Goal: Task Accomplishment & Management: Manage account settings

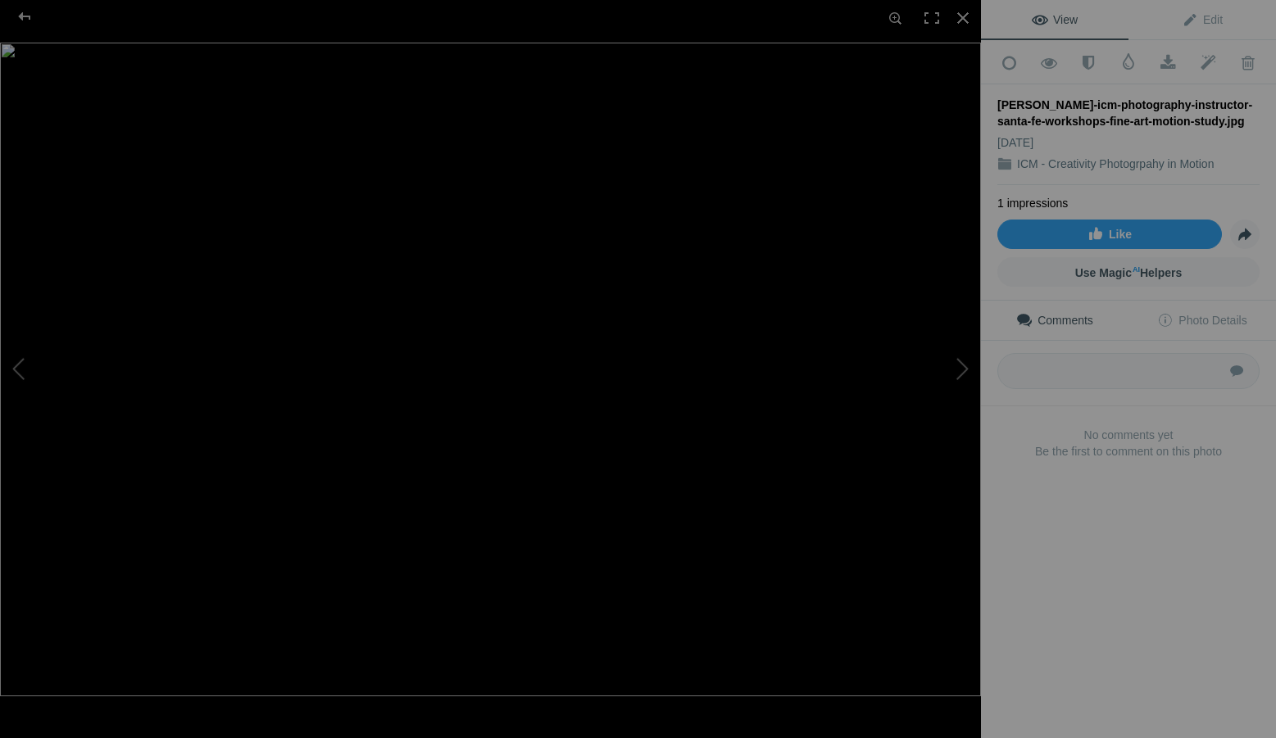
scroll to position [111, 0]
click at [1209, 11] on link "Edit" at bounding box center [1203, 19] width 148 height 39
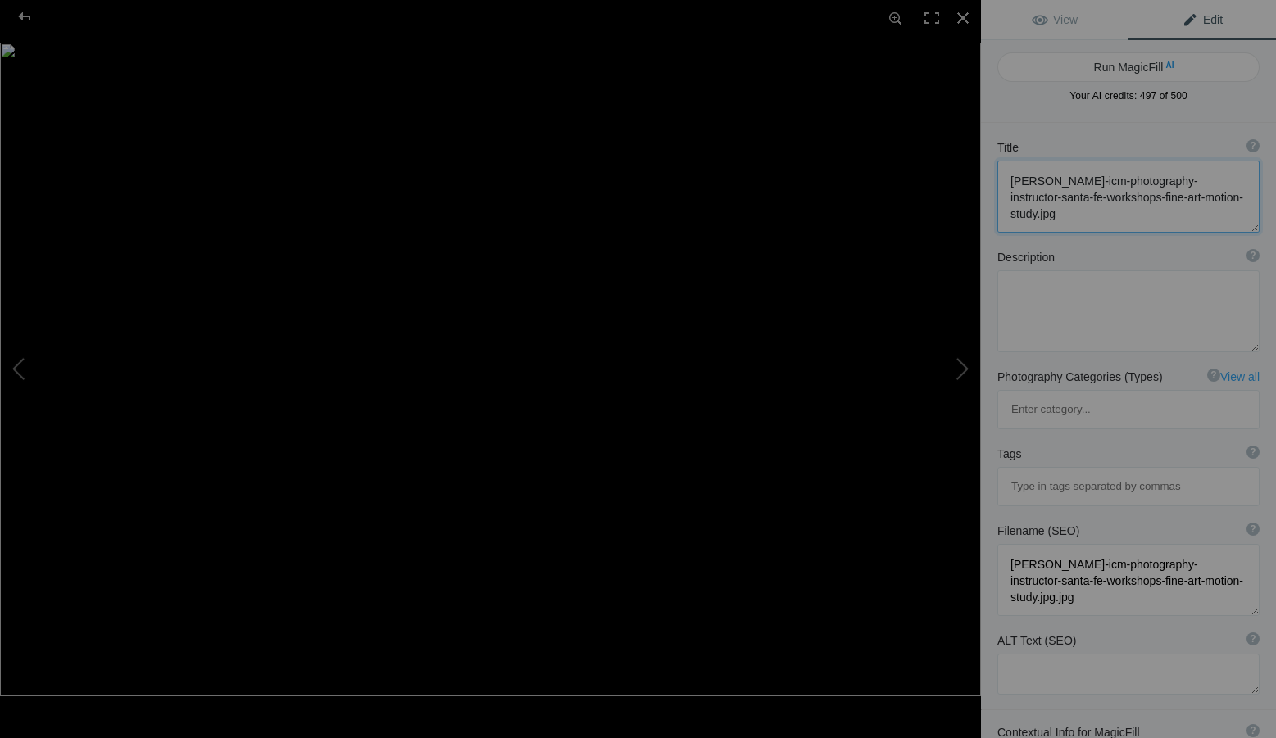
click at [1136, 218] on textarea at bounding box center [1128, 197] width 262 height 72
drag, startPoint x: 1136, startPoint y: 218, endPoint x: 1008, endPoint y: 173, distance: 135.6
click at [1008, 173] on textarea at bounding box center [1128, 197] width 262 height 72
paste textarea "creative-photography-author-santa-fe-workshops-color-motion-study-harbor-reflec…"
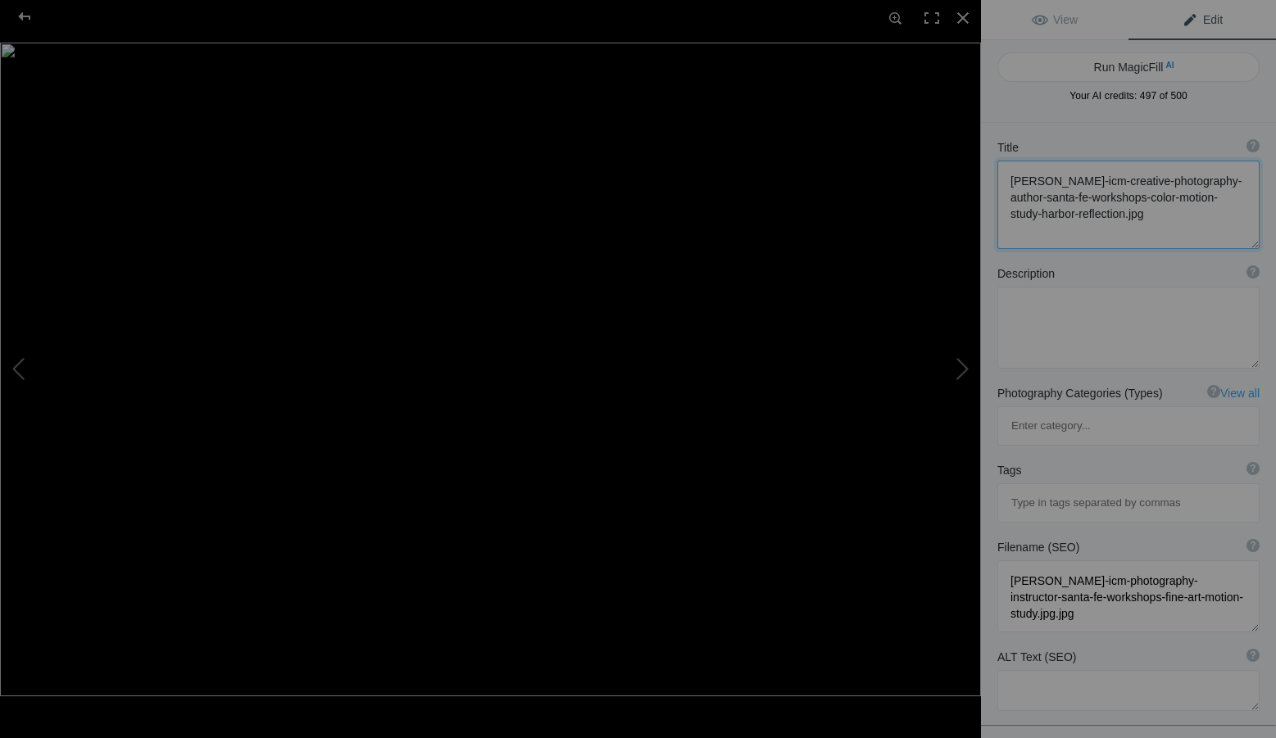
scroll to position [2, 0]
type textarea "[PERSON_NAME]-icm-creative-photography-author-santa-fe-workshops-color-motion-s…"
click at [1102, 324] on textarea at bounding box center [1128, 328] width 262 height 82
paste textarea "A harbor becomes a tapestry of movement and color — reflections dissolving into…"
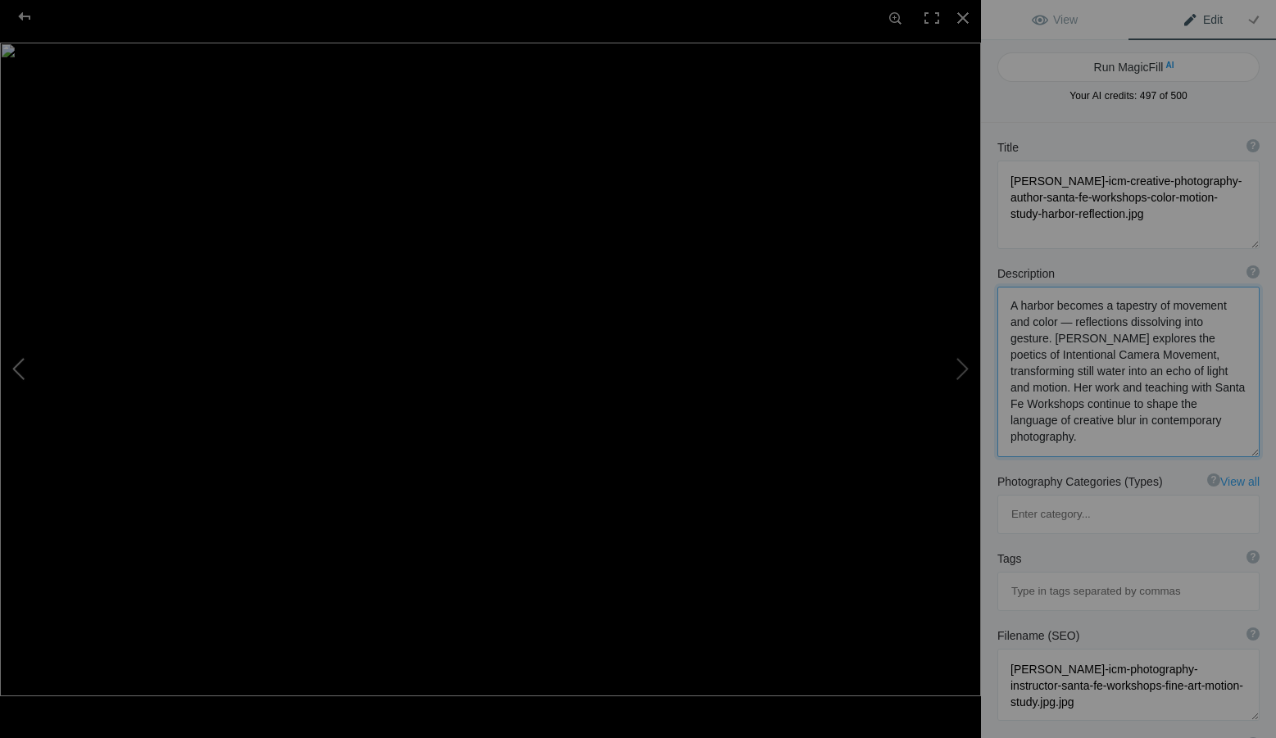
type textarea "A harbor becomes a tapestry of movement and color — reflections dissolving into…"
click at [1051, 577] on input at bounding box center [1128, 592] width 244 height 30
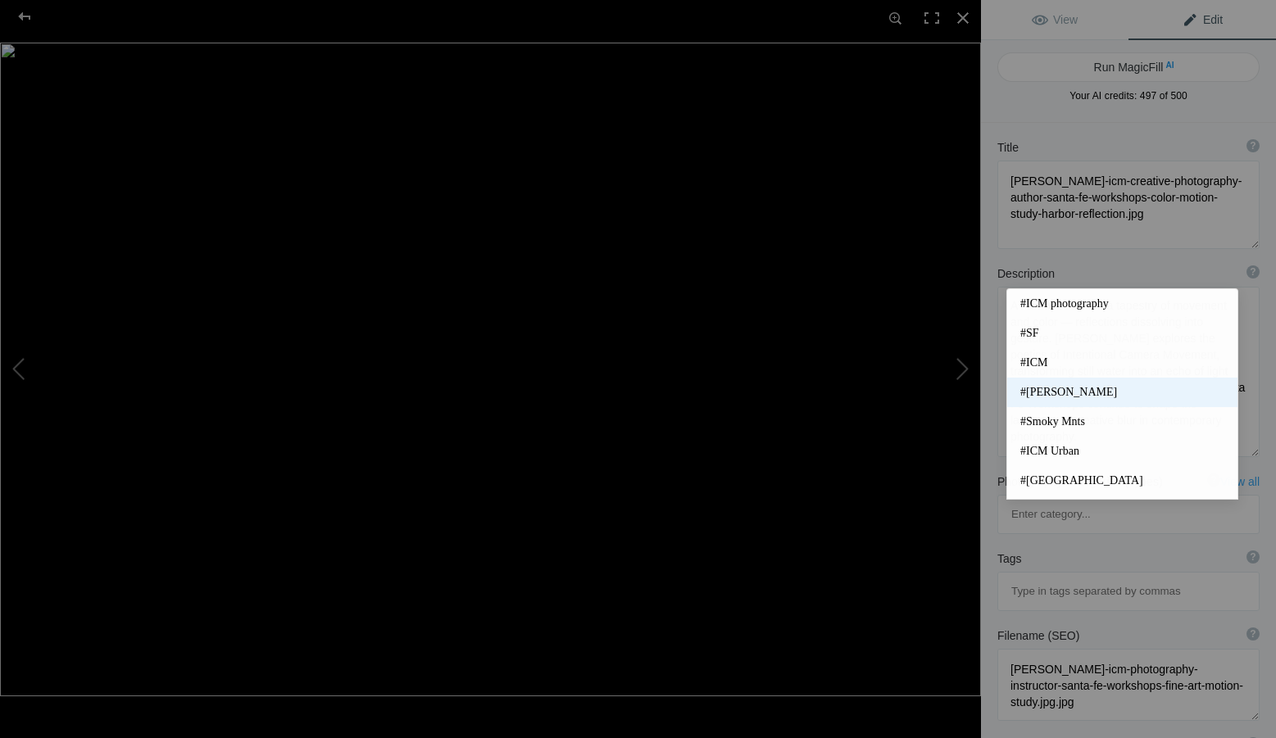
click at [1090, 395] on span "#[PERSON_NAME]" at bounding box center [1122, 392] width 204 height 16
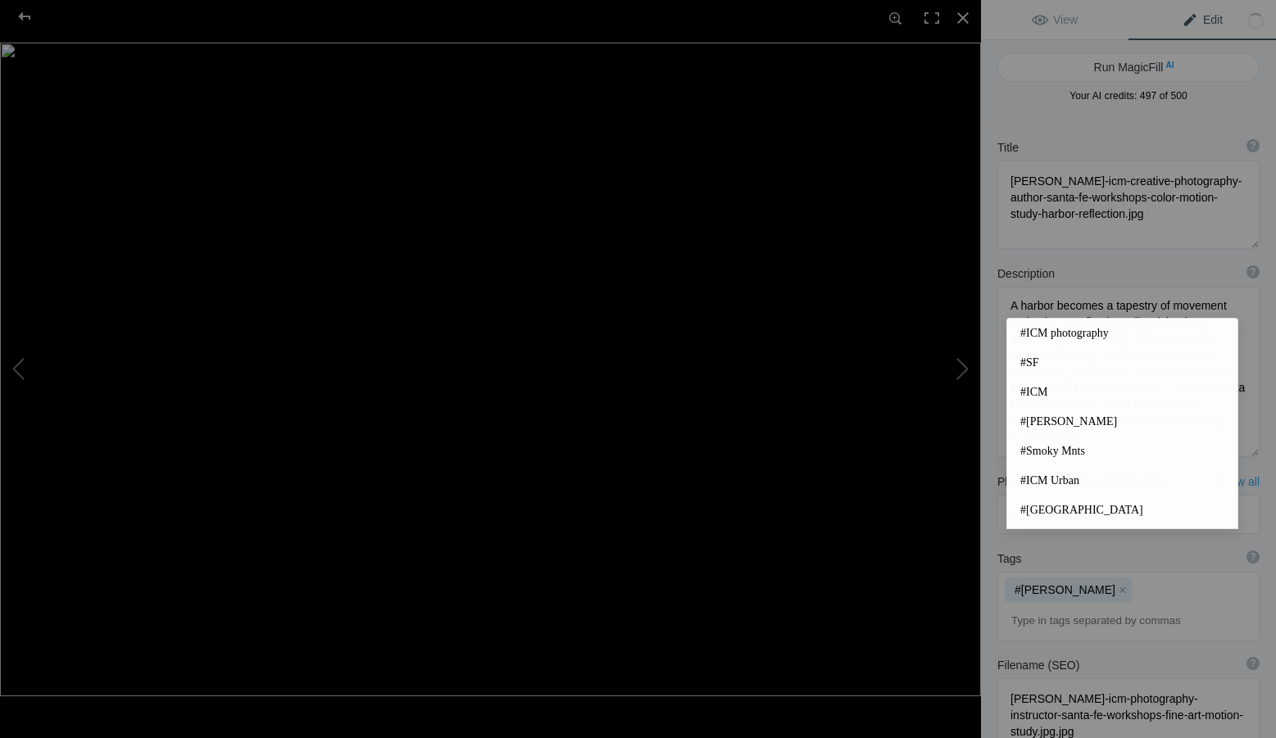
click at [1045, 607] on input at bounding box center [1128, 622] width 244 height 30
click at [1060, 325] on mat-option "#ICM photography" at bounding box center [1122, 334] width 230 height 30
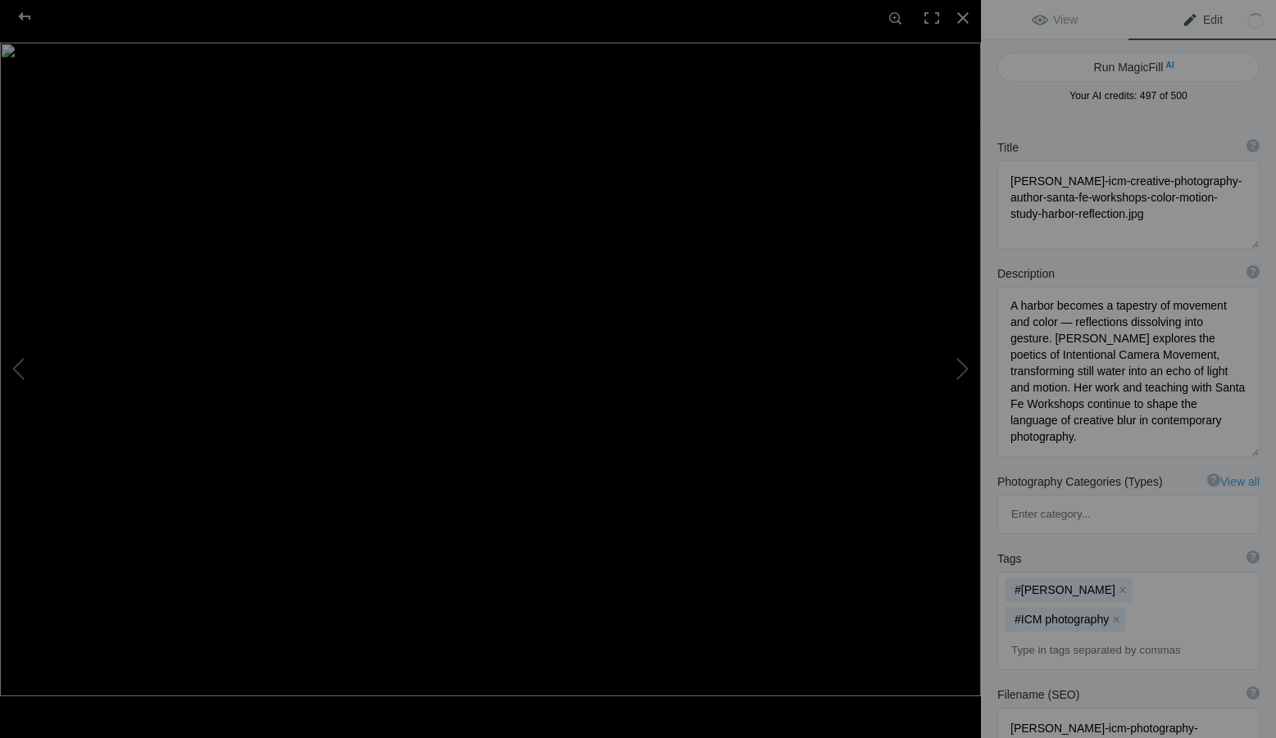
click at [1070, 636] on input at bounding box center [1128, 651] width 244 height 30
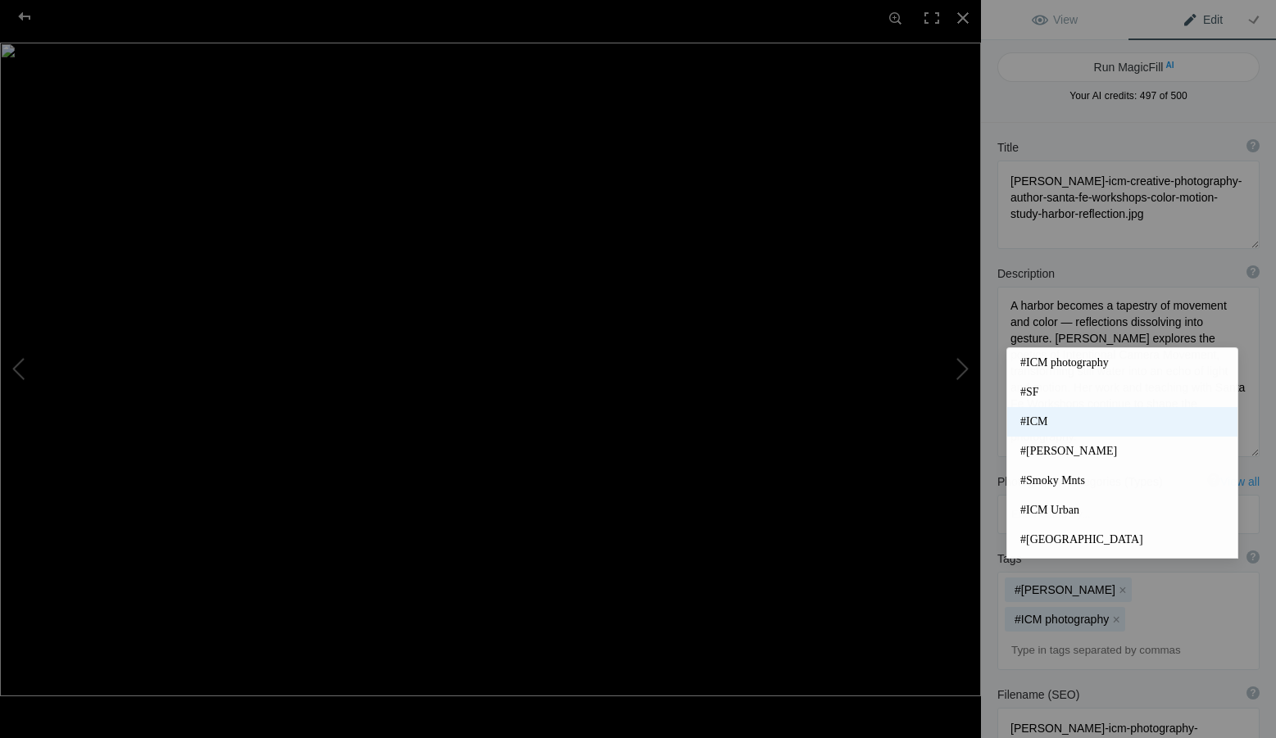
click at [1038, 422] on span "#ICM" at bounding box center [1122, 422] width 204 height 16
click at [1091, 636] on input at bounding box center [1128, 651] width 244 height 30
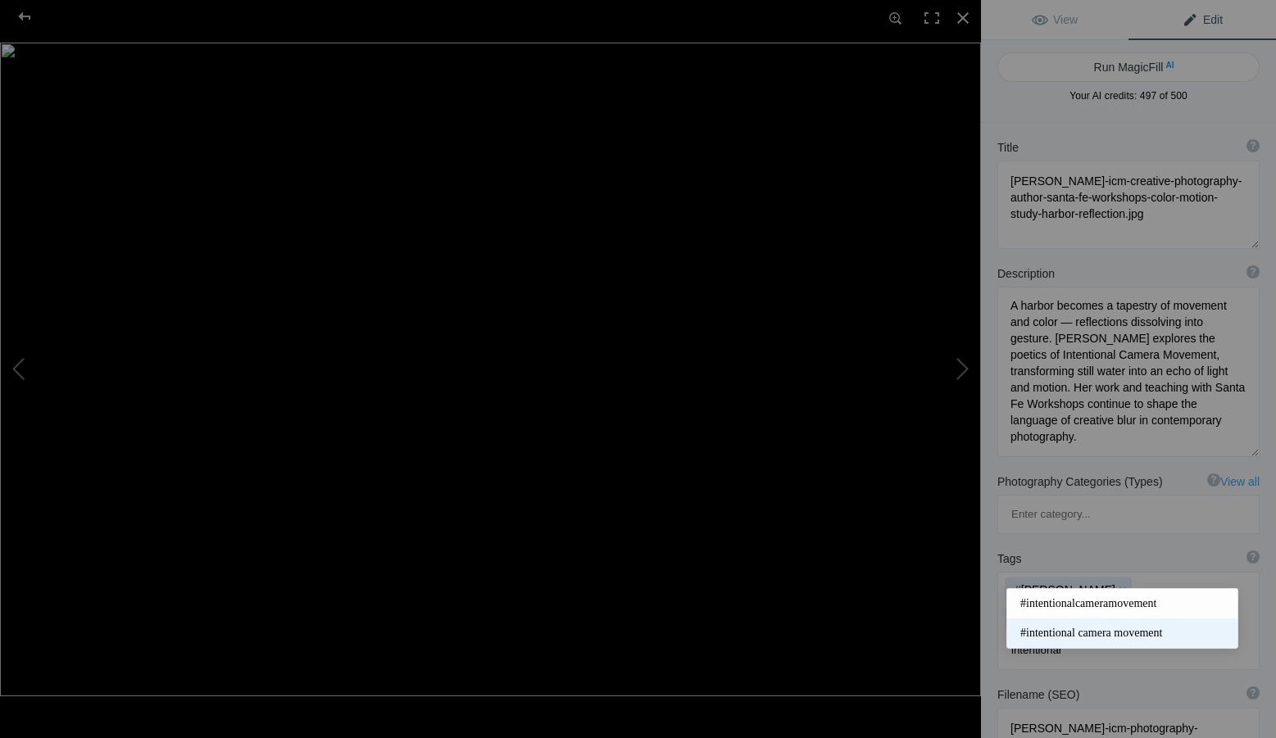
type input "intentional"
click at [1097, 625] on mat-option "#intentional camera movement" at bounding box center [1122, 634] width 230 height 30
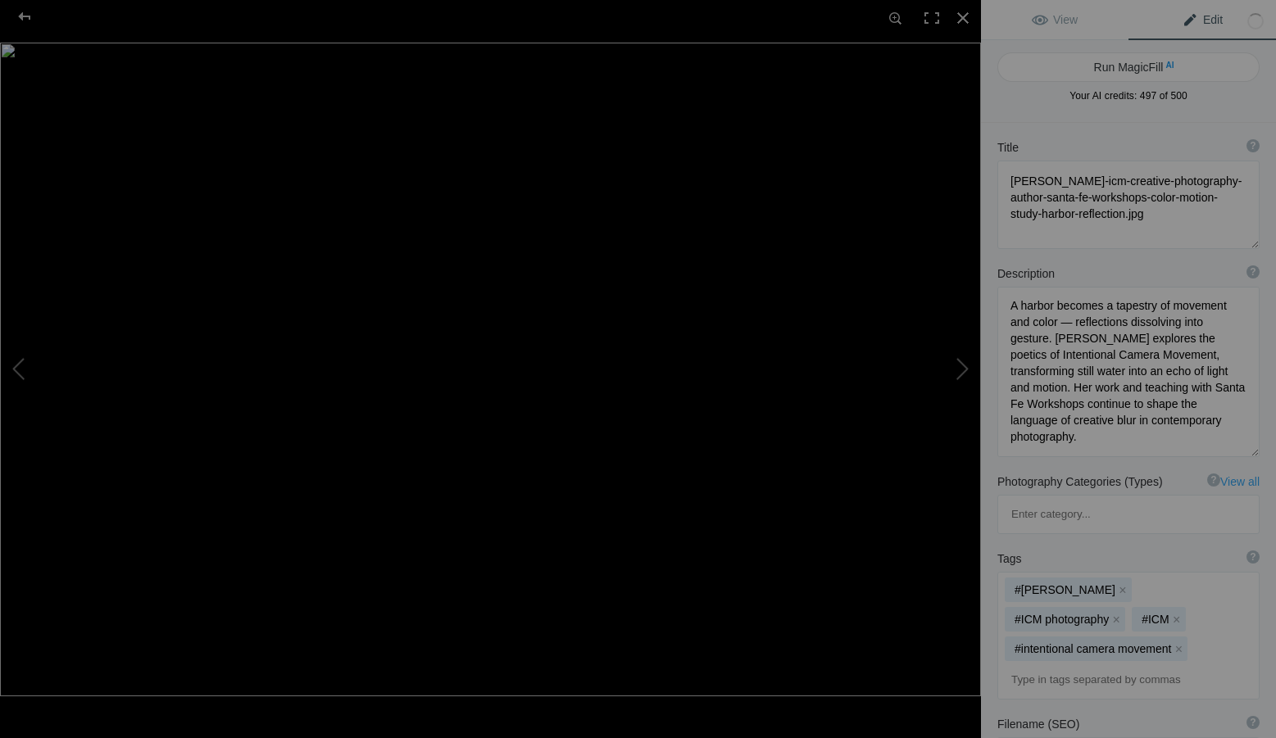
click at [1094, 666] on input at bounding box center [1128, 681] width 244 height 30
drag, startPoint x: 1020, startPoint y: 602, endPoint x: 984, endPoint y: 596, distance: 36.5
click at [984, 596] on div "Tags ? Tags are keywords that describe images. For SEO purposes, do not tag pho…" at bounding box center [1128, 626] width 295 height 166
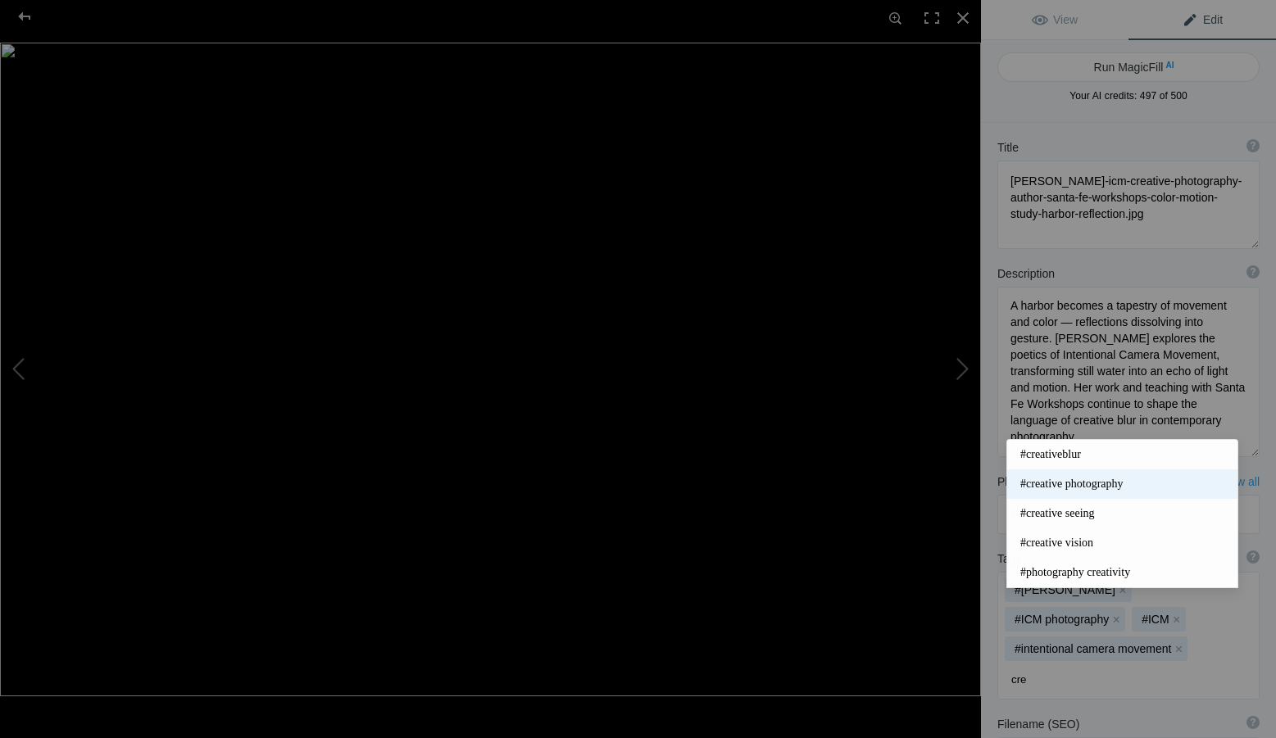
type input "cre"
click at [1110, 479] on span "#creative photography" at bounding box center [1122, 484] width 204 height 16
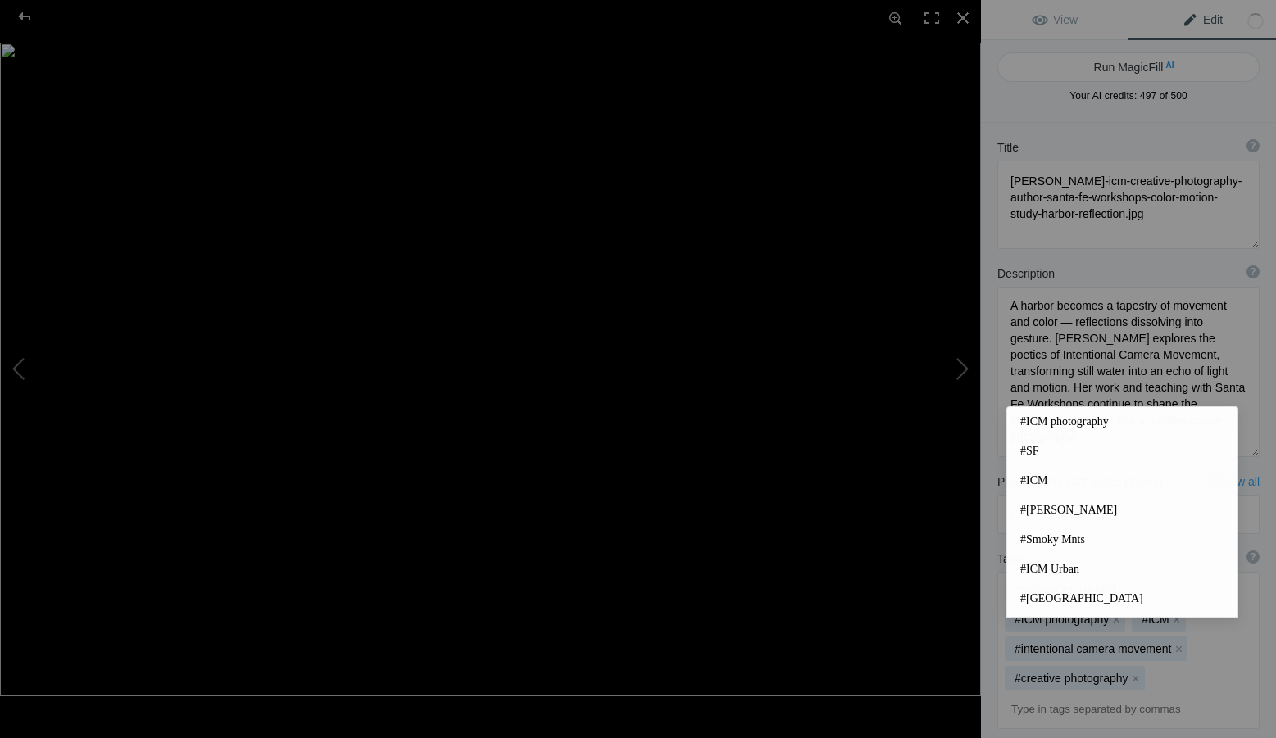
click at [1041, 695] on input at bounding box center [1128, 710] width 244 height 30
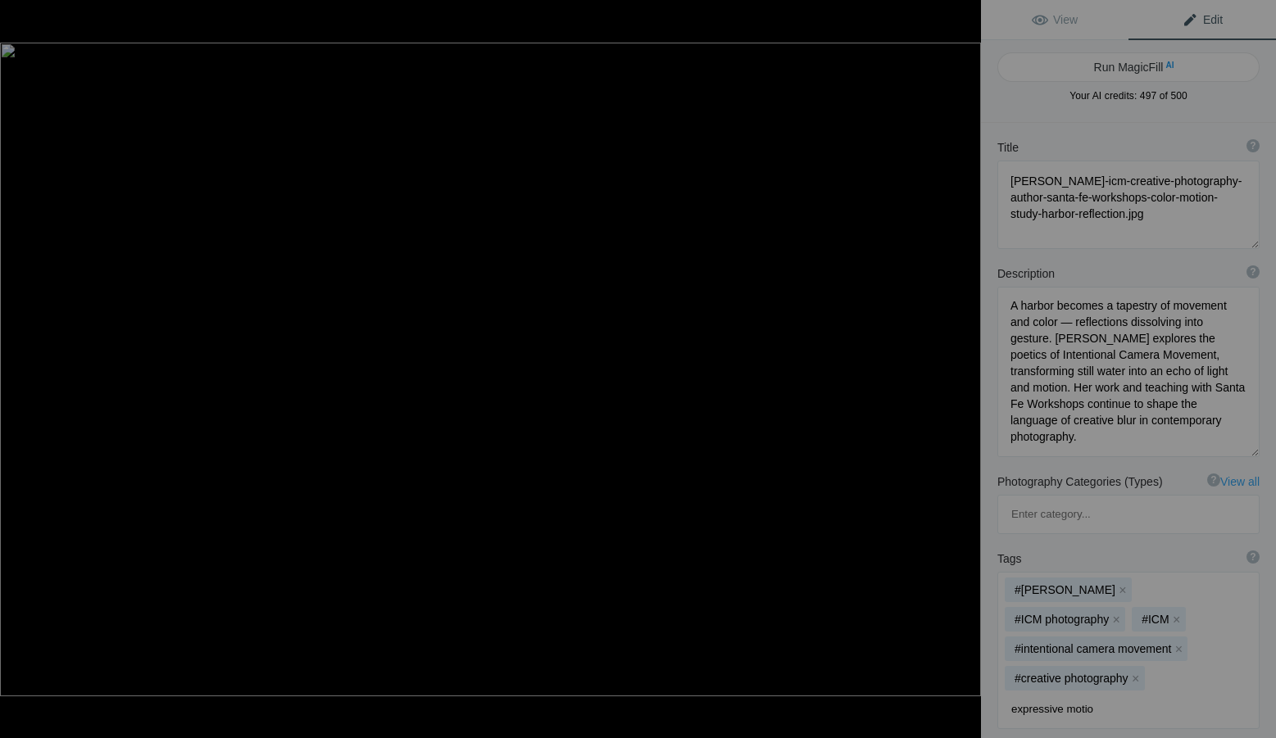
type input "expressive motion"
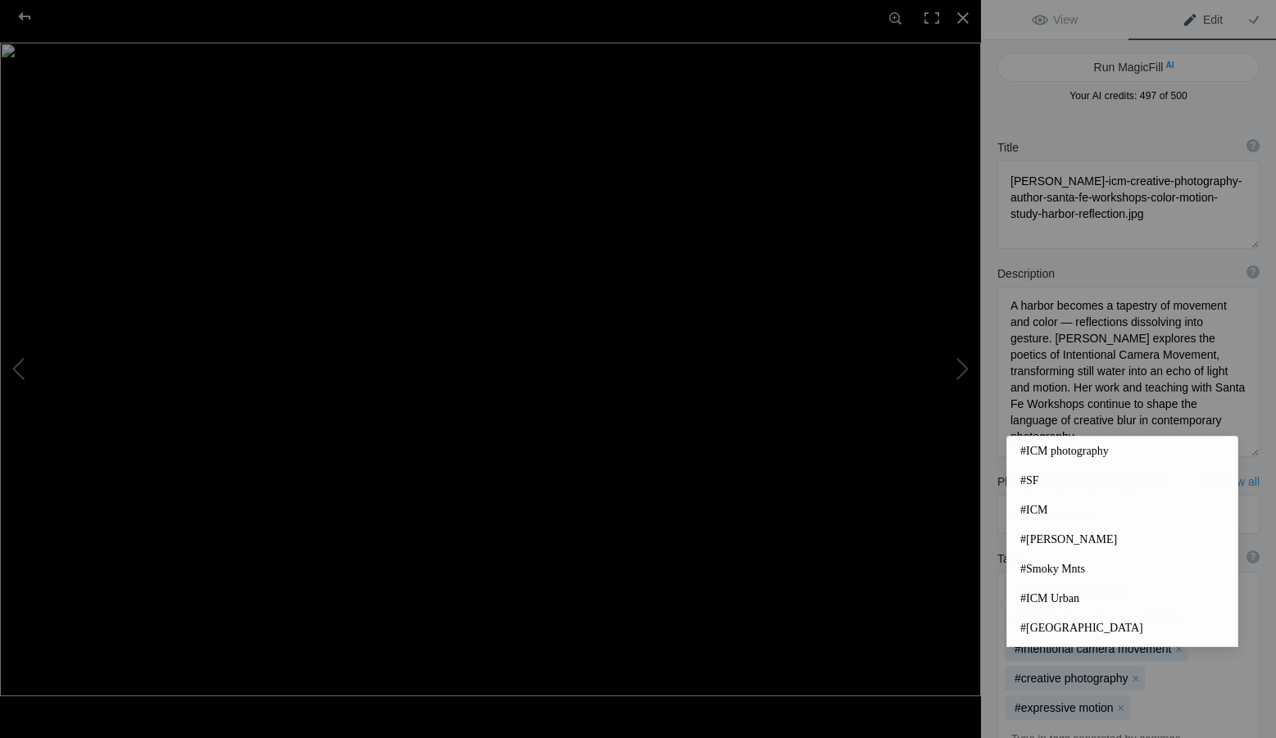
click at [1037, 725] on input at bounding box center [1128, 740] width 244 height 30
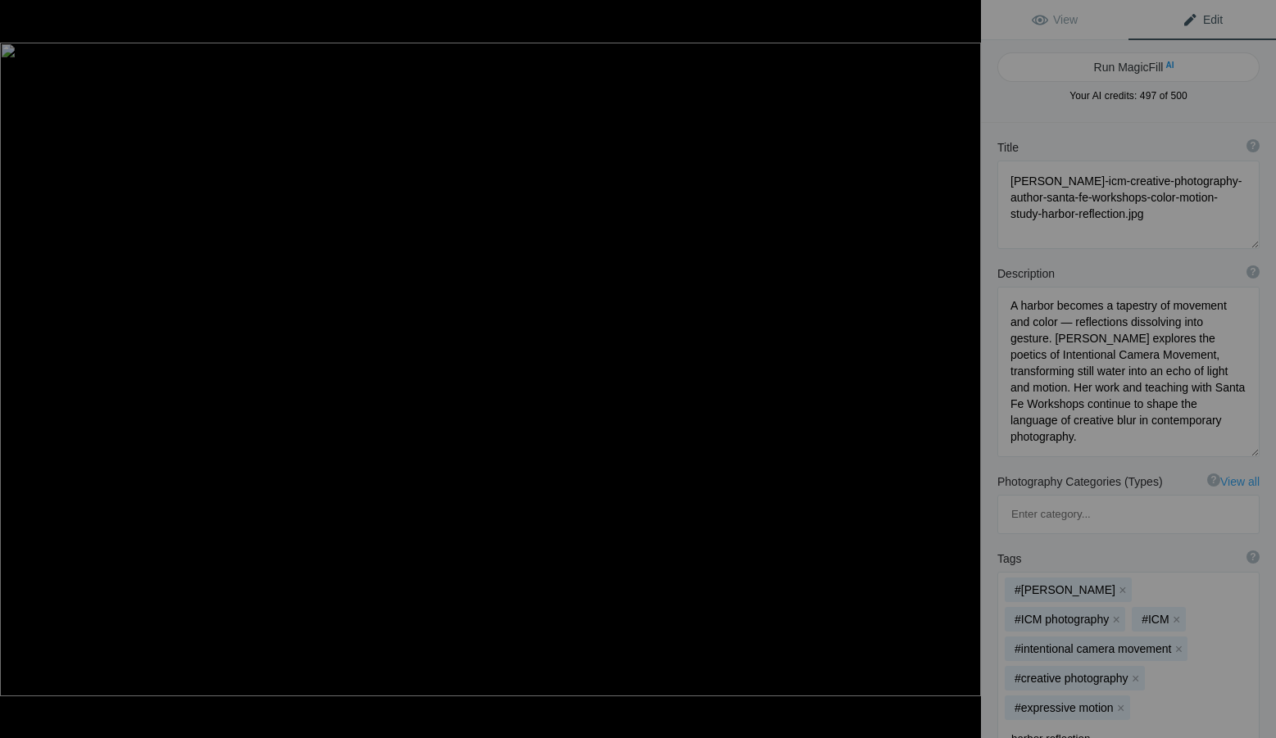
type input "harbor reflections"
type input "color and light"
type input "abstract motion"
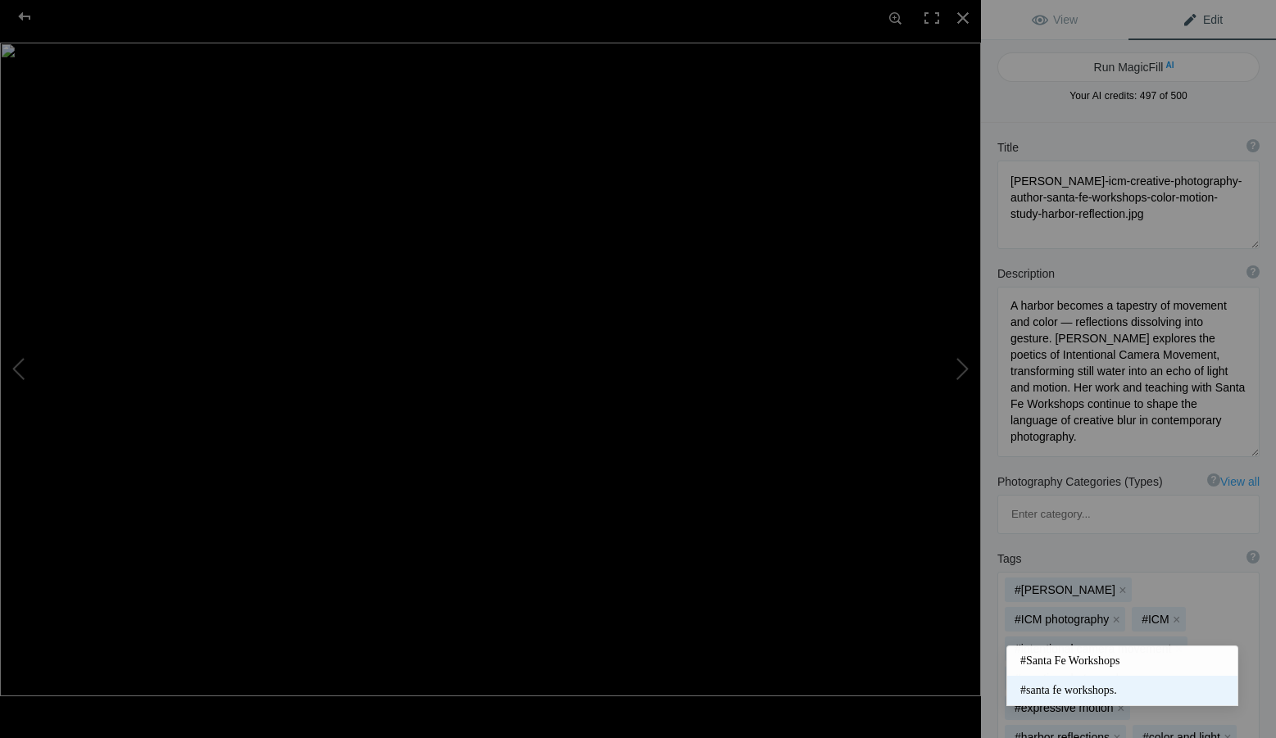
type input "santa fe works"
click at [1046, 682] on mat-option "#santa fe workshops." at bounding box center [1122, 691] width 230 height 30
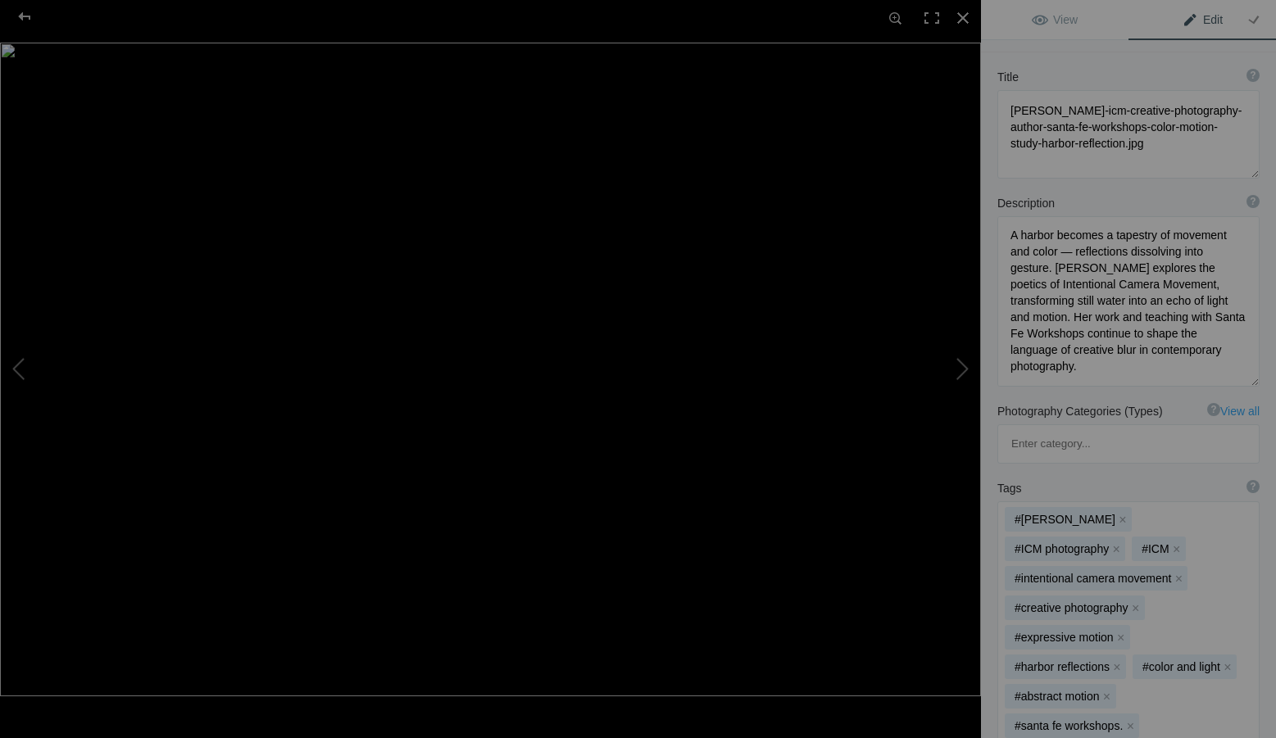
scroll to position [246, 0]
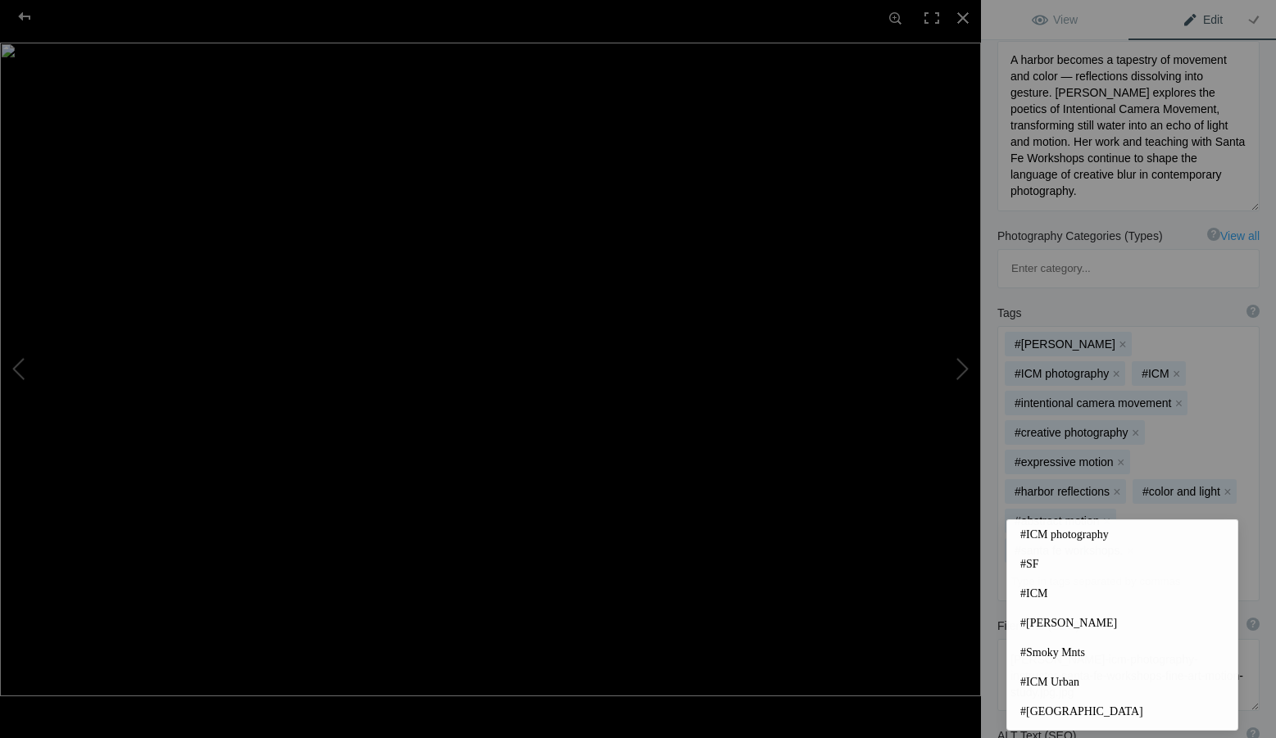
click at [1070, 567] on input at bounding box center [1128, 582] width 244 height 30
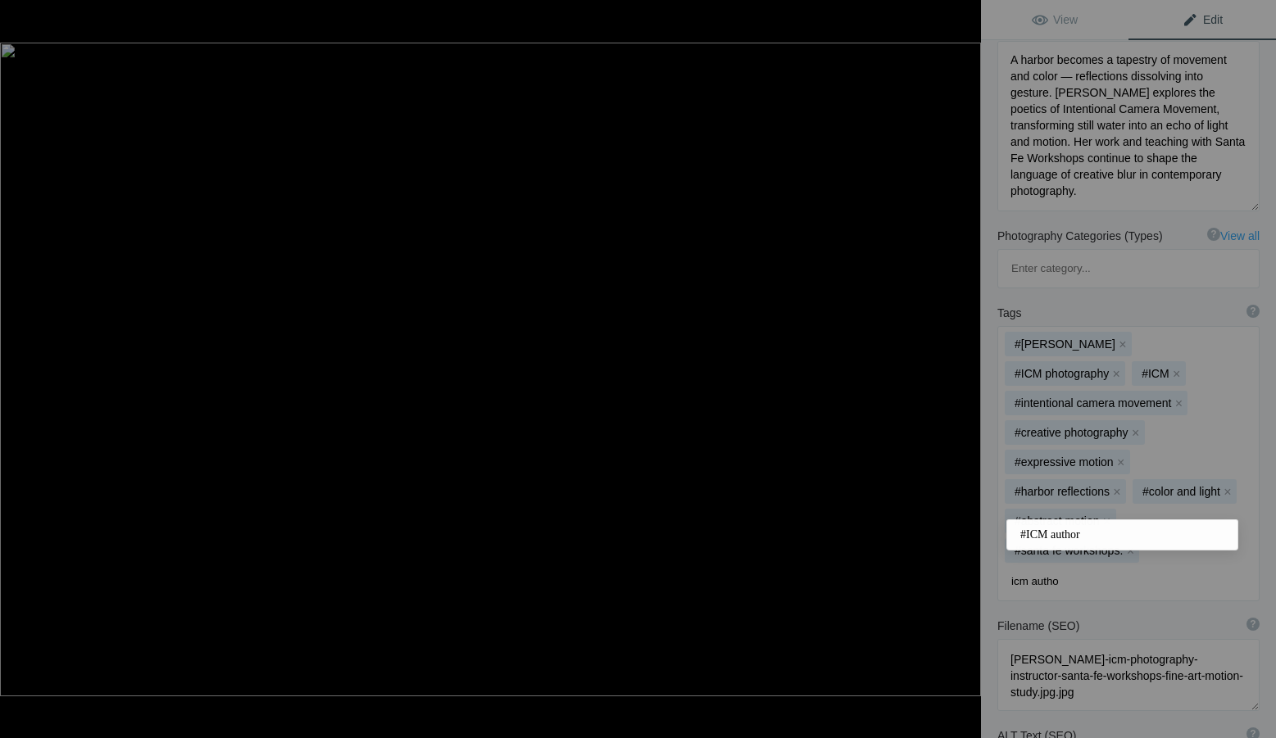
type input "icm author"
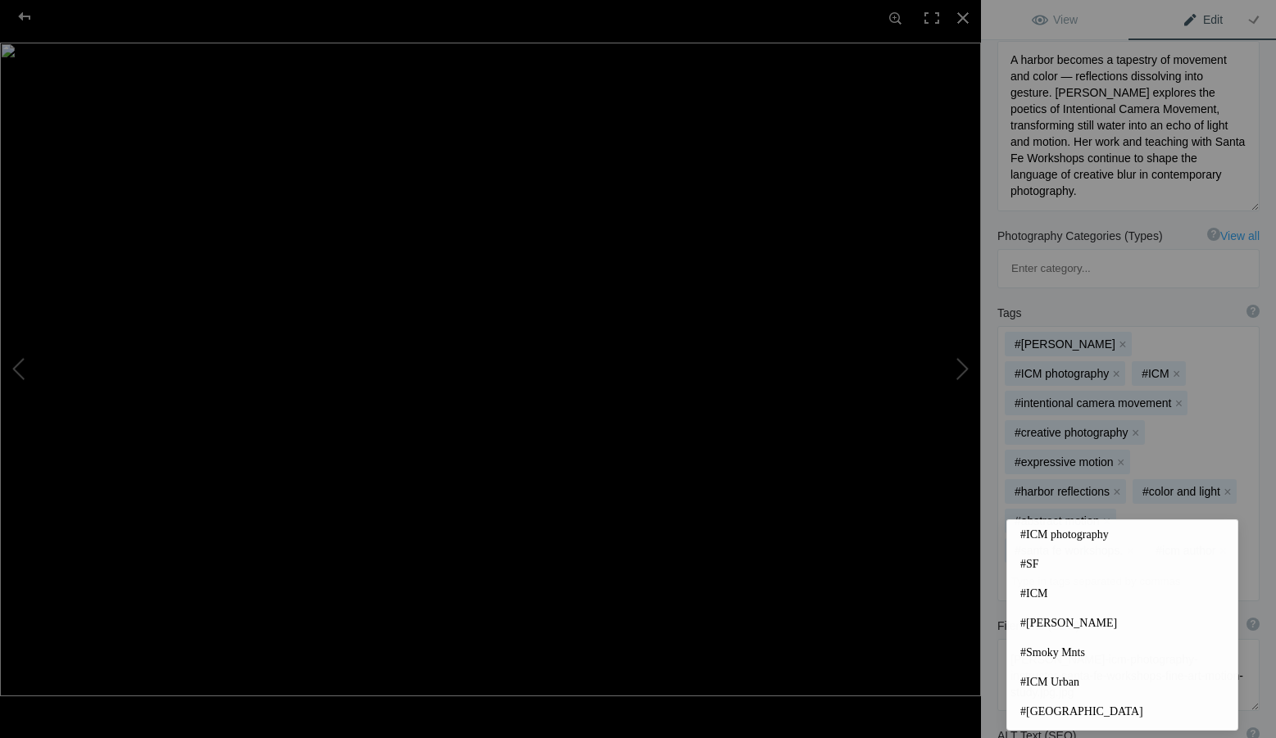
click at [988, 610] on div "Filename (SEO) ? Choose a clear, descriptive filename that accurately represent…" at bounding box center [1128, 665] width 295 height 110
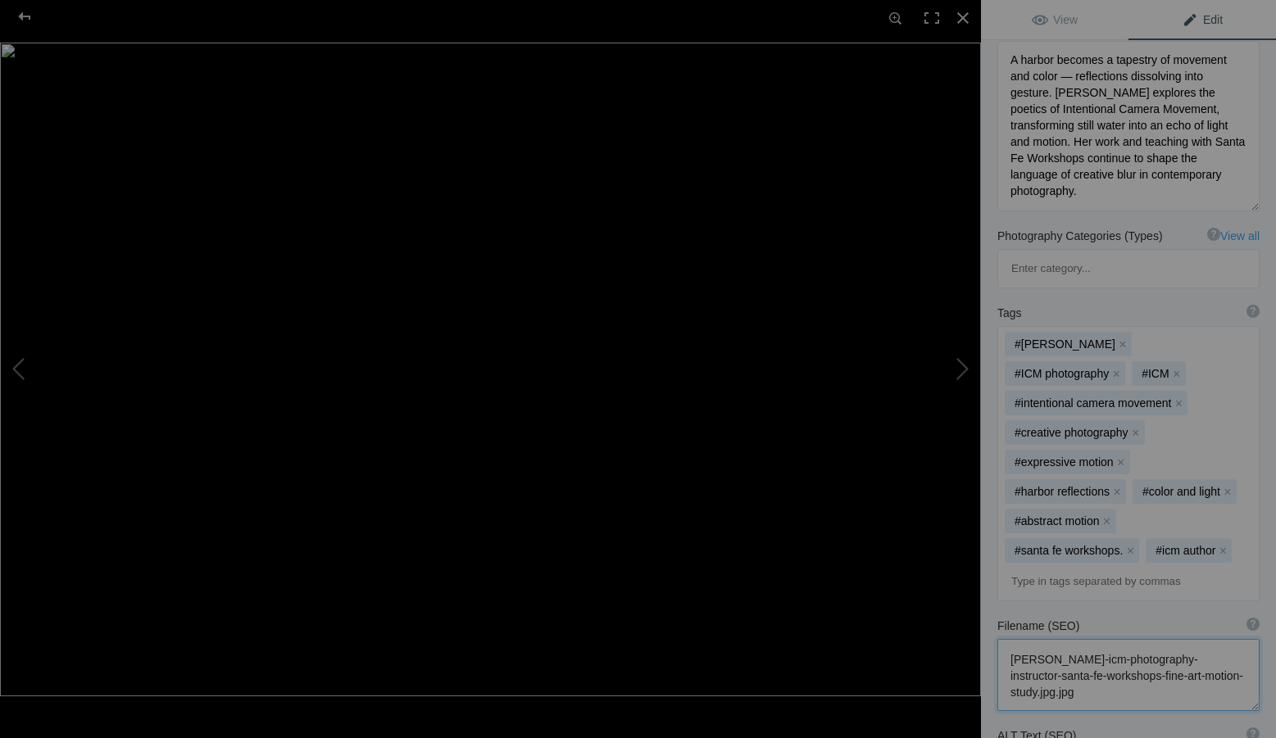
drag, startPoint x: 1125, startPoint y: 611, endPoint x: 994, endPoint y: 568, distance: 138.1
click at [994, 610] on div "Filename (SEO) ? Choose a clear, descriptive filename that accurately represent…" at bounding box center [1128, 665] width 295 height 110
paste textarea "creative-photography-author-santa-fe-workshops-color-motion-study-harbor-reflec…"
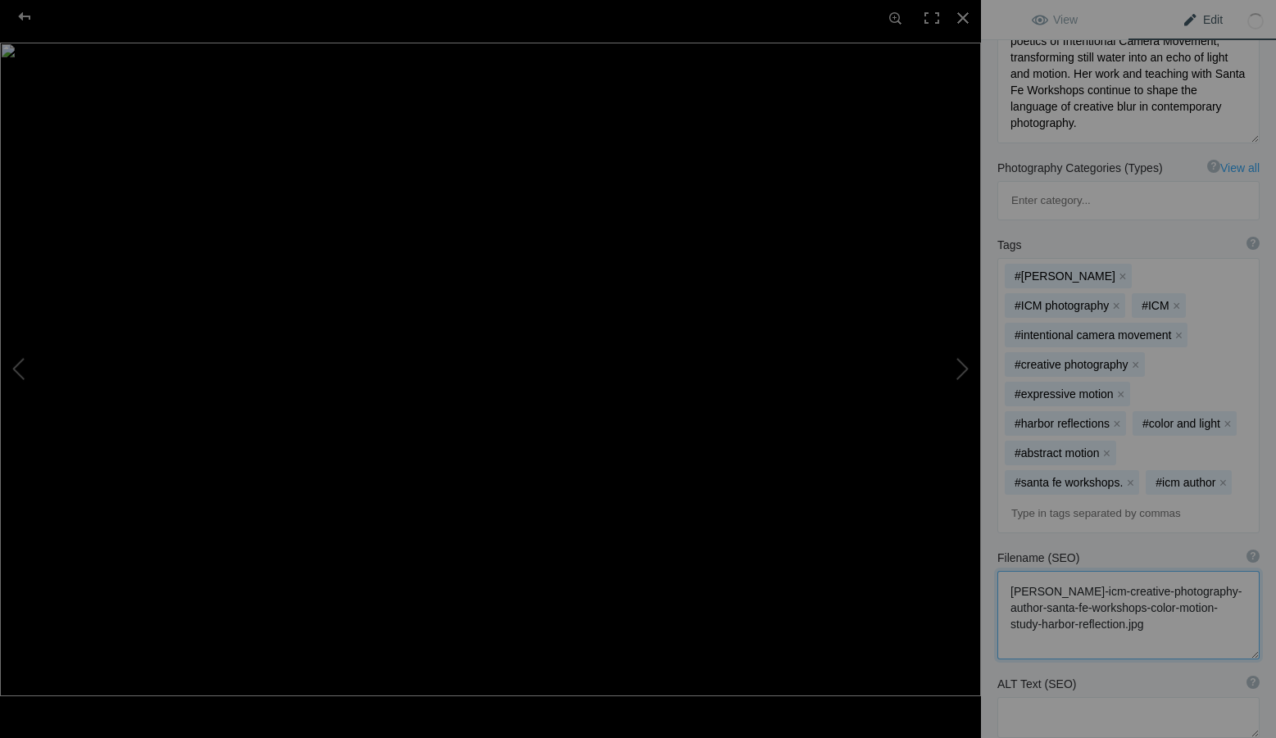
scroll to position [410, 0]
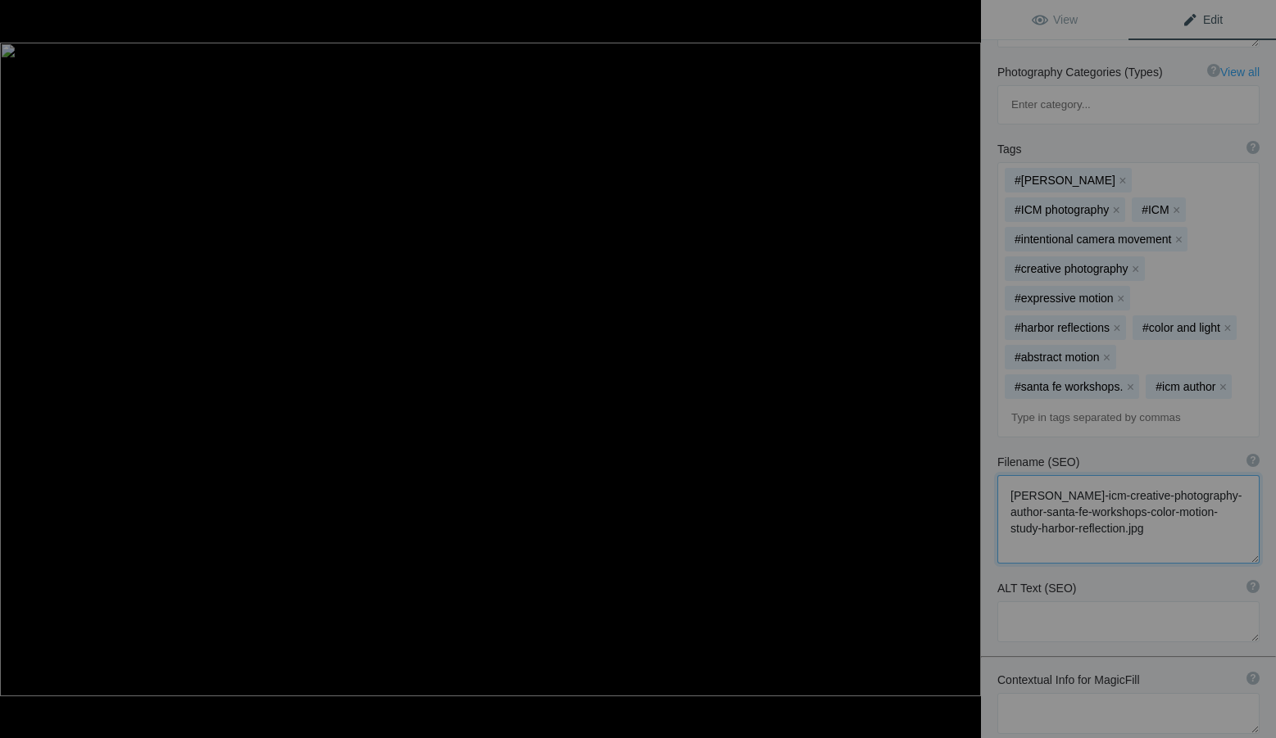
type textarea "[PERSON_NAME]-icm-creative-photography-author-santa-fe-workshops-color-motion-s…"
click at [1059, 602] on textarea at bounding box center [1128, 622] width 262 height 41
paste textarea "Intentional Camera Movement photograph by [PERSON_NAME] — a study of harbor ref…"
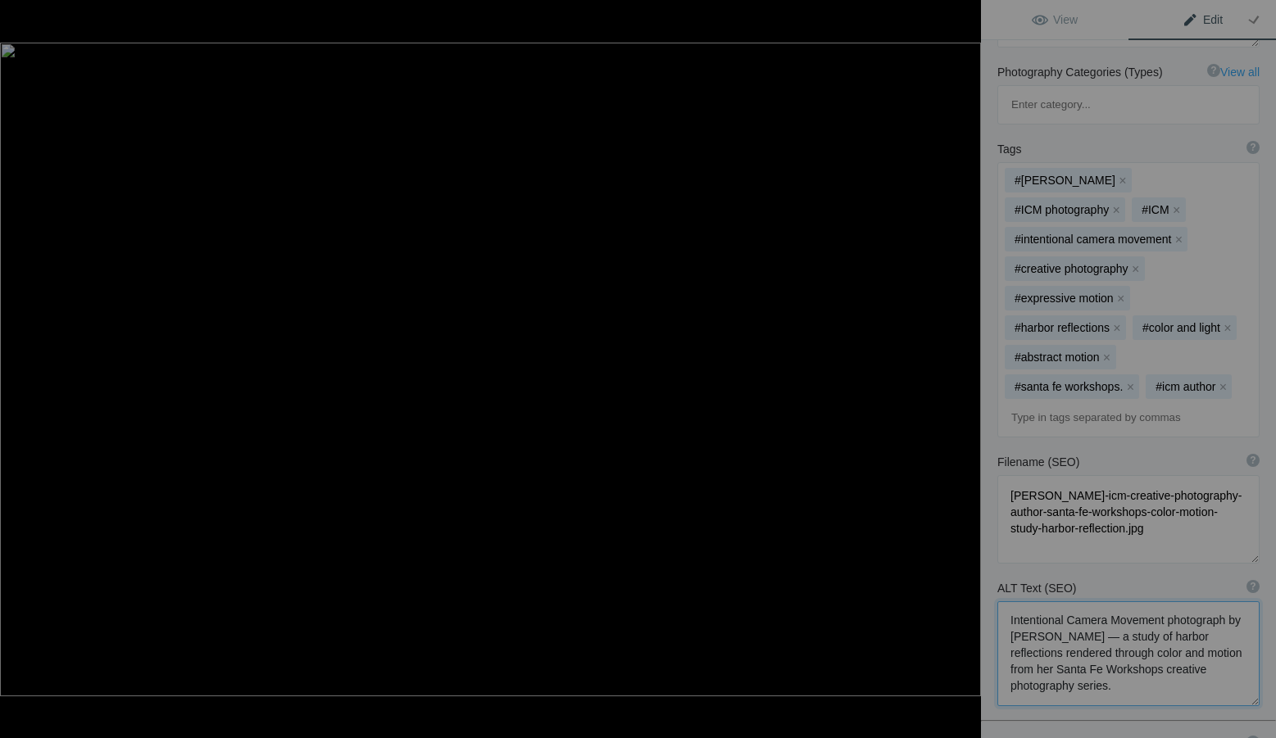
type textarea "Intentional Camera Movement photograph by [PERSON_NAME] — a study of harbor ref…"
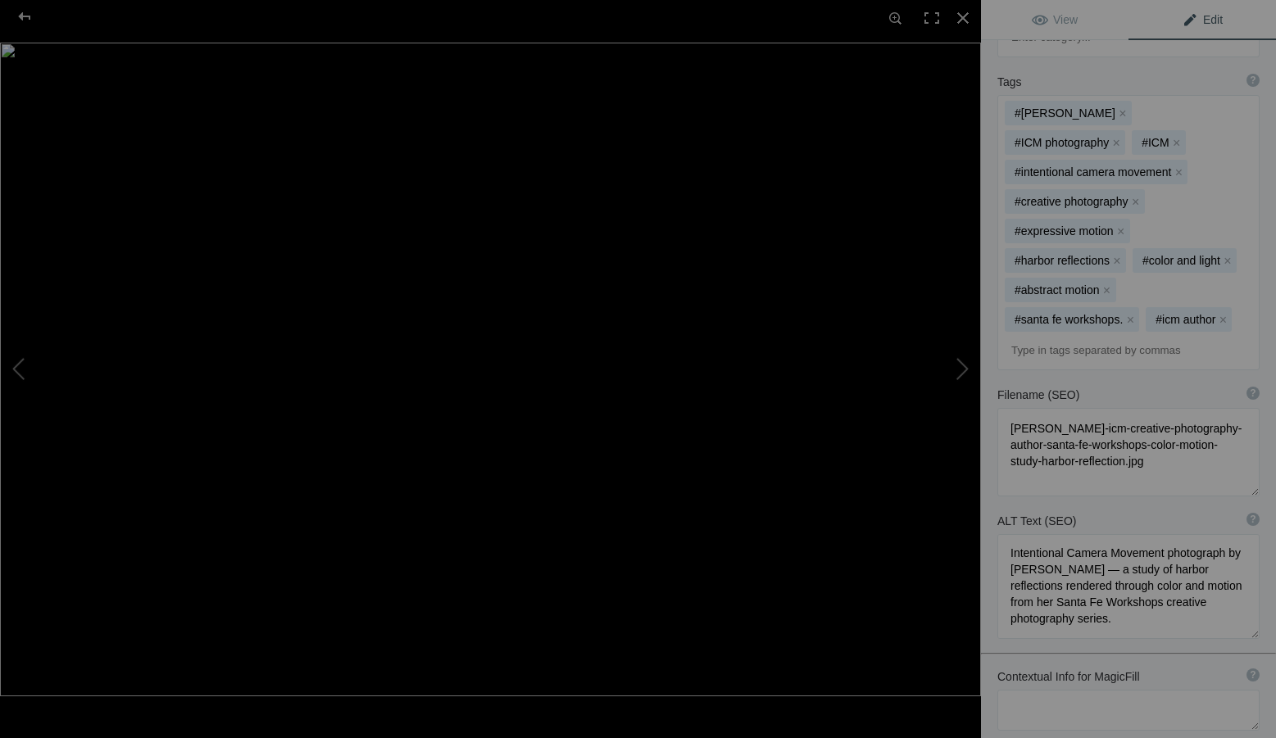
scroll to position [543, 0]
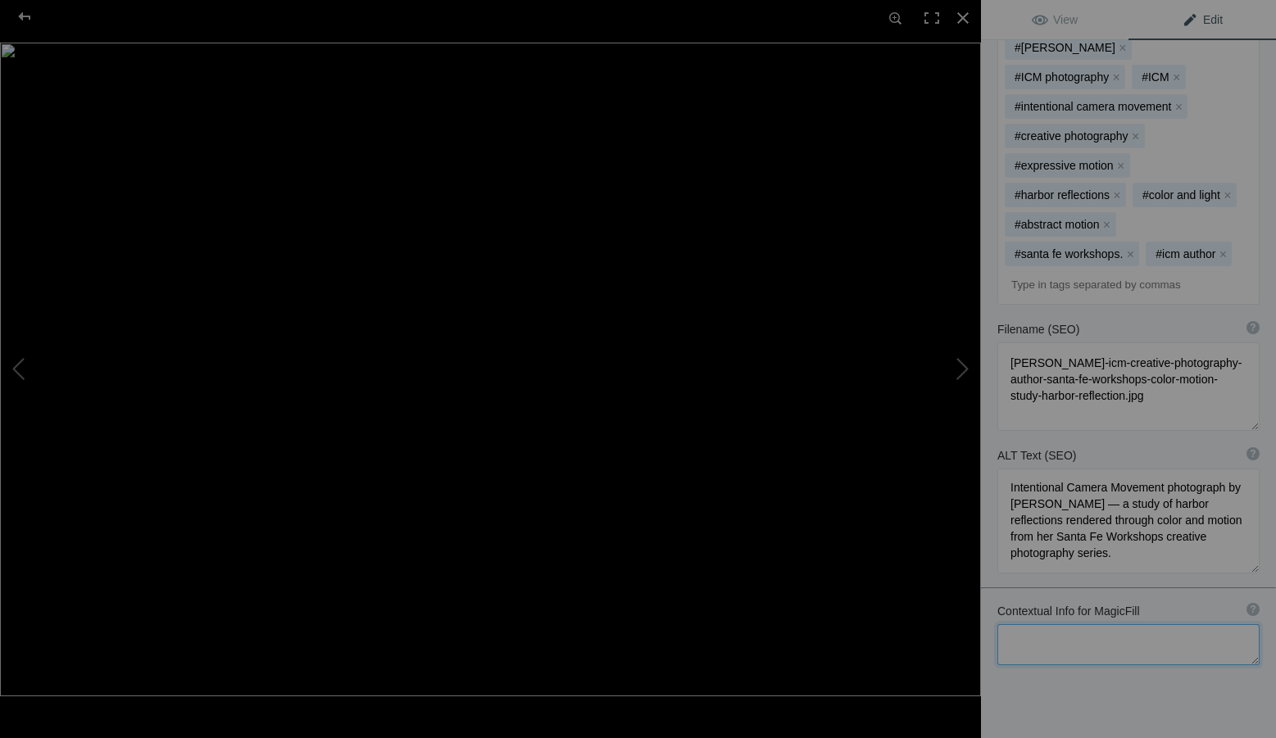
click at [1095, 625] on textarea at bounding box center [1128, 645] width 262 height 41
paste textarea "Santa Fe Workshops, [PERSON_NAME], ICM Creative Photography, Harbor Reflections…"
type textarea "Santa Fe Workshops, [PERSON_NAME], ICM Creative Photography, Harbor Reflections…"
click at [1079, 18] on link "View" at bounding box center [1055, 19] width 148 height 39
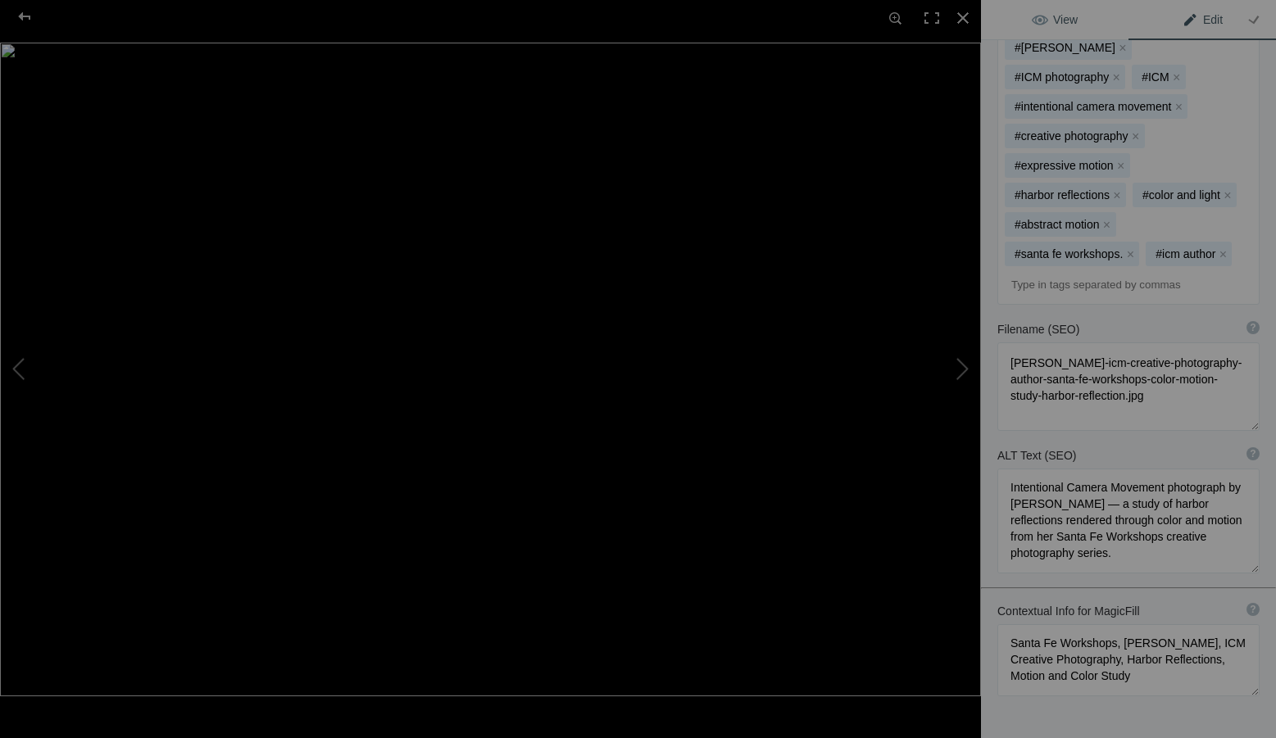
scroll to position [0, 0]
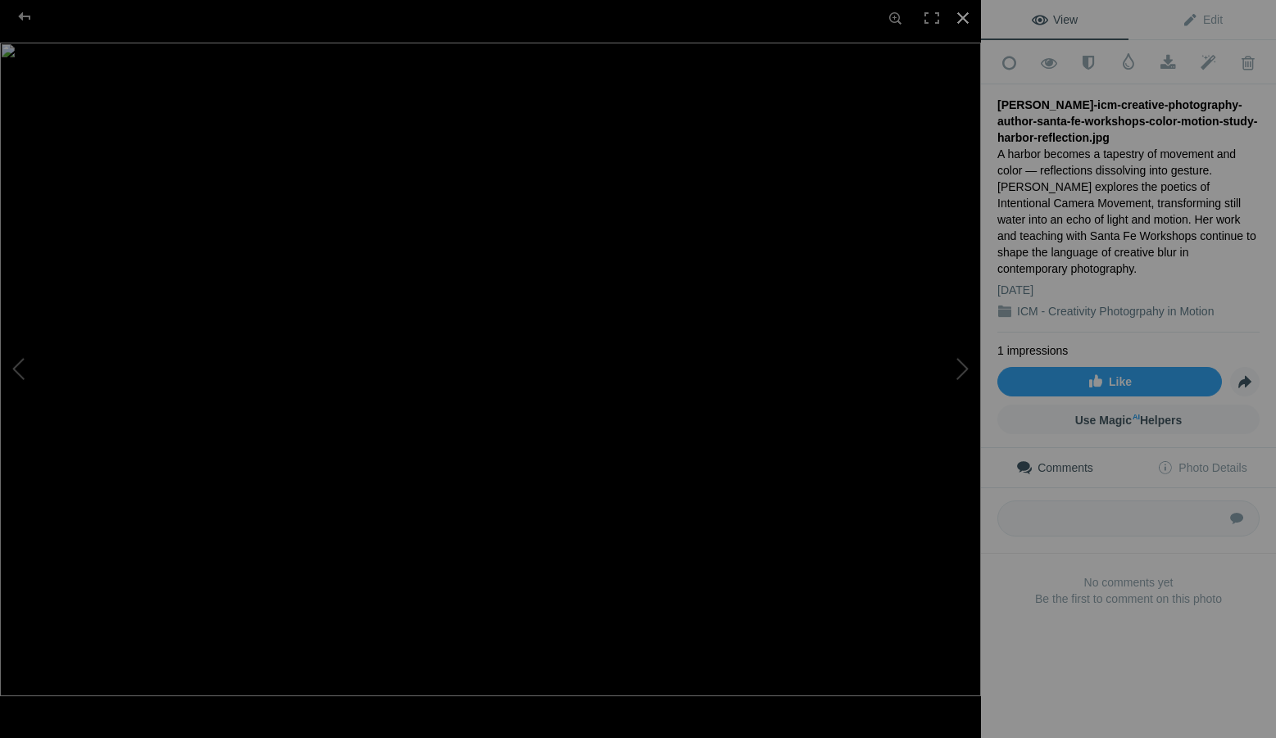
click at [967, 16] on div at bounding box center [963, 18] width 36 height 36
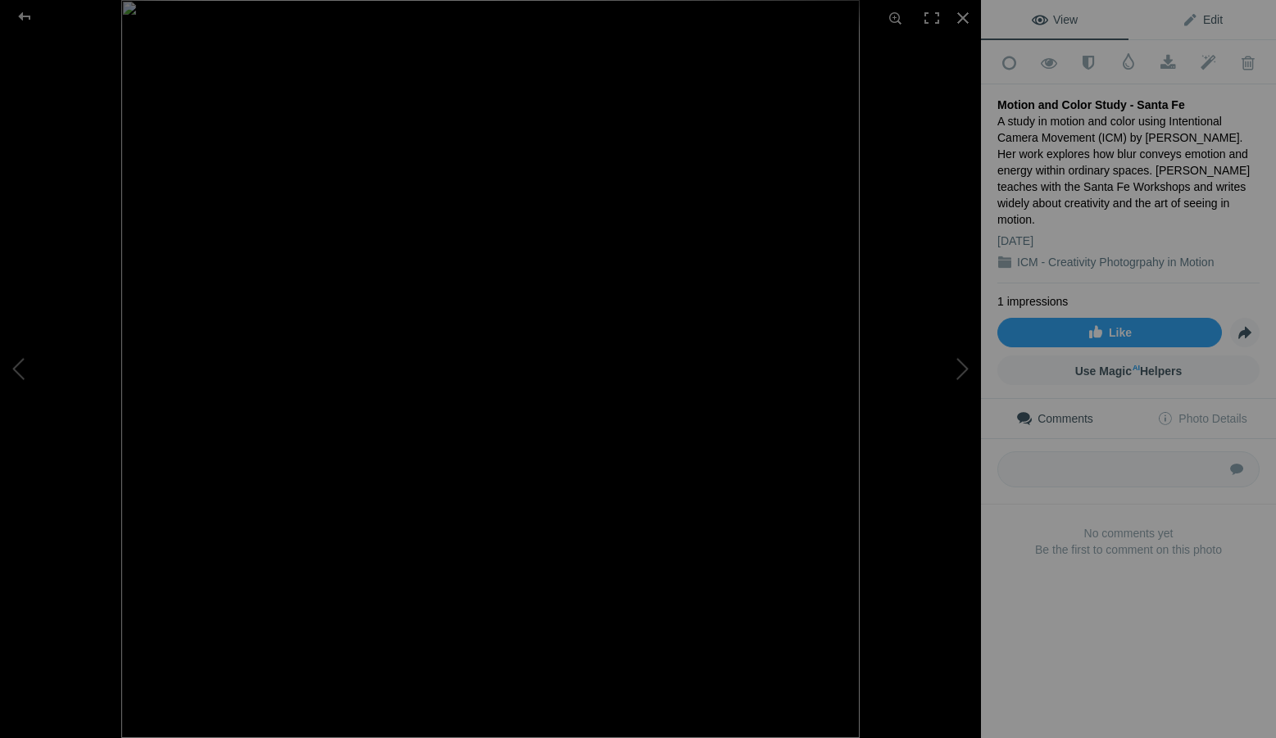
click at [1211, 20] on span "Edit" at bounding box center [1202, 19] width 41 height 13
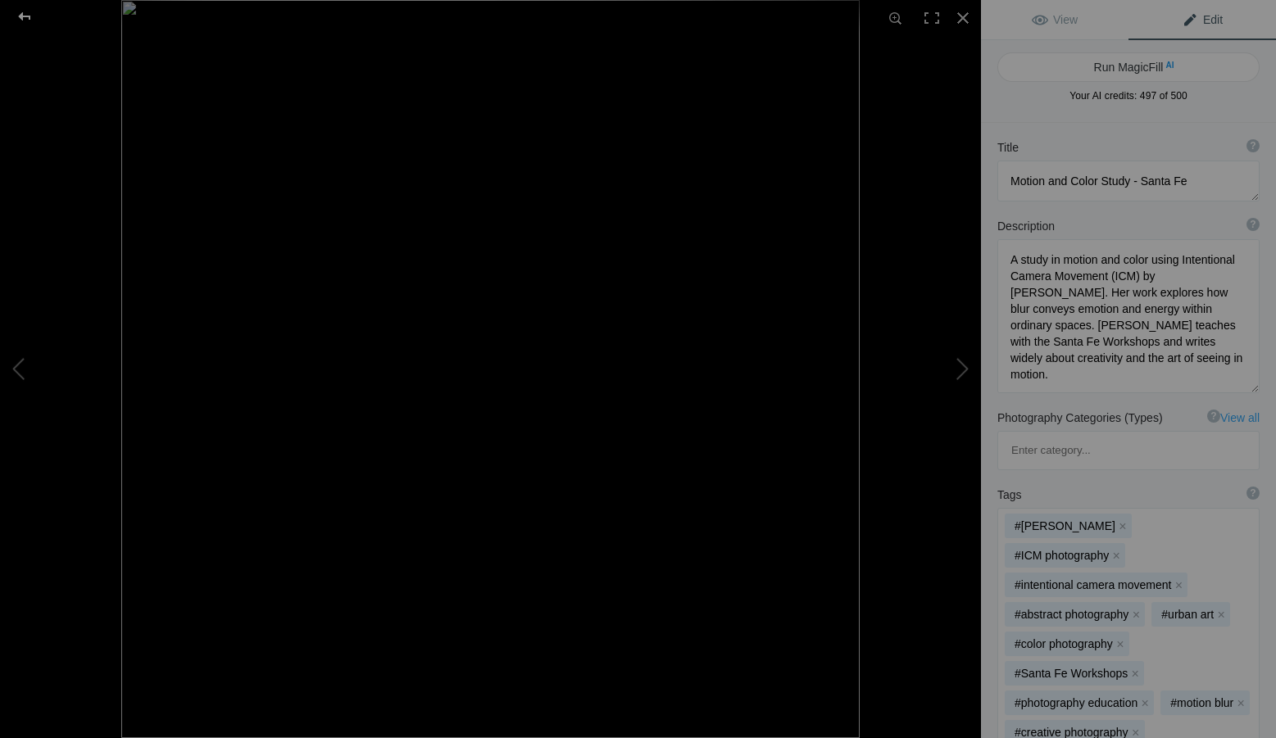
click at [19, 16] on div at bounding box center [24, 16] width 59 height 33
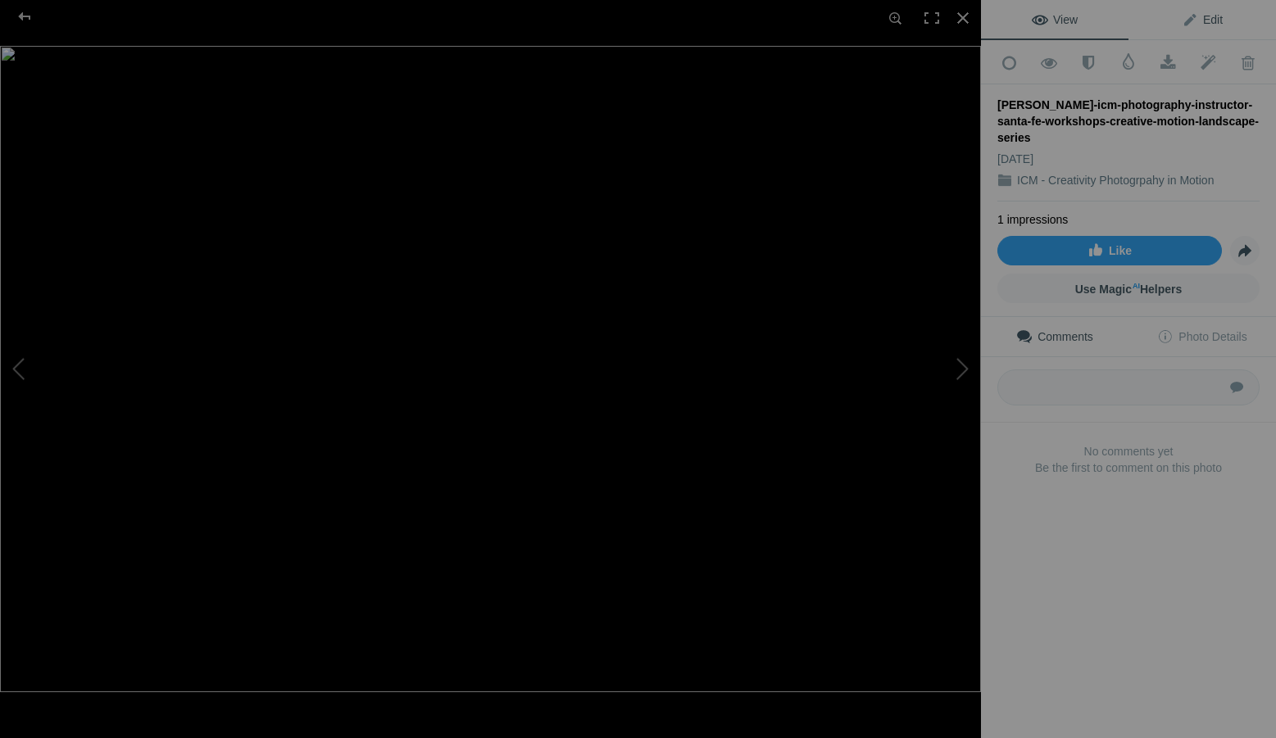
click at [1212, 19] on span "Edit" at bounding box center [1202, 19] width 41 height 13
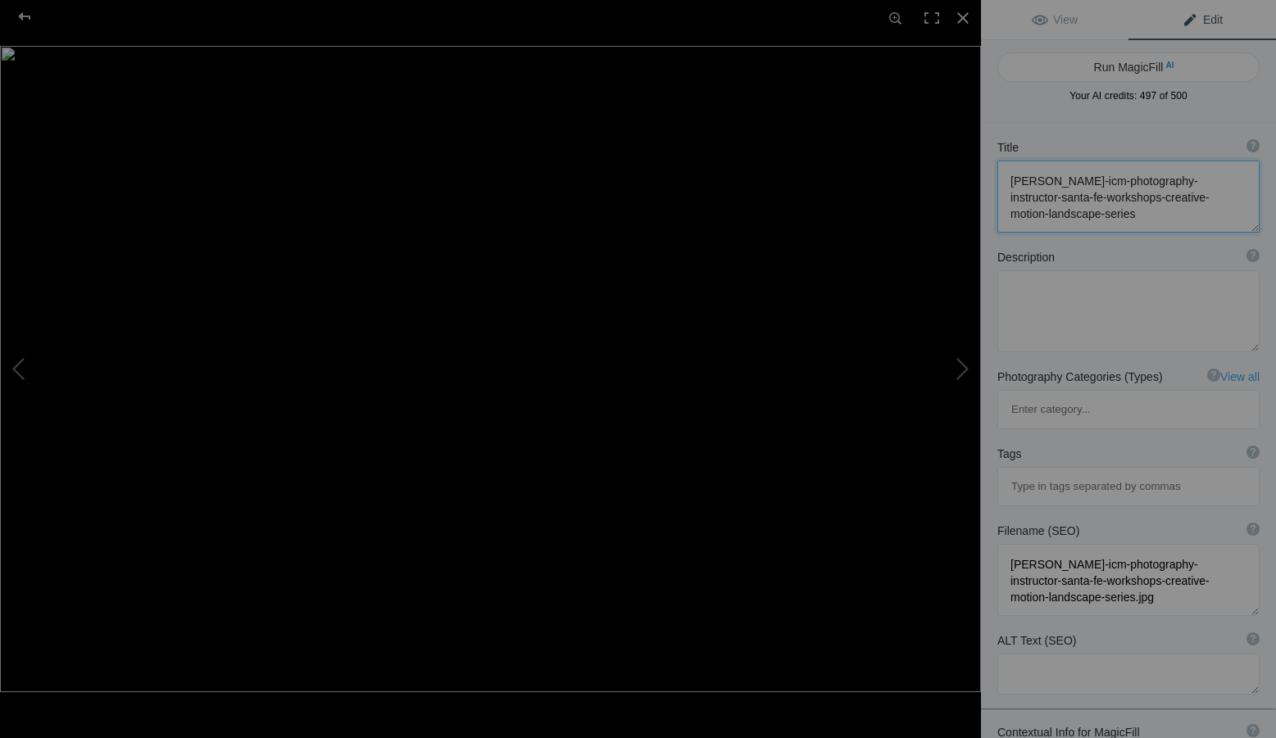
scroll to position [2, 0]
drag, startPoint x: 1147, startPoint y: 221, endPoint x: 997, endPoint y: 178, distance: 156.9
click at [997, 178] on div "Title ? Photo title is one of the highest used Search Engine ranking criteria a…" at bounding box center [1128, 186] width 295 height 110
paste textarea "creative-photography-author-santa-fe-workshops-seaside-color-study-abstract-mot…"
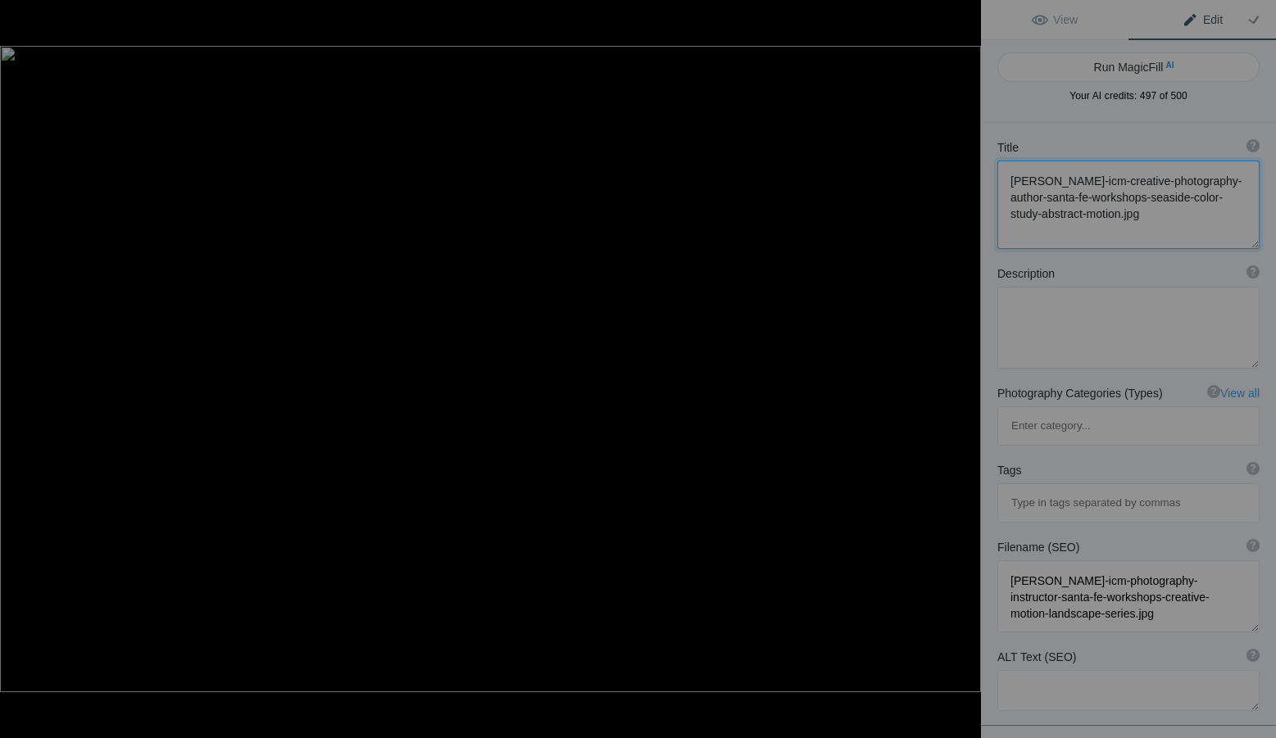
type textarea "[PERSON_NAME]-icm-creative-photography-author-santa-fe-workshops-seaside-color-…"
drag, startPoint x: 1170, startPoint y: 539, endPoint x: 999, endPoint y: 495, distance: 176.1
click at [999, 561] on textarea at bounding box center [1128, 597] width 262 height 72
paste textarea "creative-photography-author-santa-fe-workshops-seaside-color-study-abstract-mot…"
drag, startPoint x: 1071, startPoint y: 538, endPoint x: 1106, endPoint y: 538, distance: 34.4
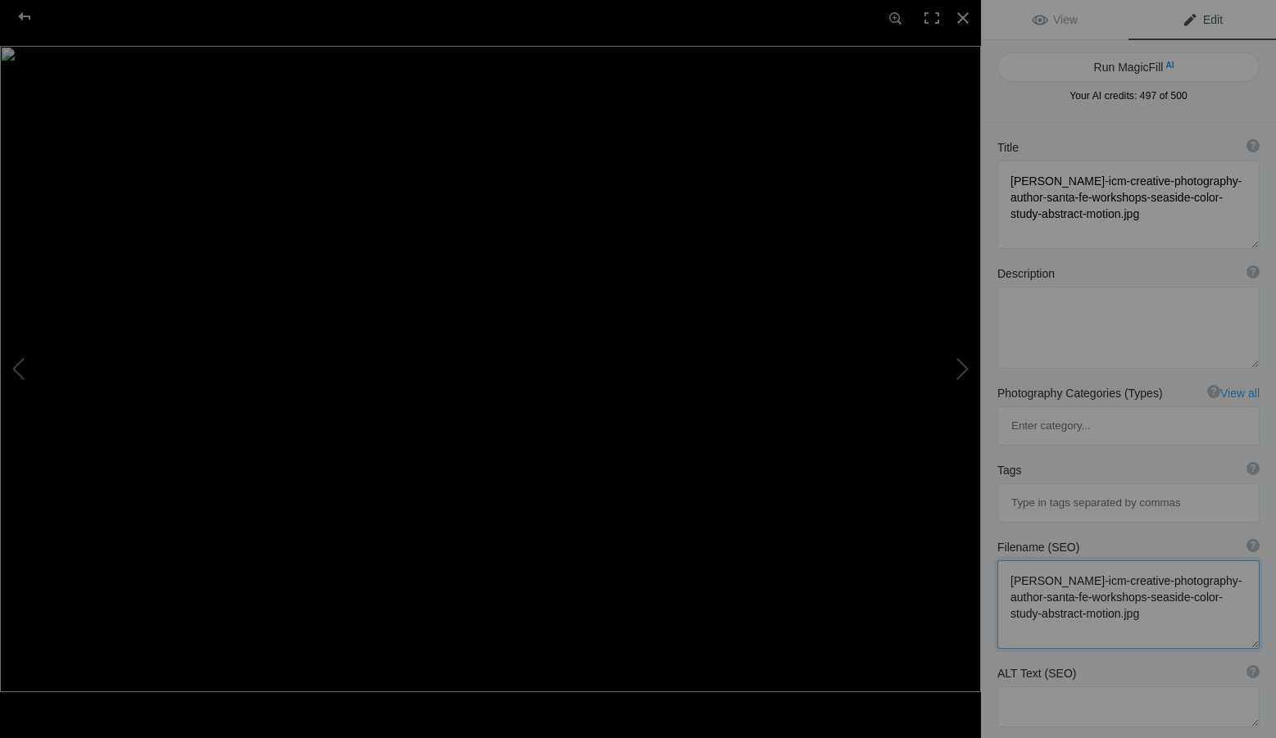
click at [1106, 561] on textarea at bounding box center [1128, 605] width 262 height 89
type textarea "[PERSON_NAME]-icm-creative-photography-author-santa-fe-workshops-golden-gate-br…"
click at [1023, 687] on textarea at bounding box center [1128, 707] width 262 height 41
paste textarea "Intentional Camera Movement photograph by [PERSON_NAME] showing a serene seasid…"
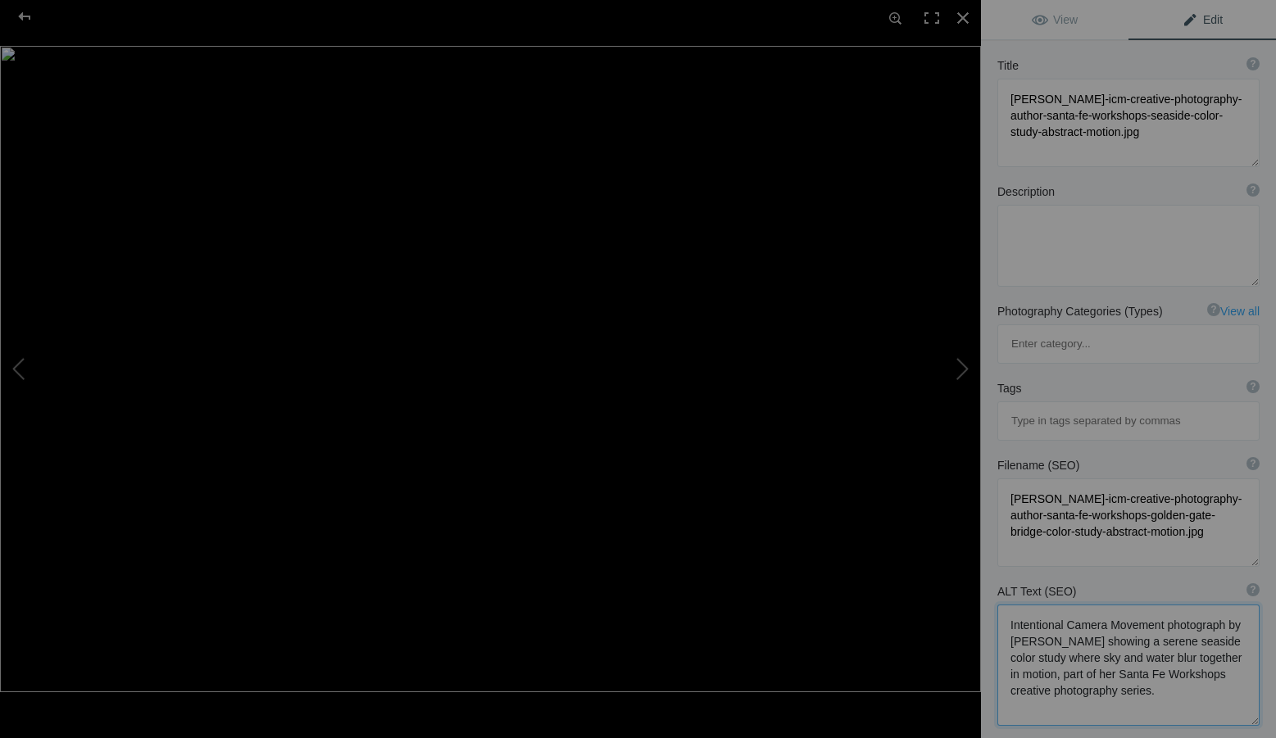
drag, startPoint x: 1011, startPoint y: 583, endPoint x: 1047, endPoint y: 580, distance: 37.0
click at [1047, 605] on textarea at bounding box center [1128, 665] width 262 height 121
drag, startPoint x: 1194, startPoint y: 579, endPoint x: 1059, endPoint y: 598, distance: 136.5
click at [1059, 605] on textarea at bounding box center [1128, 665] width 262 height 121
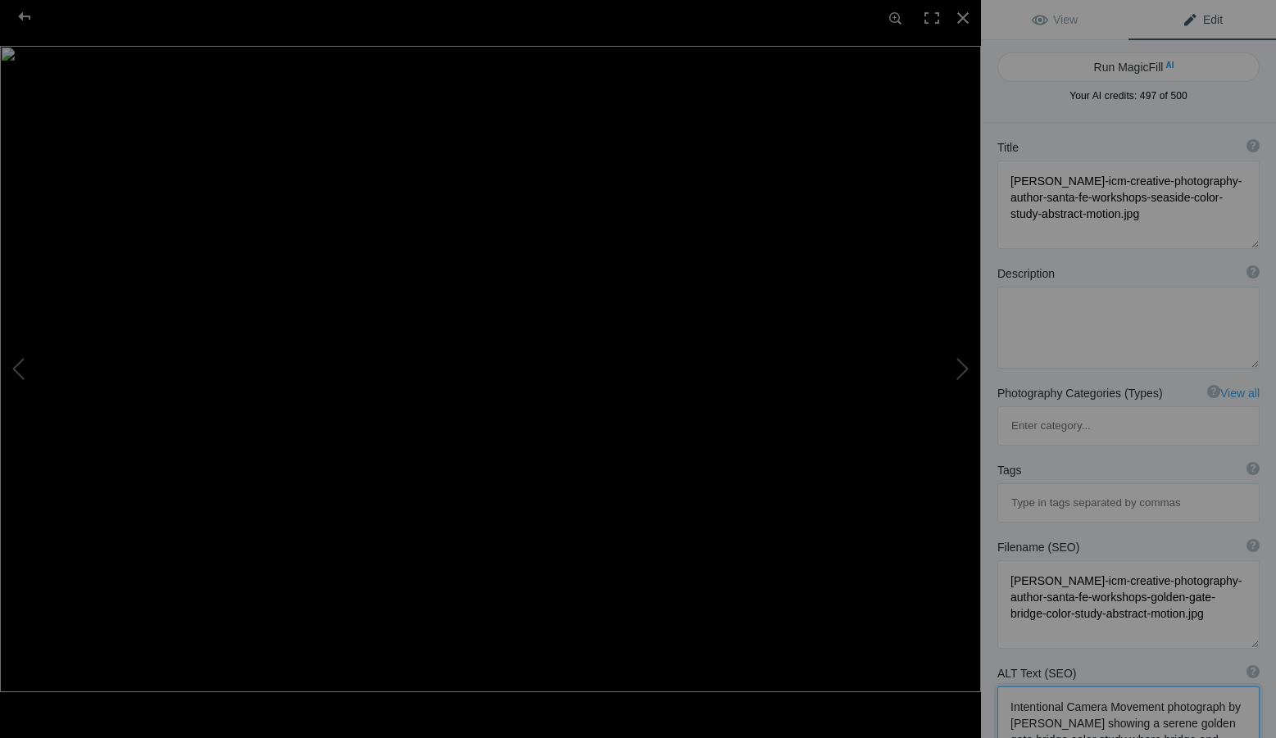
type textarea "Intentional Camera Movement photograph by [PERSON_NAME] showing a serene golden…"
drag, startPoint x: 1068, startPoint y: 213, endPoint x: 1106, endPoint y: 213, distance: 37.7
click at [1106, 213] on textarea at bounding box center [1128, 205] width 262 height 89
type textarea "[PERSON_NAME]-icm-creative-photography-author-santa-fe-workshops-sail-boat-and-…"
click at [1080, 315] on textarea at bounding box center [1128, 328] width 262 height 82
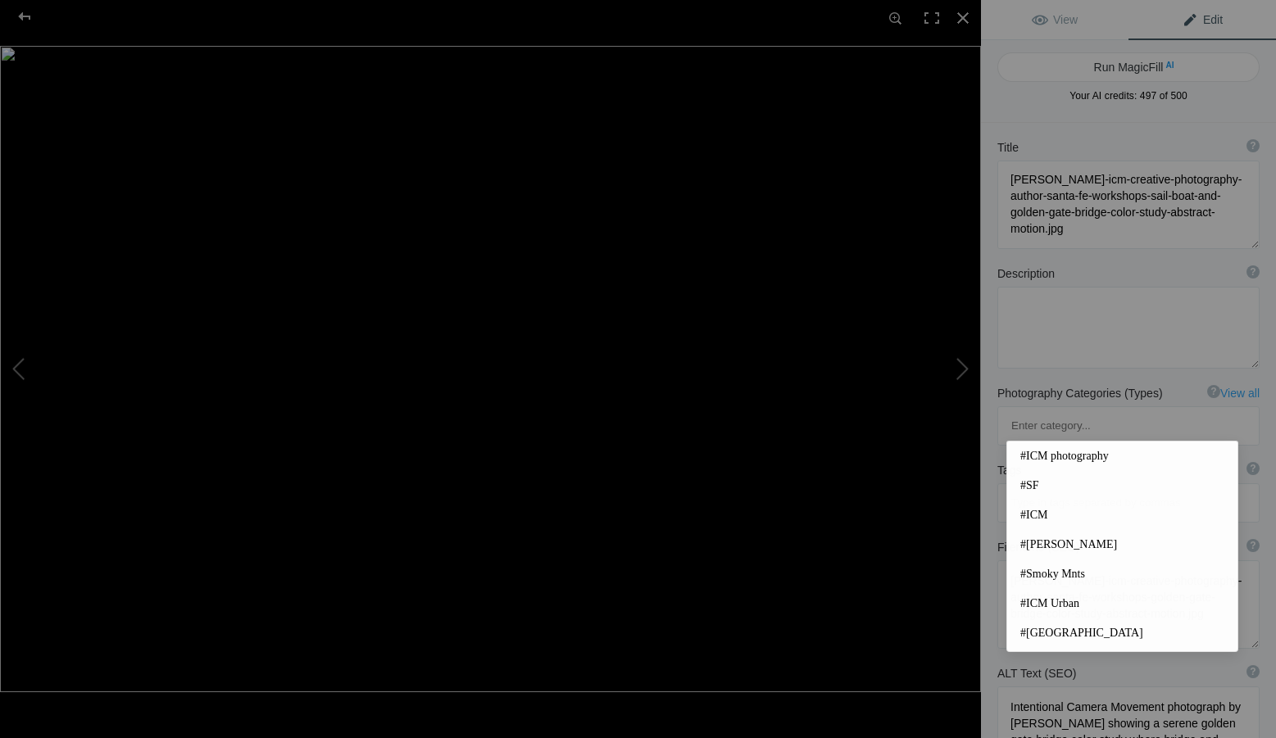
click at [1081, 488] on input at bounding box center [1128, 503] width 244 height 30
click at [1069, 541] on span "#[PERSON_NAME]" at bounding box center [1122, 545] width 204 height 16
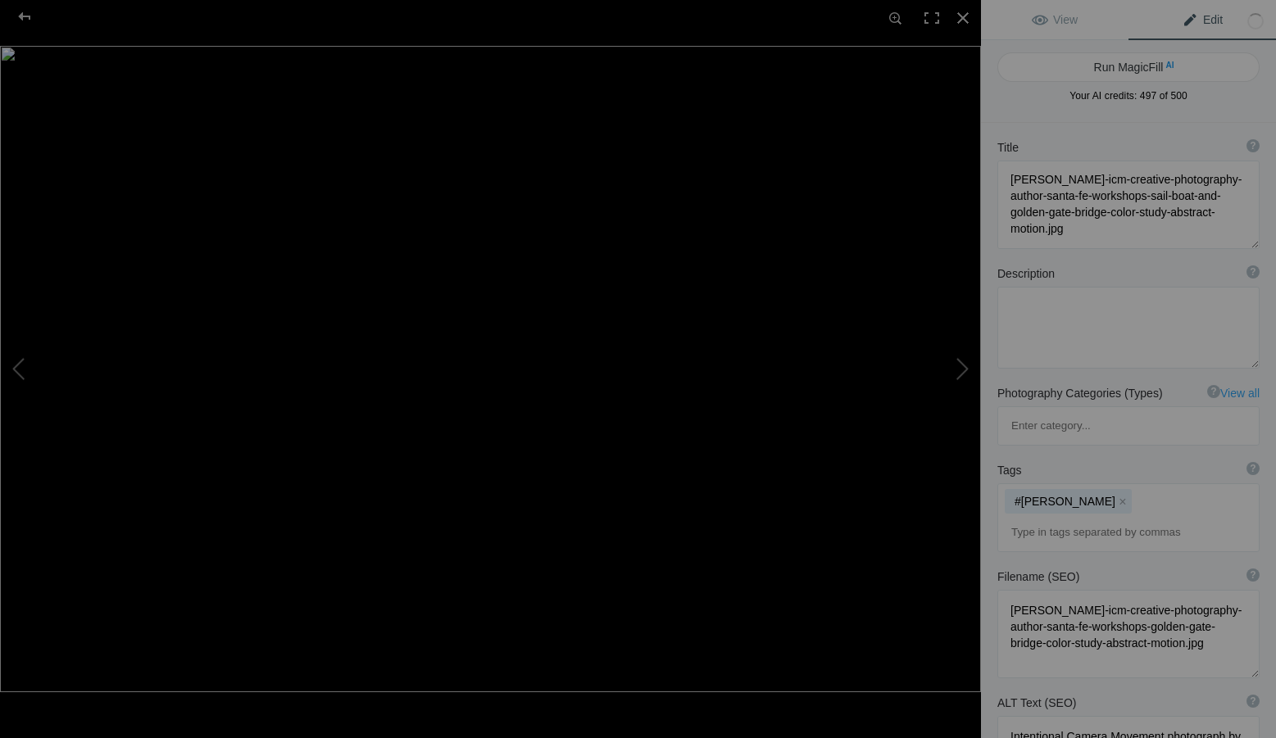
click at [1097, 518] on input at bounding box center [1128, 533] width 244 height 30
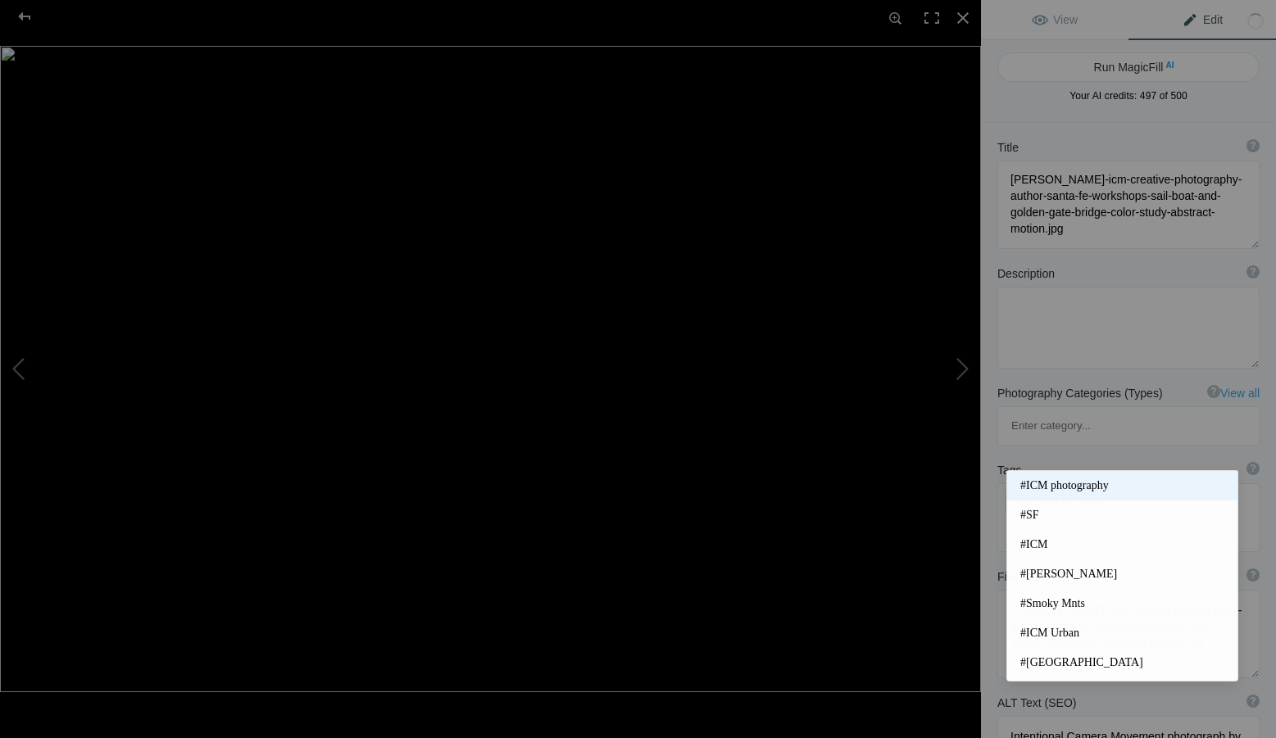
click at [1074, 485] on span "#ICM photography" at bounding box center [1122, 486] width 204 height 16
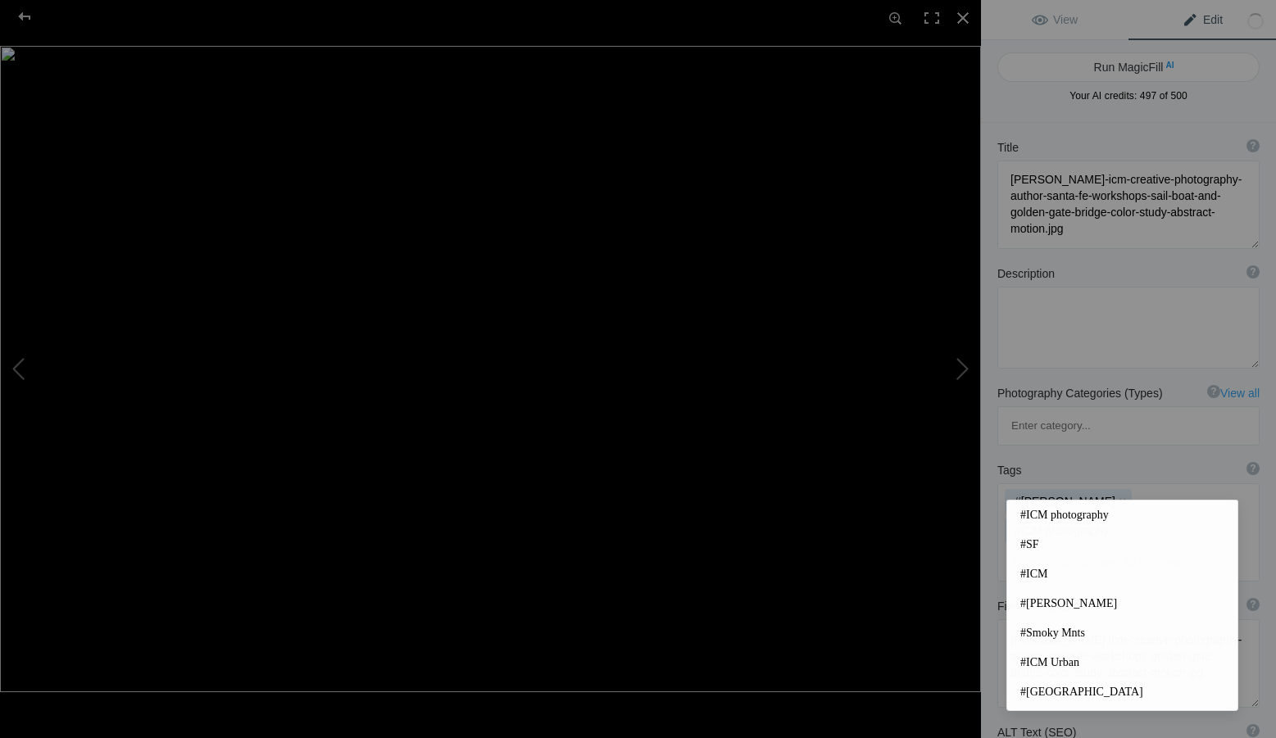
click at [1086, 547] on input at bounding box center [1128, 562] width 244 height 30
click at [1071, 544] on span "#SF" at bounding box center [1122, 545] width 204 height 16
click at [1086, 547] on input at bounding box center [1128, 562] width 244 height 30
click at [1054, 572] on span "#ICM" at bounding box center [1122, 574] width 204 height 16
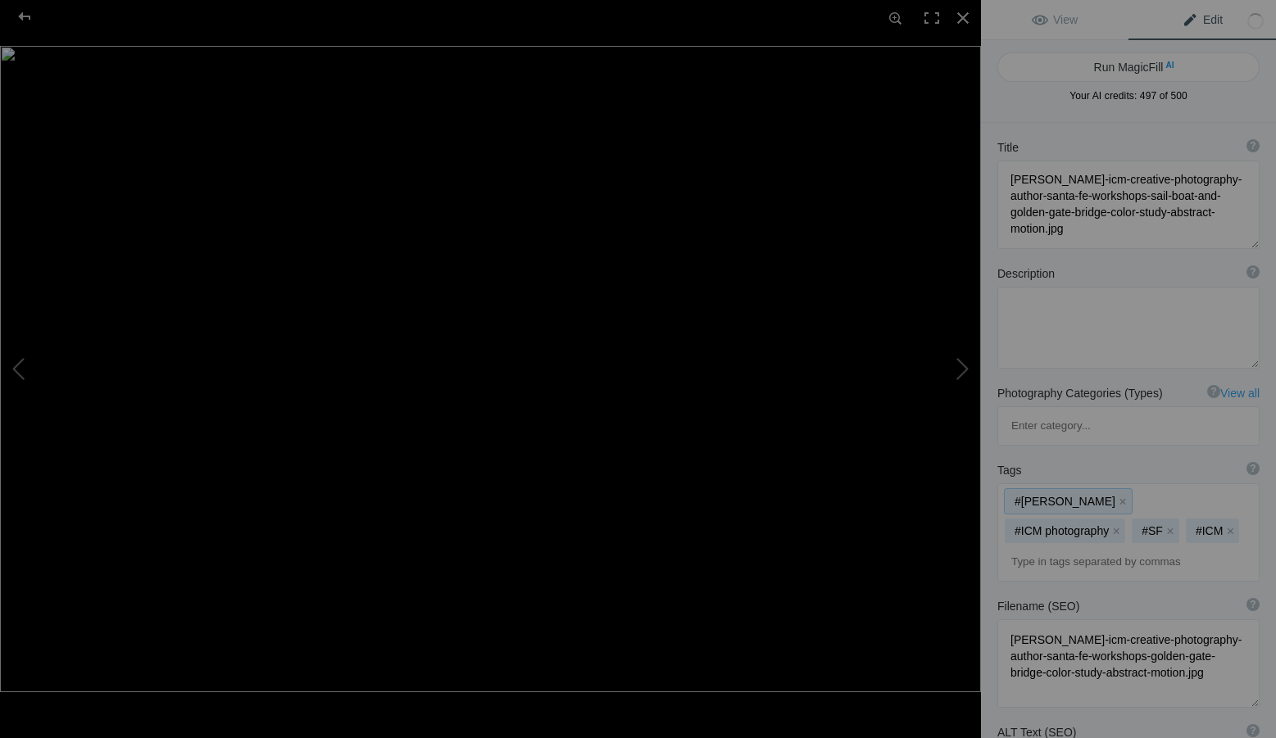
click at [1090, 490] on div "#[PERSON_NAME] x #ICM photography x #SF x #ICM x" at bounding box center [1128, 532] width 261 height 97
click at [1069, 547] on input at bounding box center [1128, 562] width 244 height 30
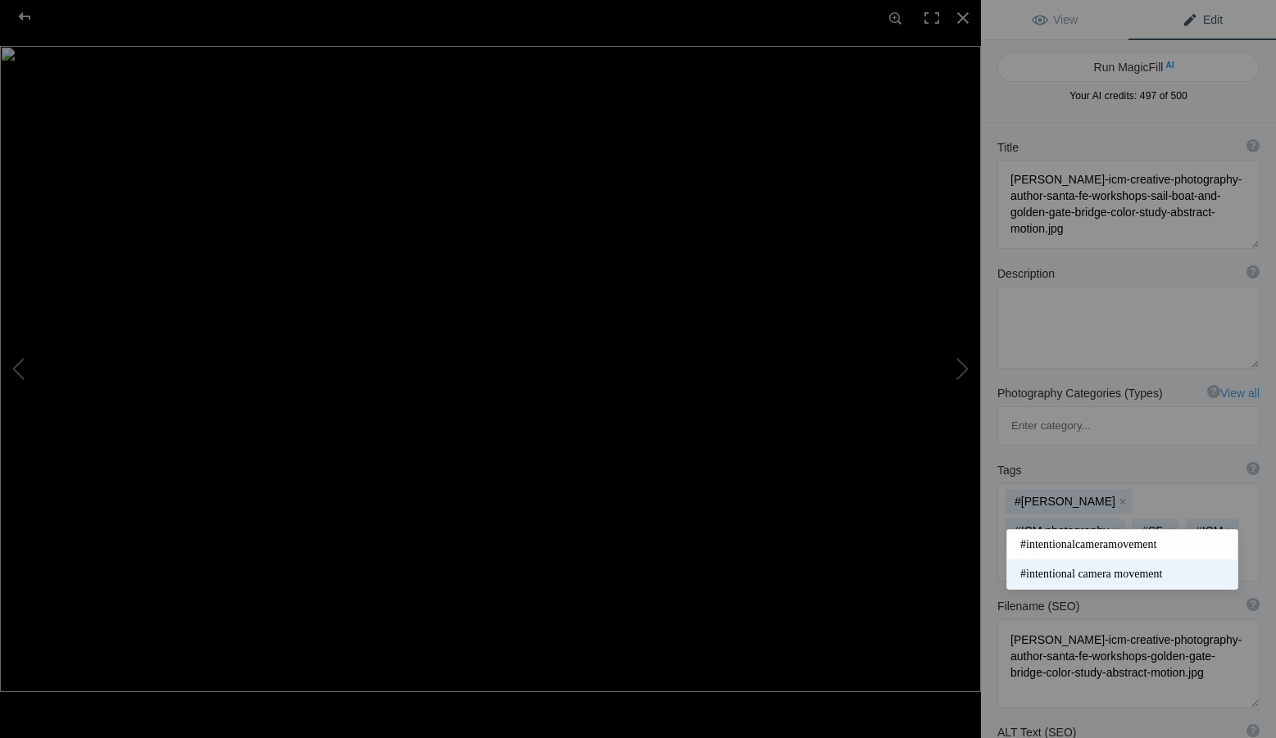
type input "intention"
click at [1126, 572] on span "#intentional camera movement" at bounding box center [1122, 574] width 204 height 16
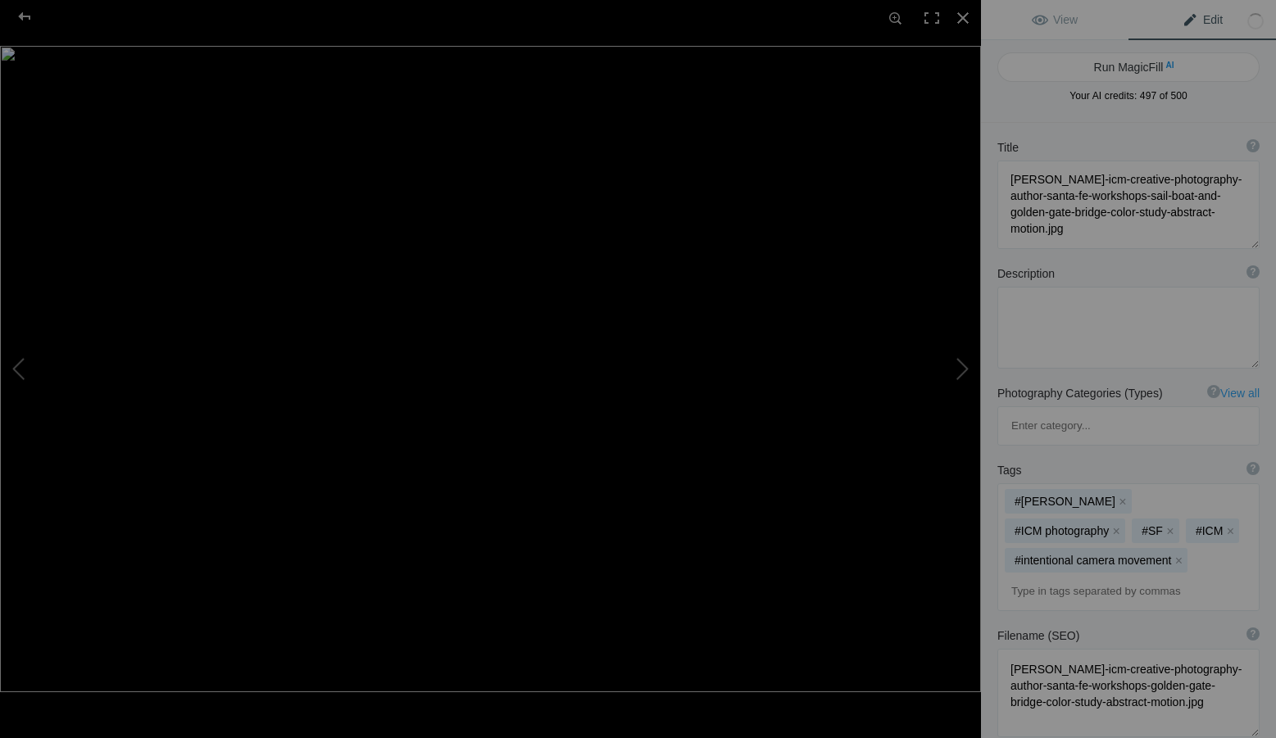
click at [1076, 577] on input at bounding box center [1128, 592] width 244 height 30
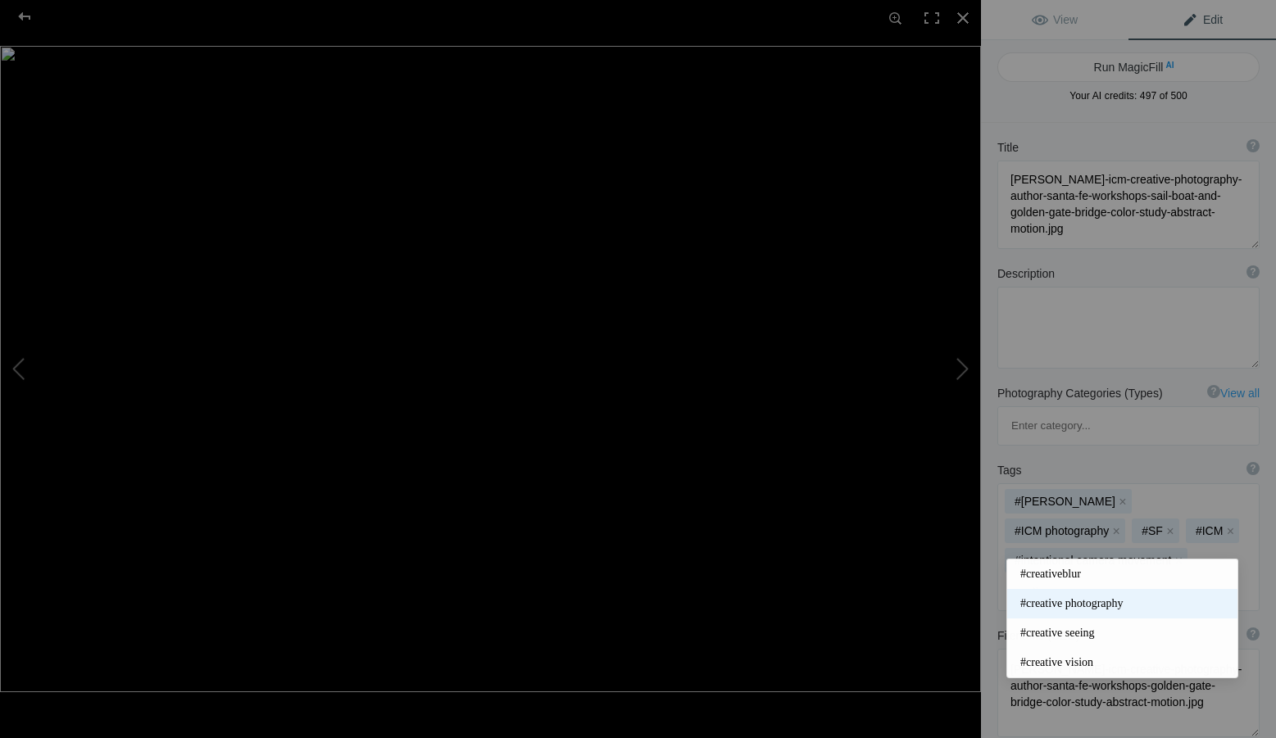
type input "creative"
click at [1099, 600] on span "#creative photography" at bounding box center [1122, 604] width 204 height 16
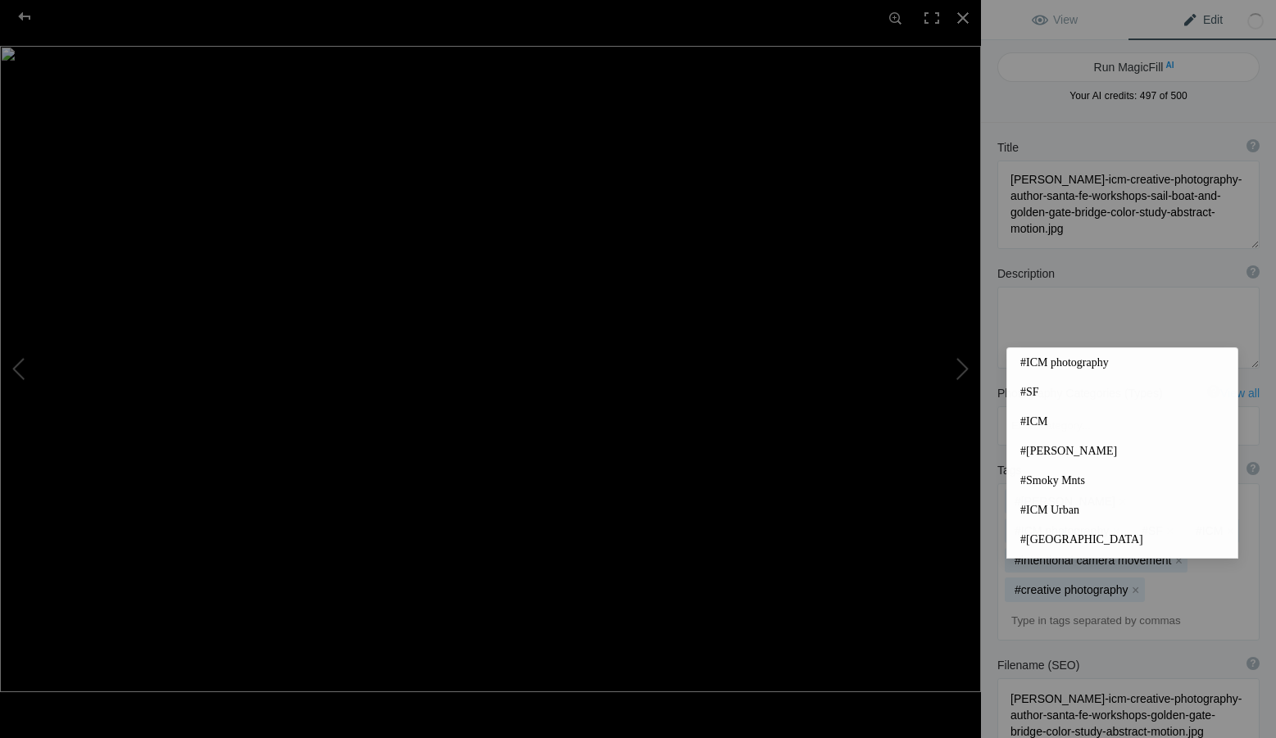
click at [1068, 607] on input at bounding box center [1128, 622] width 244 height 30
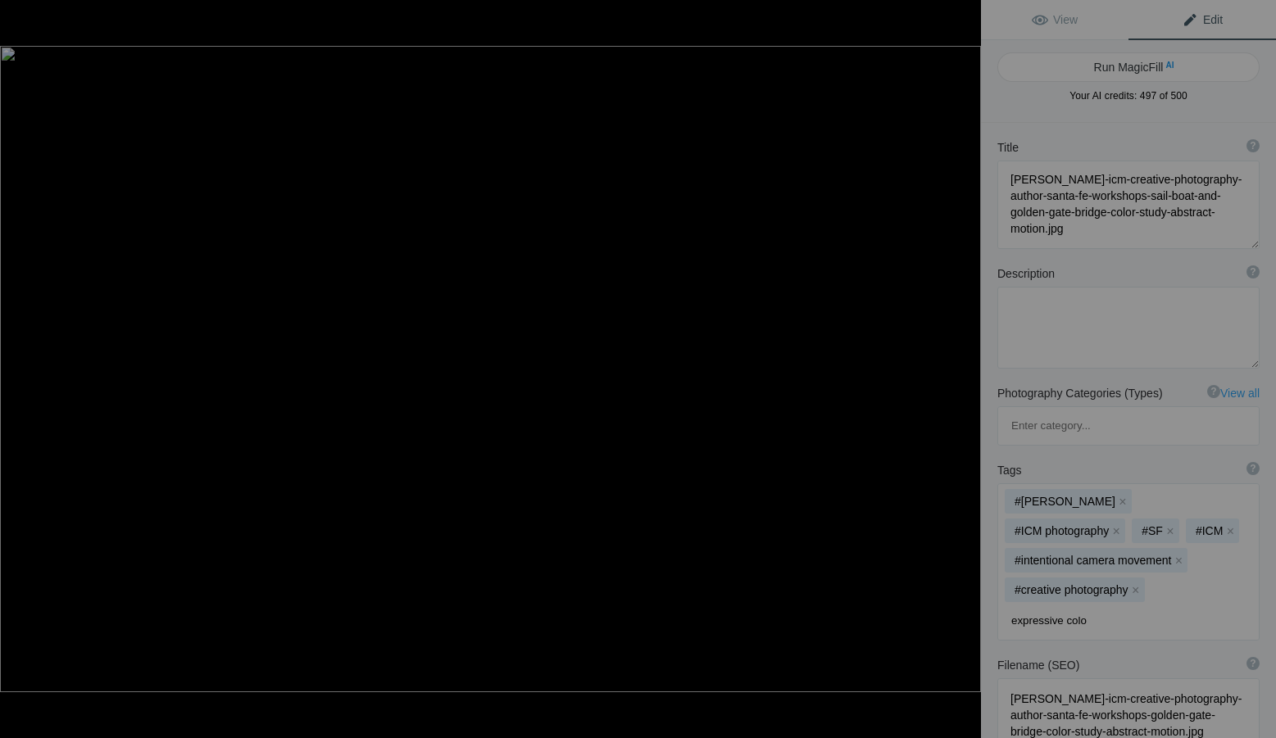
type input "expressive color"
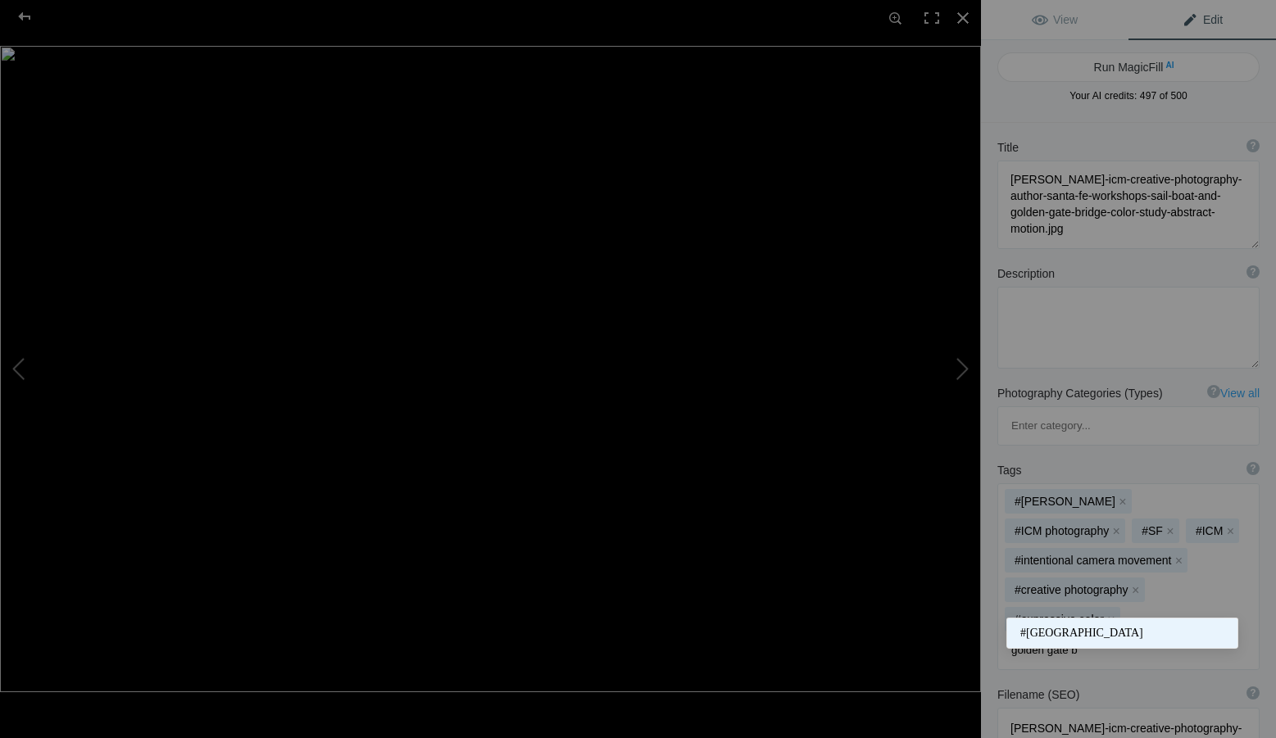
type input "golden gate b"
click at [1093, 633] on span "#[GEOGRAPHIC_DATA]" at bounding box center [1122, 633] width 204 height 16
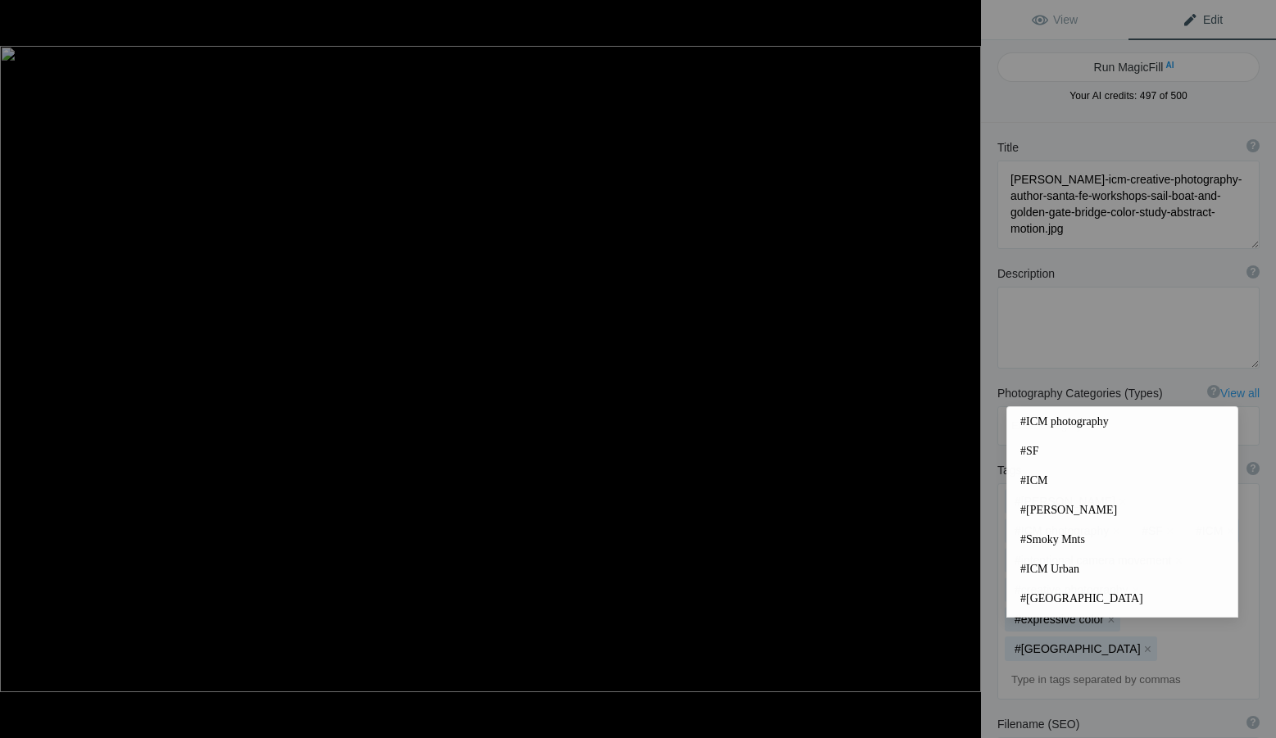
click at [1087, 666] on input at bounding box center [1128, 681] width 244 height 30
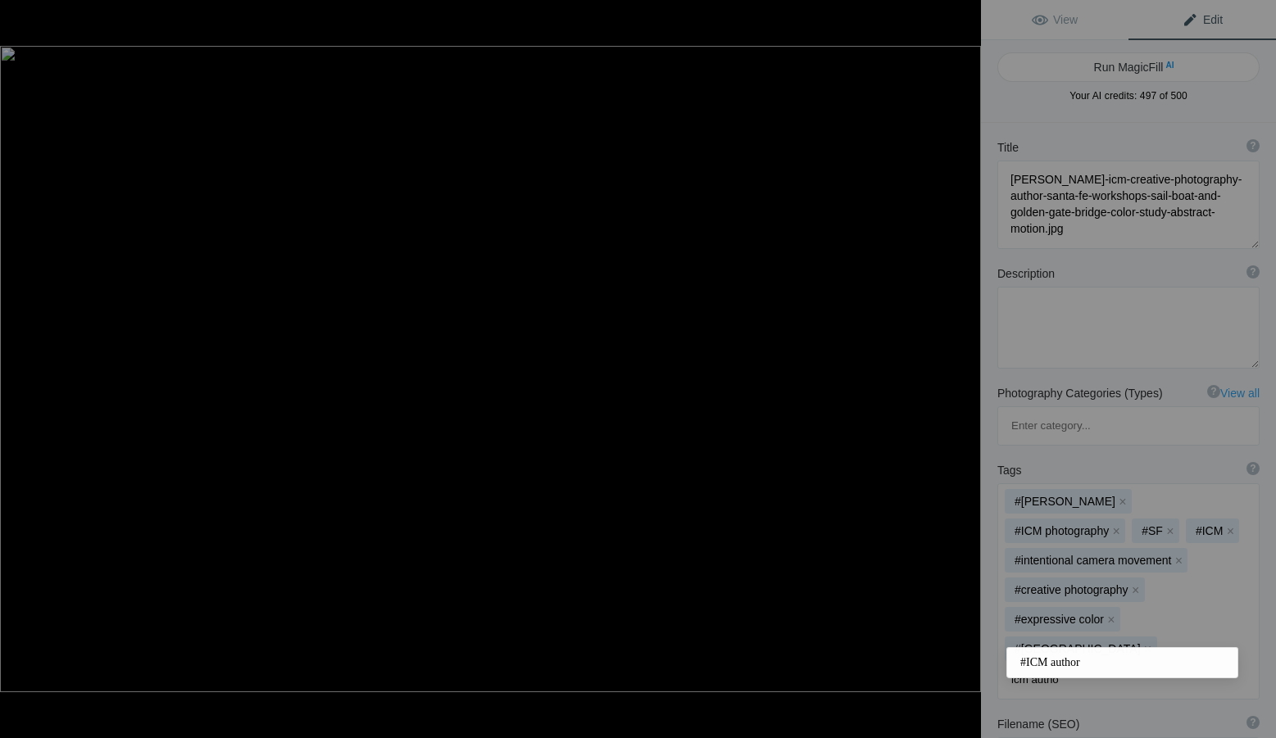
type input "icm author"
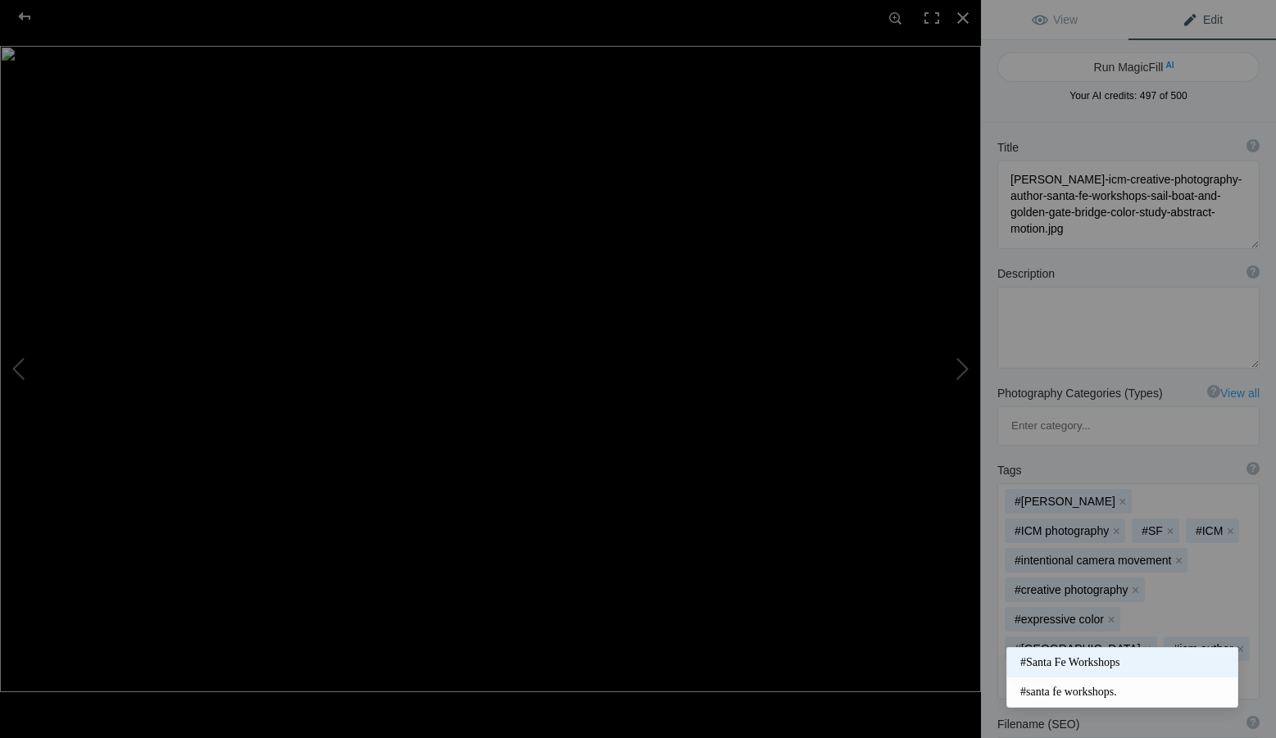
type input "santa fe"
click at [1091, 661] on span "#Santa Fe Workshops" at bounding box center [1122, 663] width 204 height 16
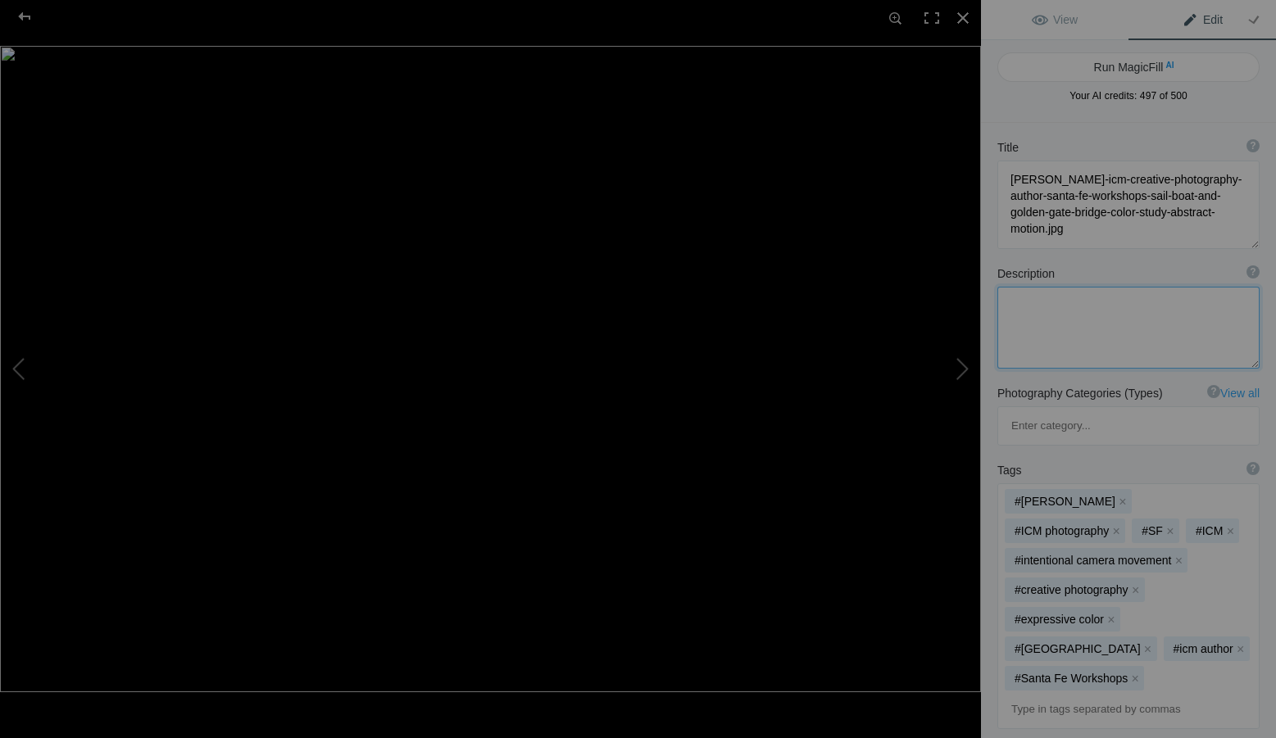
click at [1056, 311] on textarea at bounding box center [1128, 328] width 262 height 82
click at [1180, 323] on textarea at bounding box center [1128, 328] width 262 height 82
click at [1149, 339] on textarea at bounding box center [1128, 328] width 262 height 82
paste textarea "[PERSON_NAME] Intentional Camera Movement work reveals the quiet pulse beneath …"
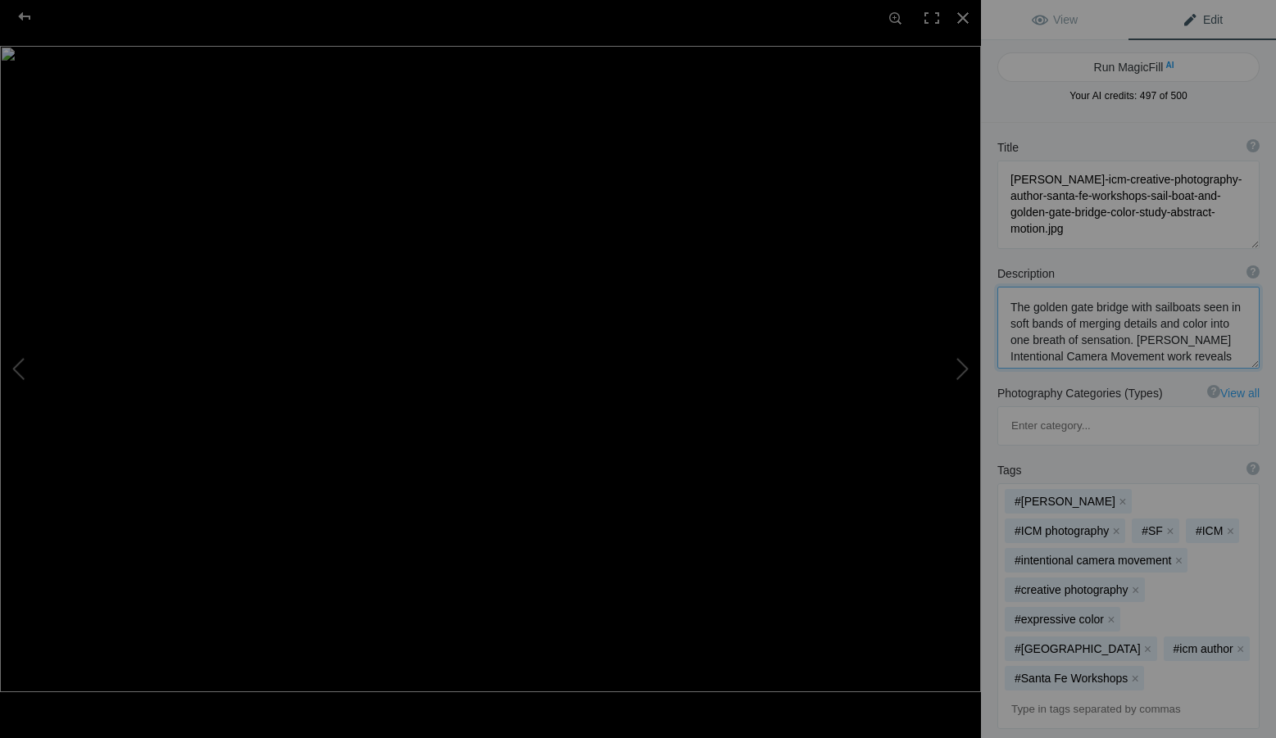
scroll to position [2, 0]
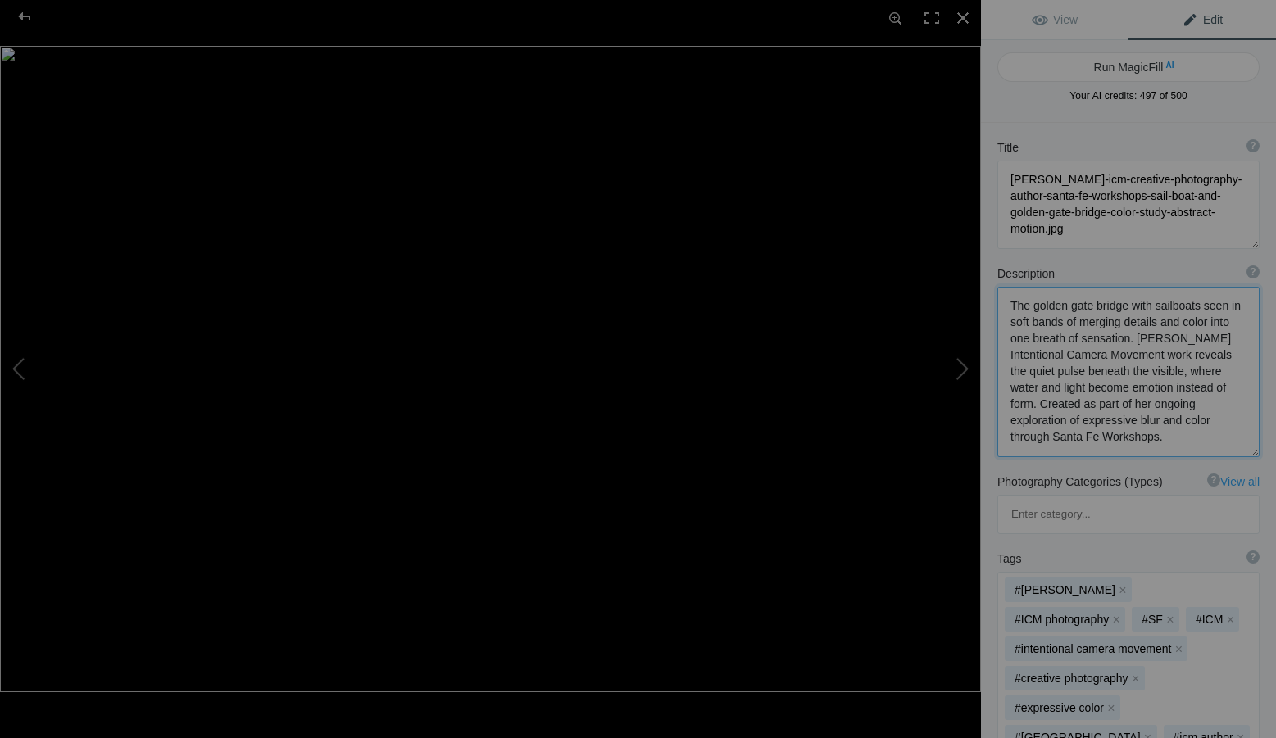
drag, startPoint x: 1081, startPoint y: 388, endPoint x: 1127, endPoint y: 388, distance: 45.9
click at [1127, 388] on textarea at bounding box center [1128, 372] width 262 height 170
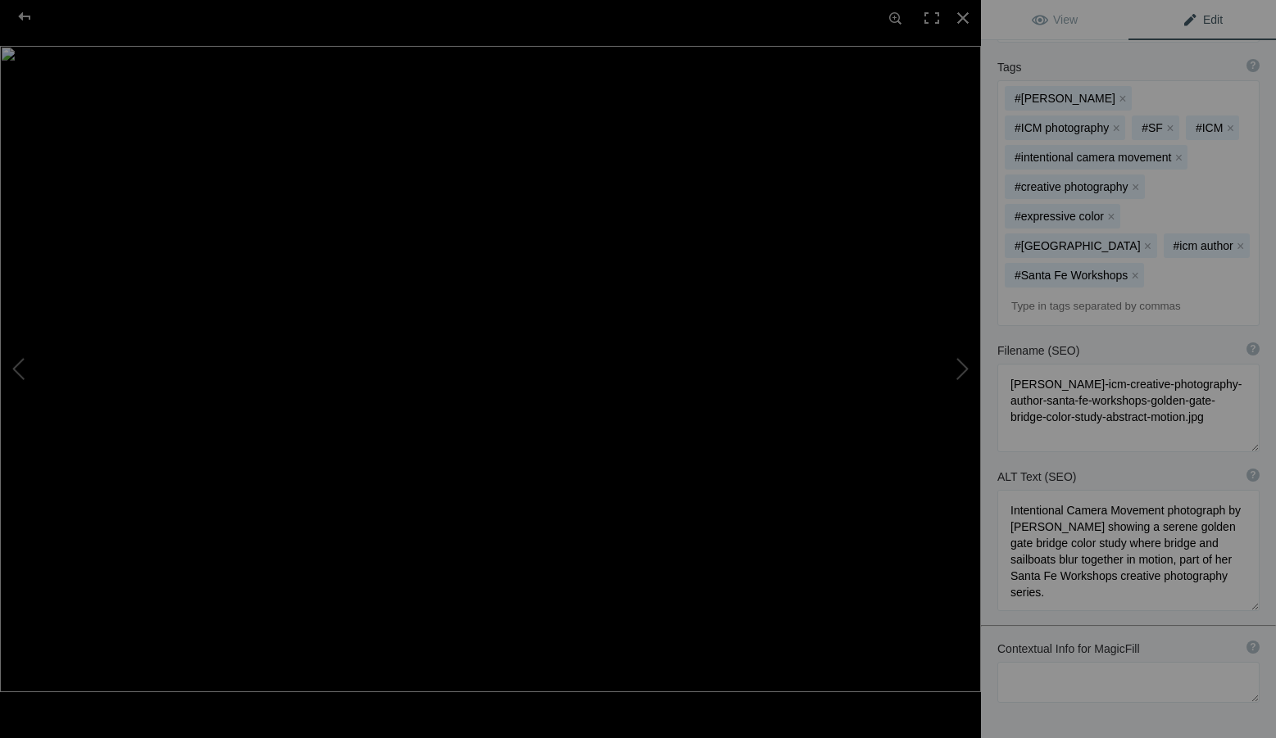
scroll to position [559, 0]
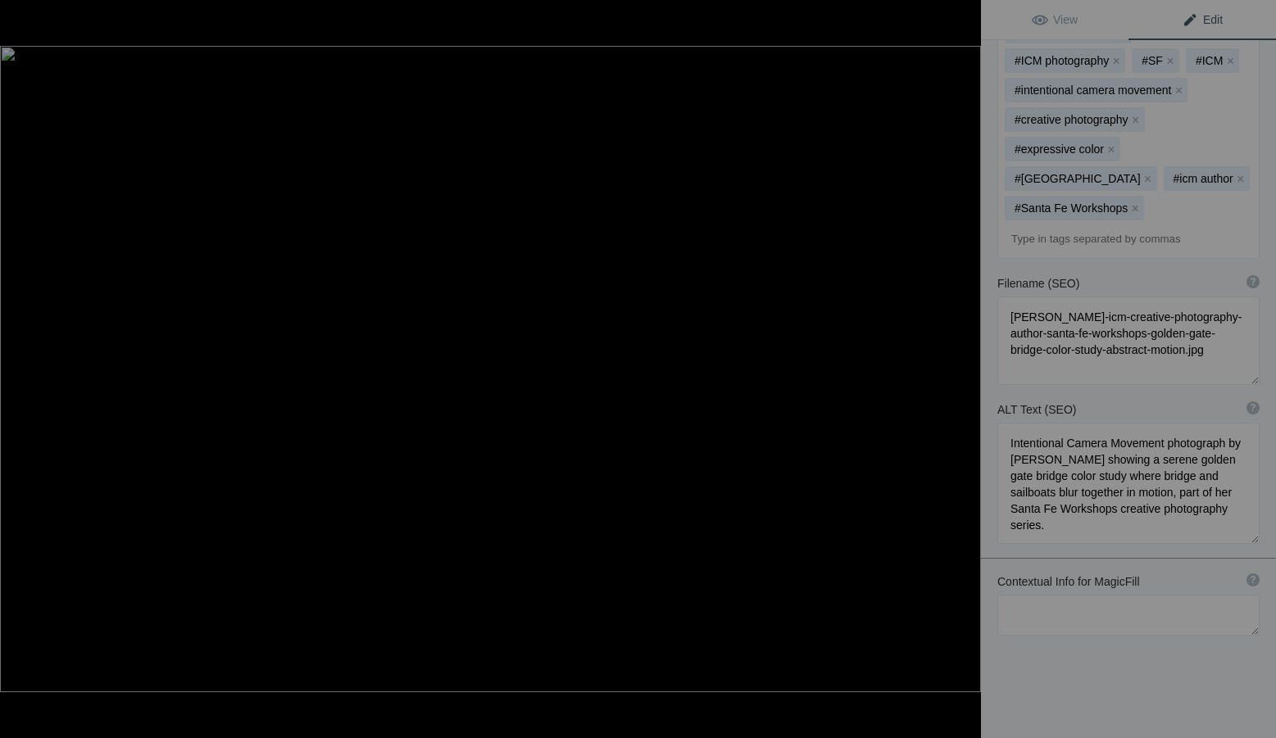
type textarea "The golden gate bridge with sailboats seen in soft bands of merging details and…"
click at [1066, 595] on textarea at bounding box center [1128, 615] width 262 height 41
paste textarea "Santa Fe Workshops, [PERSON_NAME], ICM Creative Photography, Seaside Study, Mot…"
type textarea "Santa Fe Workshops, [PERSON_NAME], ICM Creative Photography, Seaside Study, Mot…"
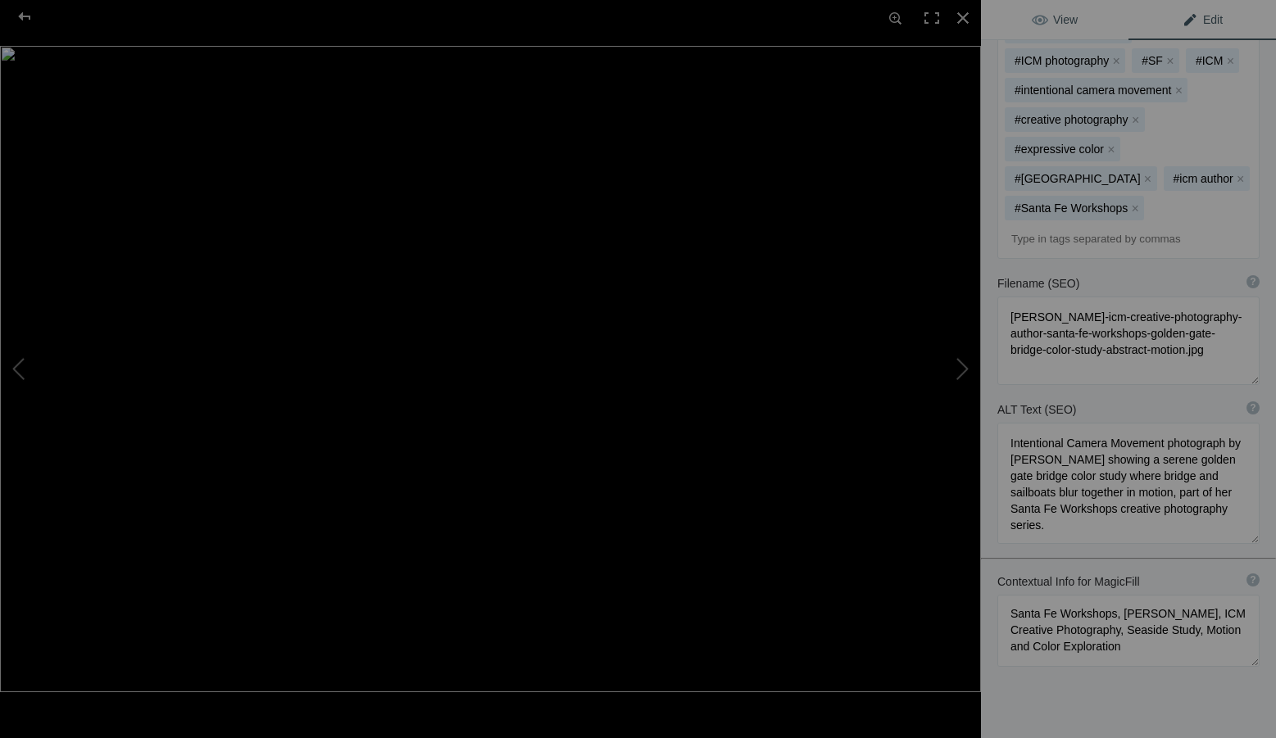
click at [1068, 22] on span "View" at bounding box center [1055, 19] width 46 height 13
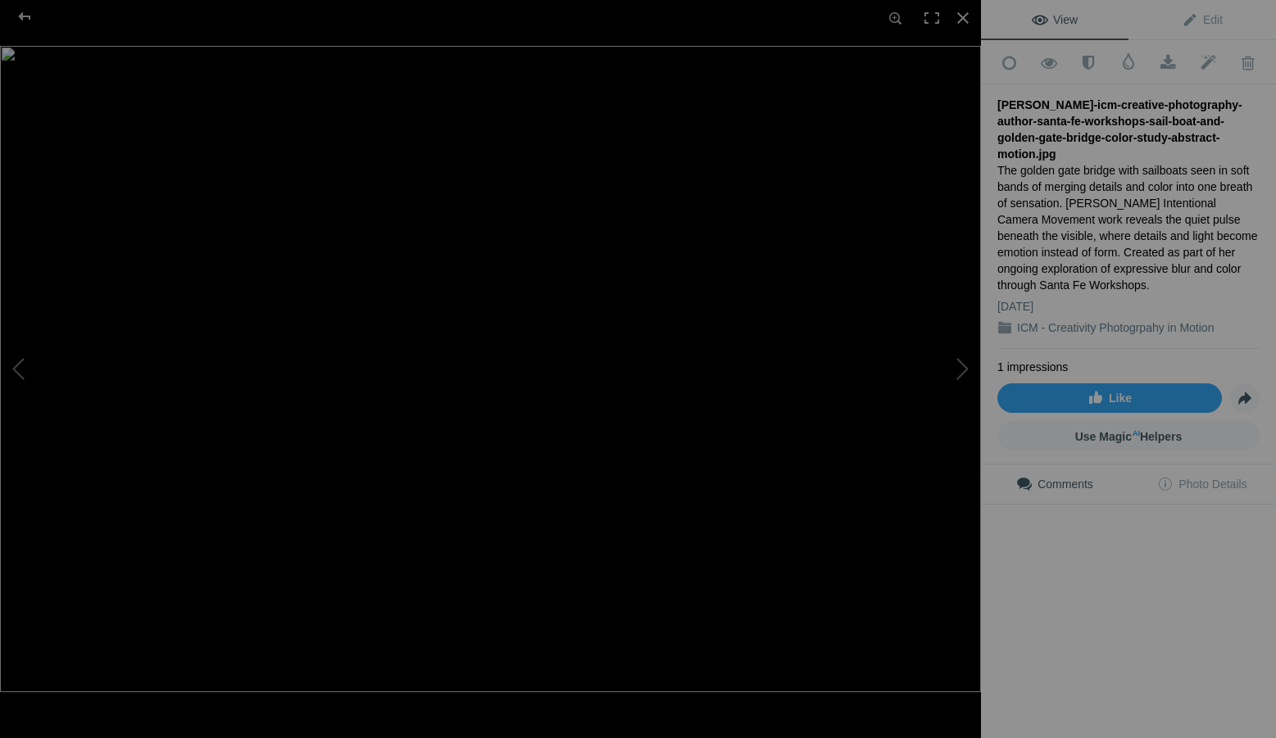
scroll to position [0, 0]
click at [969, 21] on div at bounding box center [963, 18] width 36 height 36
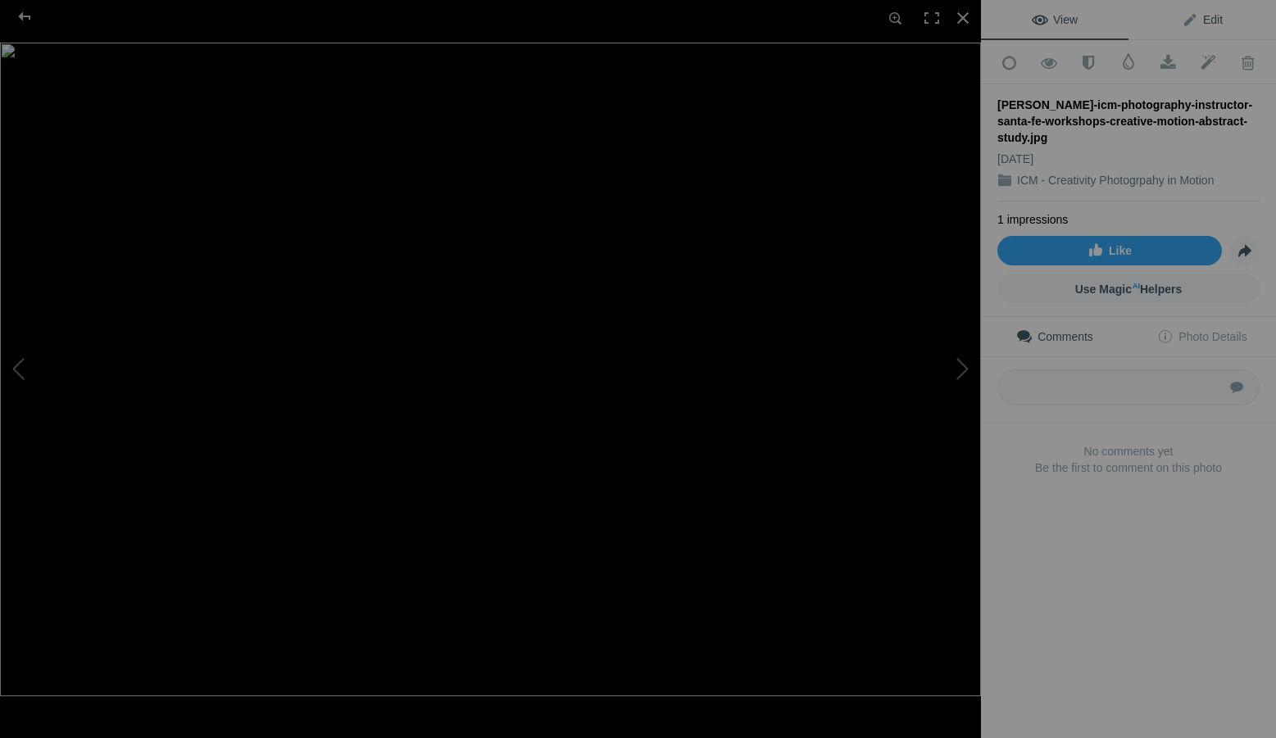
click at [1197, 17] on span "Edit" at bounding box center [1202, 19] width 41 height 13
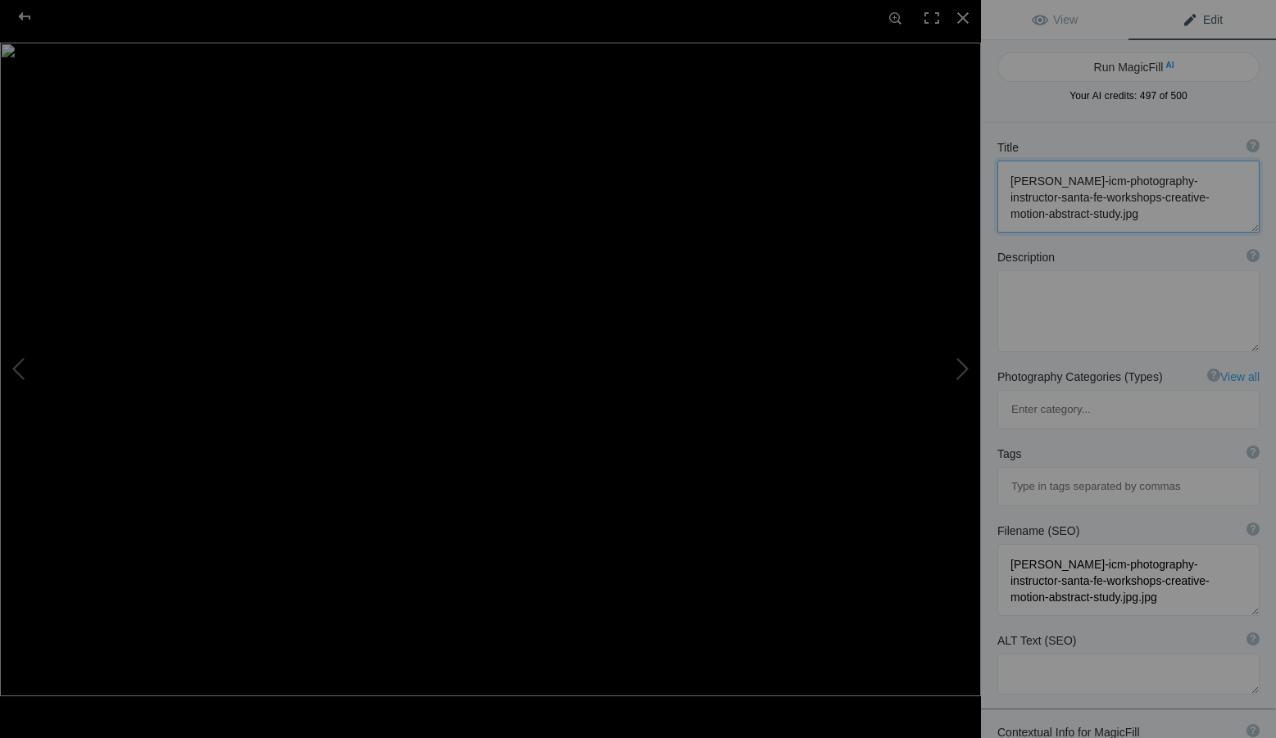
drag, startPoint x: 1154, startPoint y: 216, endPoint x: 1003, endPoint y: 175, distance: 156.1
click at [1003, 175] on textarea at bounding box center [1128, 197] width 262 height 72
paste textarea "creative-photography-author-santa-fe-workshops-golden-gate-bridge-night-study-c…"
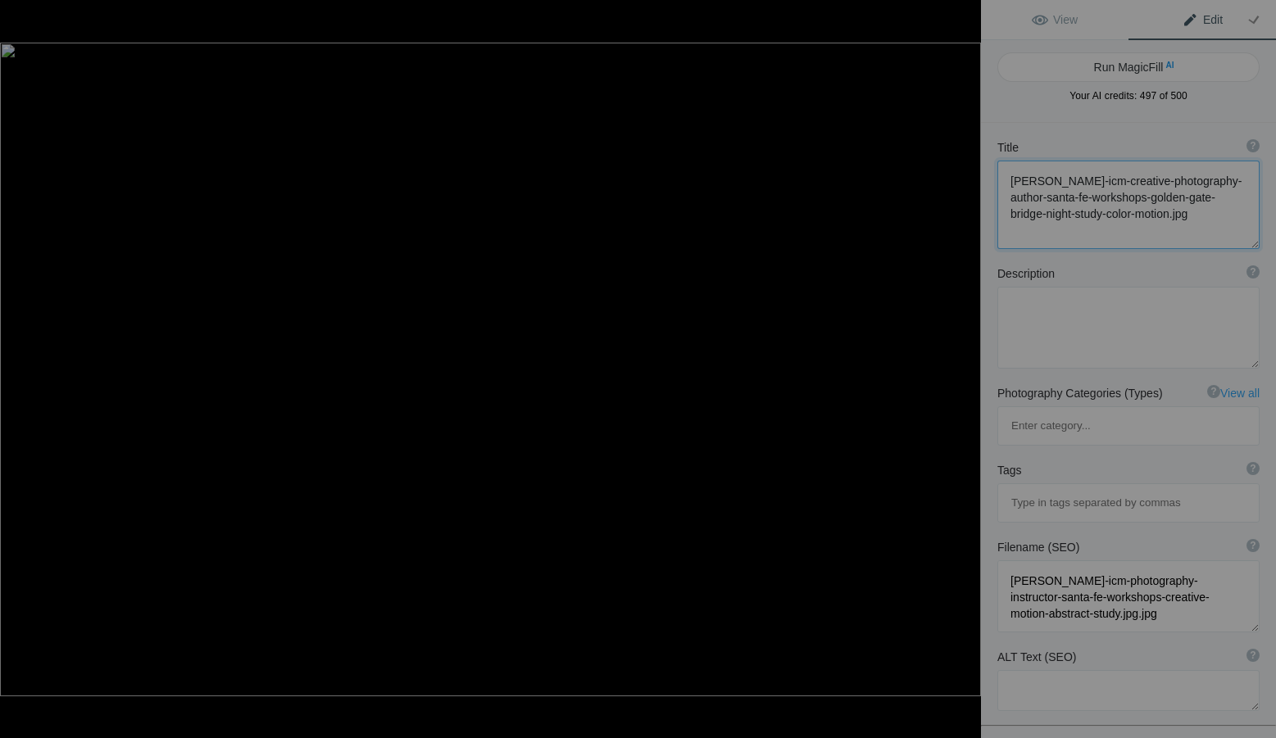
type textarea "[PERSON_NAME]-icm-creative-photography-author-santa-fe-workshops-golden-gate-br…"
click at [1127, 311] on textarea at bounding box center [1128, 328] width 262 height 82
paste textarea "The Golden Gate Bridge glows against the night — its structure dissolving into …"
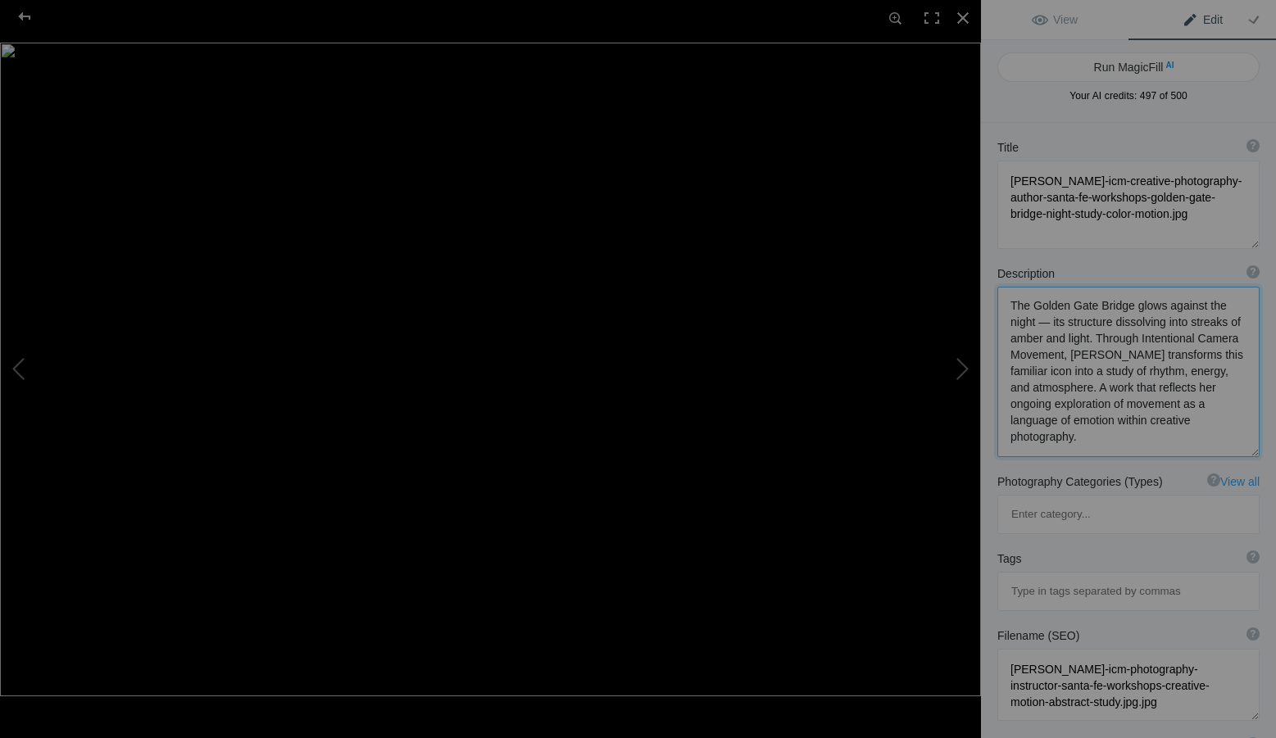
click at [1043, 323] on textarea at bounding box center [1128, 372] width 262 height 170
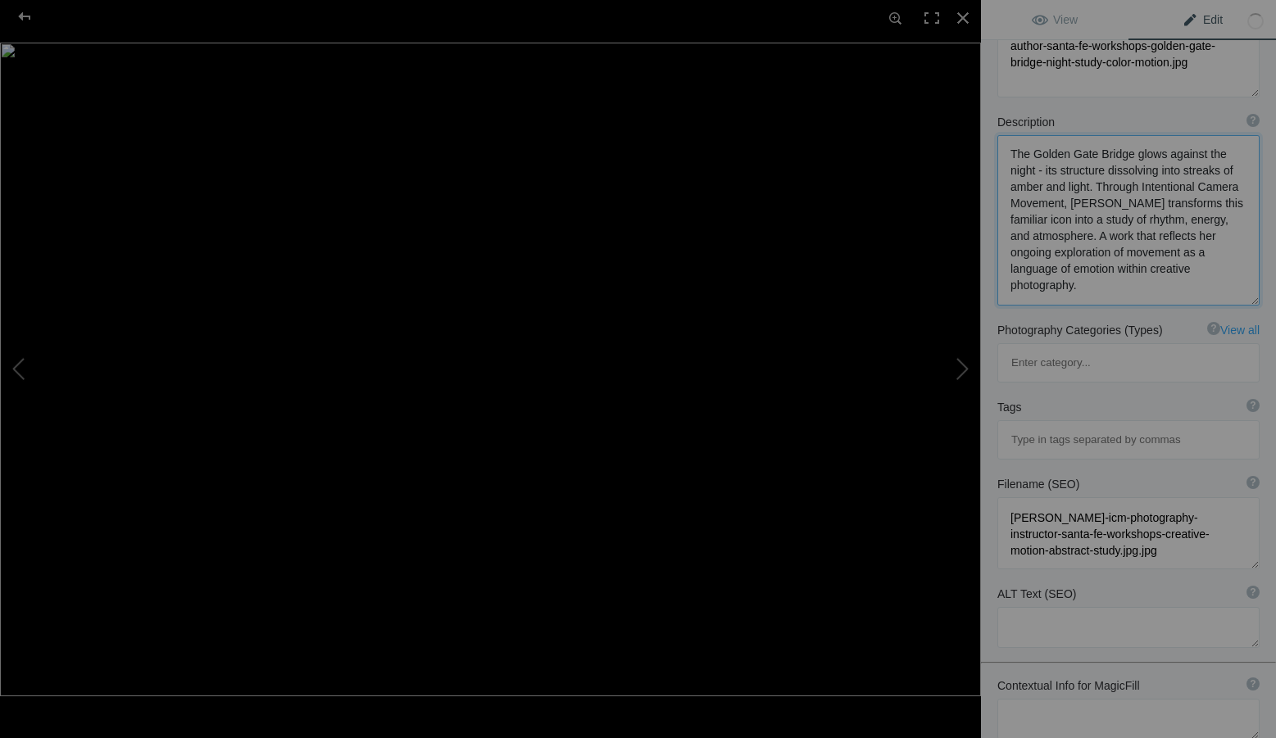
scroll to position [164, 0]
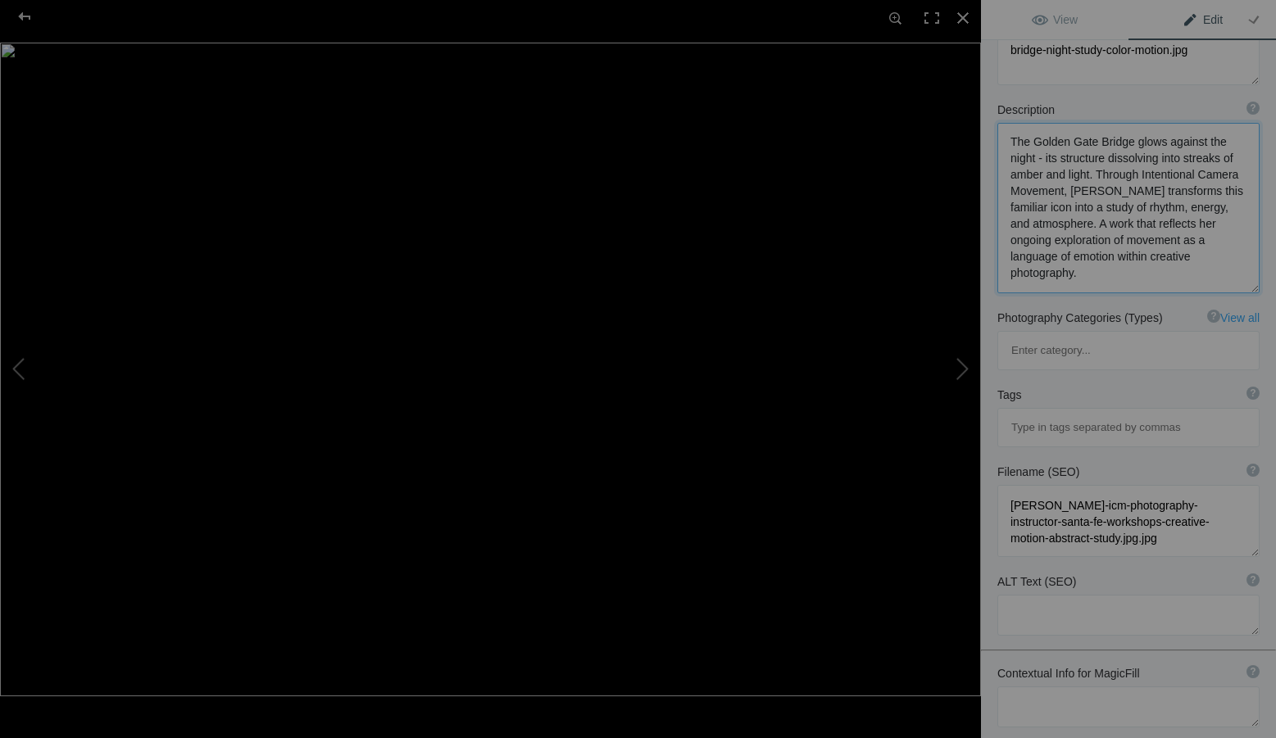
type textarea "The Golden Gate Bridge glows against the night - its structure dissolving into …"
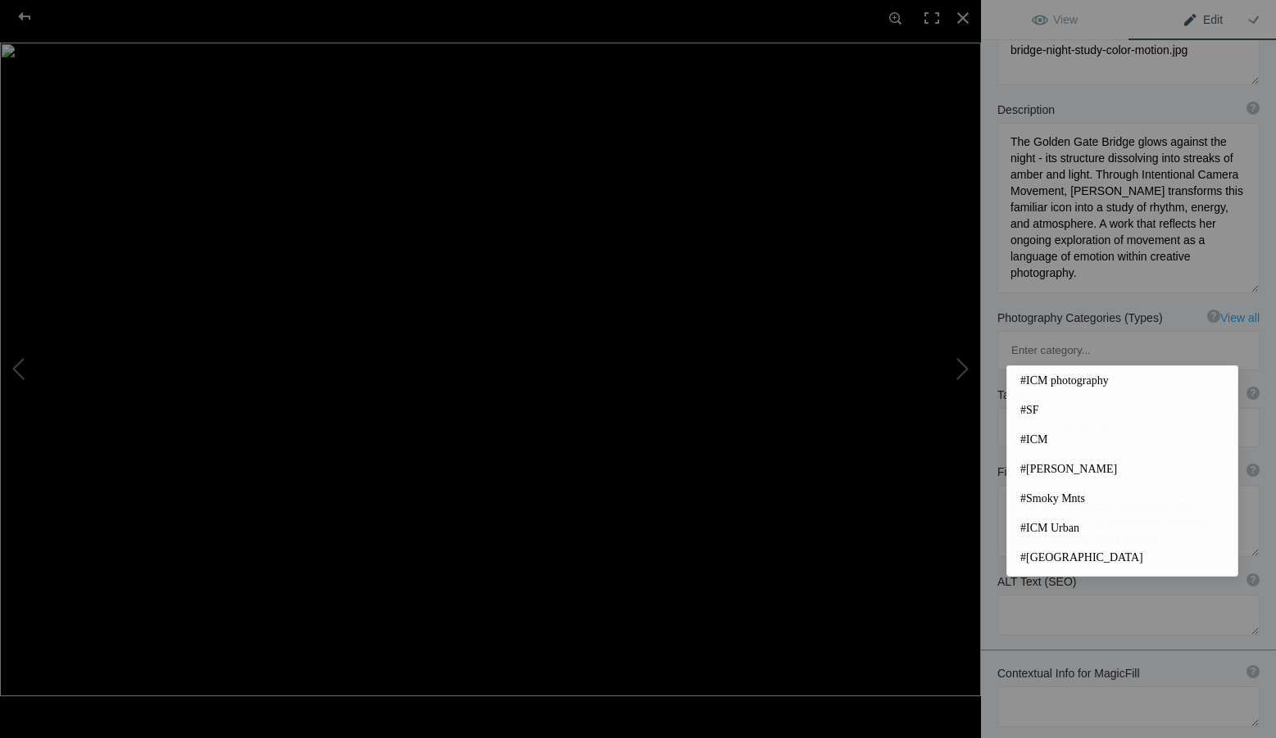
click at [1031, 413] on input at bounding box center [1128, 428] width 244 height 30
click at [1071, 467] on span "#[PERSON_NAME]" at bounding box center [1122, 469] width 204 height 16
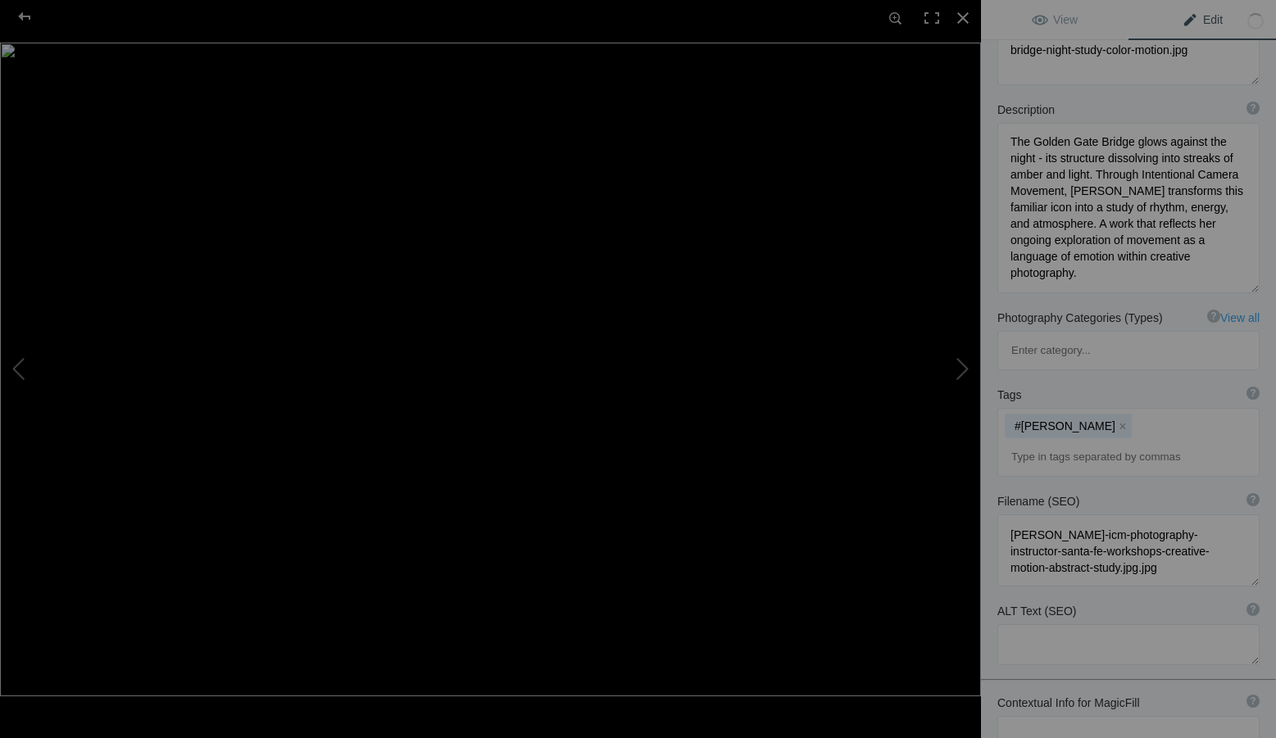
click at [1110, 443] on input at bounding box center [1128, 458] width 244 height 30
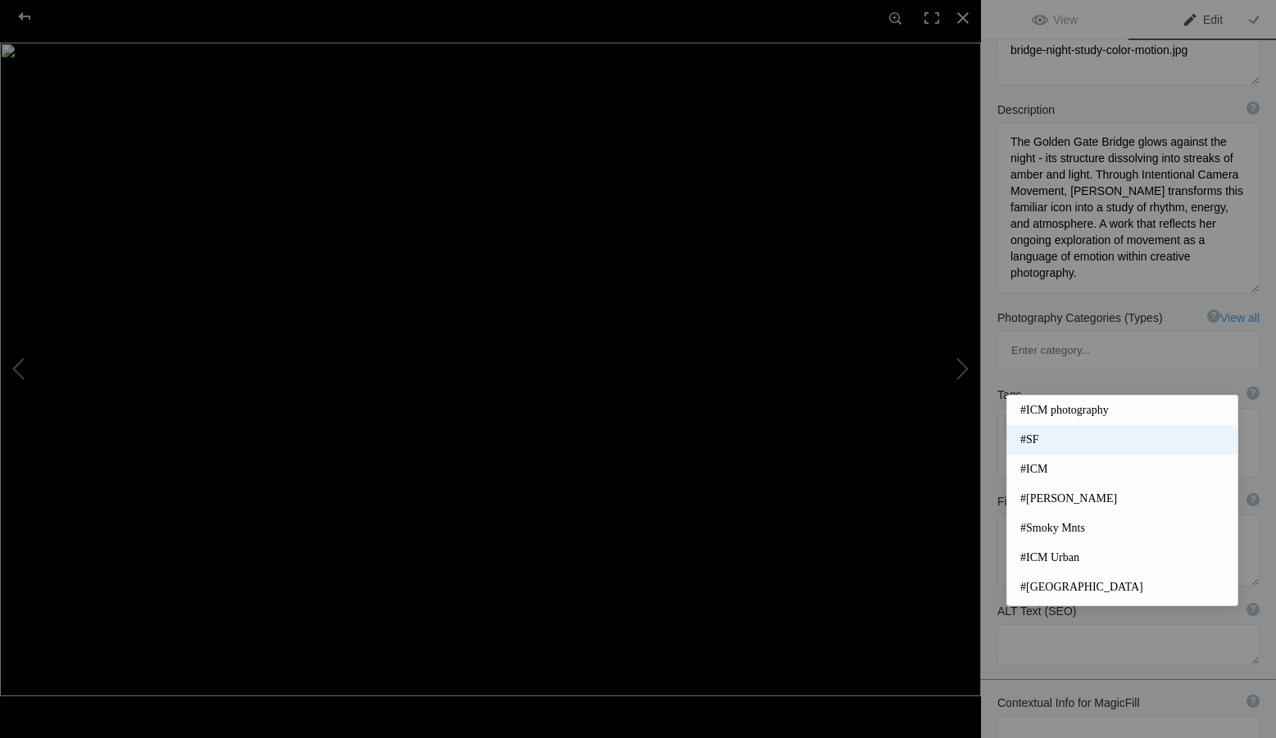
click at [1058, 435] on span "#SF" at bounding box center [1122, 440] width 204 height 16
click at [1100, 443] on input at bounding box center [1128, 458] width 244 height 30
click at [1051, 465] on span "#ICM" at bounding box center [1122, 469] width 204 height 16
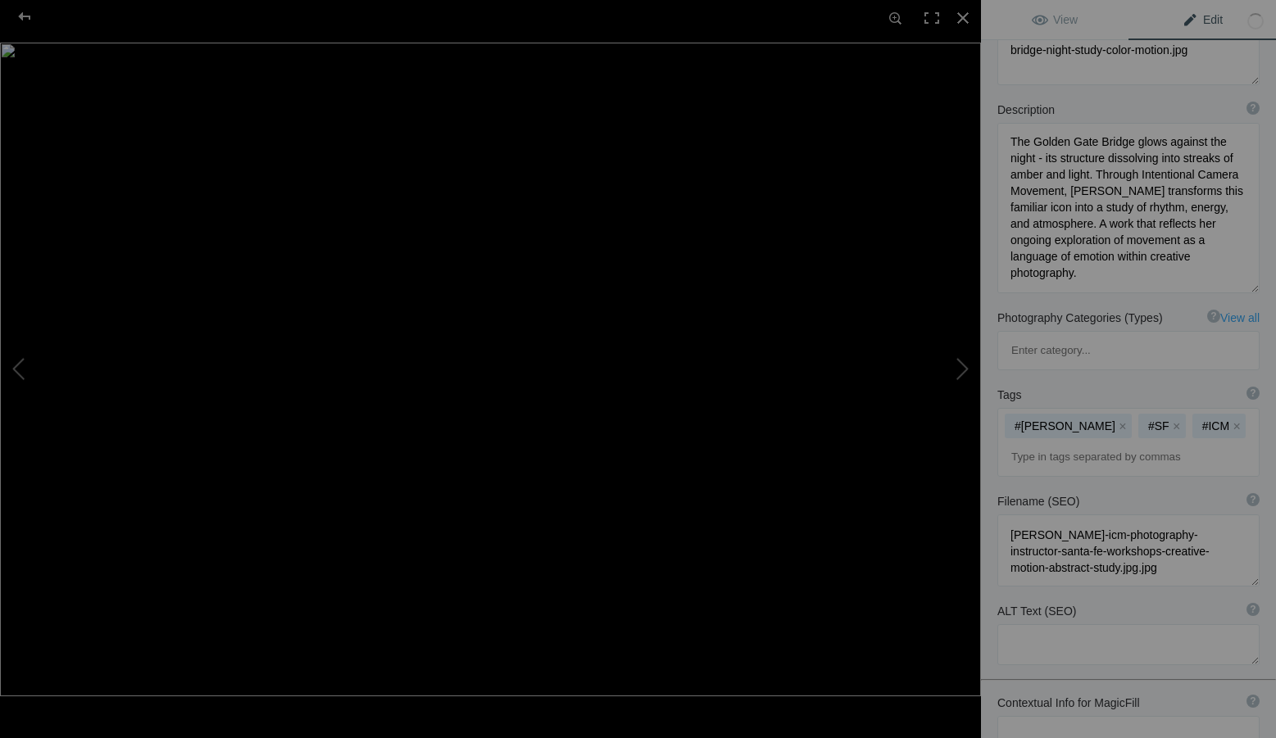
click at [1118, 443] on input at bounding box center [1128, 458] width 244 height 30
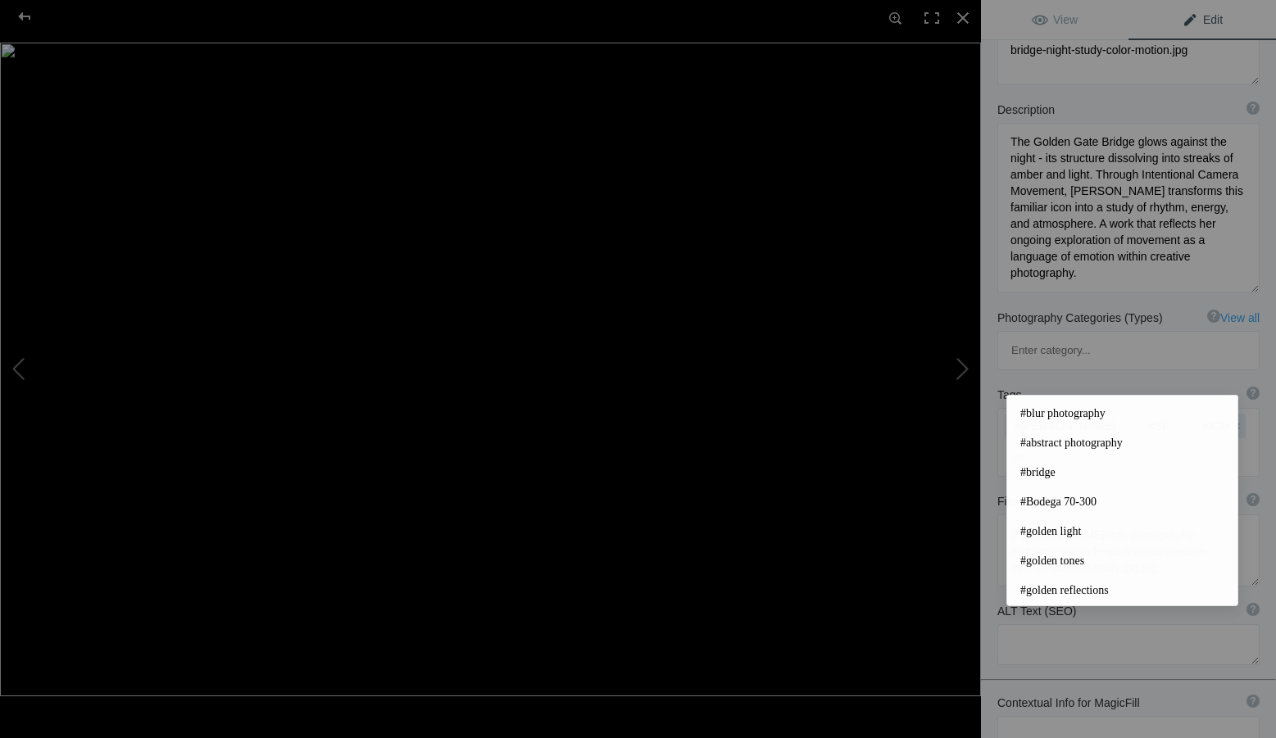
scroll to position [0, 0]
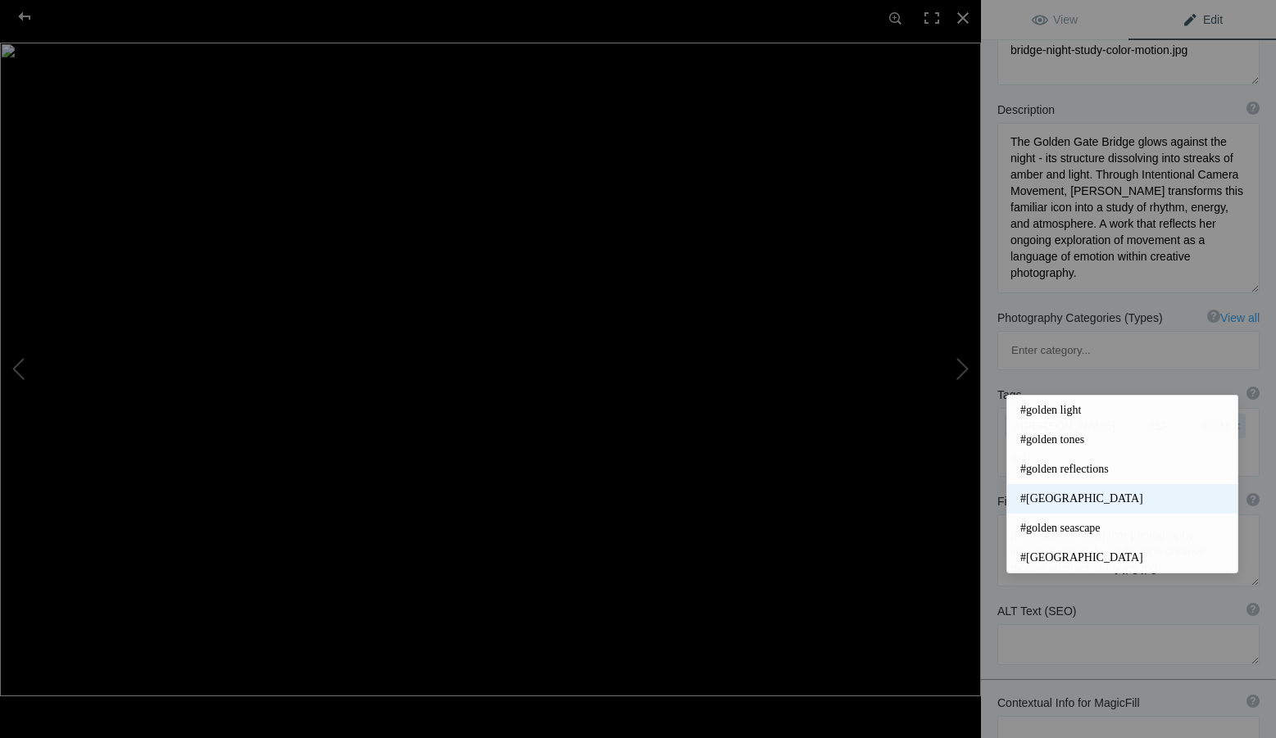
type input "gol"
click at [1097, 493] on span "#[GEOGRAPHIC_DATA]" at bounding box center [1122, 499] width 204 height 16
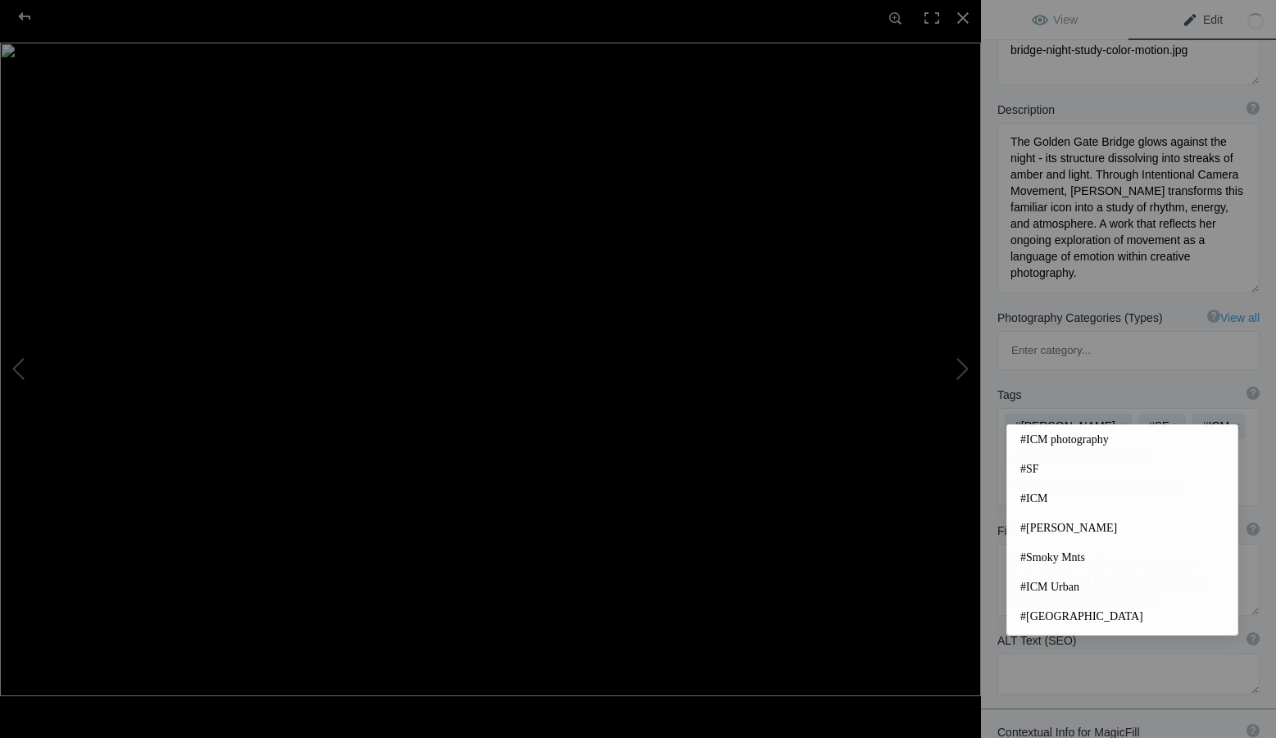
click at [1043, 472] on input at bounding box center [1128, 487] width 244 height 30
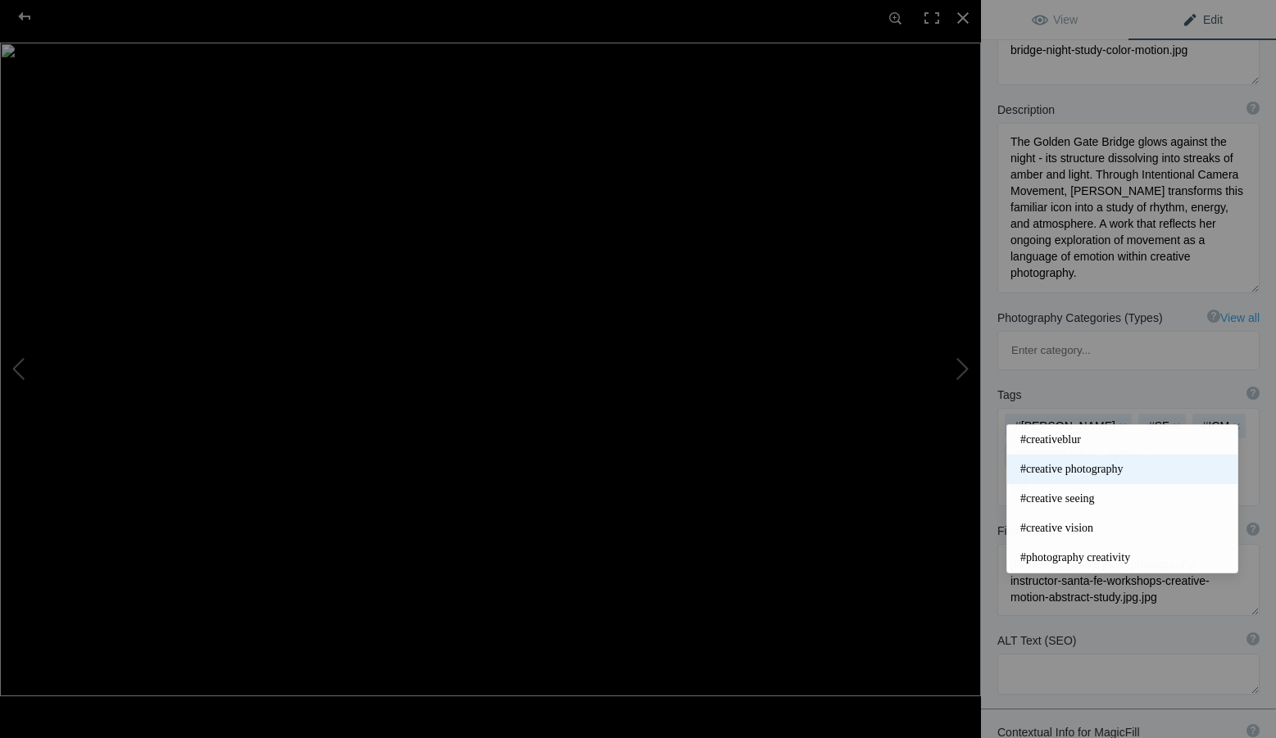
type input "cre"
click at [1111, 470] on span "#creative photography" at bounding box center [1122, 469] width 204 height 16
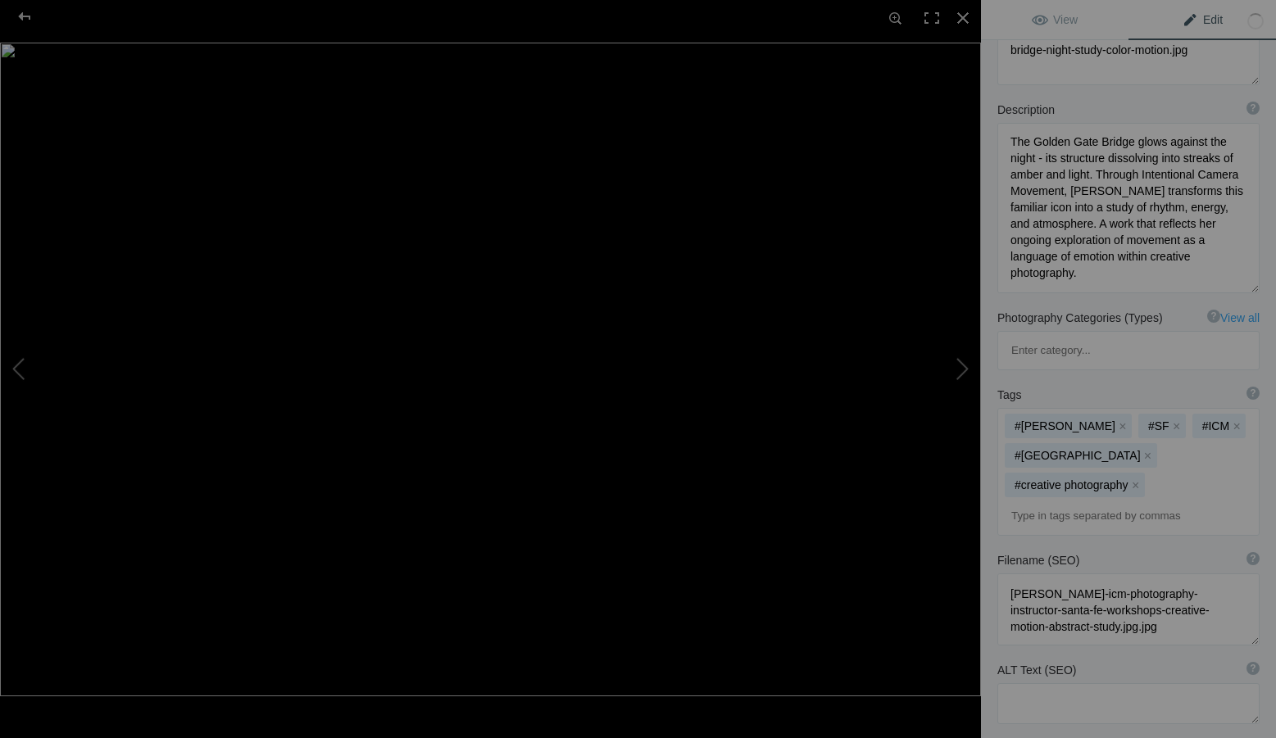
click at [1111, 502] on input at bounding box center [1128, 517] width 244 height 30
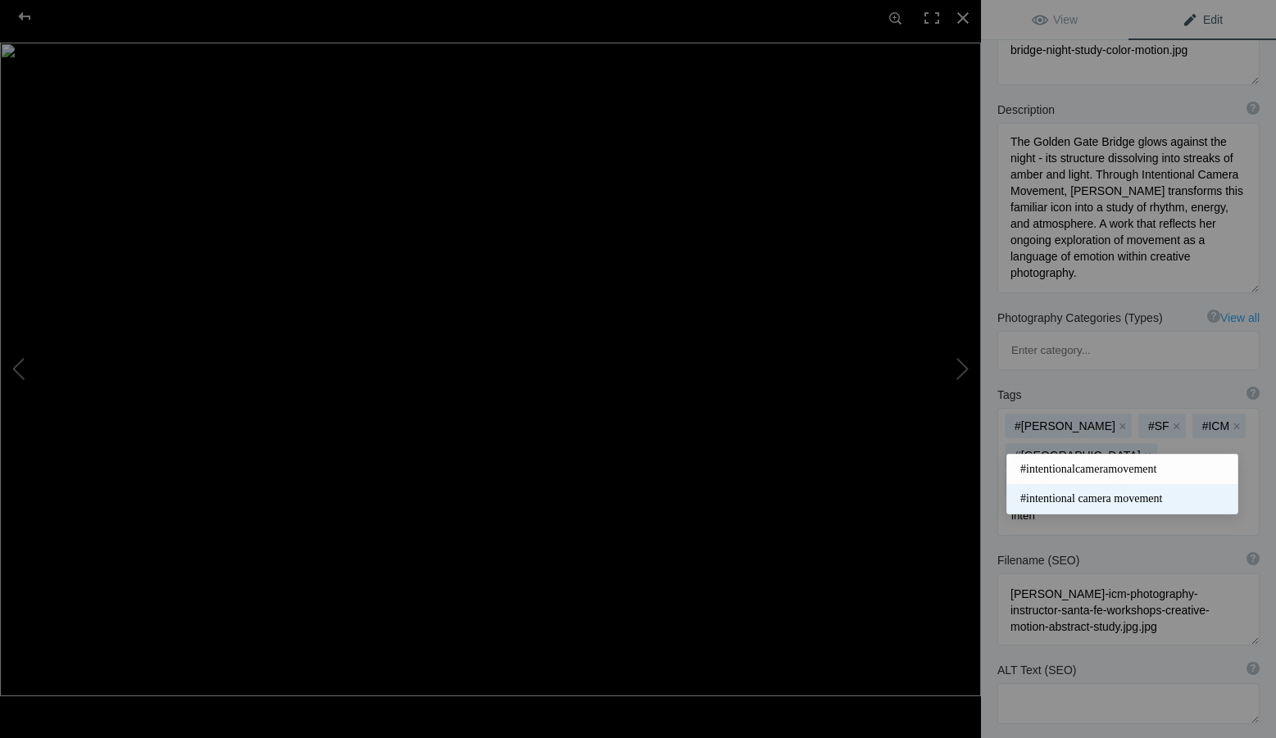
type input "inten"
click at [1108, 492] on span "#intentional camera movement" at bounding box center [1122, 499] width 204 height 16
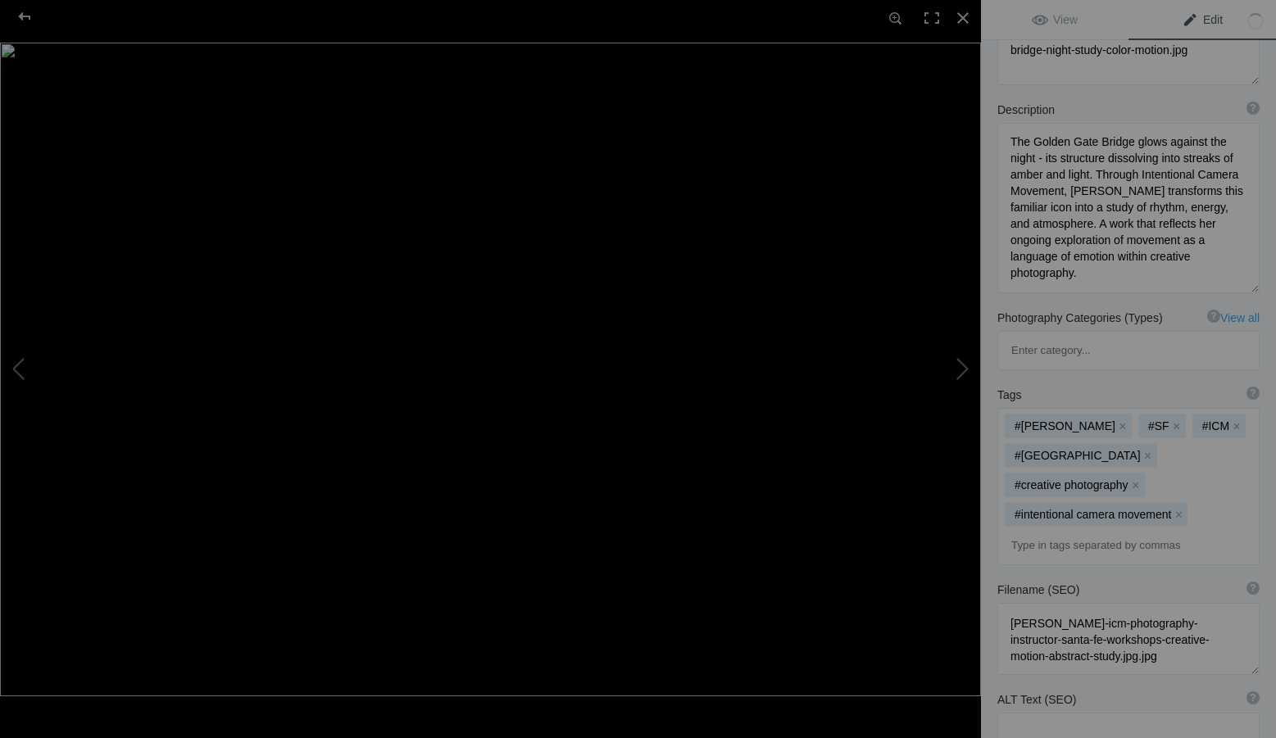
click at [1034, 531] on input at bounding box center [1128, 546] width 244 height 30
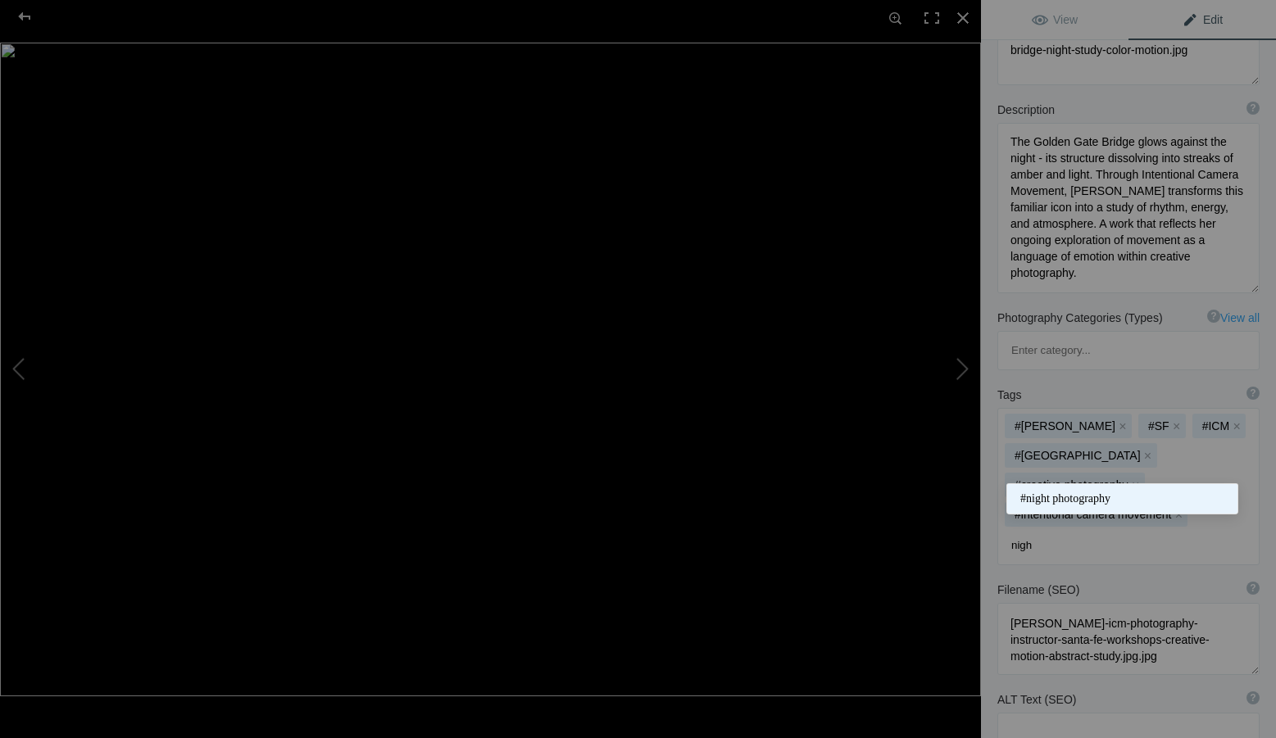
type input "nigh"
click at [1042, 493] on span "#night photography" at bounding box center [1122, 499] width 204 height 16
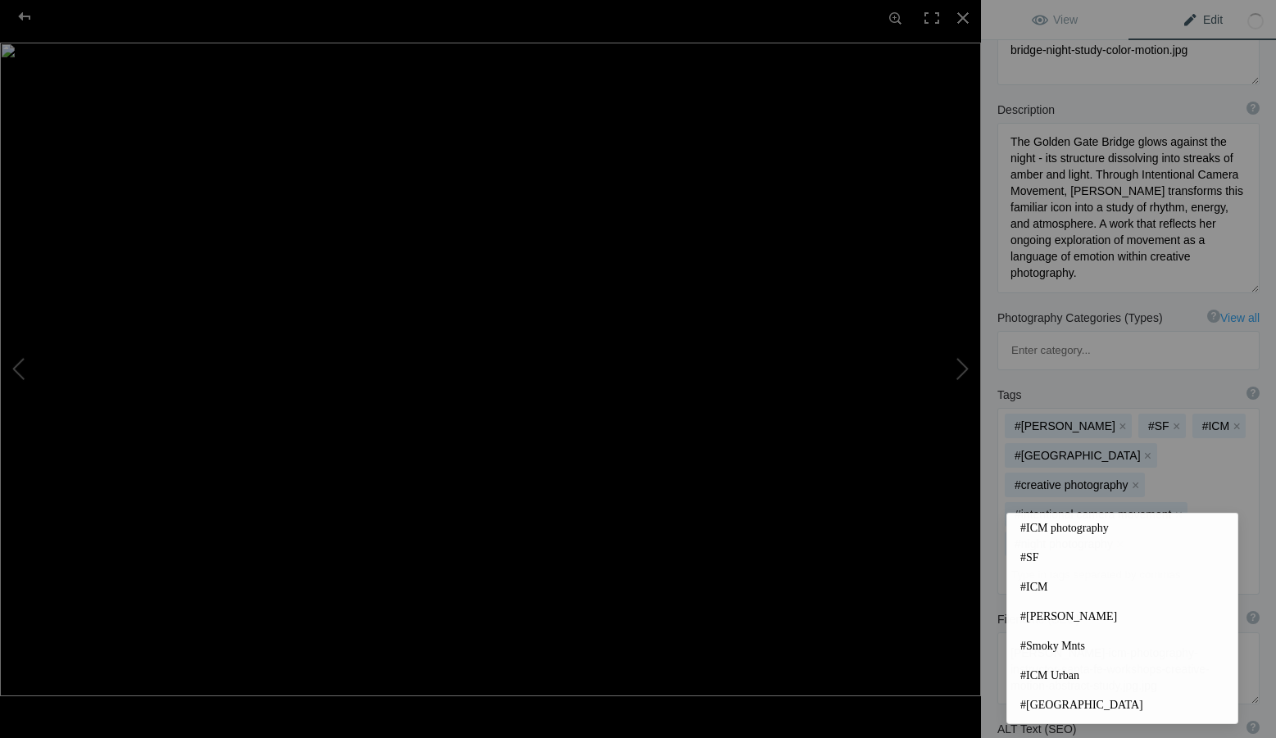
click at [1039, 561] on input at bounding box center [1128, 576] width 244 height 30
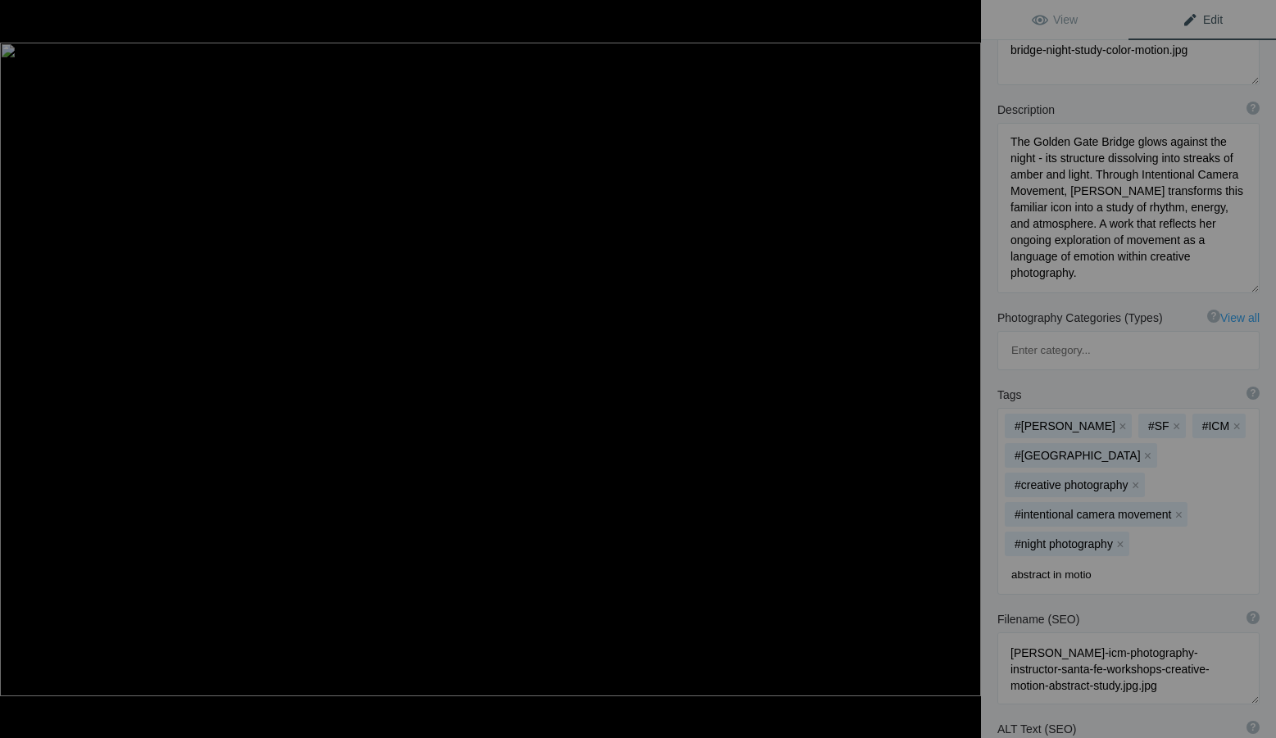
type input "abstract in motion"
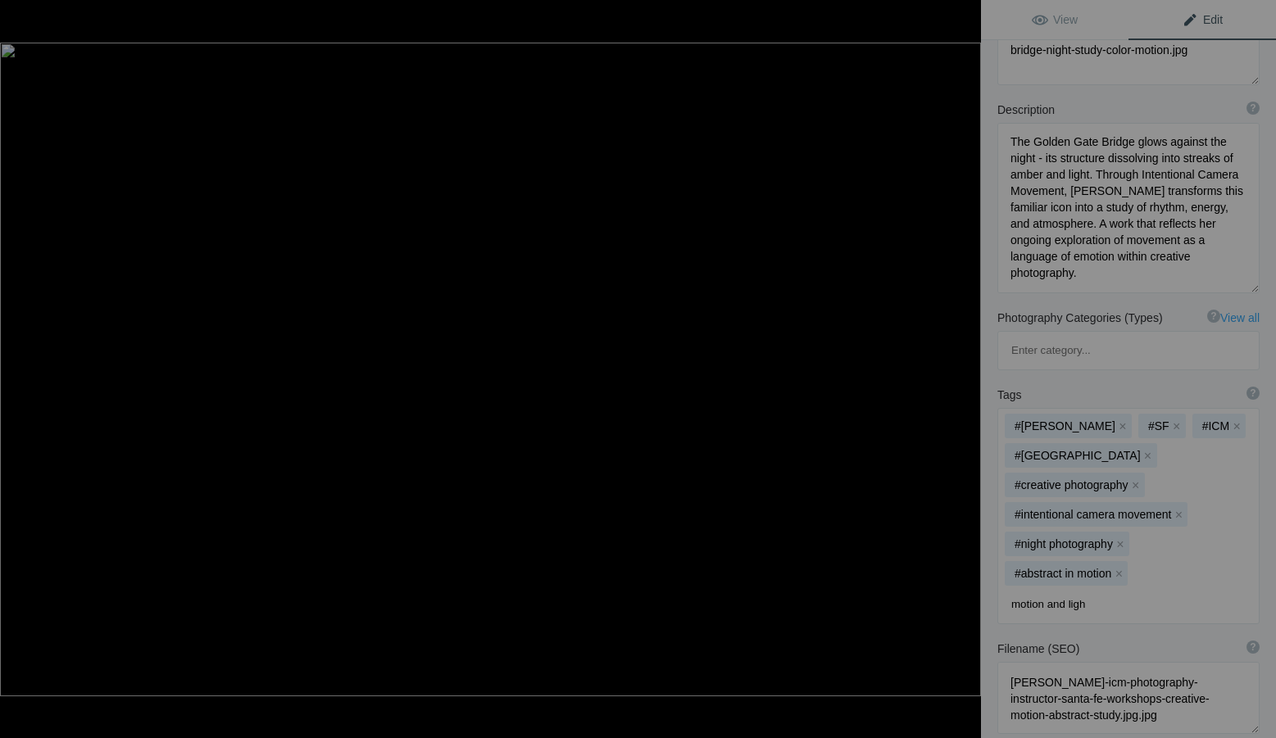
type input "motion and light"
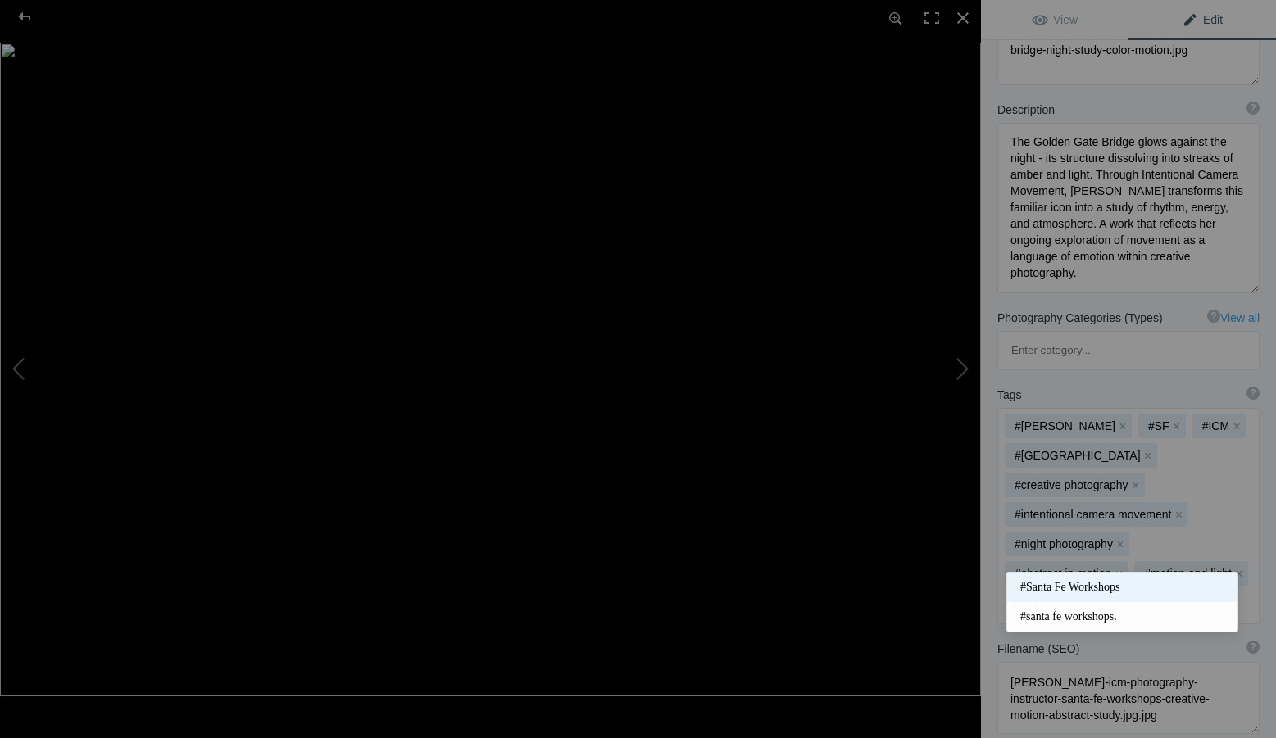
type input "santa f"
click at [1057, 584] on span "#Santa Fe Workshops" at bounding box center [1122, 587] width 204 height 16
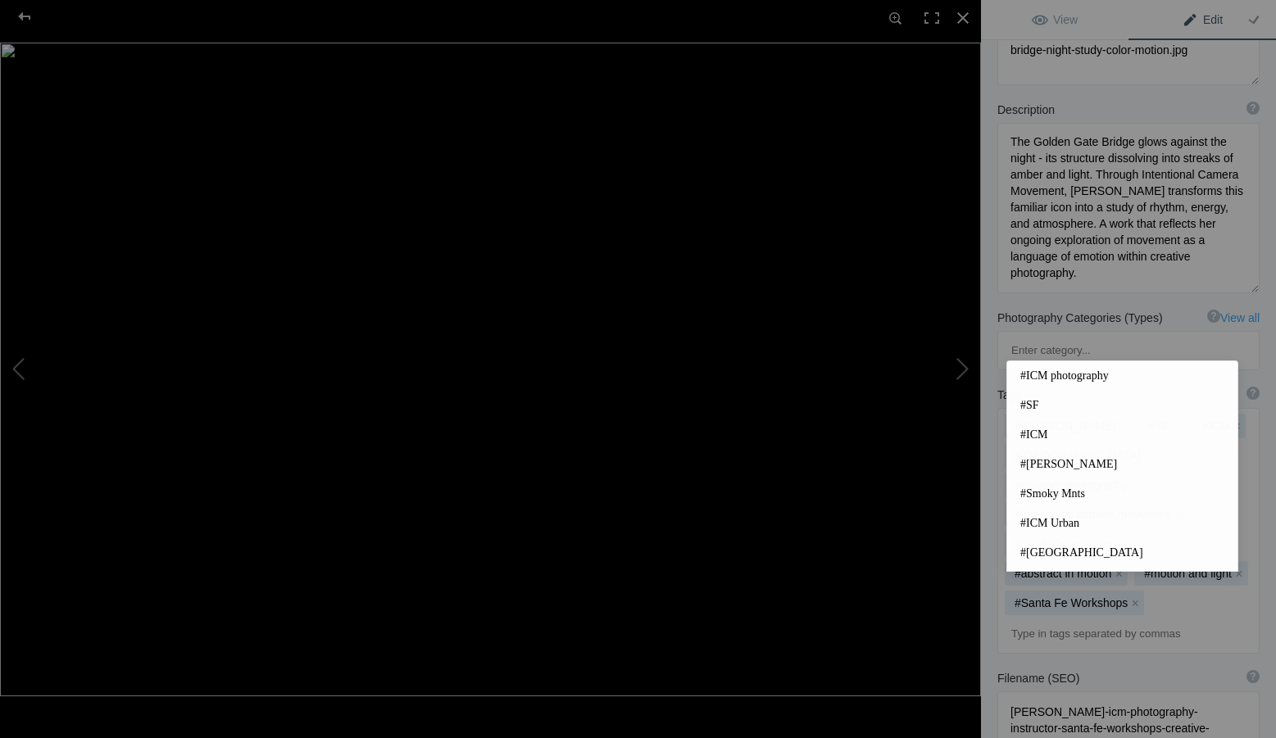
click at [1078, 620] on input at bounding box center [1128, 635] width 244 height 30
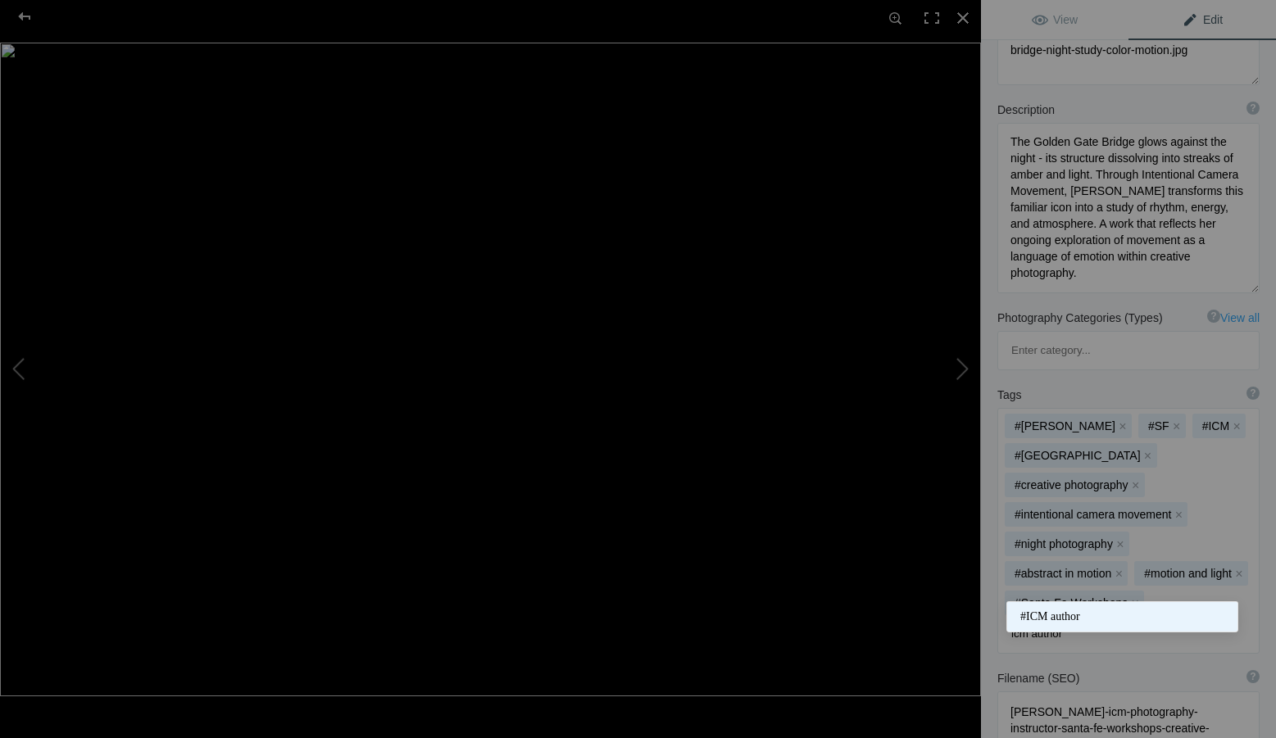
type input "icm author"
click at [1074, 615] on span "#ICM author" at bounding box center [1122, 617] width 204 height 16
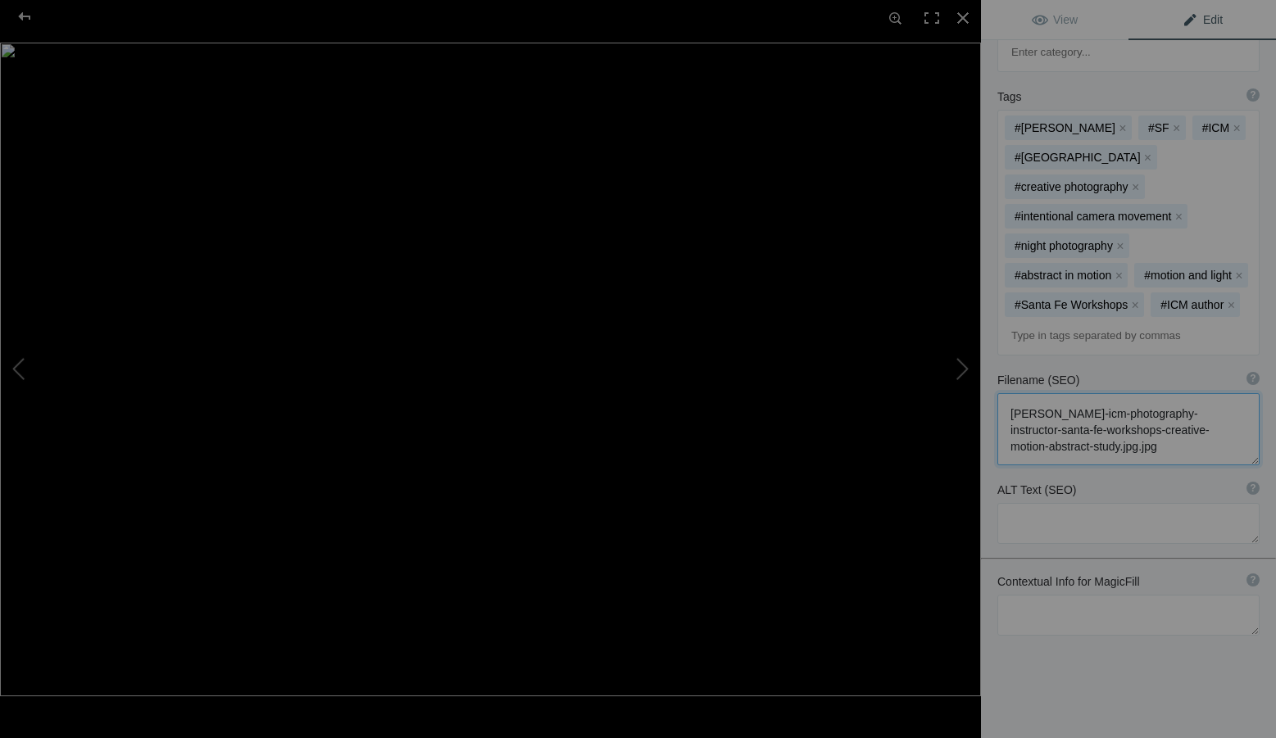
scroll to position [2, 0]
drag, startPoint x: 1168, startPoint y: 402, endPoint x: 995, endPoint y: 365, distance: 177.0
click at [995, 365] on div "Filename (SEO) ? Choose a clear, descriptive filename that accurately represent…" at bounding box center [1128, 419] width 295 height 110
paste textarea "creative-photography-author-santa-fe-workshops-golden-gate-bridge-night-study-c…"
type textarea "[PERSON_NAME]-icm-creative-photography-author-santa-fe-workshops-golden-gate-br…"
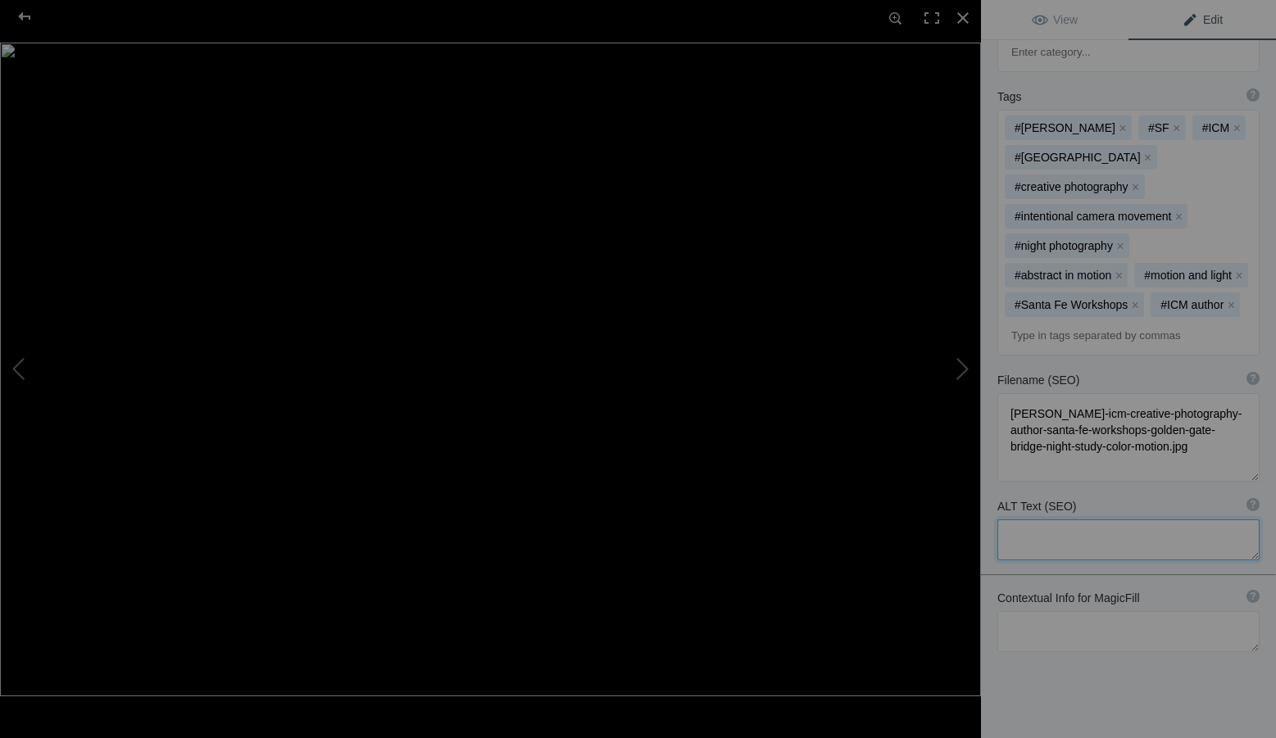
click at [1022, 520] on textarea at bounding box center [1128, 540] width 262 height 41
paste textarea "Intentional Camera Movement photograph by [PERSON_NAME] capturing the [GEOGRAPH…"
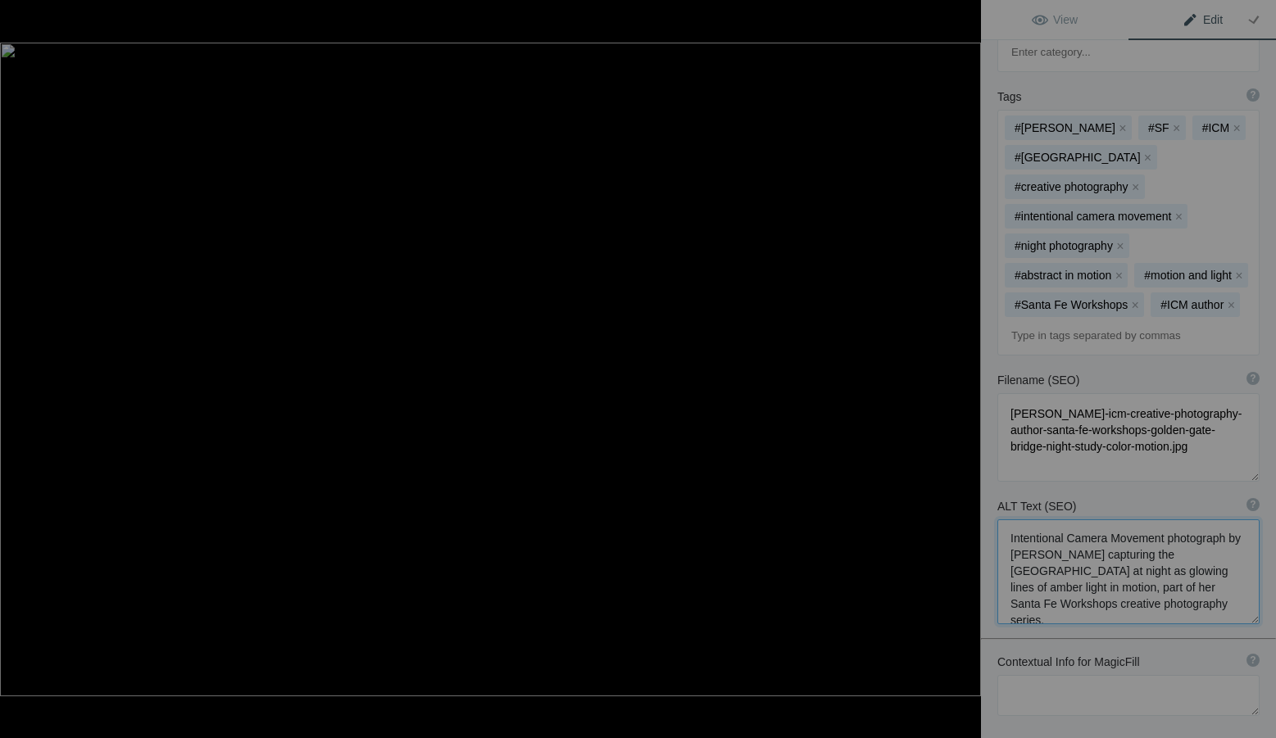
type textarea "Intentional Camera Movement photograph by [PERSON_NAME] capturing the [GEOGRAPH…"
click at [1029, 675] on textarea at bounding box center [1128, 695] width 262 height 41
paste textarea "Santa Fe Workshops, [PERSON_NAME], [GEOGRAPHIC_DATA], Night Study, ICM Creative…"
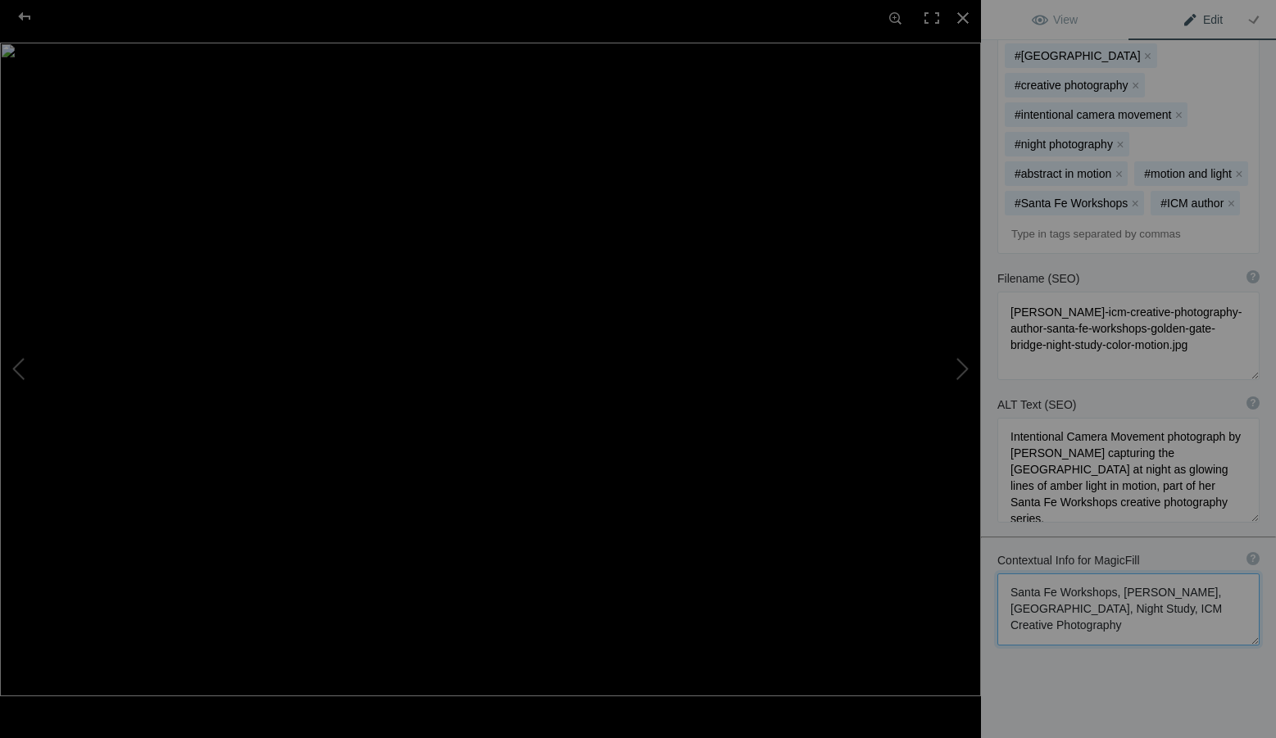
scroll to position [574, 0]
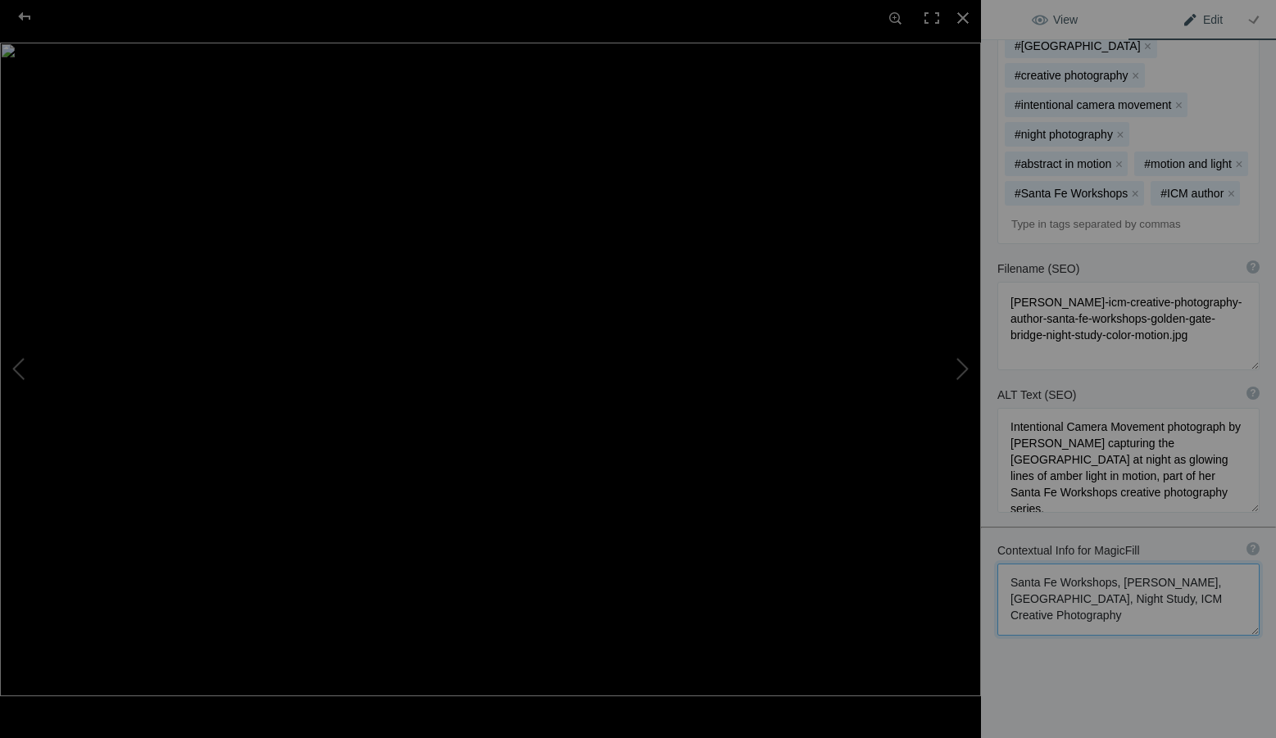
type textarea "Santa Fe Workshops, [PERSON_NAME], [GEOGRAPHIC_DATA], Night Study, ICM Creative…"
click at [1051, 5] on link "View" at bounding box center [1055, 19] width 148 height 39
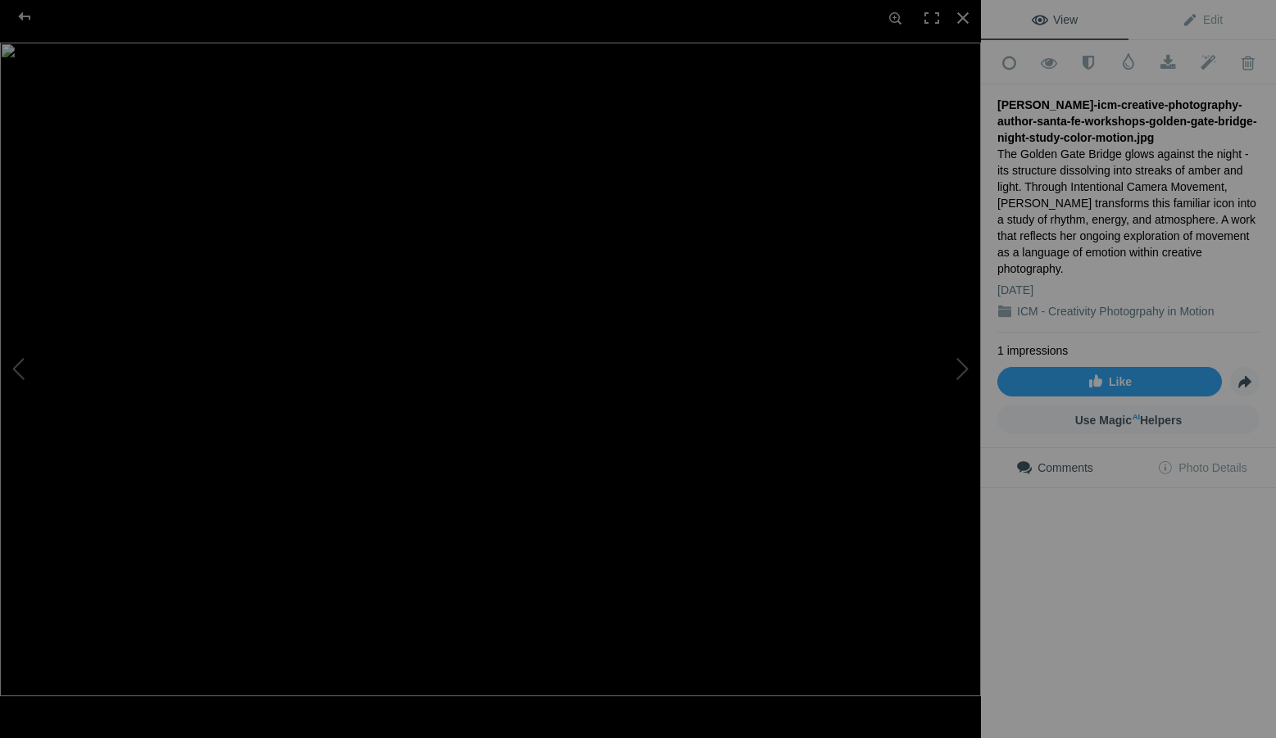
scroll to position [0, 0]
click at [960, 9] on div at bounding box center [963, 18] width 36 height 36
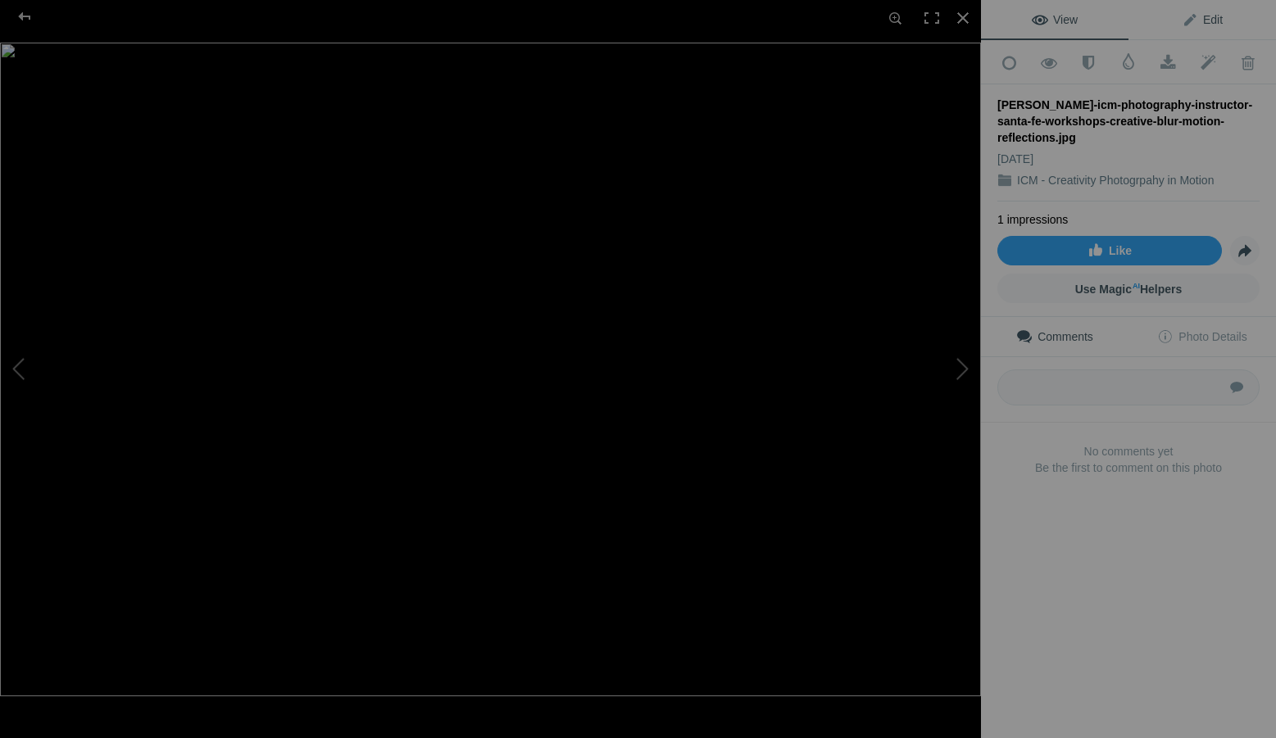
click at [1203, 12] on link "Edit" at bounding box center [1203, 19] width 148 height 39
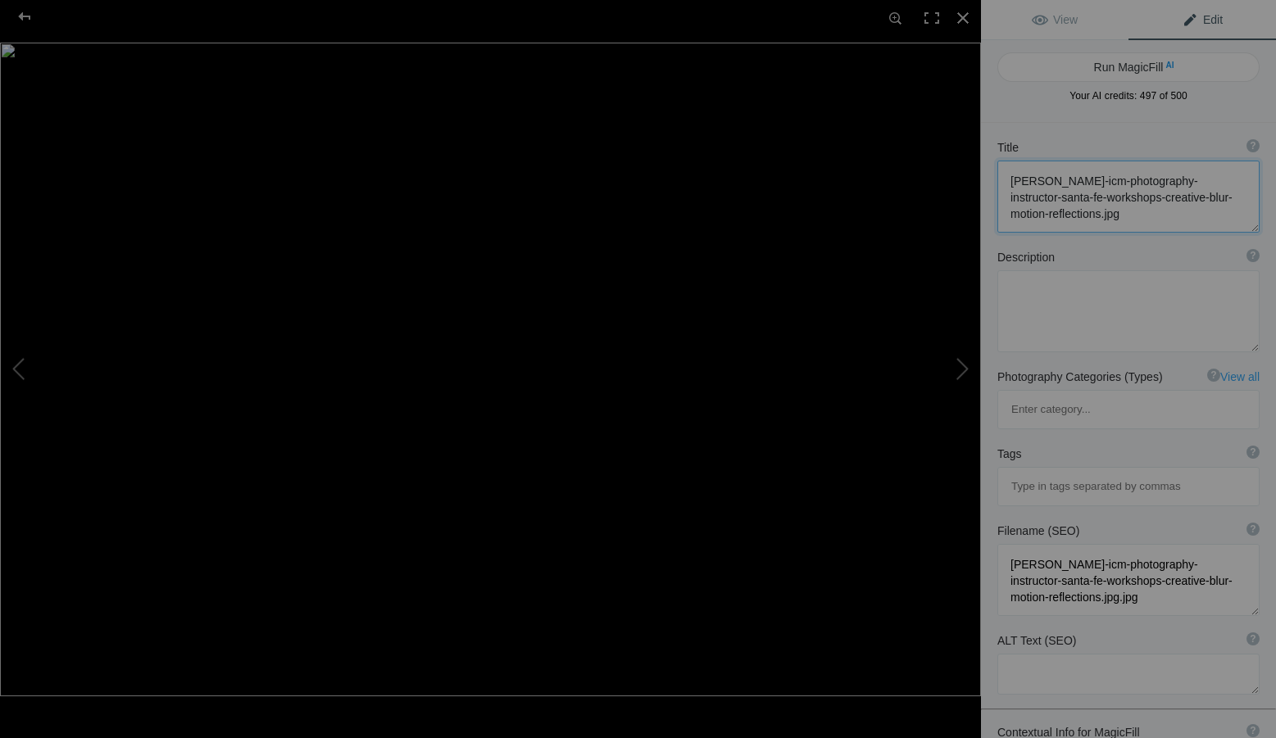
drag, startPoint x: 1164, startPoint y: 216, endPoint x: 990, endPoint y: 168, distance: 180.4
click at [990, 168] on div "Title ? Photo title is one of the highest used Search Engine ranking criteria a…" at bounding box center [1128, 186] width 295 height 110
paste textarea "creative-photography-author-santa-fe-workshops-sea-and-sky-color-motion-study"
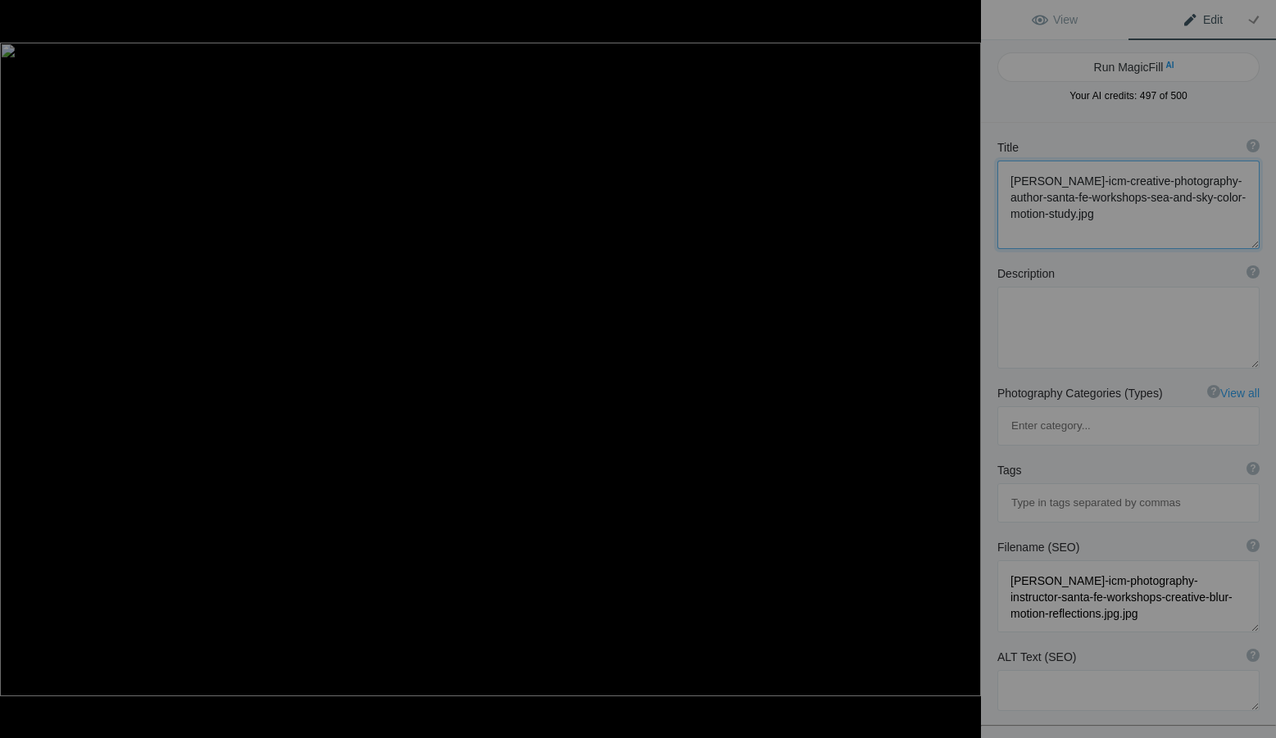
type textarea "[PERSON_NAME]-icm-creative-photography-author-santa-fe-workshops-sea-and-sky-co…"
click at [1056, 311] on textarea at bounding box center [1128, 328] width 262 height 82
paste textarea "Bands of turquoise and deep blue move in harmony — a study in simplicity and fl…"
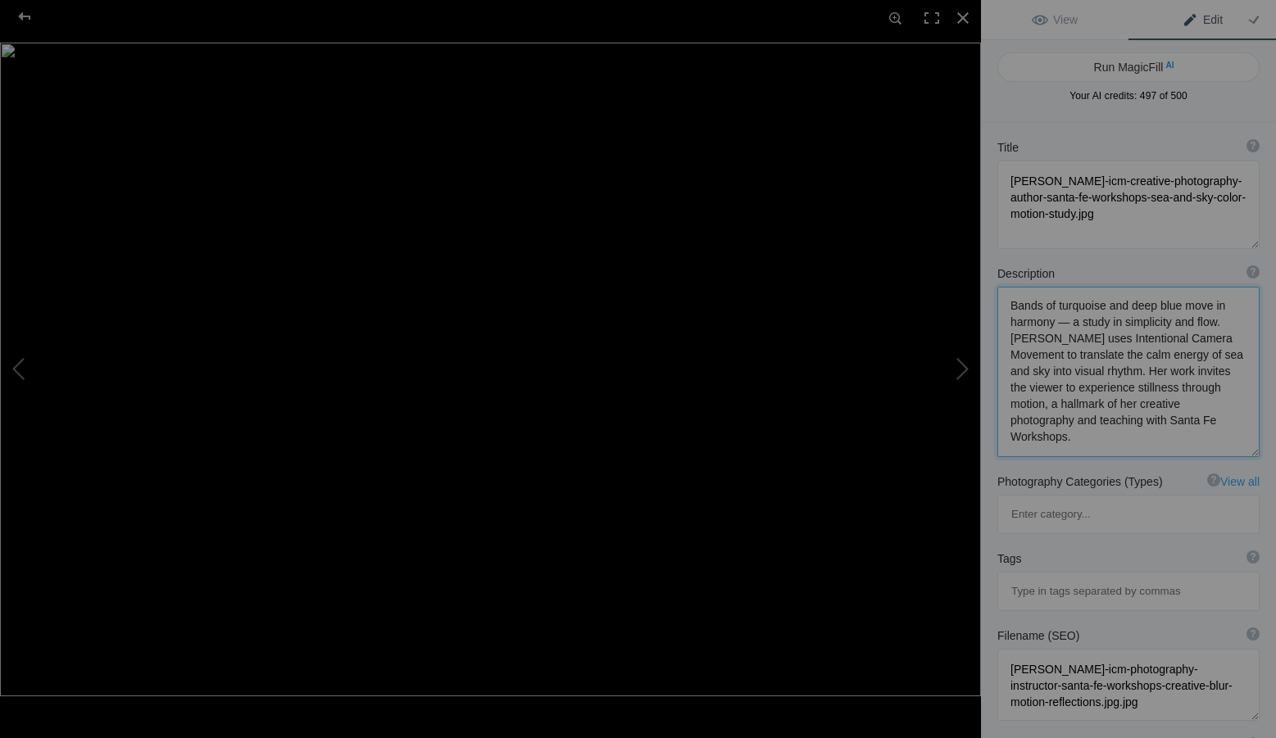
drag, startPoint x: 1069, startPoint y: 321, endPoint x: 1058, endPoint y: 321, distance: 10.7
click at [1058, 321] on textarea at bounding box center [1128, 372] width 262 height 170
type textarea "Bands of turquoise and deep blue move in harmony - a study in simplicity and fl…"
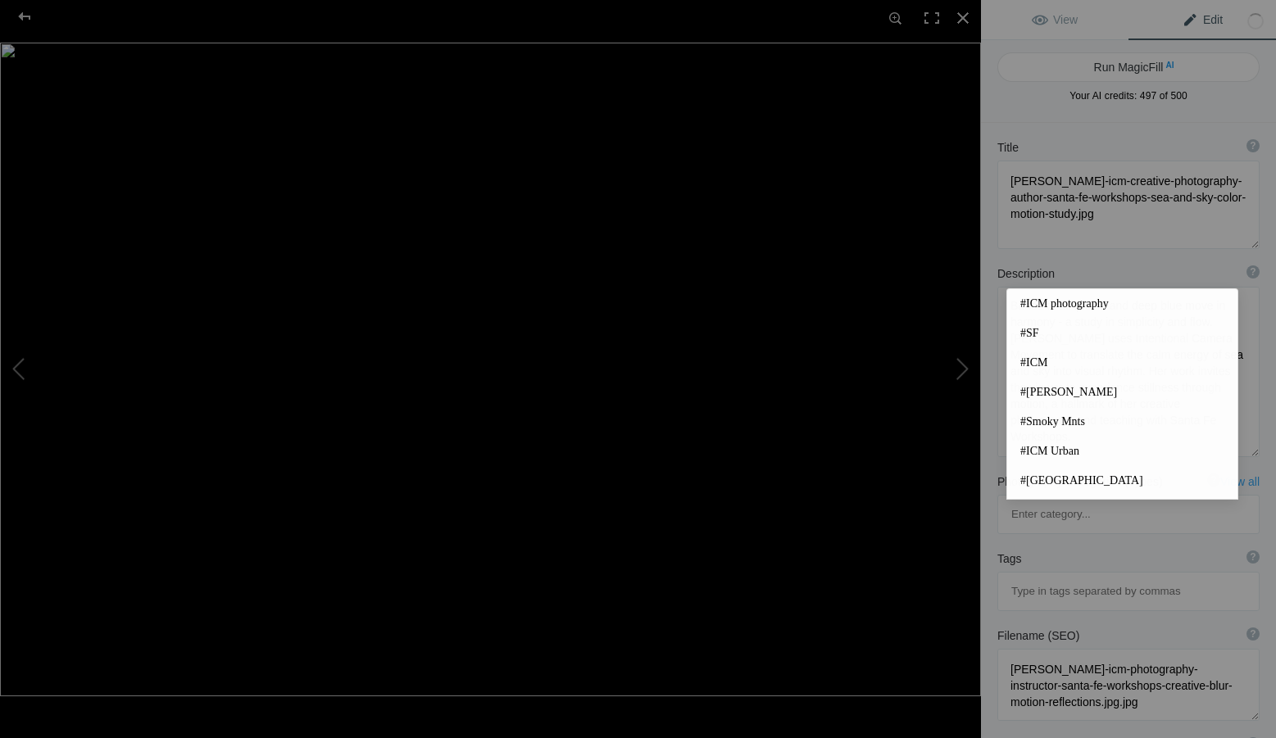
click at [1034, 577] on input at bounding box center [1128, 592] width 244 height 30
click at [1066, 388] on span "#[PERSON_NAME]" at bounding box center [1122, 392] width 204 height 16
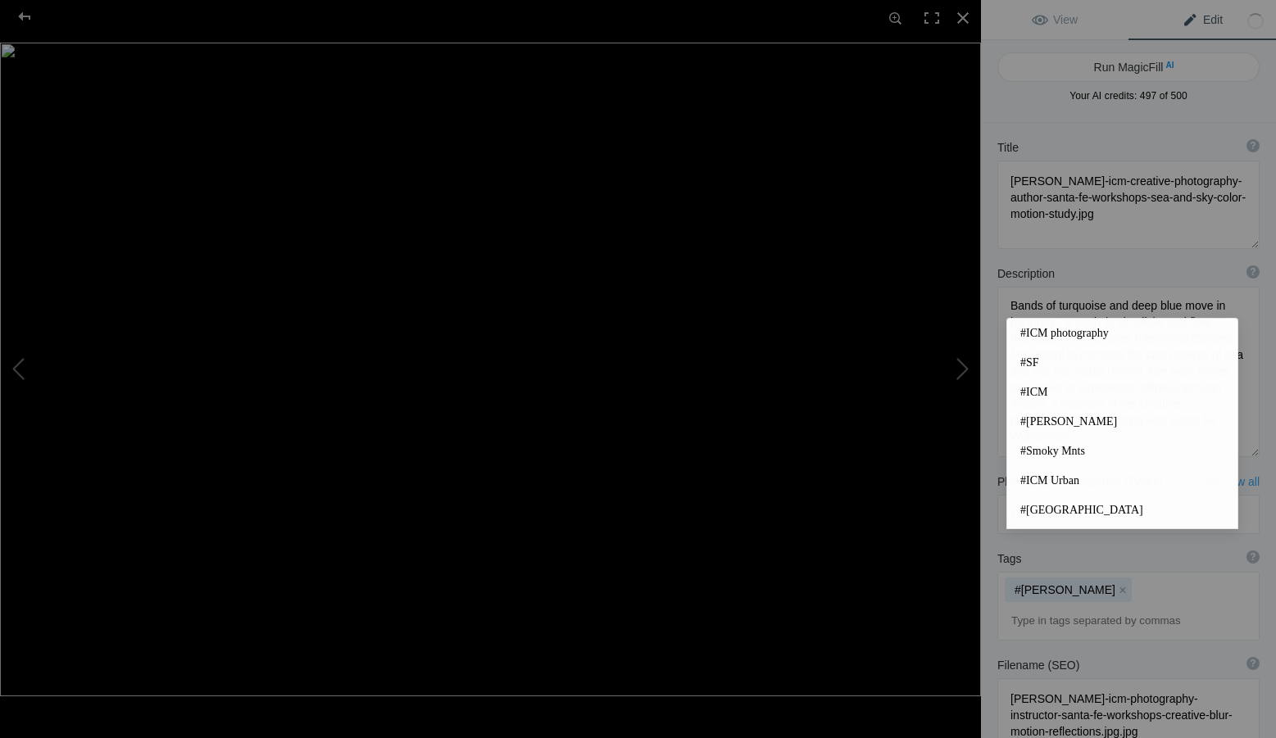
click at [1038, 607] on input at bounding box center [1128, 622] width 244 height 30
click at [1055, 334] on span "#ICM photography" at bounding box center [1122, 333] width 204 height 16
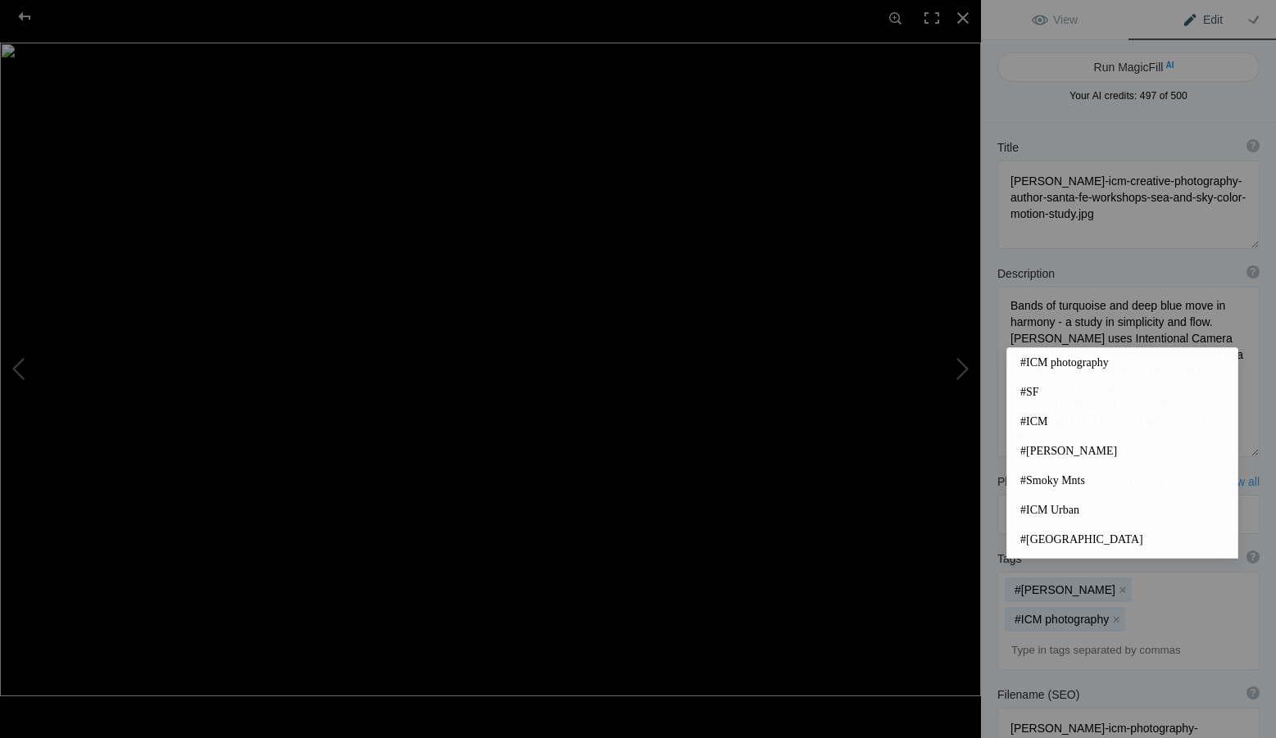
click at [1037, 636] on input at bounding box center [1128, 651] width 244 height 30
click at [1042, 427] on span "#ICM" at bounding box center [1122, 422] width 204 height 16
click at [1055, 636] on input at bounding box center [1128, 651] width 244 height 30
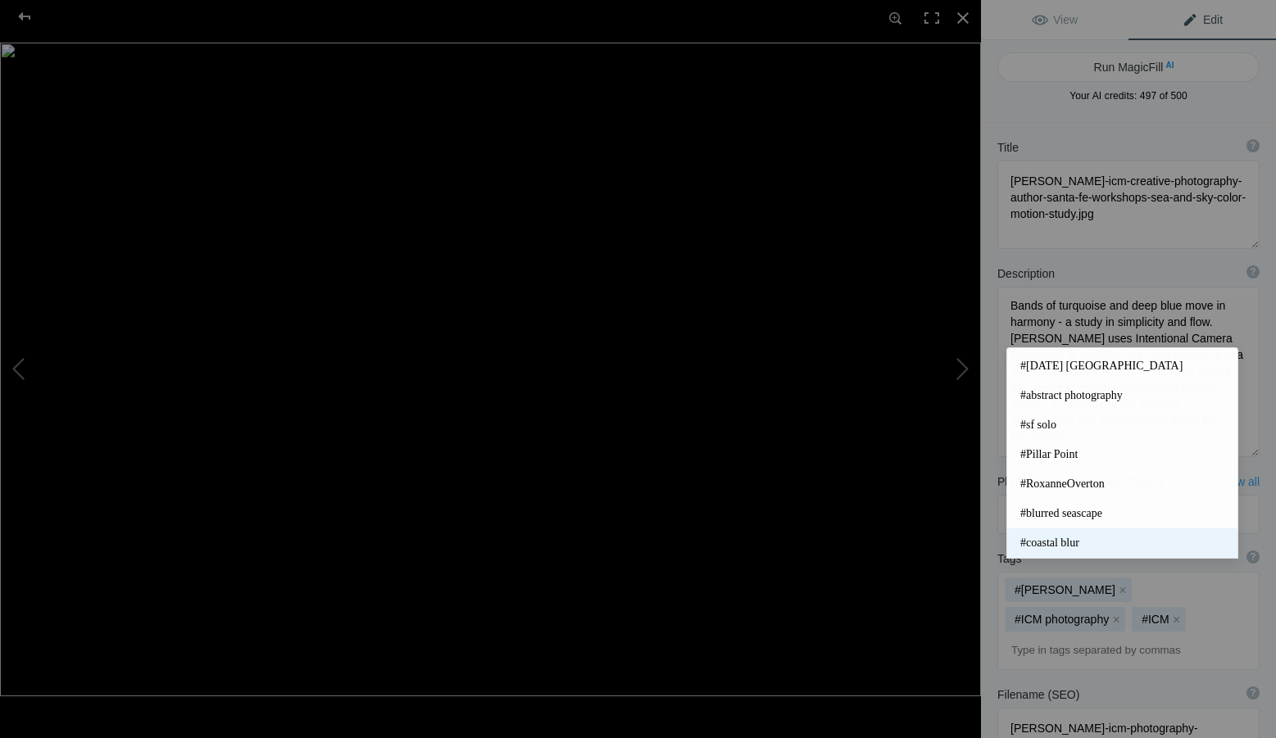
click at [1072, 539] on span "#coastal blur" at bounding box center [1122, 543] width 204 height 16
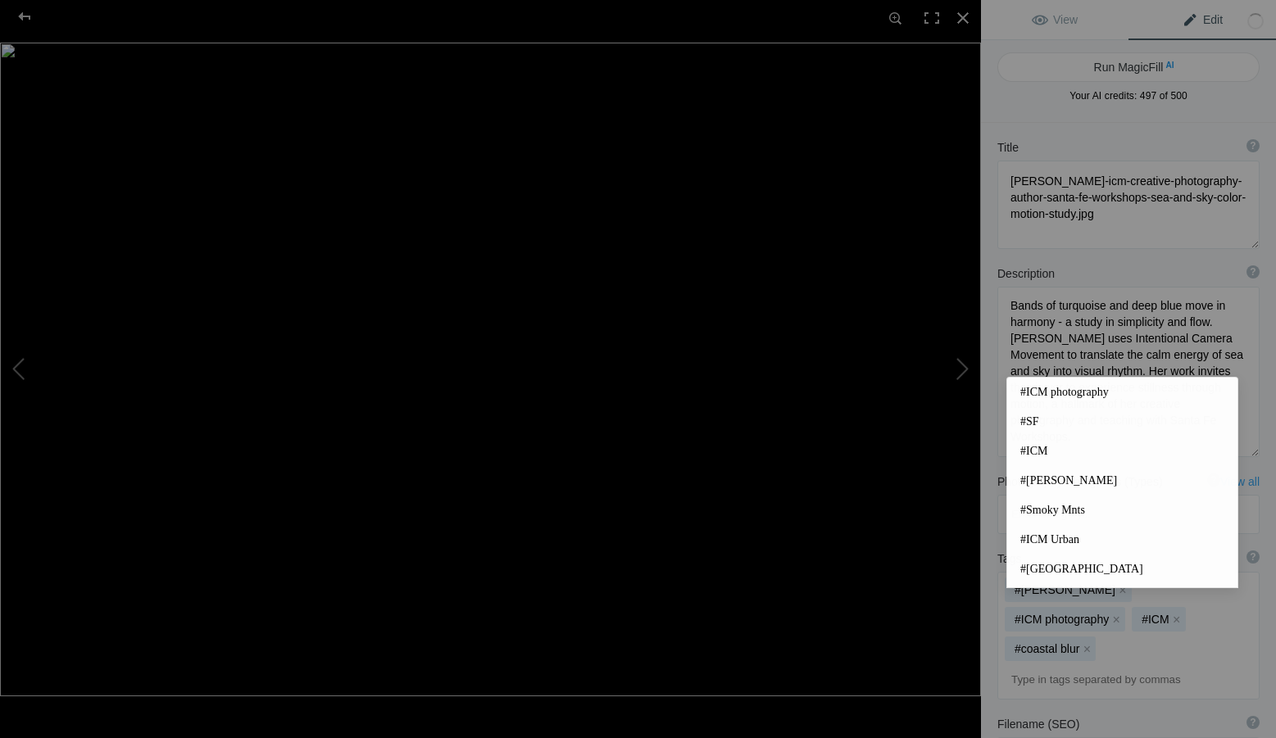
click at [1032, 666] on input at bounding box center [1128, 681] width 244 height 30
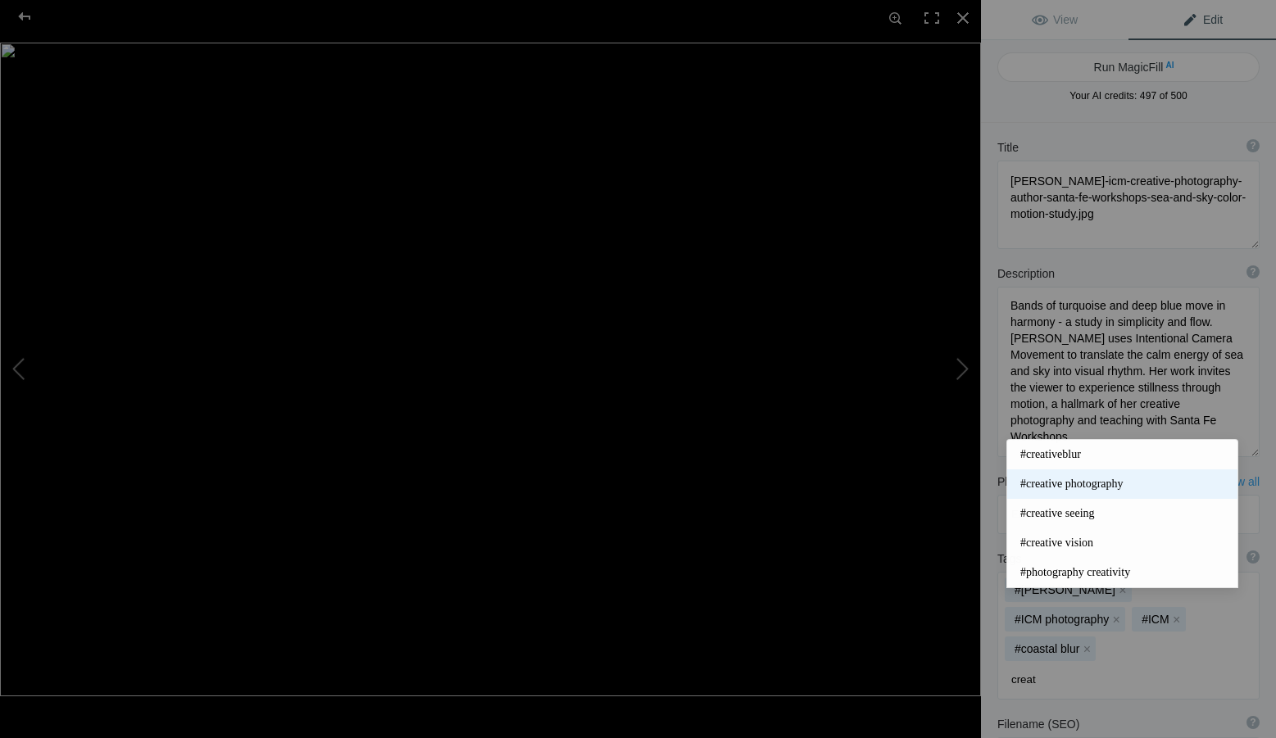
type input "creat"
click at [1102, 477] on span "#creative photography" at bounding box center [1122, 484] width 204 height 16
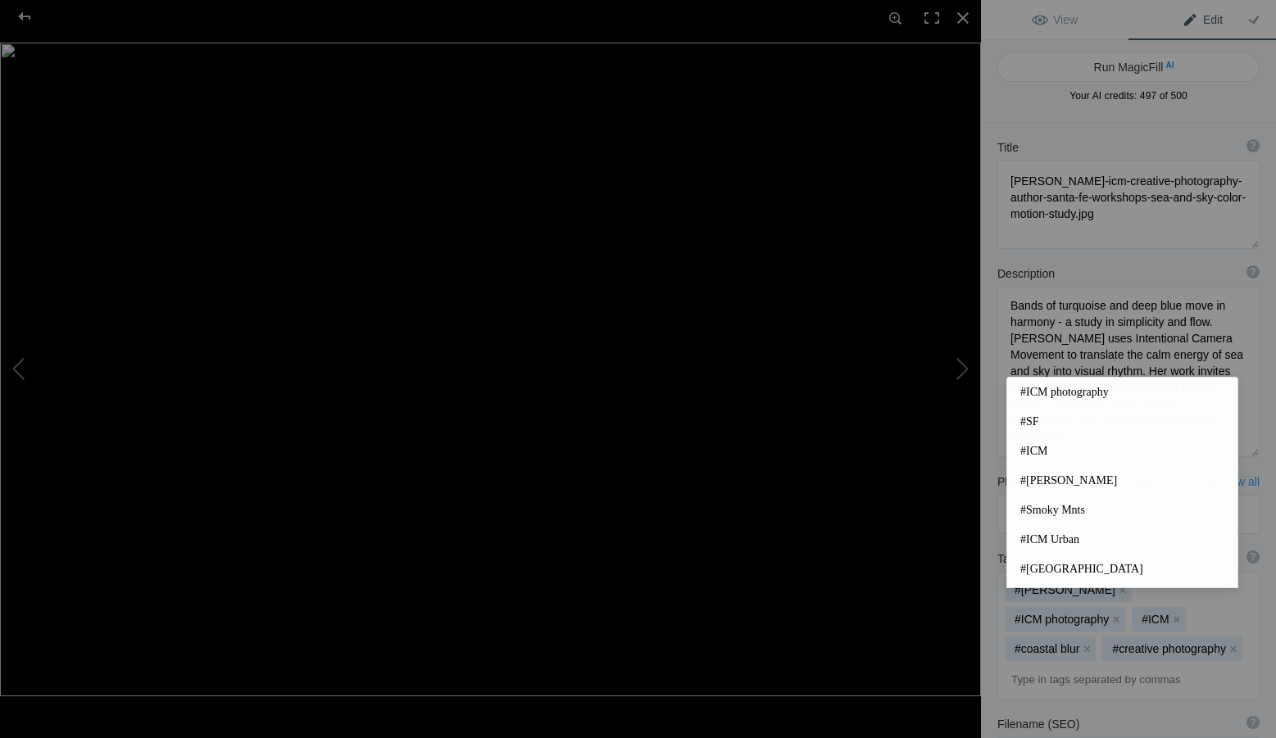
click at [1036, 666] on input at bounding box center [1128, 681] width 244 height 30
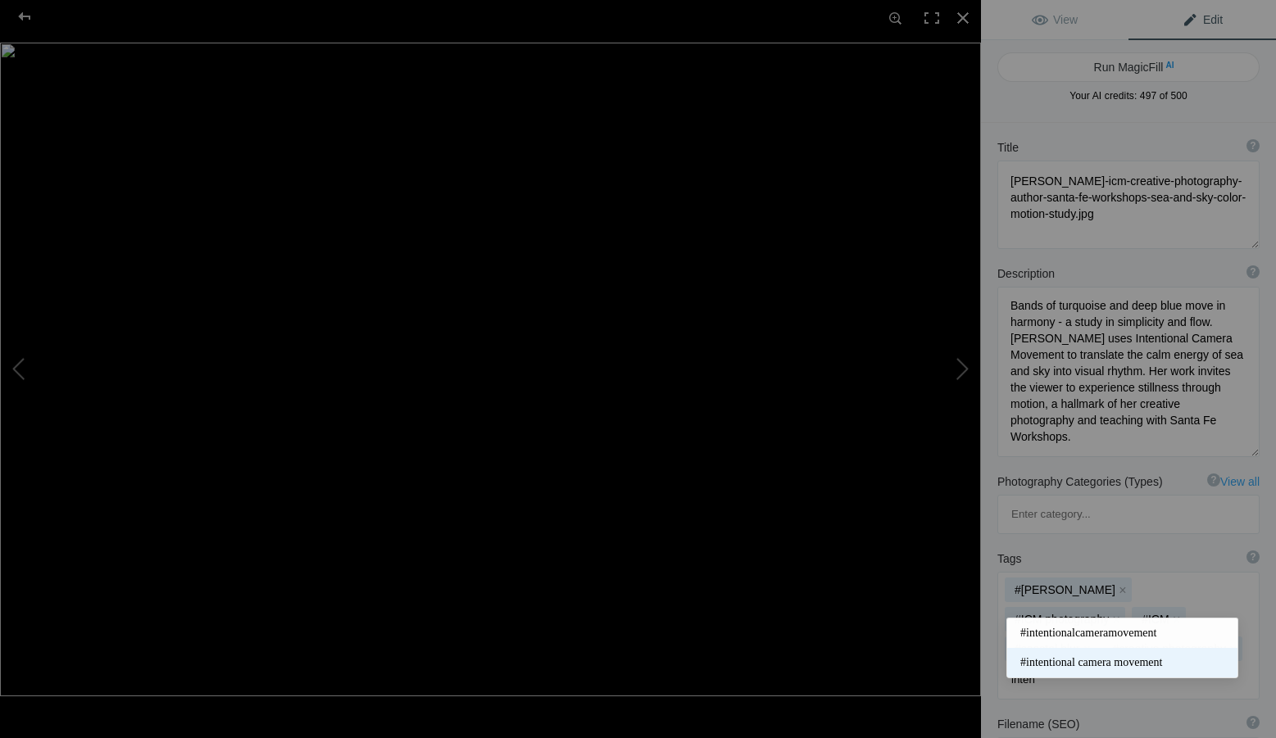
type input "inten"
click at [1073, 657] on span "#intentional camera movement" at bounding box center [1122, 663] width 204 height 16
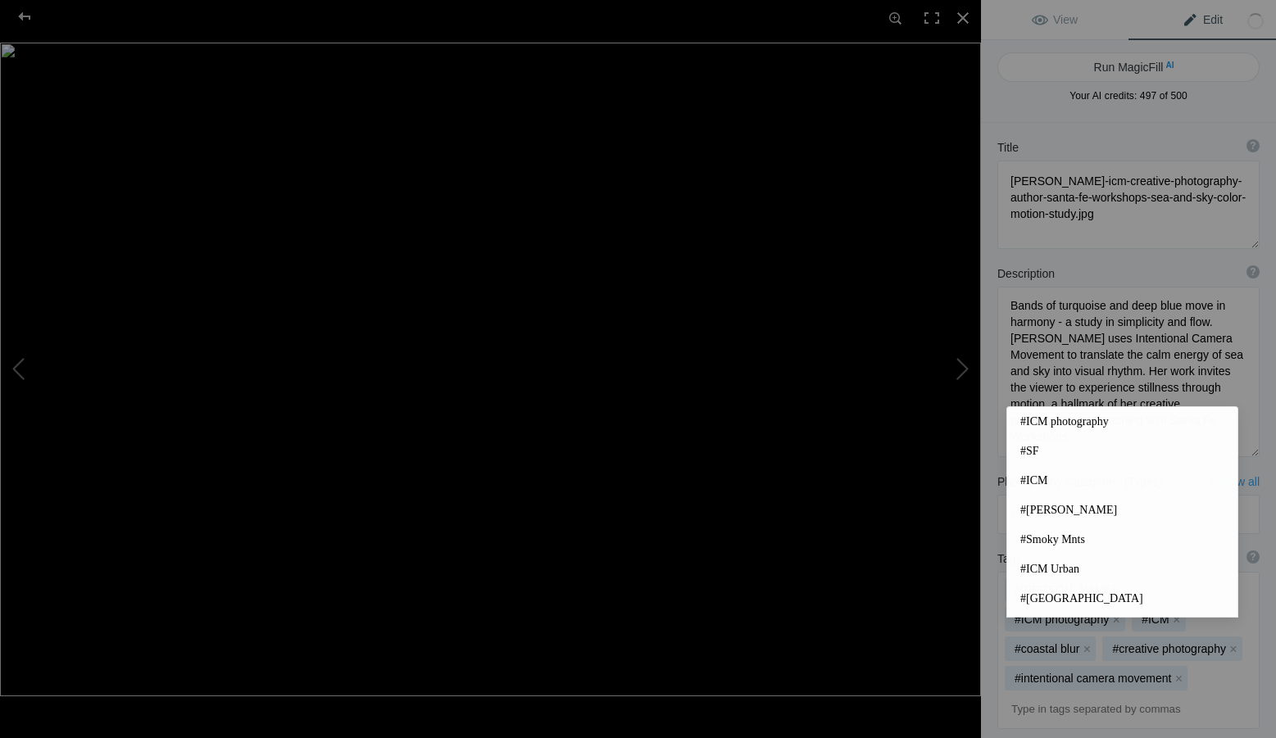
click at [1065, 695] on input at bounding box center [1128, 710] width 244 height 30
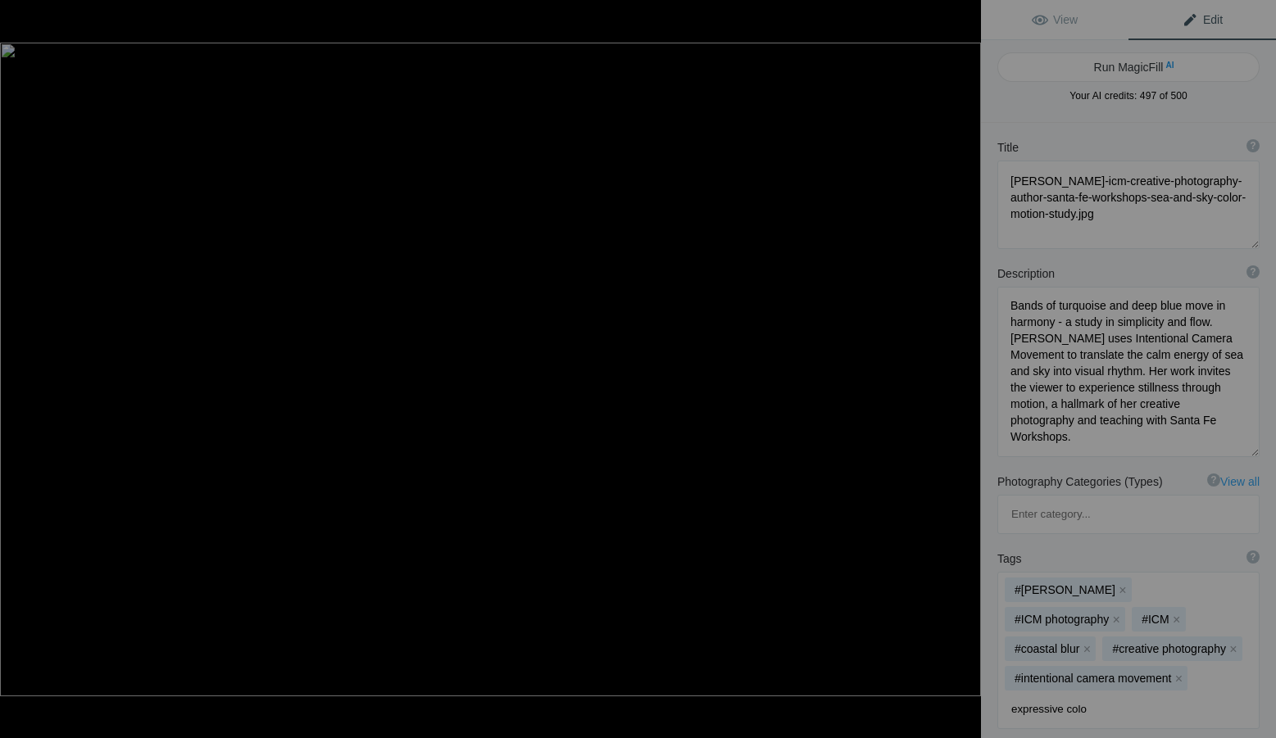
type input "expressive color"
type input "sea and sky"
type input "motion study"
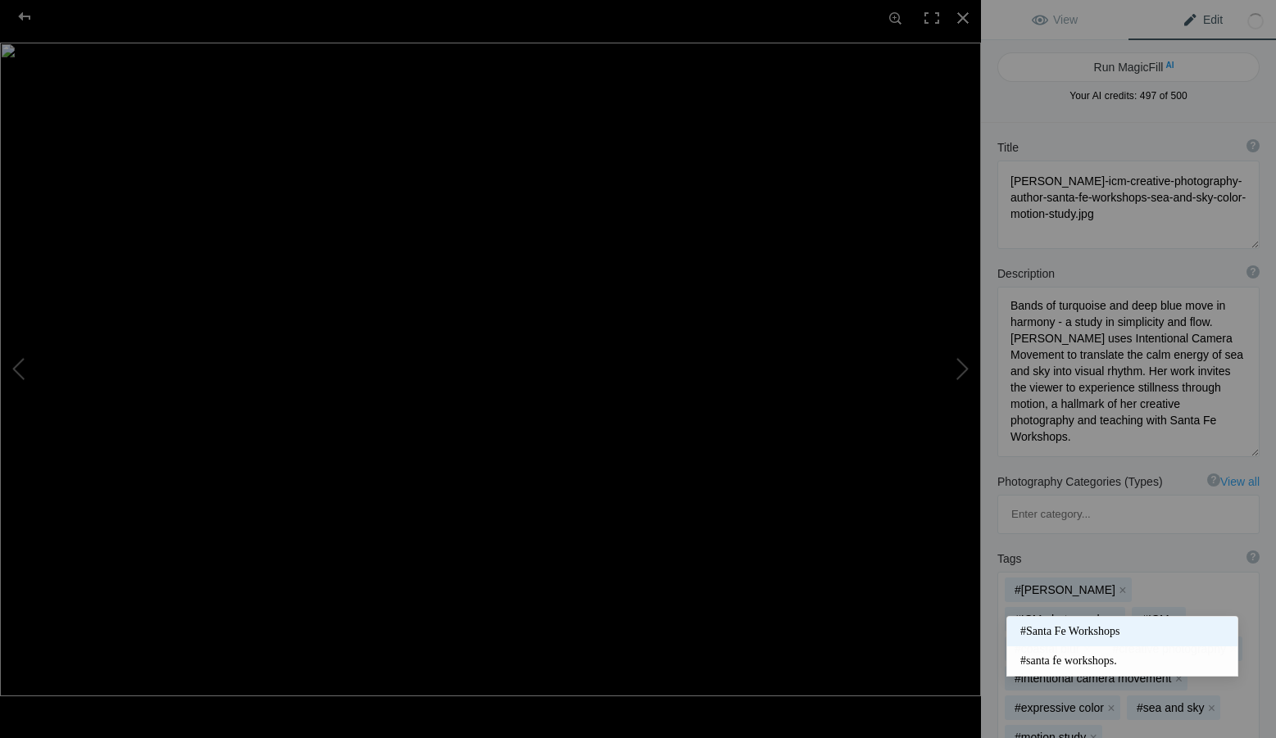
type input "santa fe workshops"
click at [1077, 622] on mat-option "#Santa Fe Workshops" at bounding box center [1122, 632] width 230 height 30
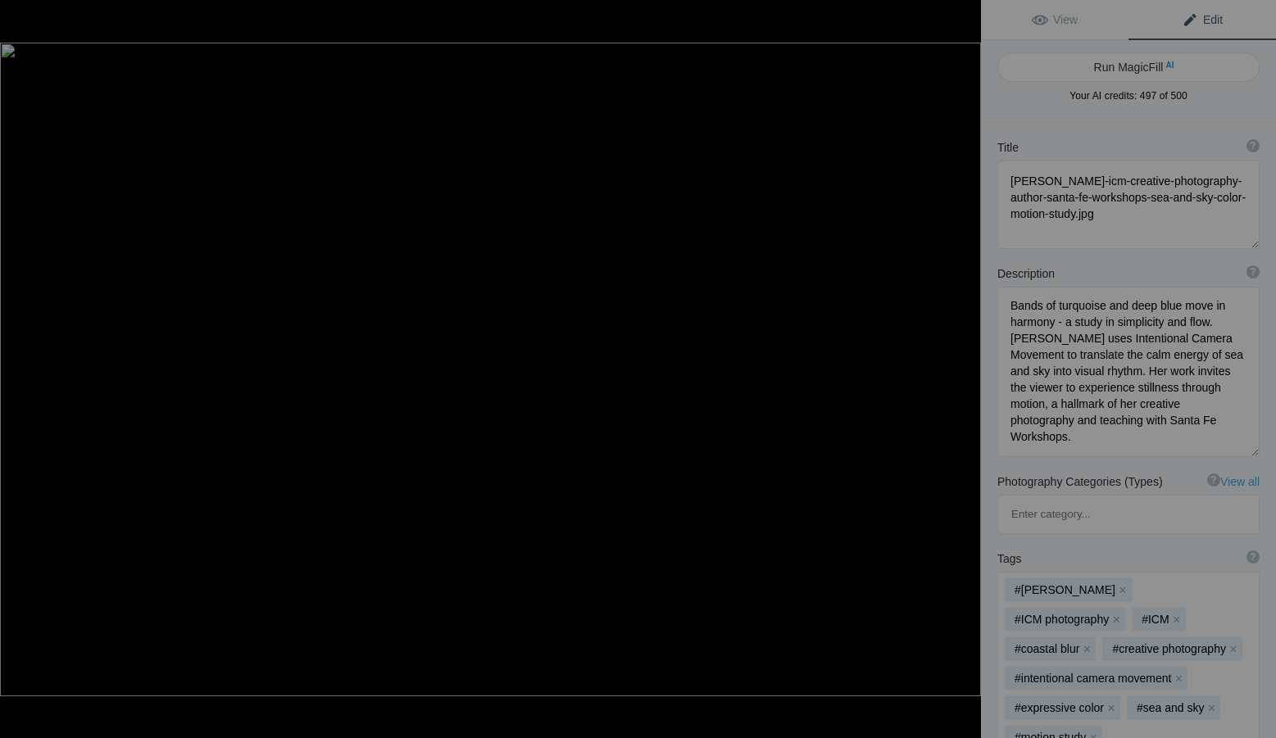
type input "ICM instructor"
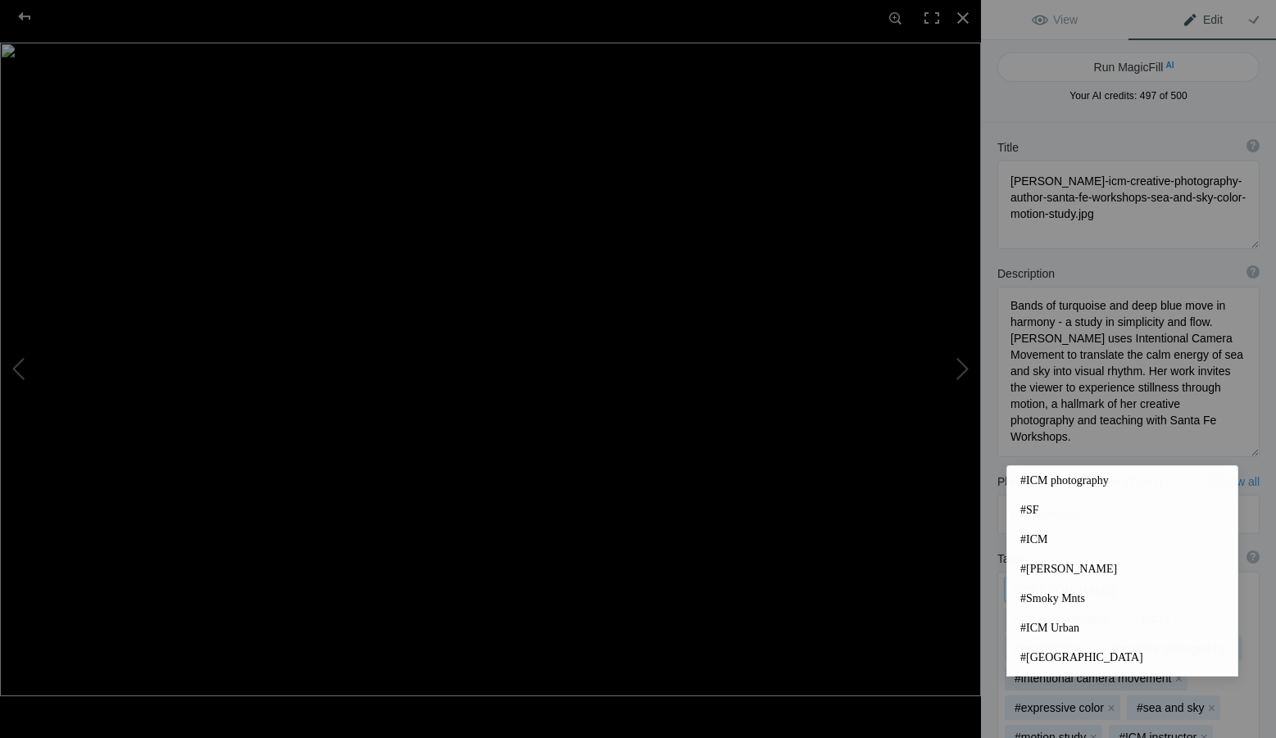
click at [1004, 675] on div "#[PERSON_NAME] x #ICM photography x #ICM x #coastal blur x #creative photograph…" at bounding box center [1128, 680] width 261 height 215
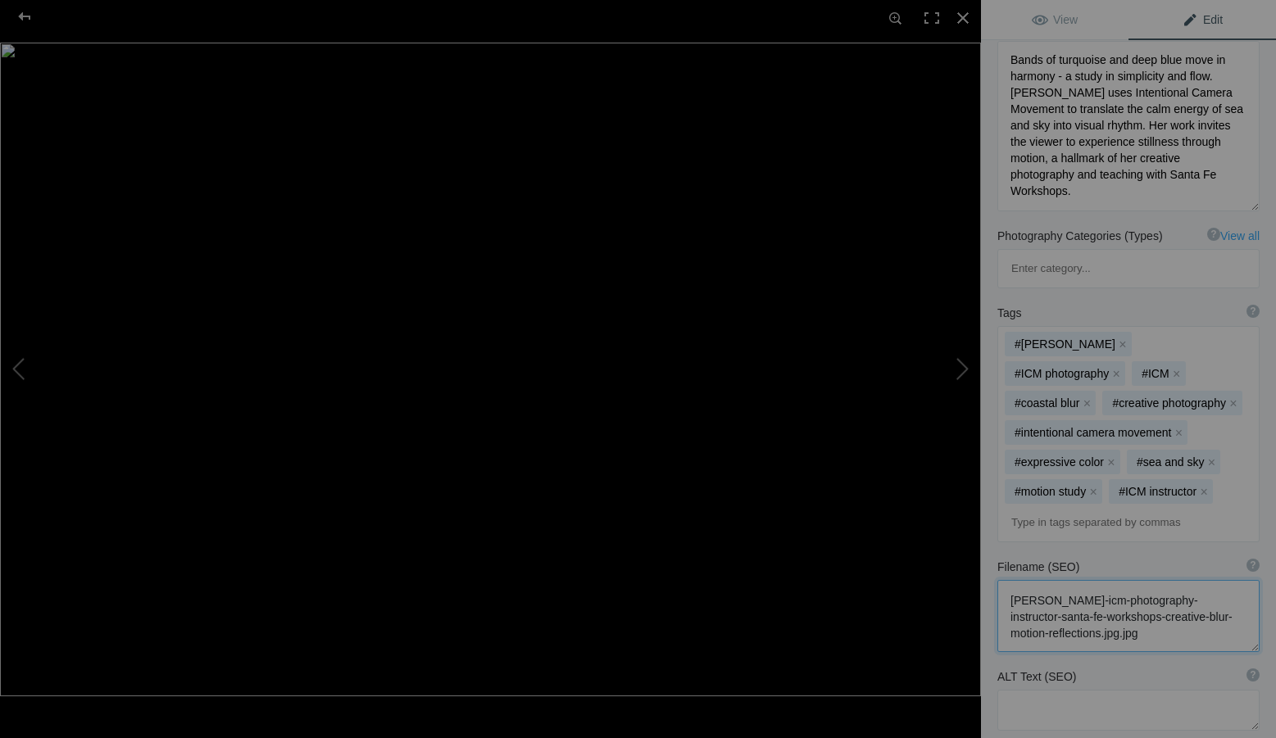
scroll to position [2, 0]
drag, startPoint x: 1188, startPoint y: 564, endPoint x: 1009, endPoint y: 524, distance: 183.1
click at [1009, 580] on textarea at bounding box center [1128, 616] width 262 height 72
paste textarea "creative-photography-author-santa-fe-workshops-sea-and-sky-color-motion-study"
type textarea "[PERSON_NAME]-icm-creative-photography-author-santa-fe-workshops-sea-and-sky-co…"
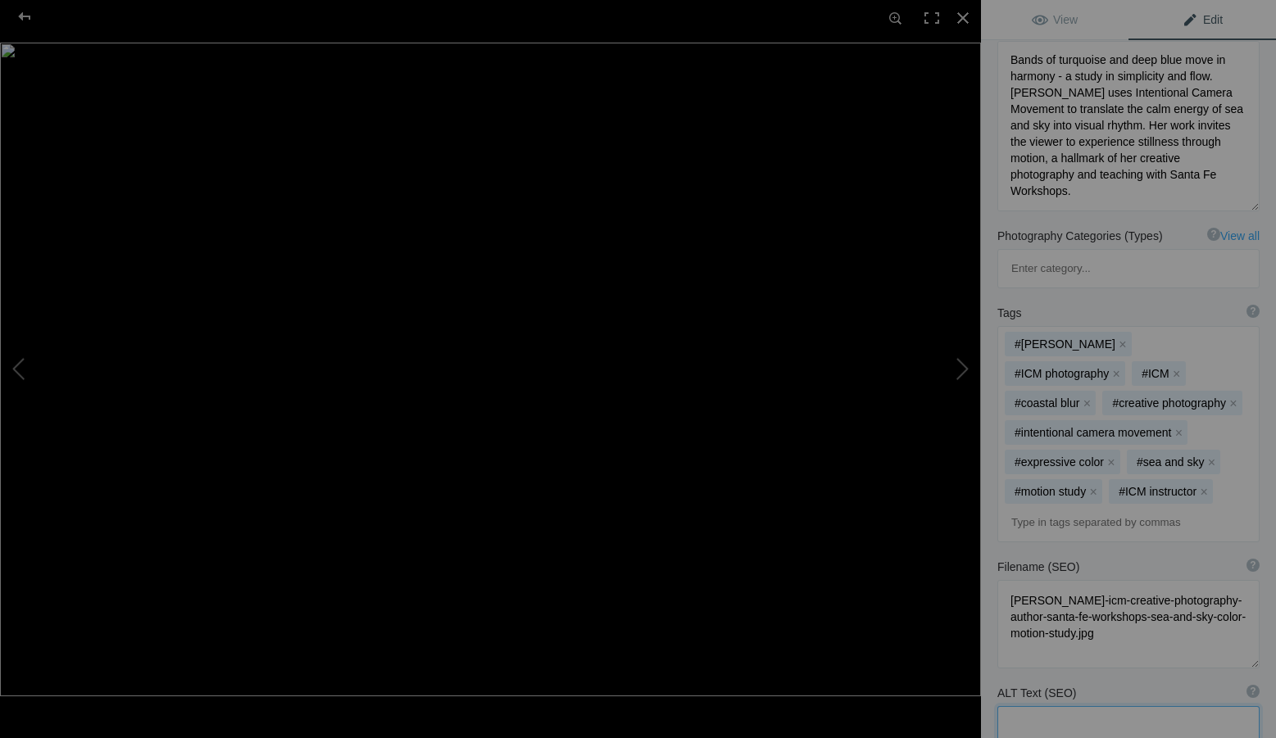
click at [1044, 707] on textarea at bounding box center [1128, 727] width 262 height 41
paste textarea "Intentional Camera Movement photograph by [PERSON_NAME] depicting horizontal ba…"
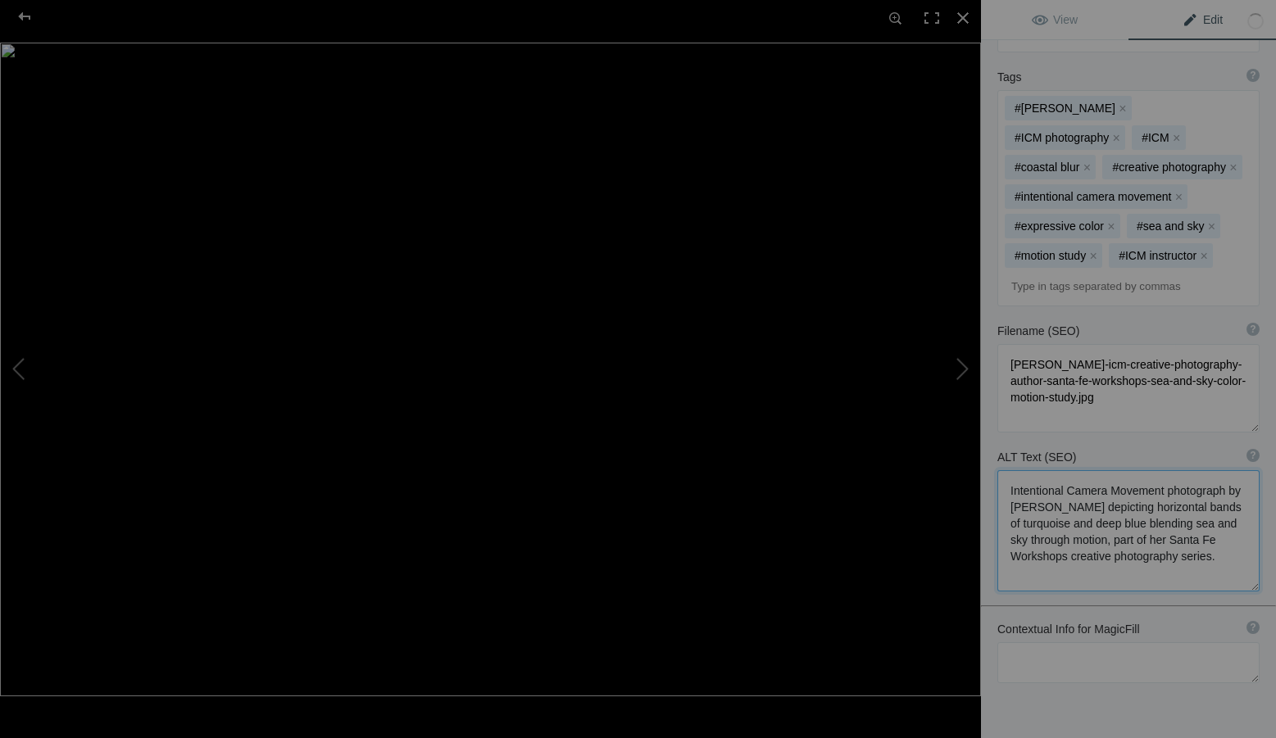
scroll to position [492, 0]
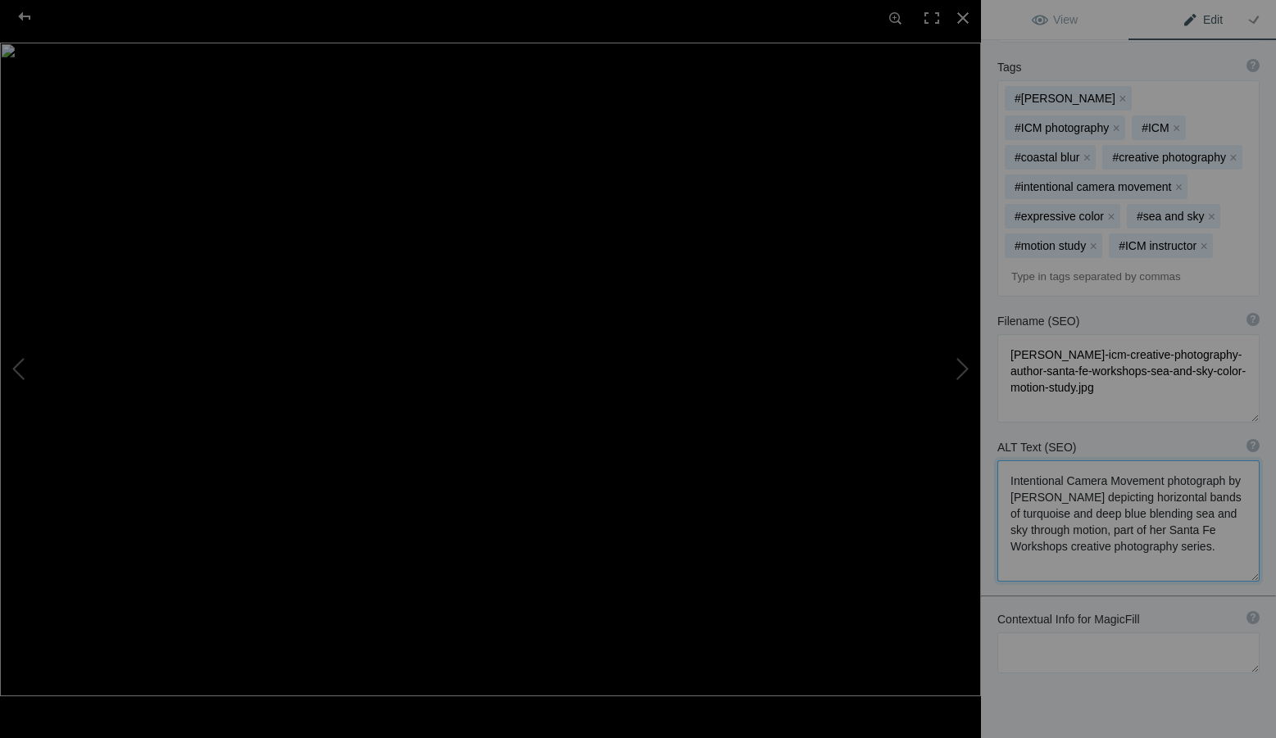
type textarea "Intentional Camera Movement photograph by [PERSON_NAME] depicting horizontal ba…"
click at [1057, 633] on textarea at bounding box center [1128, 653] width 262 height 41
click at [1052, 633] on textarea at bounding box center [1128, 653] width 262 height 41
paste textarea "Santa Fe Workshops, [PERSON_NAME], ICM Creative Photography, Sea and Sky Color …"
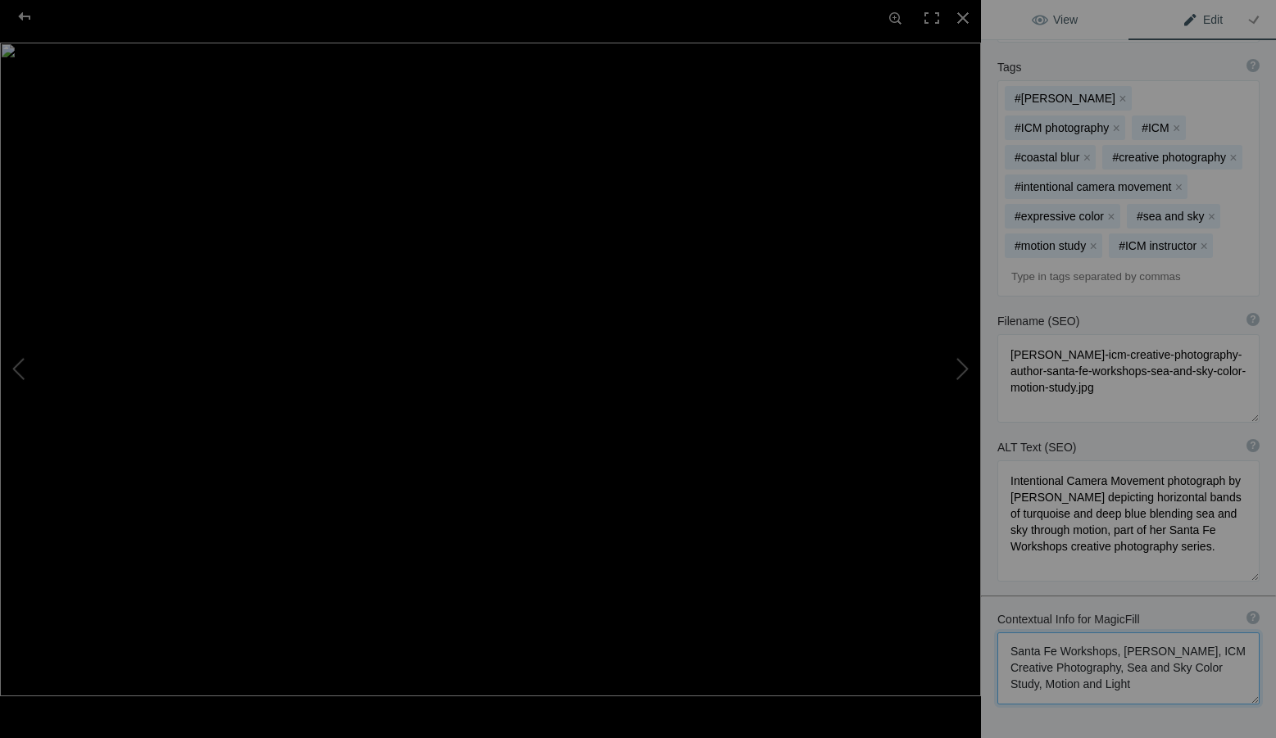
type textarea "Santa Fe Workshops, [PERSON_NAME], ICM Creative Photography, Sea and Sky Color …"
click at [1064, 10] on link "View" at bounding box center [1055, 19] width 148 height 39
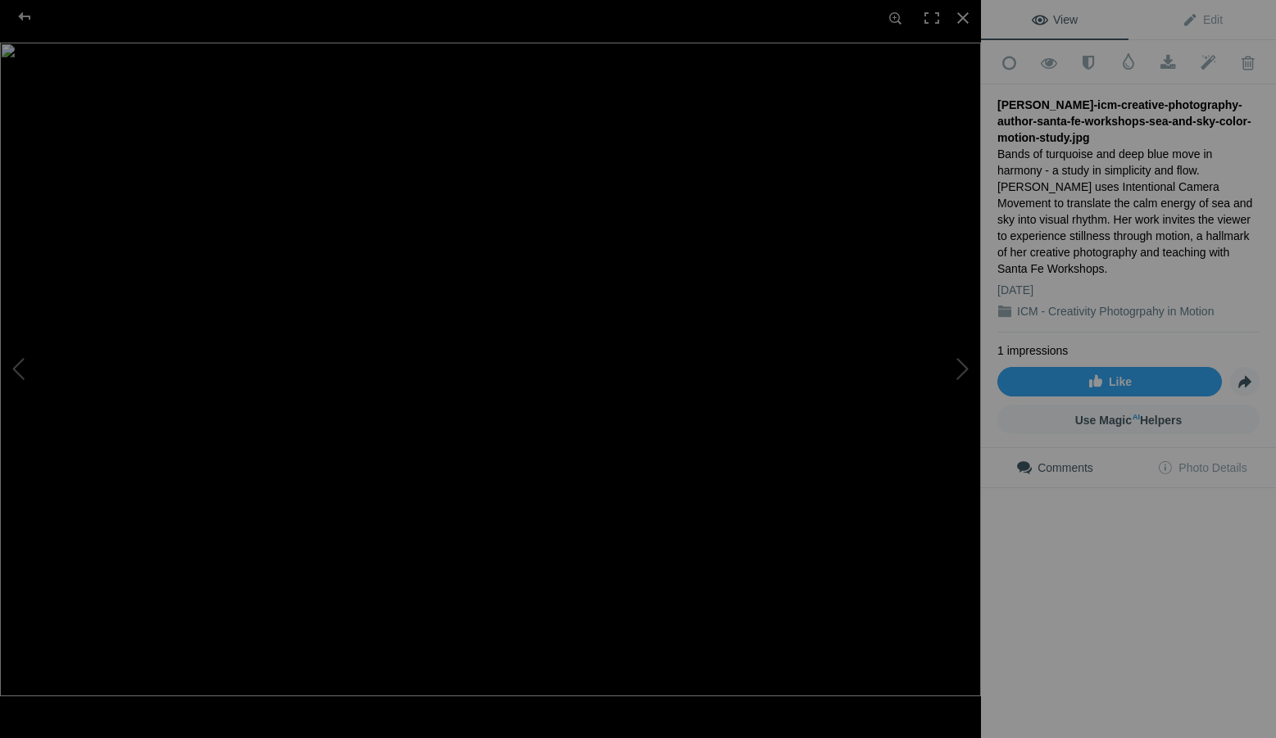
scroll to position [0, 0]
click at [967, 15] on div at bounding box center [963, 18] width 36 height 36
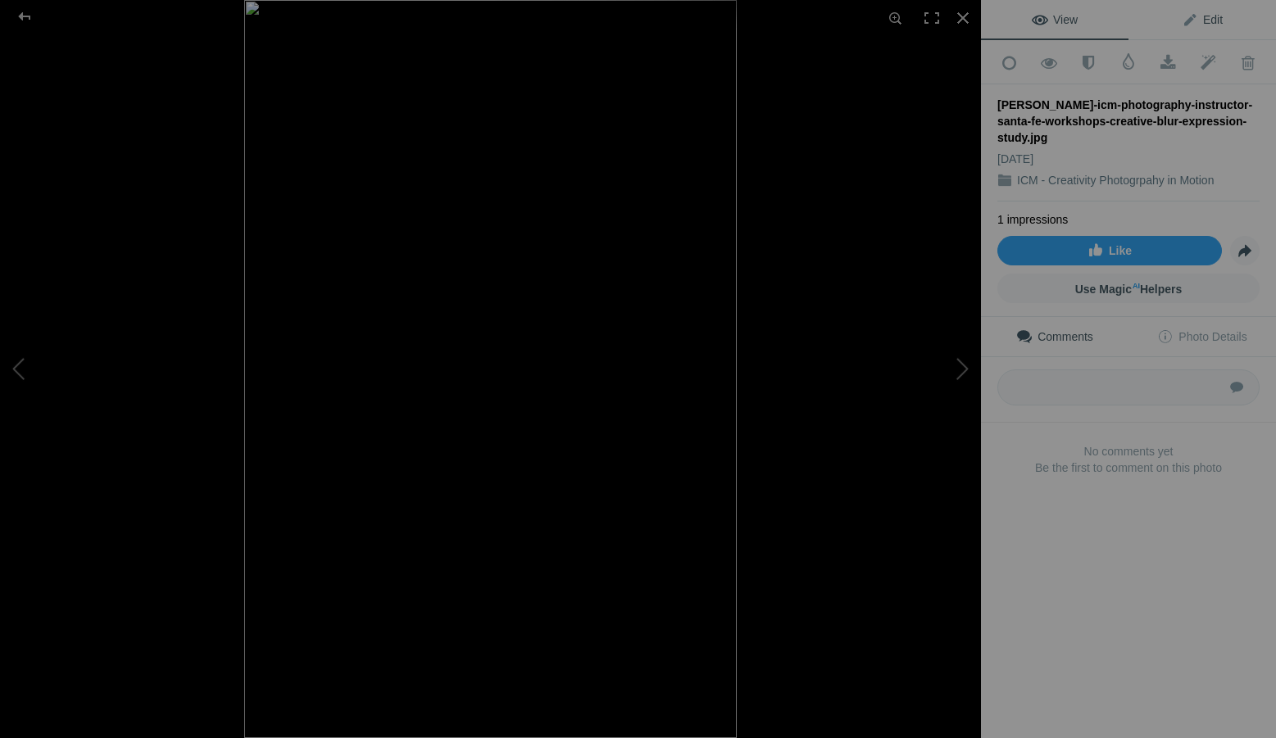
click at [1201, 17] on span "Edit" at bounding box center [1202, 19] width 41 height 13
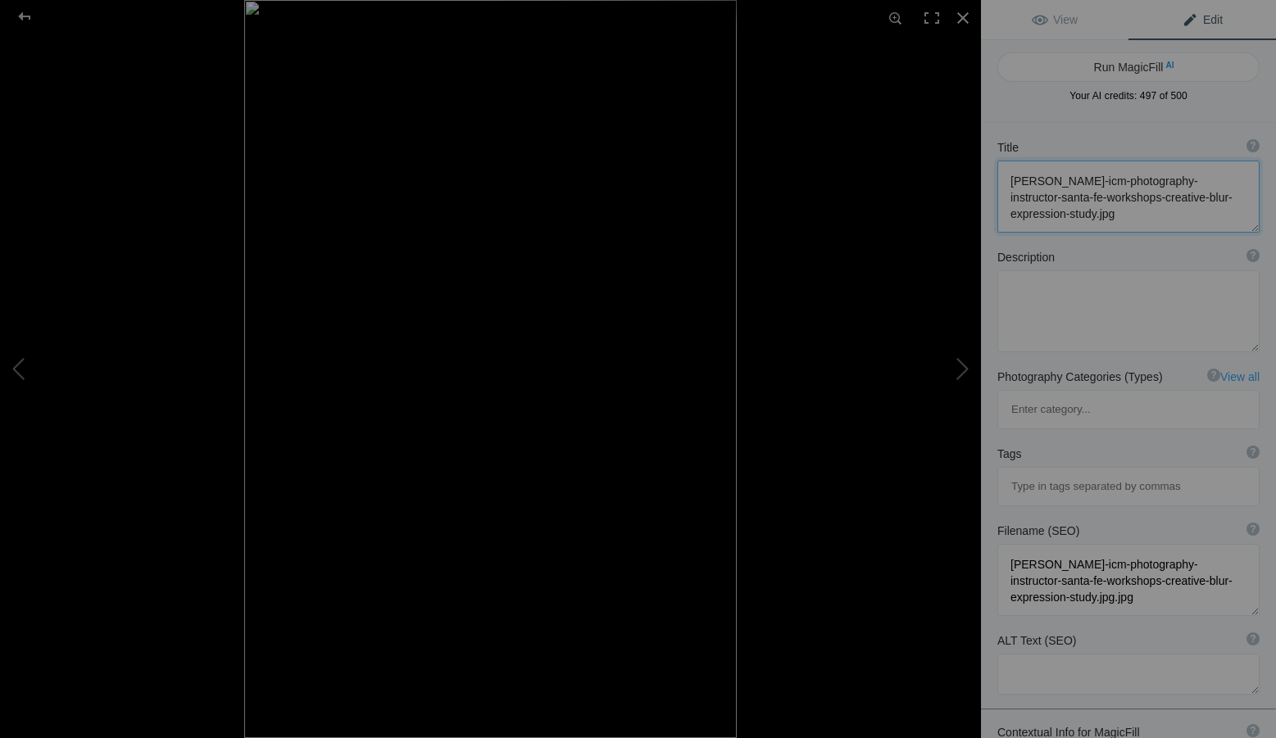
drag, startPoint x: 1163, startPoint y: 216, endPoint x: 1003, endPoint y: 178, distance: 164.4
click at [1003, 178] on textarea at bounding box center [1128, 197] width 262 height 72
paste textarea "creative-photography-author-santa-fe-workshops-urban-lights-night-mot"
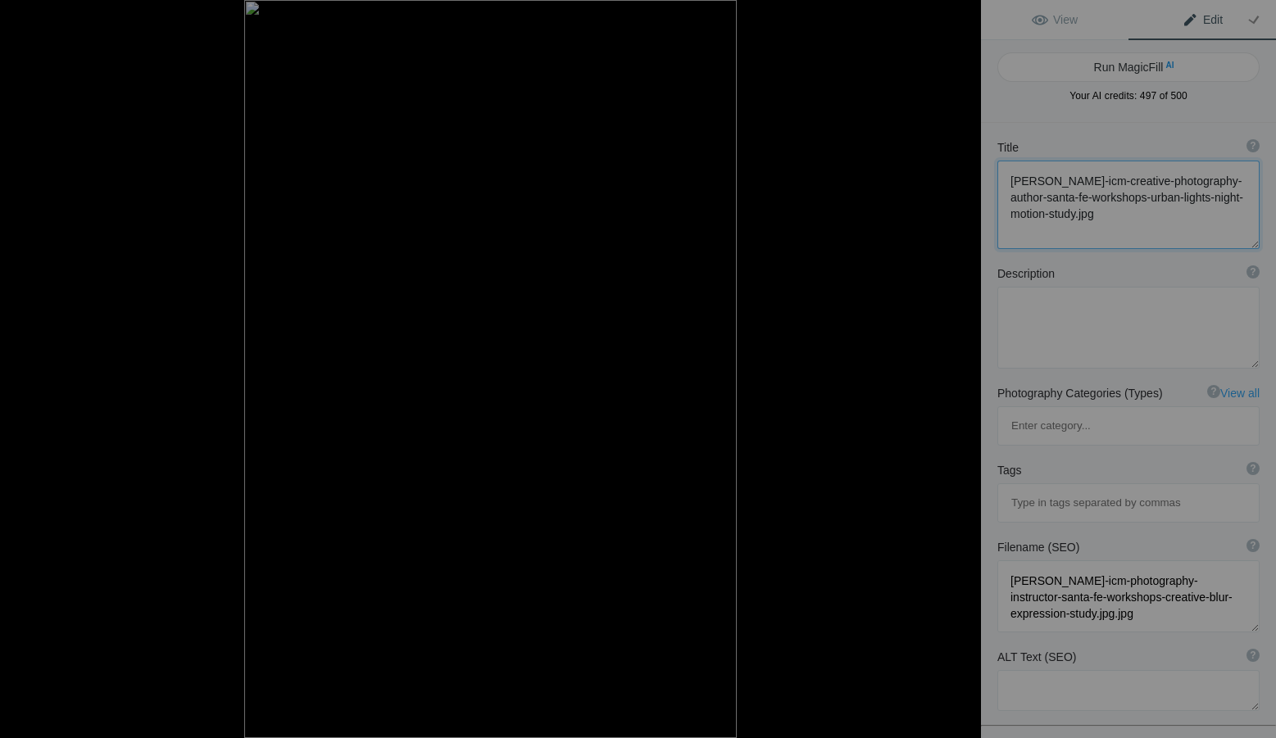
type textarea "[PERSON_NAME]-icm-creative-photography-author-santa-fe-workshops-urban-lights-n…"
drag, startPoint x: 1178, startPoint y: 540, endPoint x: 981, endPoint y: 489, distance: 203.2
click at [981, 531] on div "Filename (SEO) ? Choose a clear, descriptive filename that accurately represent…" at bounding box center [1128, 586] width 295 height 110
paste textarea "creative-photography-author-santa-fe-workshops-urban-lights-night-motion-study"
type textarea "[PERSON_NAME]-icm-creative-photography-author-santa-fe-workshops-urban-lights-n…"
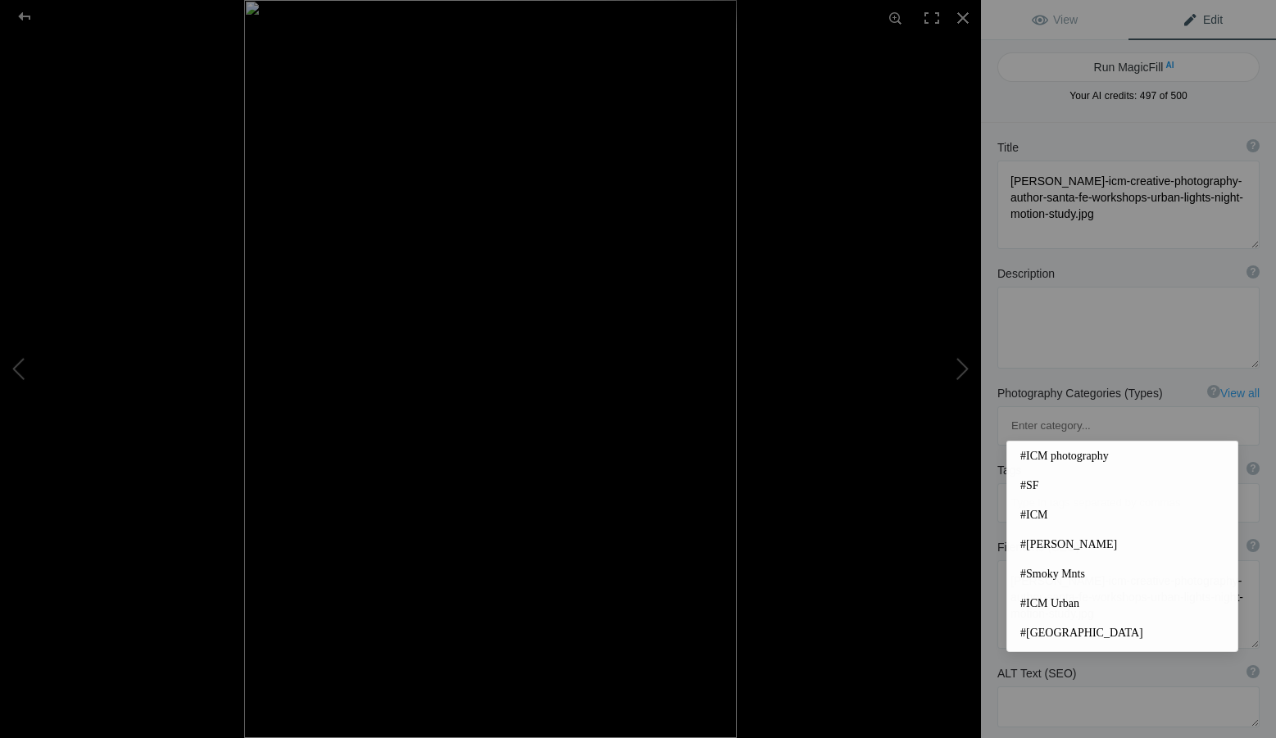
click at [1062, 488] on input at bounding box center [1128, 503] width 244 height 30
click at [1065, 537] on span "#[PERSON_NAME]" at bounding box center [1122, 545] width 204 height 16
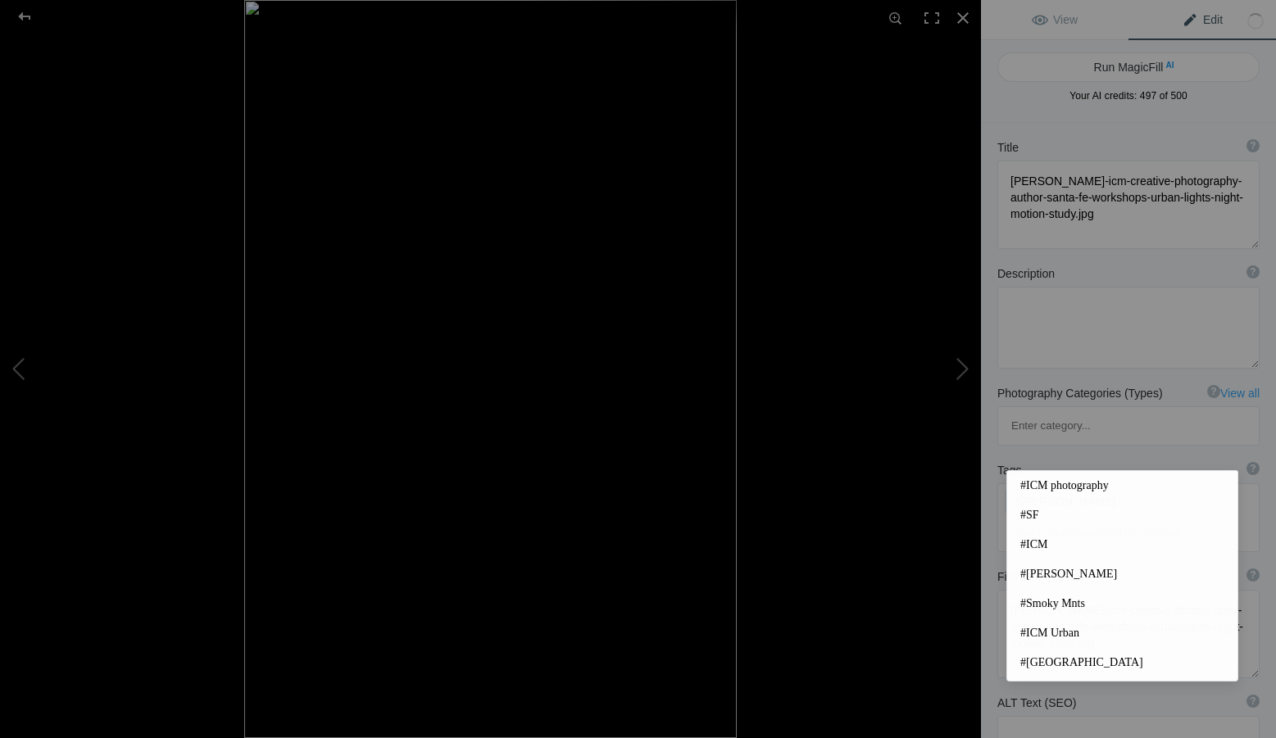
click at [1064, 518] on input at bounding box center [1128, 533] width 244 height 30
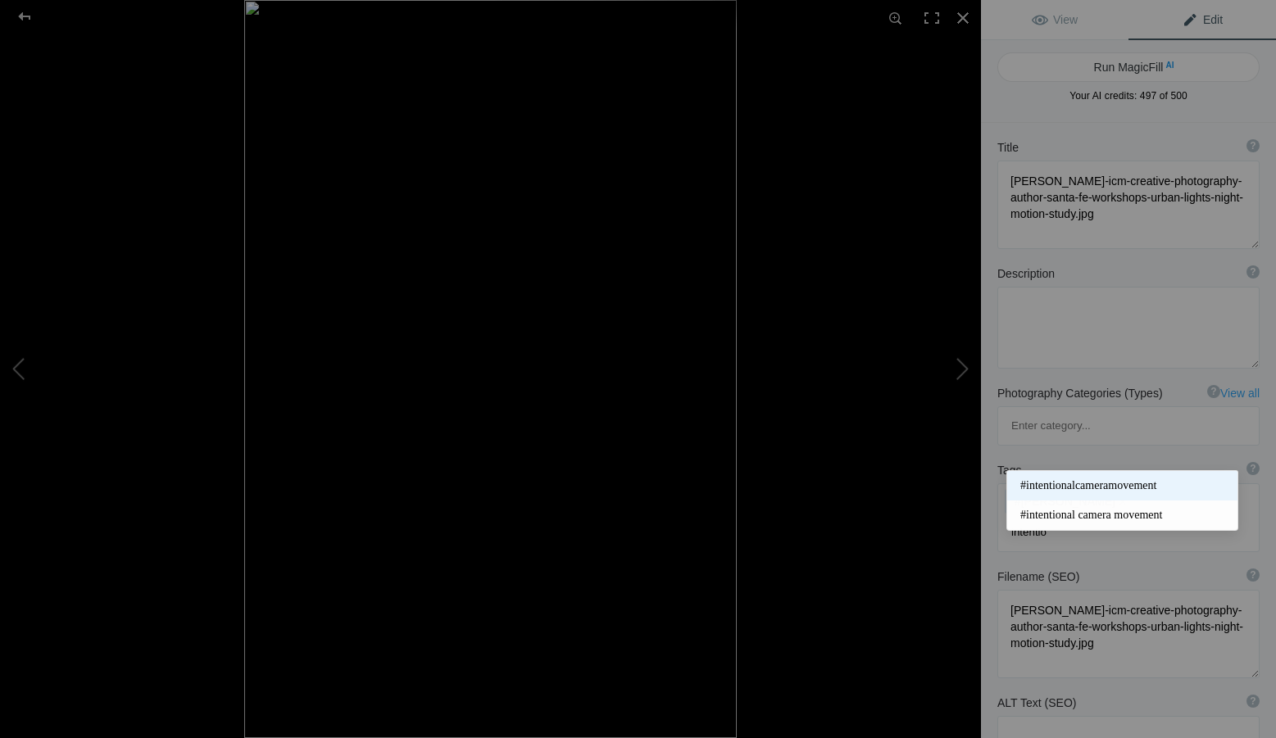
type input "intentio"
click at [1067, 485] on span "#intentionalcameramovement" at bounding box center [1122, 486] width 204 height 16
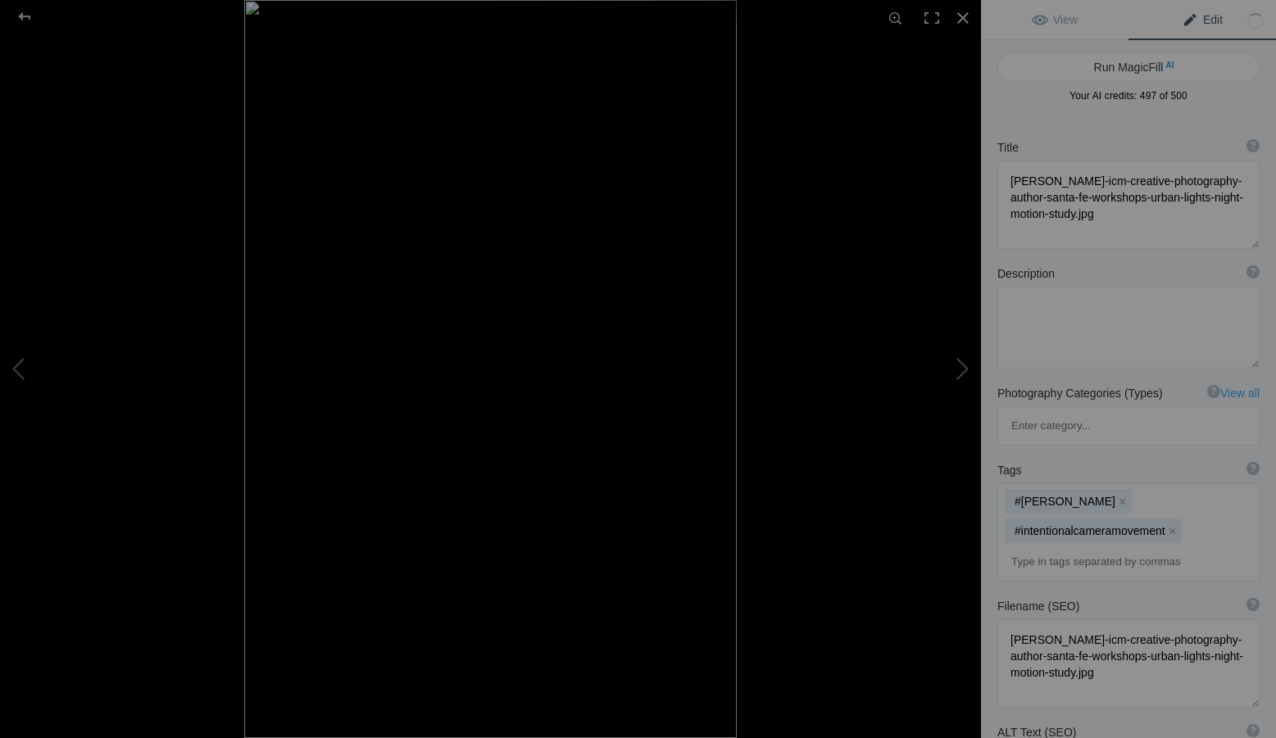
click at [1056, 547] on input at bounding box center [1128, 562] width 244 height 30
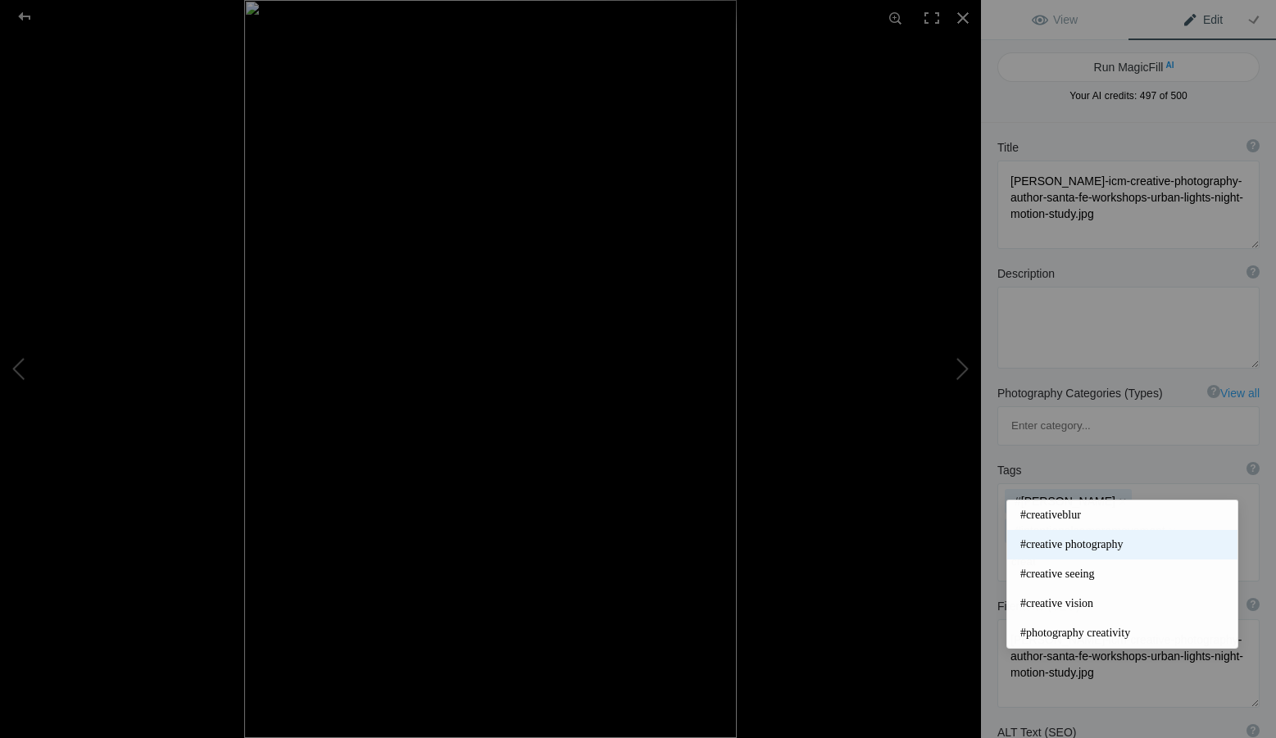
type input "creat"
click at [1104, 538] on span "#creative photography" at bounding box center [1122, 545] width 204 height 16
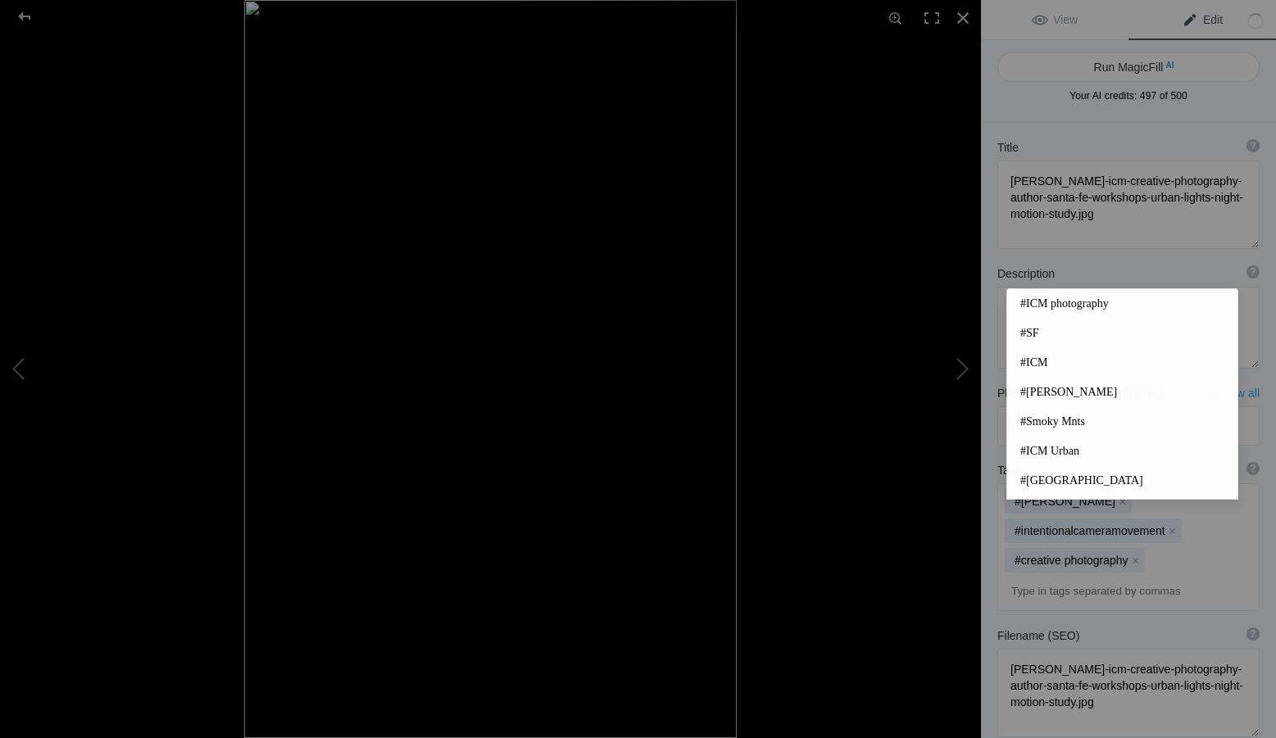
click at [1043, 577] on input at bounding box center [1128, 592] width 244 height 30
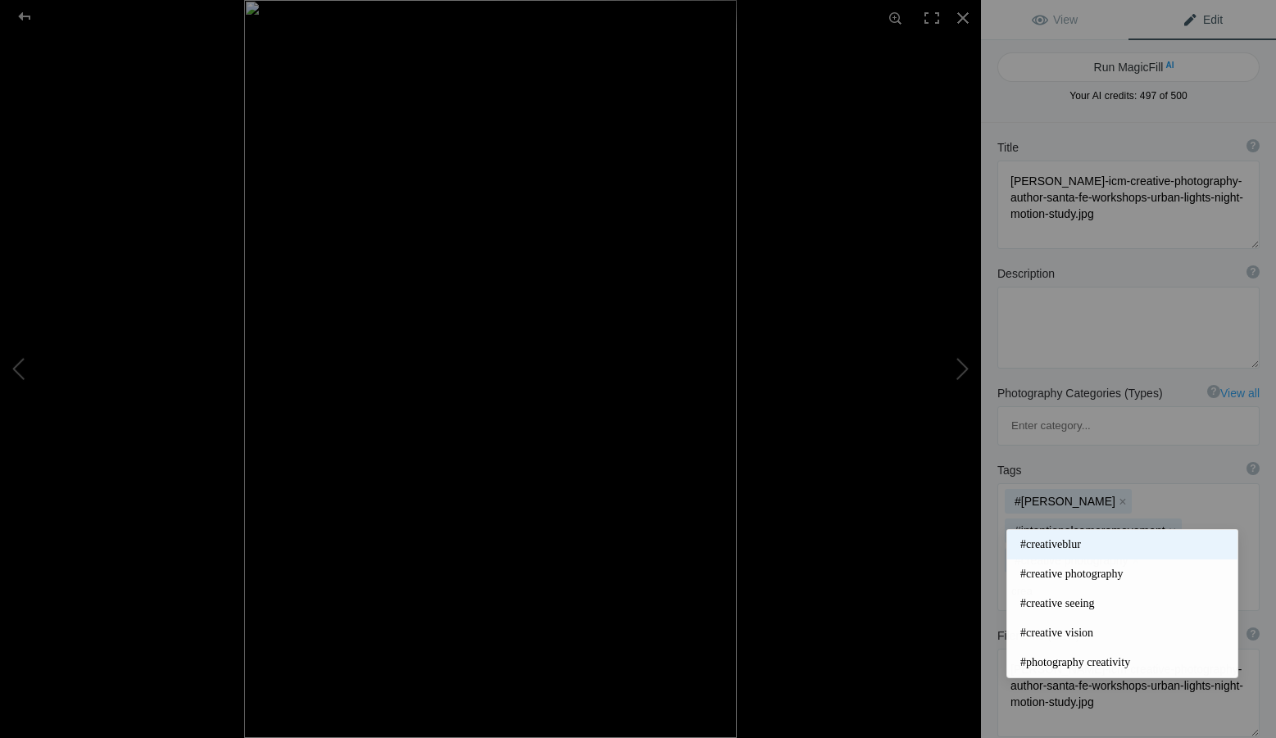
type input "crea"
click at [1063, 542] on span "#creativeblur" at bounding box center [1122, 545] width 204 height 16
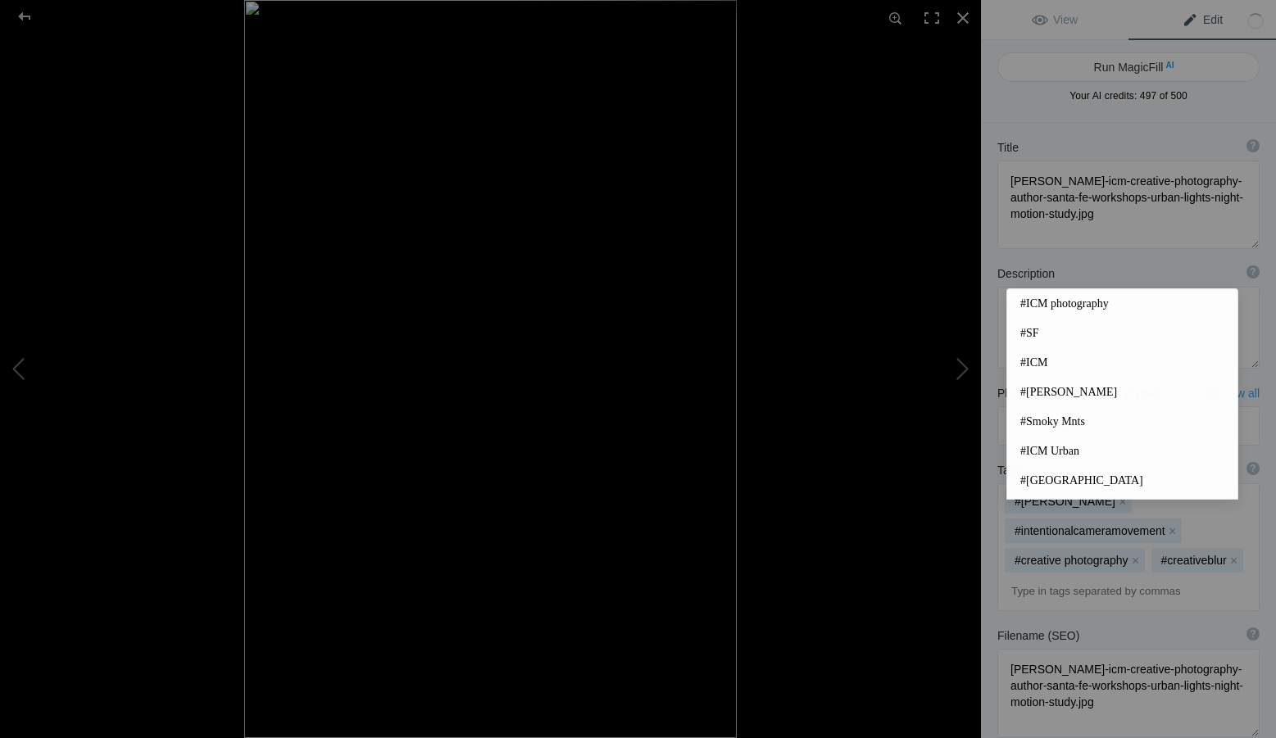
click at [1034, 577] on input at bounding box center [1128, 592] width 244 height 30
click at [1067, 302] on span "#ICM photography" at bounding box center [1122, 304] width 204 height 16
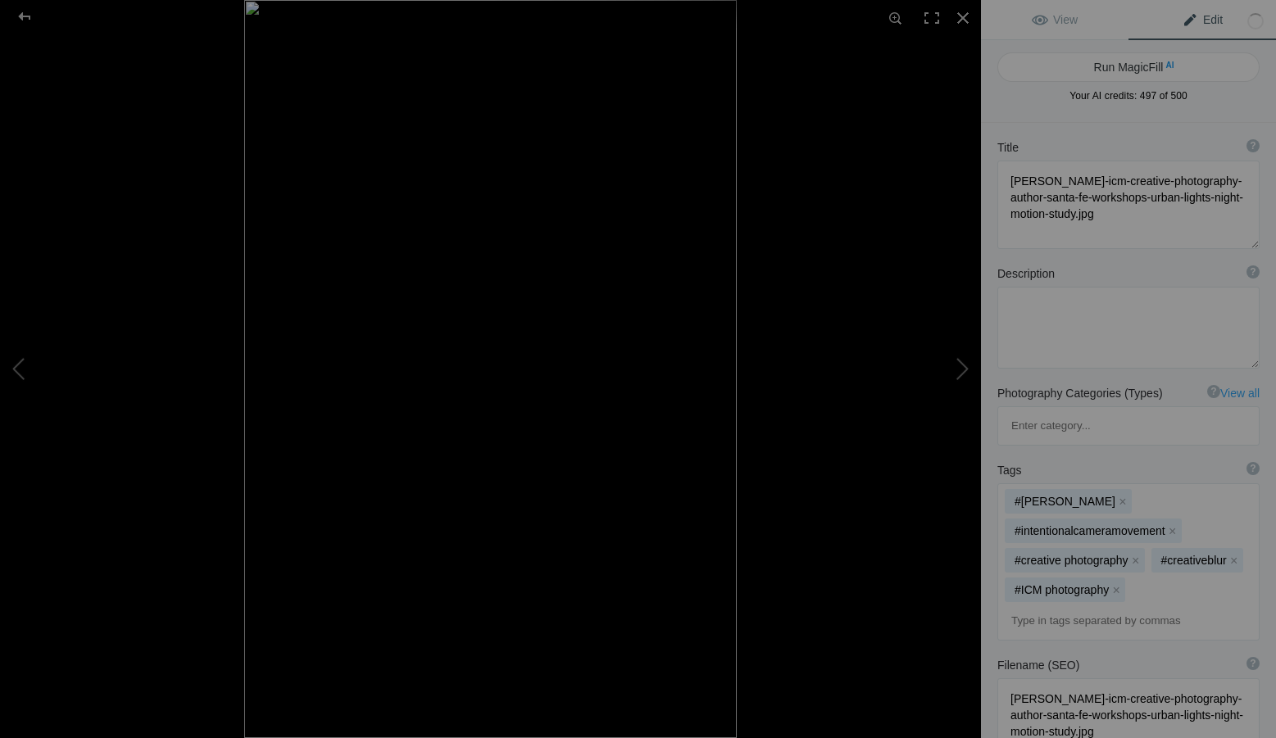
click at [1051, 607] on input at bounding box center [1128, 622] width 244 height 30
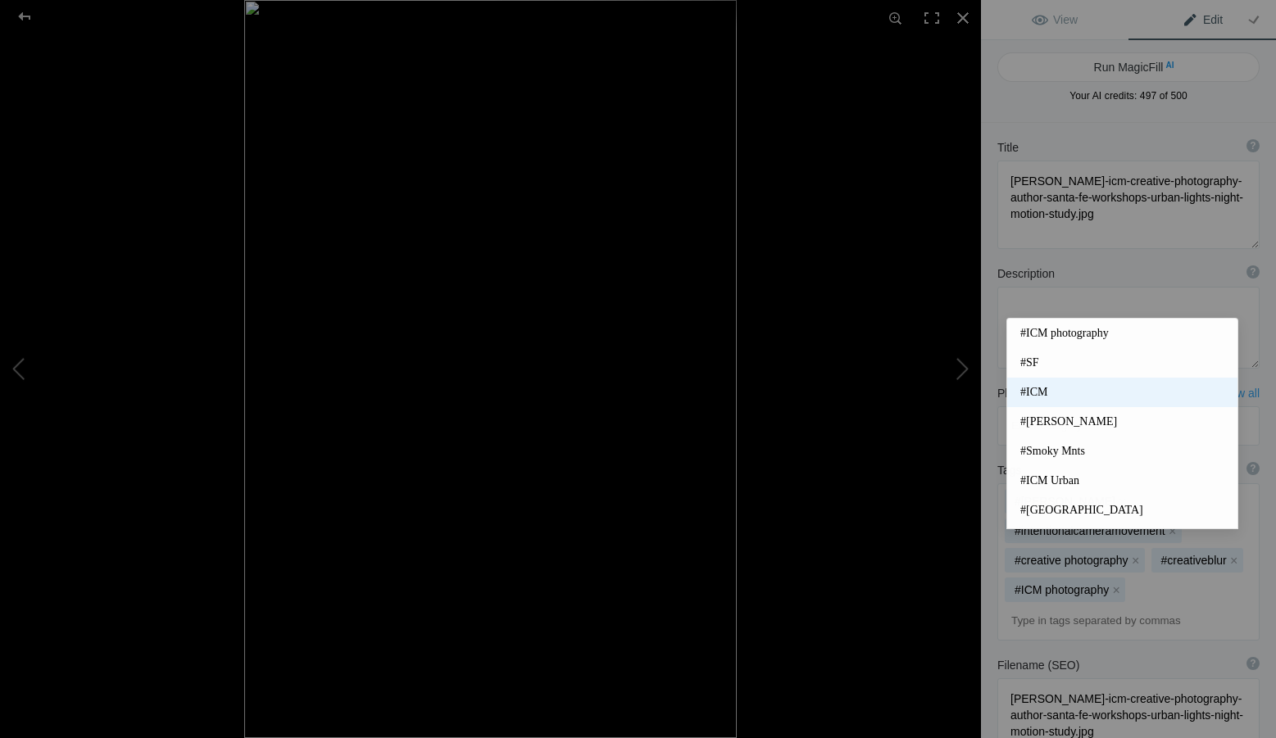
click at [1045, 392] on span "#ICM" at bounding box center [1122, 392] width 204 height 16
click at [1058, 607] on input at bounding box center [1128, 622] width 244 height 30
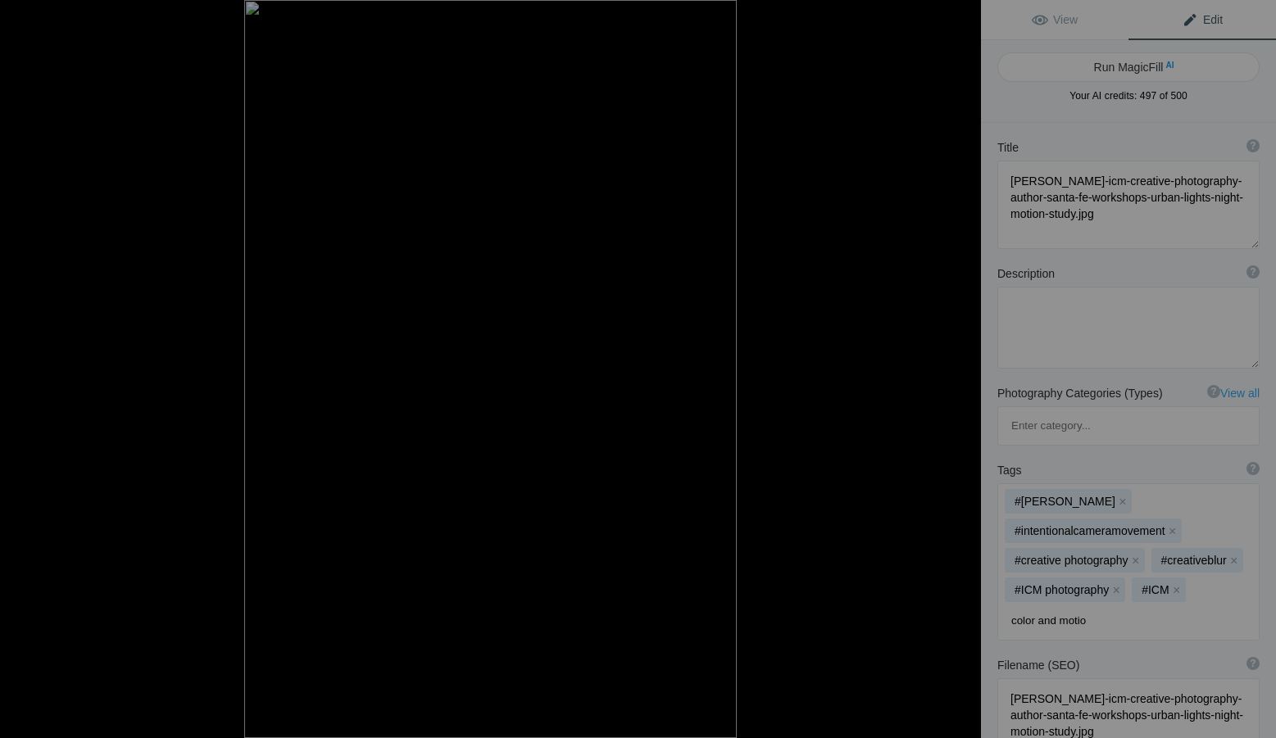
type input "color and motion"
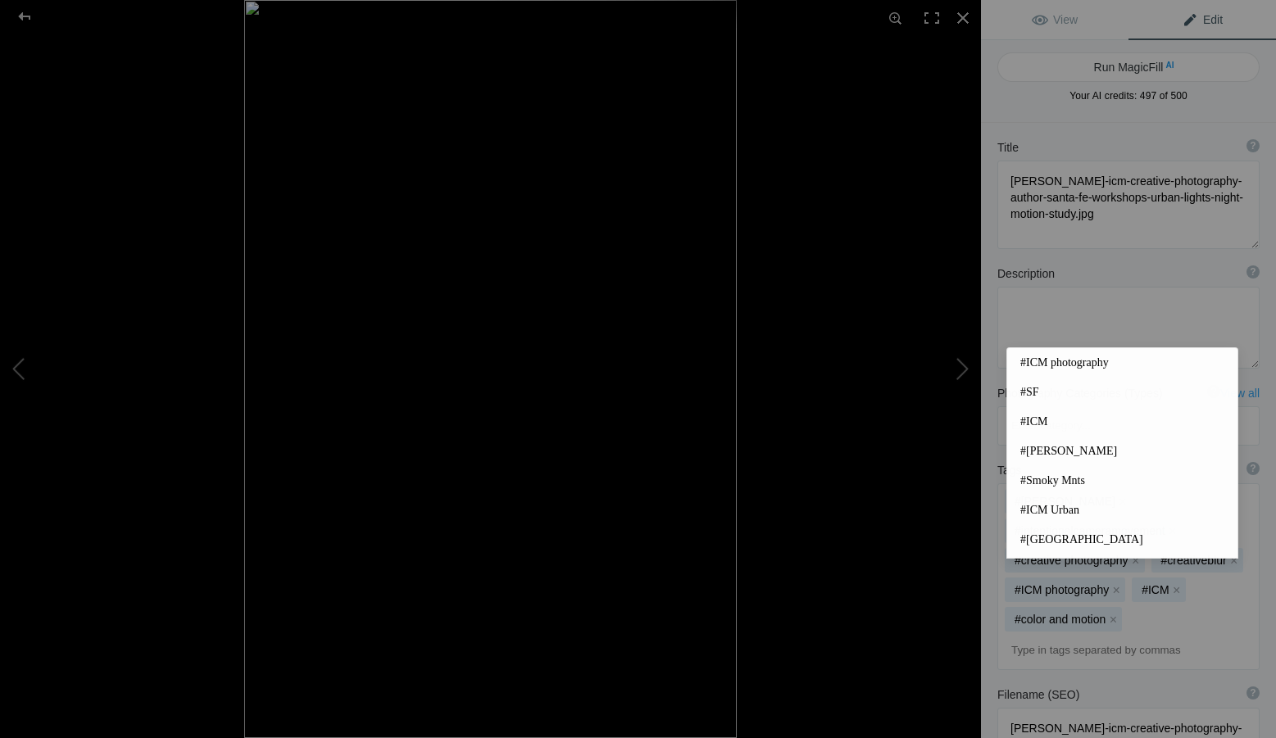
click at [1080, 636] on input at bounding box center [1128, 651] width 244 height 30
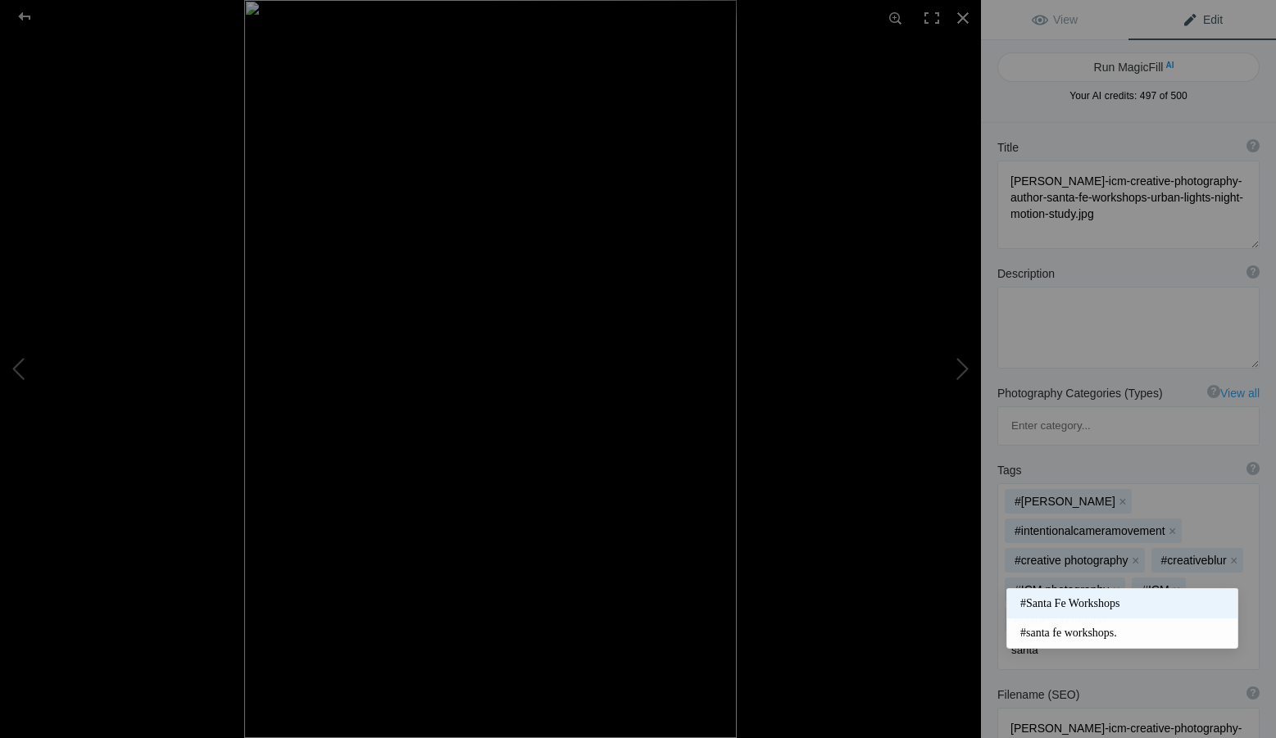
type input "santa"
click at [1075, 599] on span "#Santa Fe Workshops" at bounding box center [1122, 604] width 204 height 16
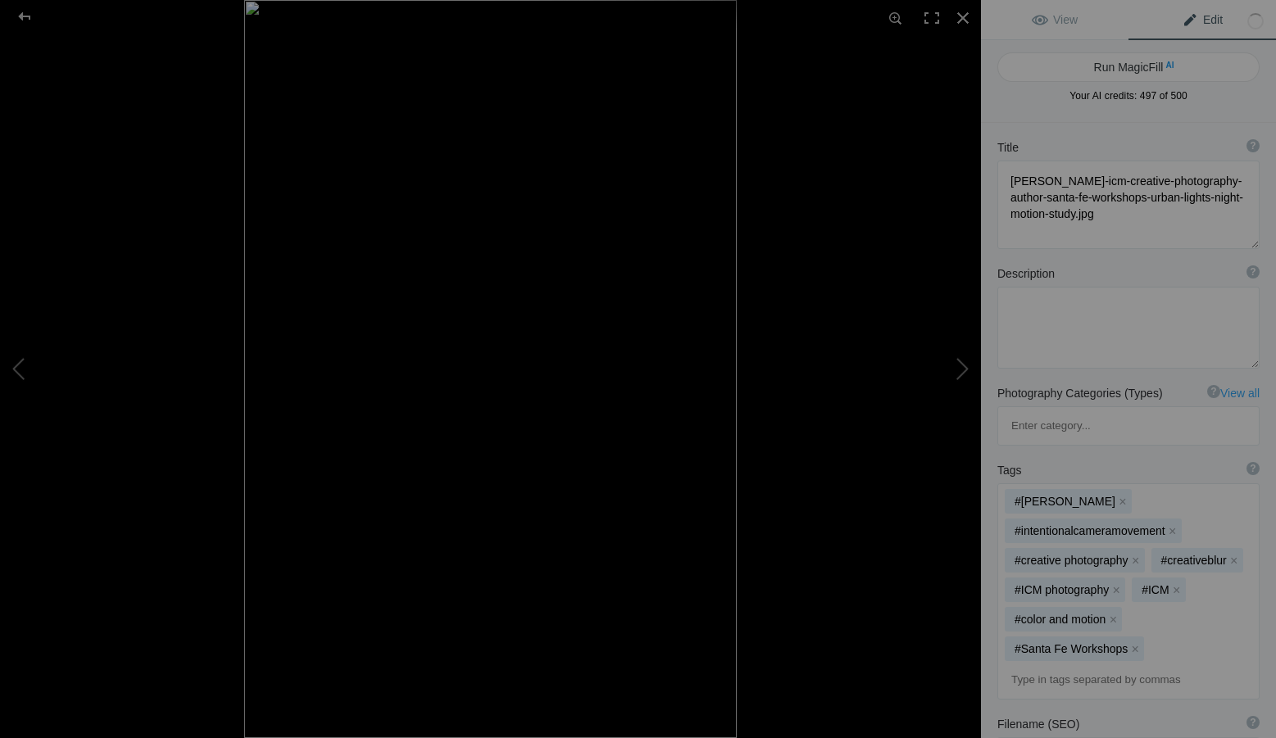
click at [1070, 666] on input at bounding box center [1128, 681] width 244 height 30
type input "ICM instructor"
type input "Best selling author ICM"
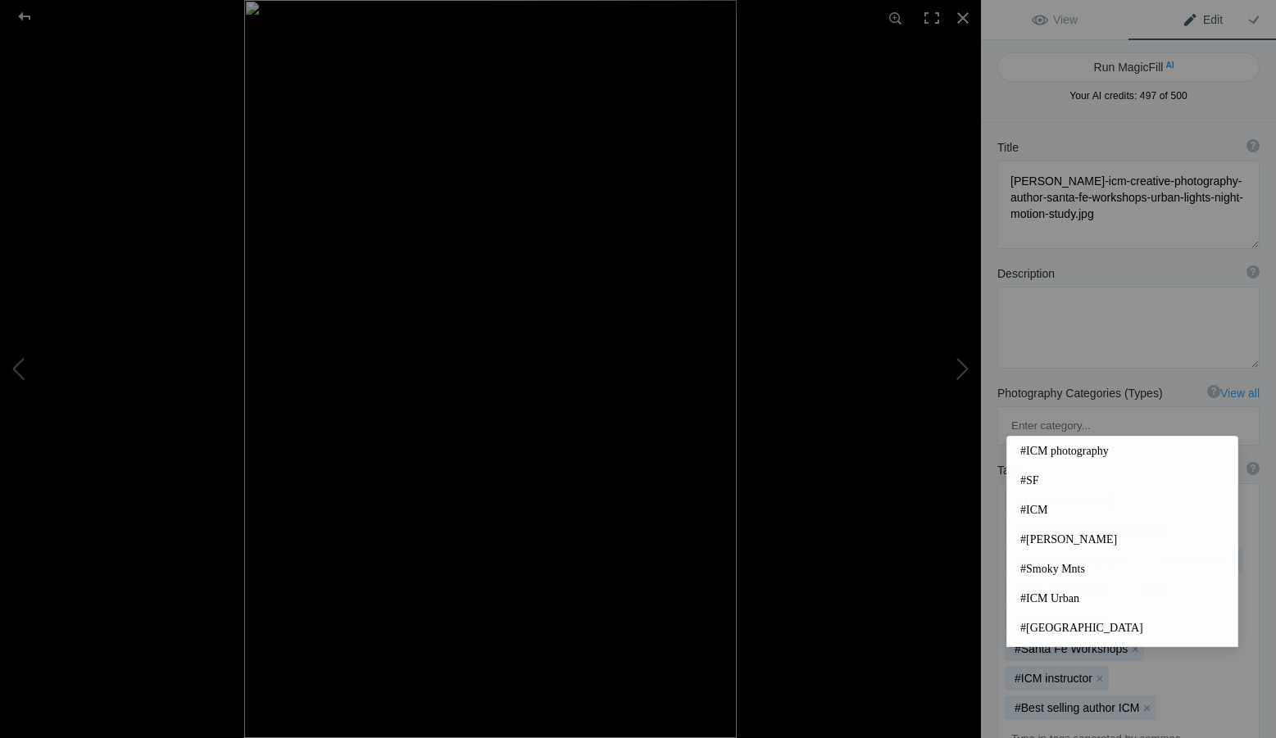
click at [994, 573] on div "Tags ? Tags are keywords that describe images. For SEO purposes, do not tag pho…" at bounding box center [1128, 610] width 295 height 313
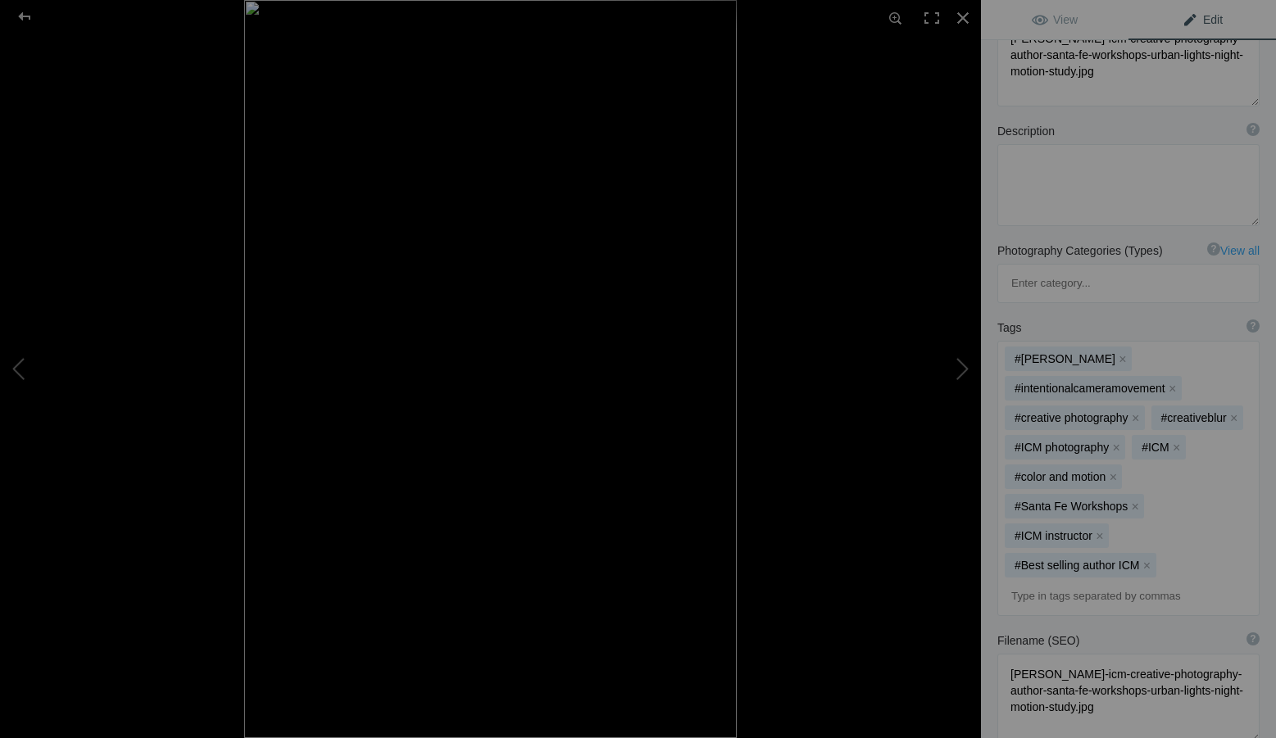
scroll to position [0, 0]
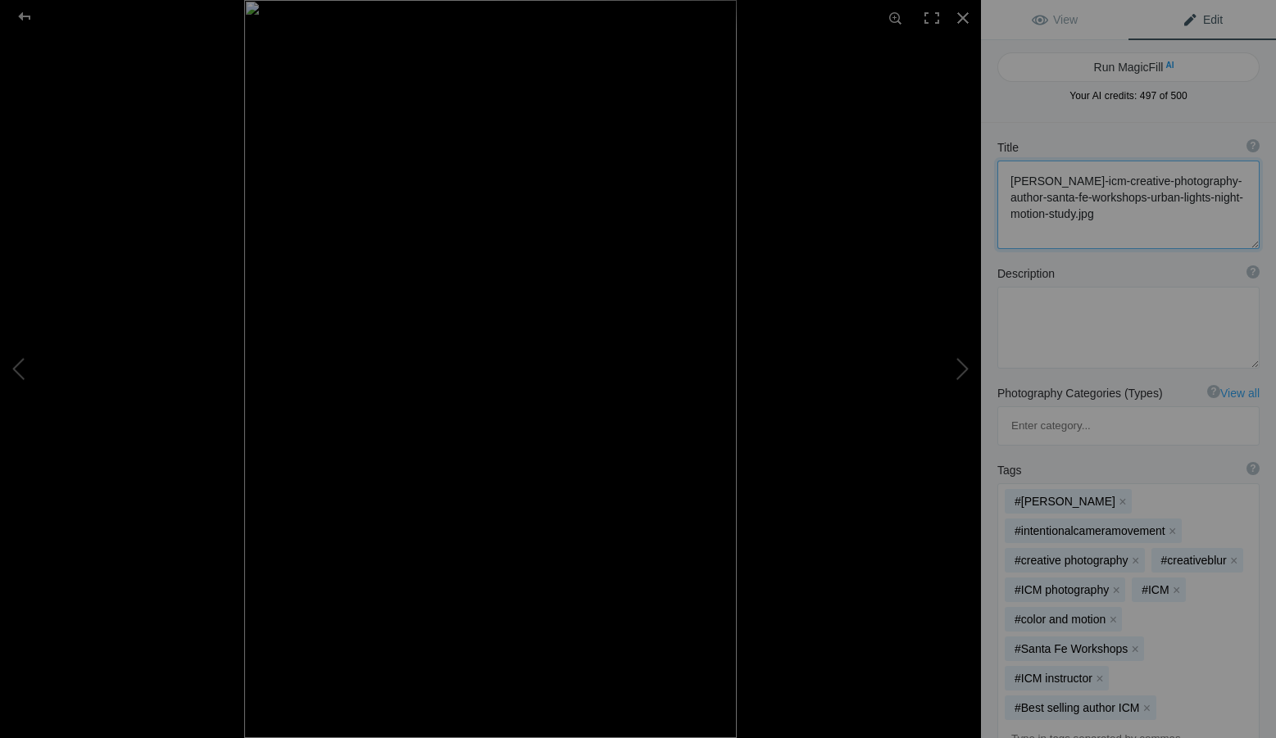
drag, startPoint x: 1088, startPoint y: 239, endPoint x: 1005, endPoint y: 181, distance: 101.4
click at [1005, 181] on textarea at bounding box center [1128, 205] width 262 height 89
paste textarea "historic-hallway-light-and"
type textarea "[PERSON_NAME]-icm-creative-photography-author-santa-fe-workshops-historic-hallw…"
click at [1029, 317] on textarea at bounding box center [1128, 328] width 262 height 82
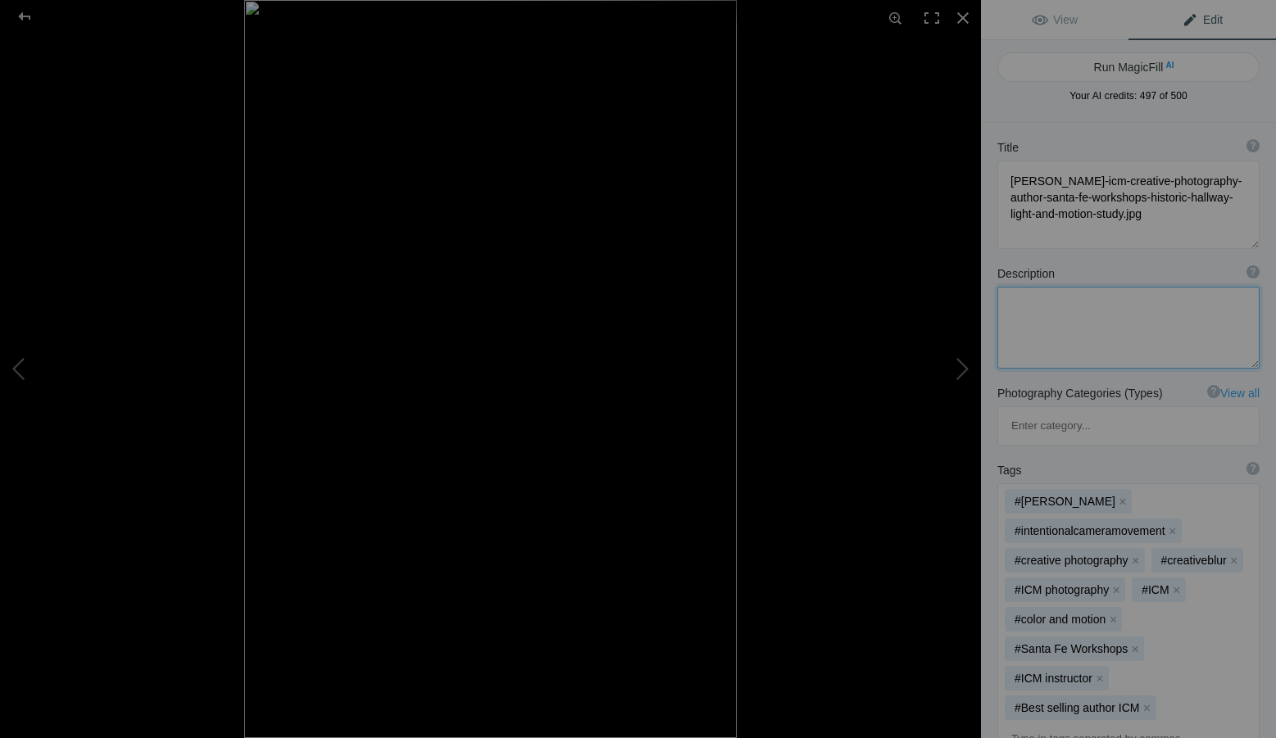
paste textarea "Light drifts through a quiet hallway, brushing aged walls with a sense of memor…"
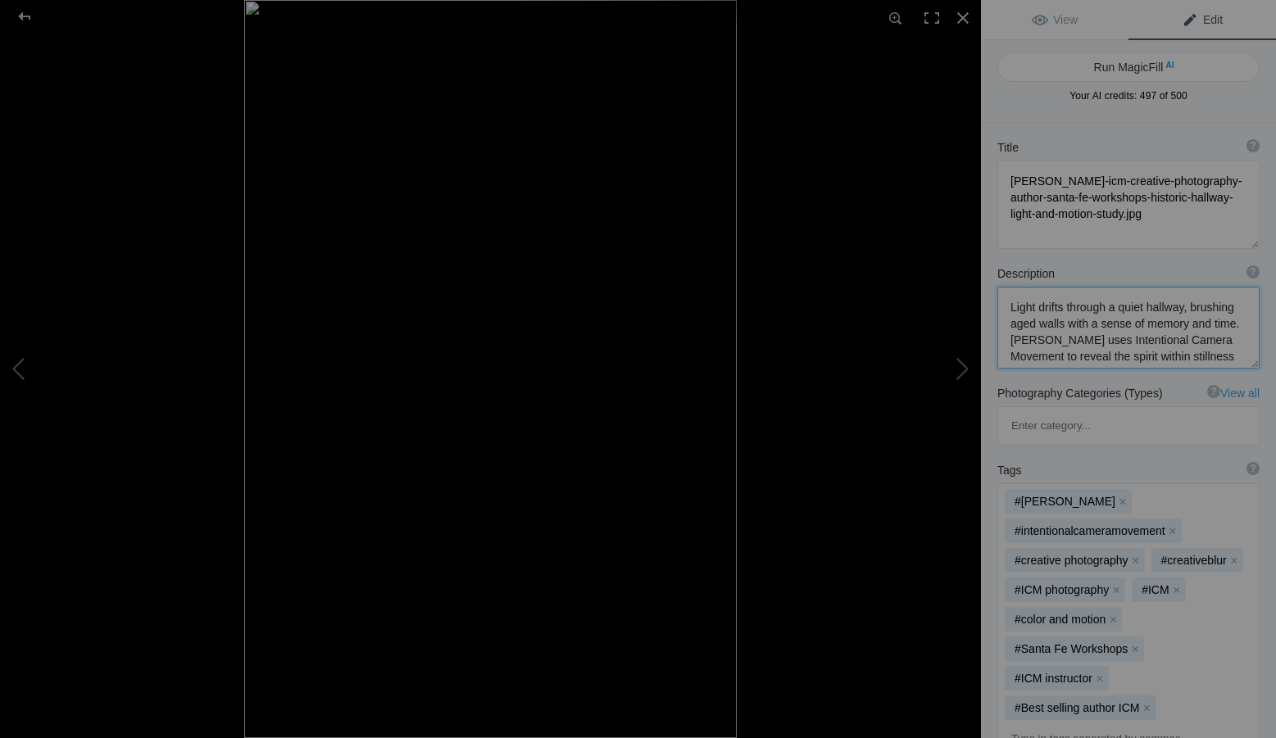
scroll to position [2, 0]
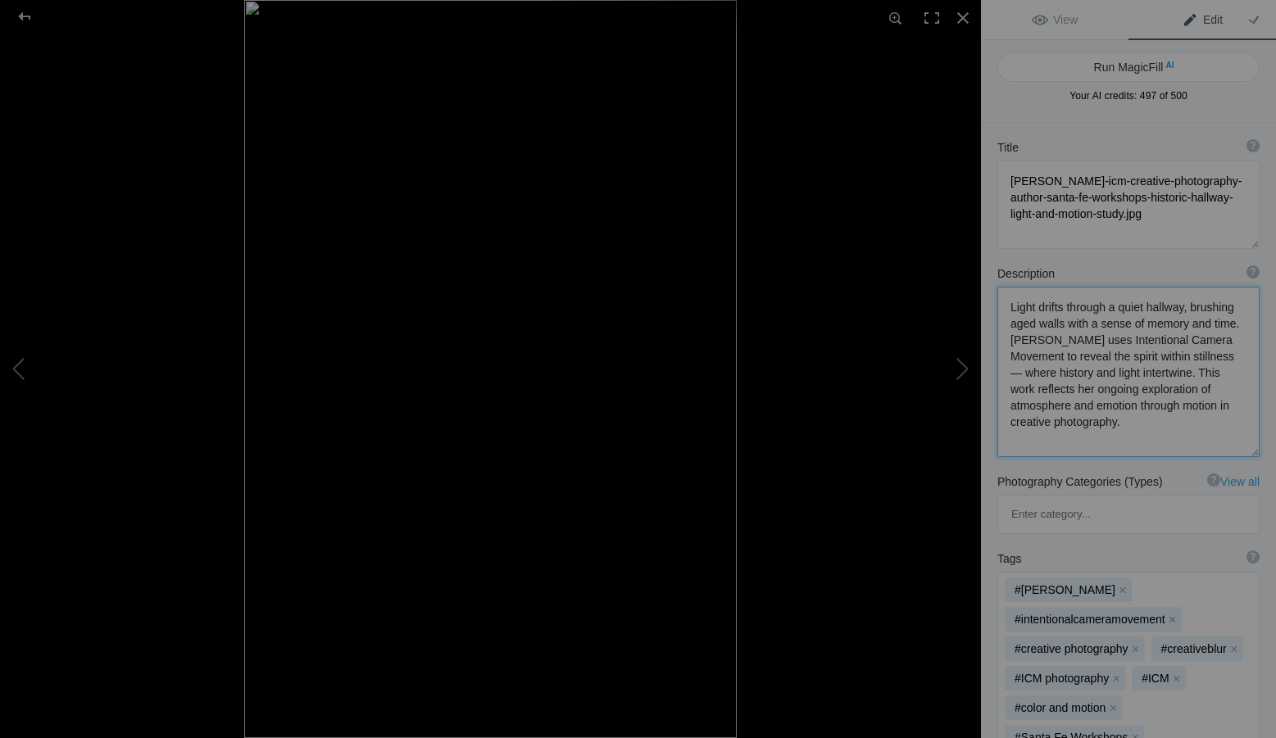
type textarea "Light drifts through a quiet hallway, brushing aged walls with a sense of memor…"
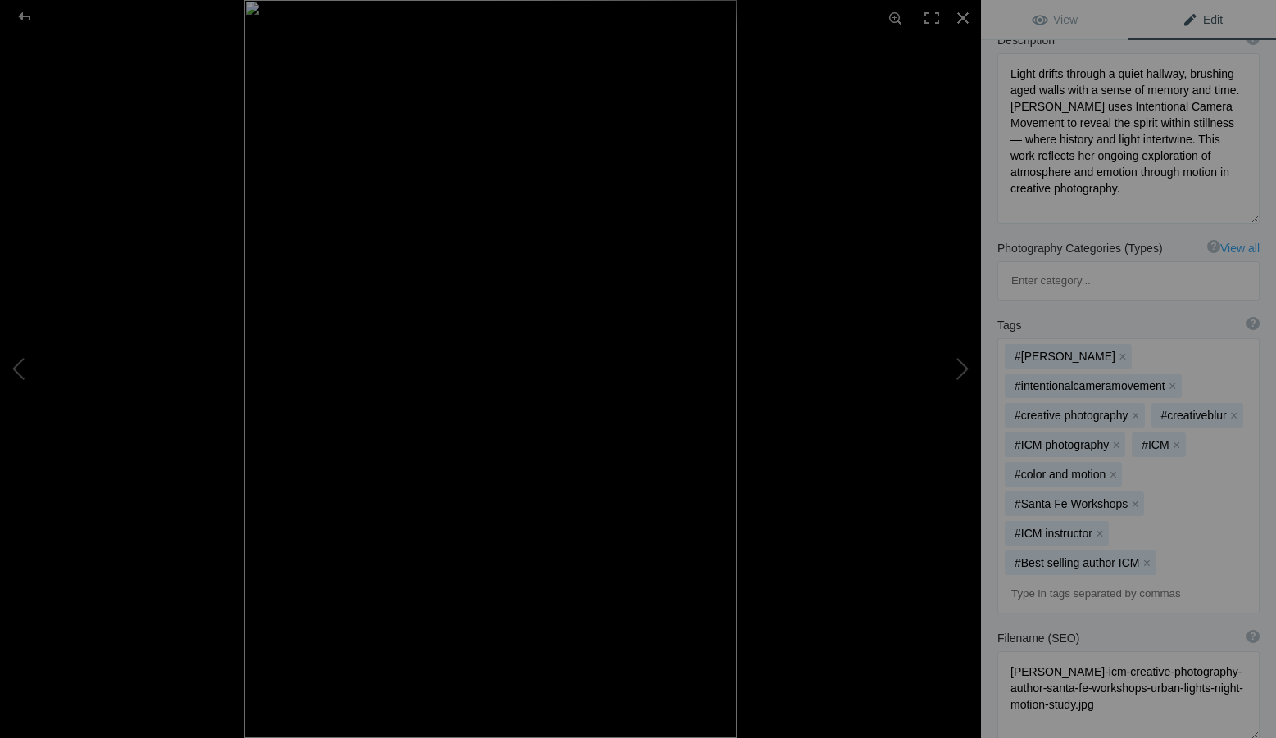
scroll to position [246, 0]
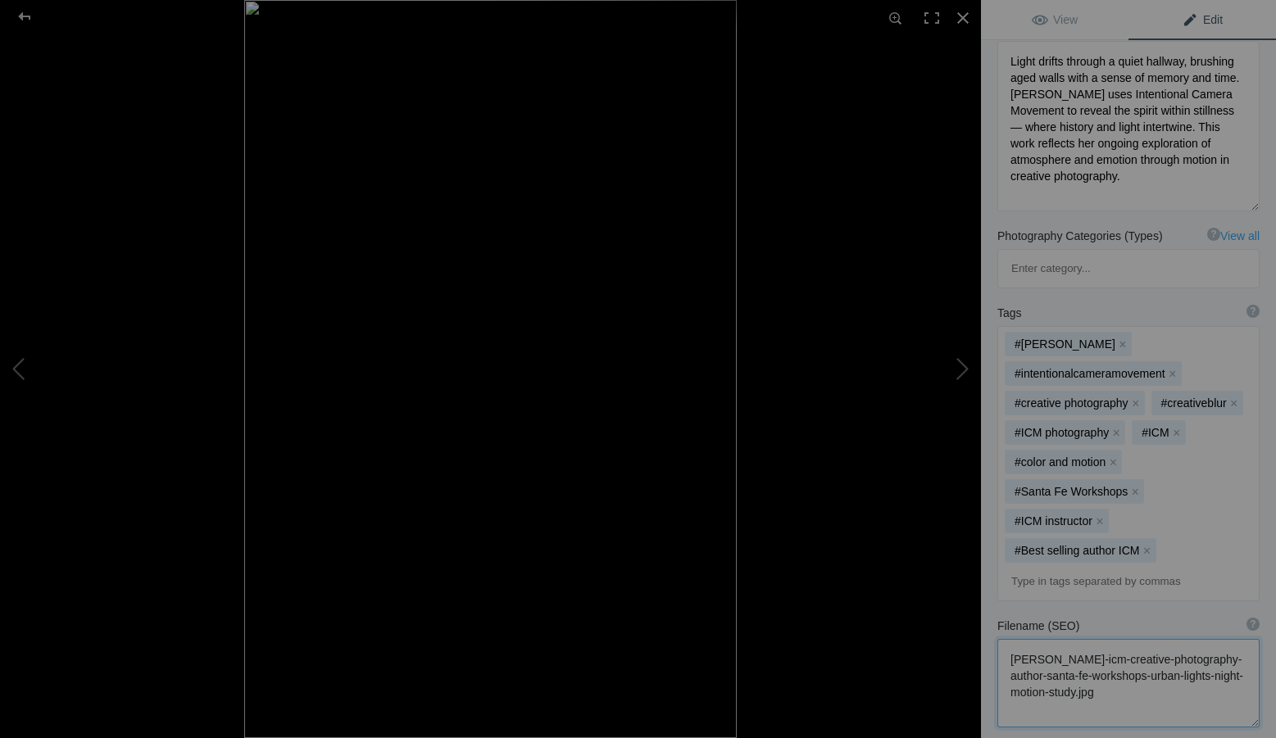
drag, startPoint x: 1093, startPoint y: 634, endPoint x: 1002, endPoint y: 580, distance: 106.5
click at [1002, 639] on textarea at bounding box center [1128, 683] width 262 height 89
paste textarea "historic-hallway-light-and"
type textarea "[PERSON_NAME]-icm-creative-photography-author-santa-fe-workshops-historic-hallw…"
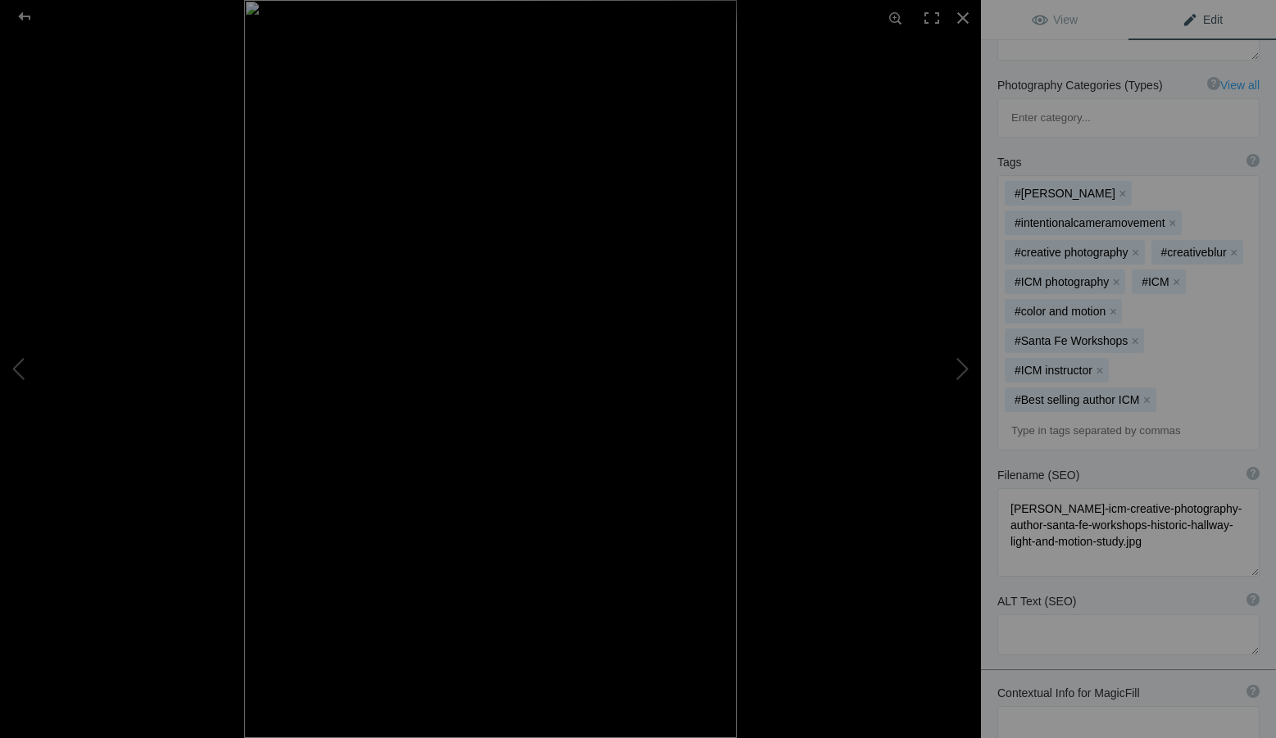
scroll to position [410, 0]
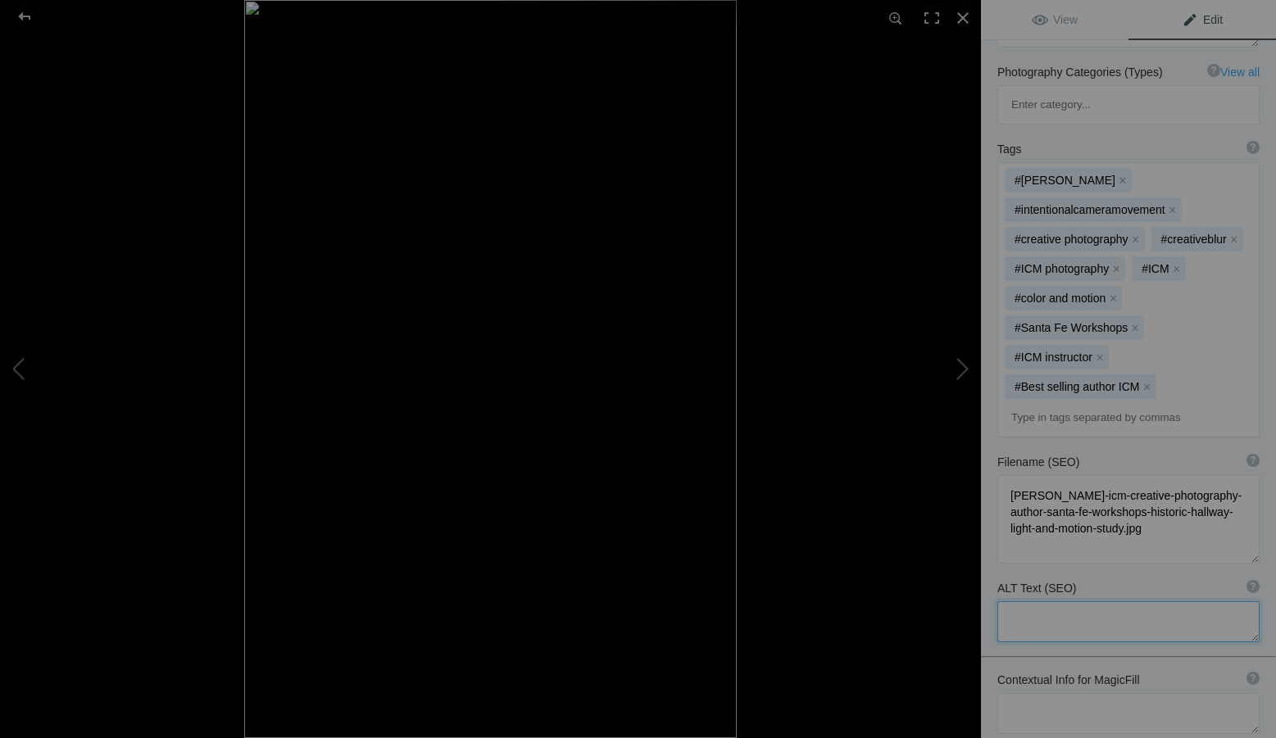
click at [1052, 602] on textarea at bounding box center [1128, 622] width 262 height 41
paste textarea "Intentional Camera Movement photograph by [PERSON_NAME] capturing light streami…"
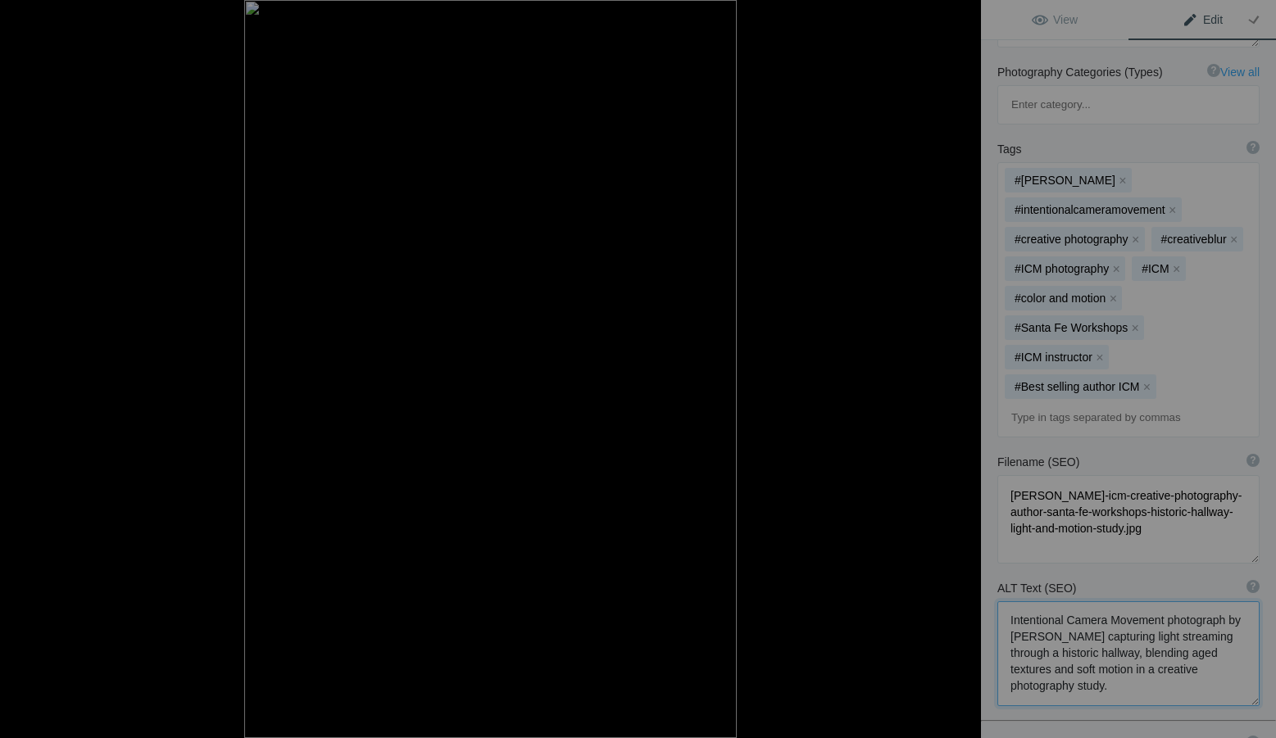
type textarea "Intentional Camera Movement photograph by [PERSON_NAME] capturing light streami…"
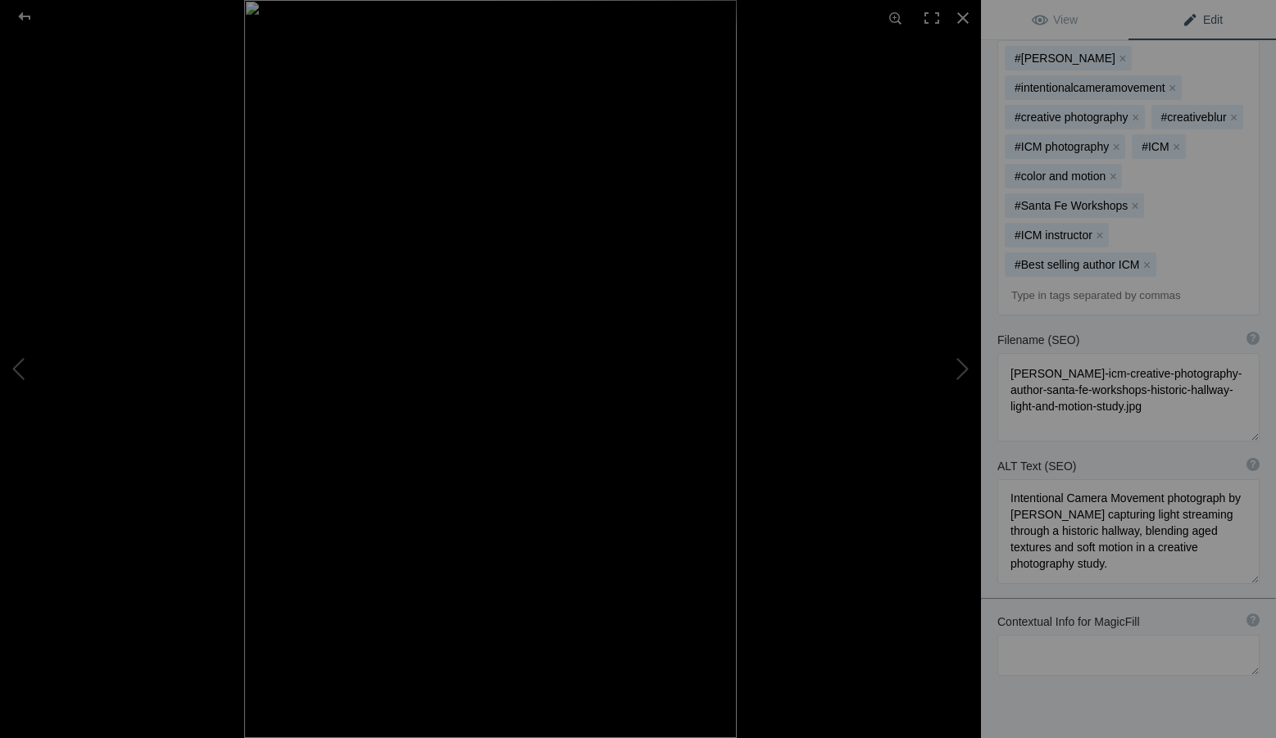
scroll to position [543, 0]
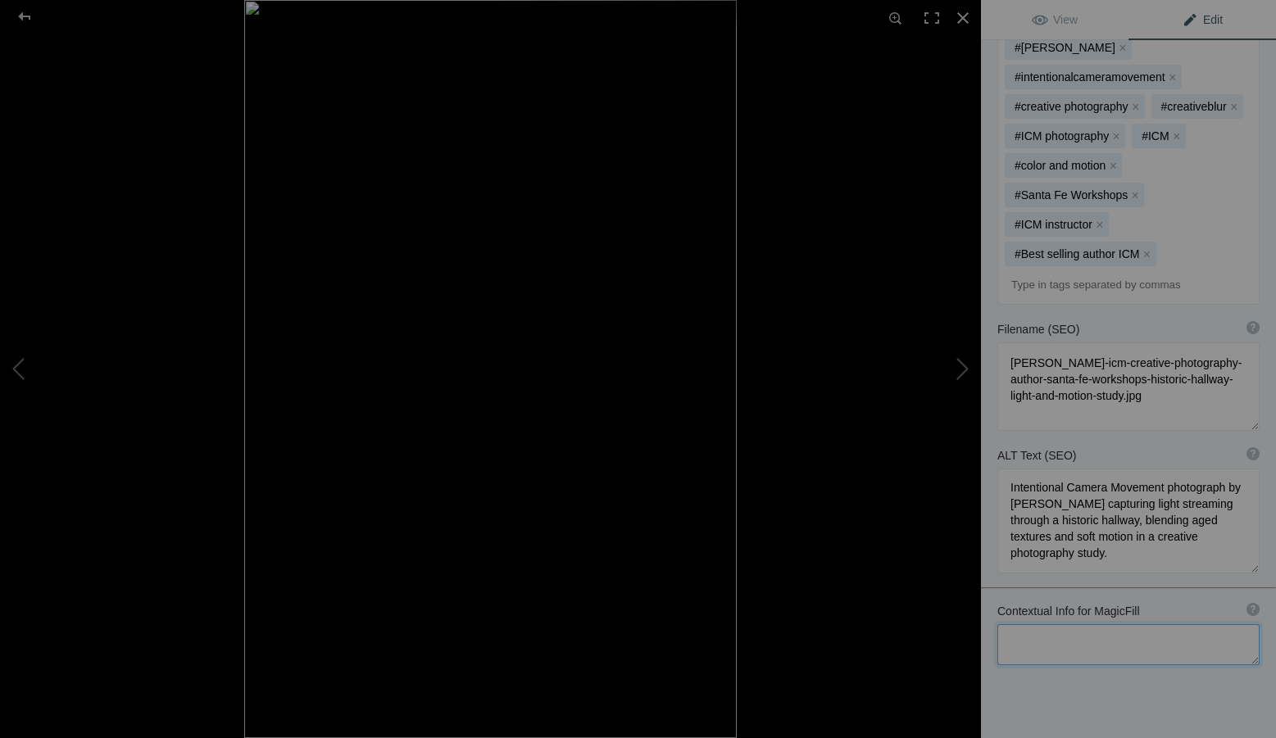
click at [1052, 625] on textarea at bounding box center [1128, 645] width 262 height 41
paste textarea "Santa Fe Workshops, [PERSON_NAME], ICM Creative Photography, [GEOGRAPHIC_DATA],…"
type textarea "Santa Fe Workshops, [PERSON_NAME], ICM Creative Photography, [GEOGRAPHIC_DATA],…"
click at [1056, 12] on link "View" at bounding box center [1055, 19] width 148 height 39
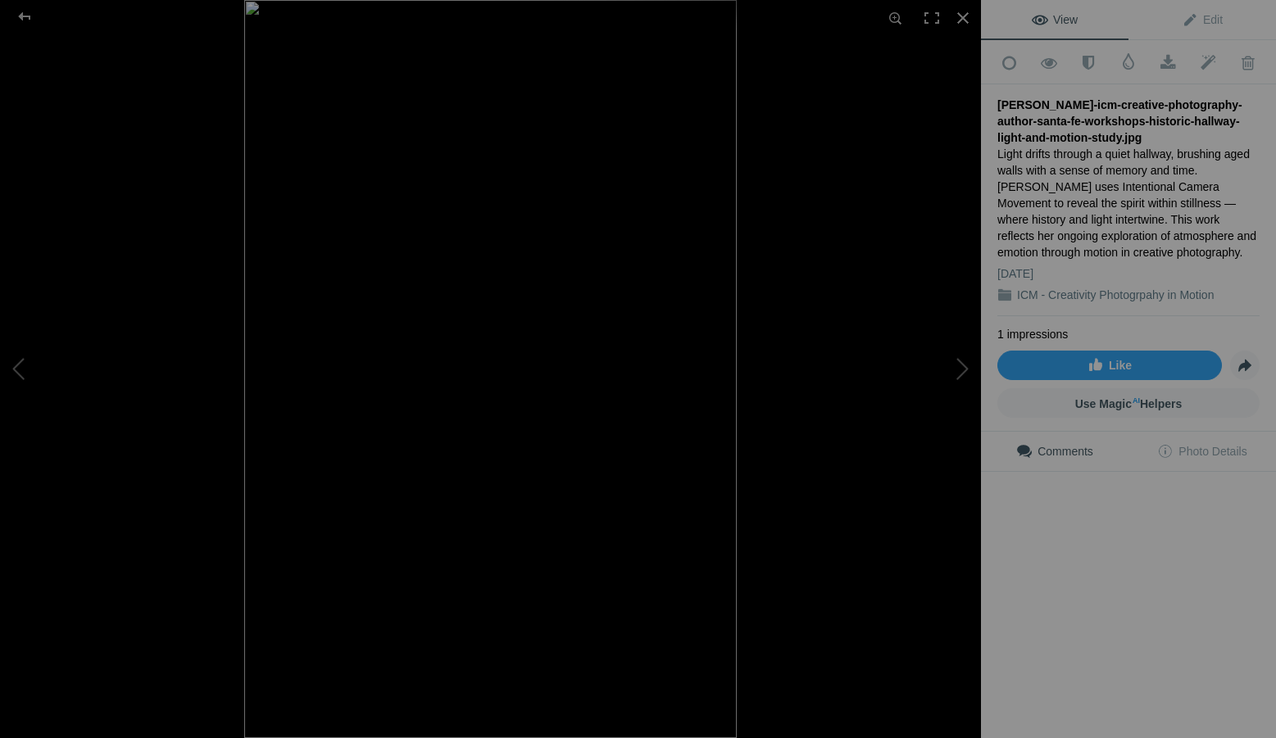
scroll to position [0, 0]
click at [965, 11] on div at bounding box center [963, 18] width 36 height 36
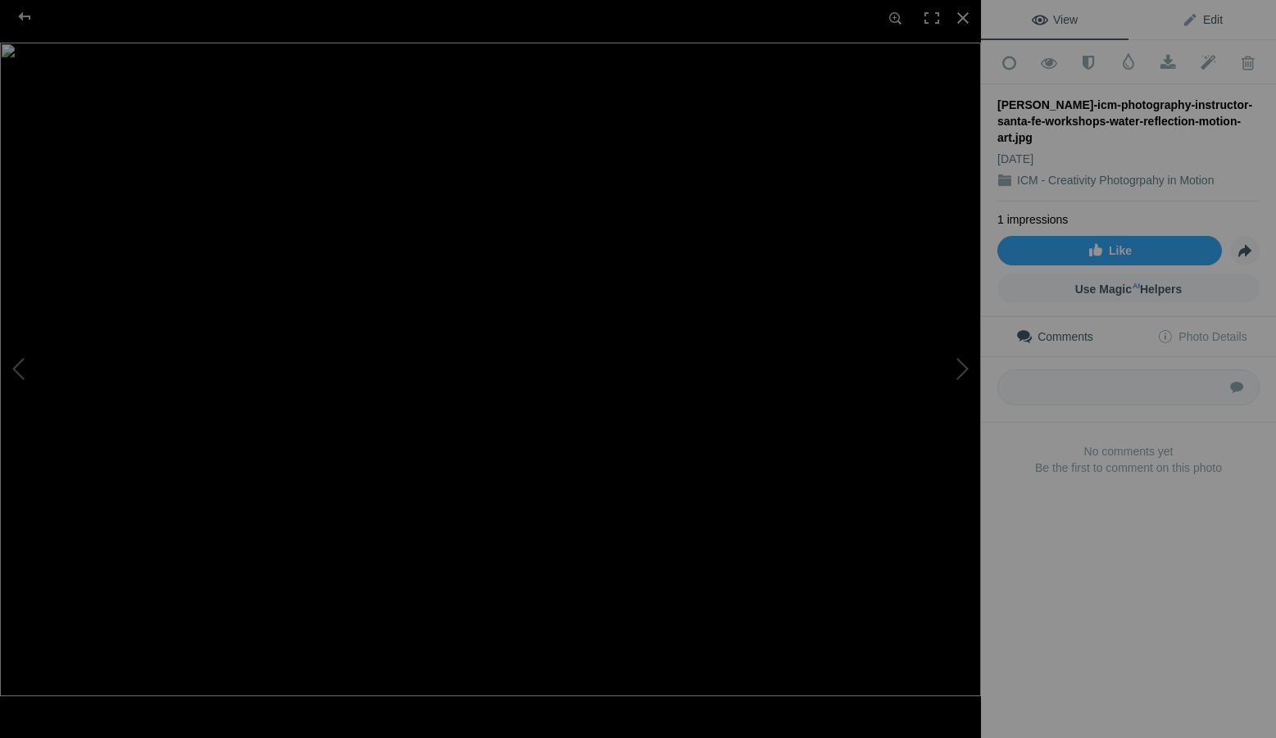
click at [1206, 13] on span "Edit" at bounding box center [1202, 19] width 41 height 13
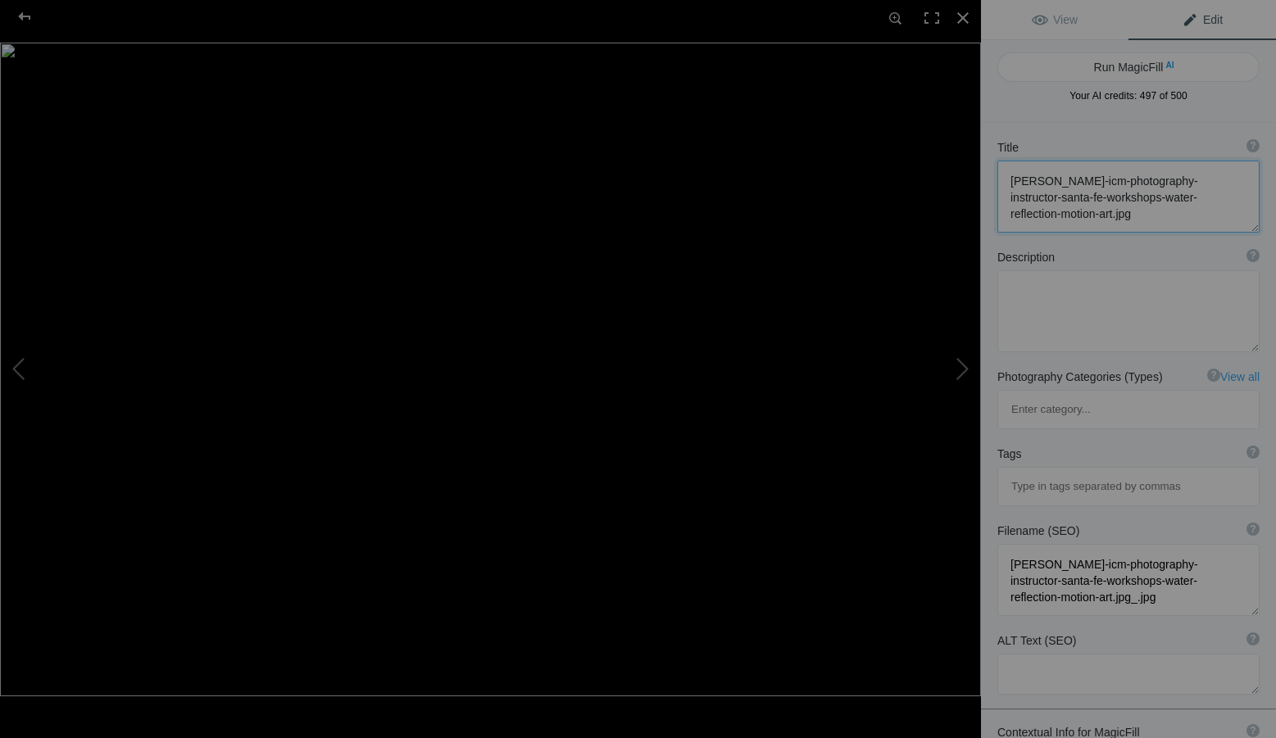
drag, startPoint x: 1155, startPoint y: 220, endPoint x: 995, endPoint y: 164, distance: 169.5
click at [995, 164] on div "Title ? Photo title is one of the highest used Search Engine ranking criteria a…" at bounding box center [1128, 186] width 295 height 110
paste textarea "creative-photography-author-santa-fe-workshops-harbor-at-[PERSON_NAME]-color-an…"
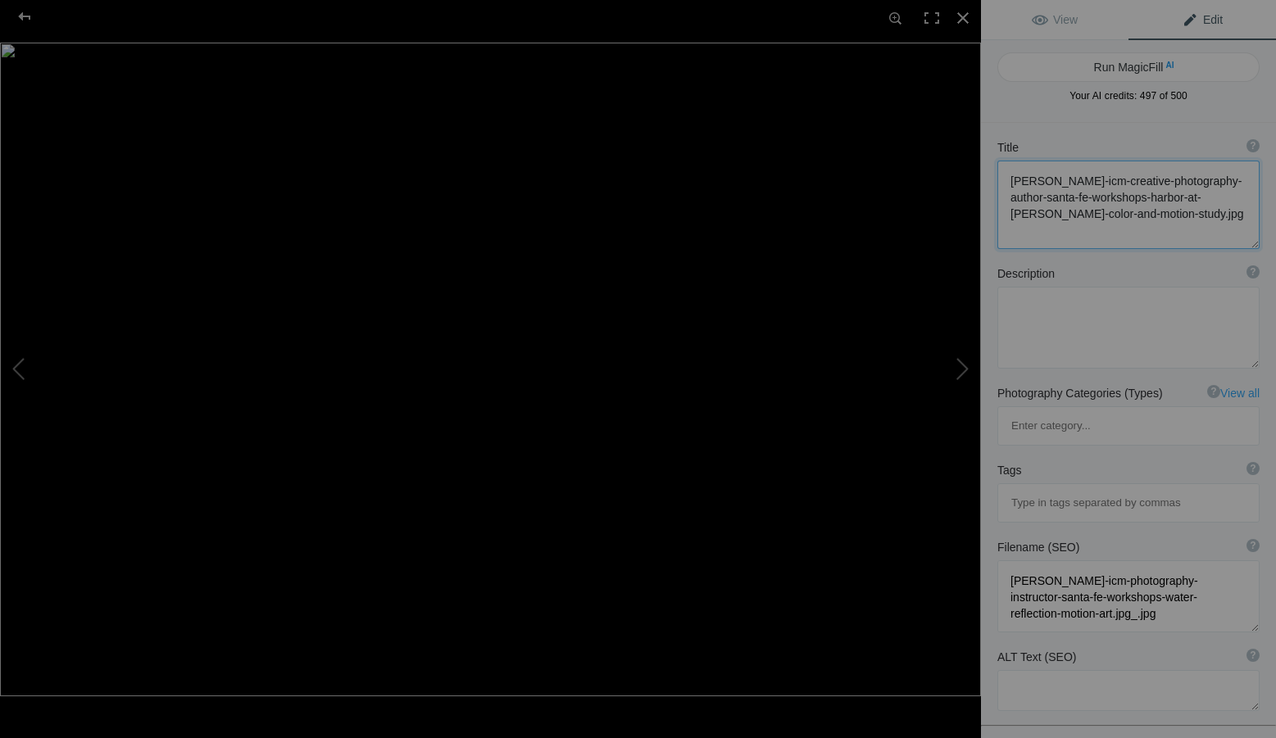
scroll to position [2, 0]
type textarea "[PERSON_NAME]-icm-creative-photography-author-santa-fe-workshops-harbor-at-[PER…"
click at [1061, 319] on textarea at bounding box center [1128, 328] width 262 height 82
paste textarea "The harbor wakes in quiet light — masts and reflections shifting with the first…"
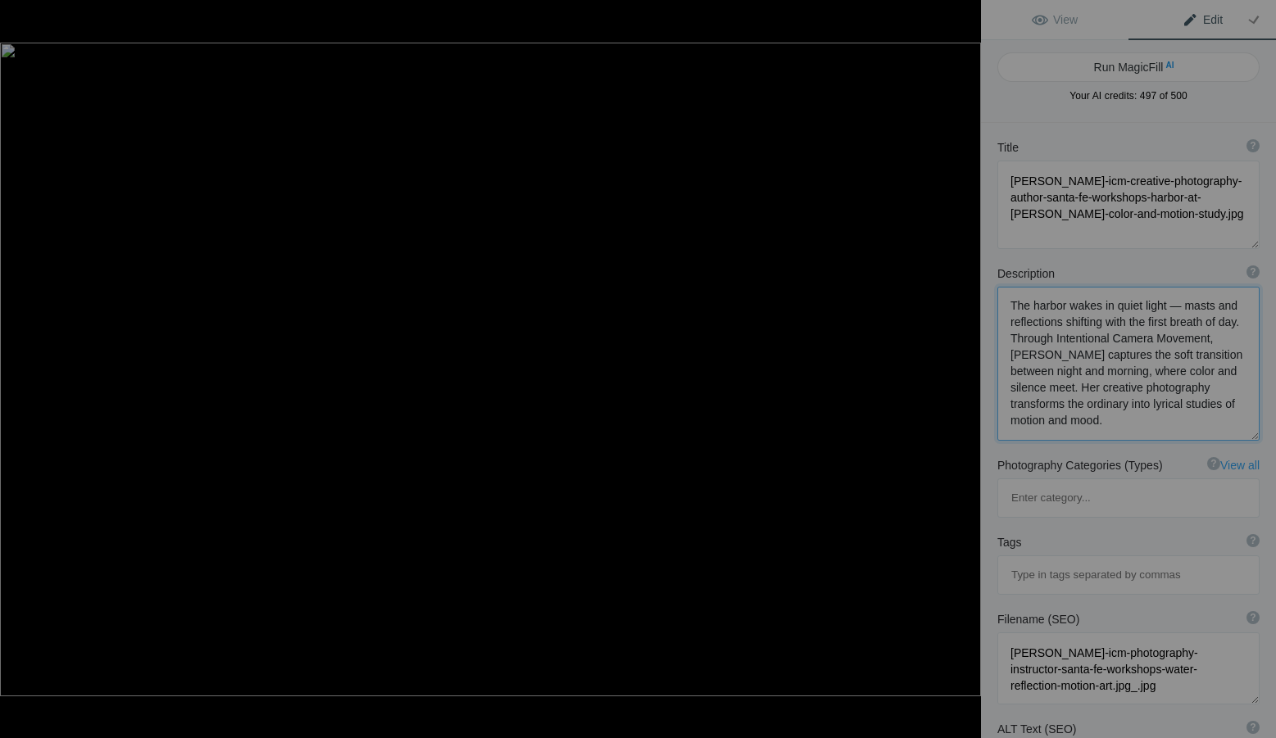
type textarea "The harbor wakes in quiet light — masts and reflections shifting with the first…"
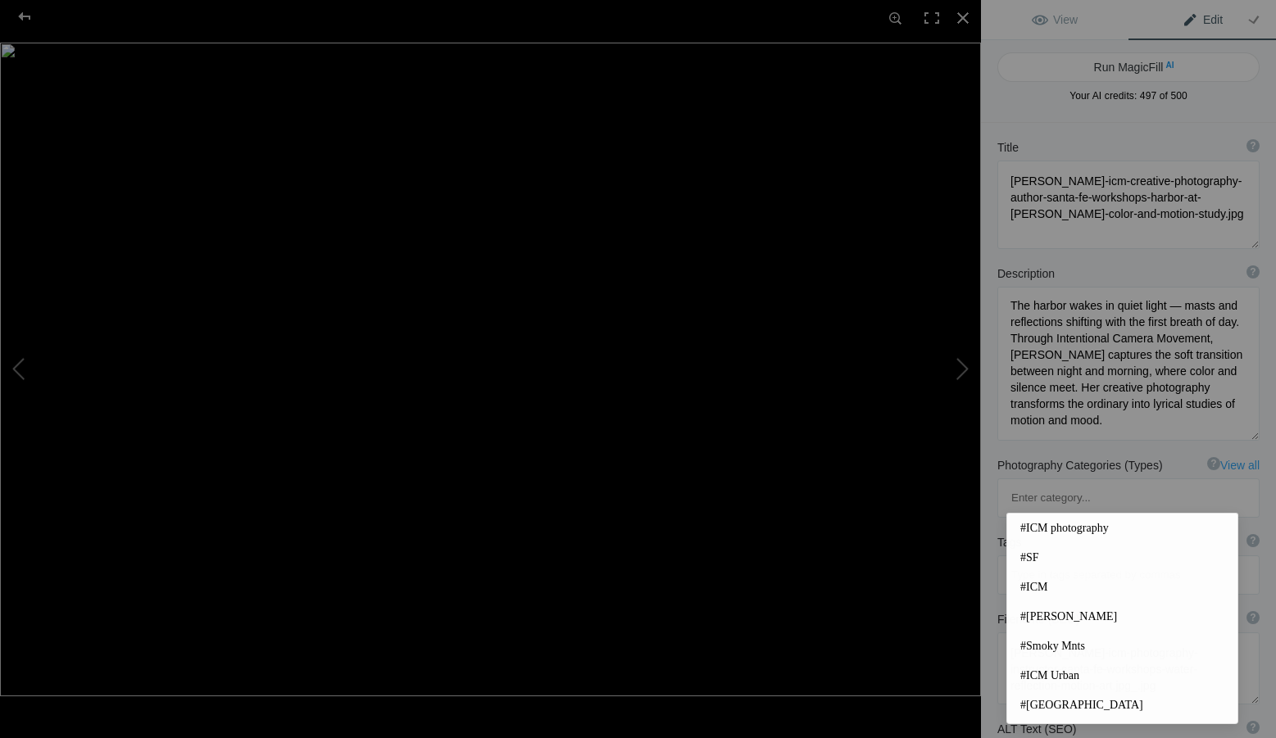
click at [1071, 561] on input at bounding box center [1128, 576] width 244 height 30
click at [1088, 614] on span "#[PERSON_NAME]" at bounding box center [1122, 617] width 204 height 16
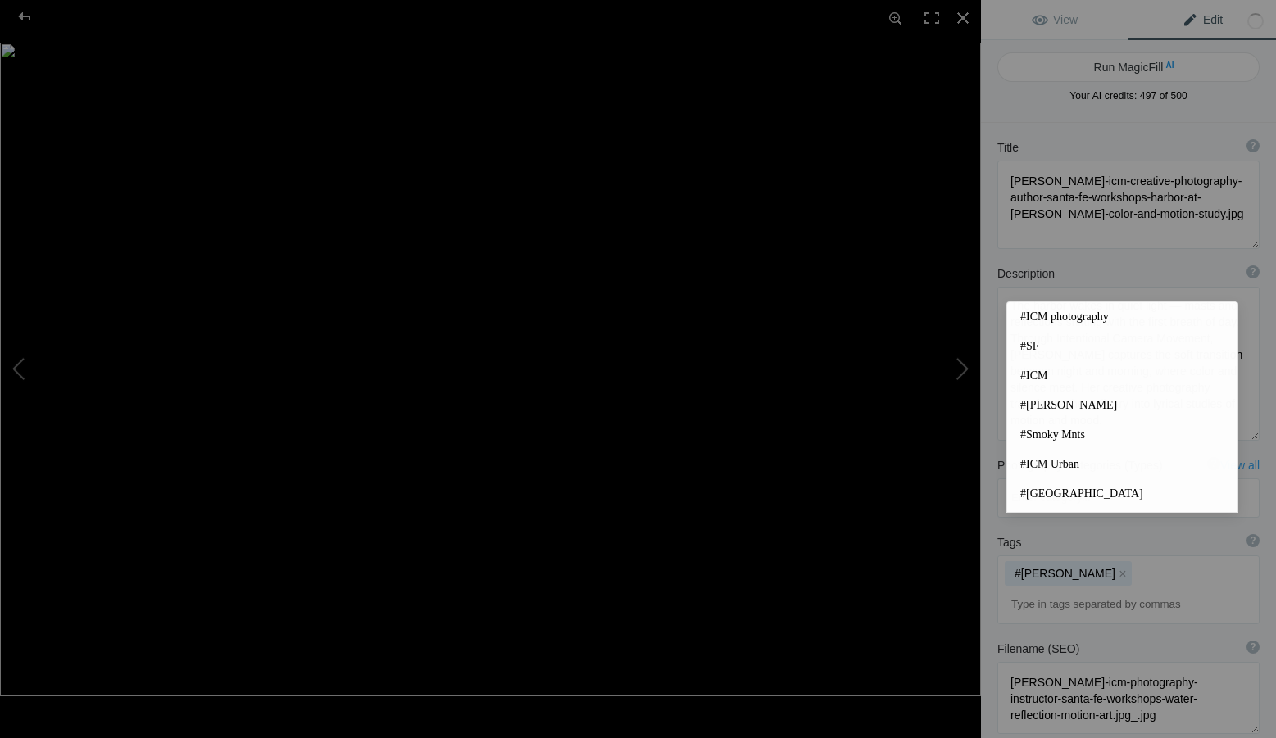
click at [1074, 590] on input at bounding box center [1128, 605] width 244 height 30
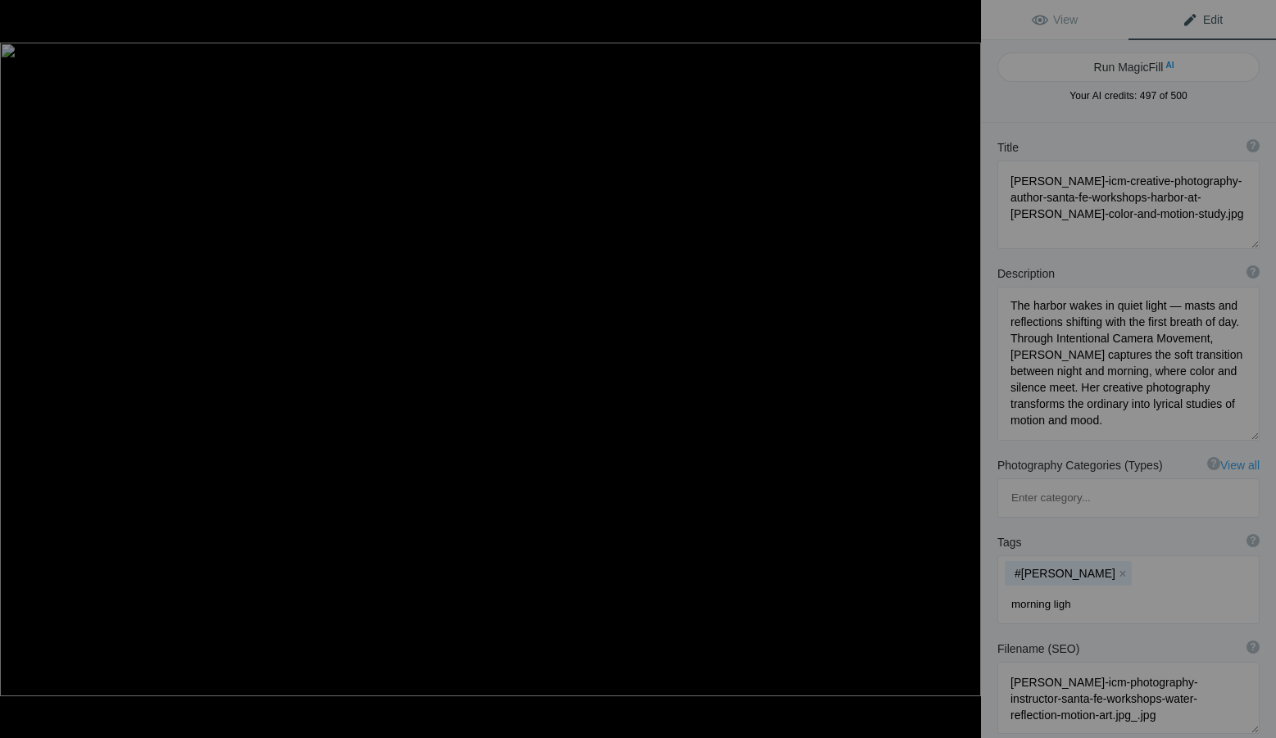
type input "morning light"
type input "reflections in motion"
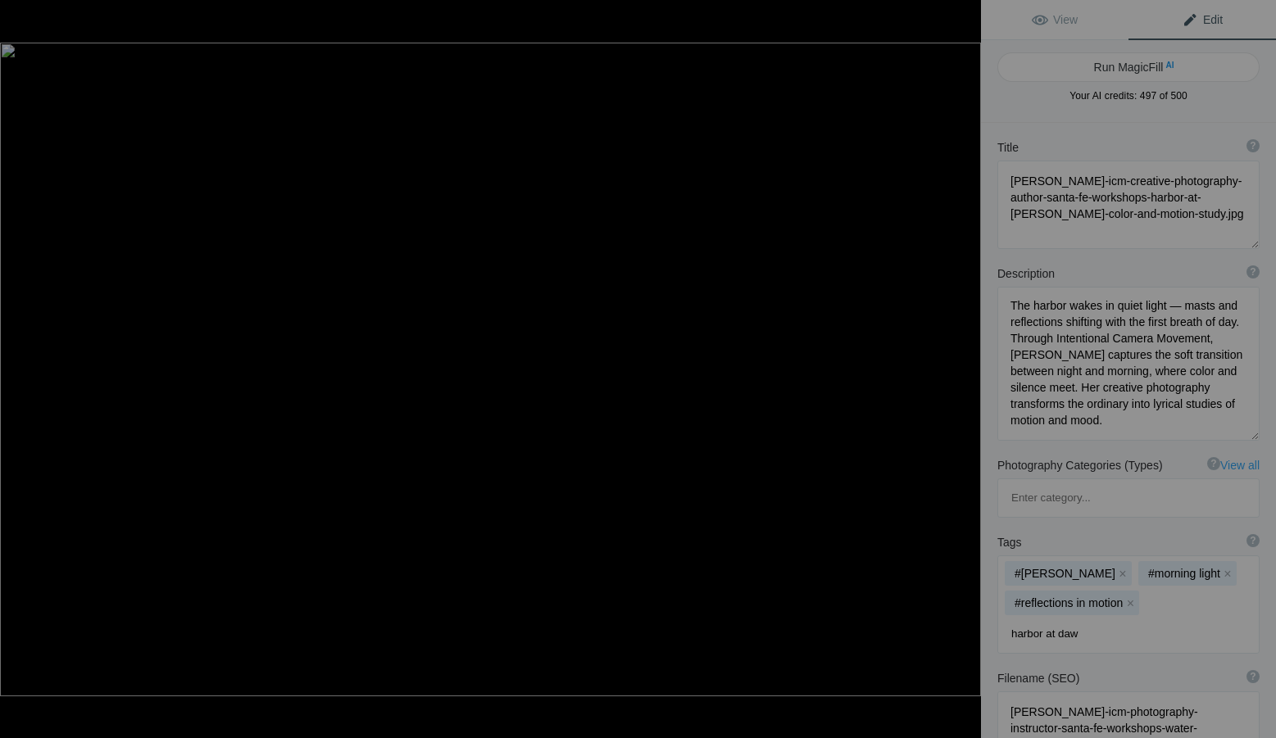
type input "harbor at [PERSON_NAME]"
type input "expressive color"
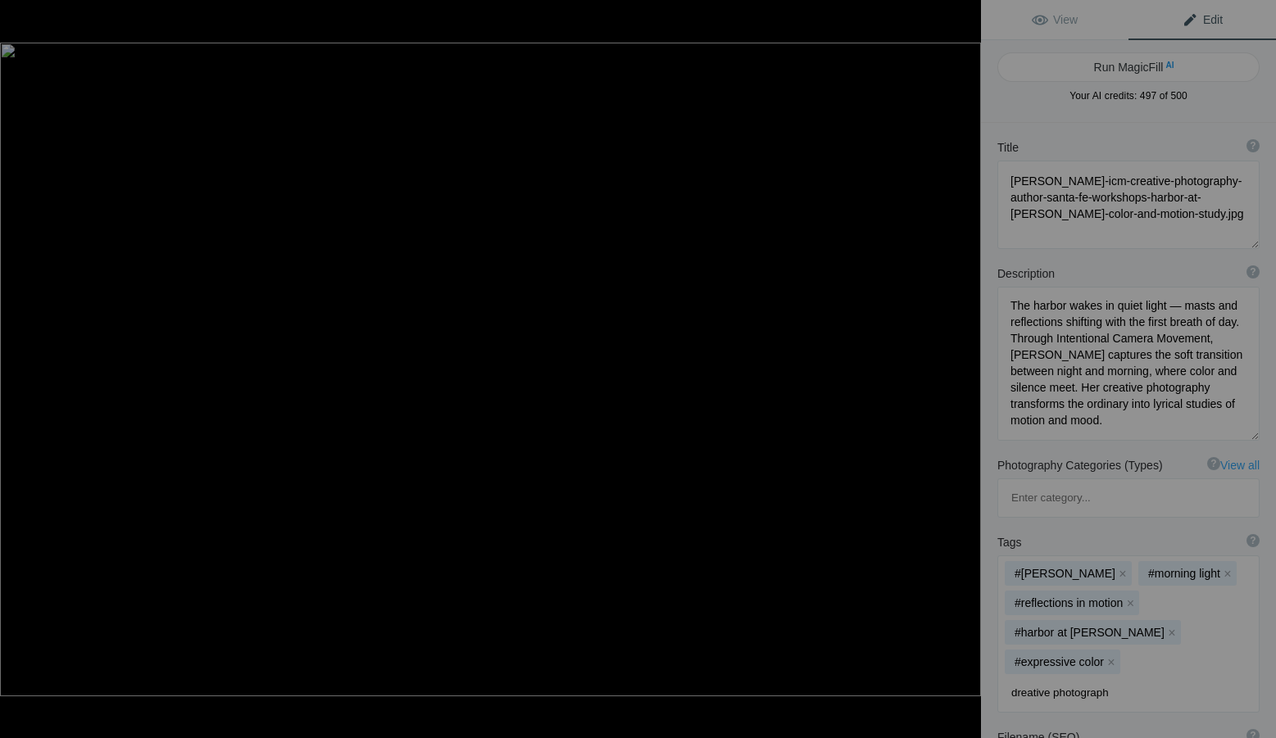
type input "dreative photography"
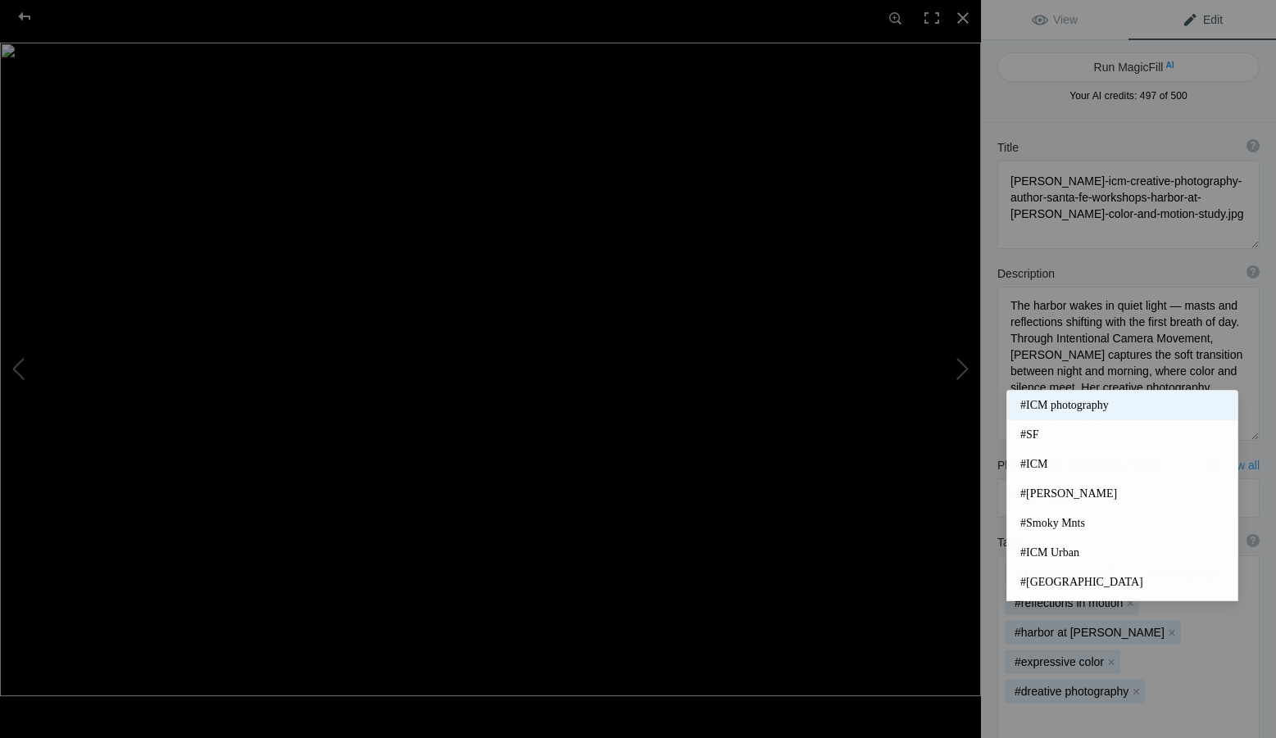
click at [1076, 400] on span "#ICM photography" at bounding box center [1122, 406] width 204 height 16
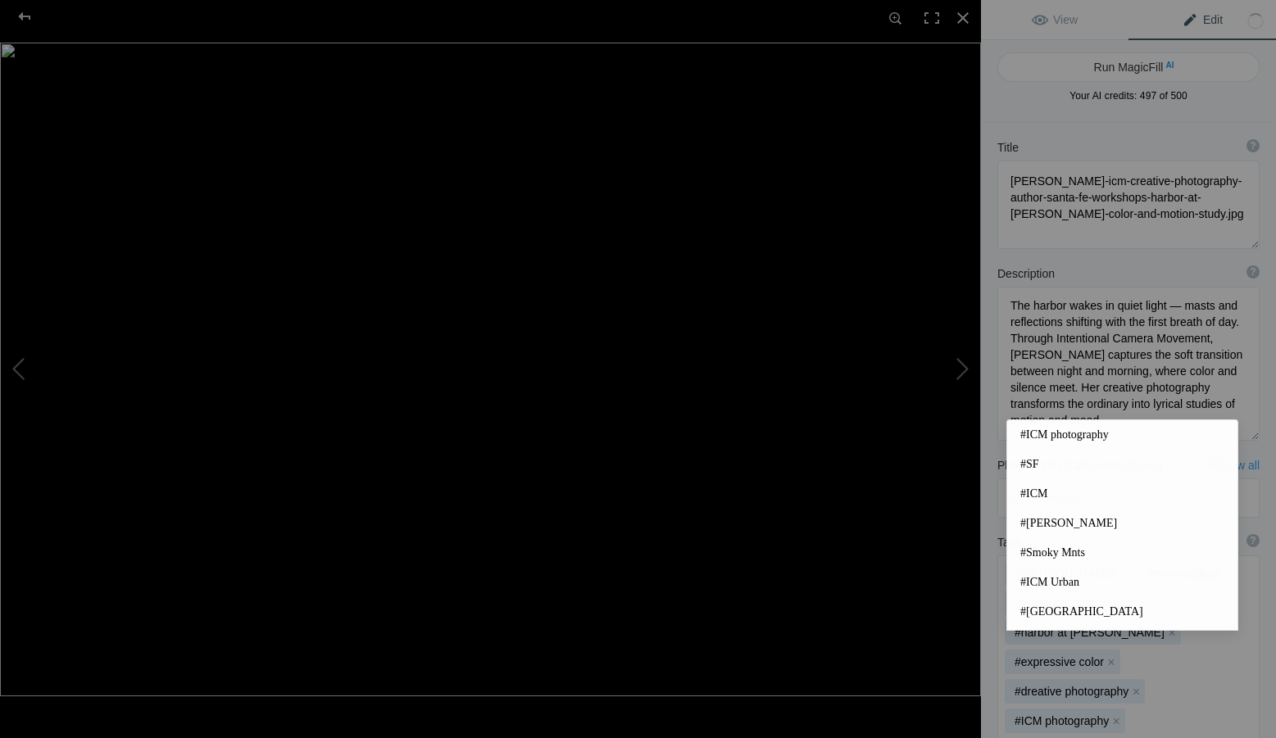
click at [1084, 738] on input at bounding box center [1128, 753] width 244 height 30
click at [1040, 497] on span "#ICM" at bounding box center [1122, 494] width 204 height 16
click at [1095, 738] on input at bounding box center [1128, 753] width 244 height 30
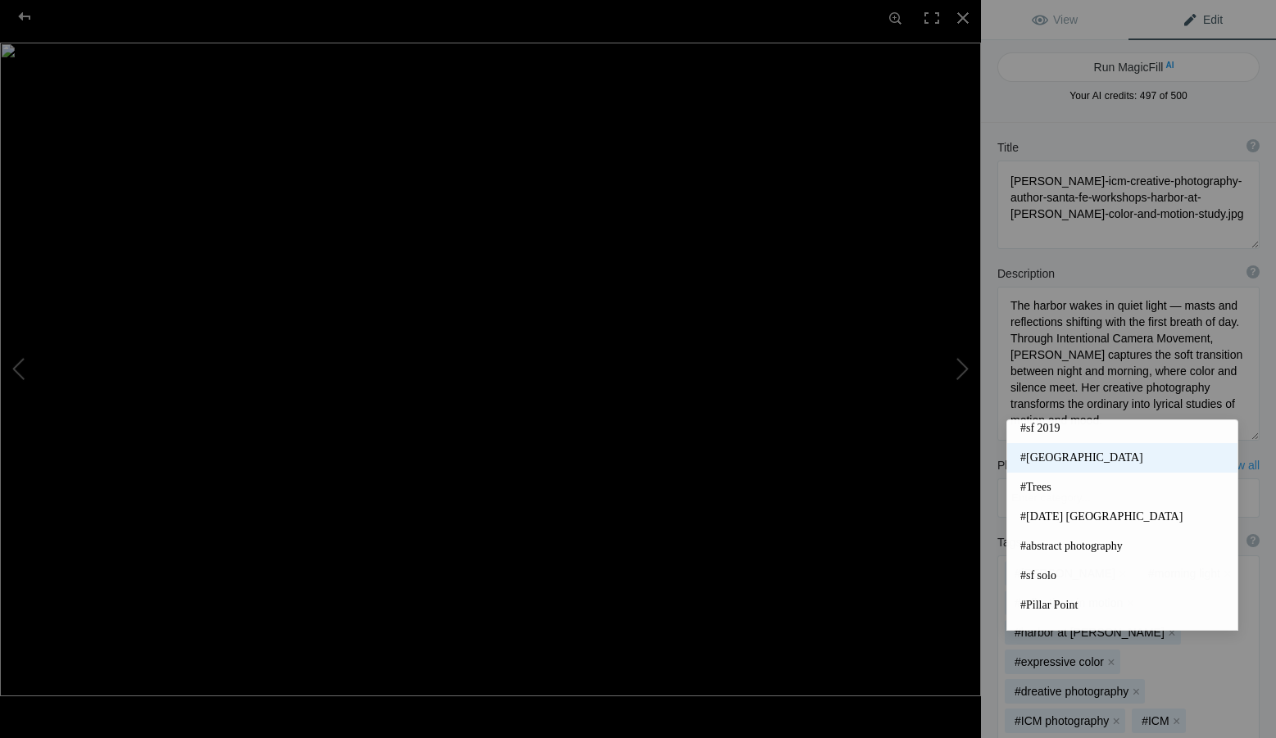
scroll to position [380, 0]
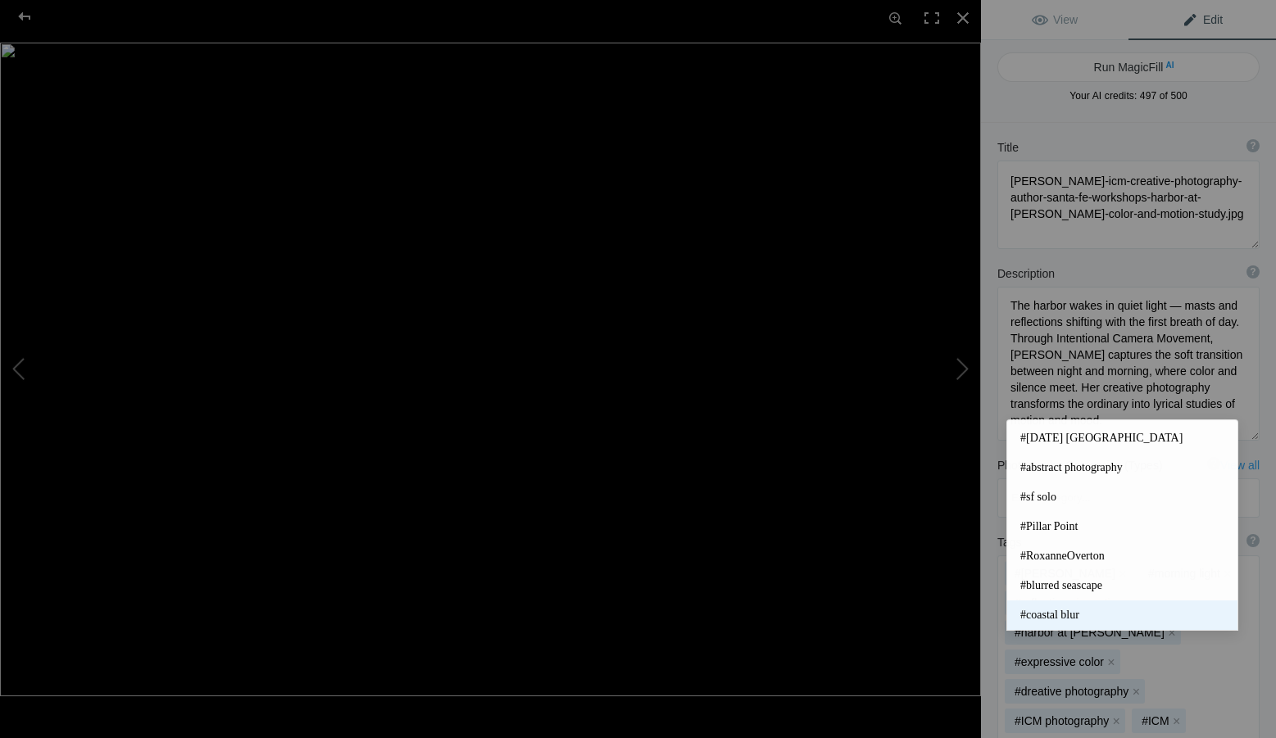
click at [1095, 615] on span "#coastal blur" at bounding box center [1122, 615] width 204 height 16
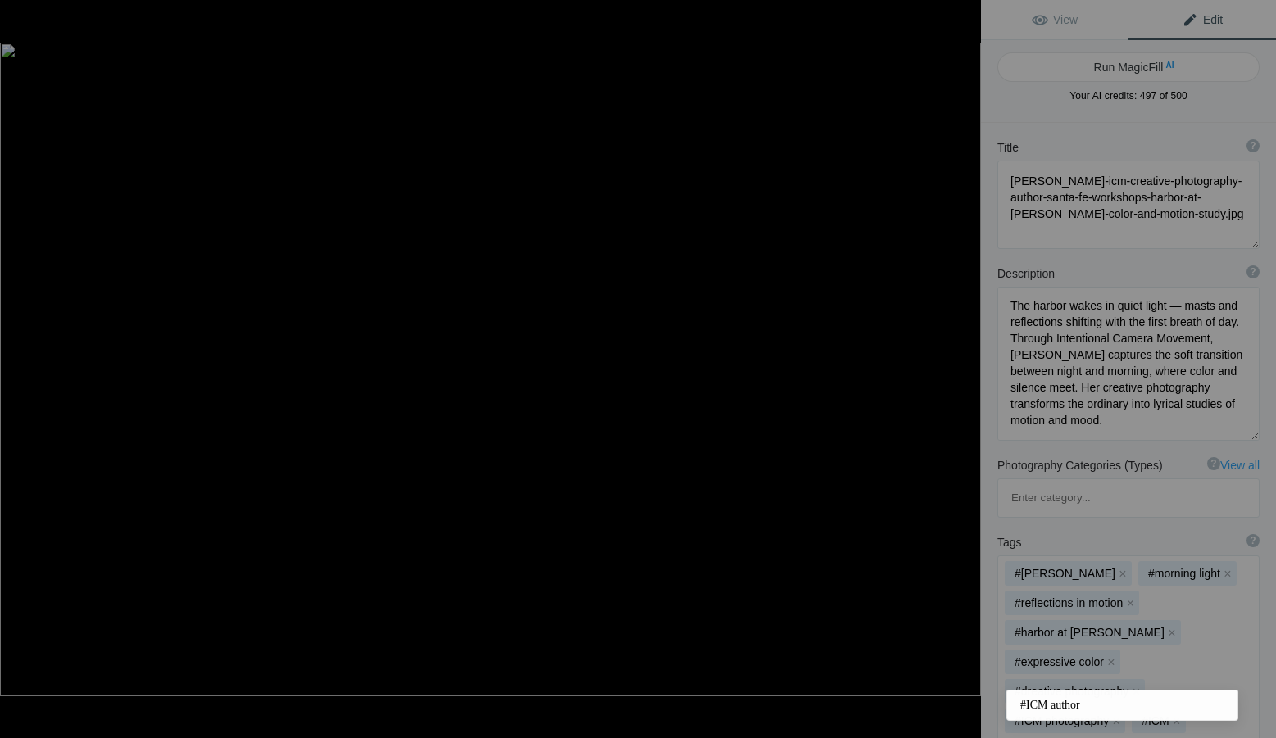
type input "ICM author"
type input "ICM instructor"
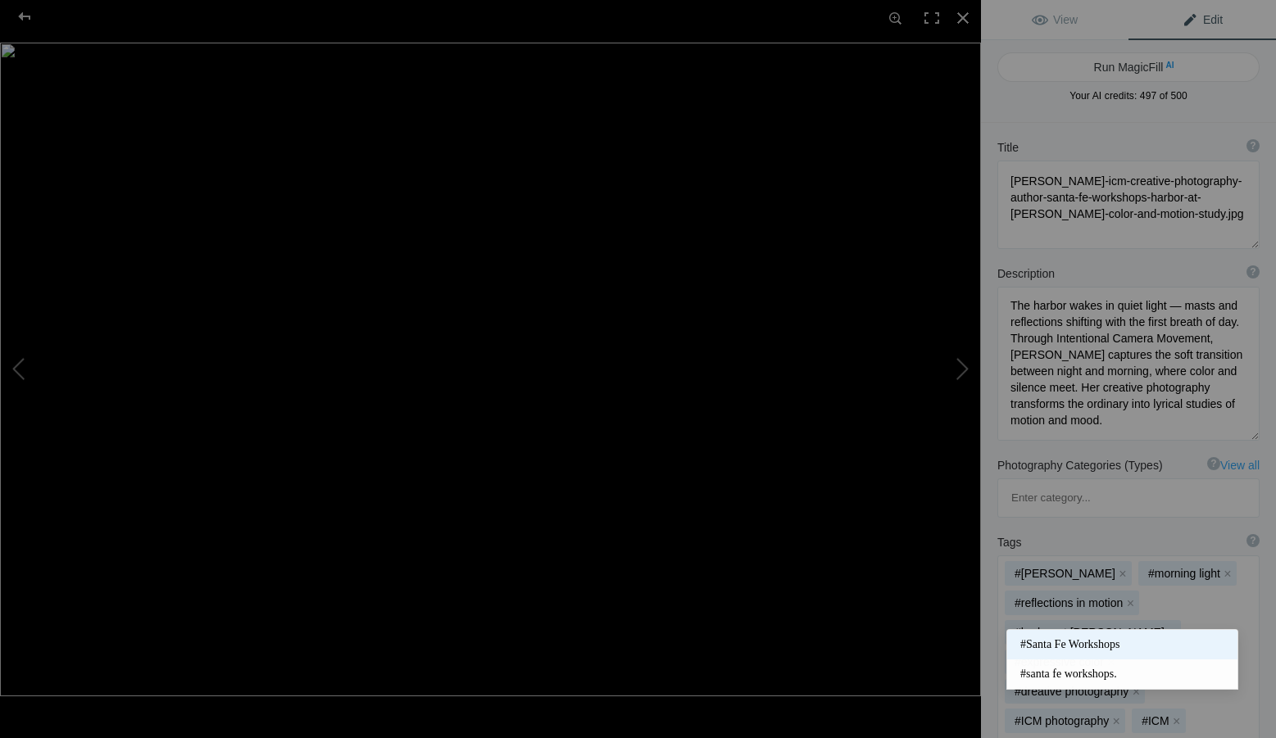
type input "santa"
click at [1117, 640] on span "#Santa Fe Workshops" at bounding box center [1122, 645] width 204 height 16
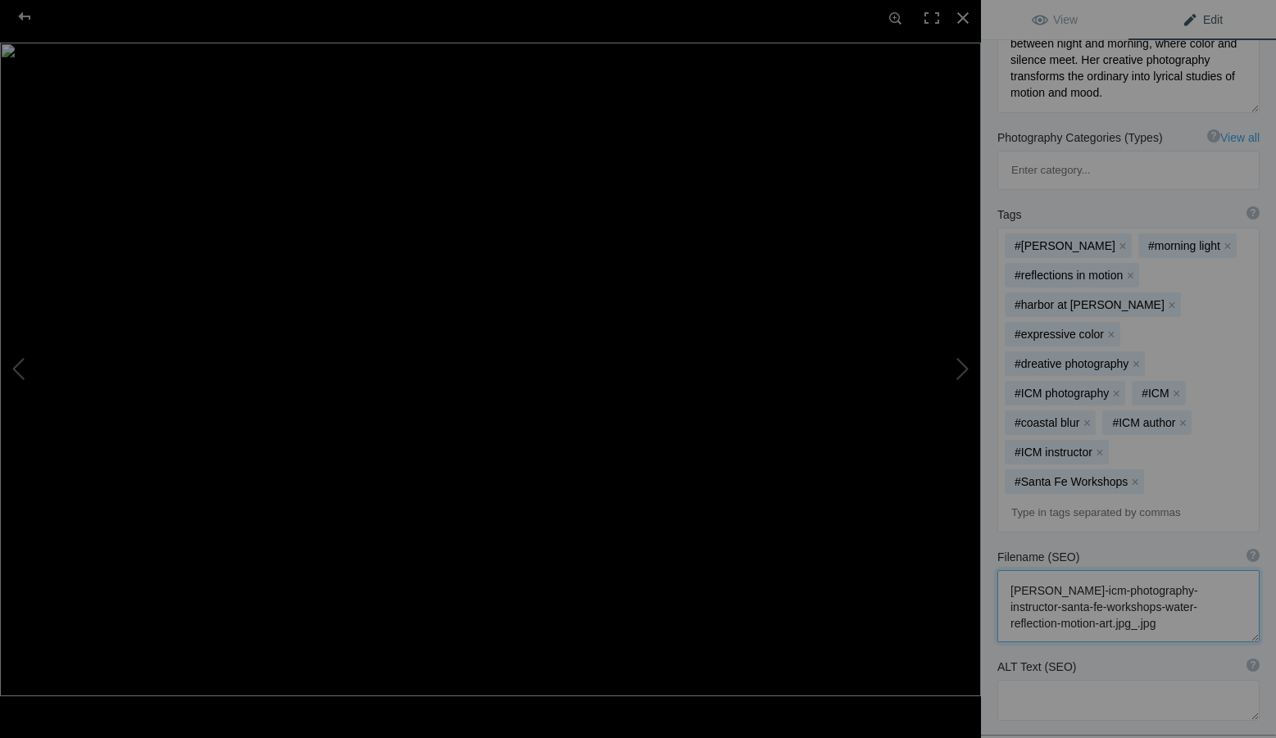
scroll to position [2, 0]
drag, startPoint x: 1185, startPoint y: 529, endPoint x: 1001, endPoint y: 482, distance: 190.4
click at [1001, 570] on textarea at bounding box center [1128, 606] width 262 height 72
paste textarea "creative-photography-author-santa-fe-workshops-harbor-at-[PERSON_NAME]-color-an…"
type textarea "[PERSON_NAME]-icm-creative-photography-author-santa-fe-workshops-harbor-at-[PER…"
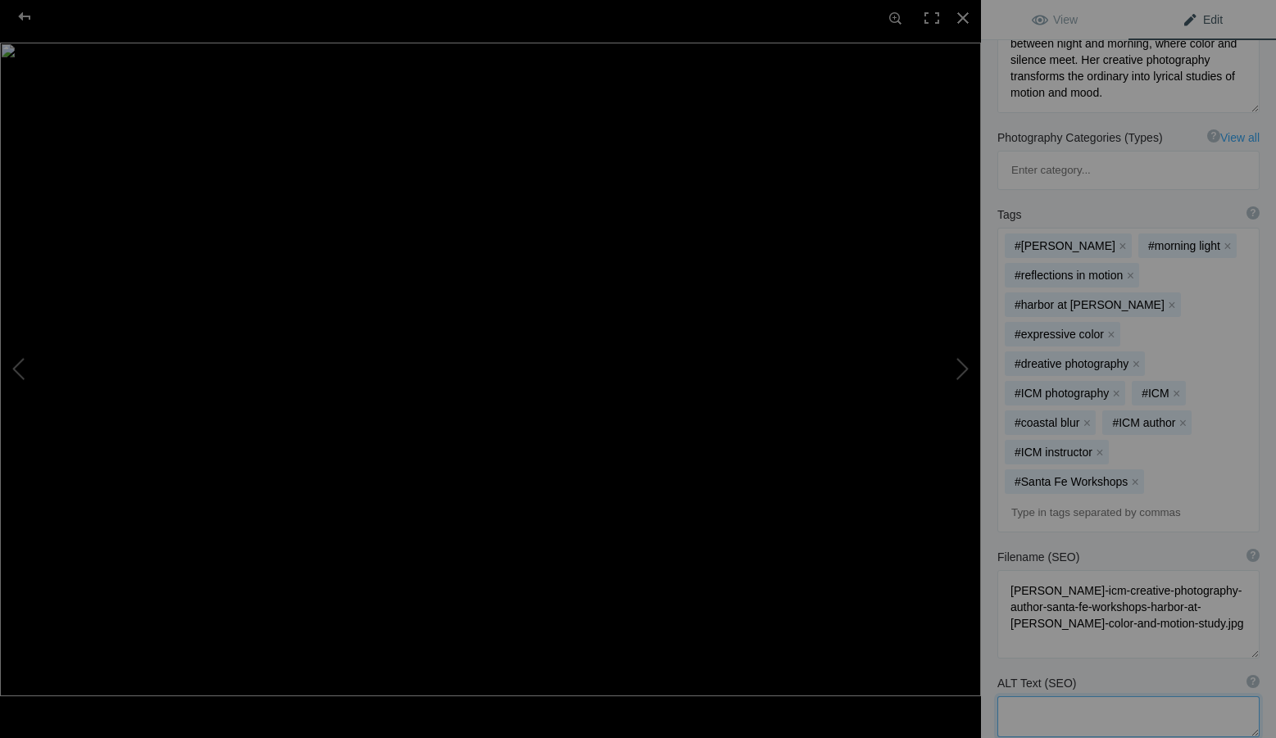
click at [1102, 697] on textarea at bounding box center [1128, 717] width 262 height 41
paste textarea "Intentional Camera Movement photograph by [PERSON_NAME] capturing a harbor at […"
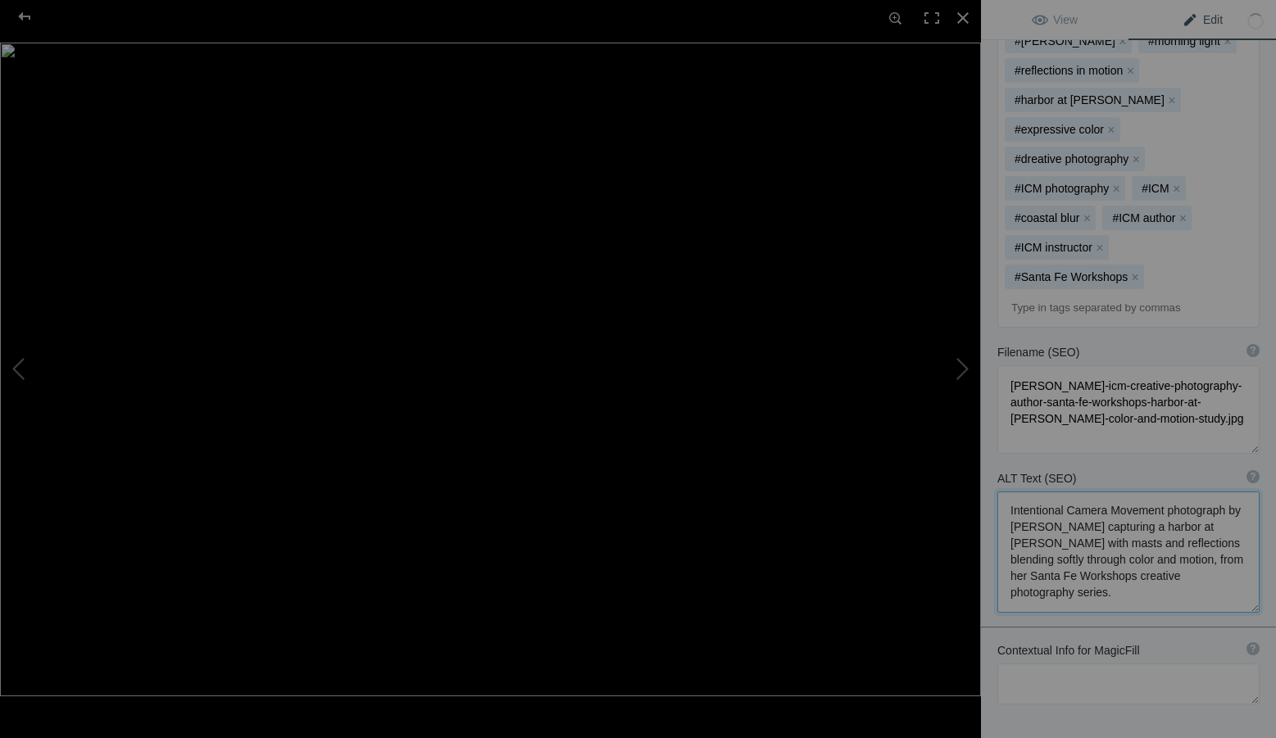
scroll to position [543, 0]
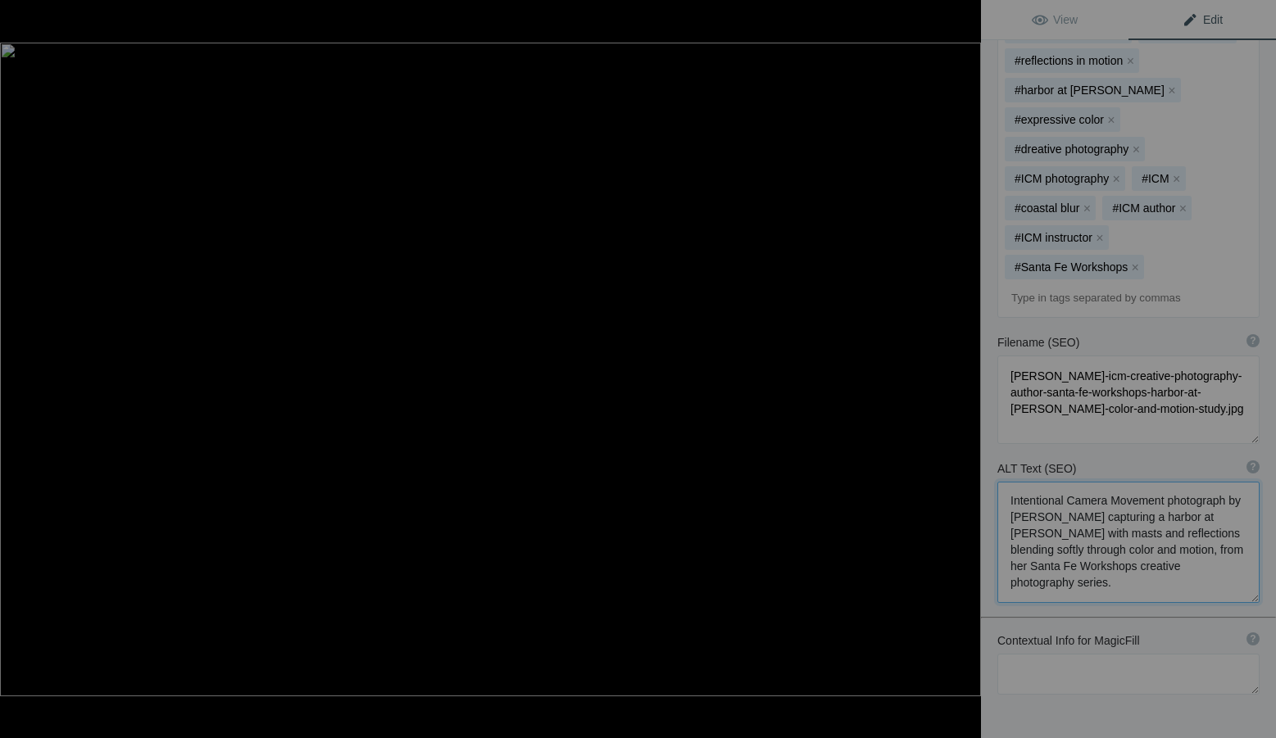
type textarea "Intentional Camera Movement photograph by [PERSON_NAME] capturing a harbor at […"
click at [1063, 654] on textarea at bounding box center [1128, 674] width 262 height 41
paste textarea "Santa Fe Workshops, [PERSON_NAME], ICM Creative Photography, Harbor at [PERSON_…"
type textarea "Santa Fe Workshops, [PERSON_NAME], ICM Creative Photography, Harbor at [PERSON_…"
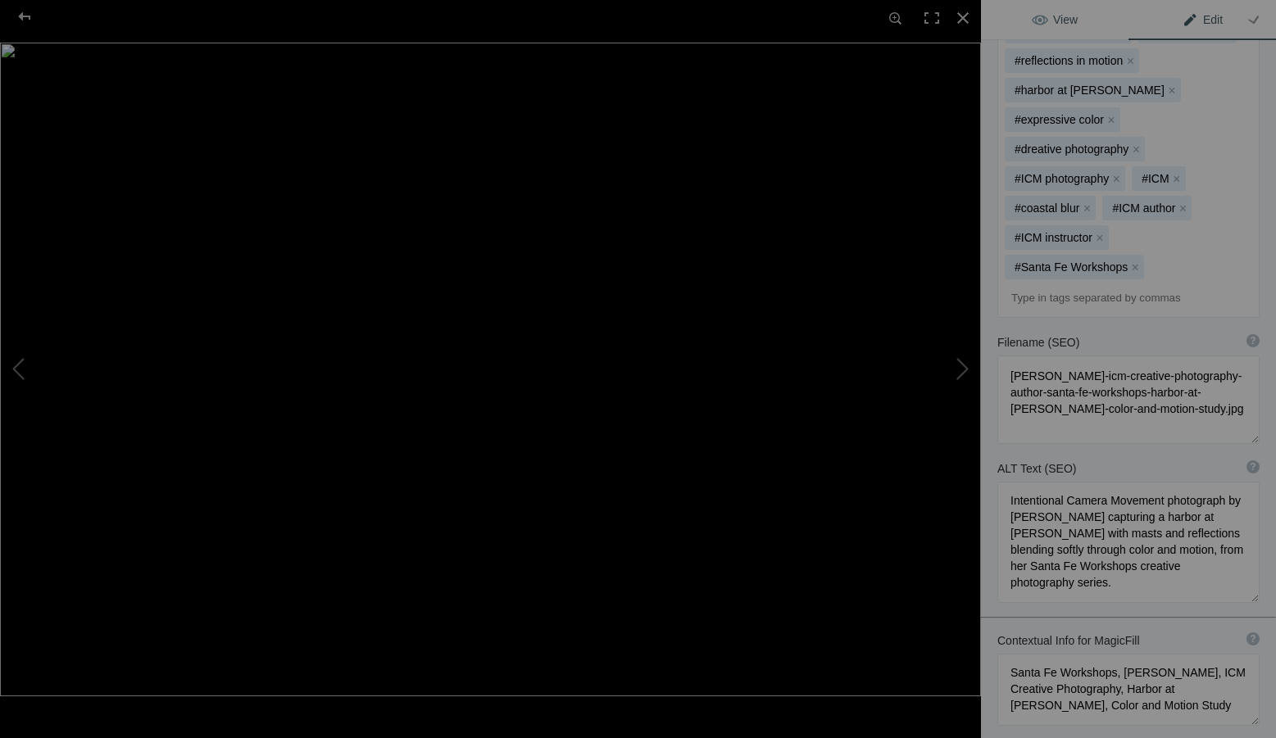
click at [1071, 17] on span "View" at bounding box center [1055, 19] width 46 height 13
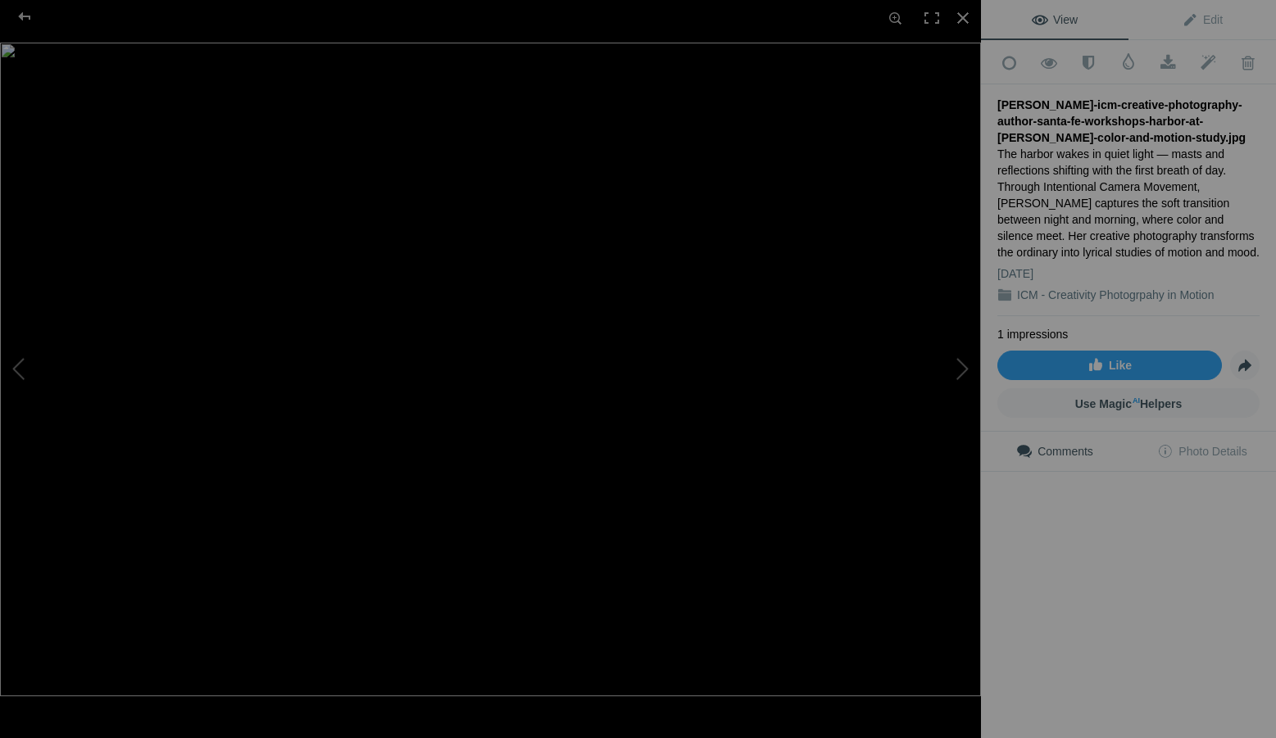
scroll to position [0, 0]
click at [965, 17] on div at bounding box center [963, 18] width 36 height 36
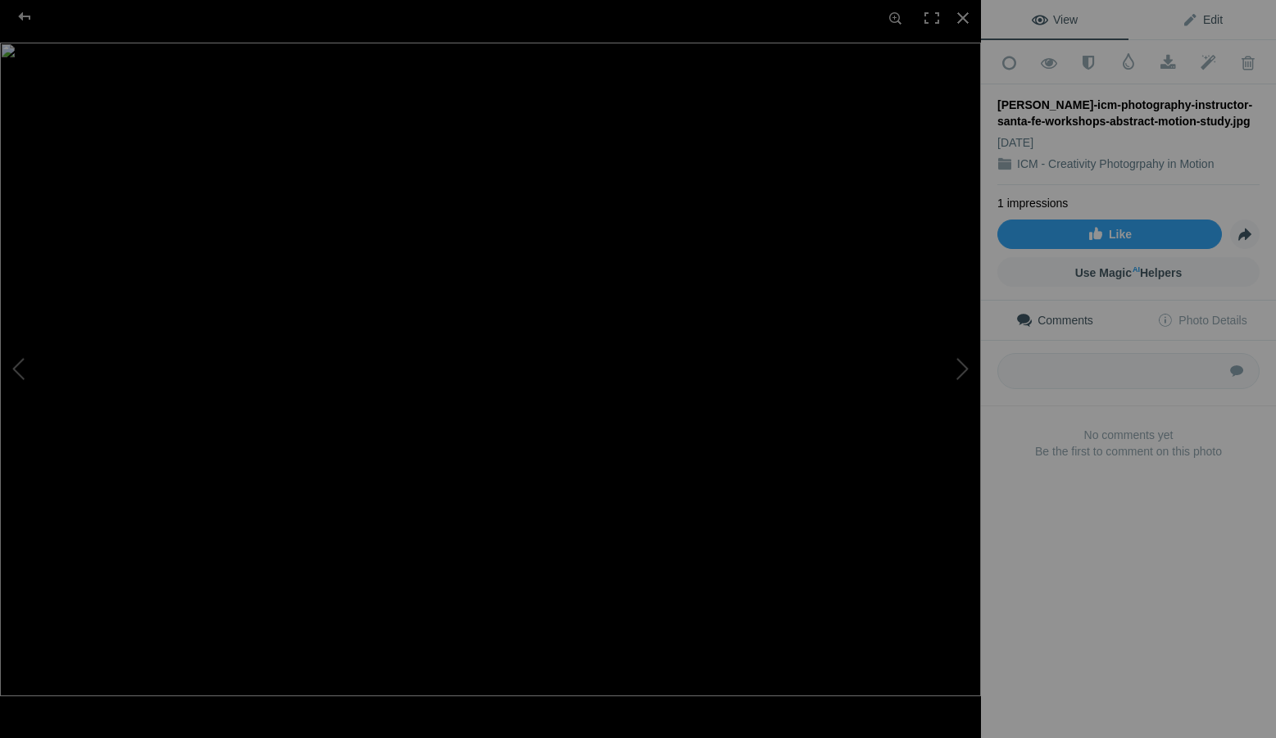
click at [1213, 20] on link "Edit" at bounding box center [1203, 19] width 148 height 39
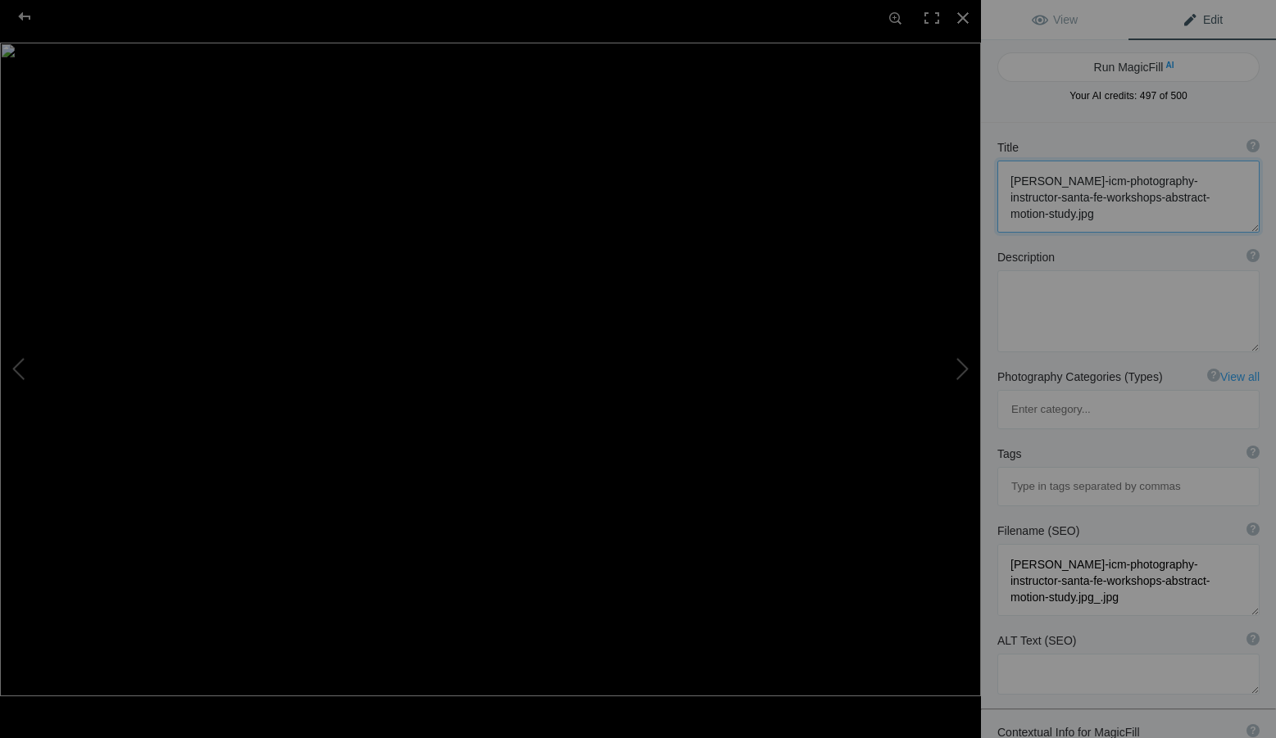
drag, startPoint x: 1119, startPoint y: 222, endPoint x: 1002, endPoint y: 176, distance: 125.9
click at [1002, 176] on textarea at bounding box center [1128, 197] width 262 height 72
paste textarea "creative-photography-author-santa-fe-workshops-harbor-at-dusk-color-and"
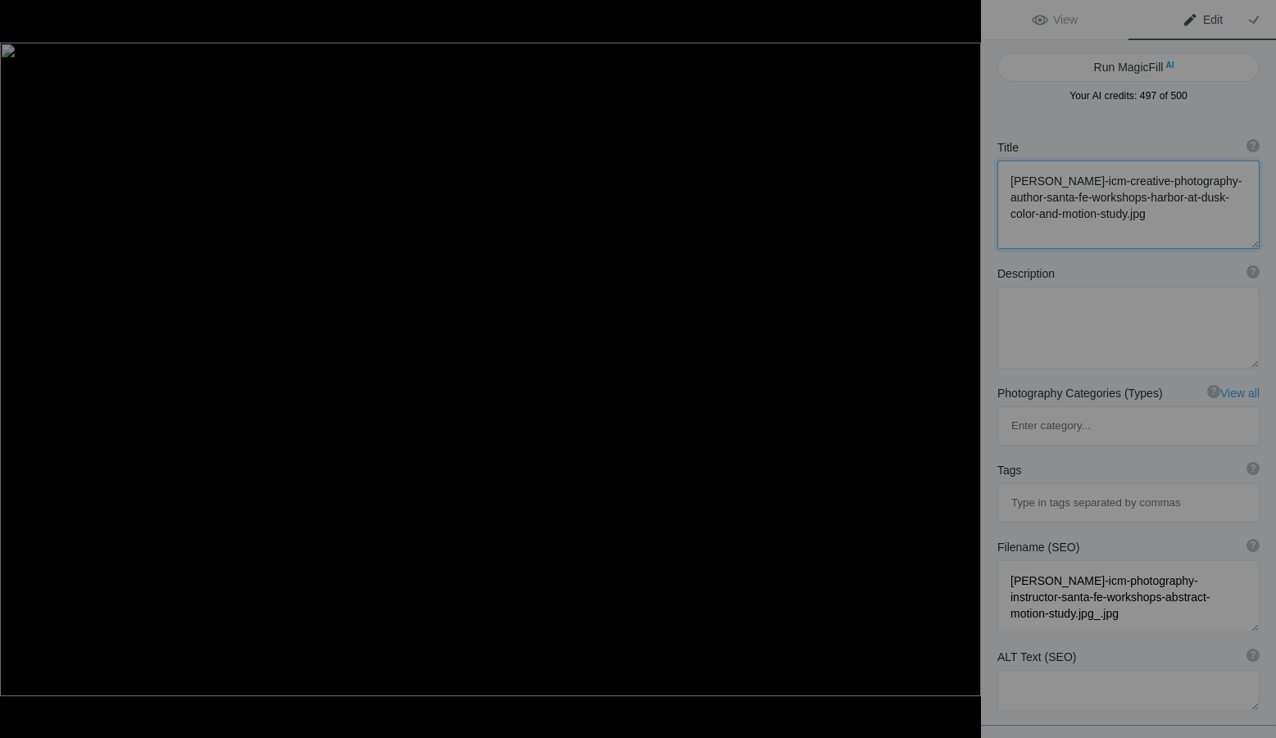
type textarea "[PERSON_NAME]-icm-creative-photography-author-santa-fe-workshops-harbor-at-dusk…"
click at [1110, 334] on textarea at bounding box center [1128, 328] width 262 height 82
paste textarea "Evening settles over the harbor — lights shimmer across the water, dissolving i…"
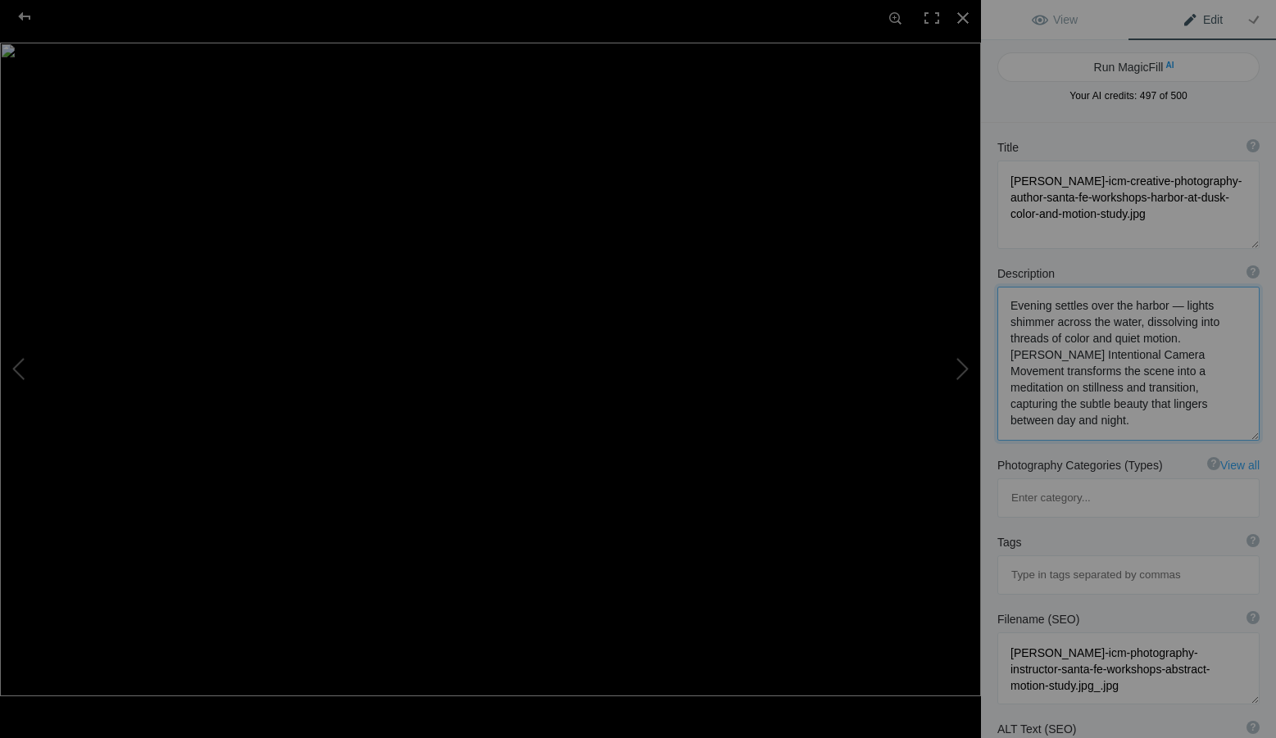
scroll to position [0, 0]
click at [1168, 302] on textarea at bounding box center [1128, 364] width 262 height 154
click at [1197, 307] on textarea at bounding box center [1128, 364] width 262 height 154
click at [1052, 326] on textarea at bounding box center [1128, 364] width 262 height 154
type textarea "Evening settles over the harbor - light shimmers across the water, dissolving i…"
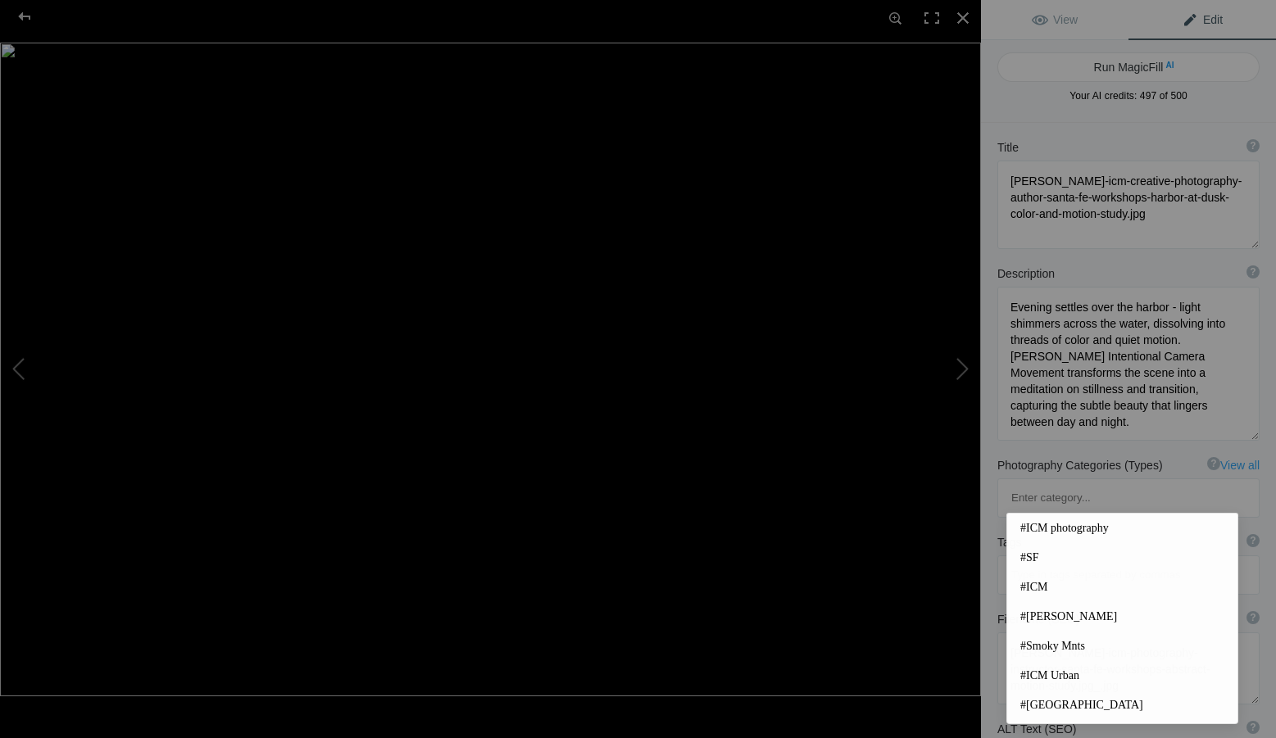
click at [1046, 561] on input at bounding box center [1128, 576] width 244 height 30
click at [1061, 533] on span "#ICM photography" at bounding box center [1122, 528] width 204 height 16
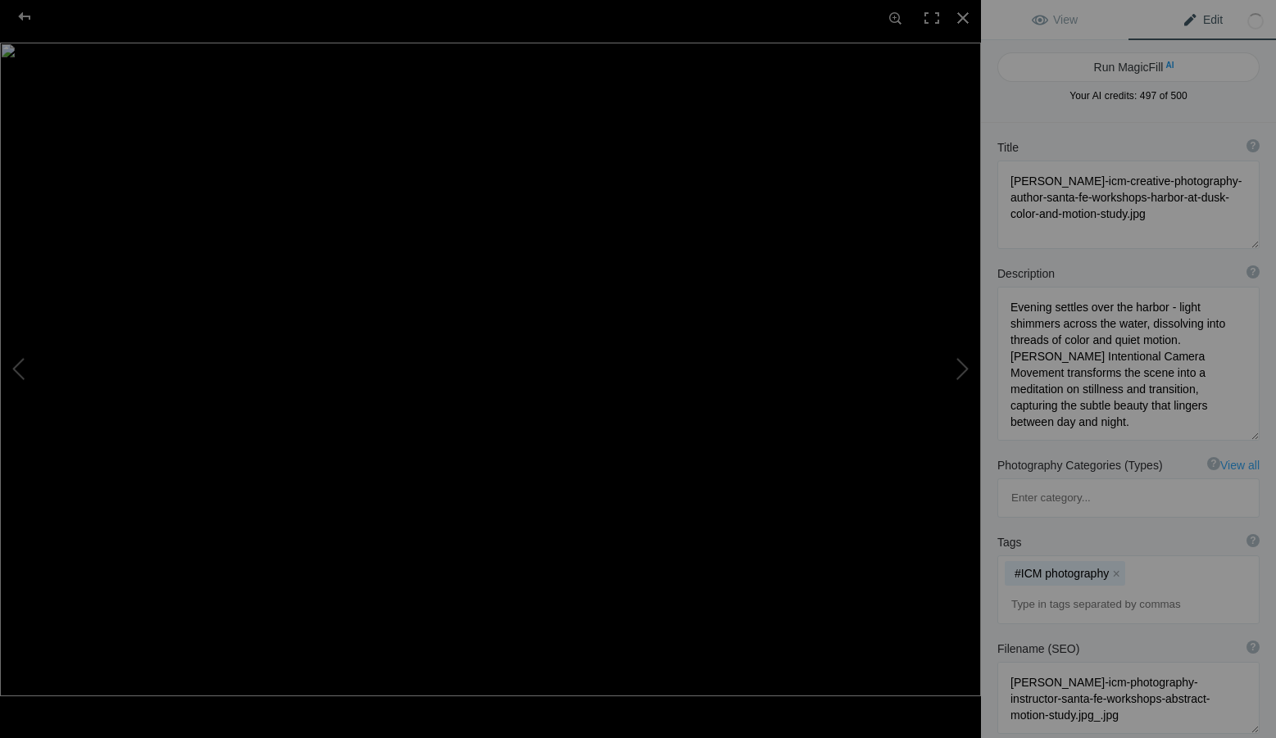
click at [1066, 590] on input at bounding box center [1128, 605] width 244 height 30
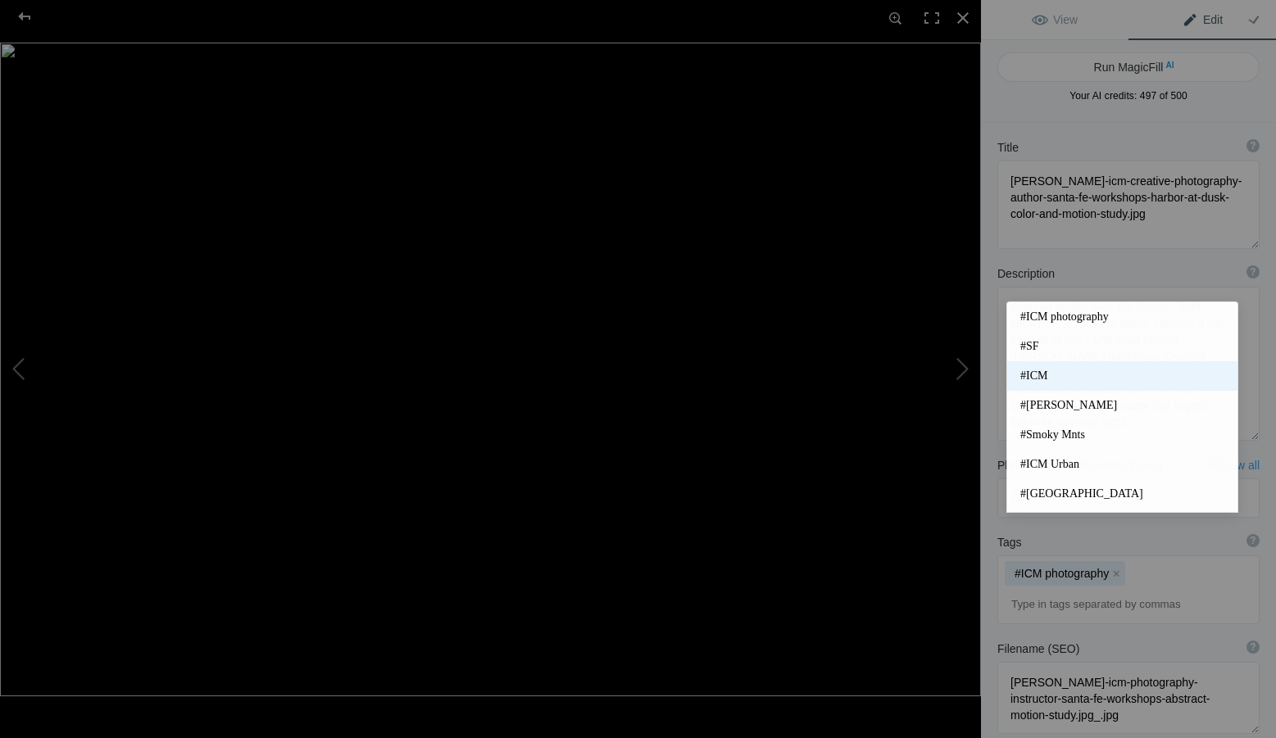
click at [1038, 375] on span "#ICM" at bounding box center [1122, 376] width 204 height 16
click at [1073, 590] on input at bounding box center [1128, 605] width 244 height 30
click at [1051, 401] on span "#[PERSON_NAME]" at bounding box center [1122, 406] width 204 height 16
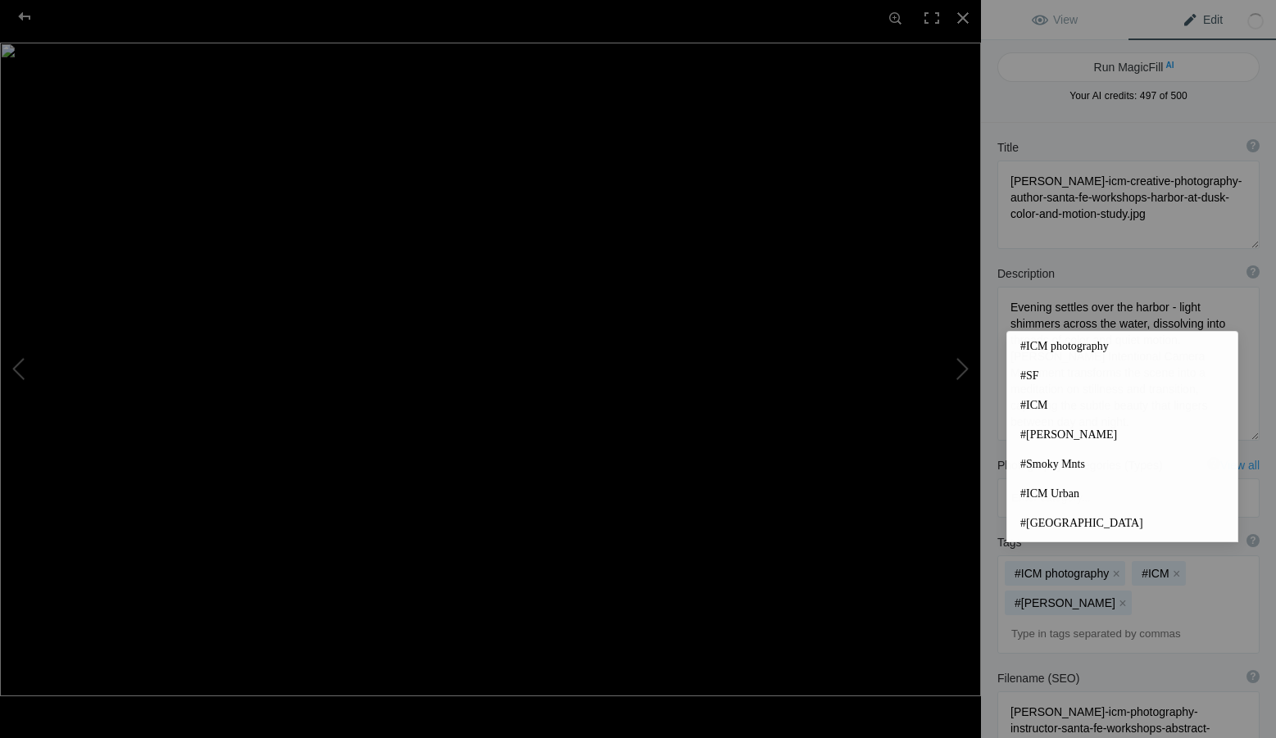
click at [1057, 620] on input at bounding box center [1128, 635] width 244 height 30
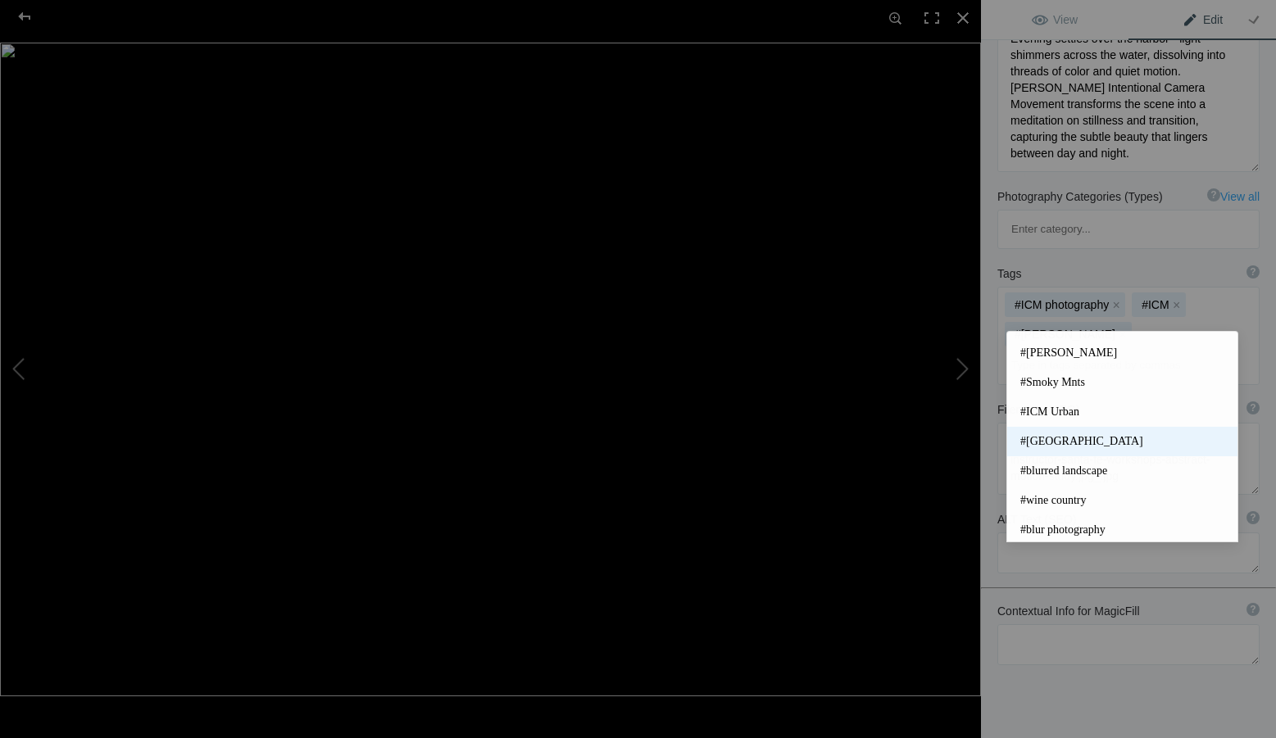
scroll to position [380, 0]
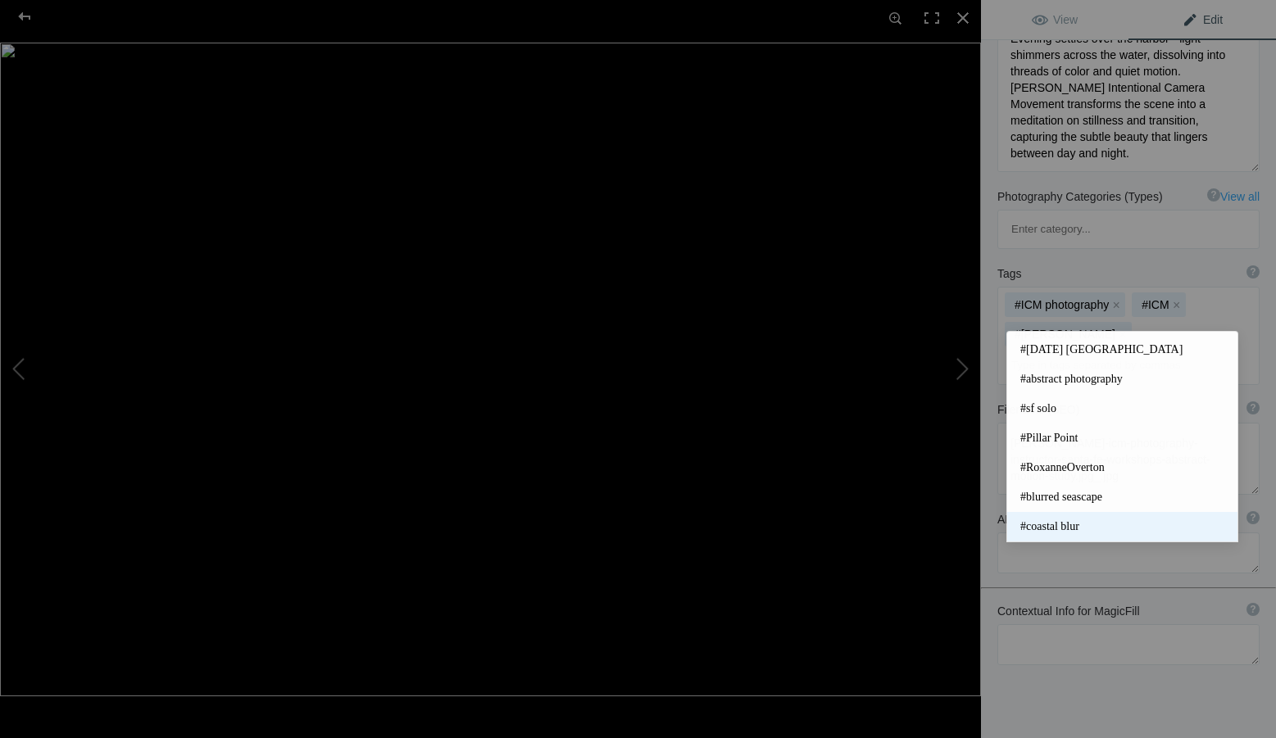
click at [1076, 525] on span "#coastal blur" at bounding box center [1122, 527] width 204 height 16
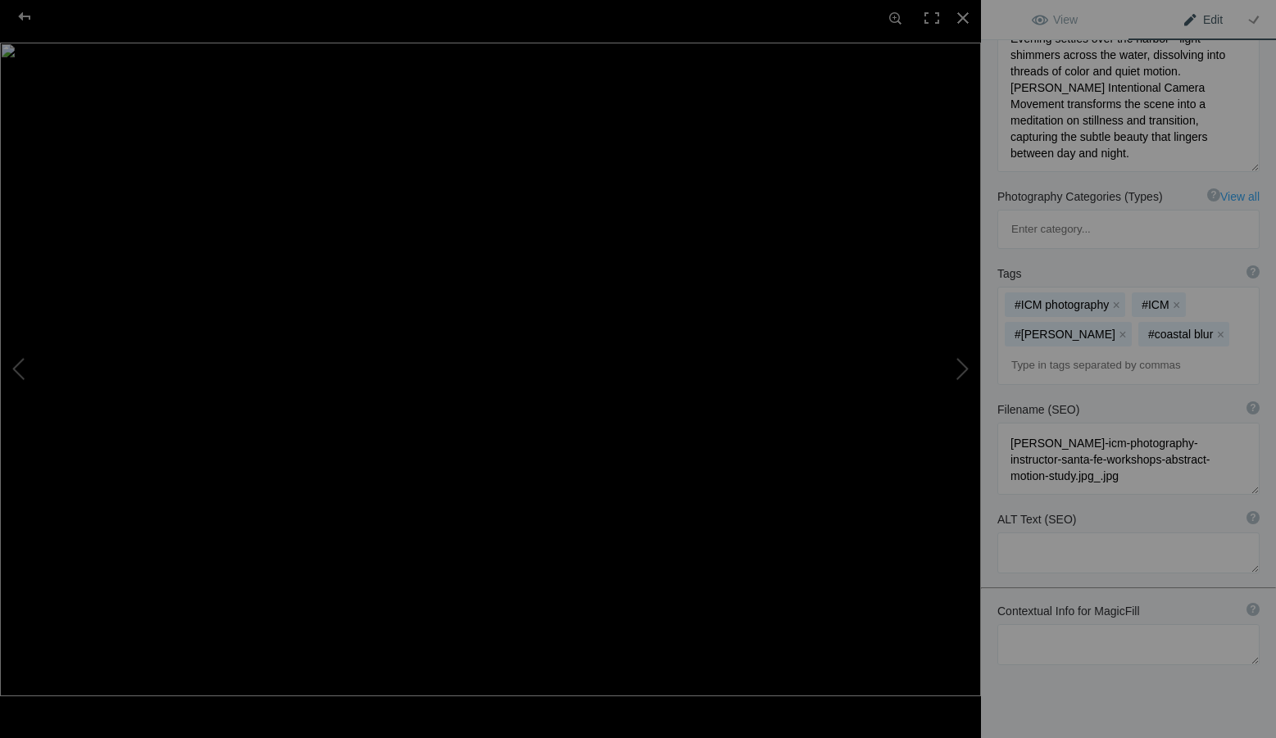
click at [1033, 351] on input at bounding box center [1128, 366] width 244 height 30
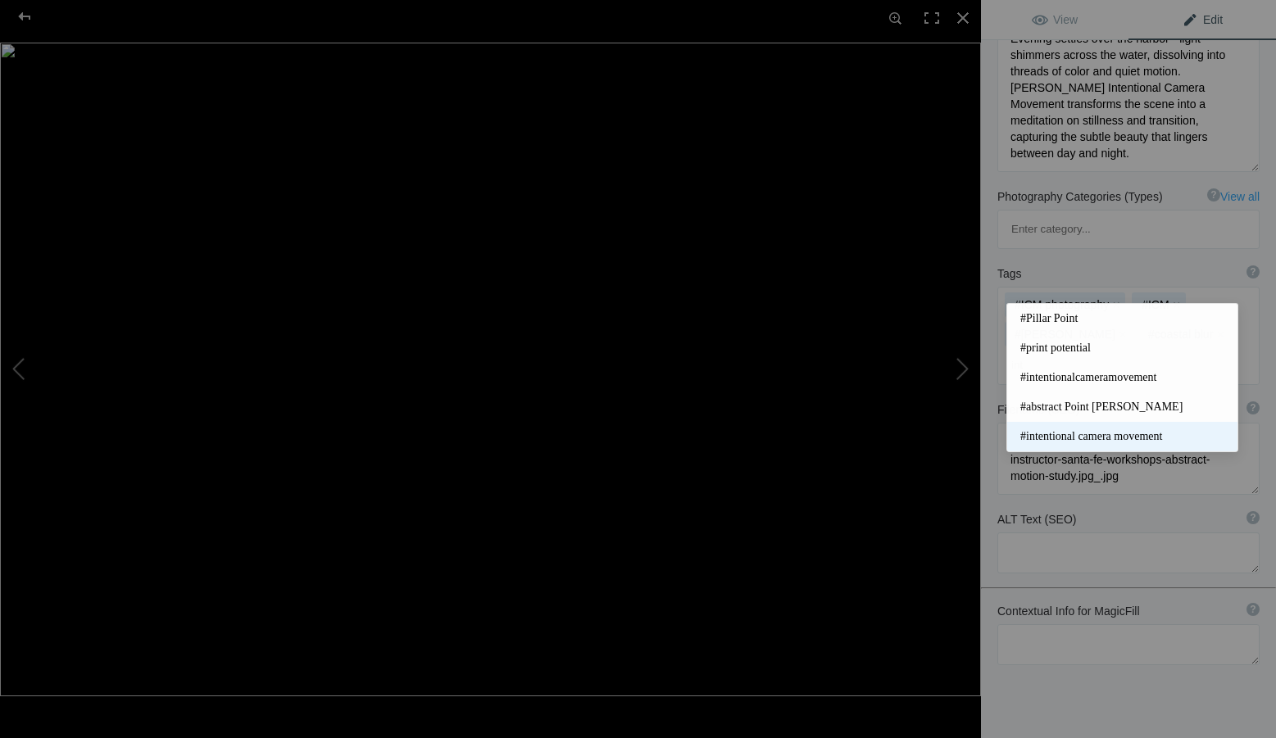
type input "int"
click at [1119, 430] on span "#intentional camera movement" at bounding box center [1122, 437] width 204 height 16
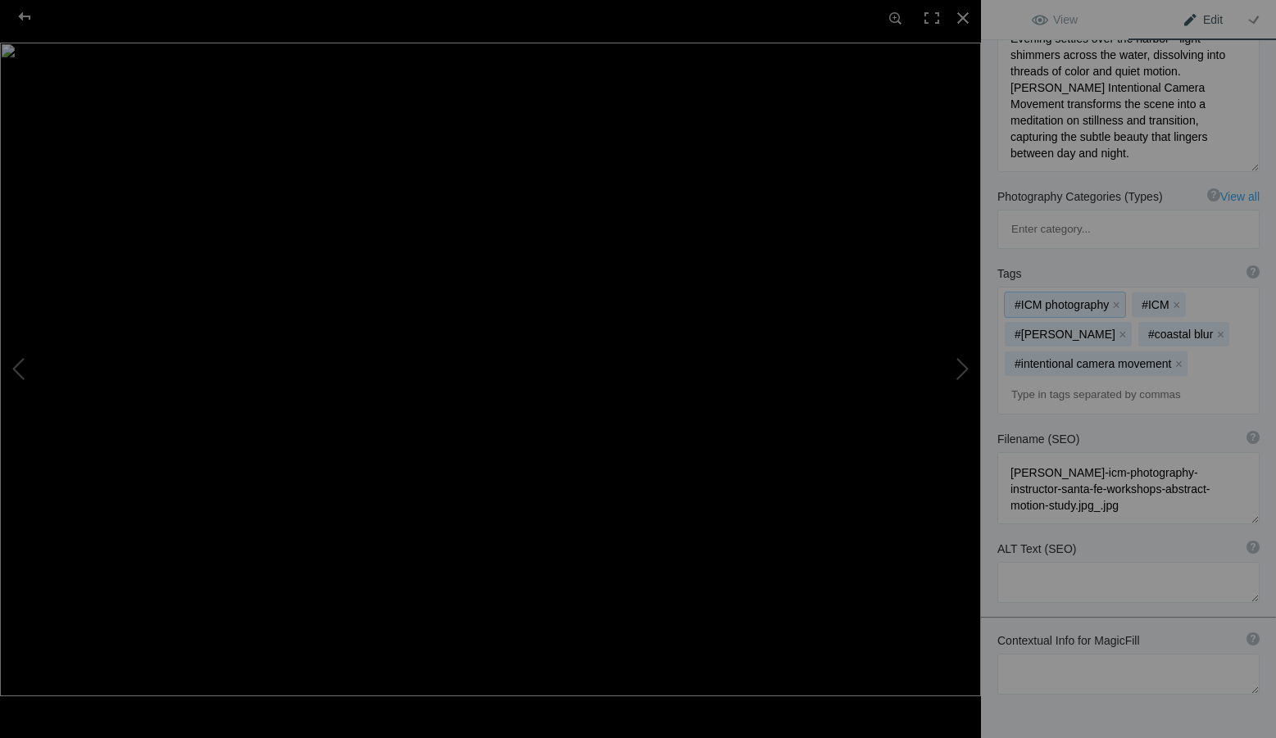
click at [1201, 295] on div "#ICM photography x #ICM x #[PERSON_NAME] x #coastal blur x #intentional camera …" at bounding box center [1128, 351] width 261 height 126
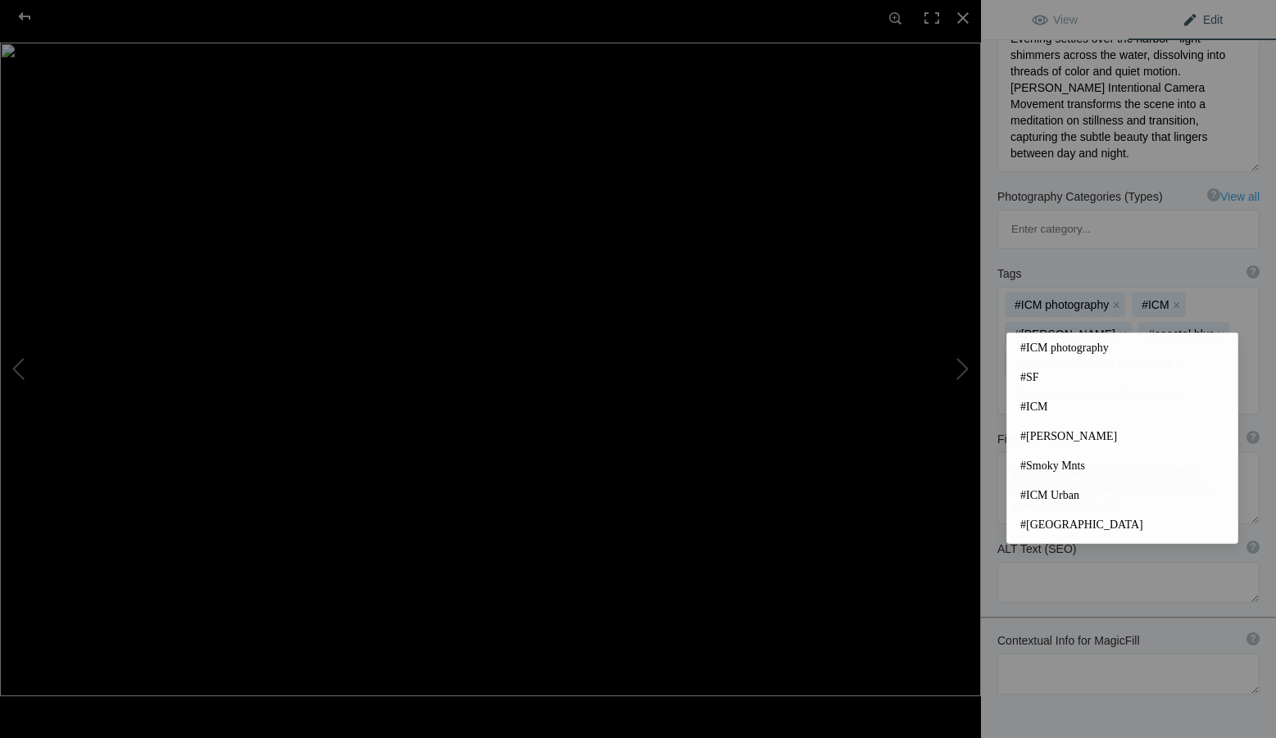
click at [1040, 380] on input at bounding box center [1128, 395] width 244 height 30
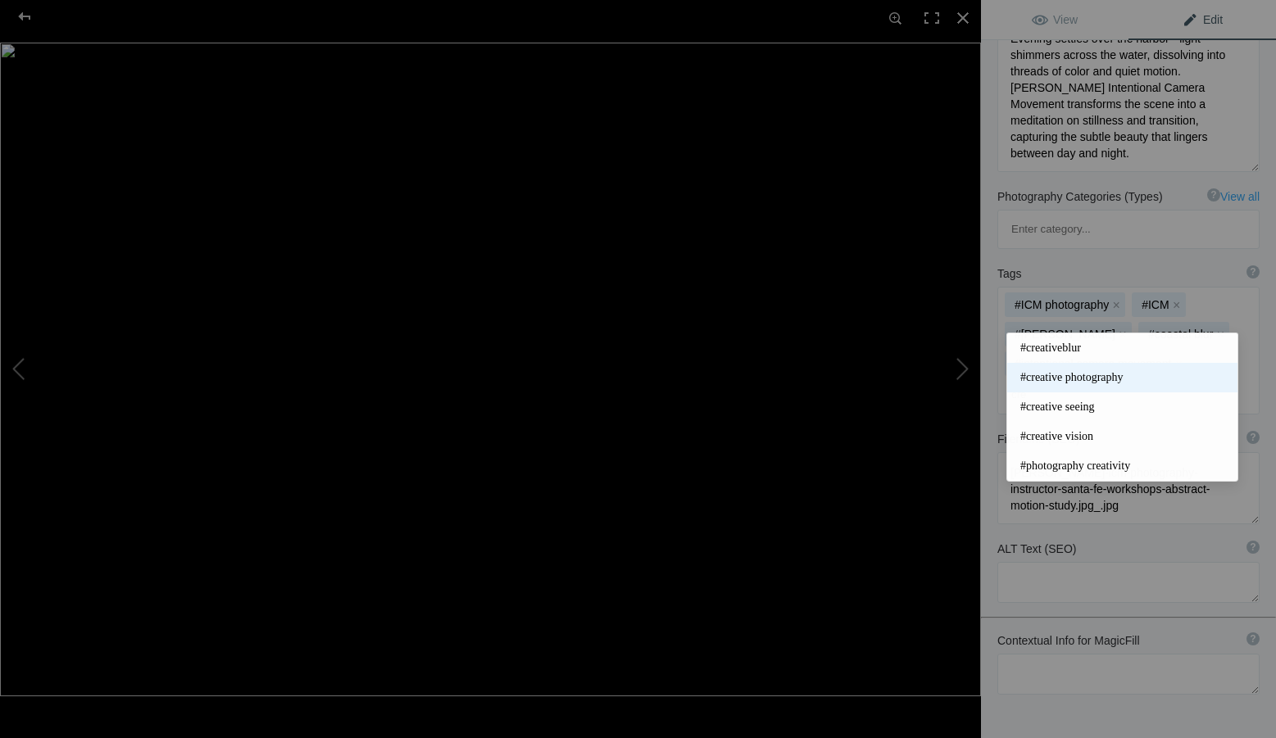
type input "cre"
click at [1079, 373] on span "#creative photography" at bounding box center [1122, 378] width 204 height 16
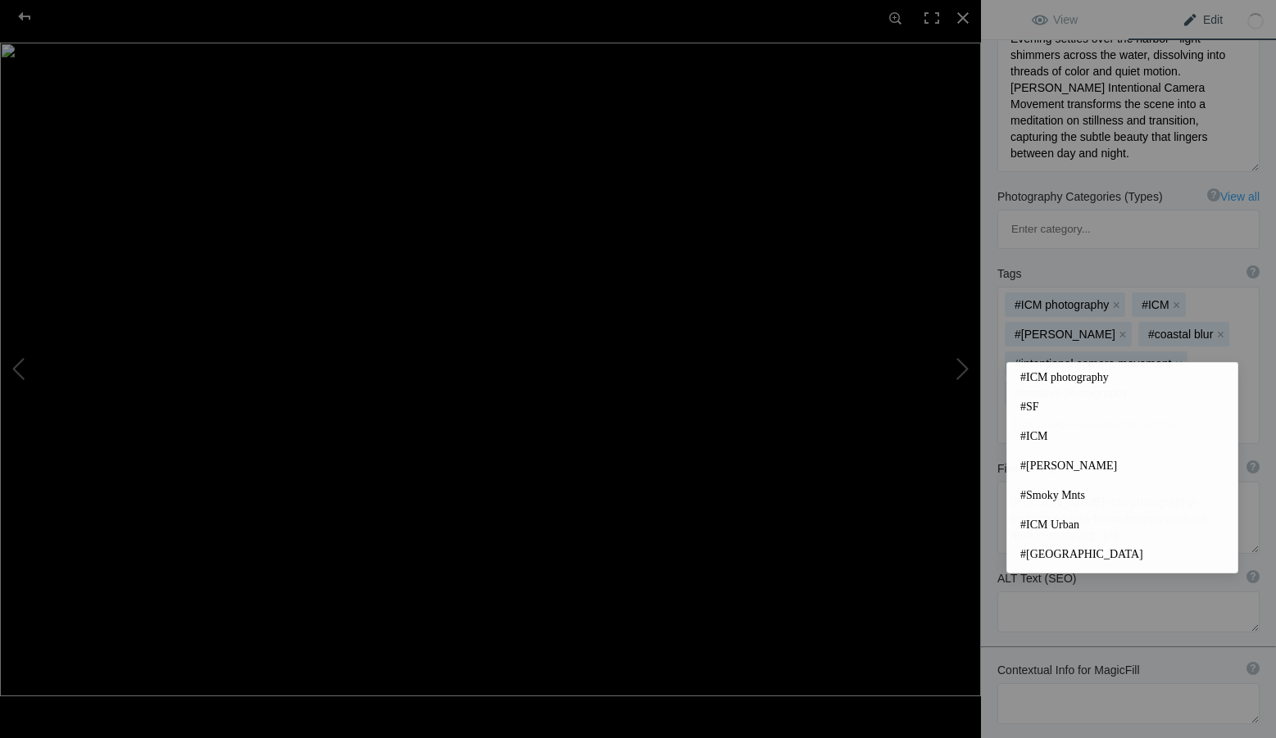
click at [1048, 410] on input at bounding box center [1128, 425] width 244 height 30
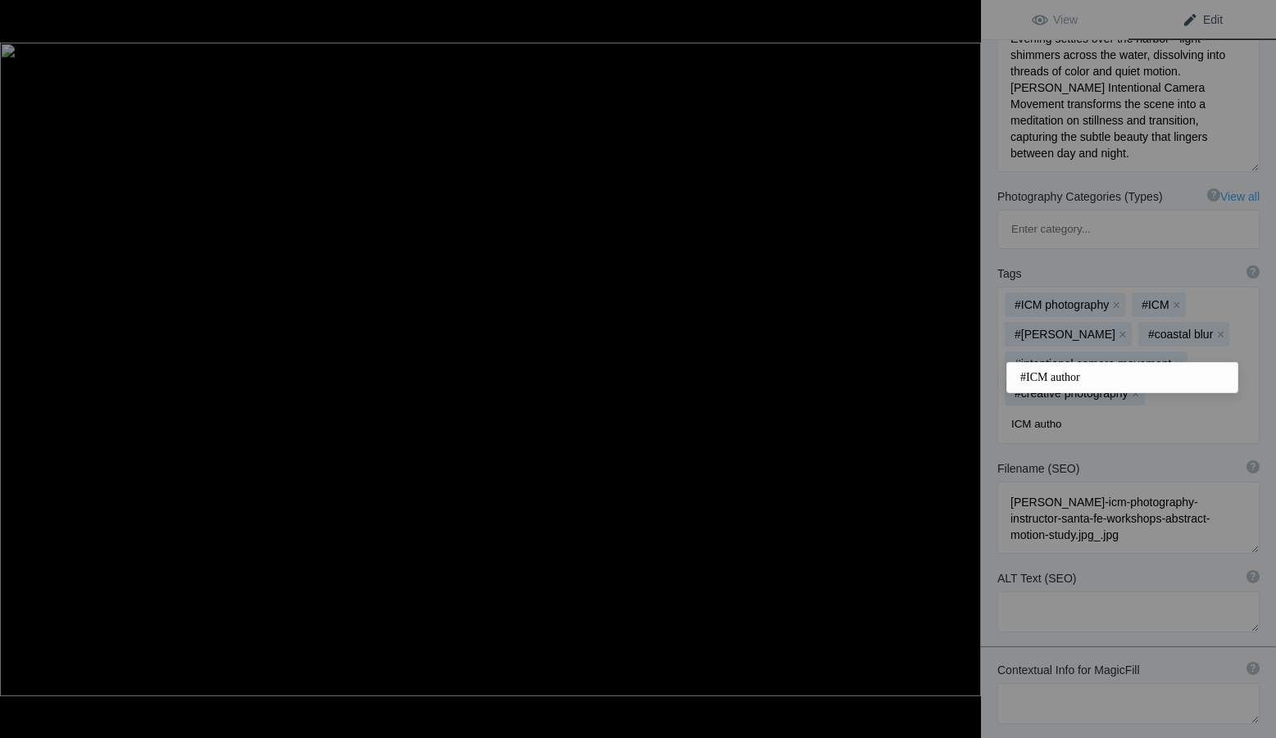
type input "ICM author"
type input "icm workshops"
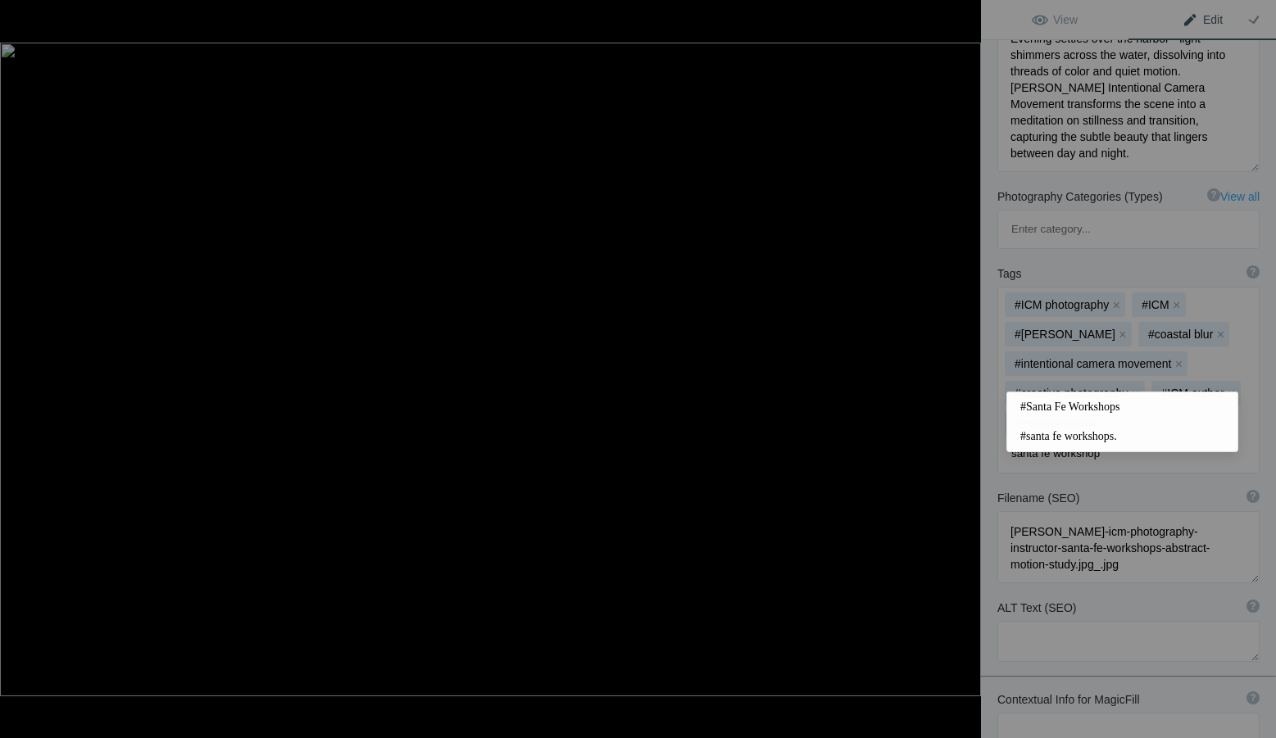
type input "santa fe workshops"
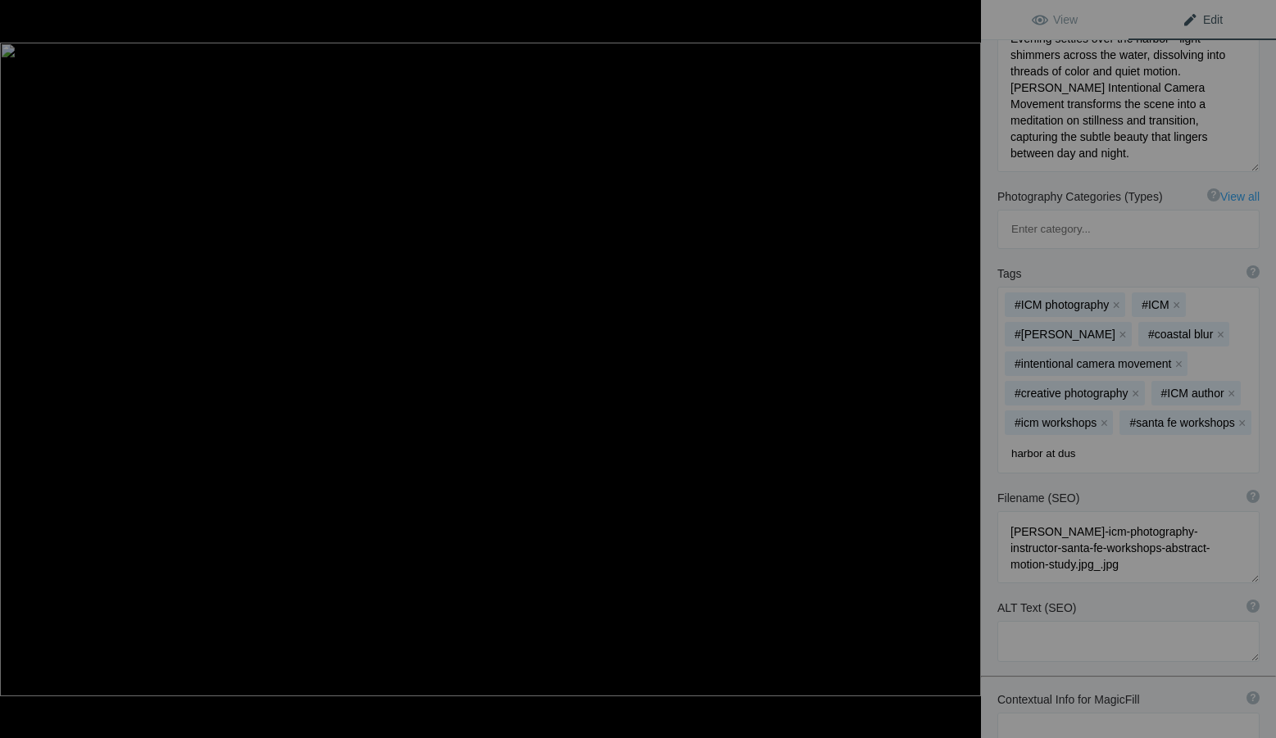
type input "harbor at dusk"
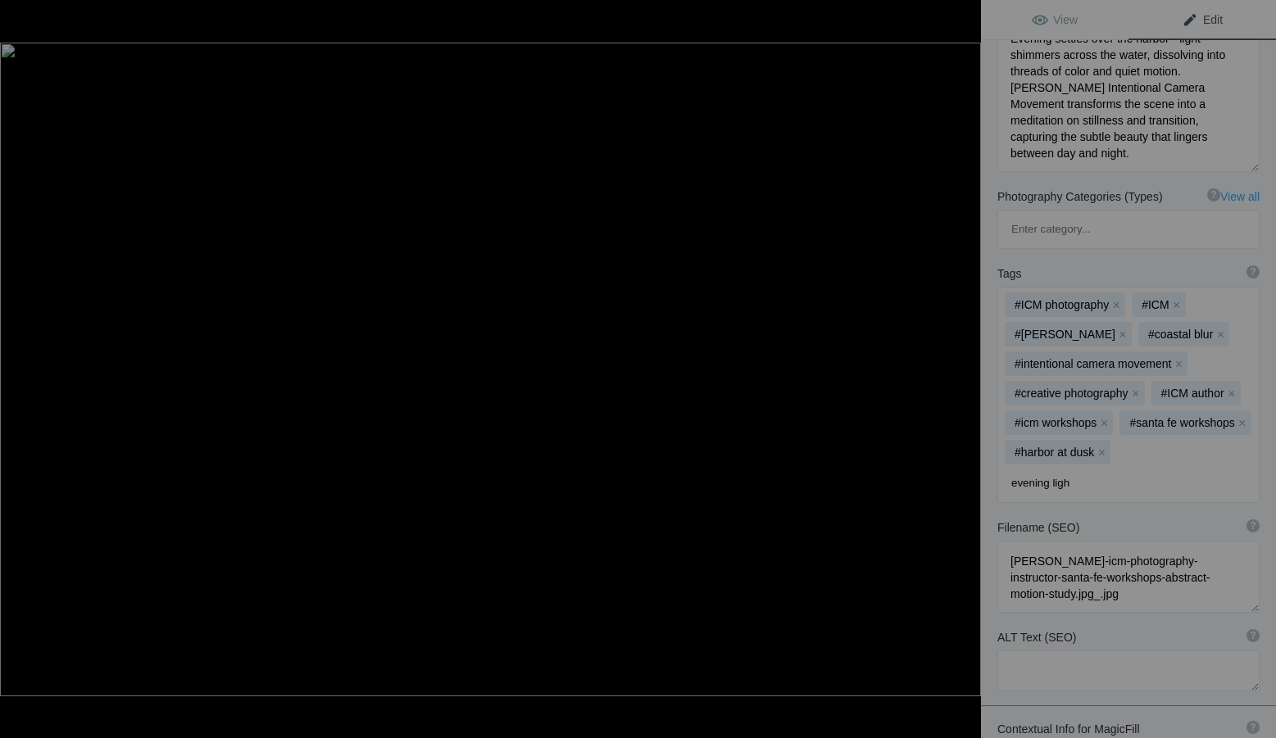
type input "evening light"
type input "reflections in water"
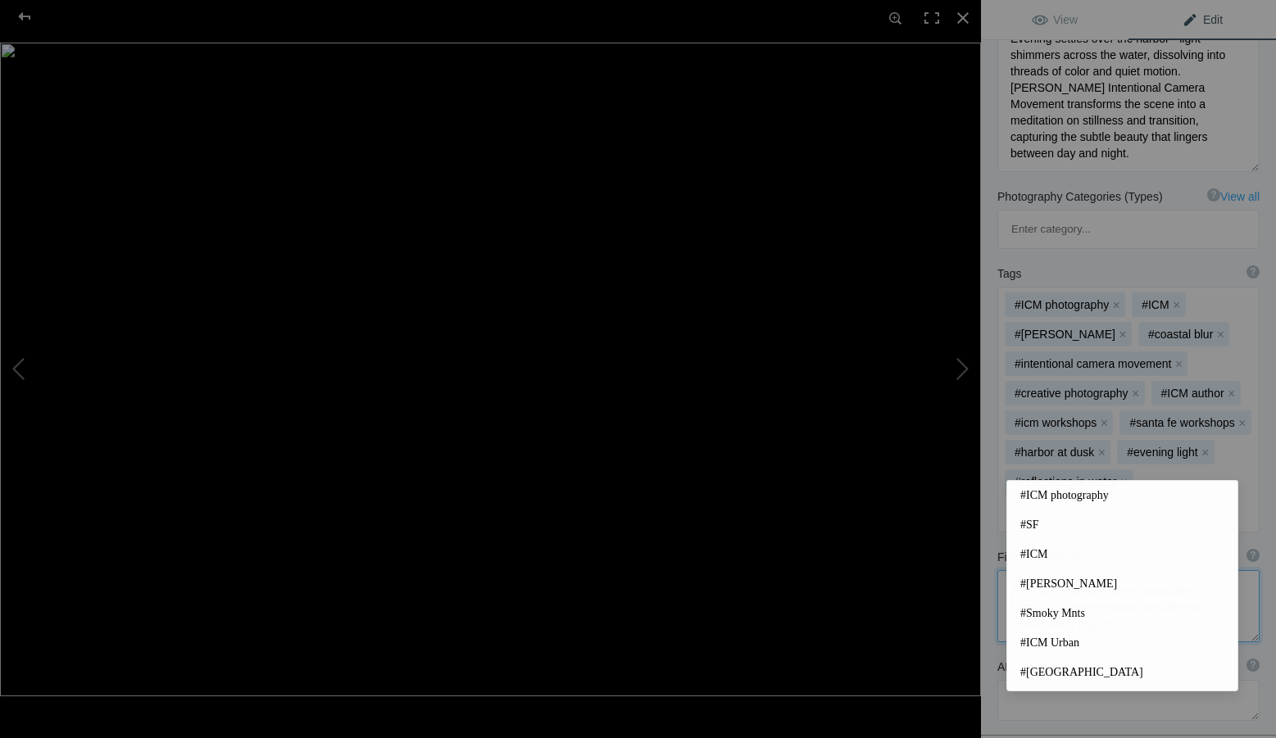
click at [1002, 570] on textarea at bounding box center [1128, 606] width 262 height 72
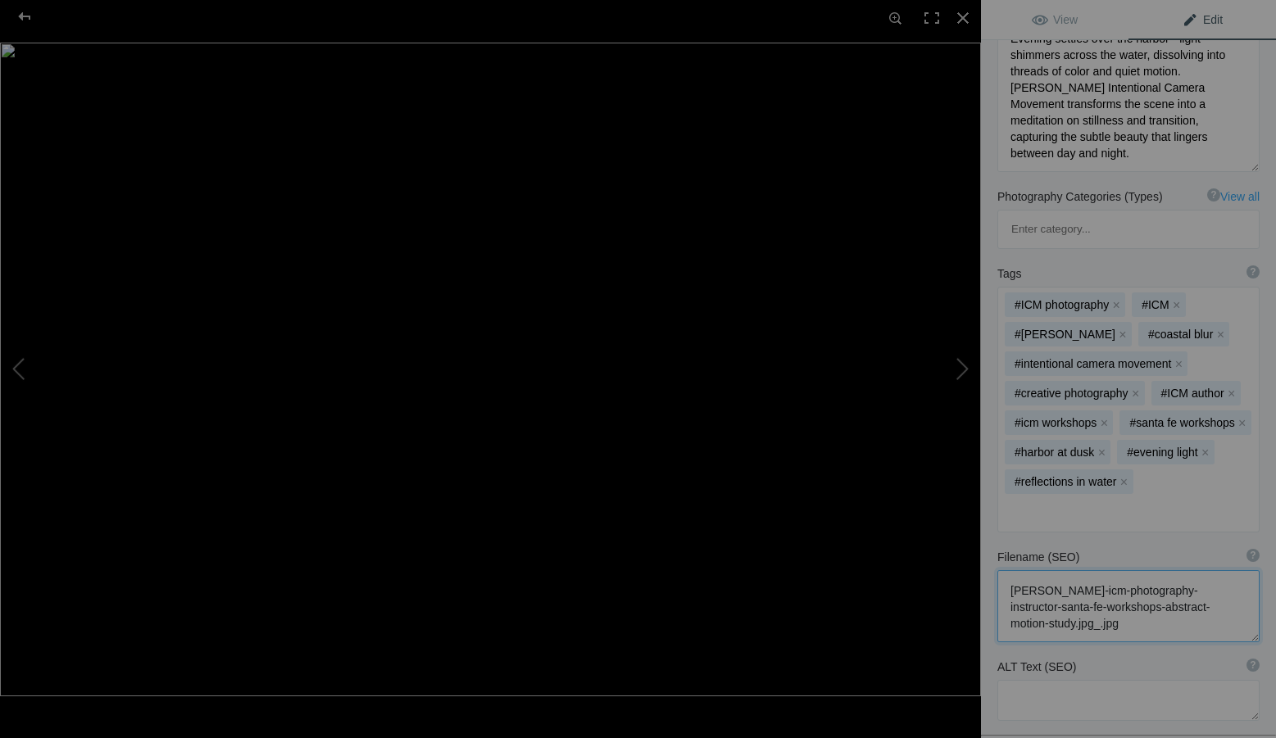
drag, startPoint x: 1157, startPoint y: 584, endPoint x: 992, endPoint y: 529, distance: 174.7
click at [992, 541] on div "Filename (SEO) ? Choose a clear, descriptive filename that accurately represent…" at bounding box center [1128, 596] width 295 height 110
paste textarea "creative-photography-author-santa-fe-workshops-harbor-at-dusk-color-and-motion-…"
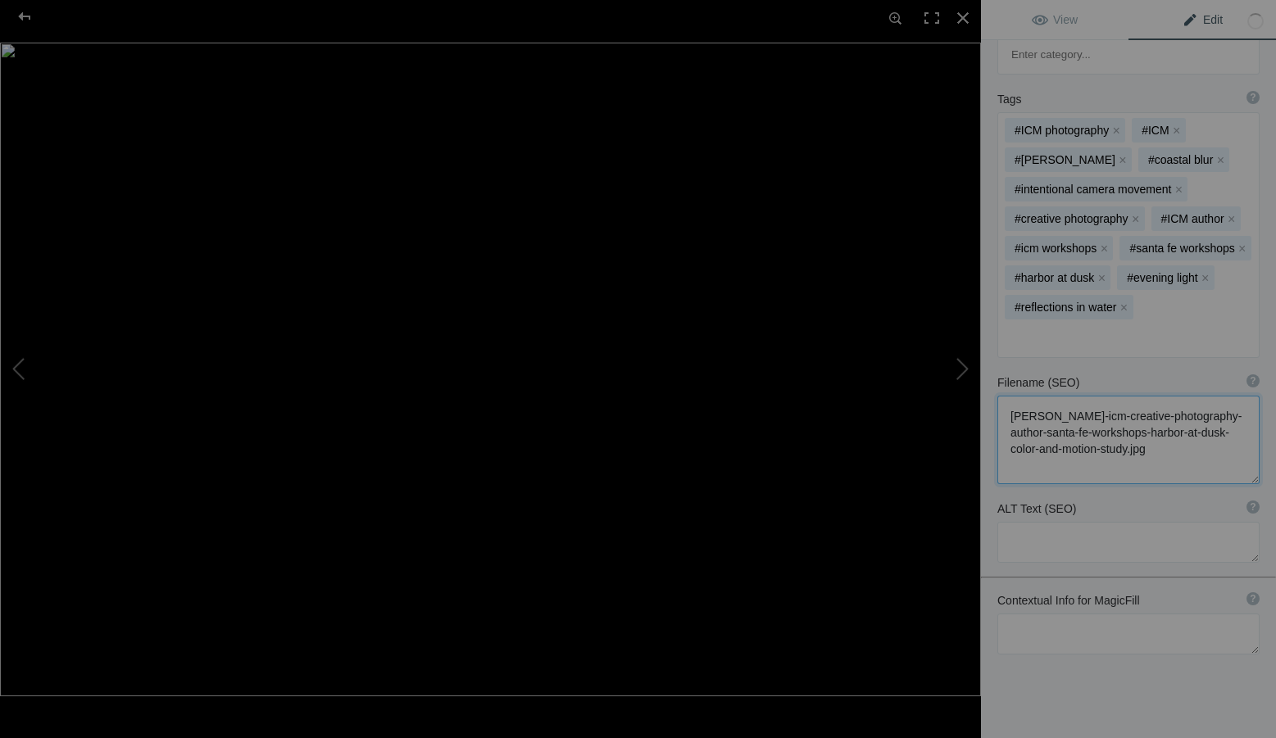
scroll to position [462, 0]
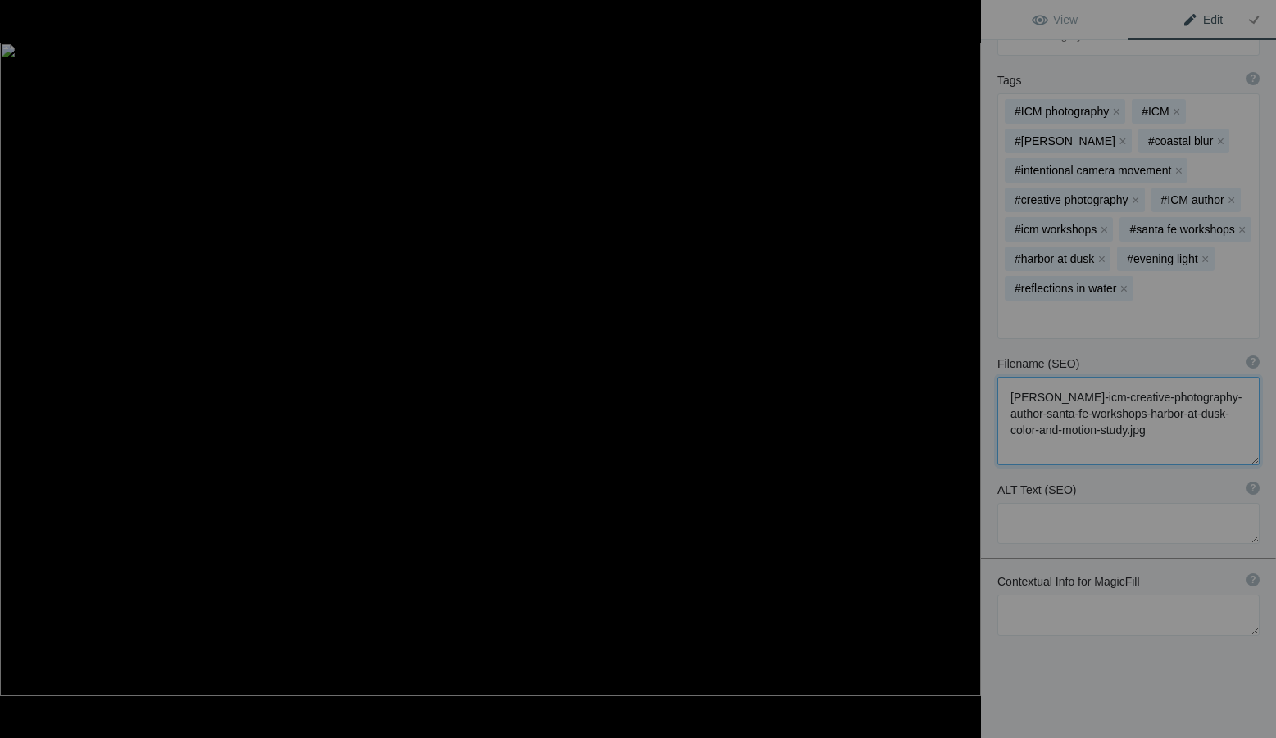
type textarea "[PERSON_NAME]-icm-creative-photography-author-santa-fe-workshops-harbor-at-dusk…"
click at [1048, 503] on textarea at bounding box center [1128, 523] width 262 height 41
paste textarea "Intentional Camera Movement photograph by [PERSON_NAME] capturing a harbor at d…"
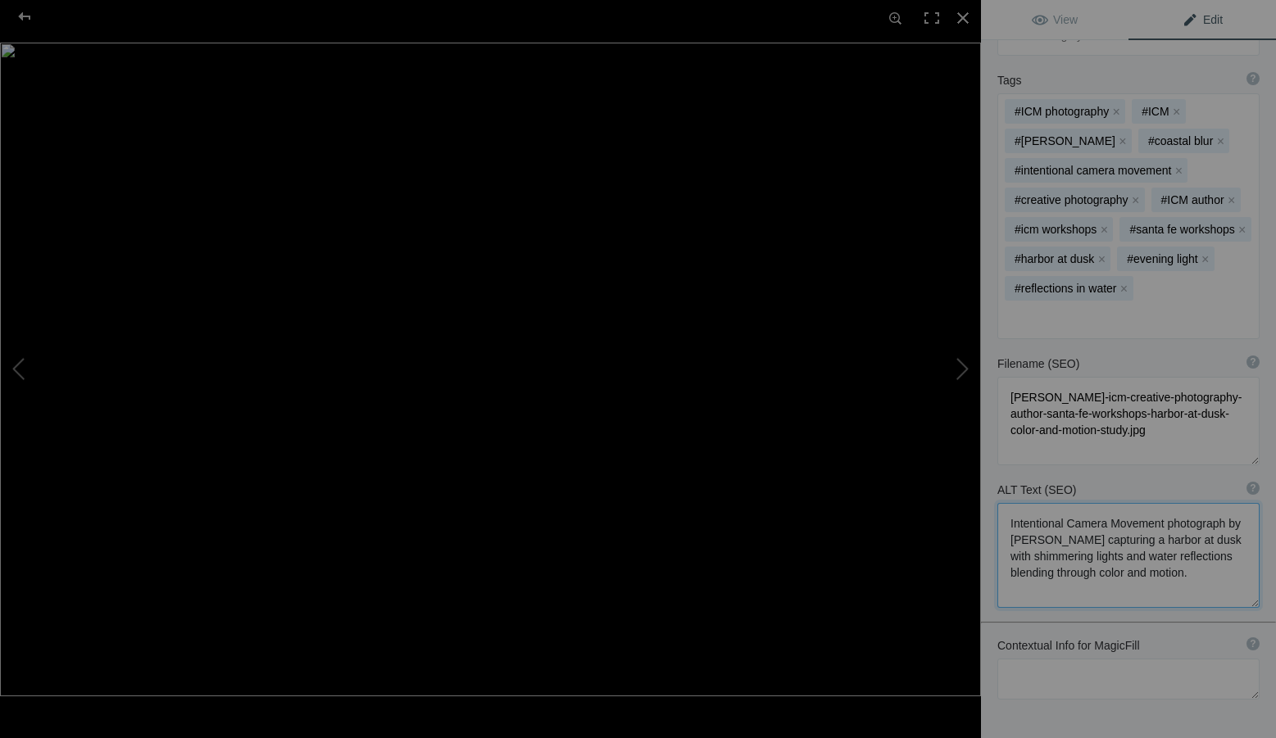
scroll to position [2, 0]
type textarea "Intentional Camera Movement photograph by [PERSON_NAME] capturing a harbor at d…"
click at [1050, 659] on textarea at bounding box center [1128, 679] width 262 height 41
paste textarea "Santa Fe Workshops, [PERSON_NAME], ICM Creative Photography, Harbor at [GEOGRAP…"
type textarea "Santa Fe Workshops, [PERSON_NAME], ICM Creative Photography, Harbor at [GEOGRAP…"
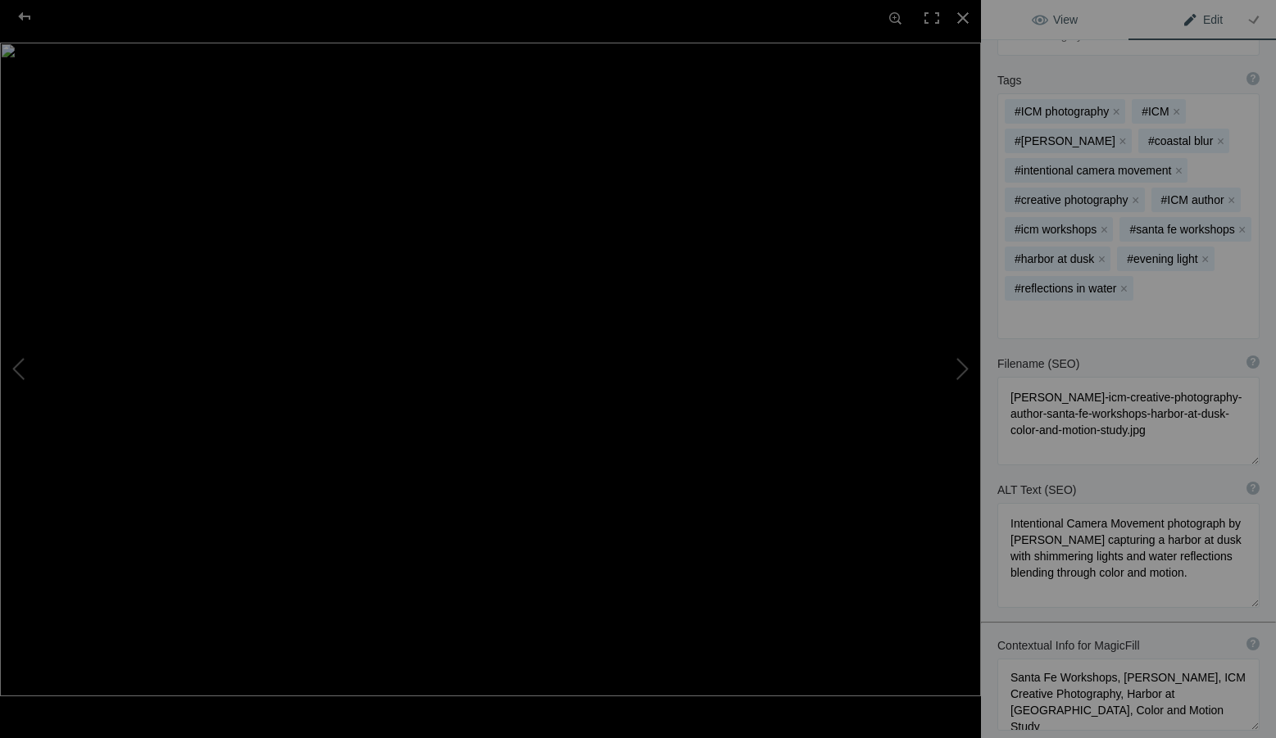
click at [1050, 11] on link "View" at bounding box center [1055, 19] width 148 height 39
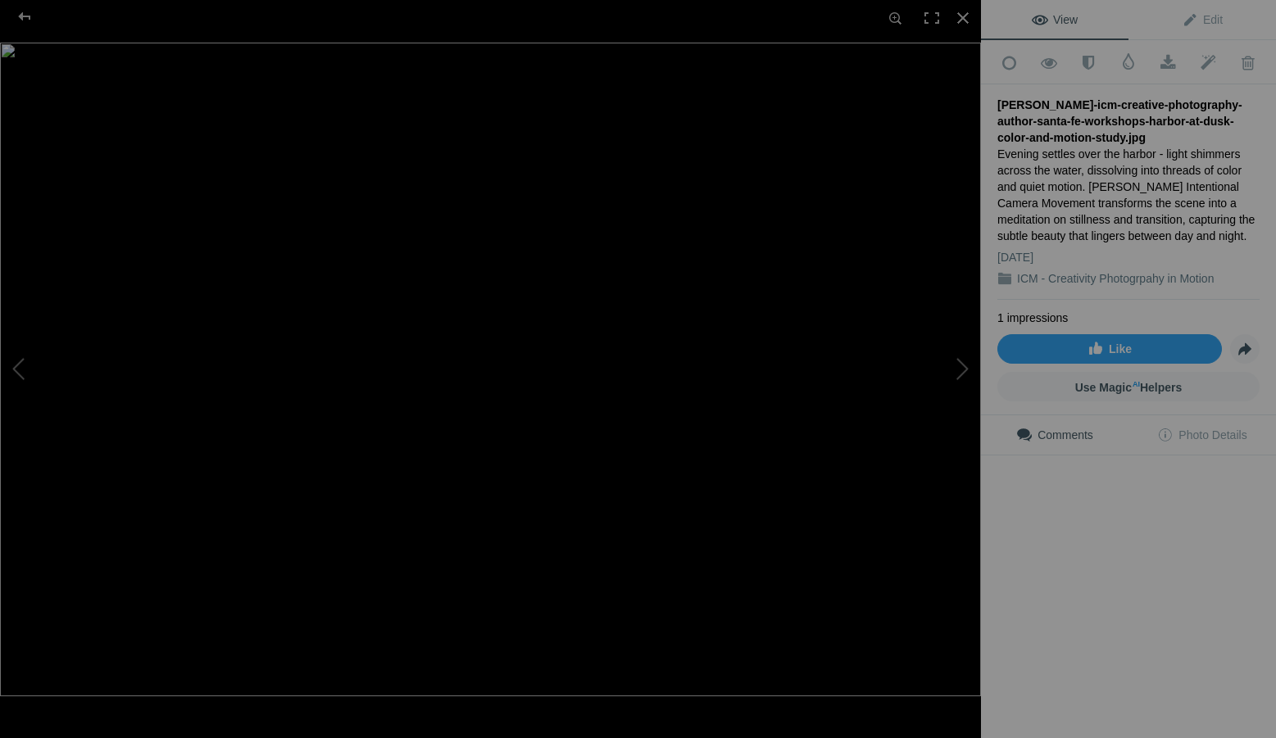
scroll to position [0, 0]
click at [961, 15] on div at bounding box center [963, 18] width 36 height 36
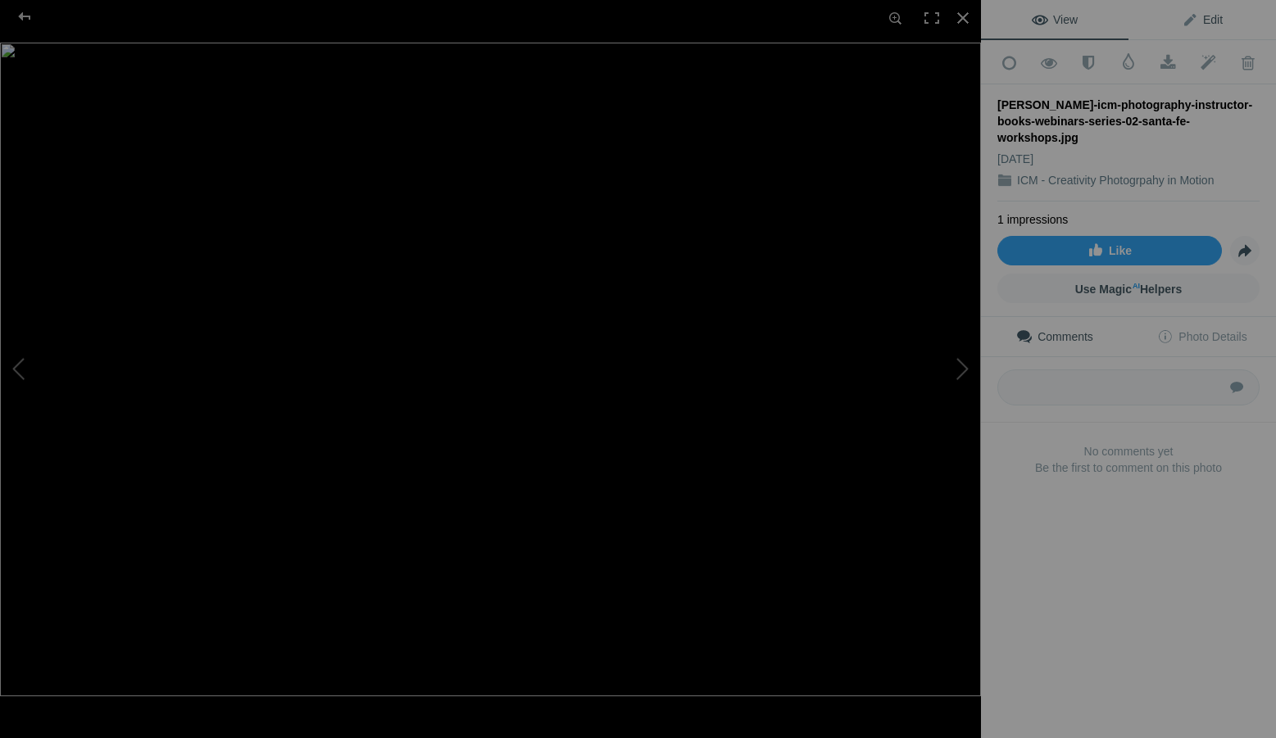
click at [1212, 21] on span "Edit" at bounding box center [1202, 19] width 41 height 13
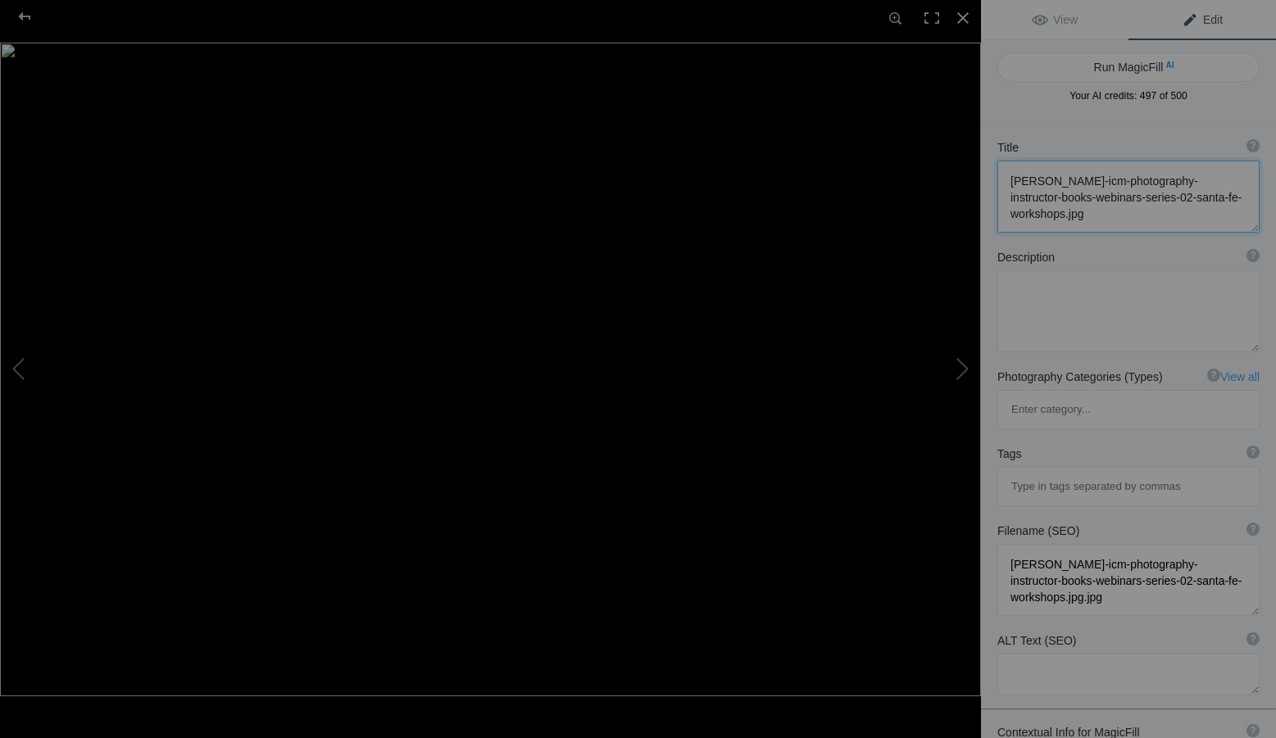
drag, startPoint x: 1147, startPoint y: 208, endPoint x: 995, endPoint y: 163, distance: 159.0
click at [995, 163] on div "Title ? Photo title is one of the highest used Search Engine ranking criteria a…" at bounding box center [1128, 186] width 295 height 110
paste textarea "creative-photography-author-santa-fe-workshops-[GEOGRAPHIC_DATA]-rock-[US_STATE…"
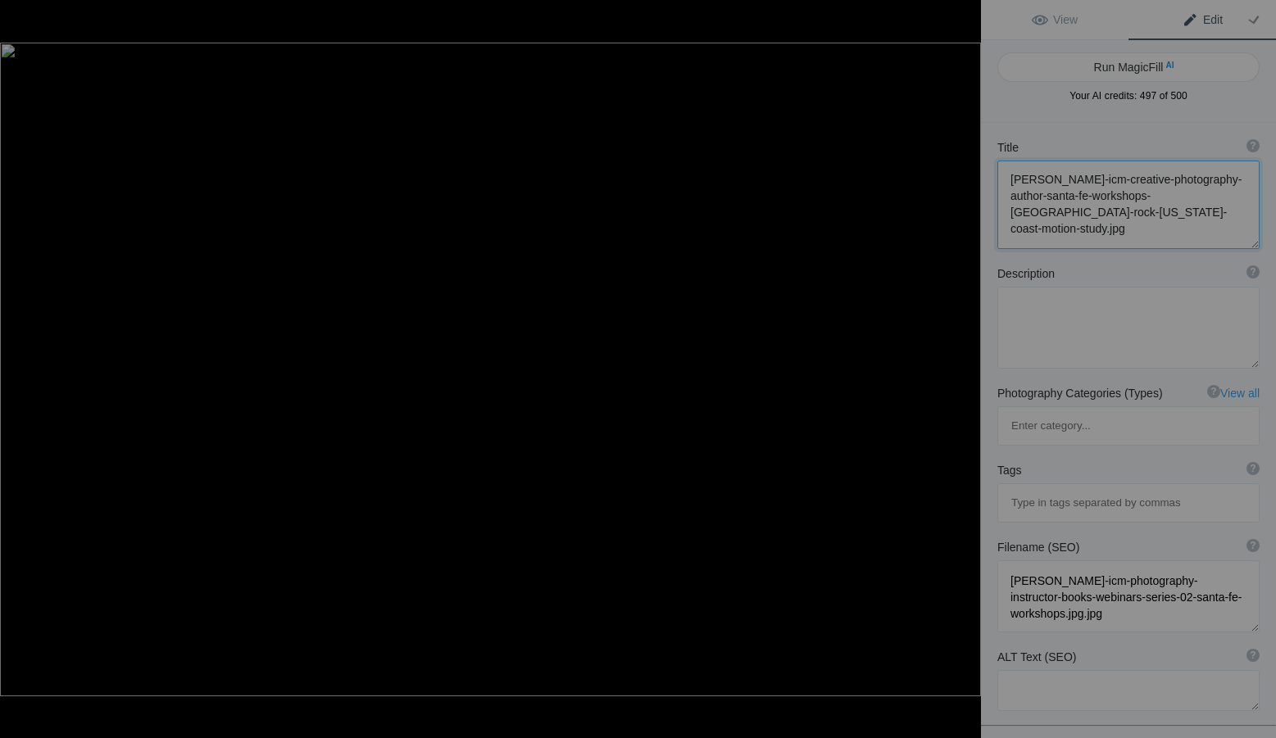
type textarea "[PERSON_NAME]-icm-creative-photography-author-santa-fe-workshops-[GEOGRAPHIC_DA…"
click at [1056, 315] on textarea at bounding box center [1128, 328] width 262 height 82
paste textarea "Haystack Rock rises from the [US_STATE] Coast as sea and sky drift into motion.…"
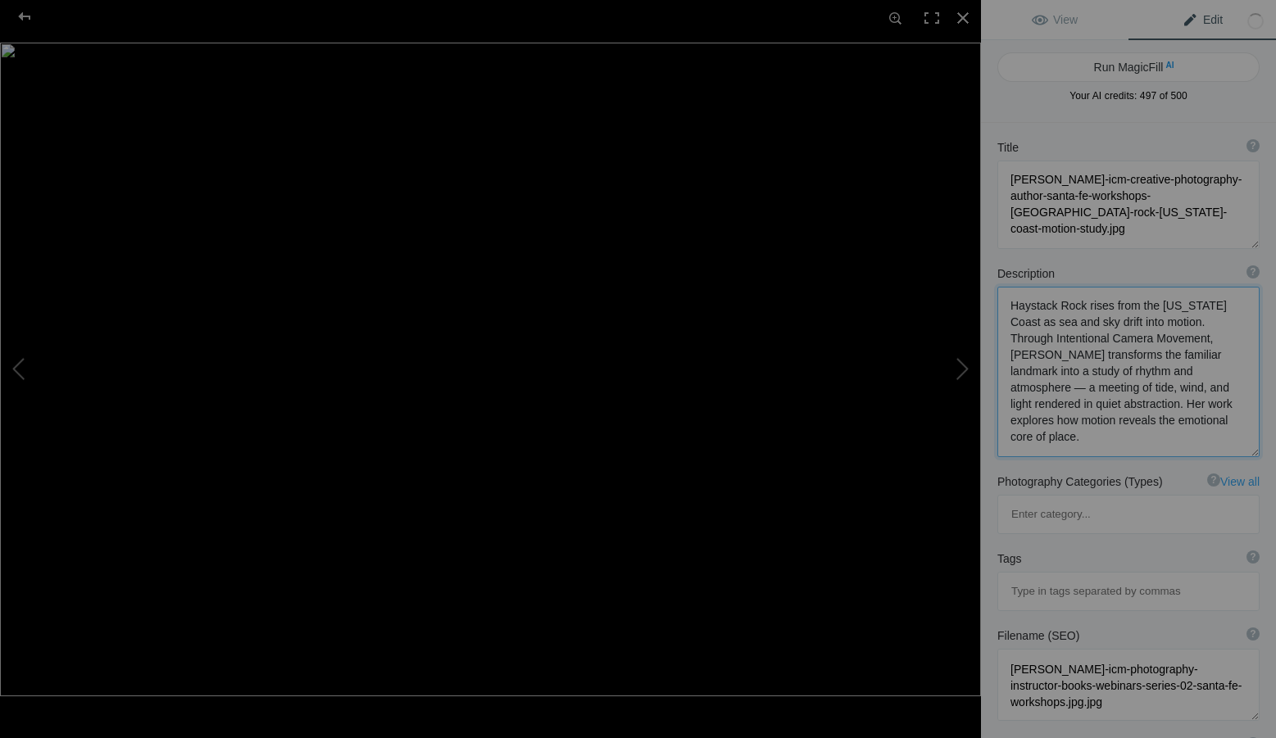
type textarea "Haystack Rock rises from the [US_STATE] Coast as sea and sky drift into motion.…"
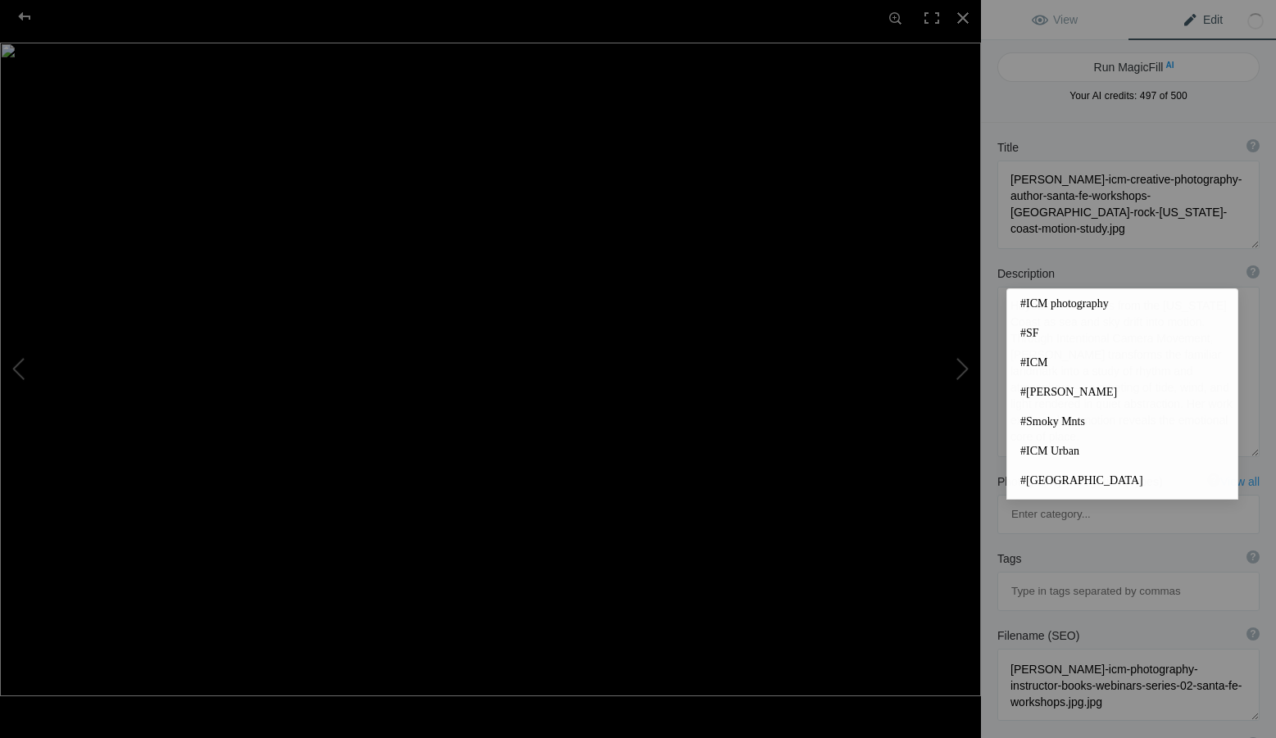
click at [1048, 577] on input at bounding box center [1128, 592] width 244 height 30
click at [1051, 299] on span "#ICM photography" at bounding box center [1122, 304] width 204 height 16
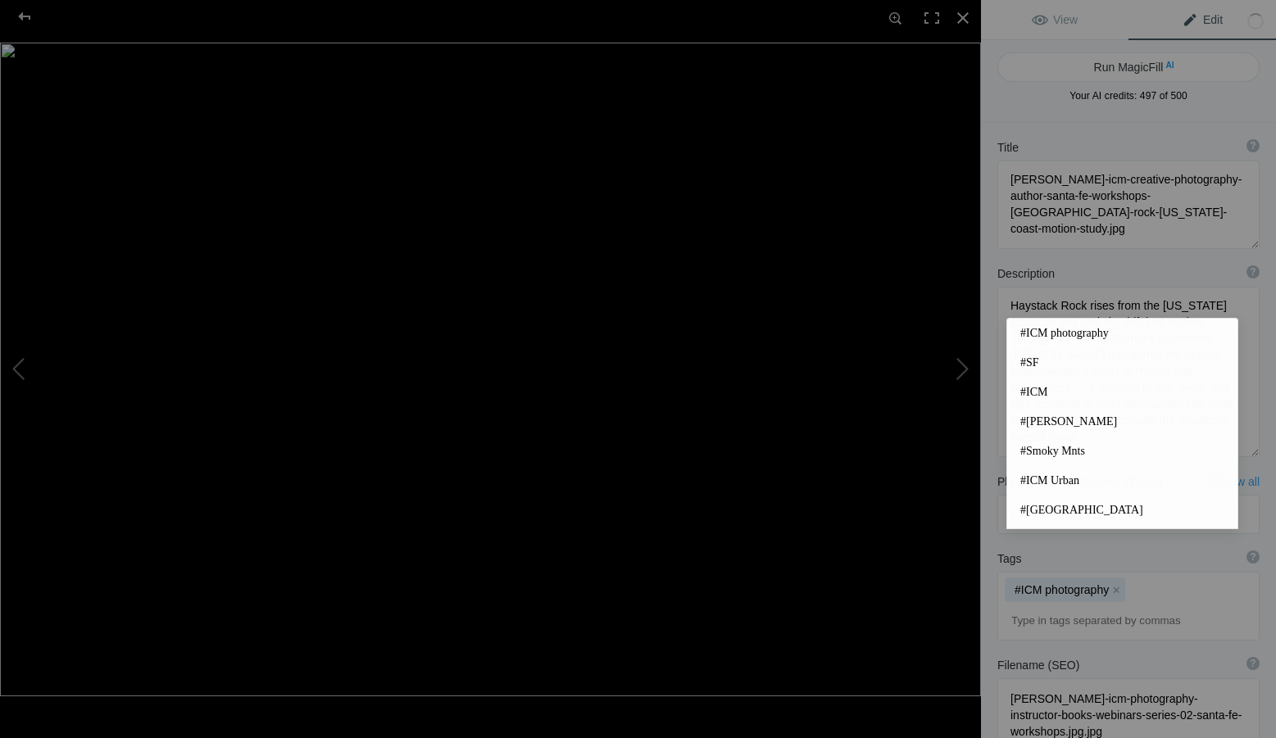
click at [1059, 607] on input at bounding box center [1128, 622] width 244 height 30
click at [1038, 390] on span "#ICM" at bounding box center [1122, 392] width 204 height 16
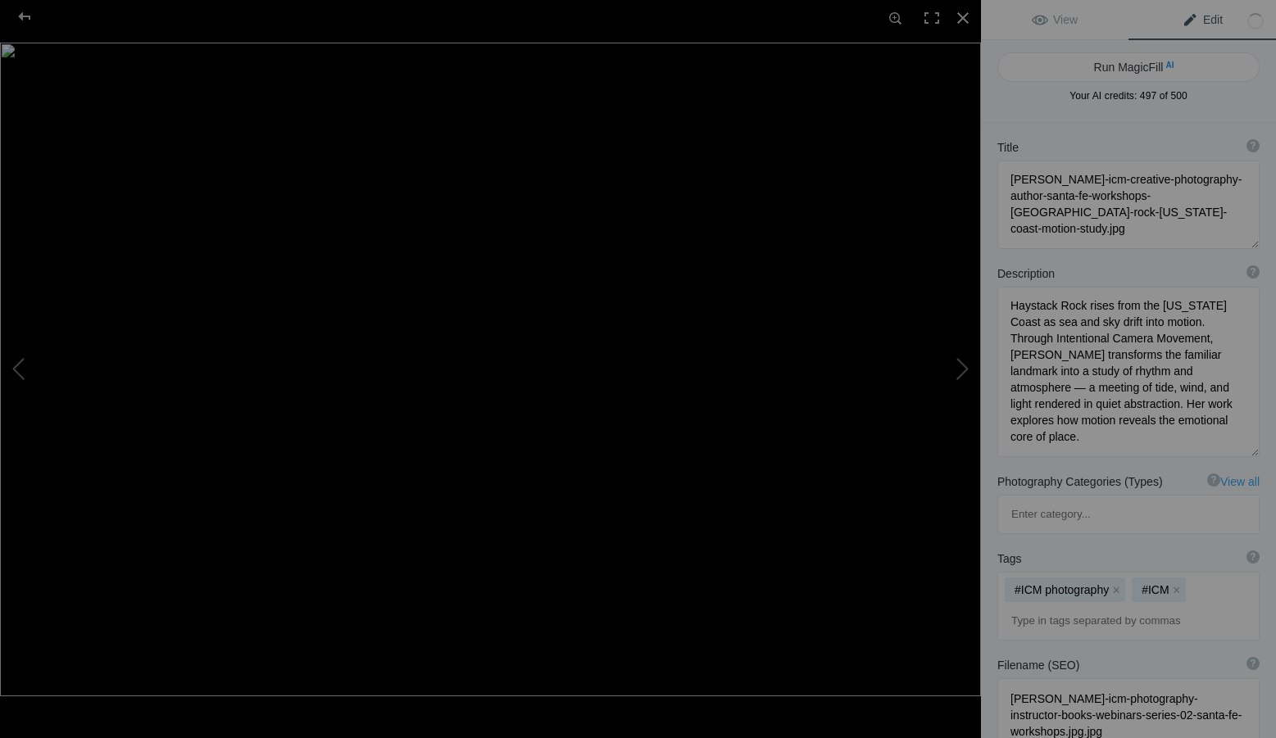
click at [1077, 607] on input at bounding box center [1128, 622] width 244 height 30
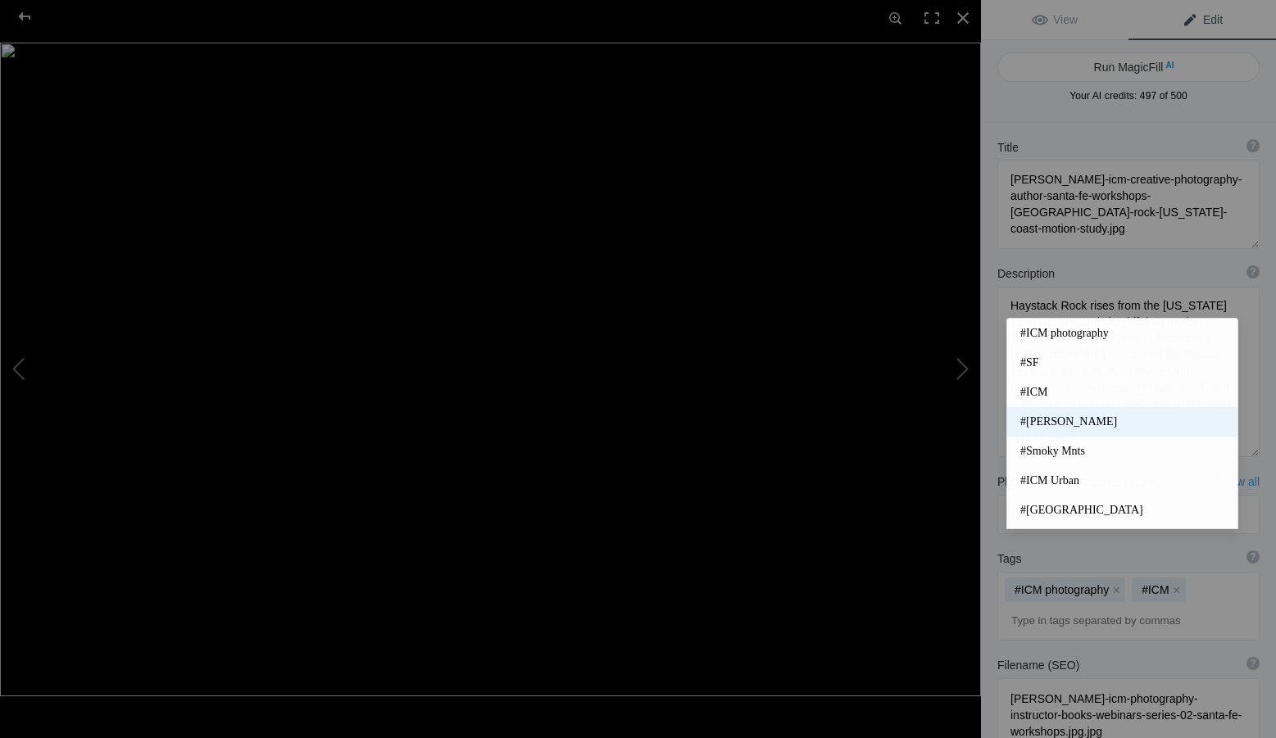
click at [1045, 422] on span "#[PERSON_NAME]" at bounding box center [1122, 422] width 204 height 16
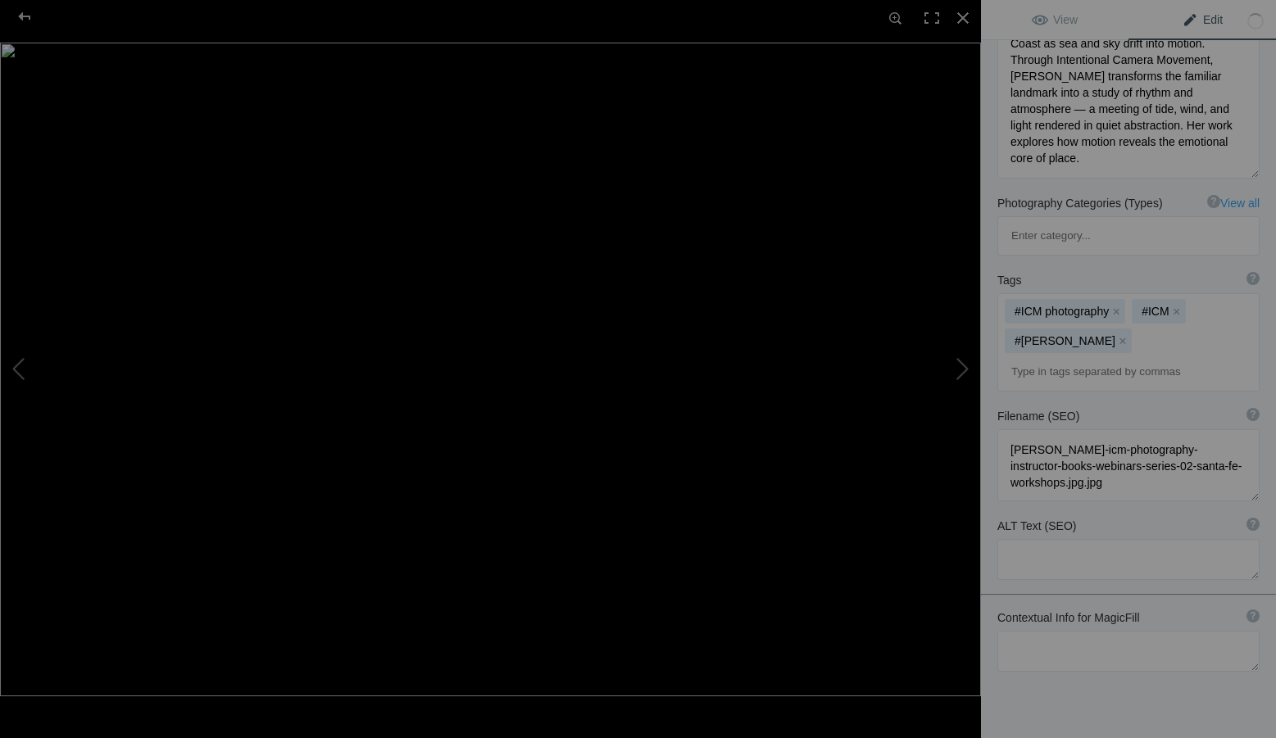
scroll to position [285, 0]
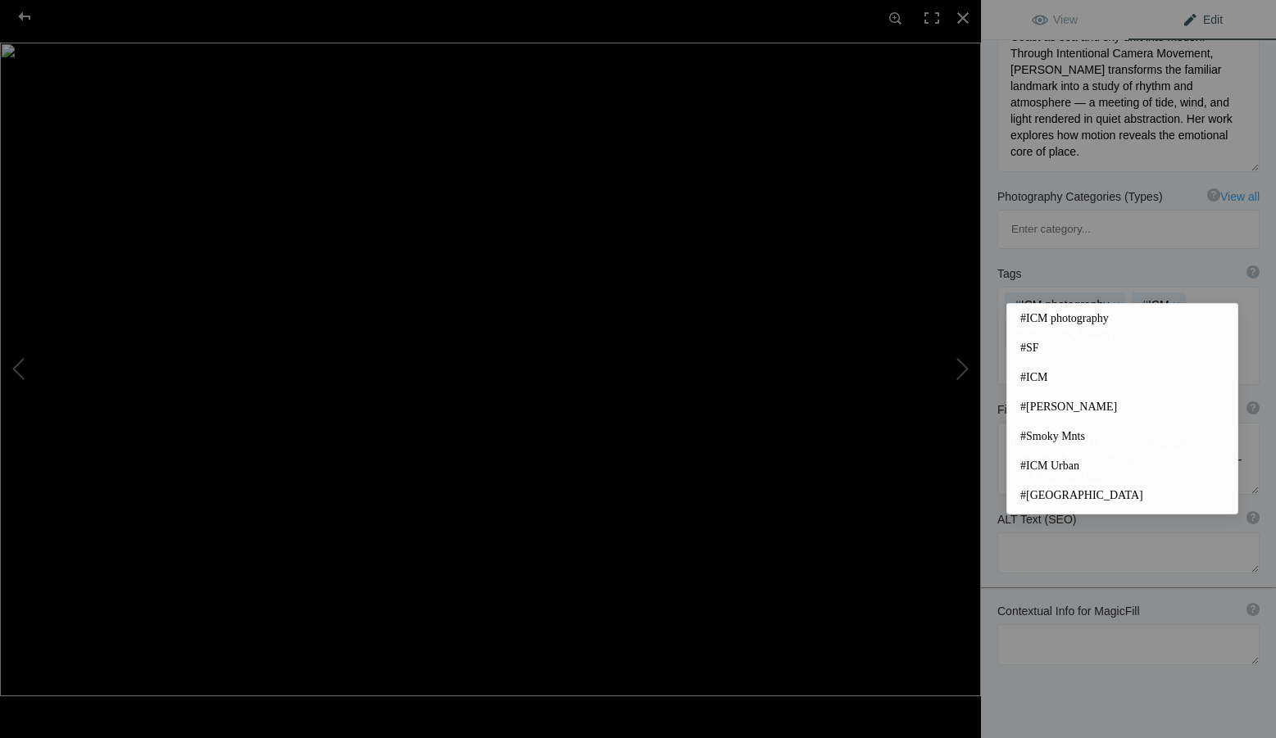
click at [1055, 351] on input at bounding box center [1128, 366] width 244 height 30
click at [1060, 498] on span "#coastal blur" at bounding box center [1122, 499] width 204 height 16
click at [1038, 351] on input at bounding box center [1128, 366] width 244 height 30
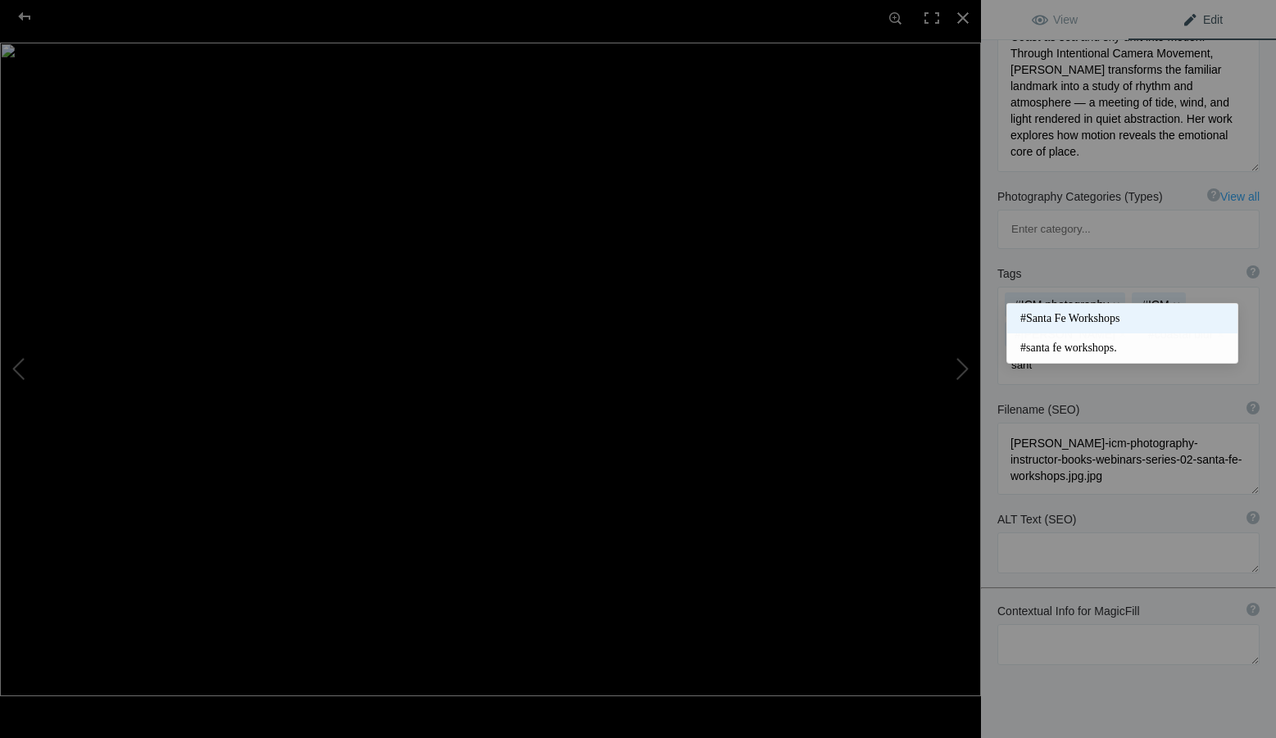
type input "sant"
click at [1066, 313] on span "#Santa Fe Workshops" at bounding box center [1122, 319] width 204 height 16
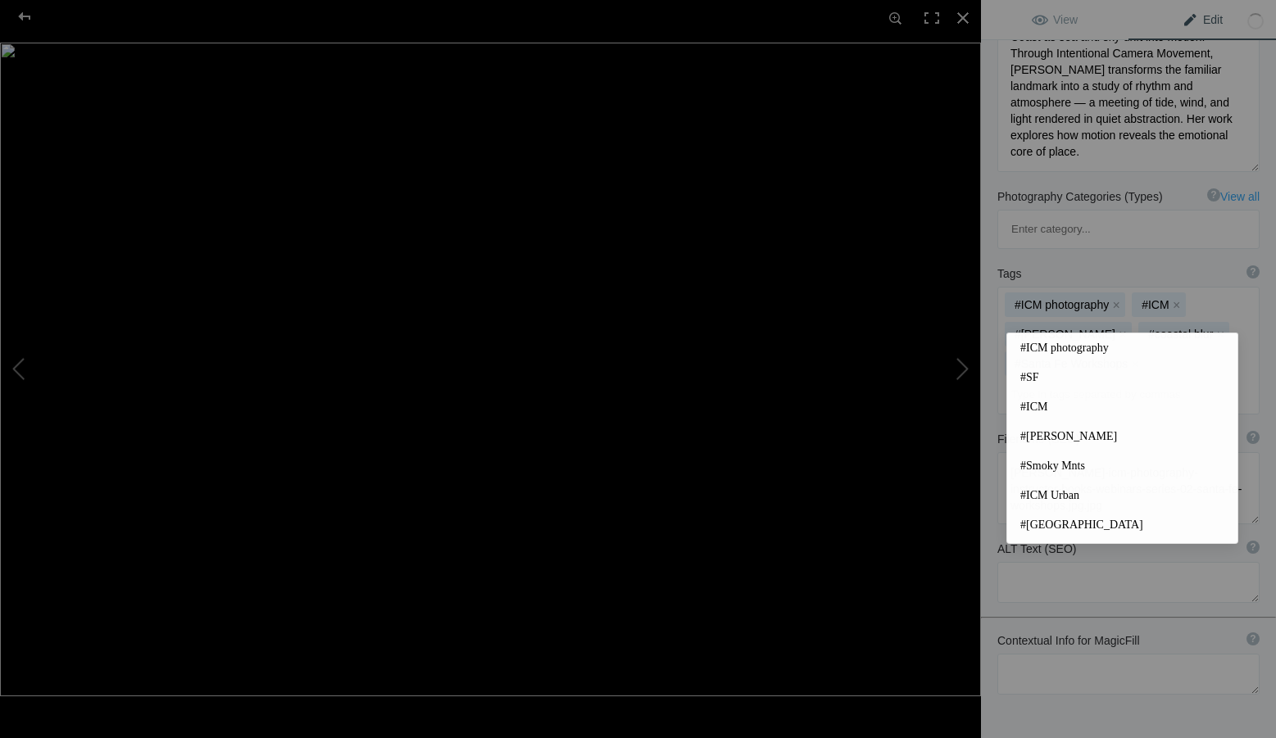
click at [1062, 380] on input at bounding box center [1128, 395] width 244 height 30
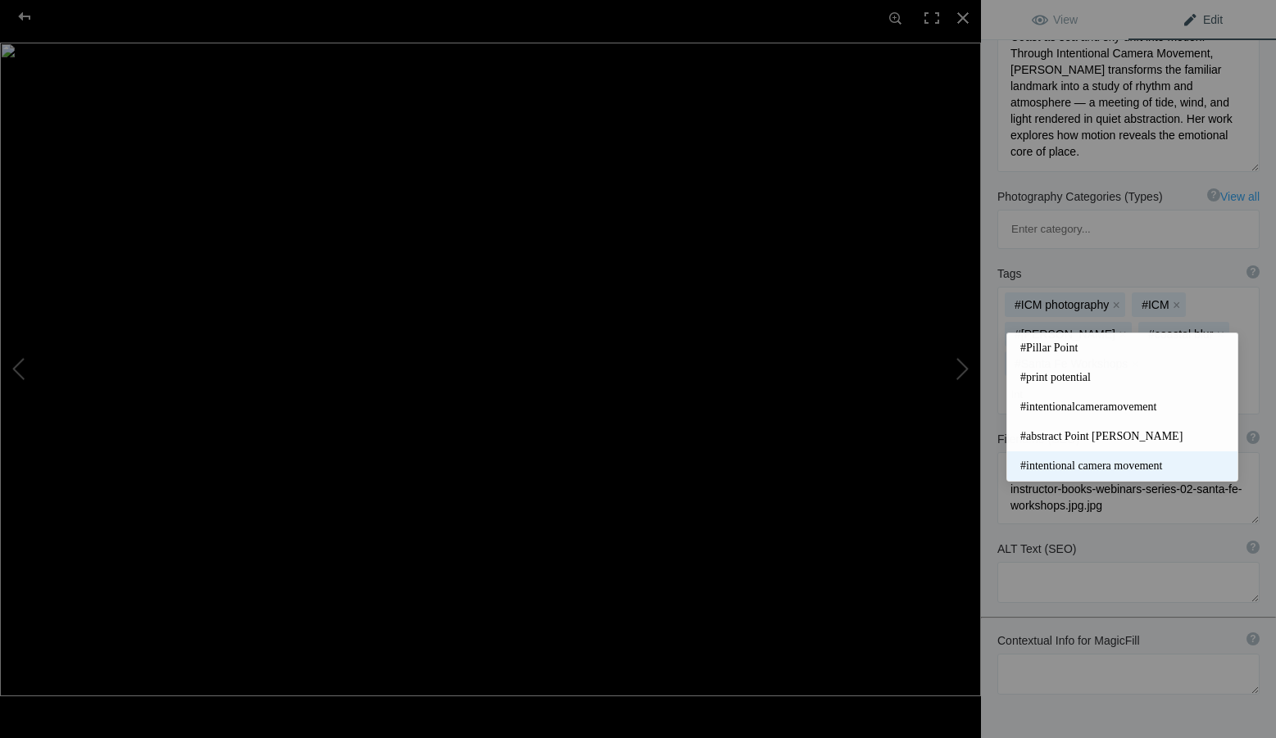
type input "int"
click at [1114, 458] on span "#intentional camera movement" at bounding box center [1122, 466] width 204 height 16
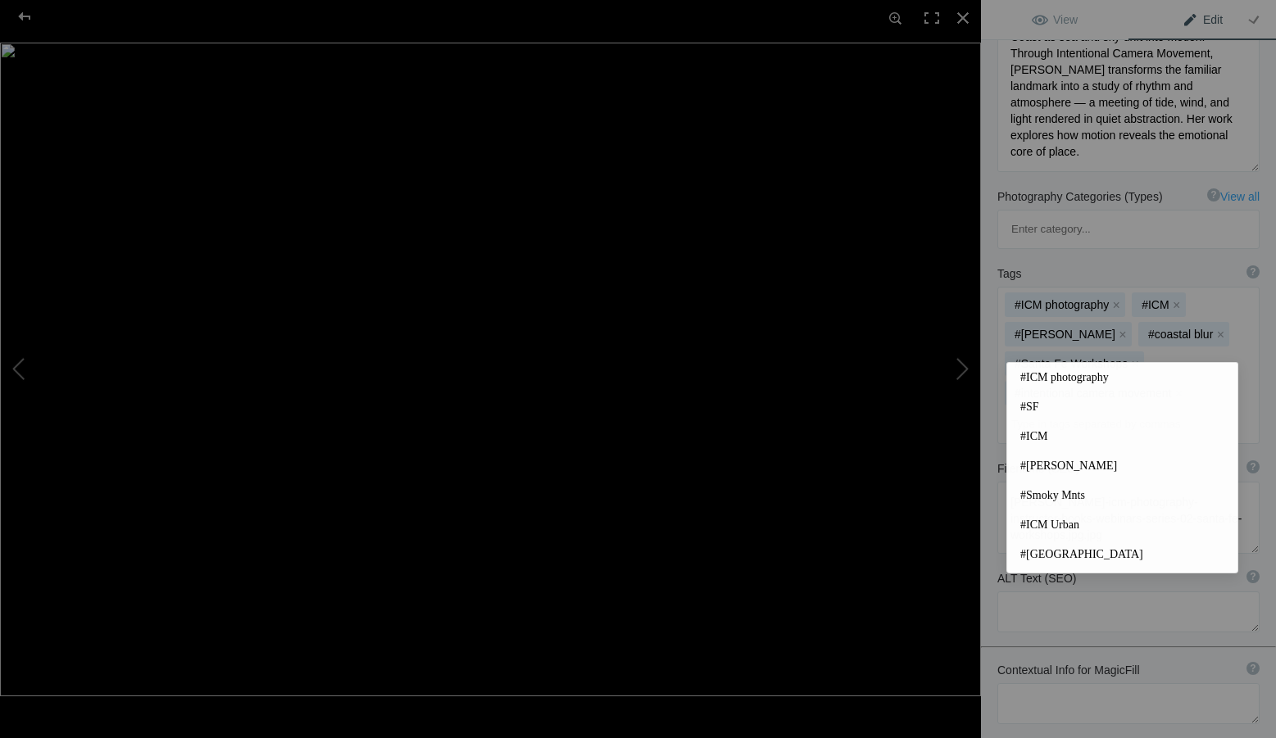
click at [1087, 410] on input at bounding box center [1128, 425] width 244 height 30
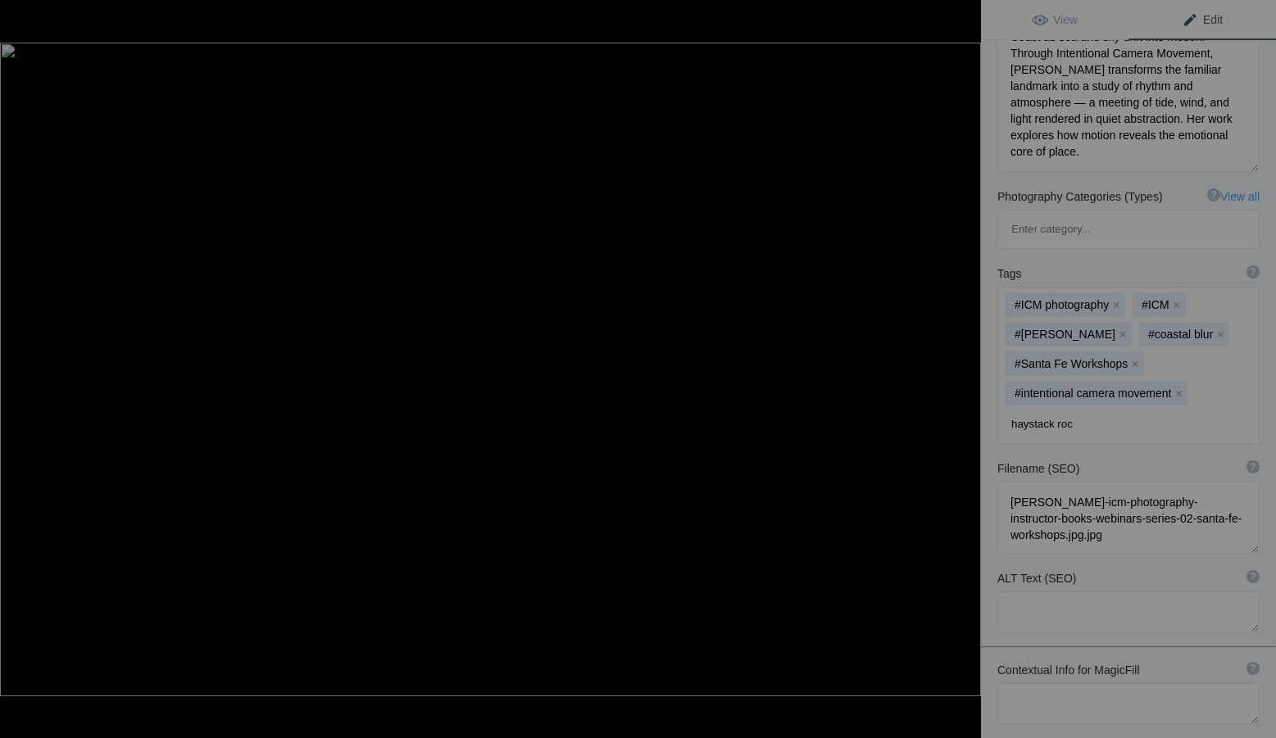
type input "haystack rock"
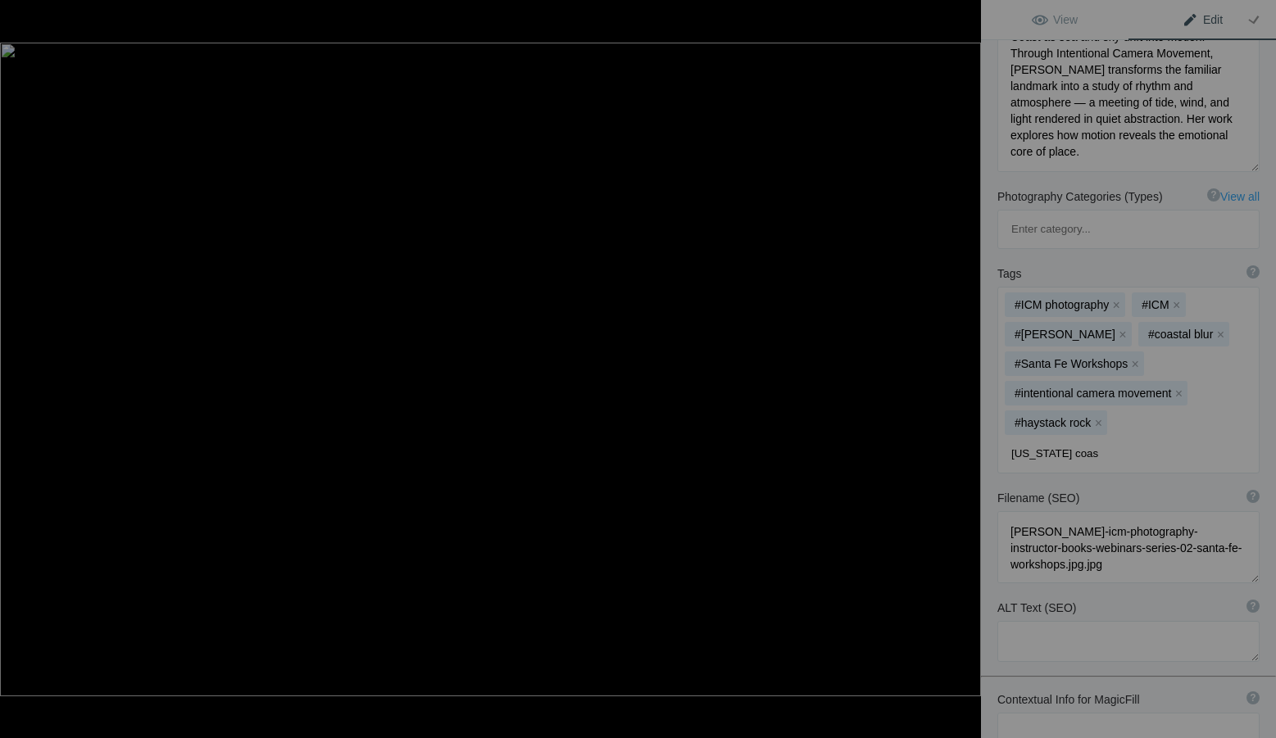
type input "[US_STATE] coast"
type input "seascape in motion"
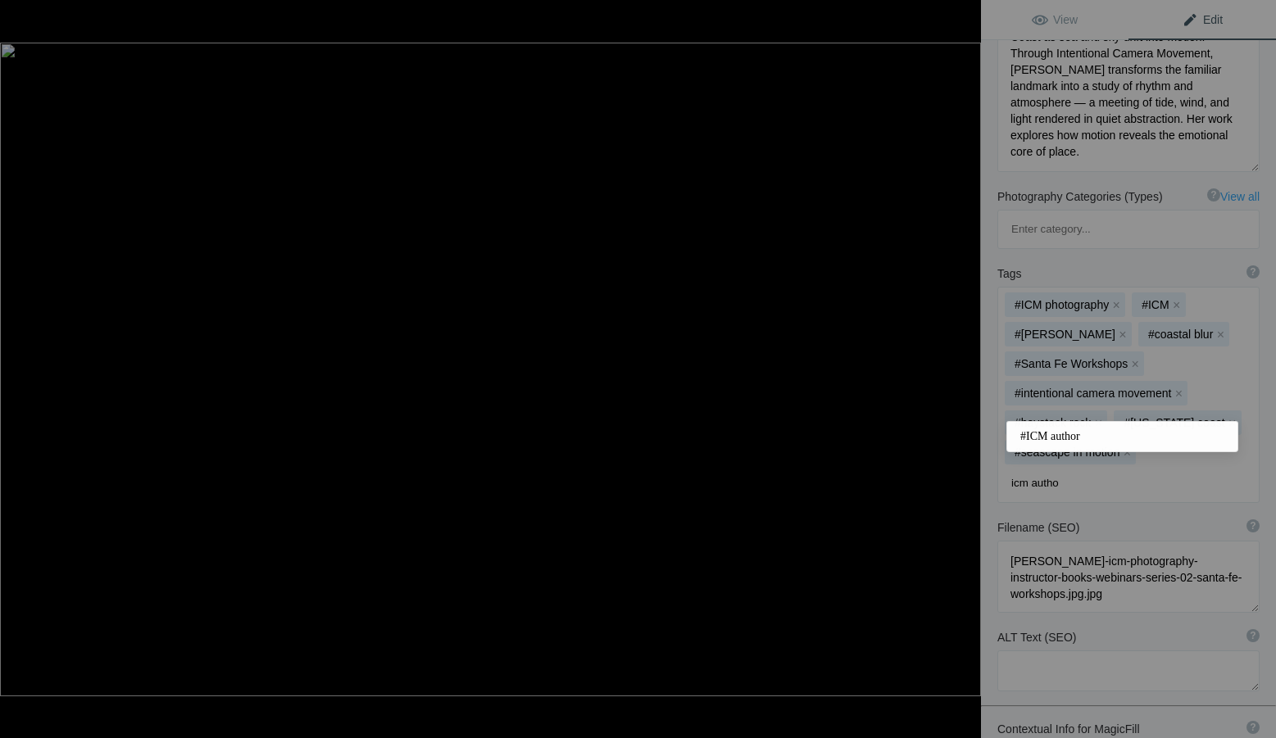
type input "icm author"
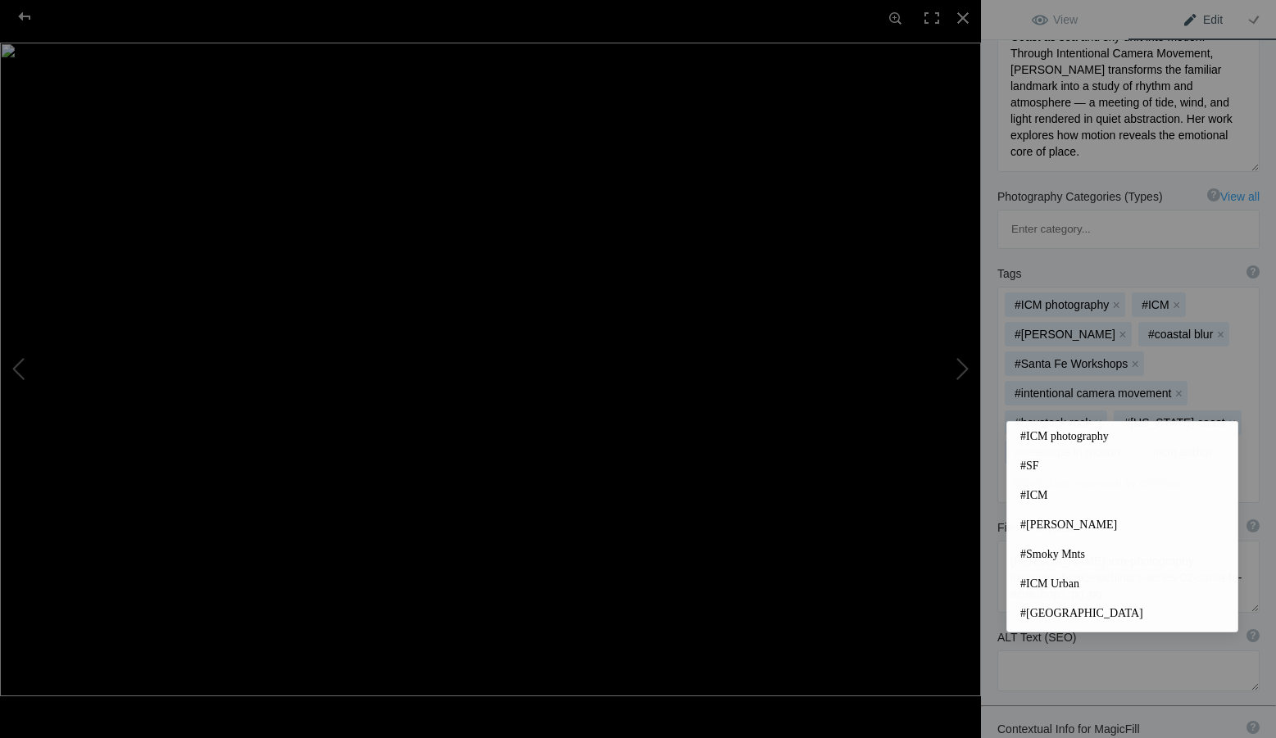
click at [984, 522] on div "Filename (SEO) ? Choose a clear, descriptive filename that accurately represent…" at bounding box center [1128, 566] width 295 height 110
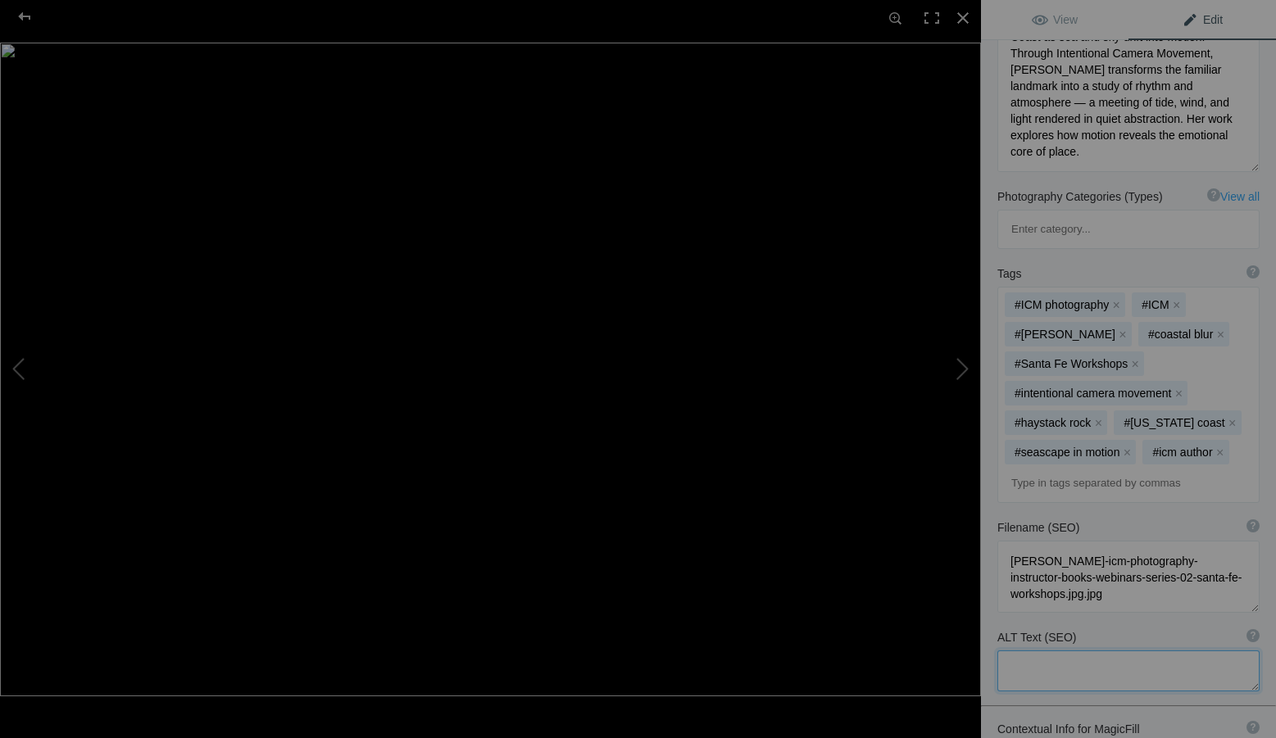
click at [1012, 651] on textarea at bounding box center [1128, 671] width 262 height 41
paste textarea "[PERSON_NAME]-icm-creative-photography-author-santa-fe-workshops-[GEOGRAPHIC_DA…"
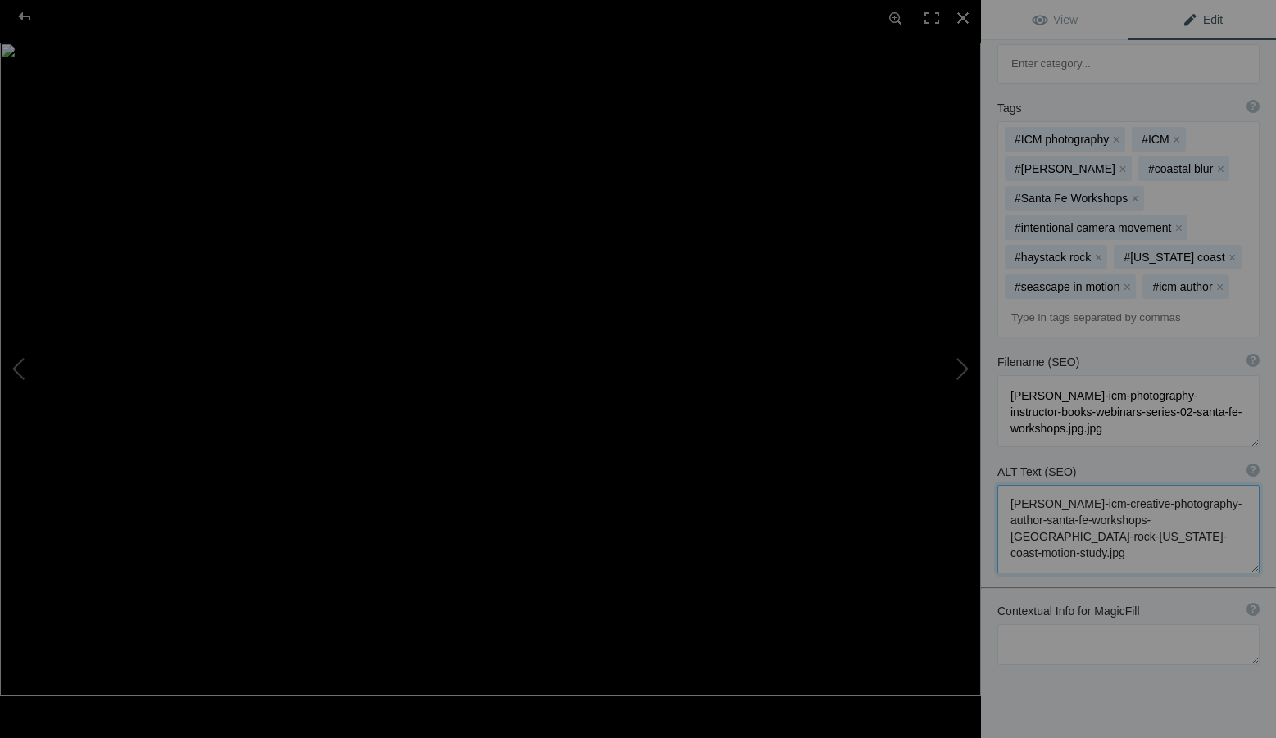
scroll to position [0, 0]
drag, startPoint x: 1125, startPoint y: 482, endPoint x: 1001, endPoint y: 420, distance: 138.9
click at [1001, 485] on textarea at bounding box center [1128, 529] width 262 height 89
paste textarea "Intentional Camera Movement photograph by [PERSON_NAME] depicting Haystack Rock…"
type textarea "Intentional Camera Movement photograph by [PERSON_NAME] depicting Haystack Rock…"
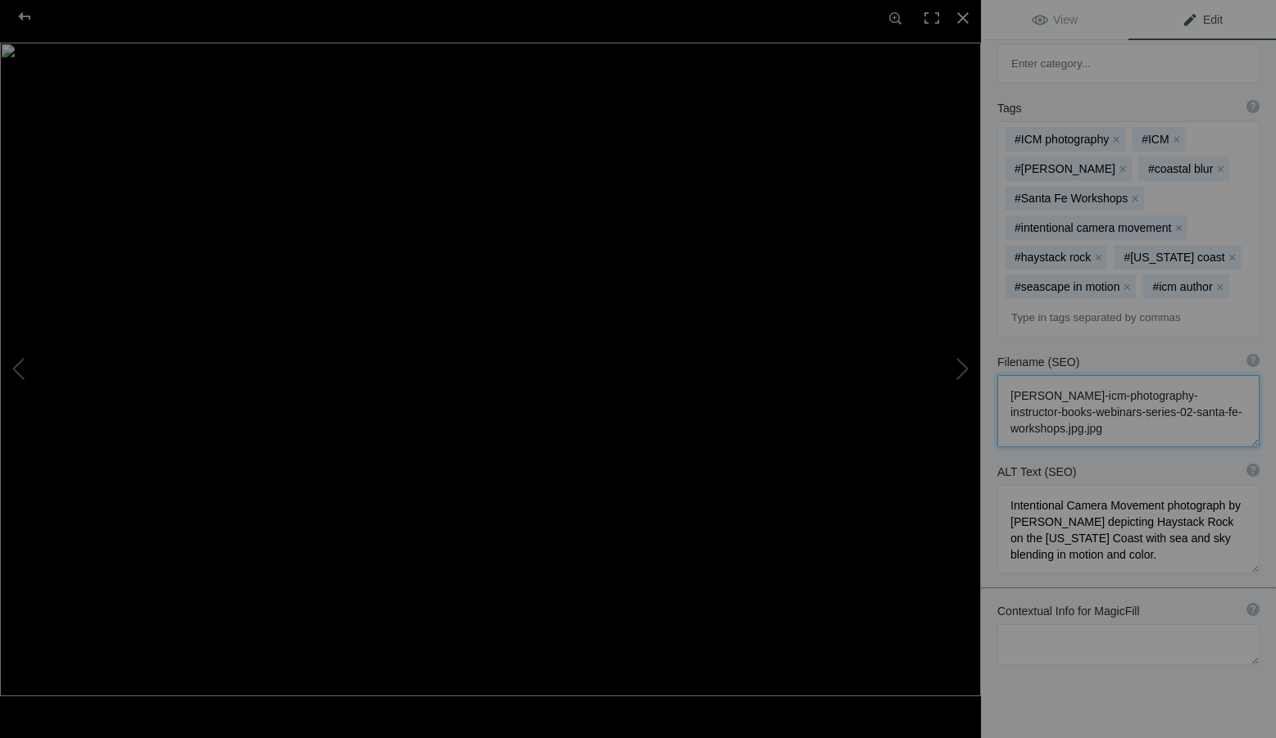
drag, startPoint x: 1179, startPoint y: 353, endPoint x: 989, endPoint y: 308, distance: 195.4
click at [989, 346] on div "Filename (SEO) ? Choose a clear, descriptive filename that accurately represent…" at bounding box center [1128, 401] width 295 height 110
paste textarea "creative-photography-author-santa-fe-workshops-[GEOGRAPHIC_DATA]-rock-[US_STATE…"
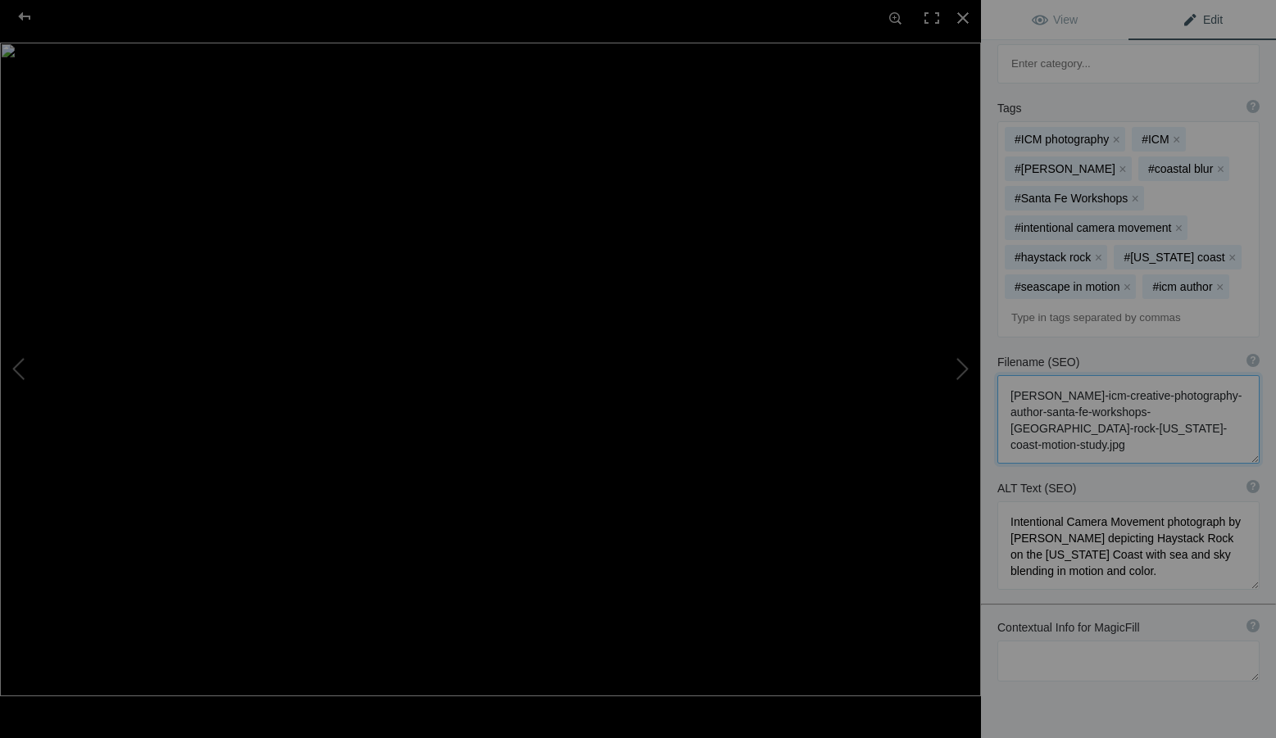
scroll to position [2, 0]
type textarea "[PERSON_NAME]-icm-creative-photography-author-santa-fe-workshops-[GEOGRAPHIC_DA…"
click at [1124, 641] on textarea at bounding box center [1128, 661] width 262 height 41
click at [1015, 641] on textarea at bounding box center [1128, 661] width 262 height 41
paste textarea "Santa Fe Workshops, [PERSON_NAME], ICM Creative Photography, [GEOGRAPHIC_DATA],…"
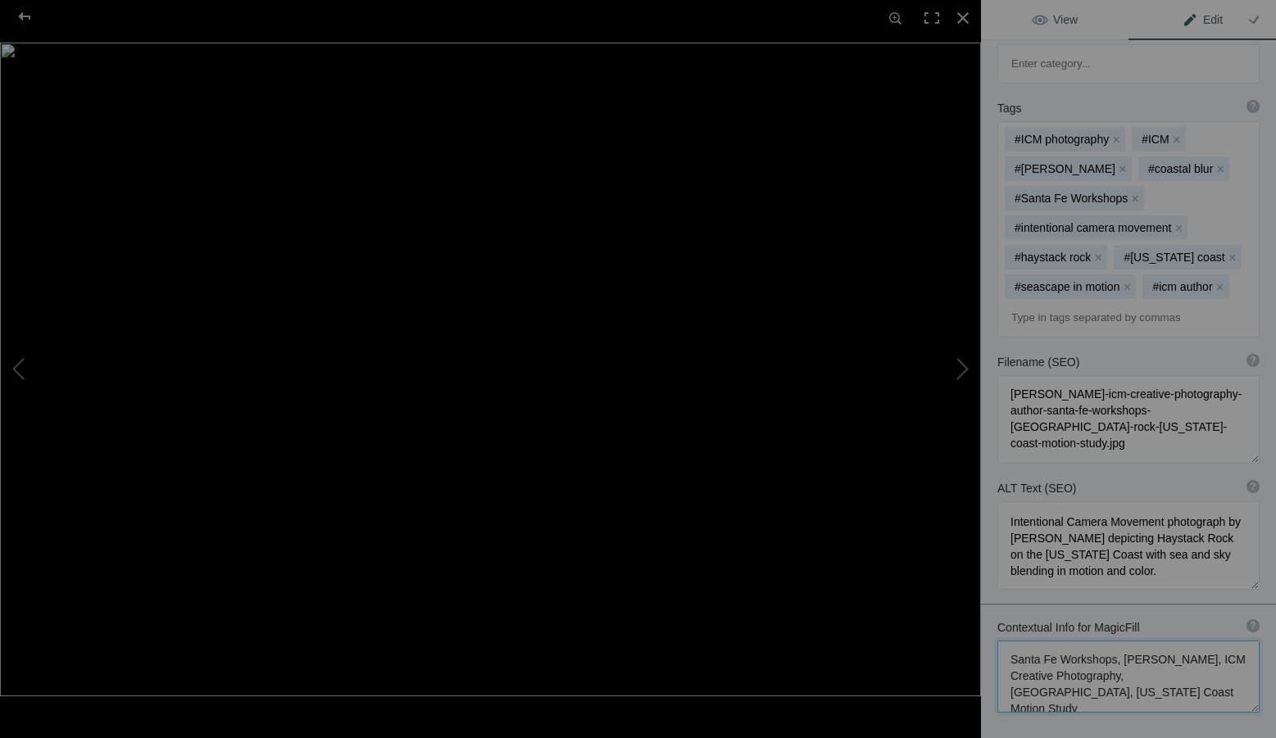
type textarea "Santa Fe Workshops, [PERSON_NAME], ICM Creative Photography, [GEOGRAPHIC_DATA],…"
click at [1077, 16] on link "View" at bounding box center [1055, 19] width 148 height 39
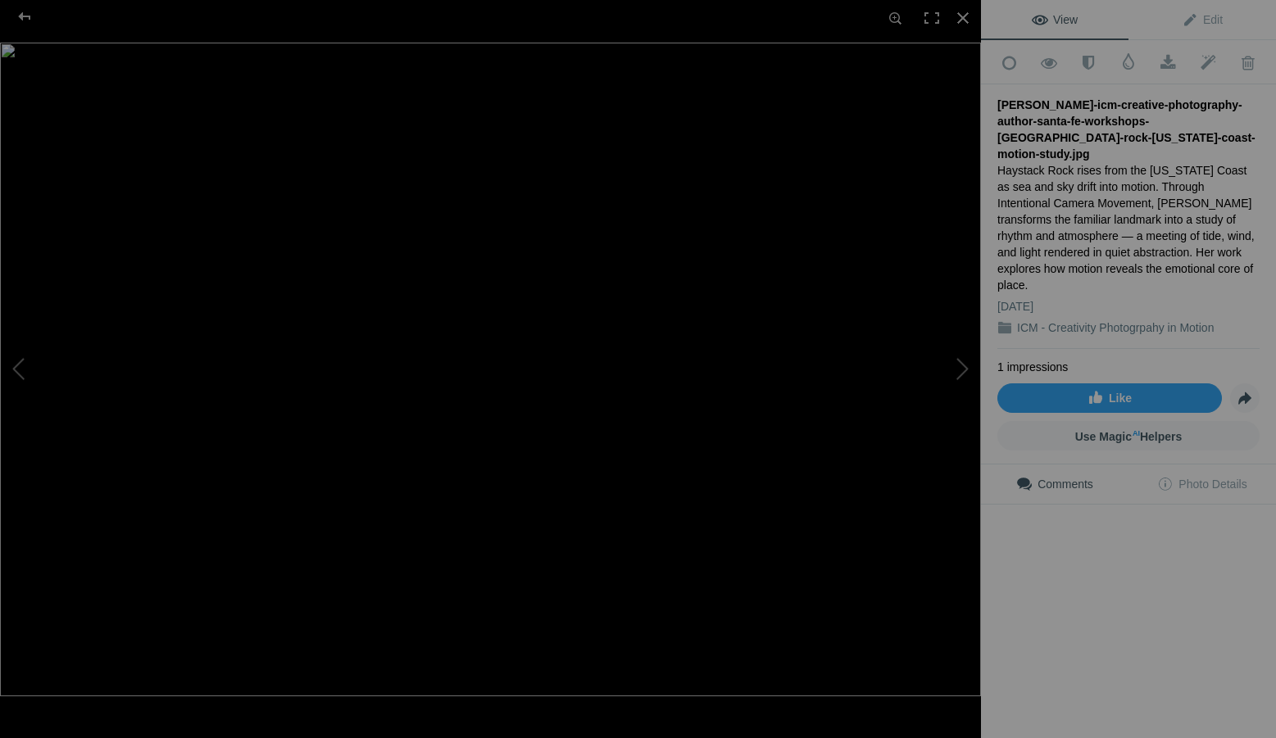
scroll to position [0, 0]
click at [961, 11] on div at bounding box center [963, 18] width 36 height 36
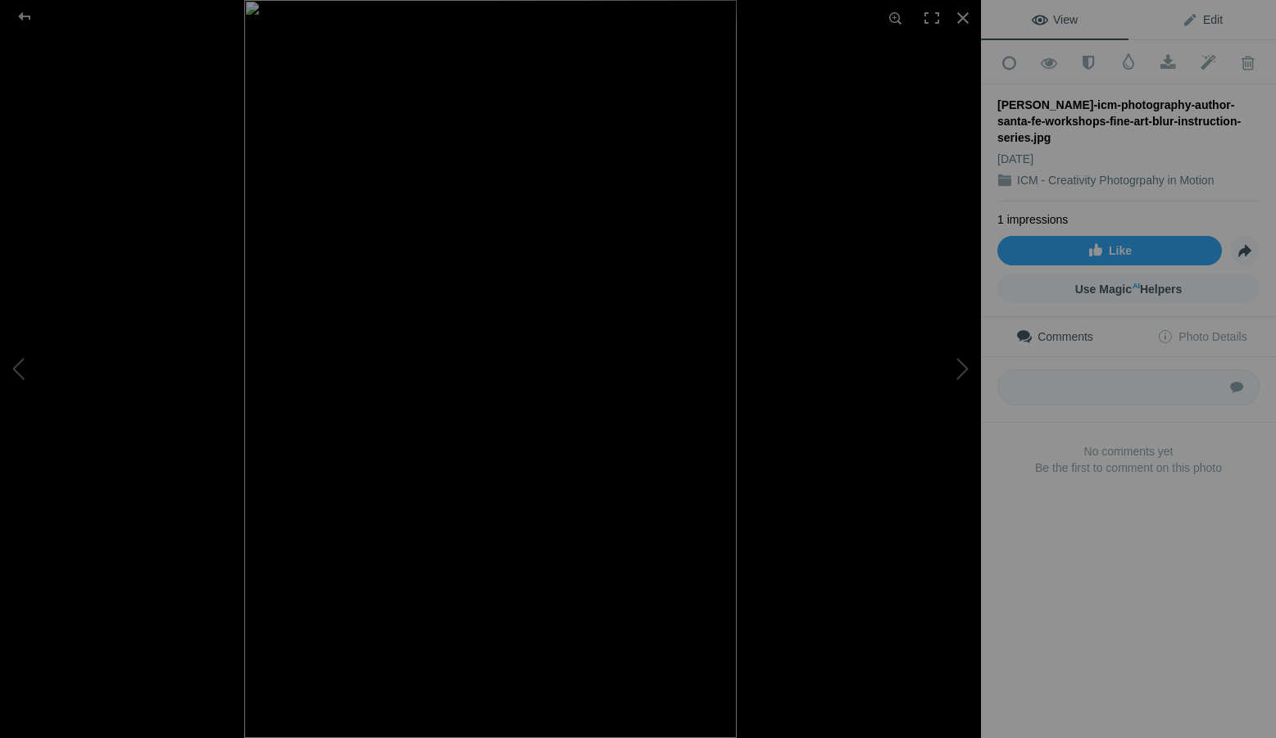
click at [1232, 25] on link "Edit" at bounding box center [1203, 19] width 148 height 39
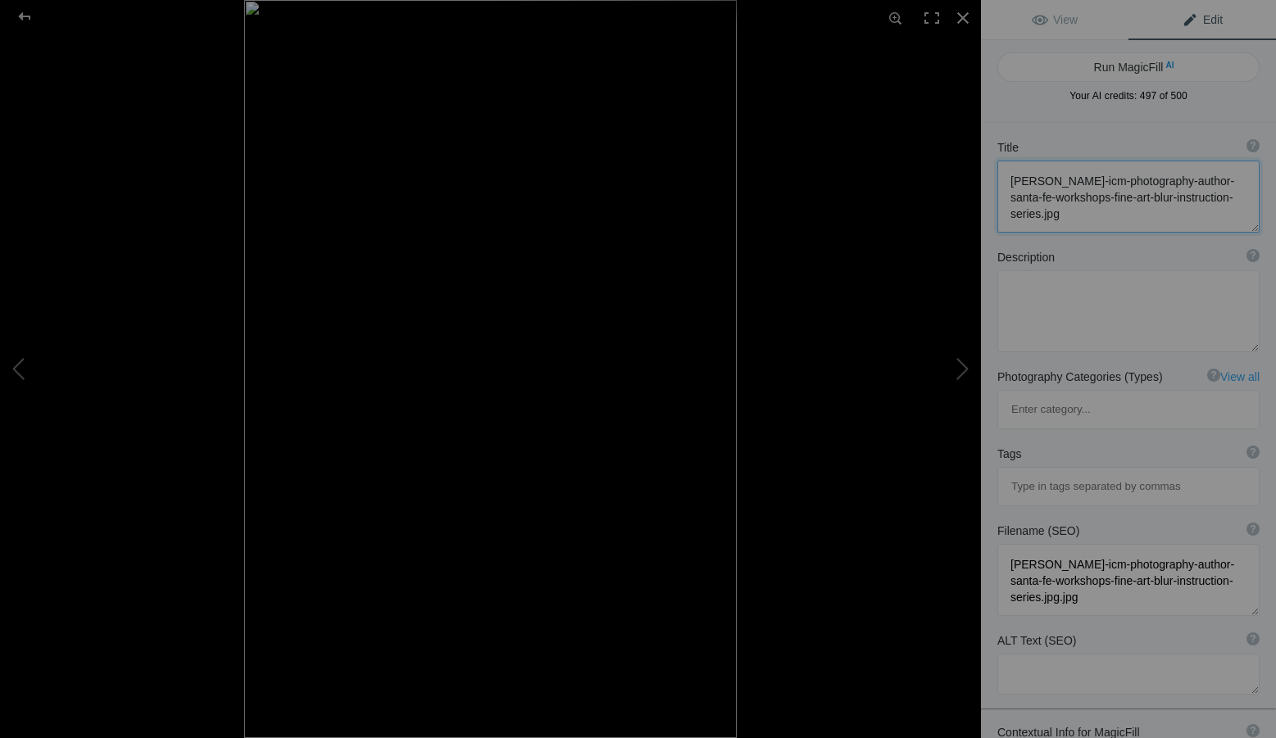
drag, startPoint x: 1147, startPoint y: 219, endPoint x: 1000, endPoint y: 177, distance: 152.5
click at [1000, 177] on textarea at bounding box center [1128, 197] width 262 height 72
paste textarea "creative-photography-author-santa-fe-workshops-harbor-boardwalk-light-and-motio…"
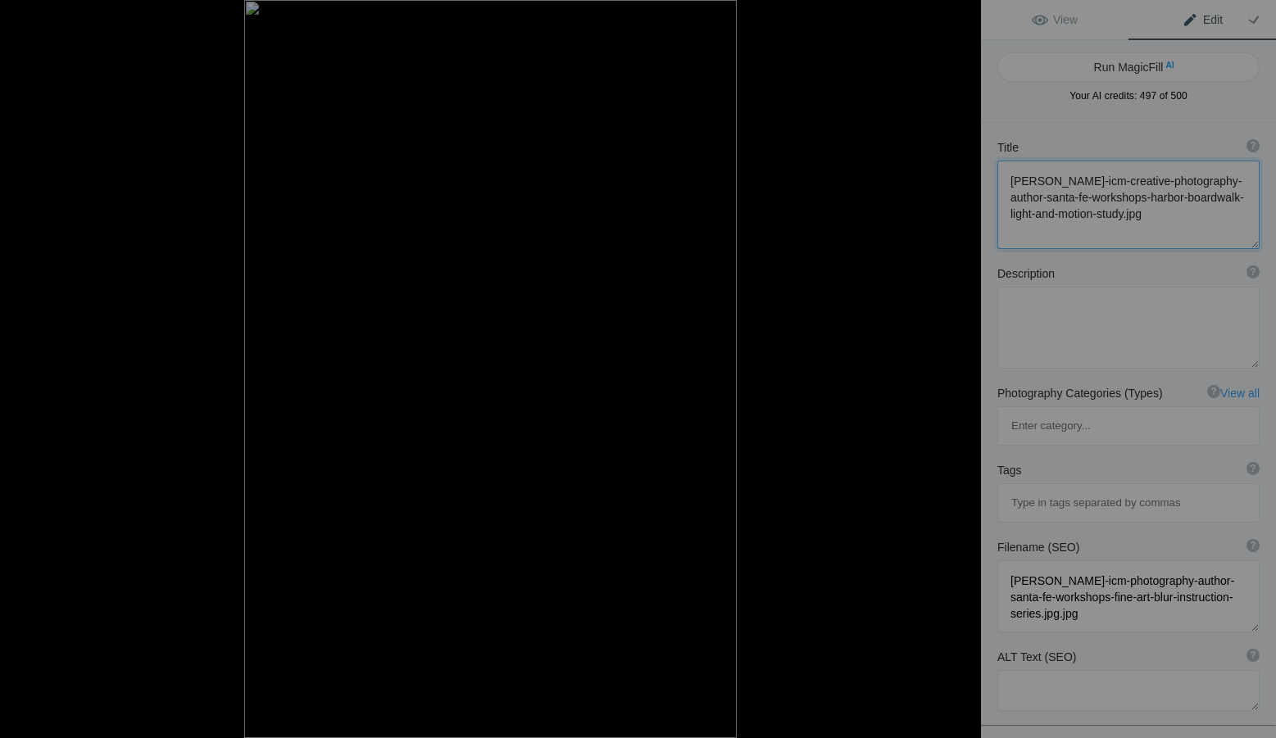
type textarea "[PERSON_NAME]-icm-creative-photography-author-santa-fe-workshops-harbor-boardwa…"
click at [1076, 325] on textarea at bounding box center [1128, 328] width 262 height 82
paste textarea "Evening light brushes the harbor boardwalk — color, motion, and reflection blen…"
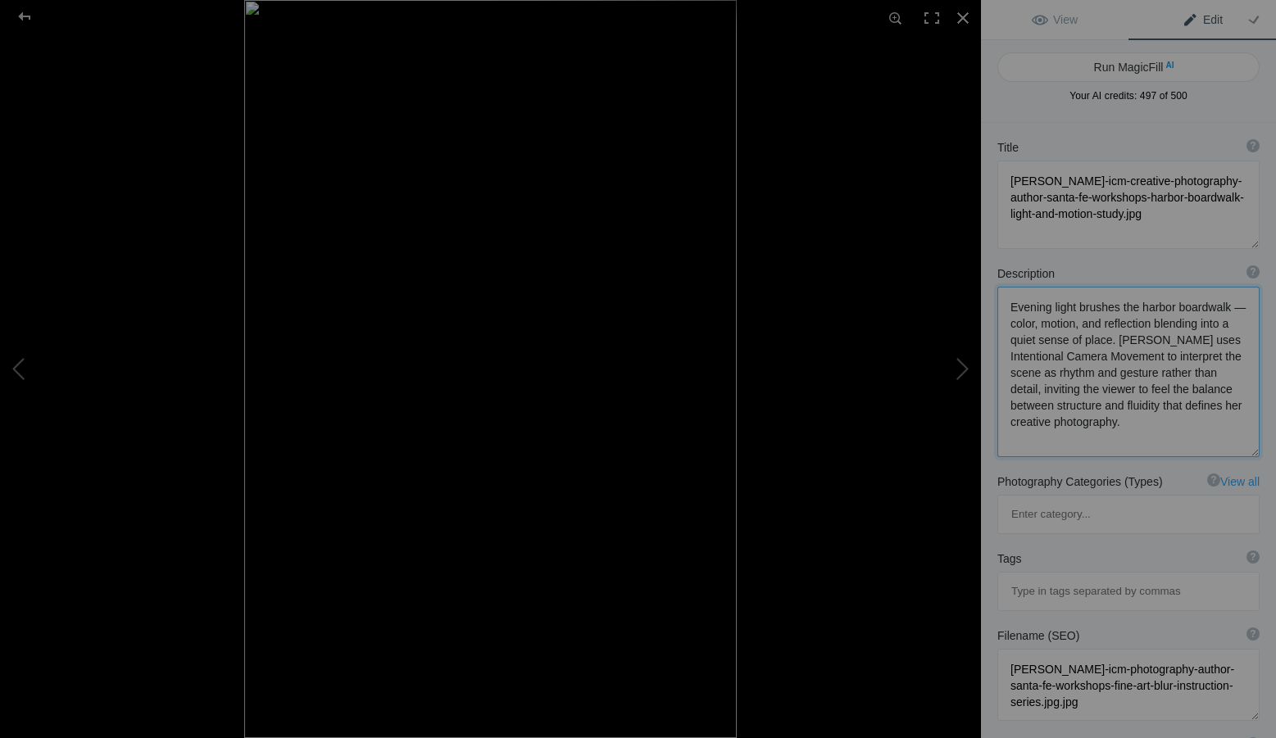
click at [1068, 323] on textarea at bounding box center [1128, 372] width 262 height 170
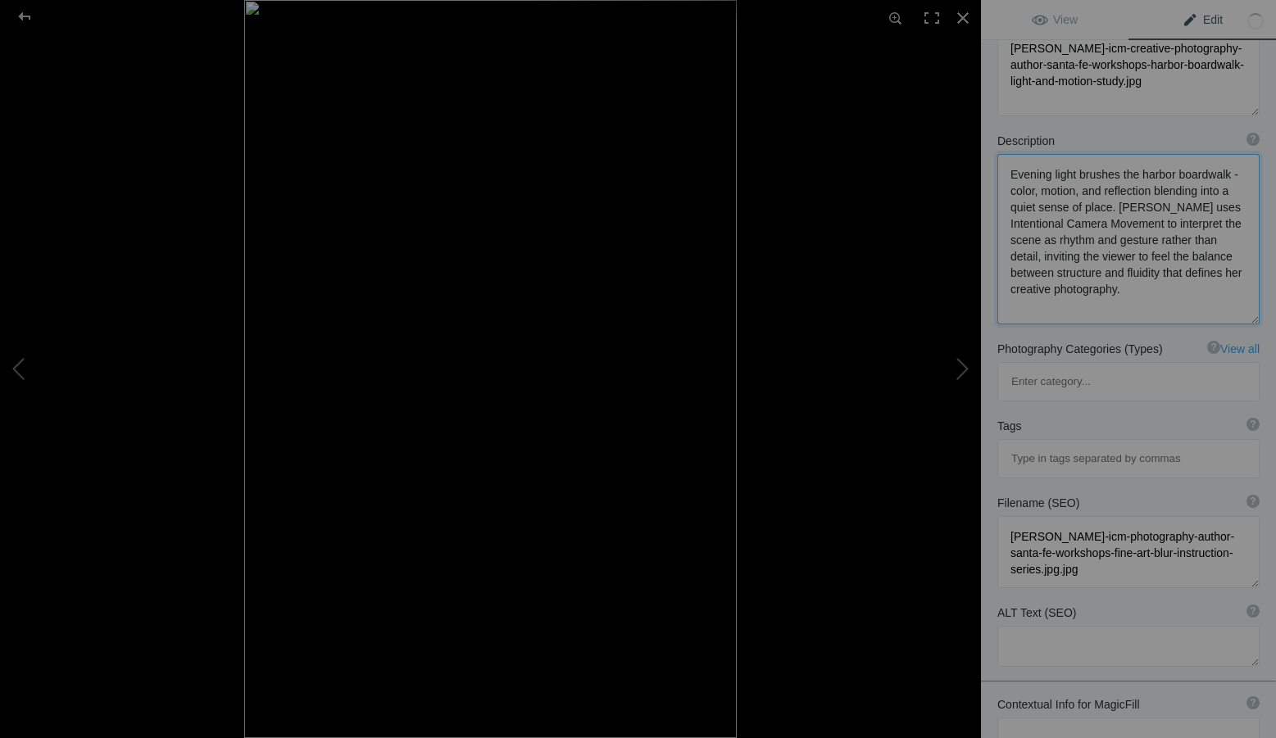
scroll to position [164, 0]
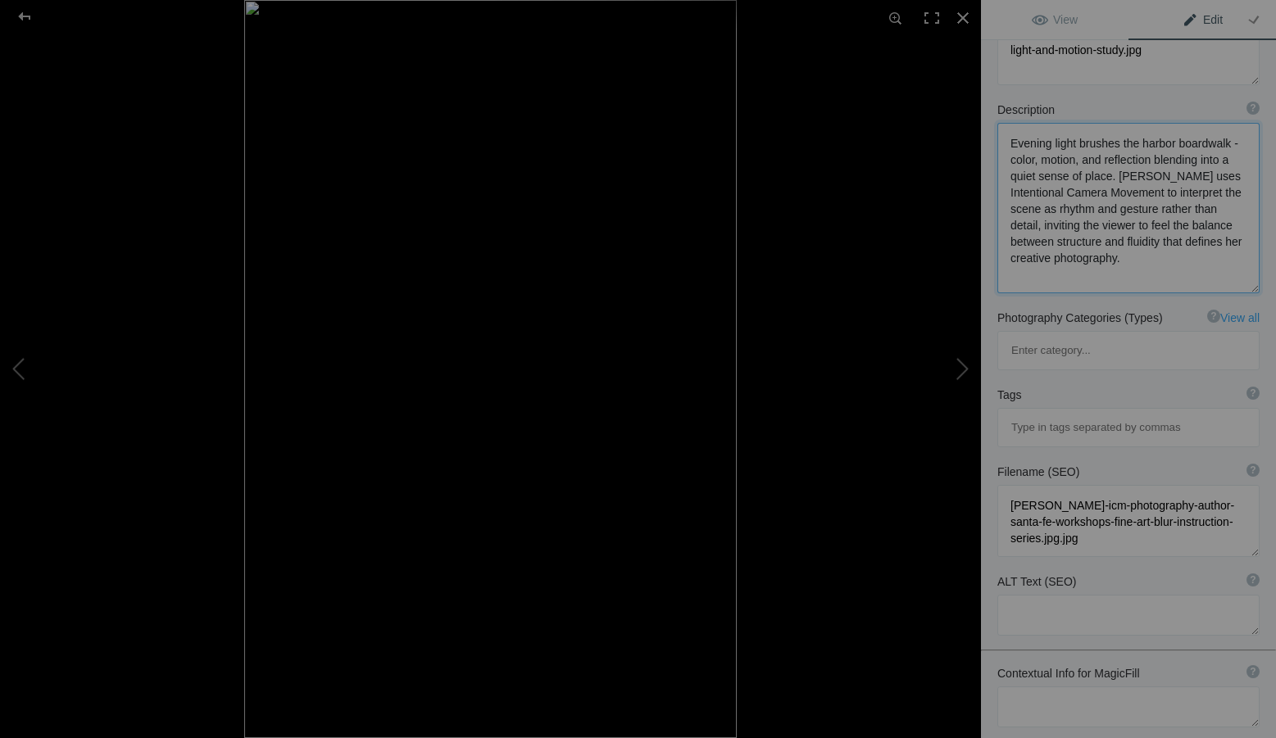
type textarea "Evening light brushes the harbor boardwalk - color, motion, and reflection blen…"
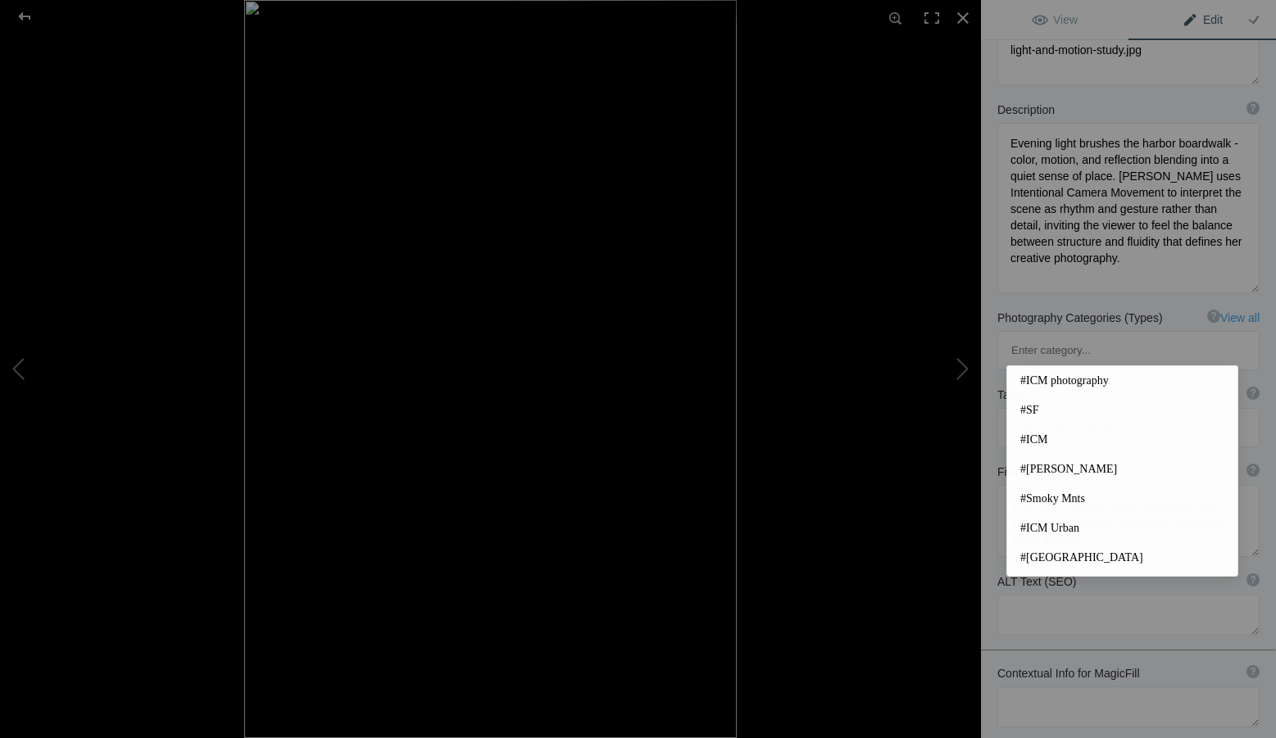
click at [1036, 413] on input at bounding box center [1128, 428] width 244 height 30
click at [1053, 383] on span "#ICM photography" at bounding box center [1122, 381] width 204 height 16
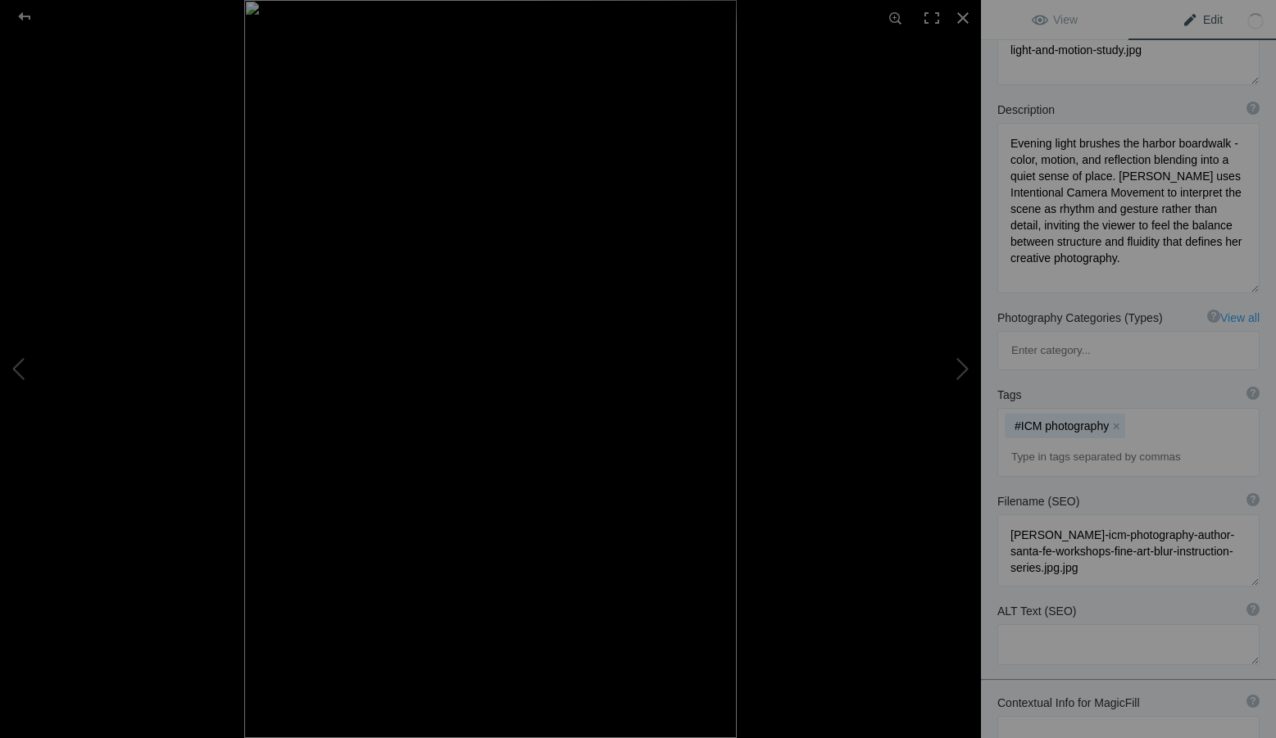
click at [1048, 443] on input at bounding box center [1128, 458] width 244 height 30
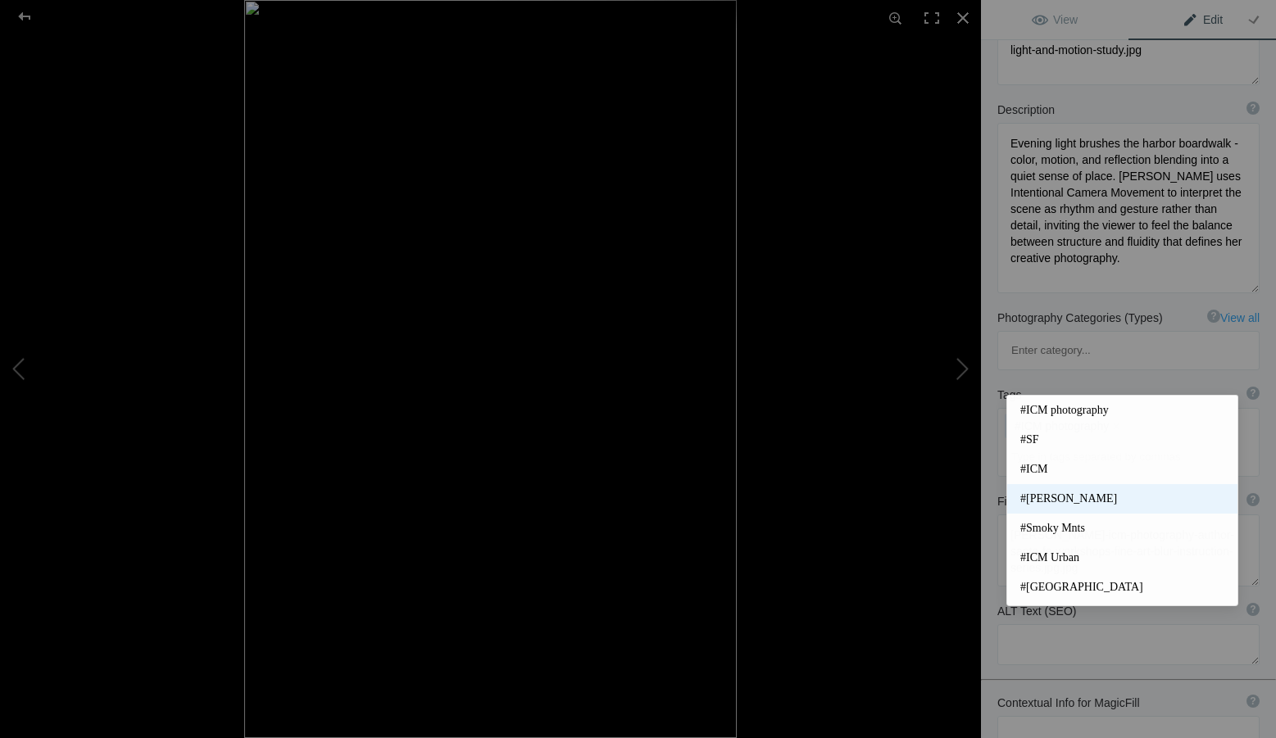
click at [1075, 501] on span "#[PERSON_NAME]" at bounding box center [1122, 499] width 204 height 16
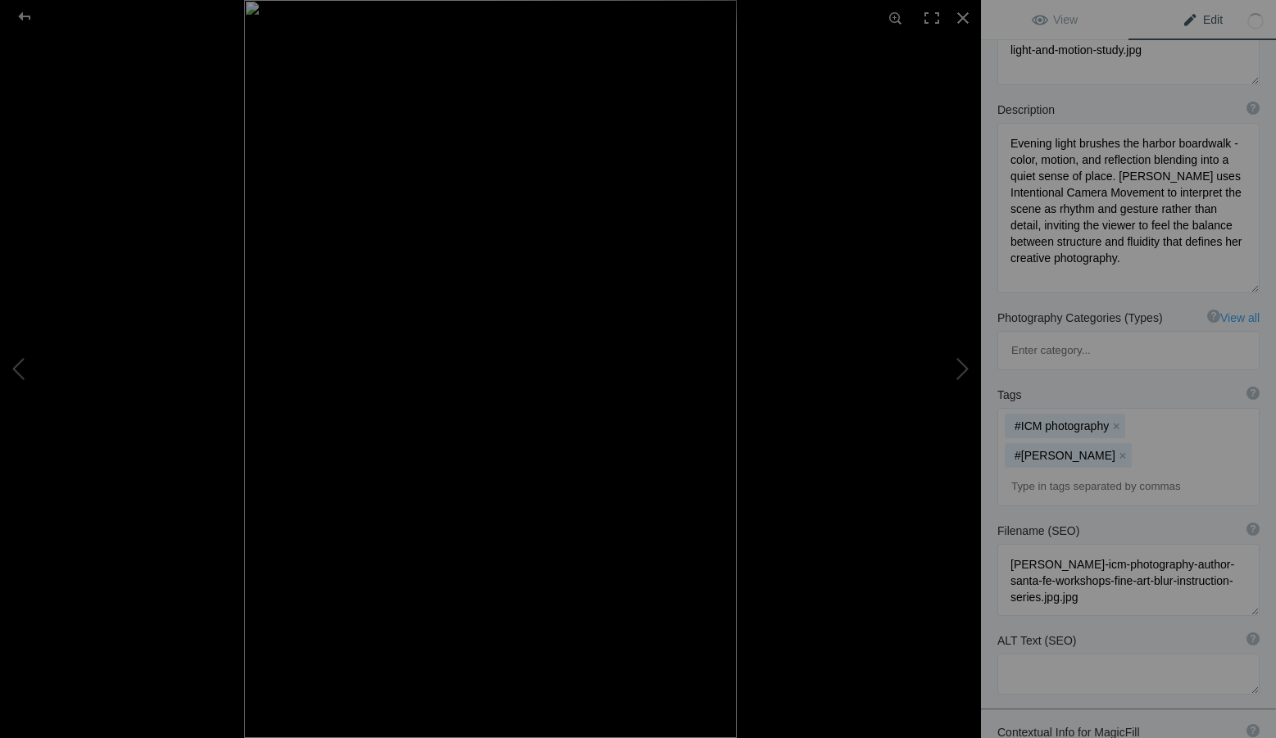
click at [1044, 472] on input at bounding box center [1128, 487] width 244 height 30
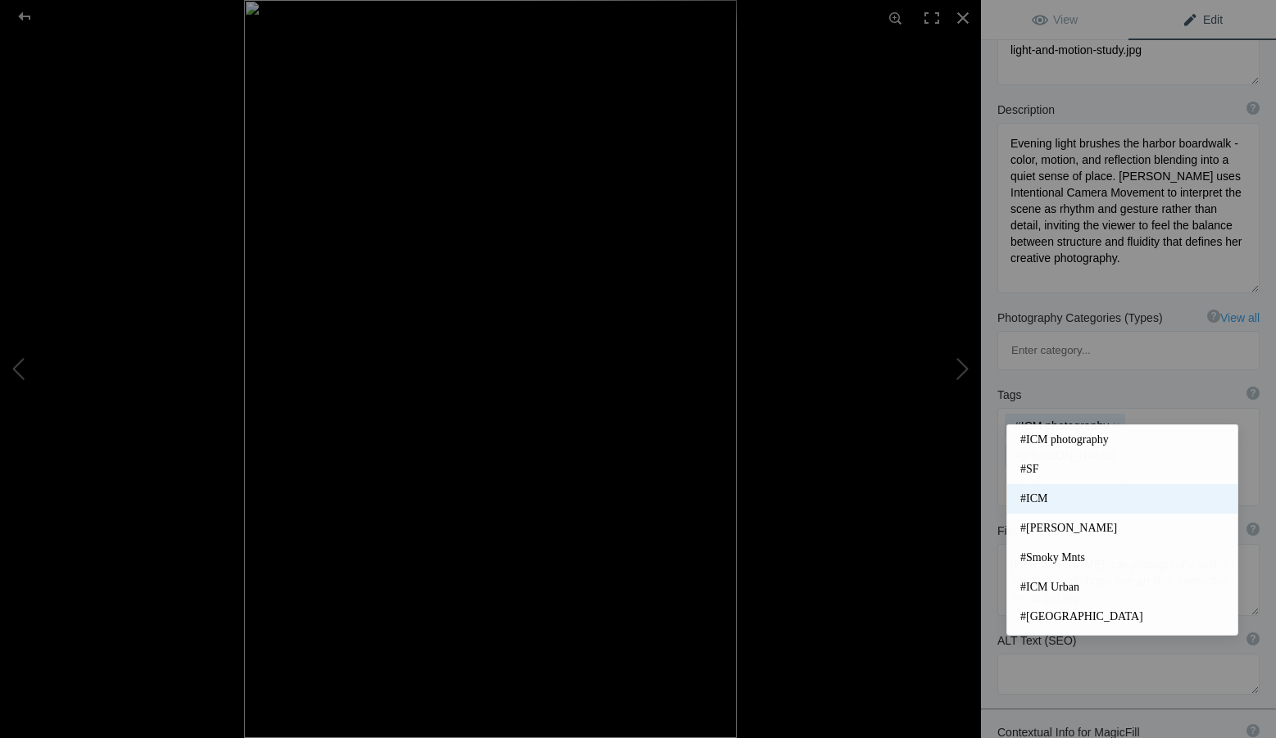
click at [1043, 492] on span "#ICM" at bounding box center [1122, 499] width 204 height 16
click at [1041, 472] on input at bounding box center [1128, 487] width 244 height 30
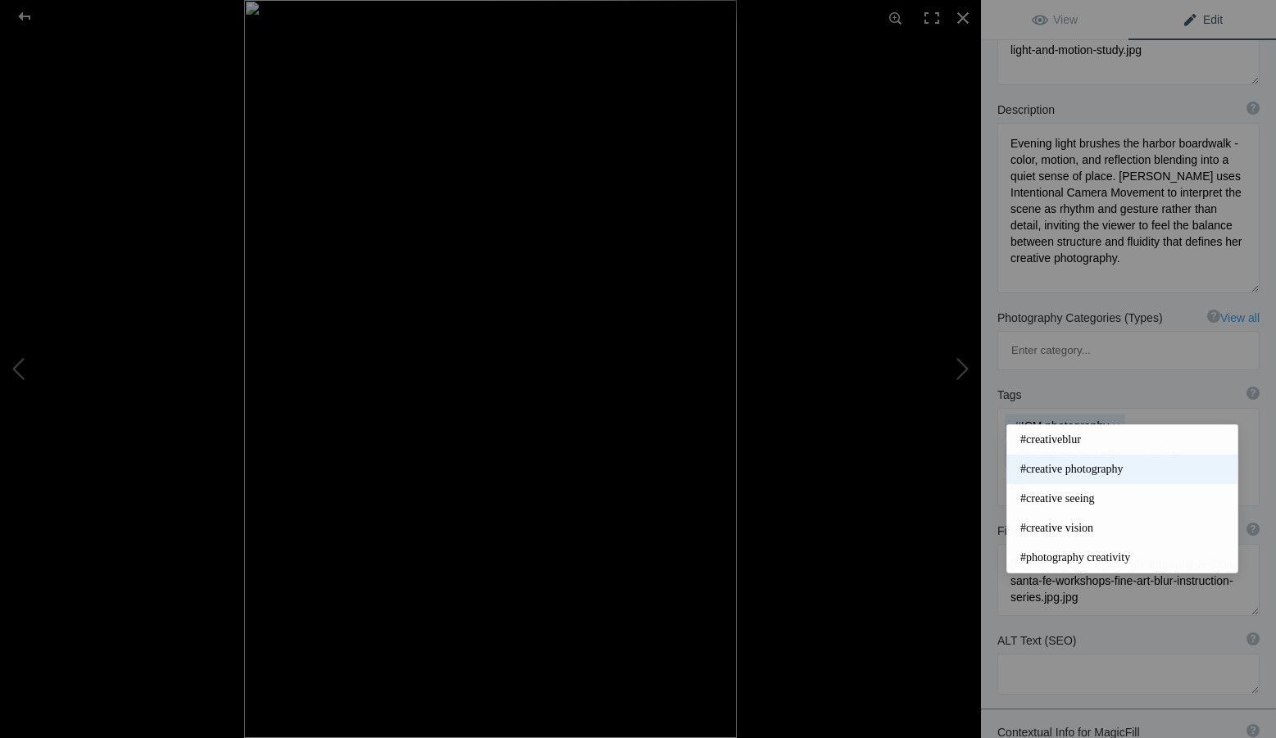
type input "cre"
click at [1095, 464] on span "#creative photography" at bounding box center [1122, 469] width 204 height 16
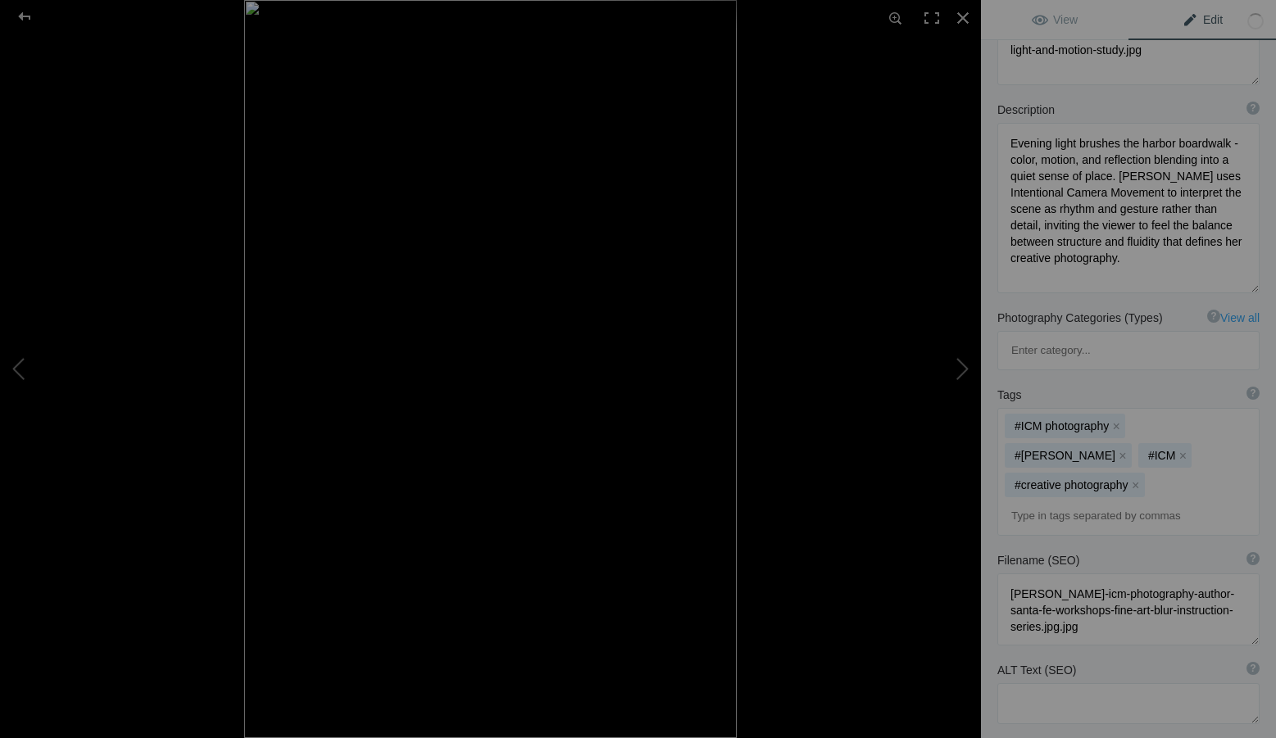
click at [1051, 502] on input at bounding box center [1128, 517] width 244 height 30
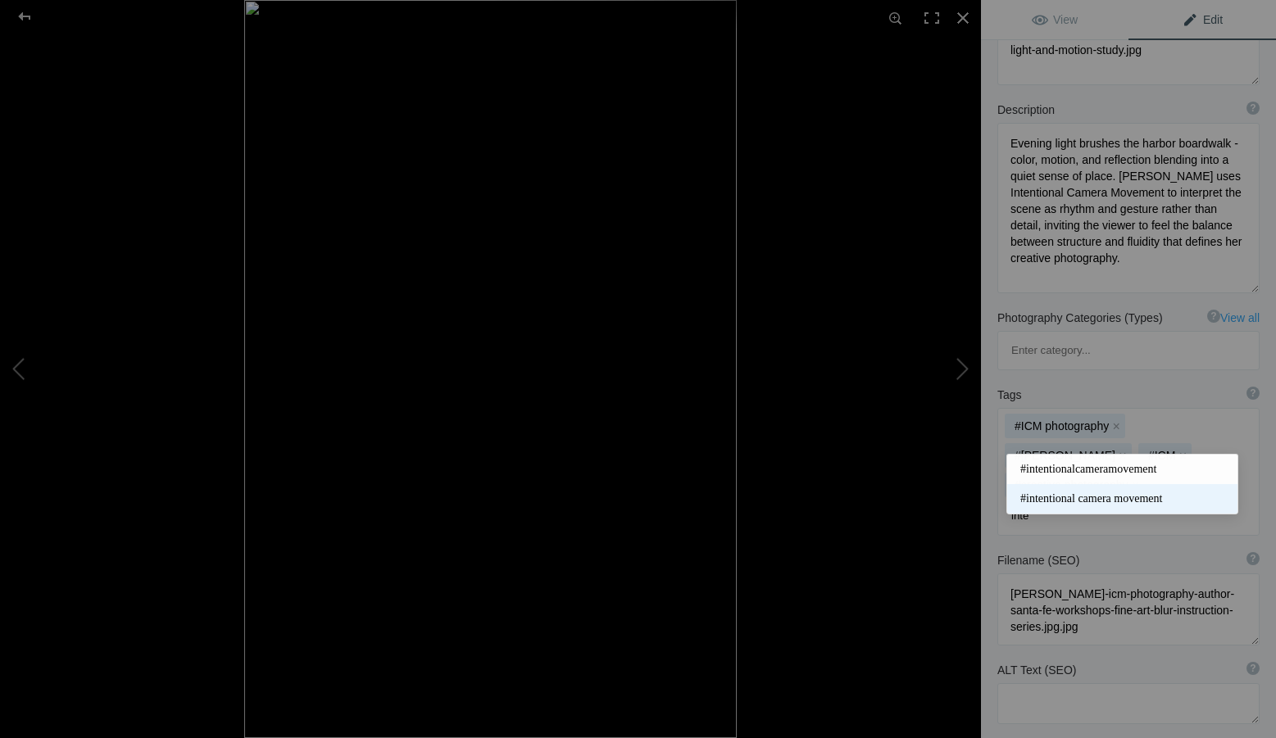
type input "inte"
click at [1111, 493] on span "#intentional camera movement" at bounding box center [1122, 499] width 204 height 16
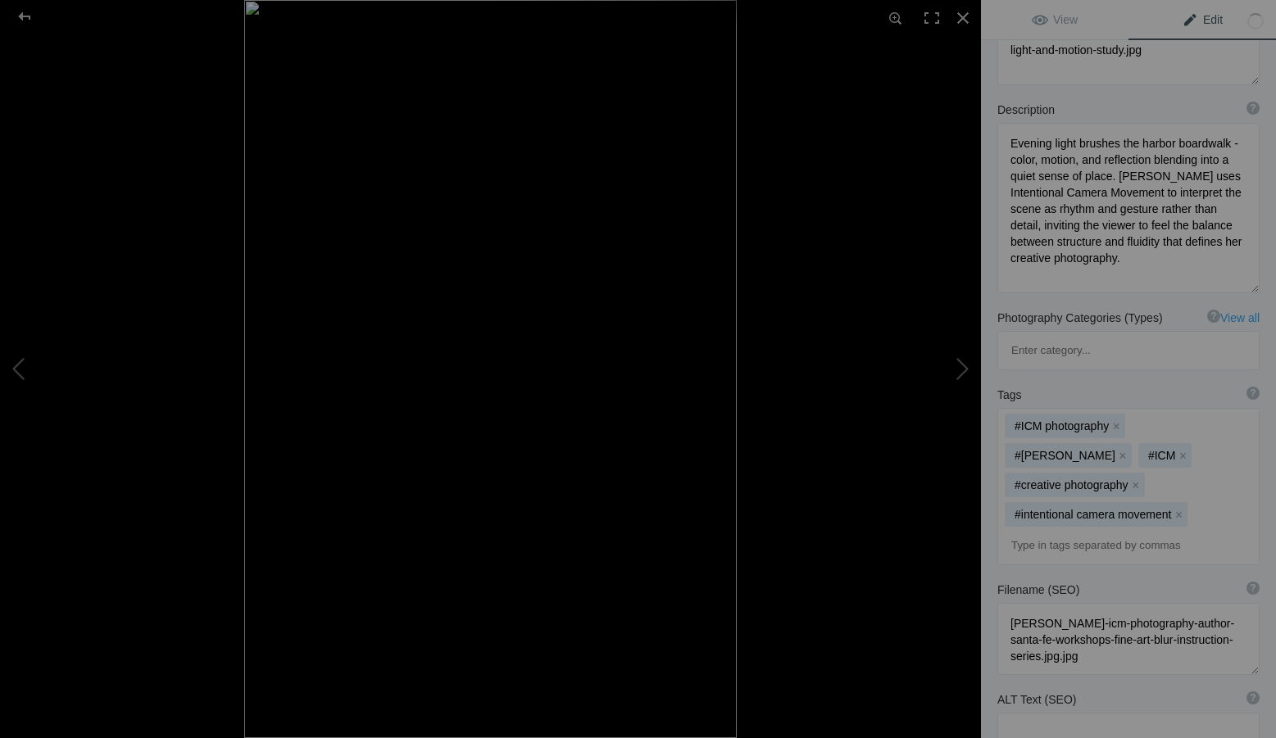
click at [1050, 531] on input at bounding box center [1128, 546] width 244 height 30
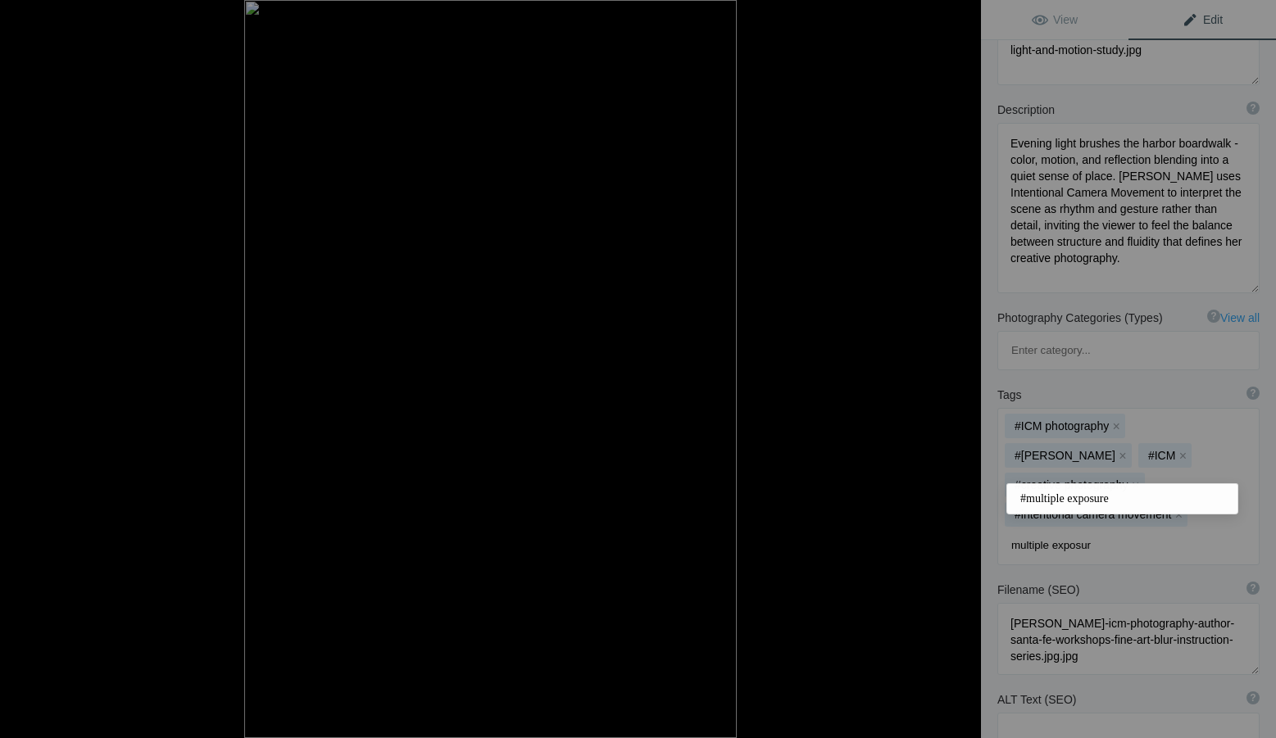
type input "multiple exposure"
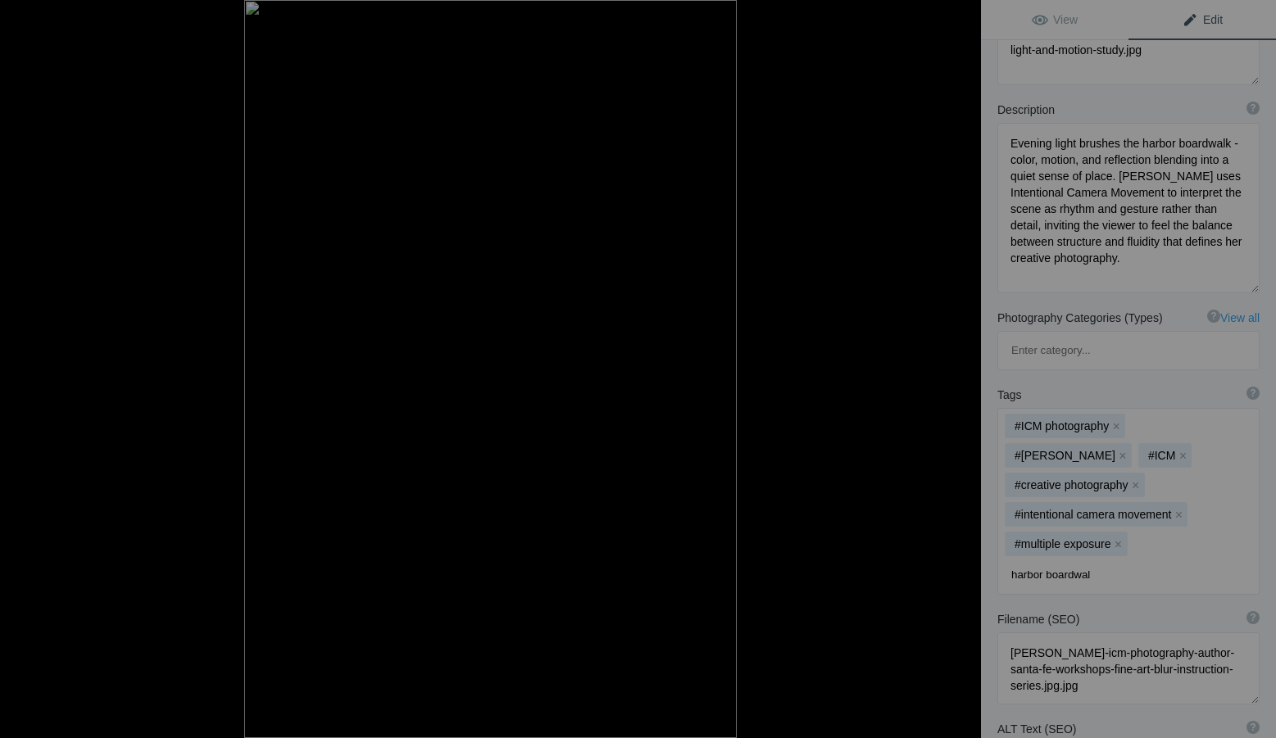
type input "harbor boardwalk"
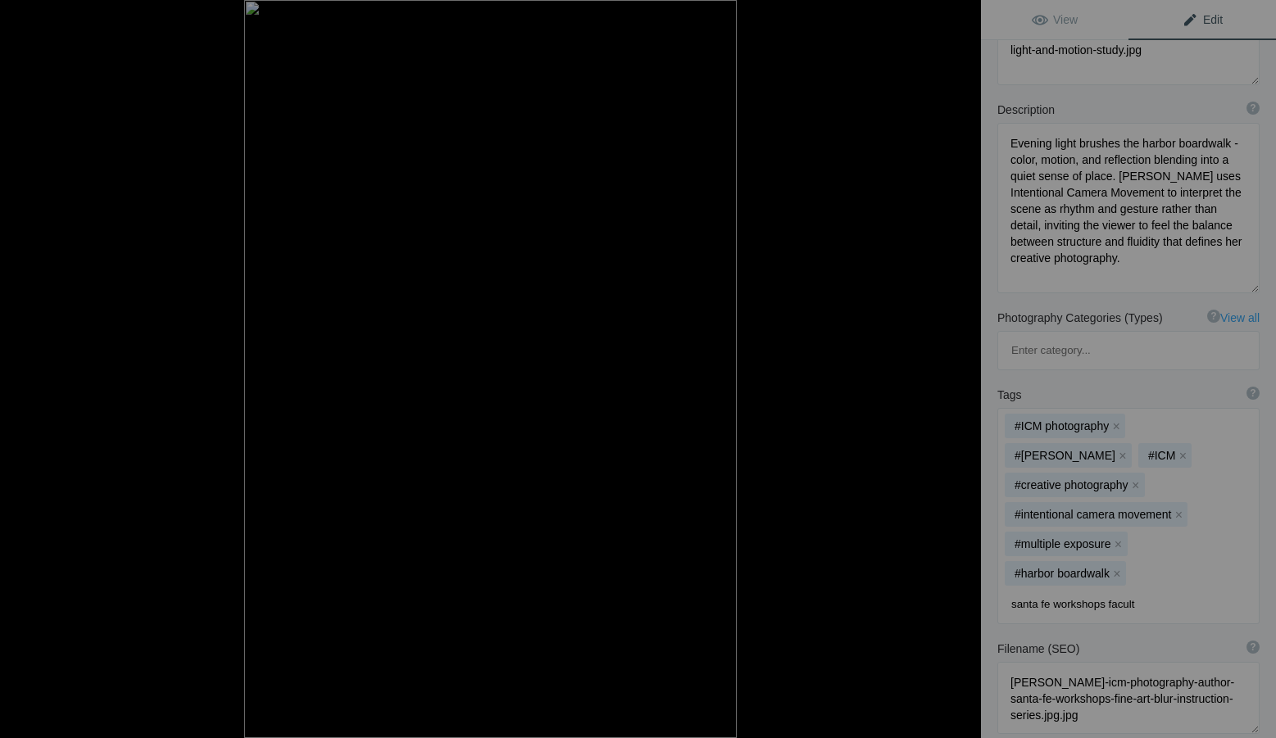
type input "santa fe workshops faculty"
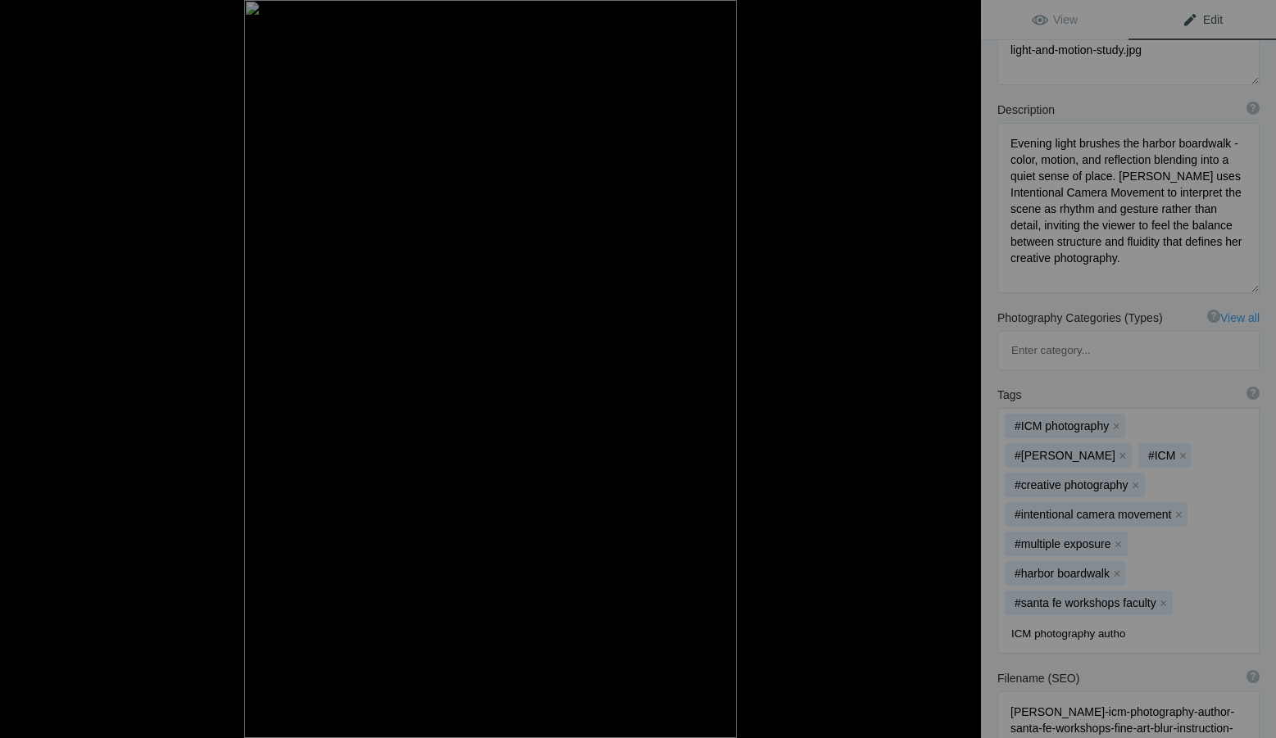
type input "ICM photography author"
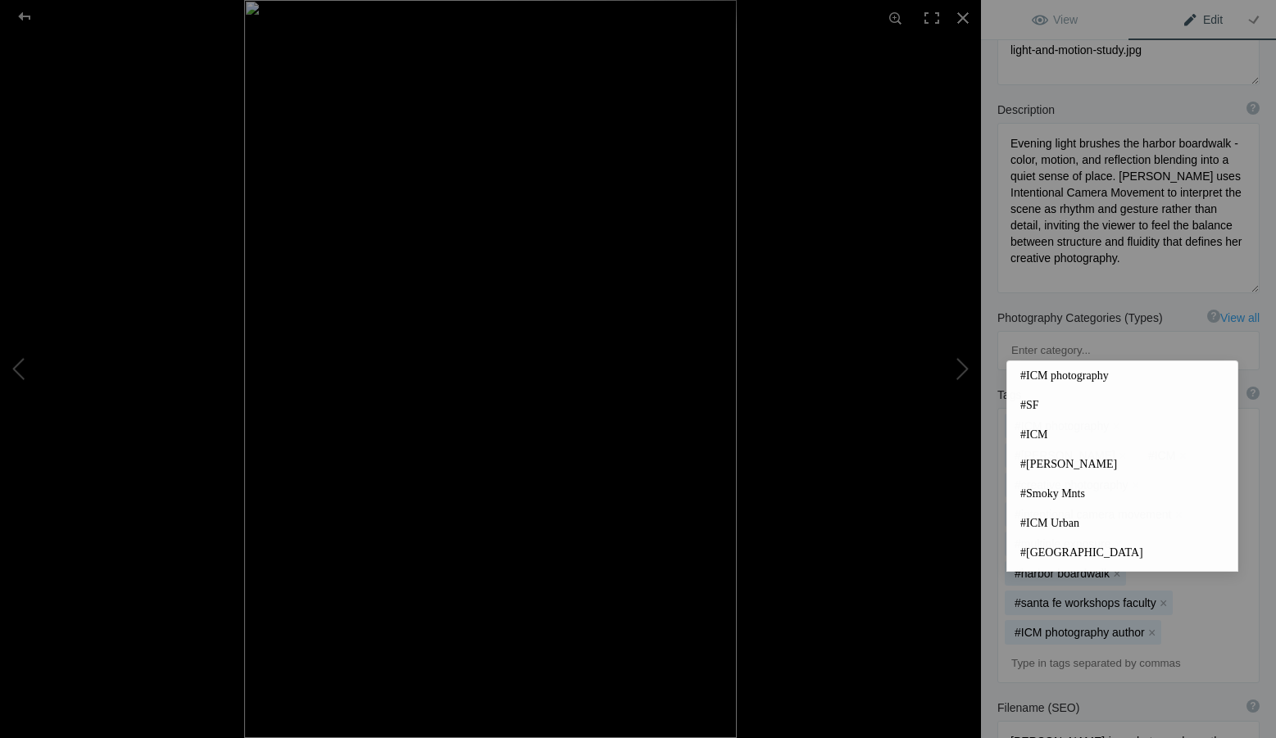
click at [997, 613] on div "Tags ? Tags are keywords that describe images. For SEO purposes, do not tag pho…" at bounding box center [1128, 535] width 295 height 313
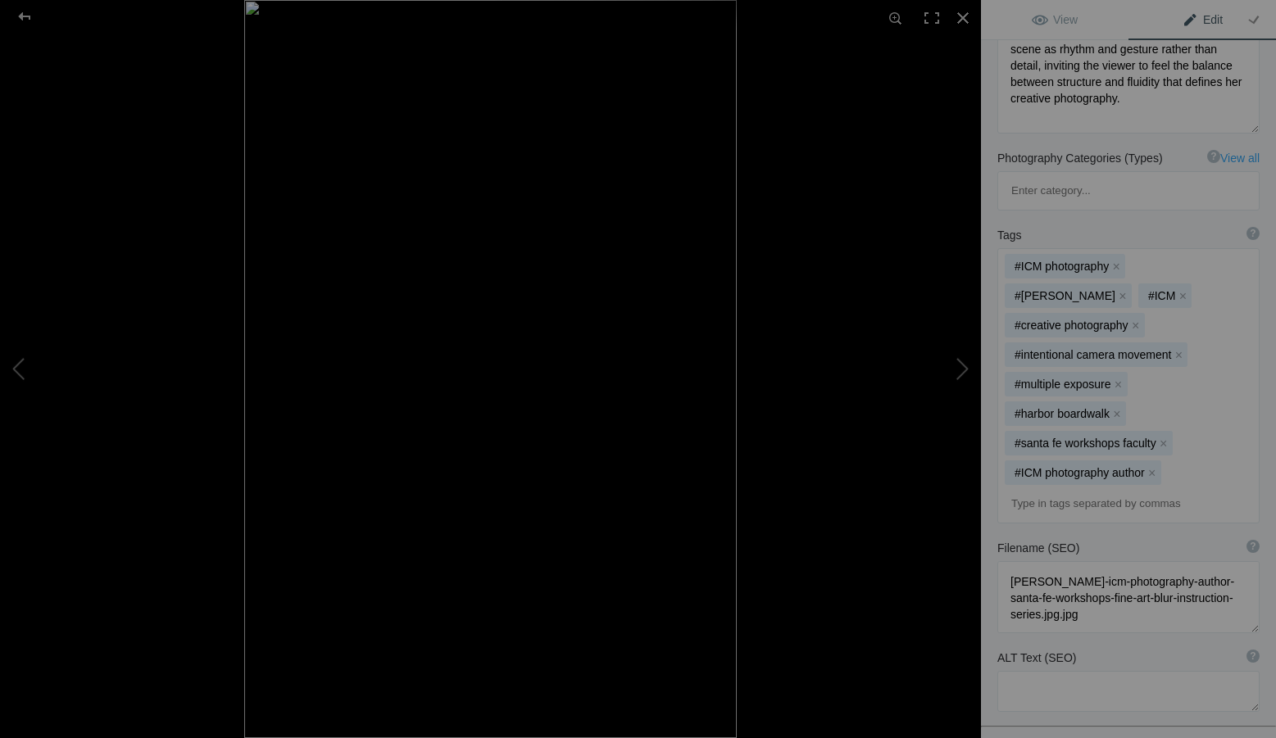
scroll to position [328, 0]
drag, startPoint x: 1156, startPoint y: 537, endPoint x: 1000, endPoint y: 486, distance: 164.6
click at [1000, 557] on textarea at bounding box center [1128, 593] width 262 height 72
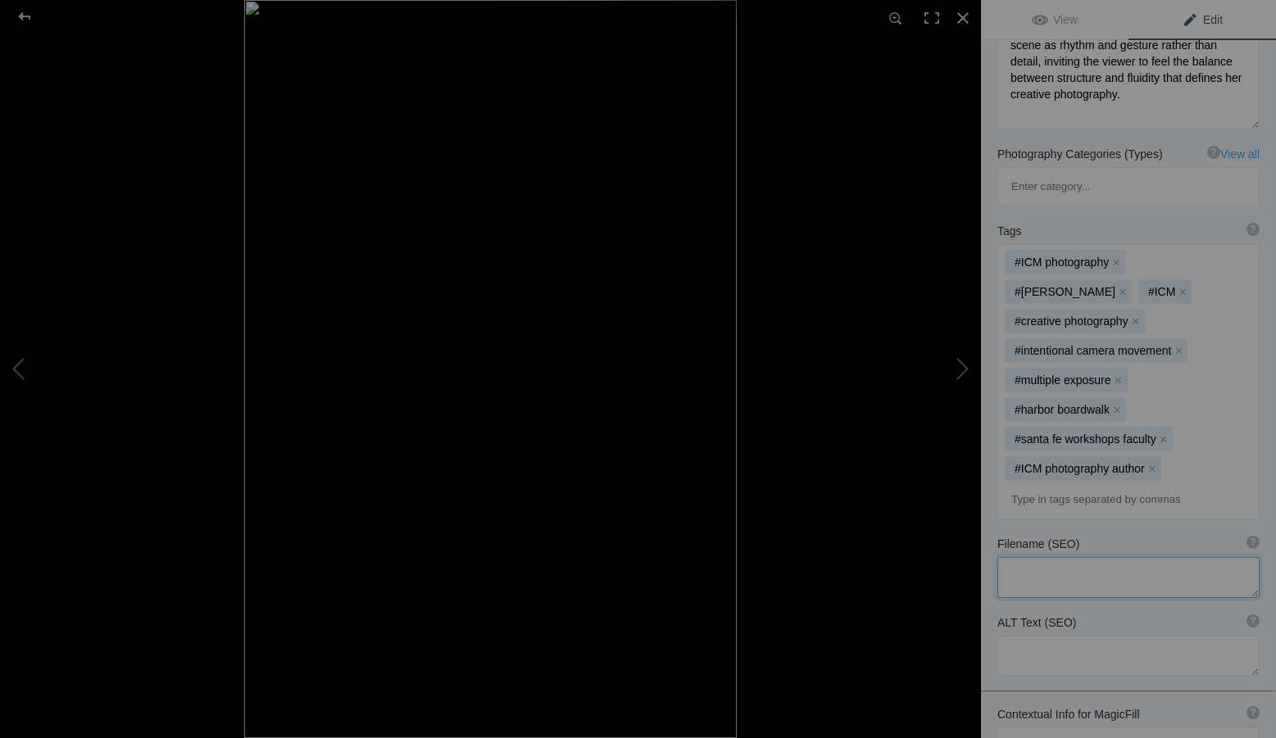
click at [1034, 557] on textarea at bounding box center [1128, 577] width 262 height 41
paste textarea "[PERSON_NAME]-icm-creative-photography-author-santa-fe-workshops-harbor-boardwa…"
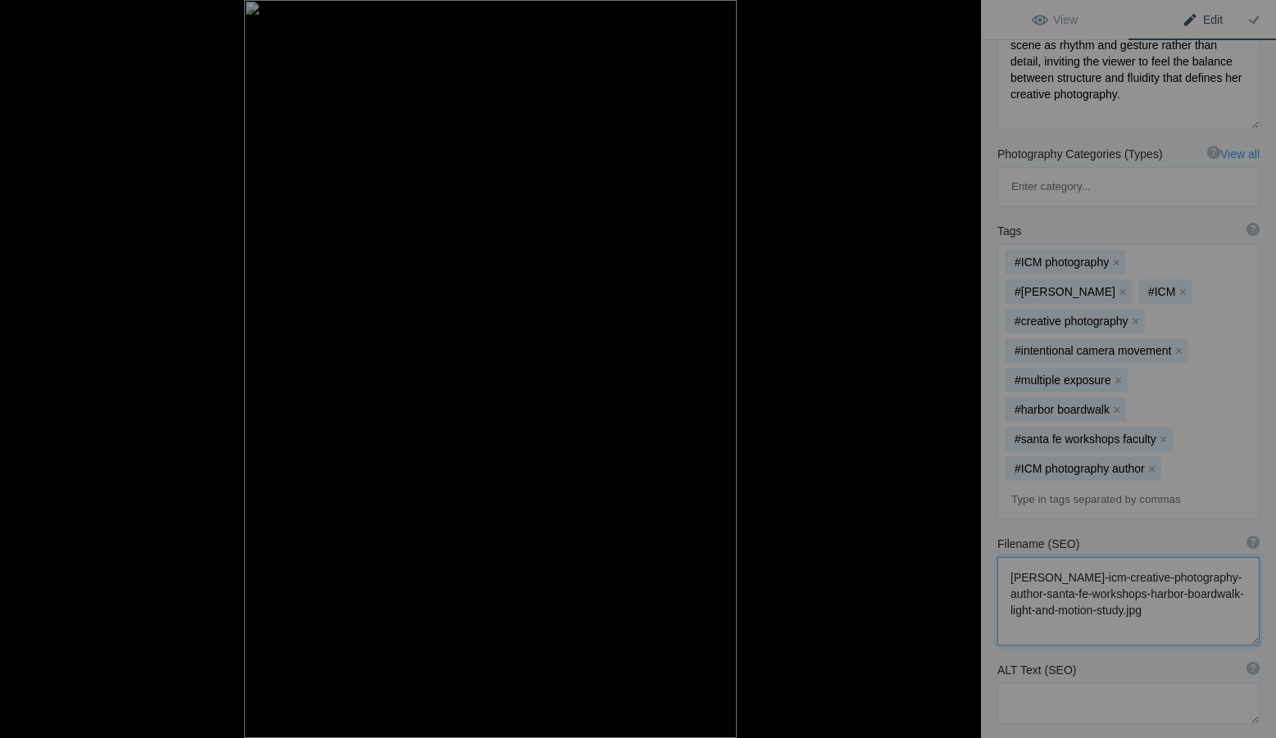
type textarea "[PERSON_NAME]-icm-creative-photography-author-santa-fe-workshops-harbor-boardwa…"
click at [1036, 684] on textarea at bounding box center [1128, 704] width 262 height 41
paste textarea "Intentional Camera Movement photograph by [PERSON_NAME] capturing a harbor boar…"
type textarea "Intentional Camera Movement photograph by [PERSON_NAME] capturing a harbor boar…"
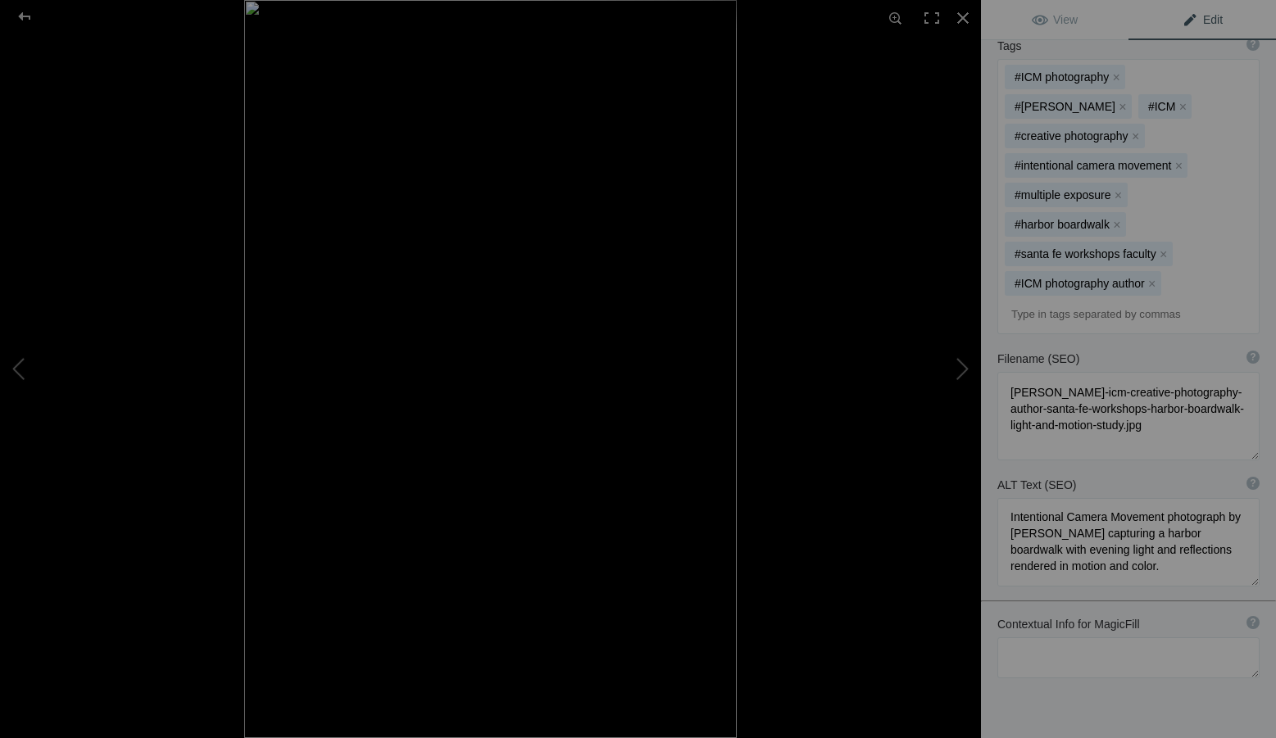
scroll to position [526, 0]
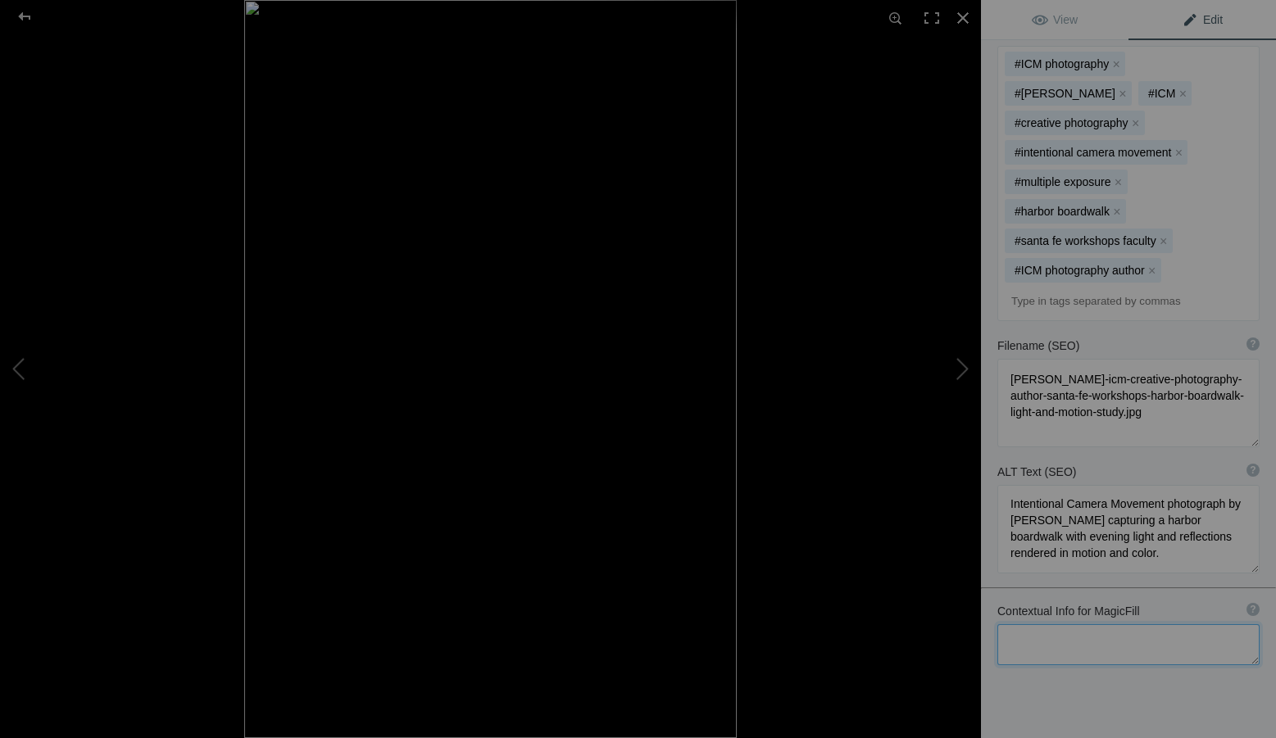
click at [1021, 625] on textarea at bounding box center [1128, 645] width 262 height 41
paste textarea "Santa Fe Workshops, [PERSON_NAME], ICM Creative Photography, Harbor Boardwalk, …"
type textarea "Santa Fe Workshops, [PERSON_NAME], ICM Creative Photography, Harbor Boardwalk, …"
click at [1061, 20] on span "View" at bounding box center [1055, 19] width 46 height 13
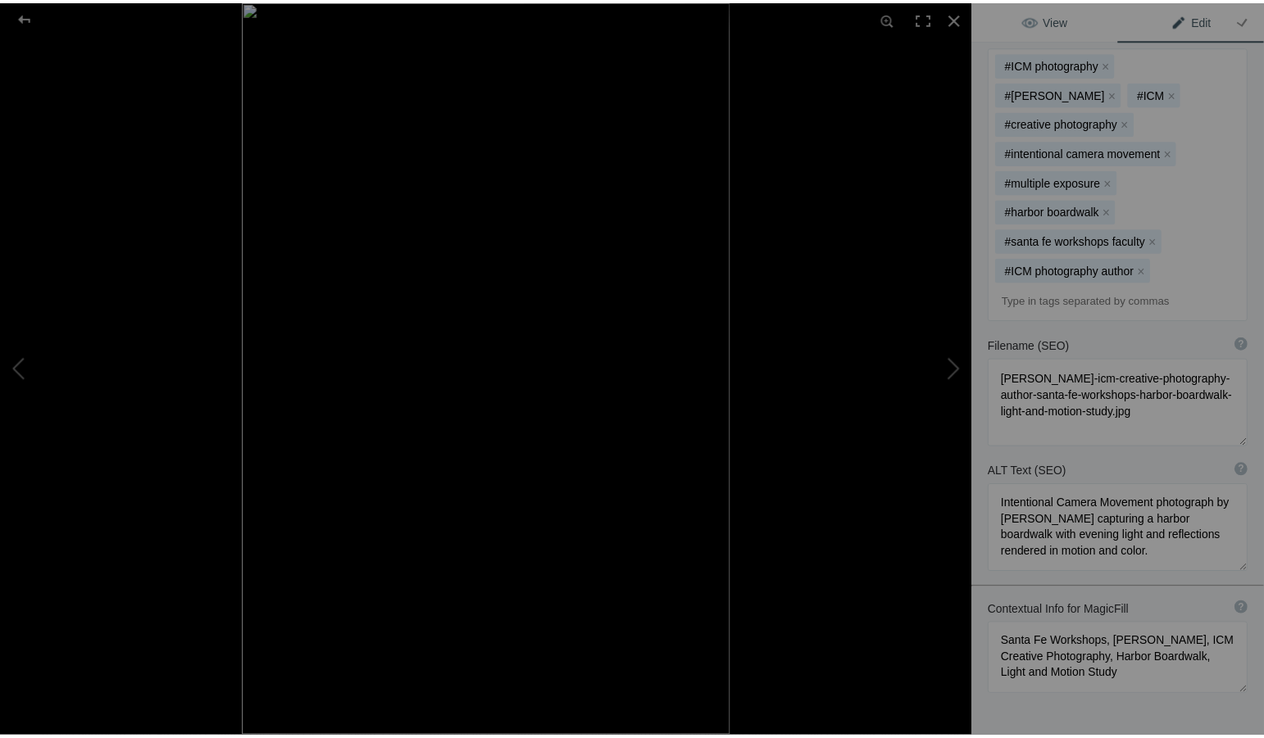
scroll to position [0, 0]
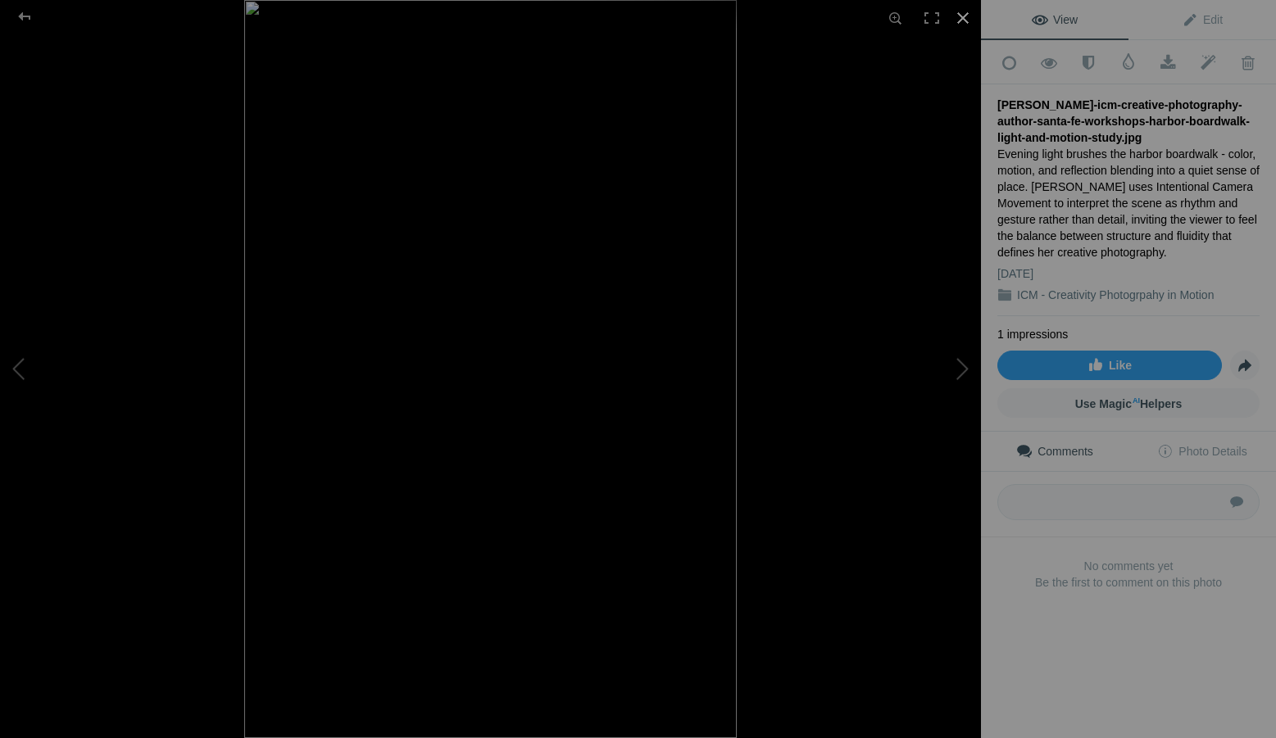
click at [967, 16] on div at bounding box center [963, 18] width 36 height 36
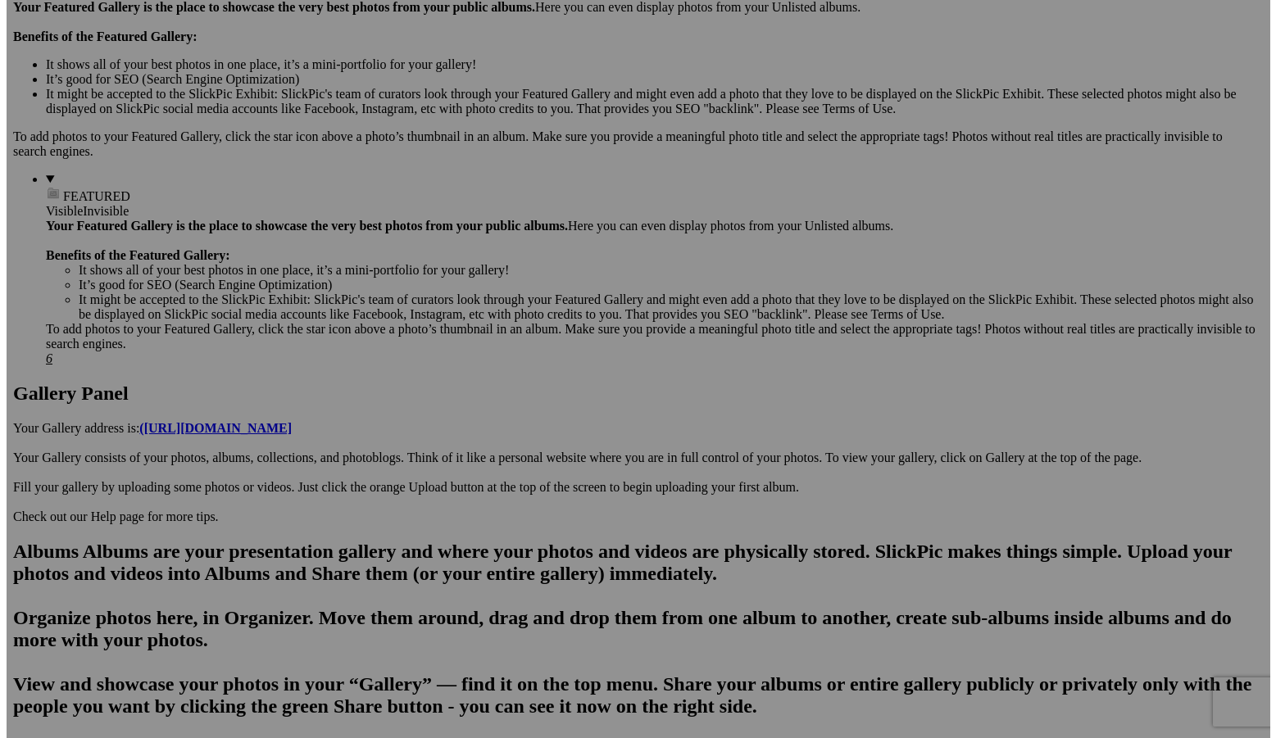
scroll to position [438, 0]
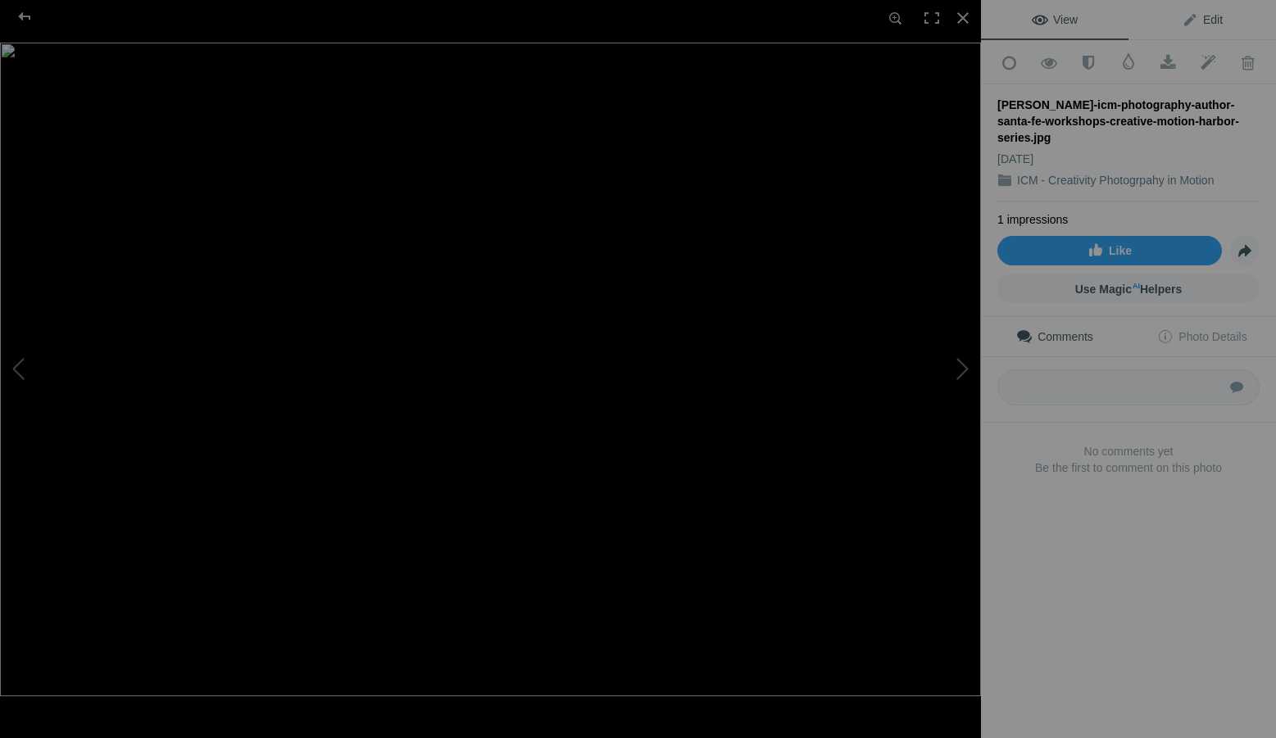
click at [1220, 23] on link "Edit" at bounding box center [1203, 19] width 148 height 39
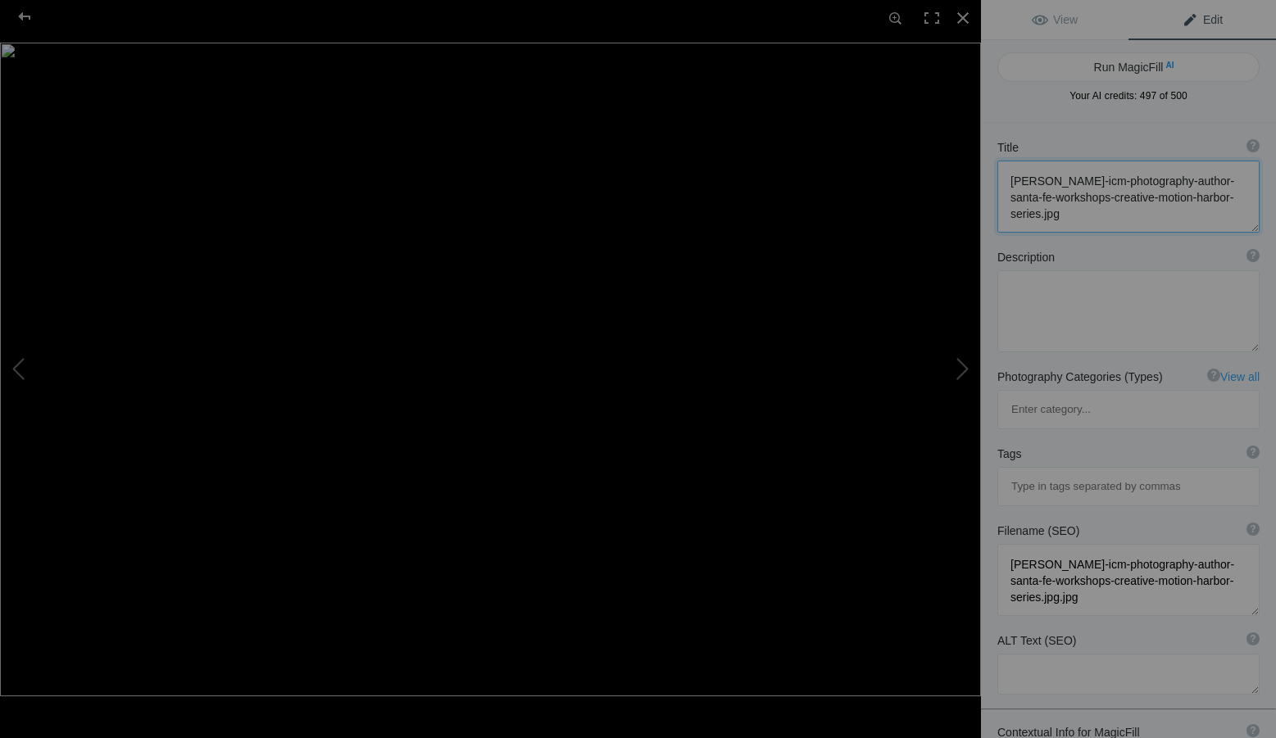
drag, startPoint x: 1170, startPoint y: 220, endPoint x: 984, endPoint y: 166, distance: 194.3
click at [984, 166] on div "Title ? Photo title is one of the highest used Search Engine ranking criteria a…" at bounding box center [1128, 186] width 295 height 110
paste textarea "creative-photography-author-santa-fe-workshops-tree-in-motion-nature-study"
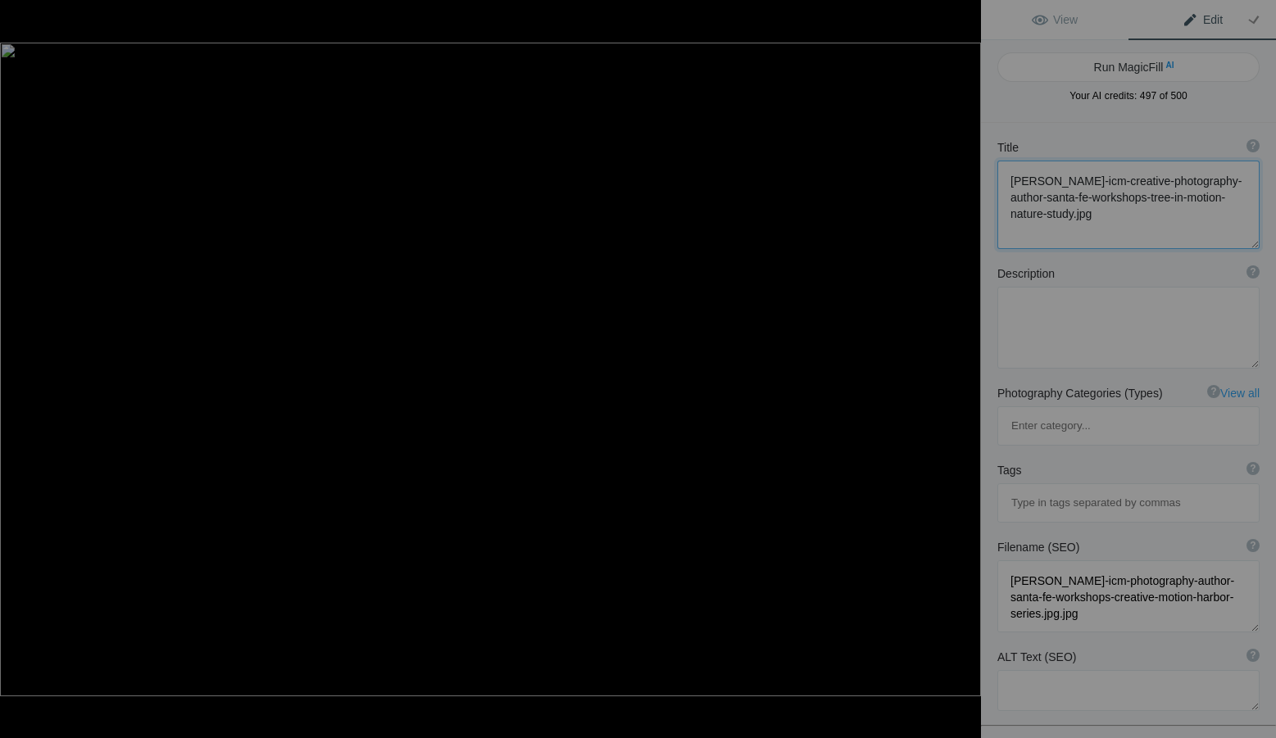
type textarea "[PERSON_NAME]-icm-creative-photography-author-santa-fe-workshops-tree-in-motion…"
click at [1025, 364] on textarea at bounding box center [1128, 328] width 262 height 82
paste textarea "A single tree becomes gesture — its branches dissolving into motion and light. …"
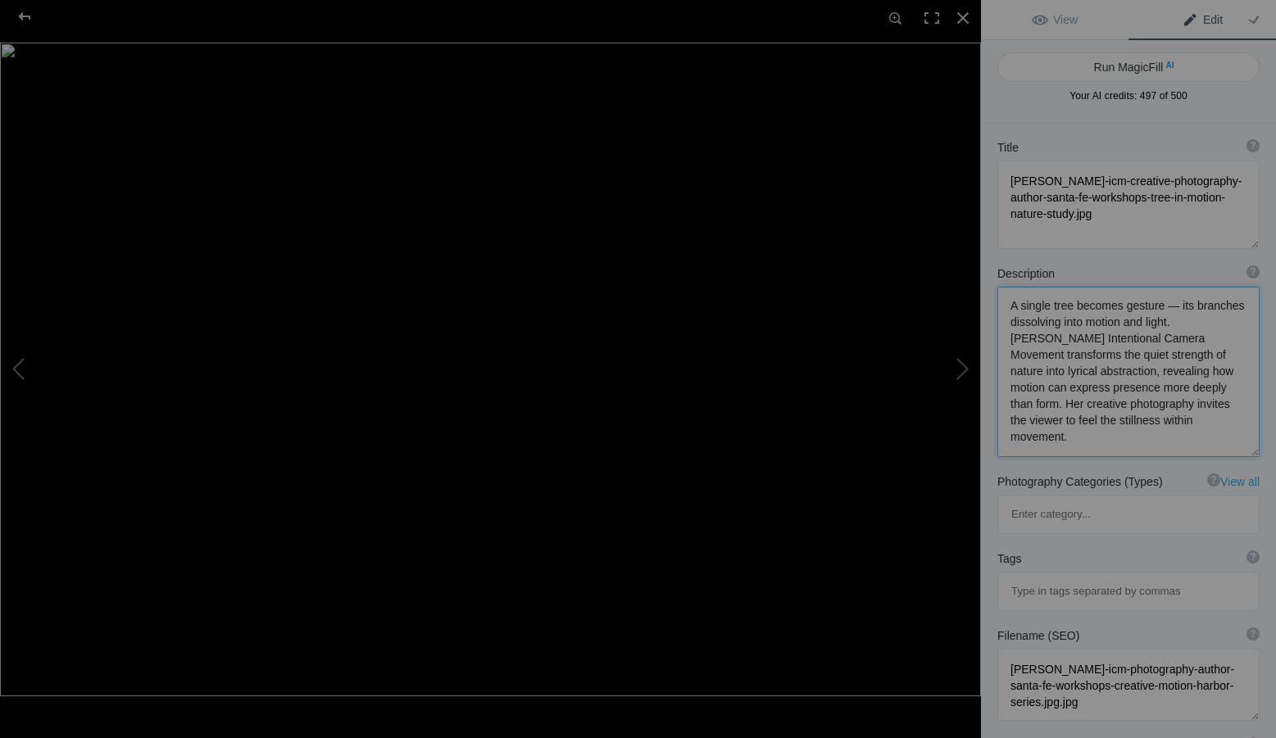
drag, startPoint x: 1173, startPoint y: 307, endPoint x: 1164, endPoint y: 307, distance: 9.0
click at [1164, 307] on textarea at bounding box center [1128, 372] width 262 height 170
drag, startPoint x: 1159, startPoint y: 309, endPoint x: 1124, endPoint y: 309, distance: 35.2
click at [1124, 309] on textarea at bounding box center [1128, 372] width 262 height 170
drag, startPoint x: 1166, startPoint y: 325, endPoint x: 1143, endPoint y: 325, distance: 22.9
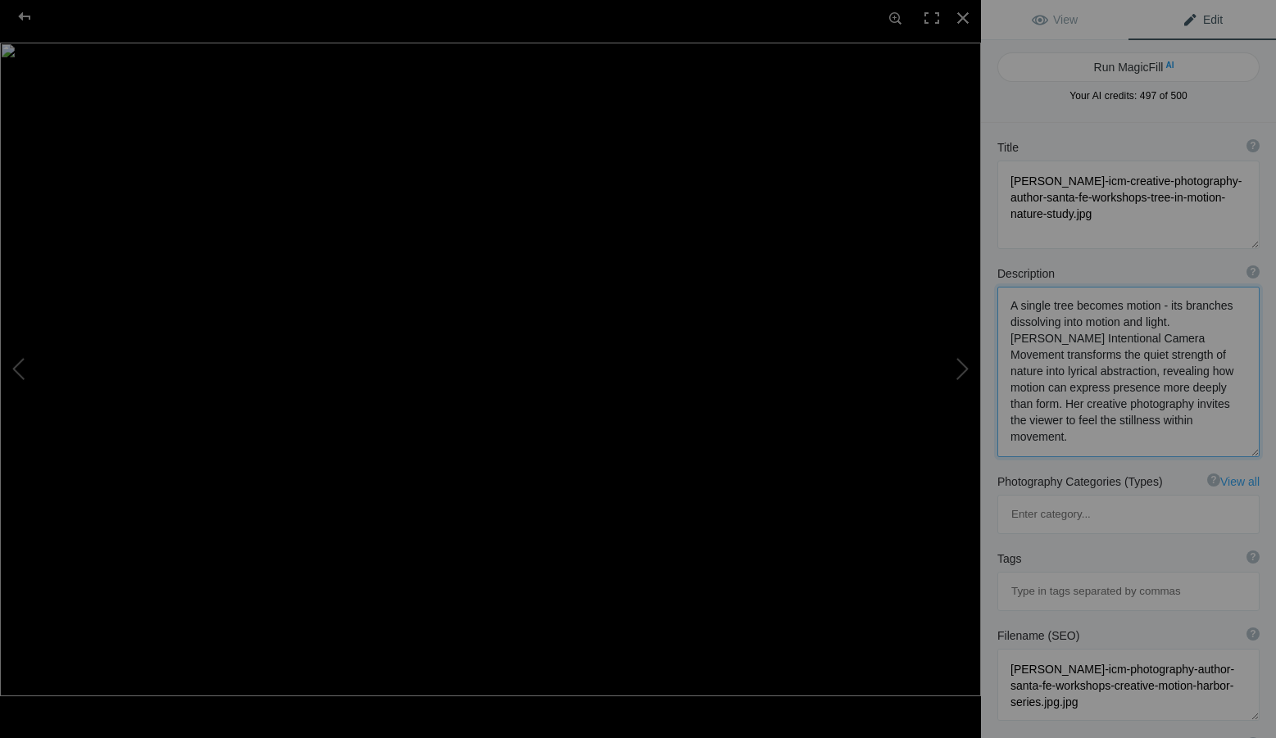
click at [1143, 325] on textarea at bounding box center [1128, 372] width 262 height 170
type textarea "A single tree becomes motion - its branches dissolving into movement and light.…"
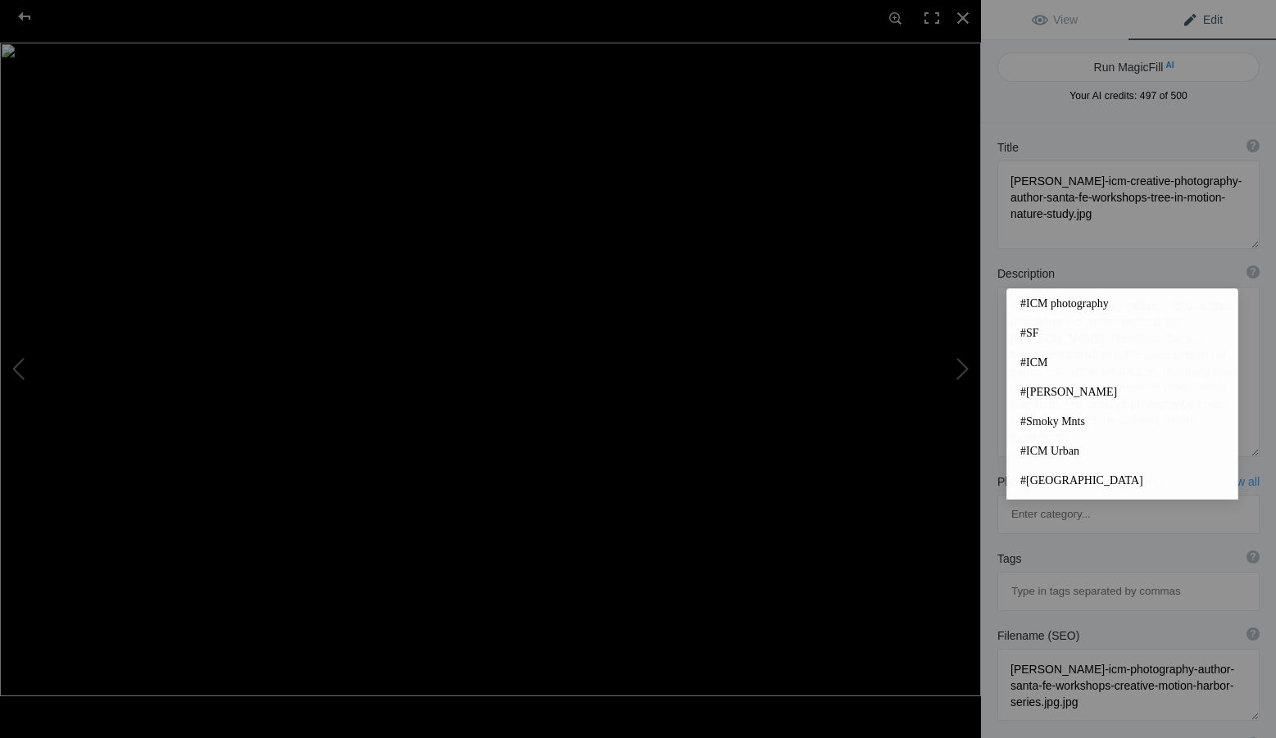
click at [1037, 577] on input at bounding box center [1128, 592] width 244 height 30
click at [1094, 303] on span "#ICM photography" at bounding box center [1122, 304] width 204 height 16
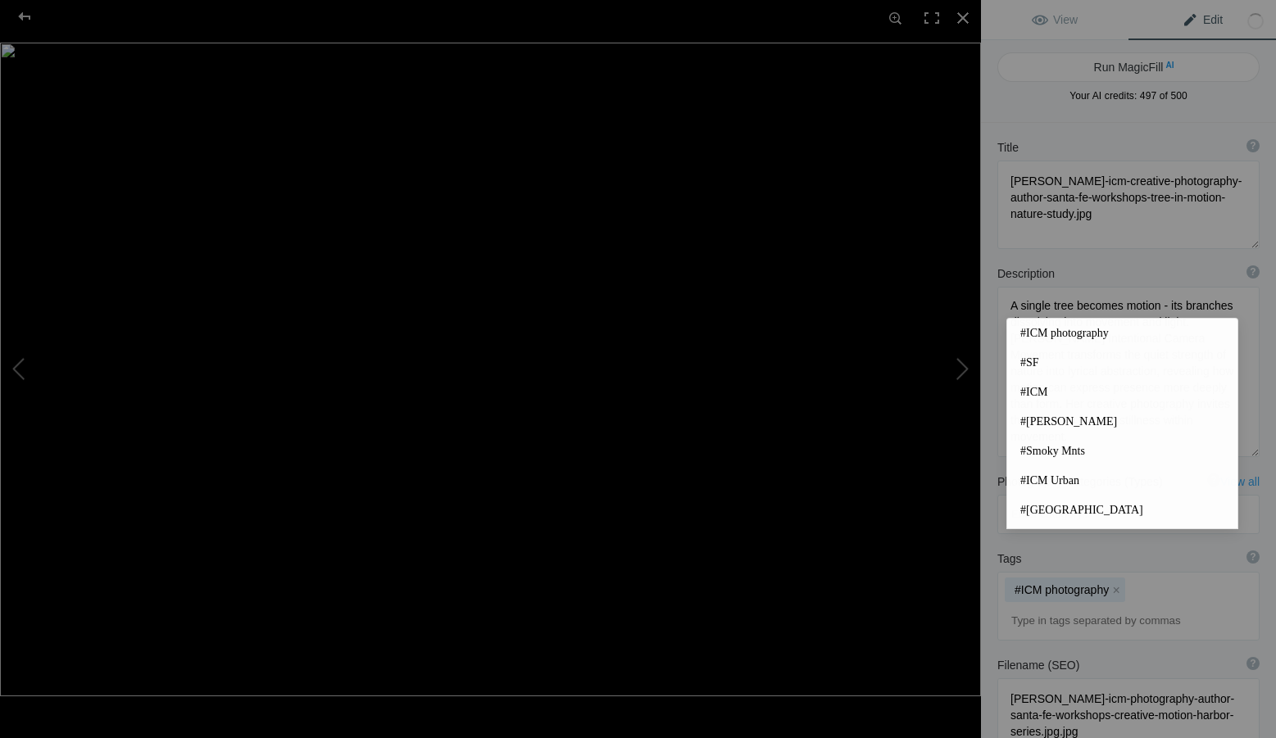
click at [1109, 607] on input at bounding box center [1128, 622] width 244 height 30
click at [1061, 422] on span "#[PERSON_NAME]" at bounding box center [1122, 422] width 204 height 16
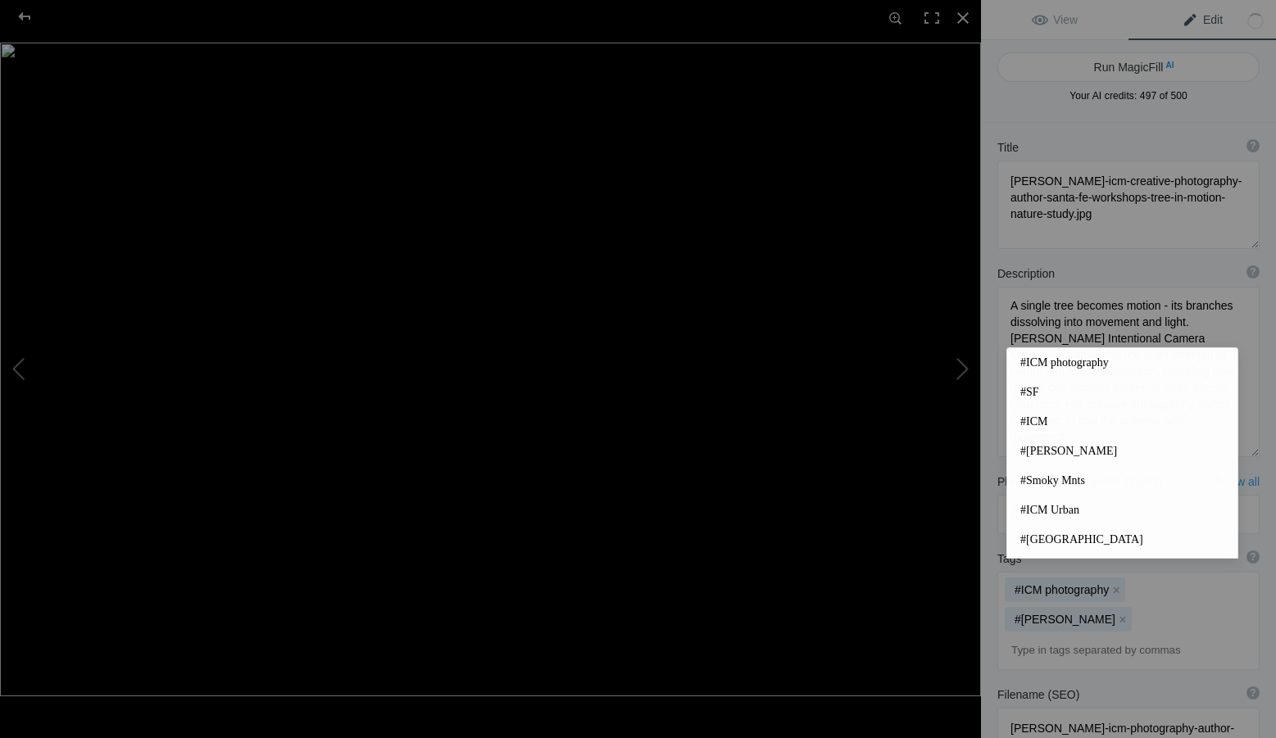
click at [1108, 636] on input at bounding box center [1128, 651] width 244 height 30
drag, startPoint x: 1039, startPoint y: 421, endPoint x: 1075, endPoint y: 445, distance: 42.5
click at [1039, 422] on span "#ICM" at bounding box center [1122, 422] width 204 height 16
click at [1079, 636] on input at bounding box center [1128, 651] width 244 height 30
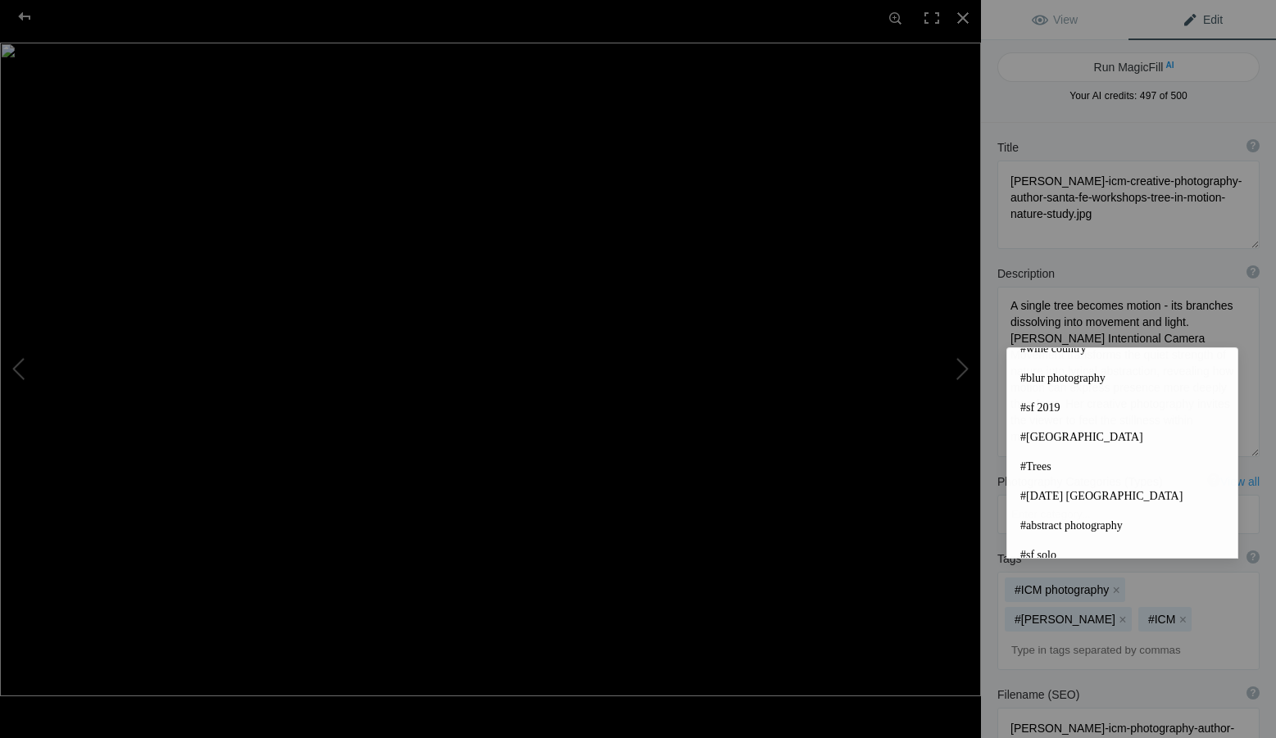
scroll to position [328, 0]
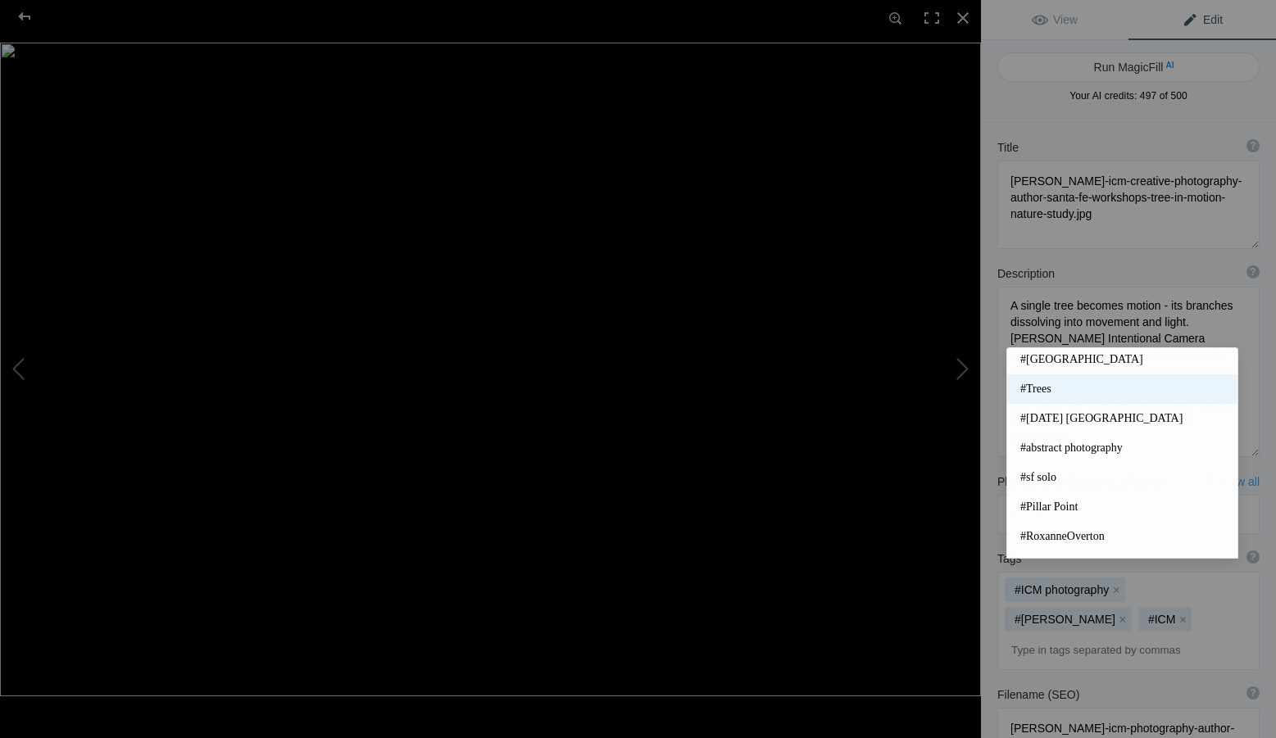
click at [1038, 387] on span "#Trees" at bounding box center [1122, 389] width 204 height 16
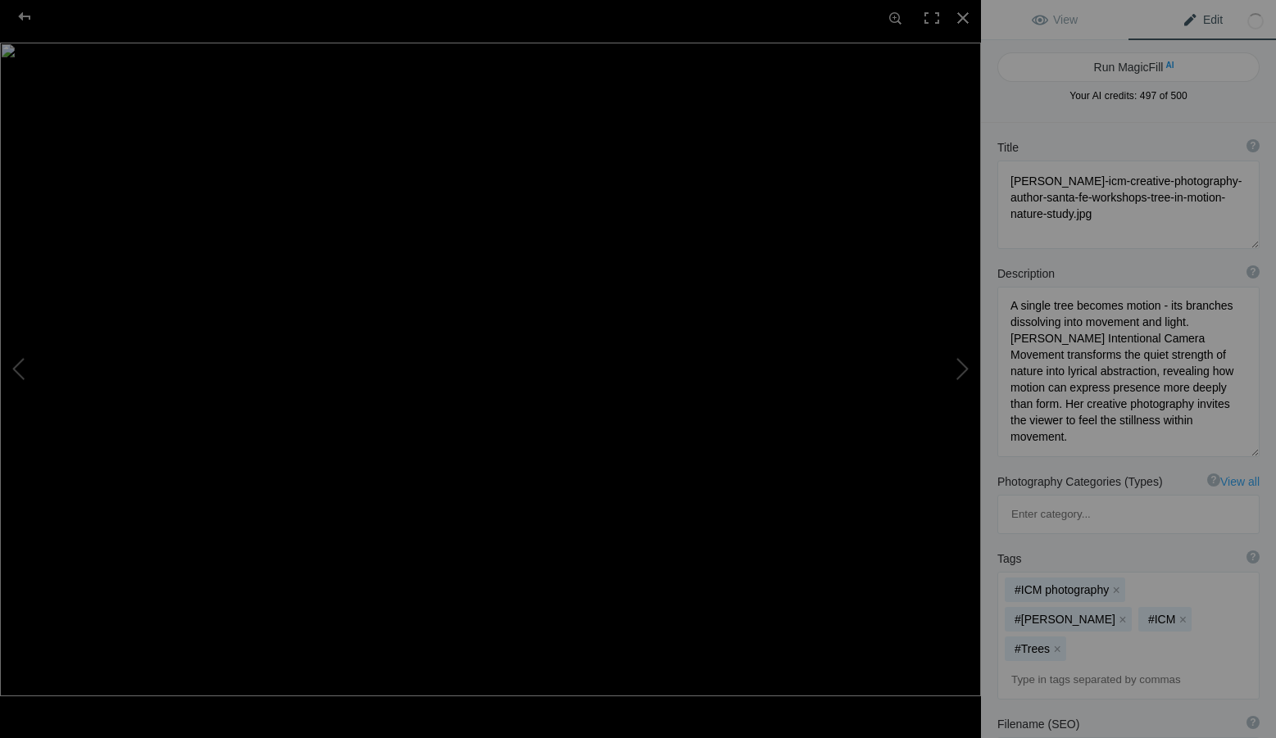
click at [1068, 666] on input at bounding box center [1128, 681] width 244 height 30
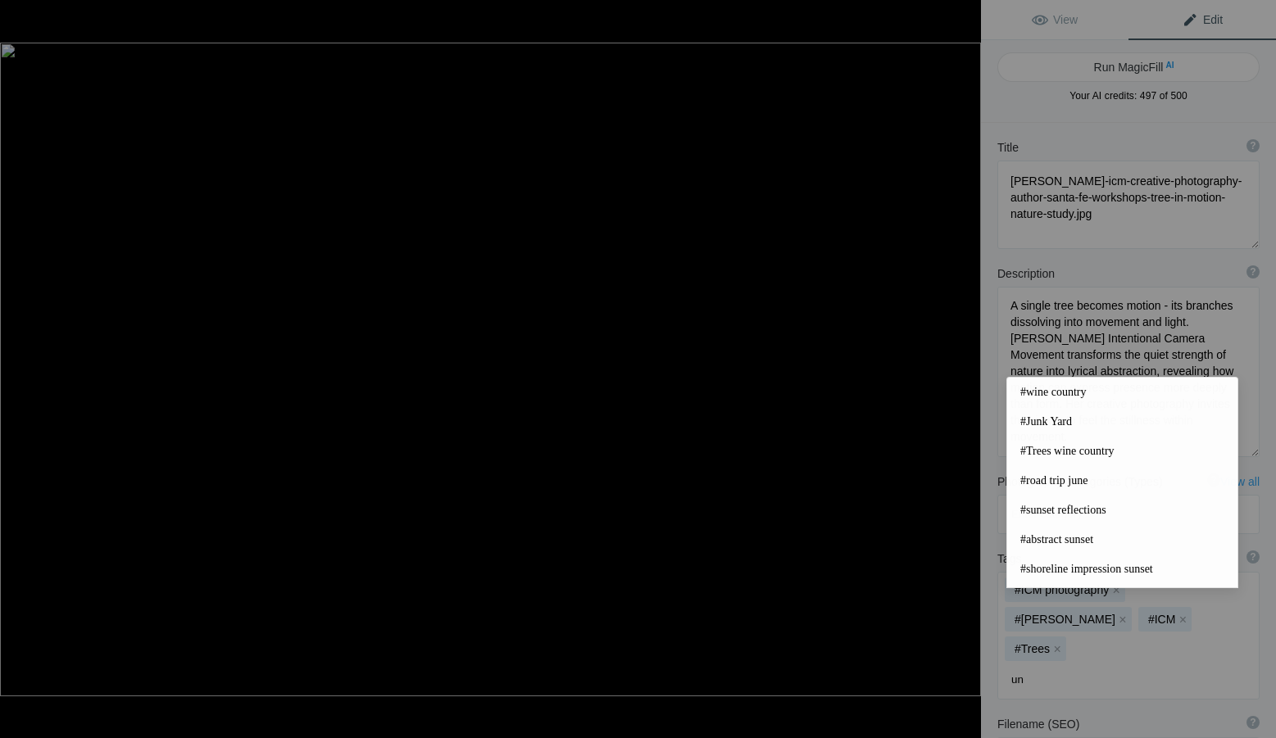
type input "u"
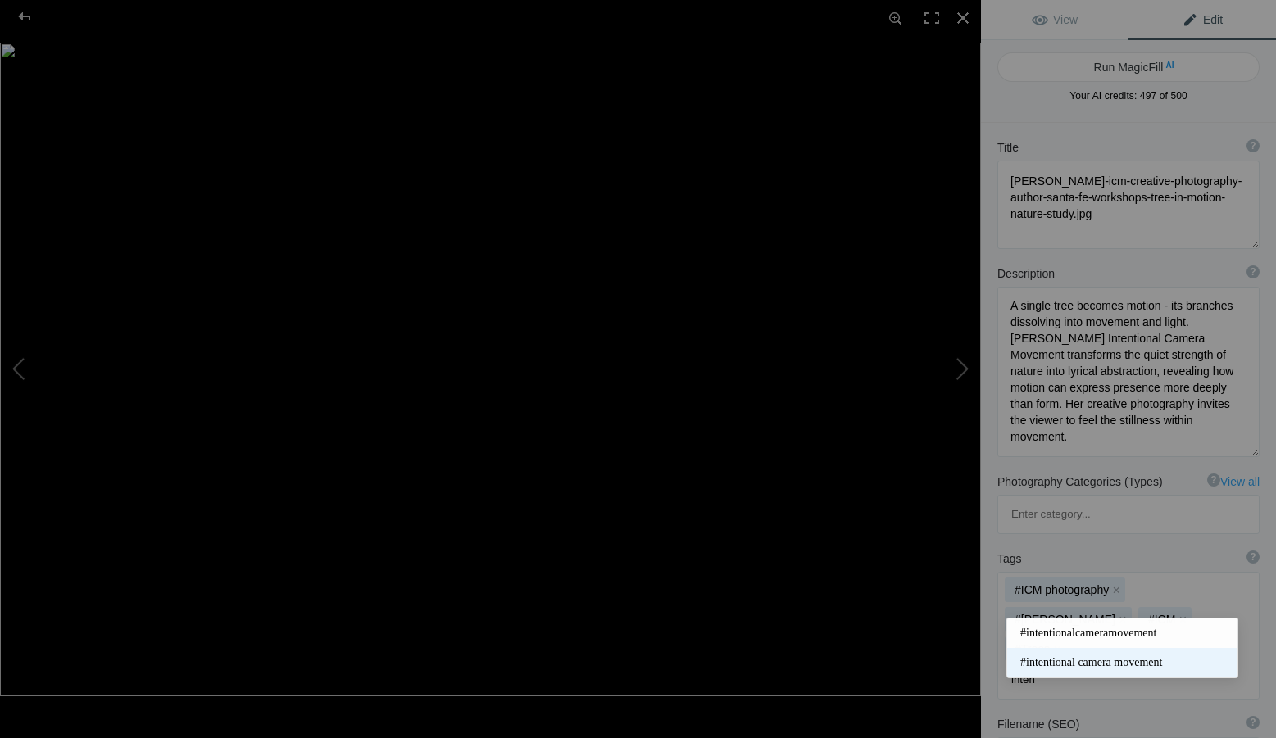
type input "inten"
click at [1114, 658] on span "#intentional camera movement" at bounding box center [1122, 663] width 204 height 16
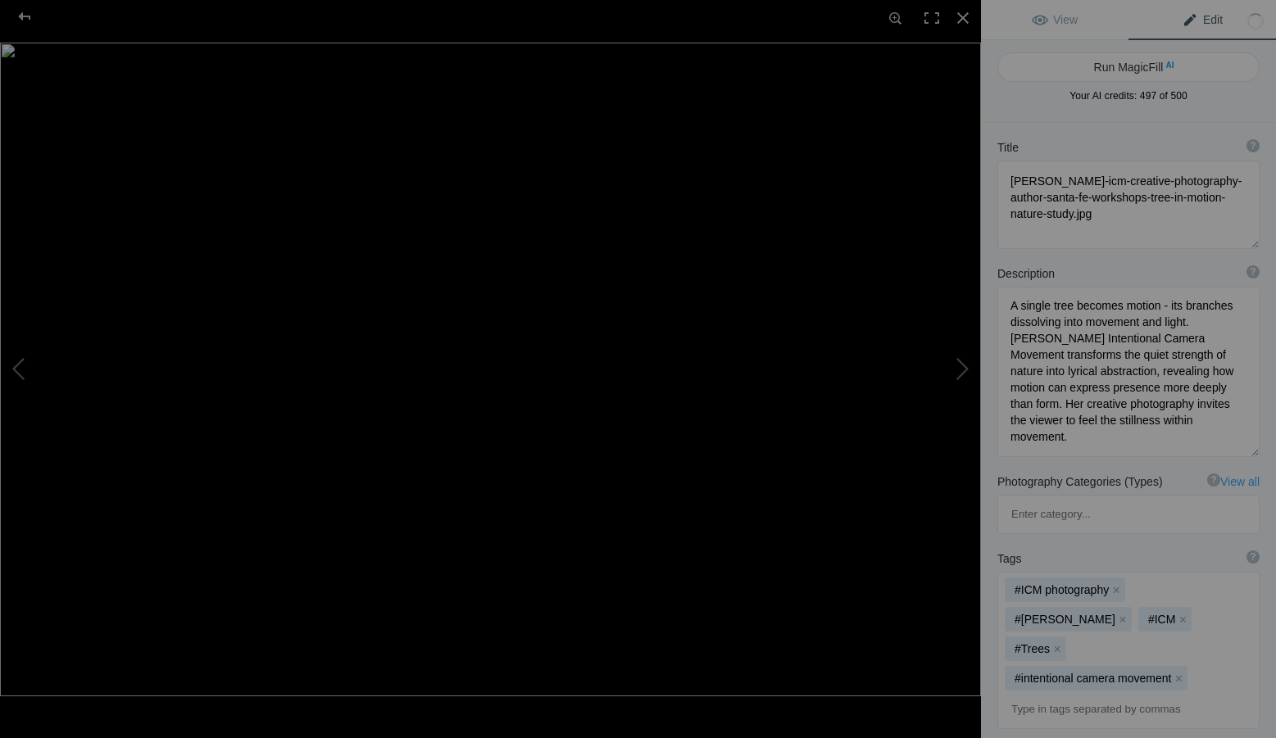
click at [1060, 695] on input at bounding box center [1128, 710] width 244 height 30
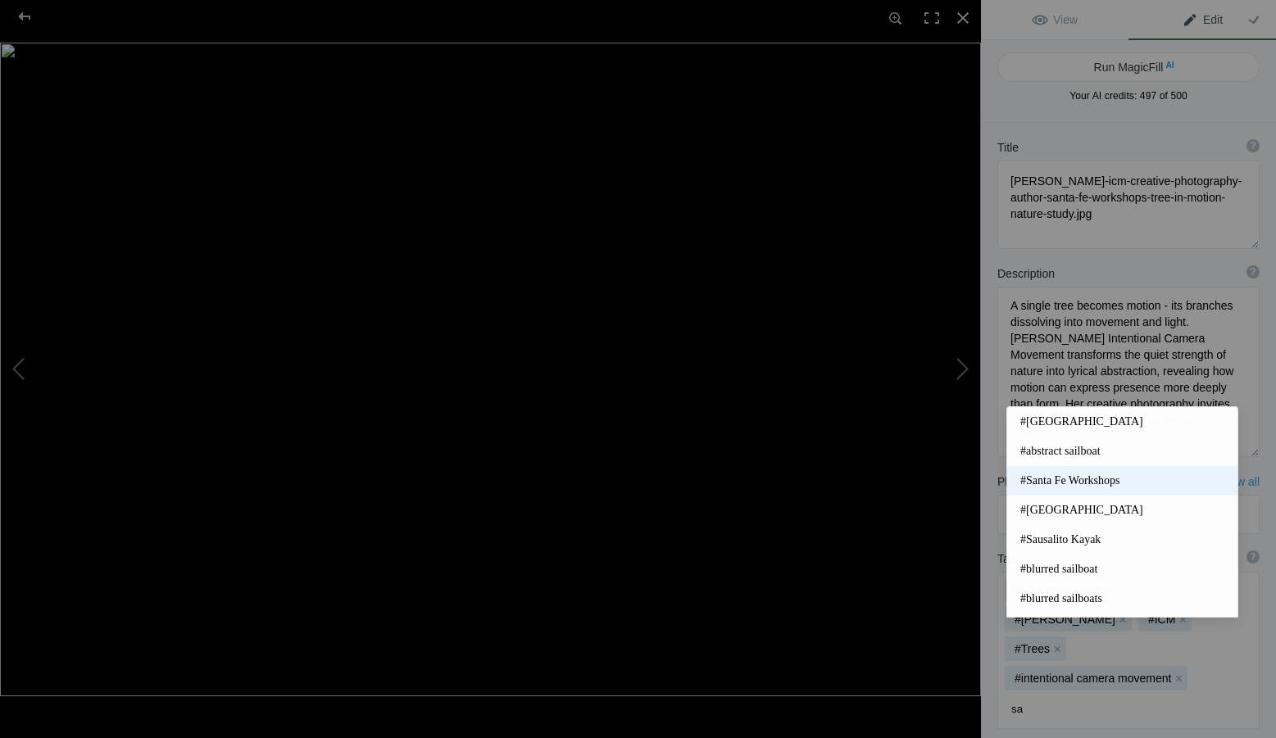
type input "sa"
click at [1107, 480] on span "#Santa Fe Workshops" at bounding box center [1122, 481] width 204 height 16
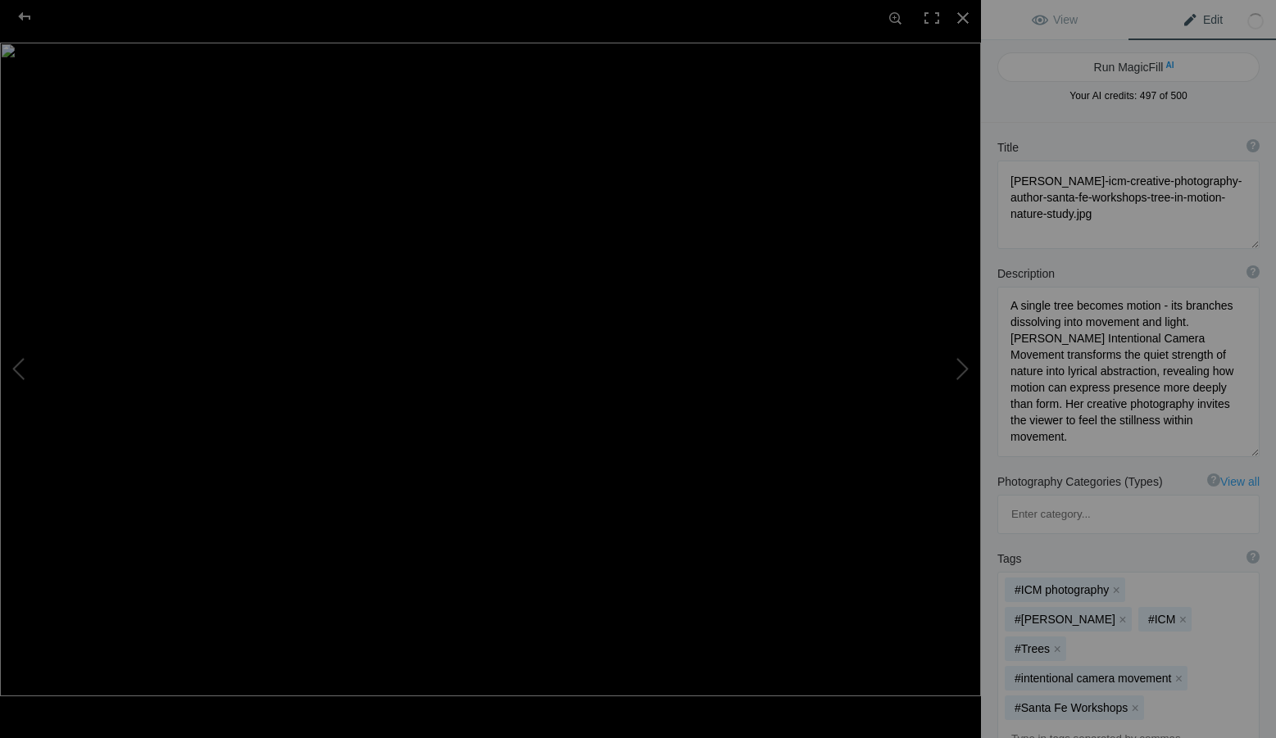
click at [1104, 725] on input at bounding box center [1128, 740] width 244 height 30
type input "ICM photography instructor"
type input "workshop instructor"
type input "nature abstraction"
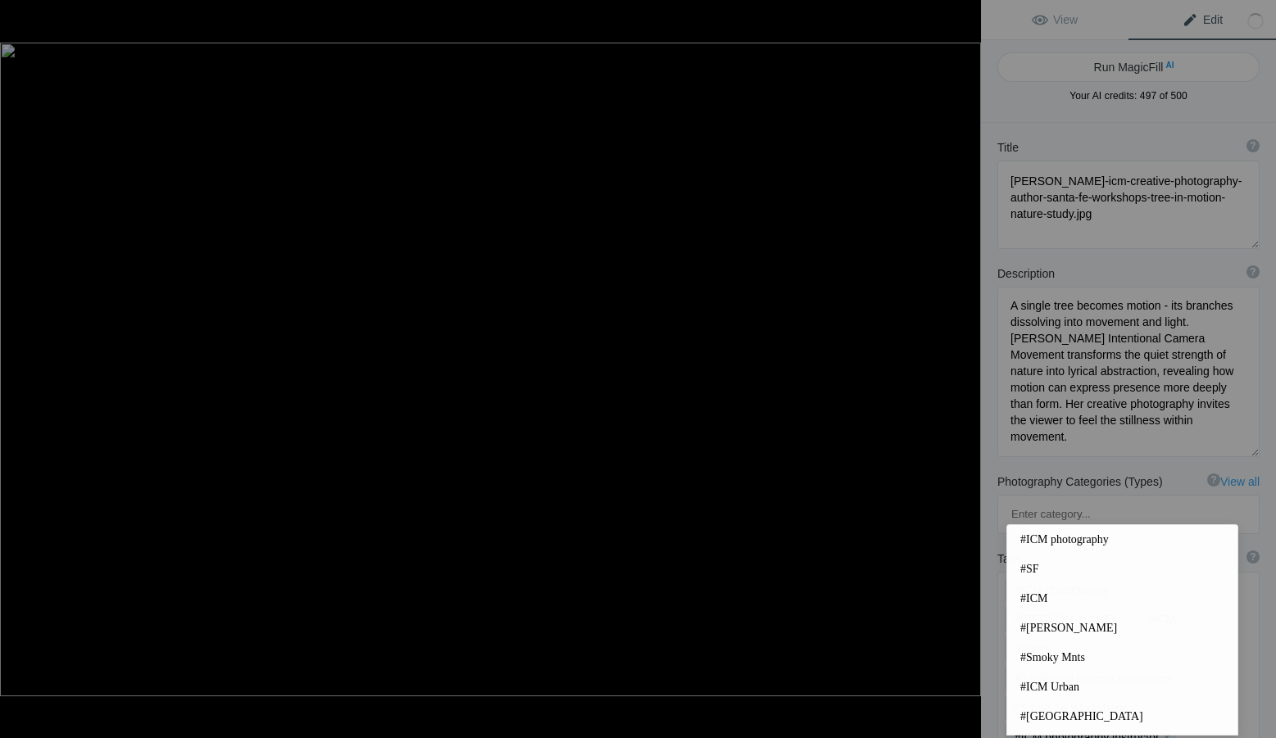
scroll to position [19, 0]
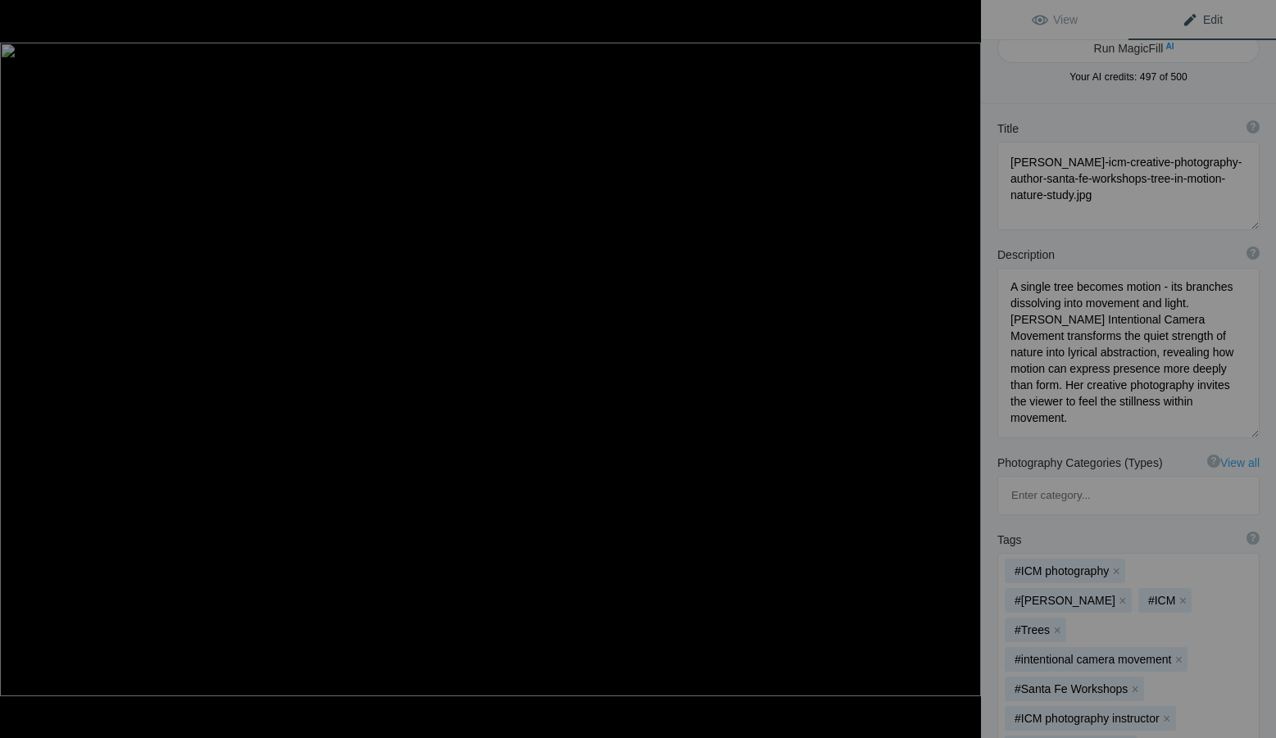
type input "motion and light"
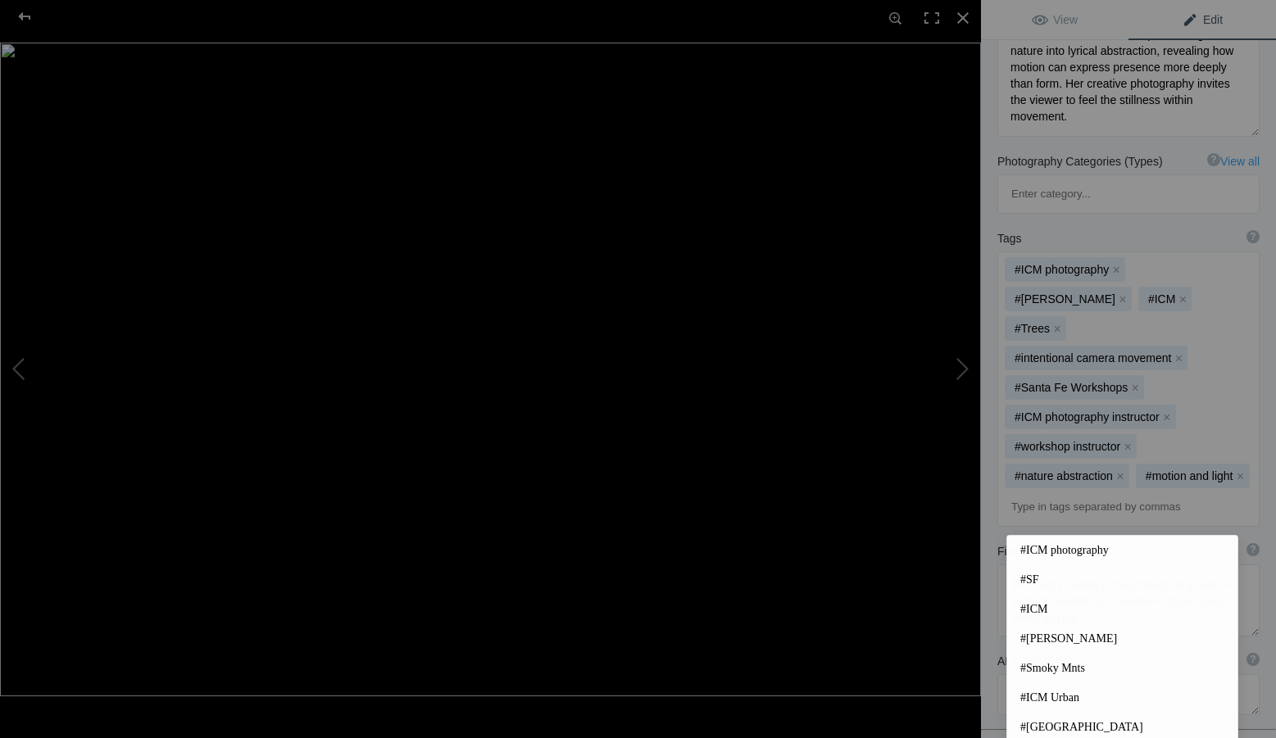
scroll to position [347, 0]
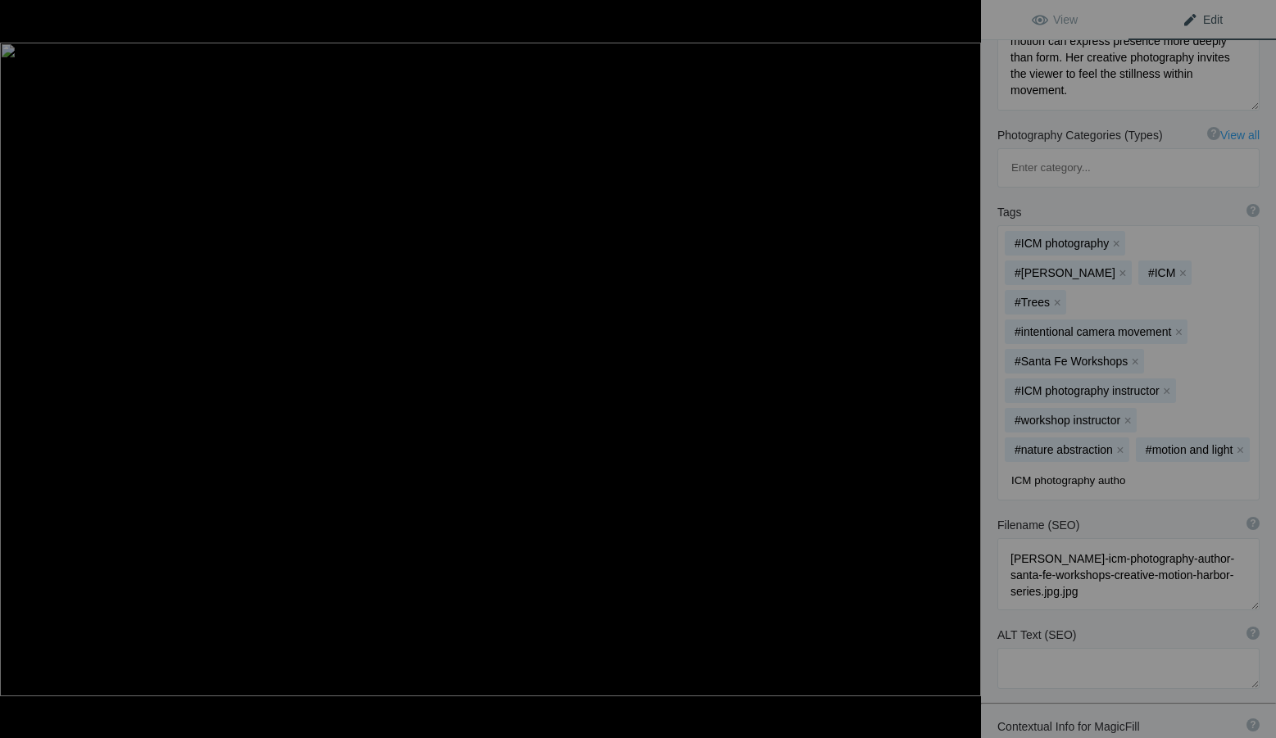
type input "ICM photography author"
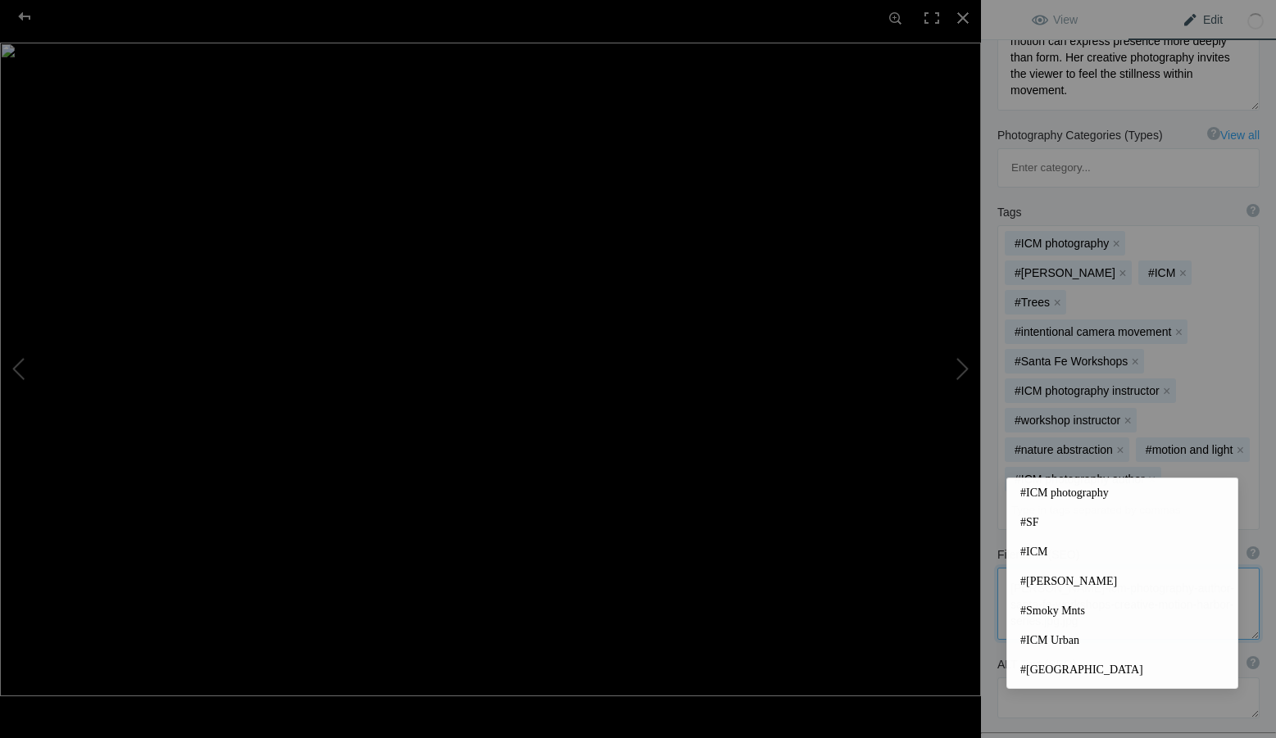
click at [999, 588] on textarea at bounding box center [1128, 604] width 262 height 72
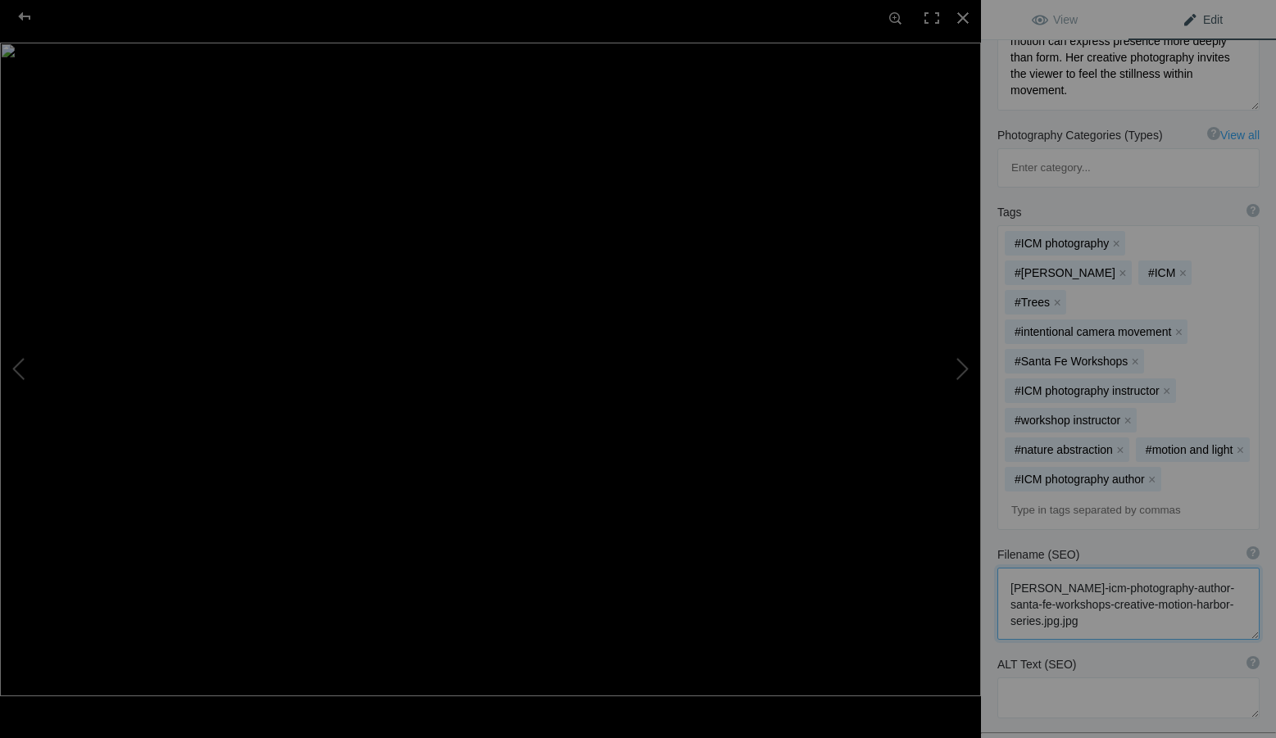
drag, startPoint x: 1175, startPoint y: 579, endPoint x: 981, endPoint y: 538, distance: 198.5
click at [981, 538] on div "Filename (SEO) ? Choose a clear, descriptive filename that accurately represent…" at bounding box center [1128, 593] width 295 height 110
paste textarea "creative-photography-author-santa-fe-workshops-tree-in-motion-nature-study"
type textarea "[PERSON_NAME]-icm-creative-photography-author-santa-fe-workshops-tree-in-motion…"
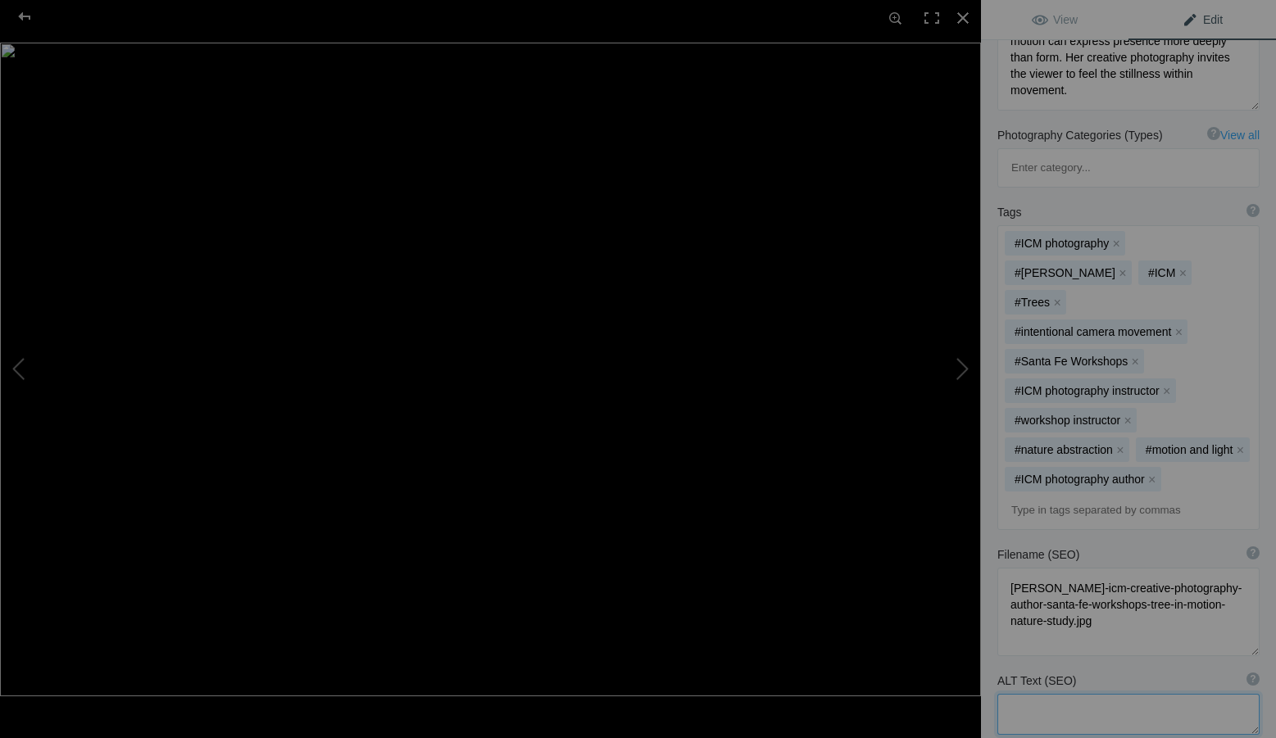
click at [1062, 694] on textarea at bounding box center [1128, 714] width 262 height 41
paste textarea "Santa Fe Workshops, [PERSON_NAME], ICM Creative Photography, Tree in Motion, Na…"
type textarea "Santa Fe Workshops, [PERSON_NAME], ICM Creative Photography, Tree in Motion, Na…"
click at [1068, 24] on span "View" at bounding box center [1055, 19] width 46 height 13
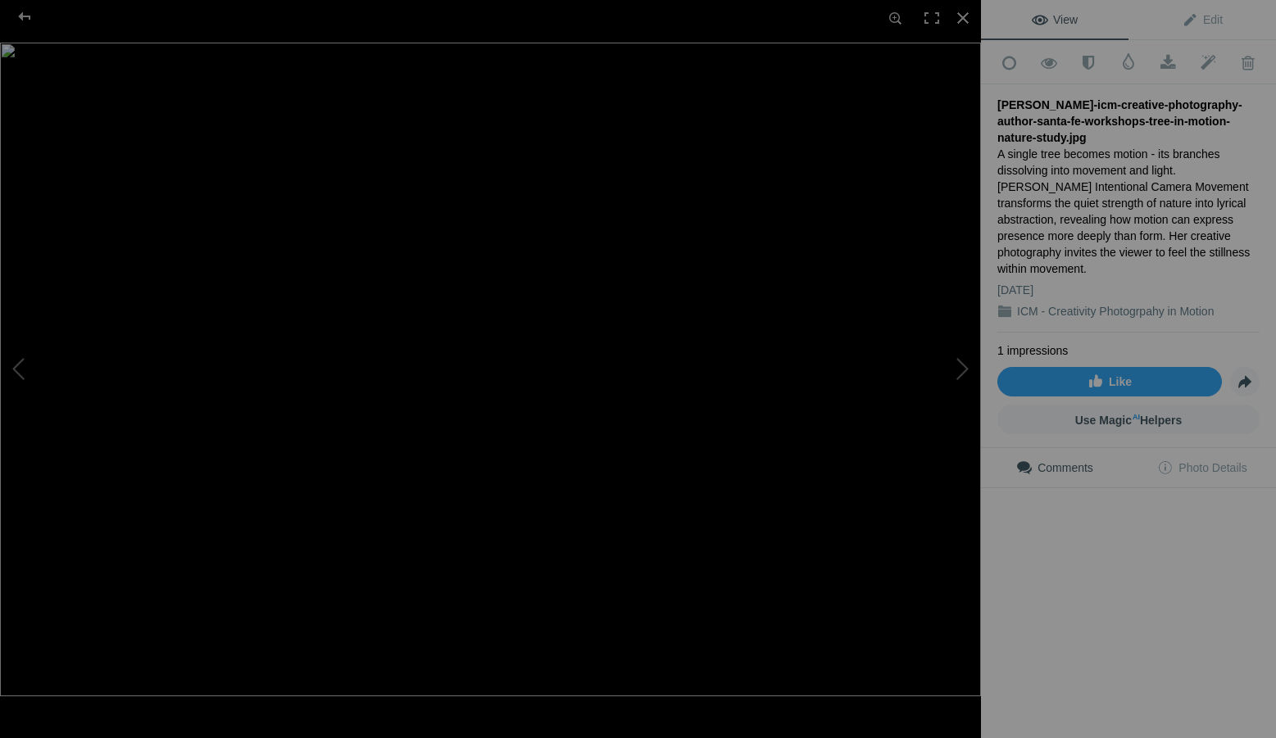
scroll to position [0, 0]
click at [966, 14] on div at bounding box center [963, 18] width 36 height 36
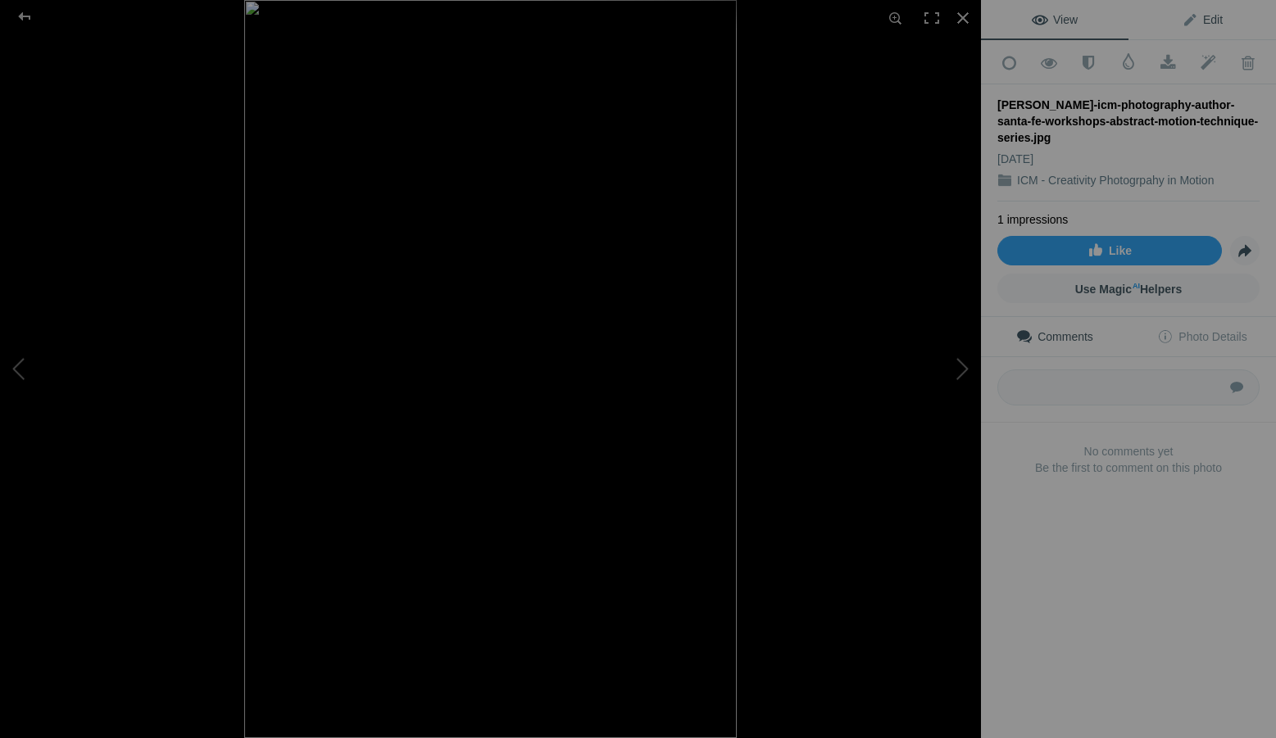
click at [1197, 21] on span "Edit" at bounding box center [1202, 19] width 41 height 13
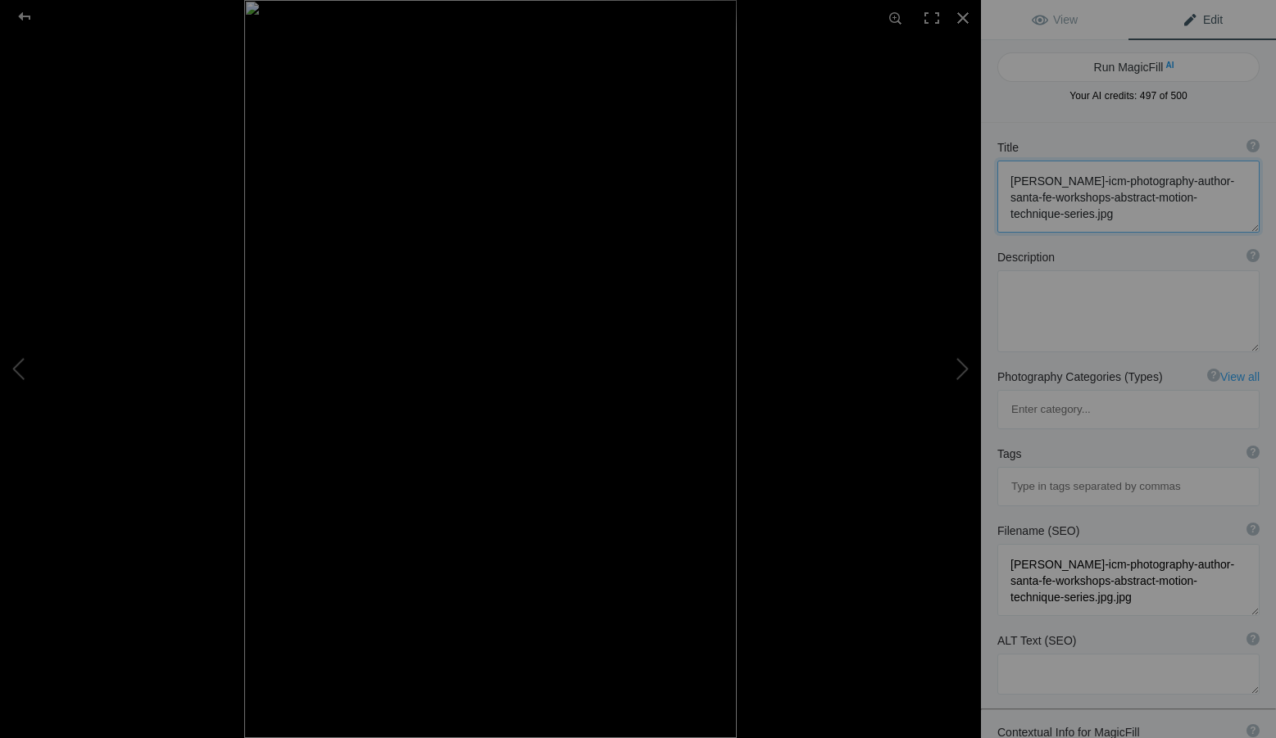
drag, startPoint x: 1186, startPoint y: 214, endPoint x: 997, endPoint y: 170, distance: 193.5
click at [997, 170] on textarea at bounding box center [1128, 197] width 262 height 72
paste textarea "creative-photography-author-santa-fe-workshops-grain-elevator-railroad-tracks-s…"
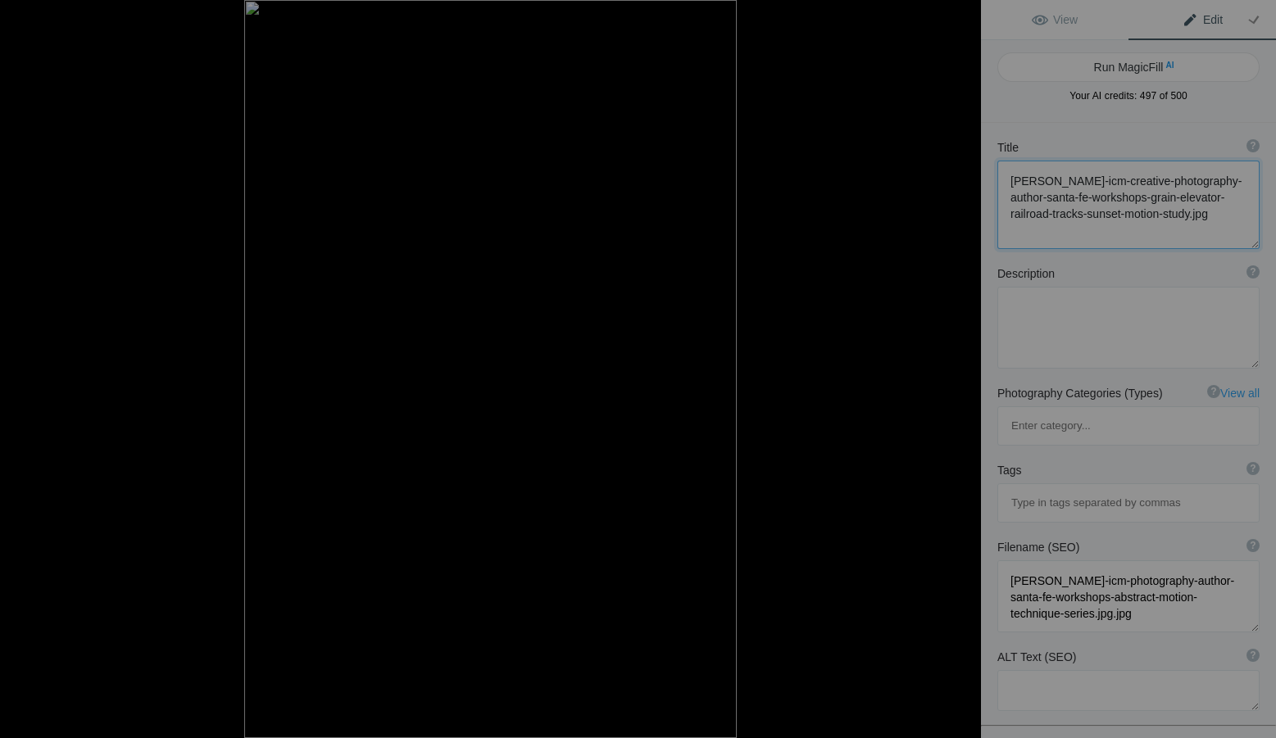
type textarea "[PERSON_NAME]-icm-creative-photography-author-santa-fe-workshops-grain-elevator…"
click at [1096, 338] on textarea at bounding box center [1128, 328] width 262 height 82
paste textarea "At sunset, the grain elevator and tracks glow with the warmth of fading light —…"
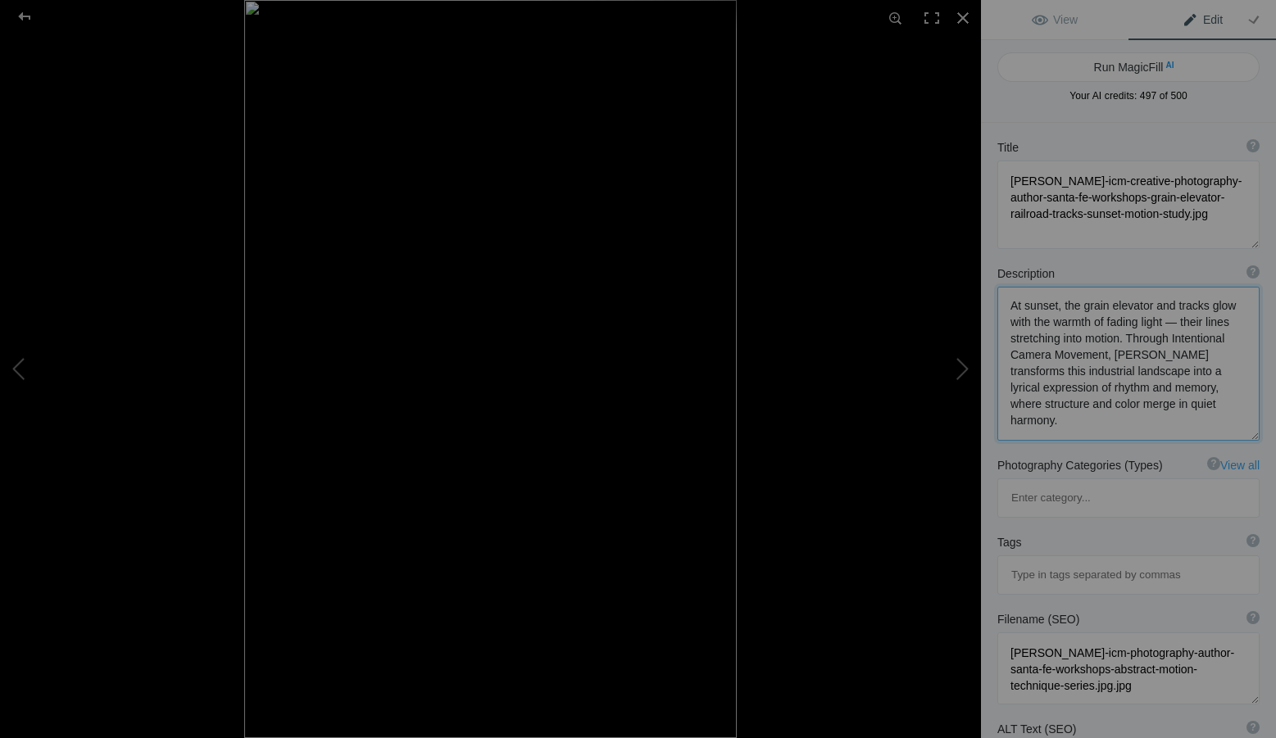
drag, startPoint x: 1199, startPoint y: 324, endPoint x: 1188, endPoint y: 324, distance: 10.7
click at [1188, 324] on textarea at bounding box center [1128, 364] width 262 height 154
type textarea "At sunset, the grain elevator and tracks glow with the warmth of fading light -…"
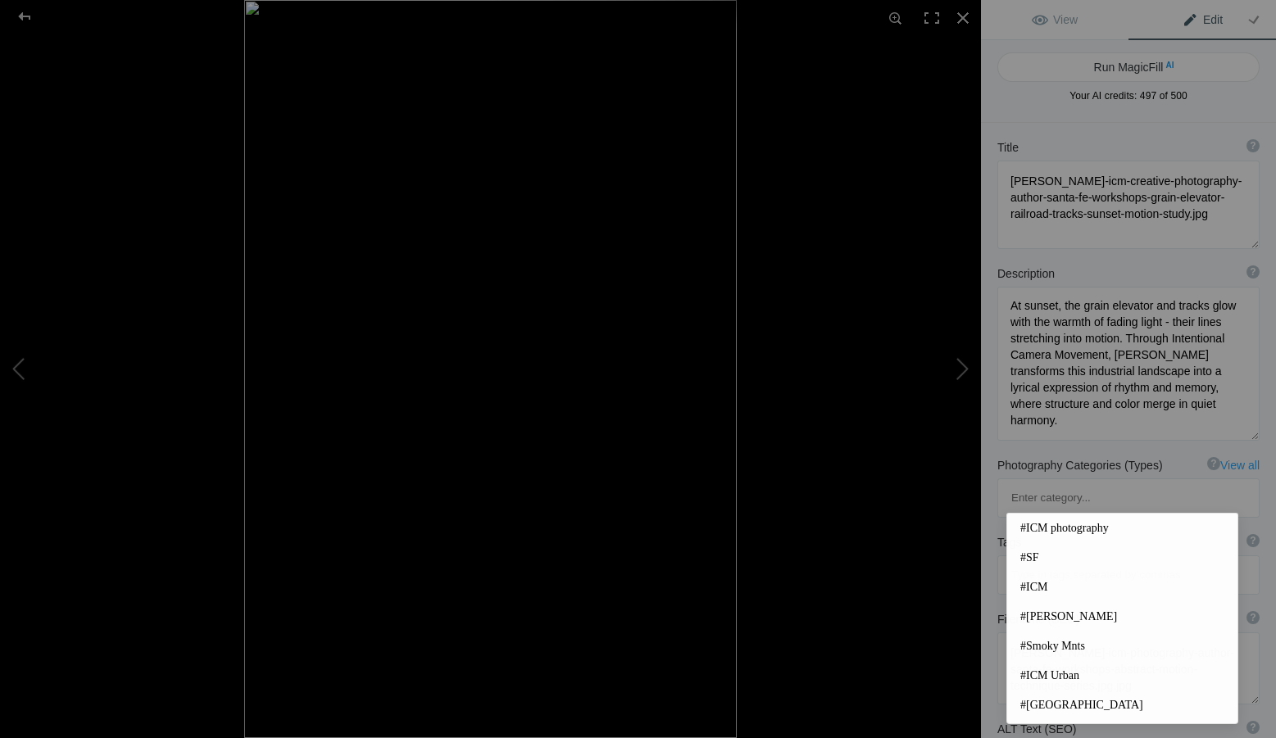
click at [1052, 561] on input at bounding box center [1128, 576] width 244 height 30
click at [1056, 529] on span "#ICM photography" at bounding box center [1122, 528] width 204 height 16
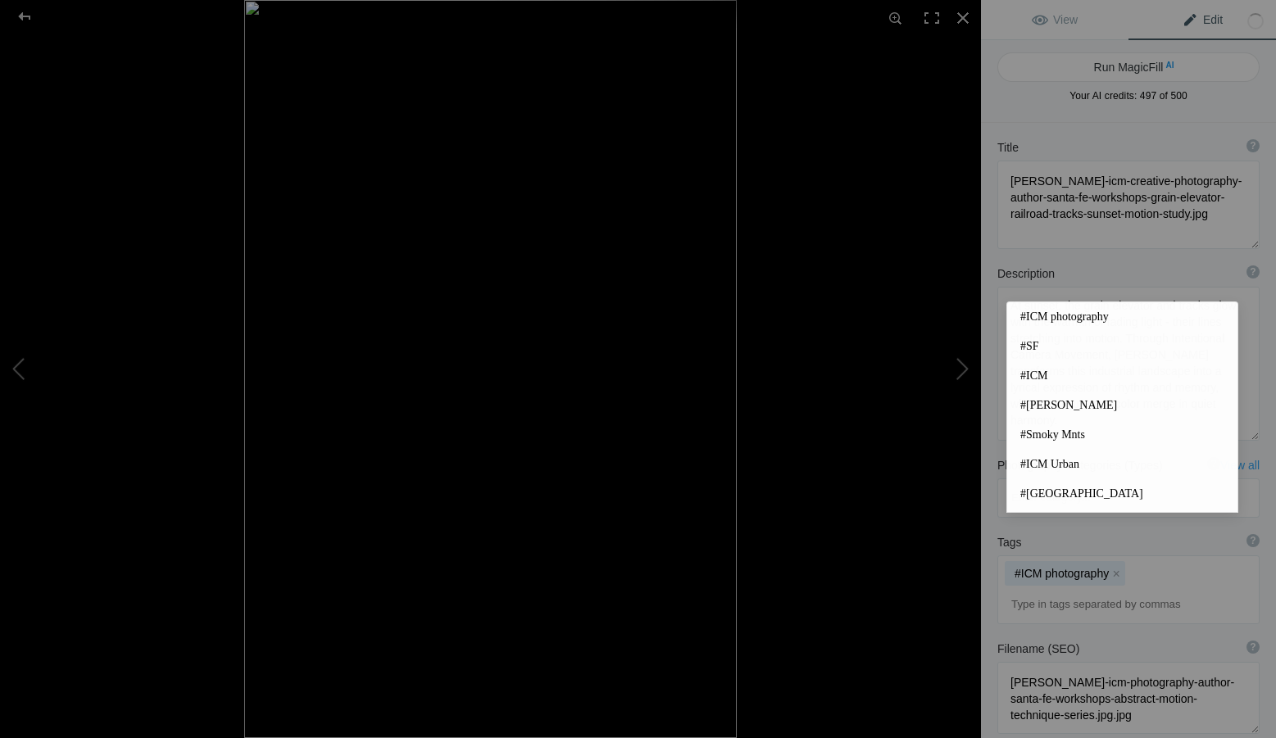
click at [1055, 590] on input at bounding box center [1128, 605] width 244 height 30
click at [1061, 407] on span "#[PERSON_NAME]" at bounding box center [1122, 406] width 204 height 16
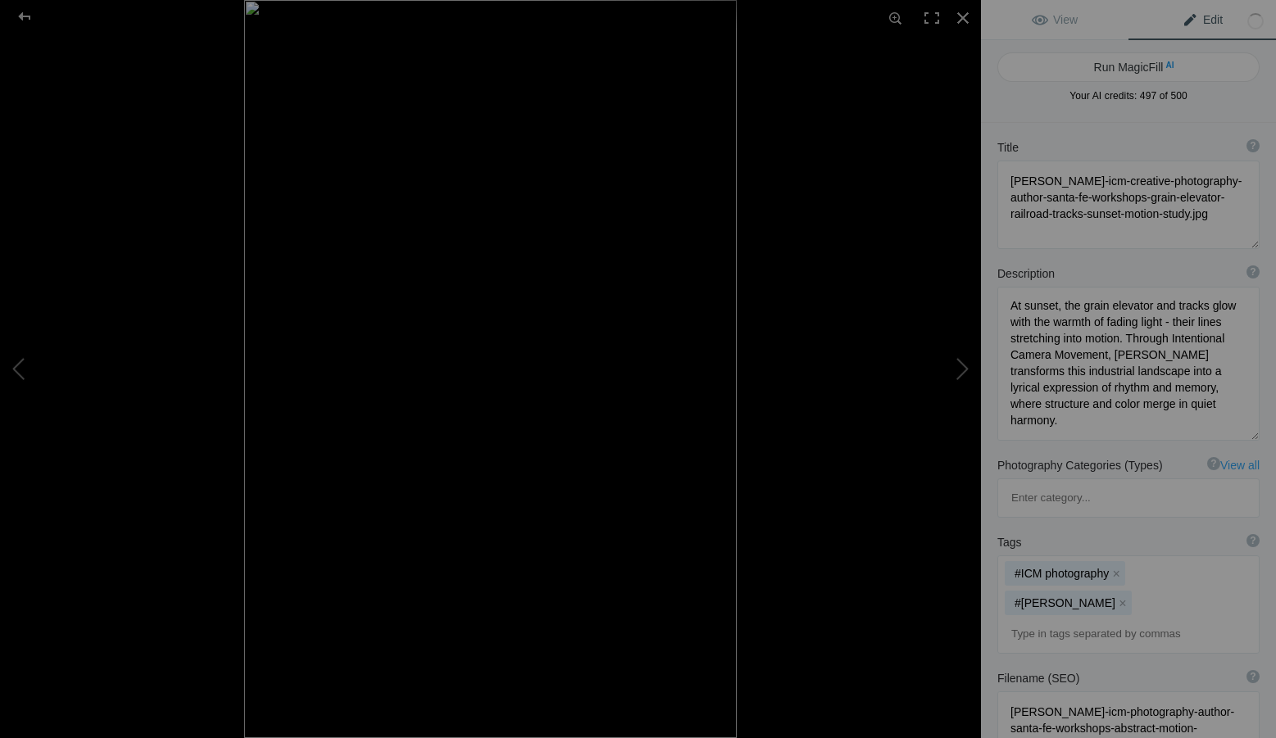
click at [1082, 620] on input at bounding box center [1128, 635] width 244 height 30
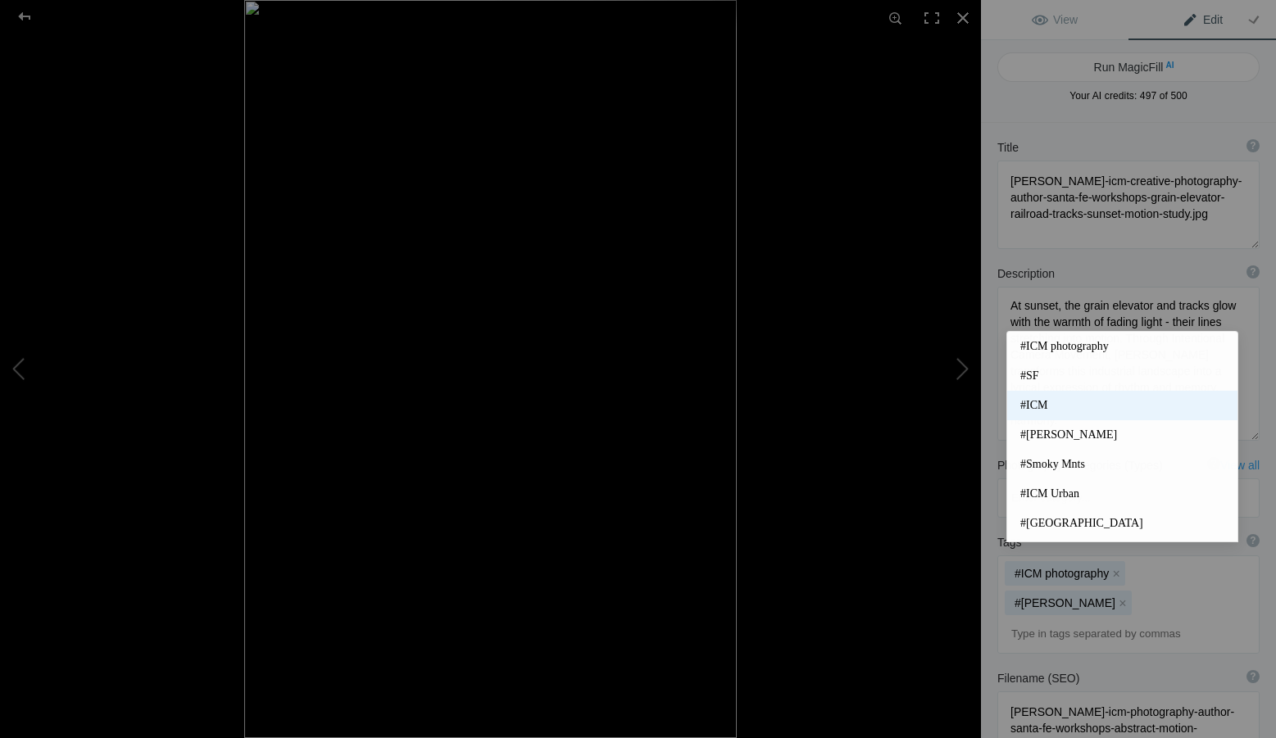
click at [1037, 399] on span "#ICM" at bounding box center [1122, 406] width 204 height 16
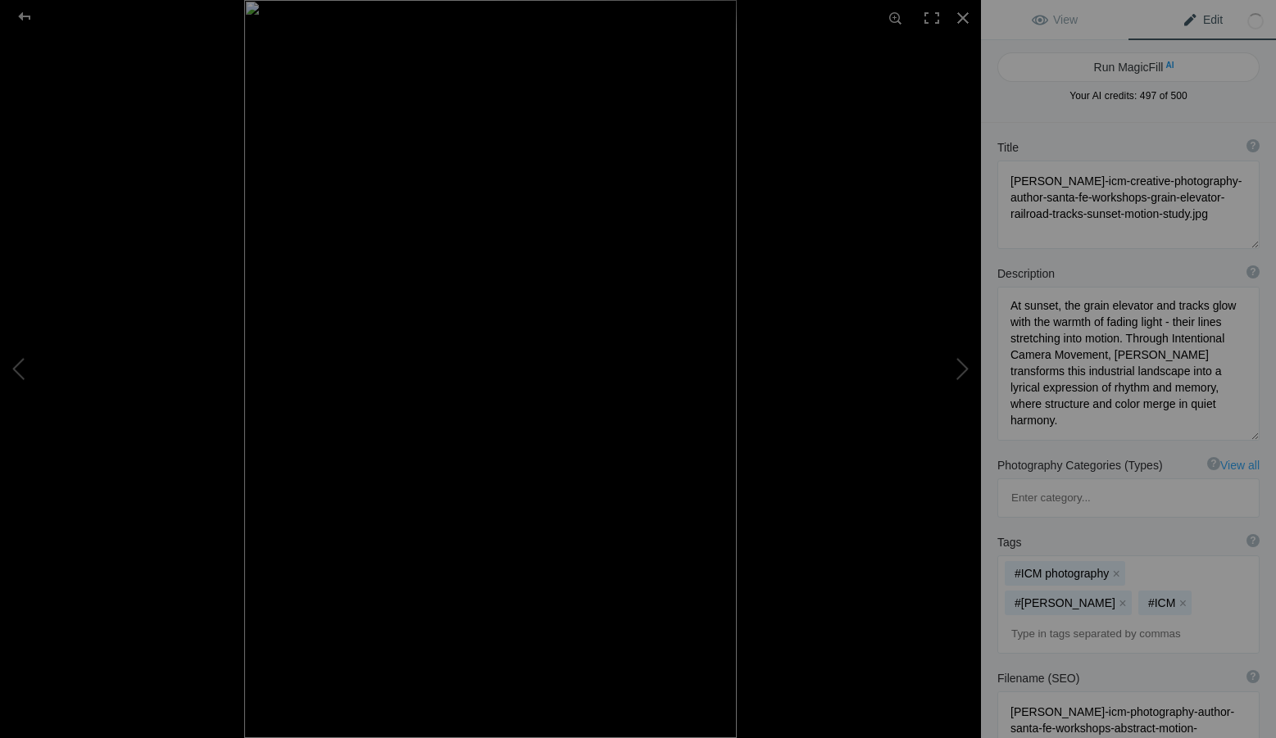
click at [1073, 620] on input at bounding box center [1128, 635] width 244 height 30
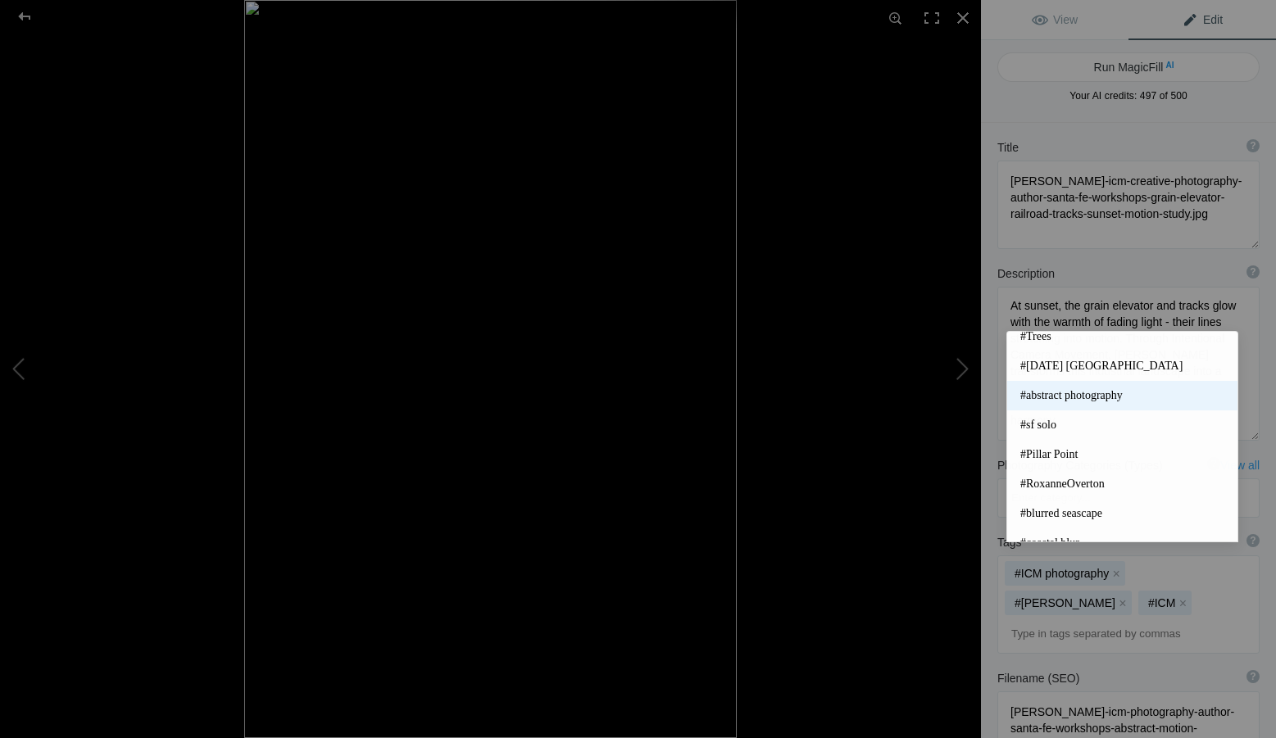
scroll to position [380, 0]
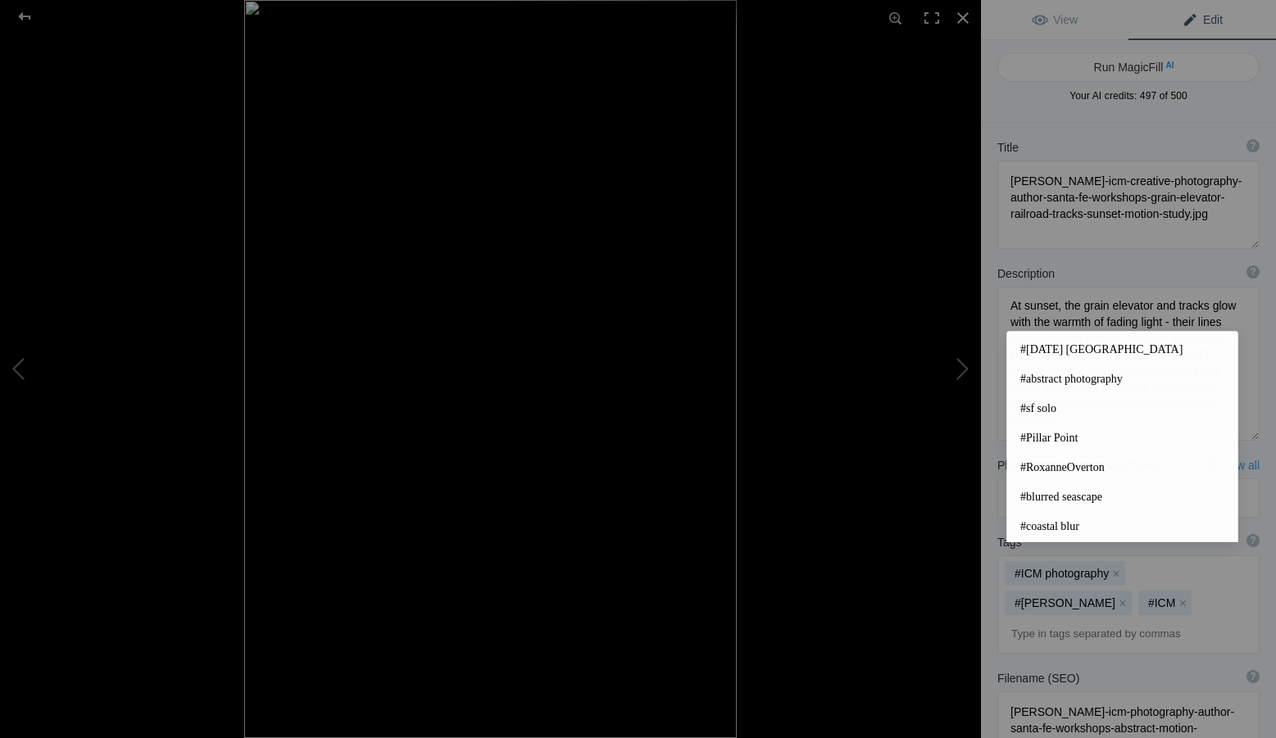
click at [1076, 620] on input at bounding box center [1128, 635] width 244 height 30
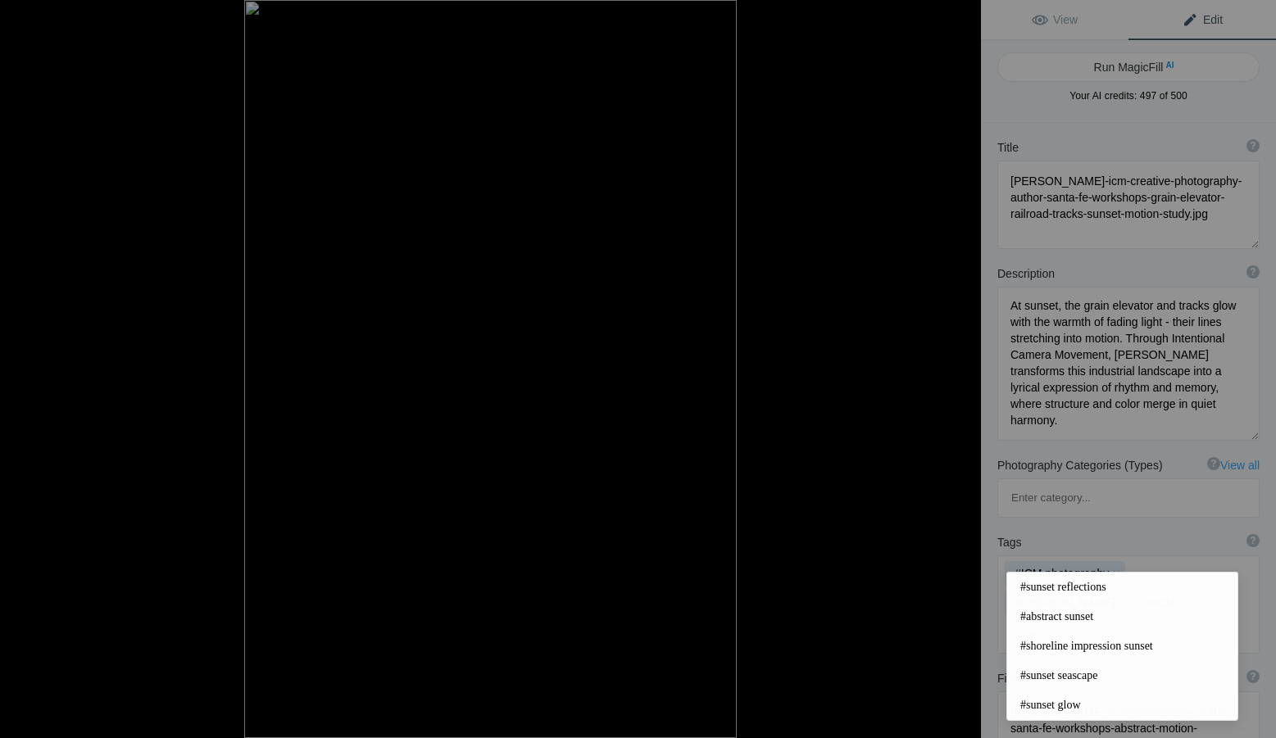
type input "sunset"
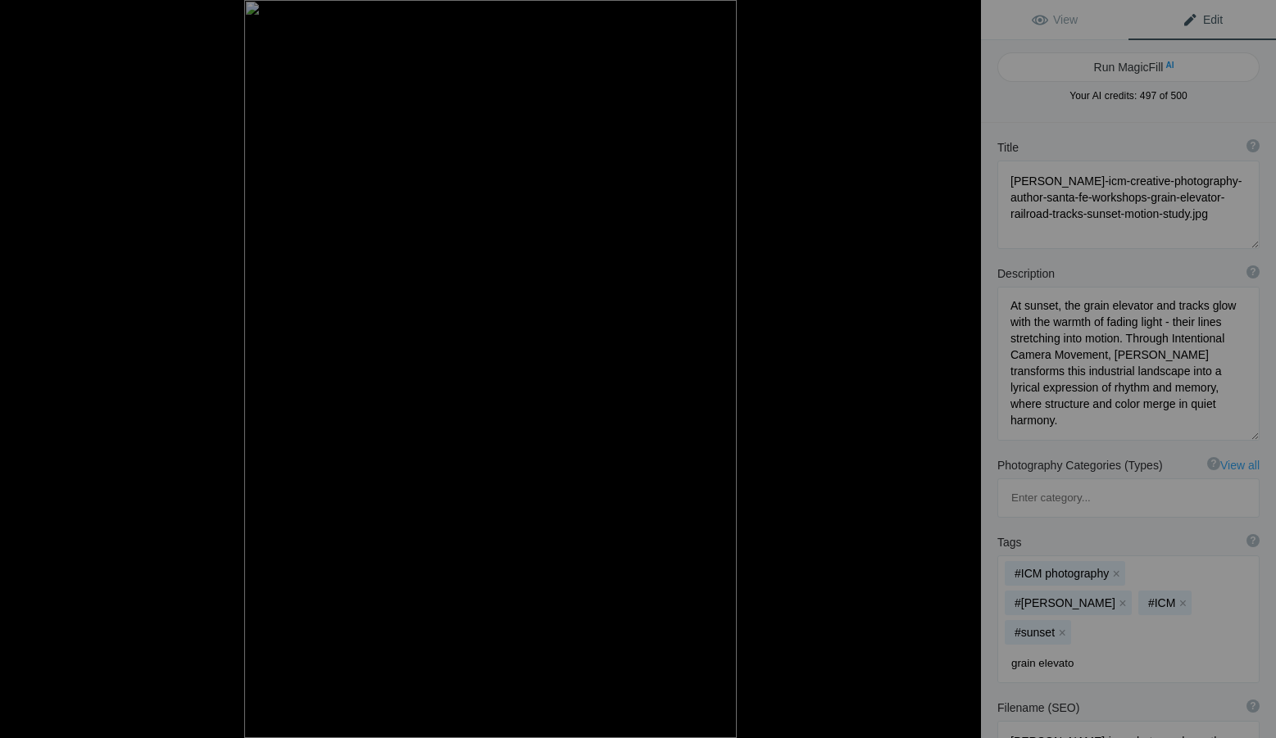
type input "grain elevator"
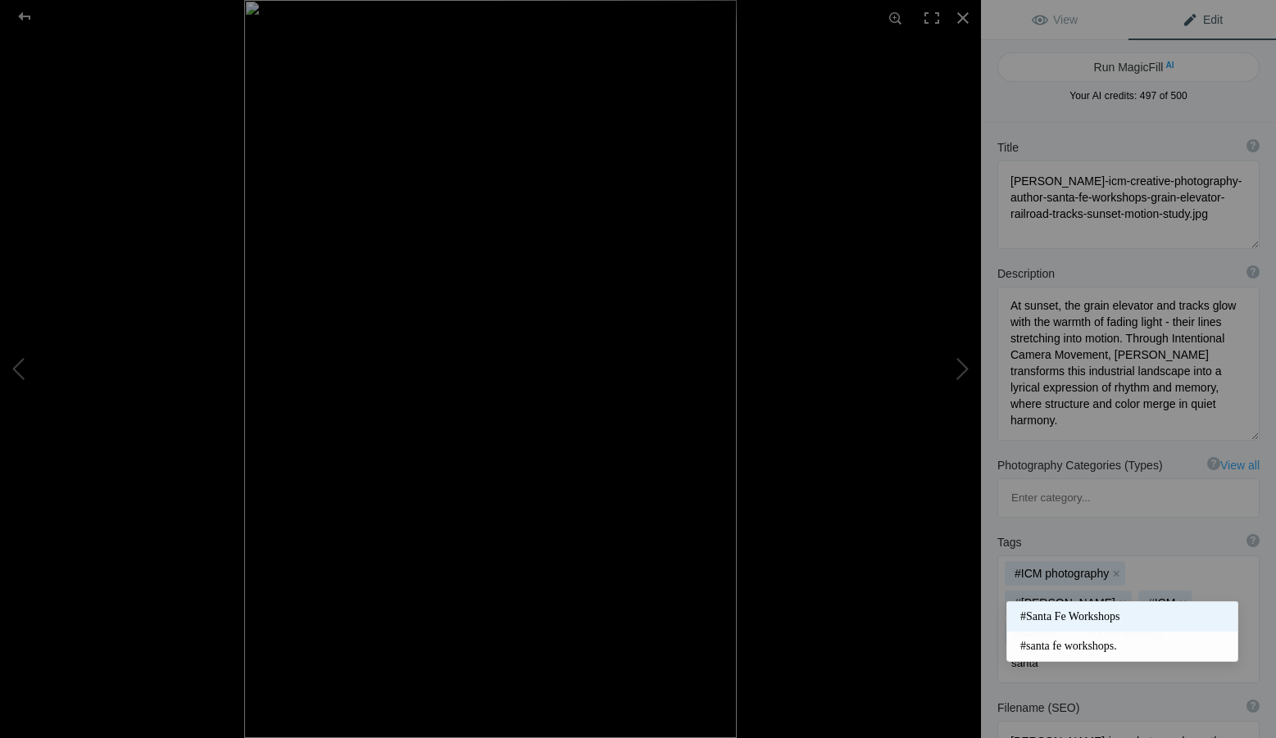
type input "santa"
click at [1081, 614] on span "#Santa Fe Workshops" at bounding box center [1122, 617] width 204 height 16
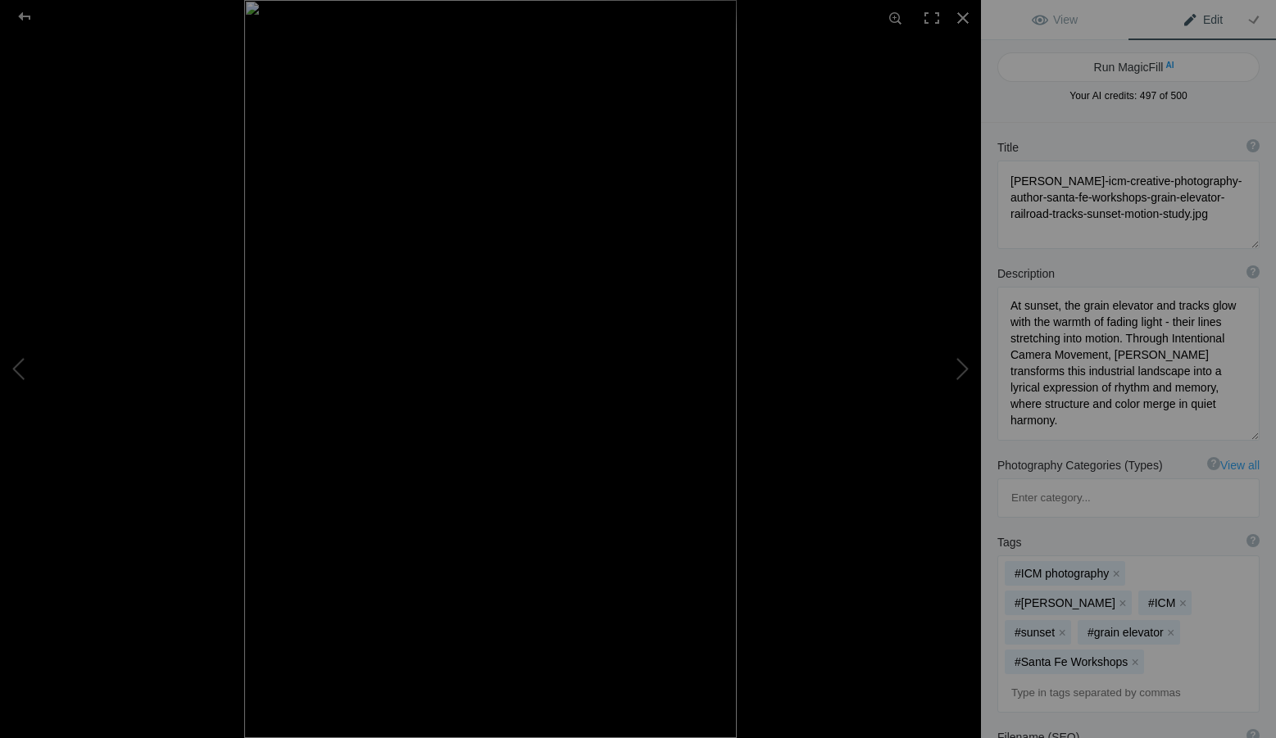
click at [1083, 679] on input at bounding box center [1128, 694] width 244 height 30
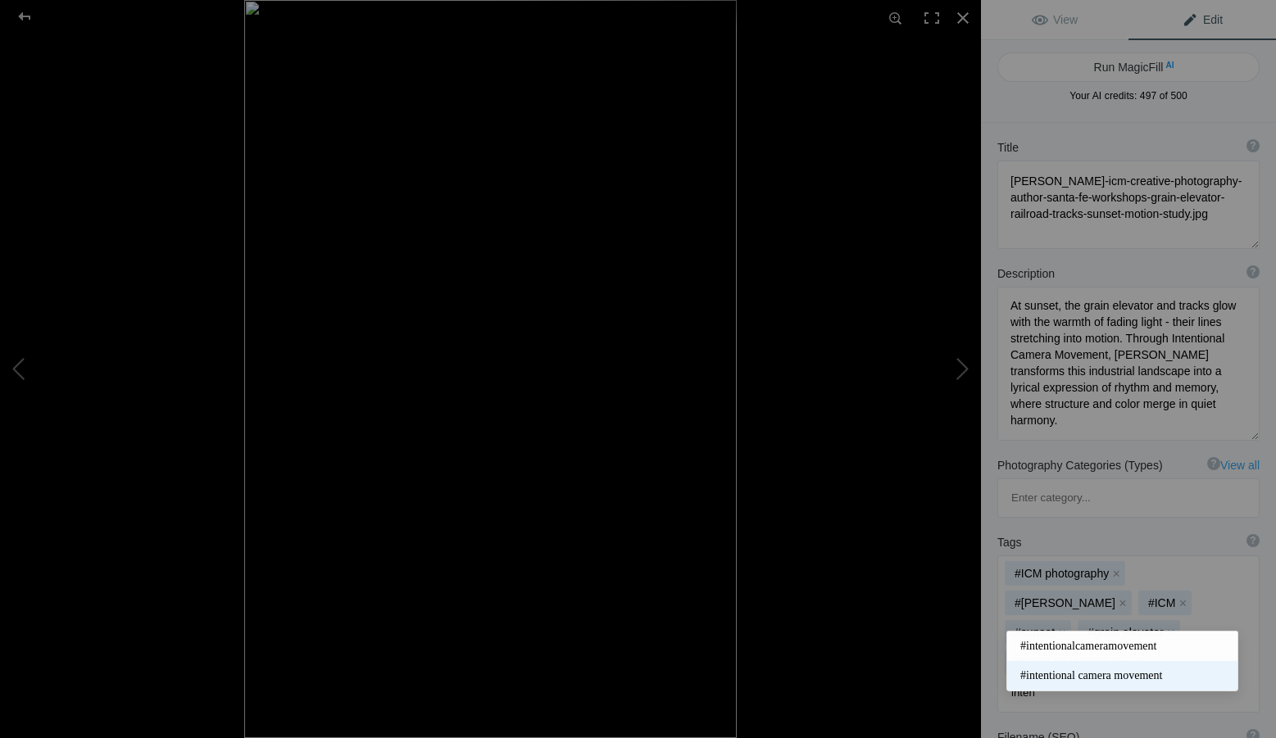
type input "inten"
click at [1112, 672] on span "#intentional camera movement" at bounding box center [1122, 676] width 204 height 16
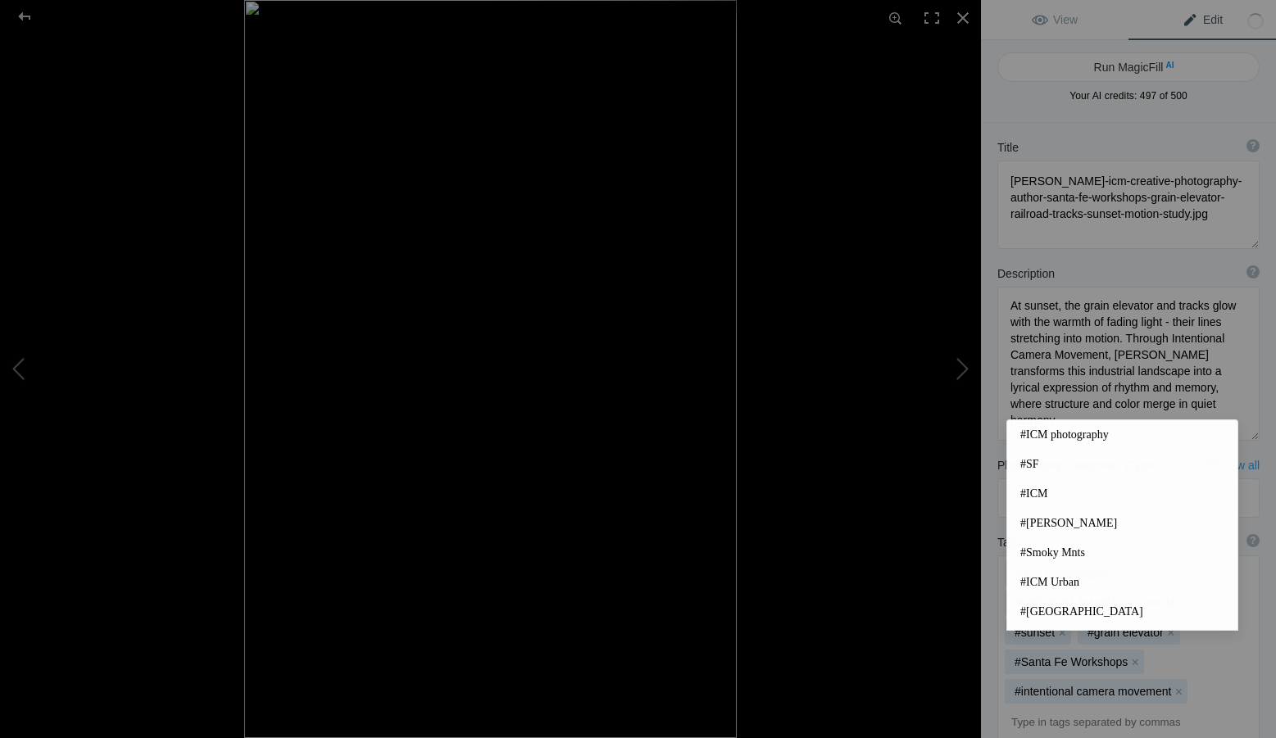
click at [1039, 708] on input at bounding box center [1128, 723] width 244 height 30
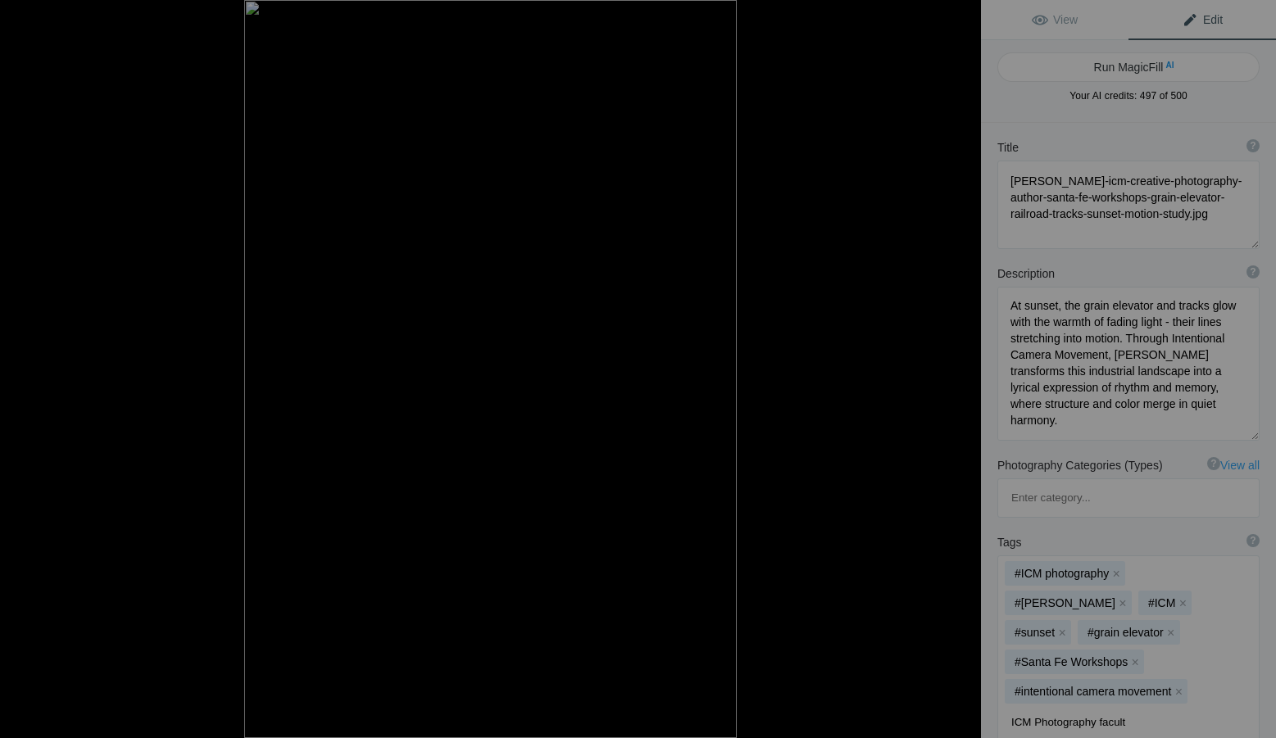
type input "ICM Photography faculty"
type input "ICM author"
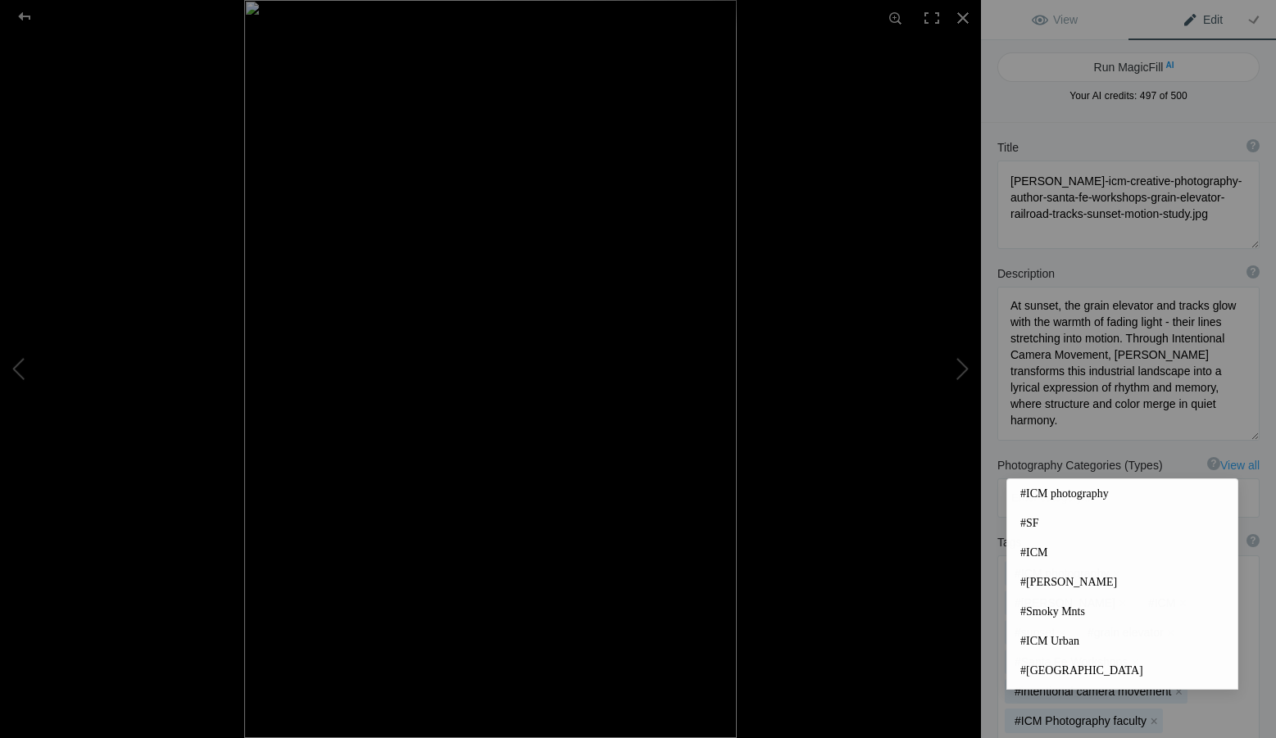
click at [993, 608] on div "Tags ? Tags are keywords that describe images. For SEO purposes, do not tag pho…" at bounding box center [1128, 668] width 295 height 284
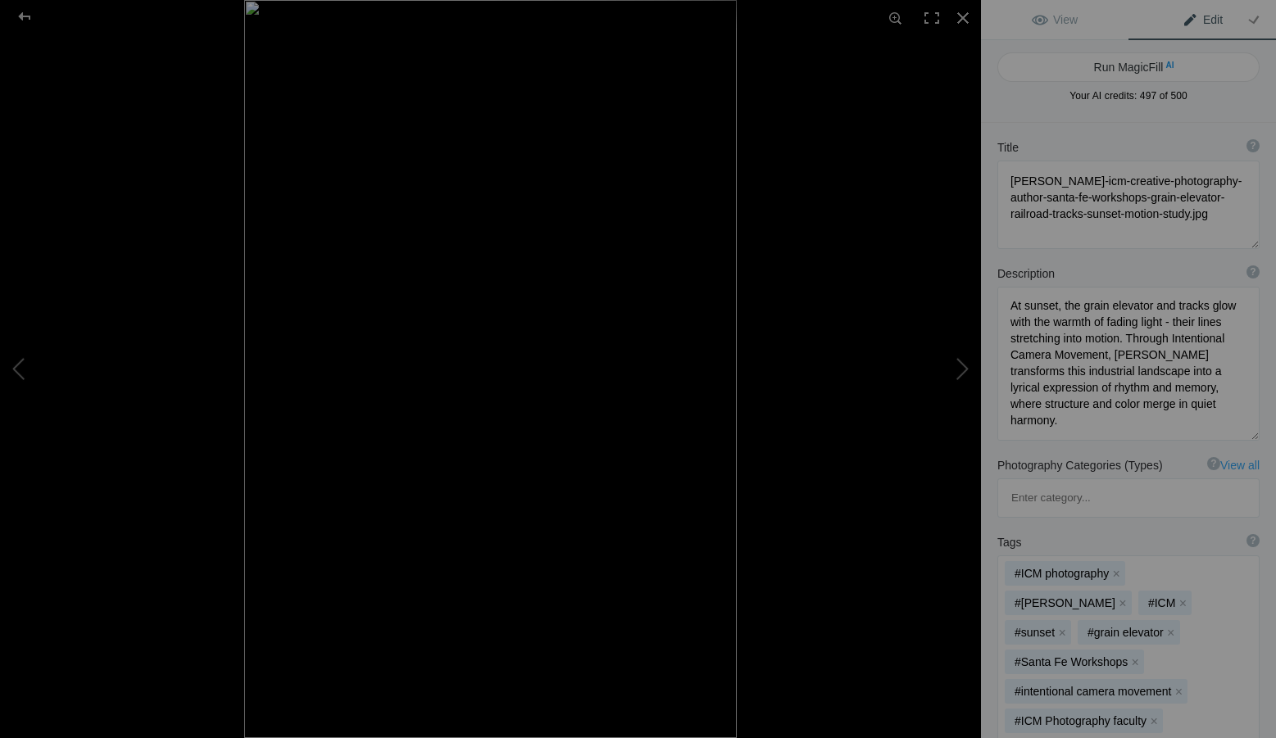
scroll to position [164, 0]
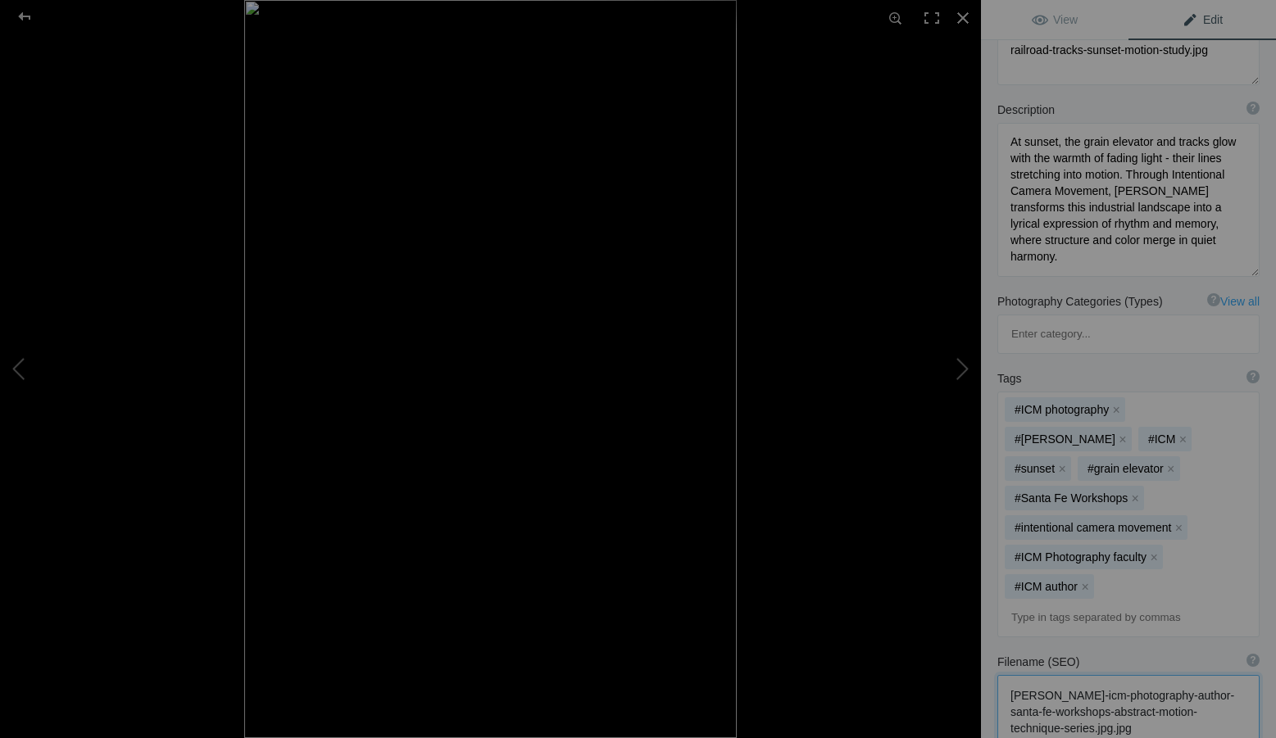
drag, startPoint x: 1193, startPoint y: 656, endPoint x: 993, endPoint y: 611, distance: 205.6
click at [993, 646] on div "Filename (SEO) ? Choose a clear, descriptive filename that accurately represent…" at bounding box center [1128, 701] width 295 height 110
paste textarea "creative-photography-author-santa-fe-workshops-grain-elevator-railroad-tracks-s…"
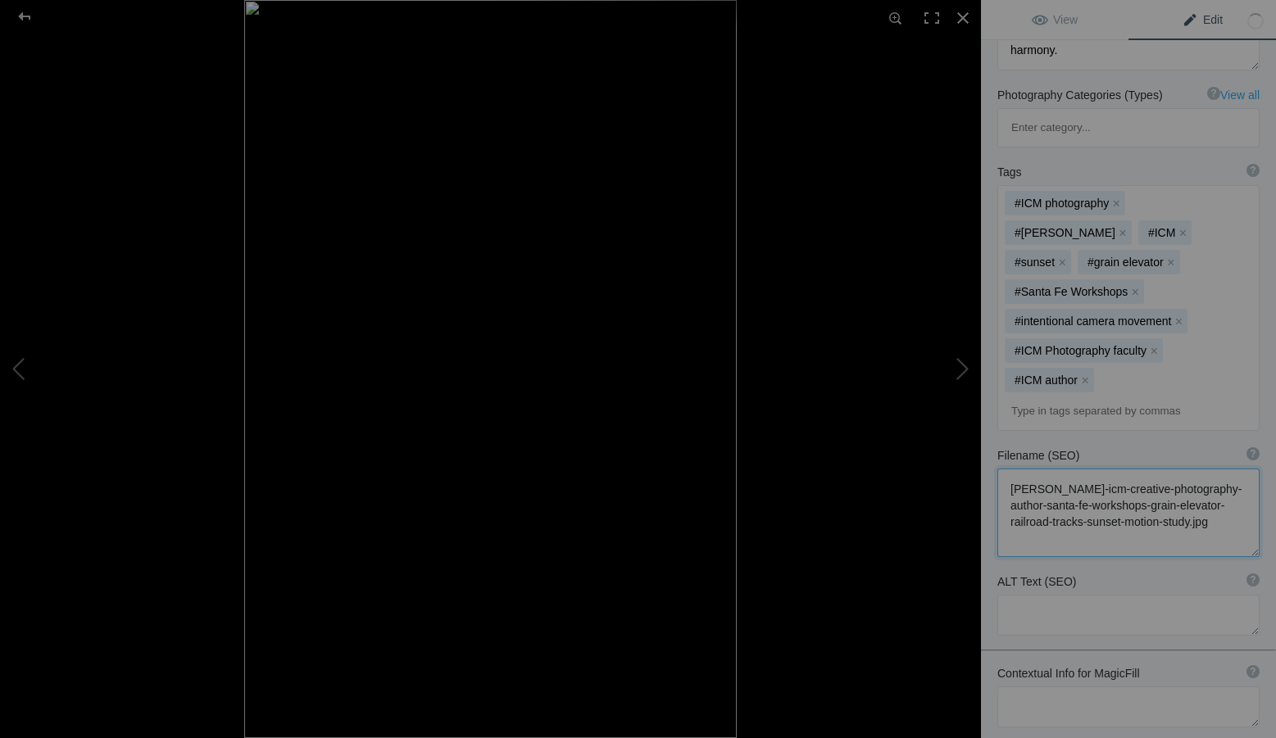
scroll to position [410, 0]
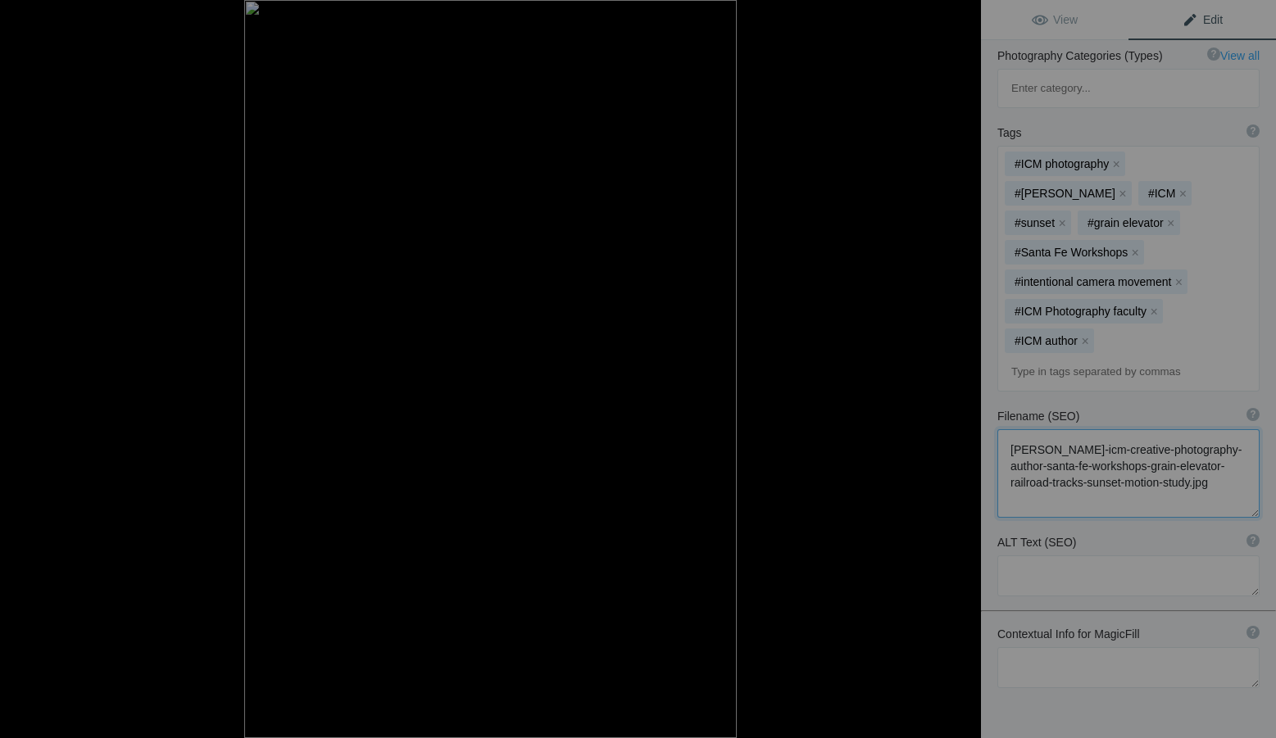
type textarea "[PERSON_NAME]-icm-creative-photography-author-santa-fe-workshops-grain-elevator…"
click at [1039, 556] on textarea at bounding box center [1128, 576] width 262 height 41
paste textarea "Intentional Camera Movement photograph by [PERSON_NAME] capturing a grain eleva…"
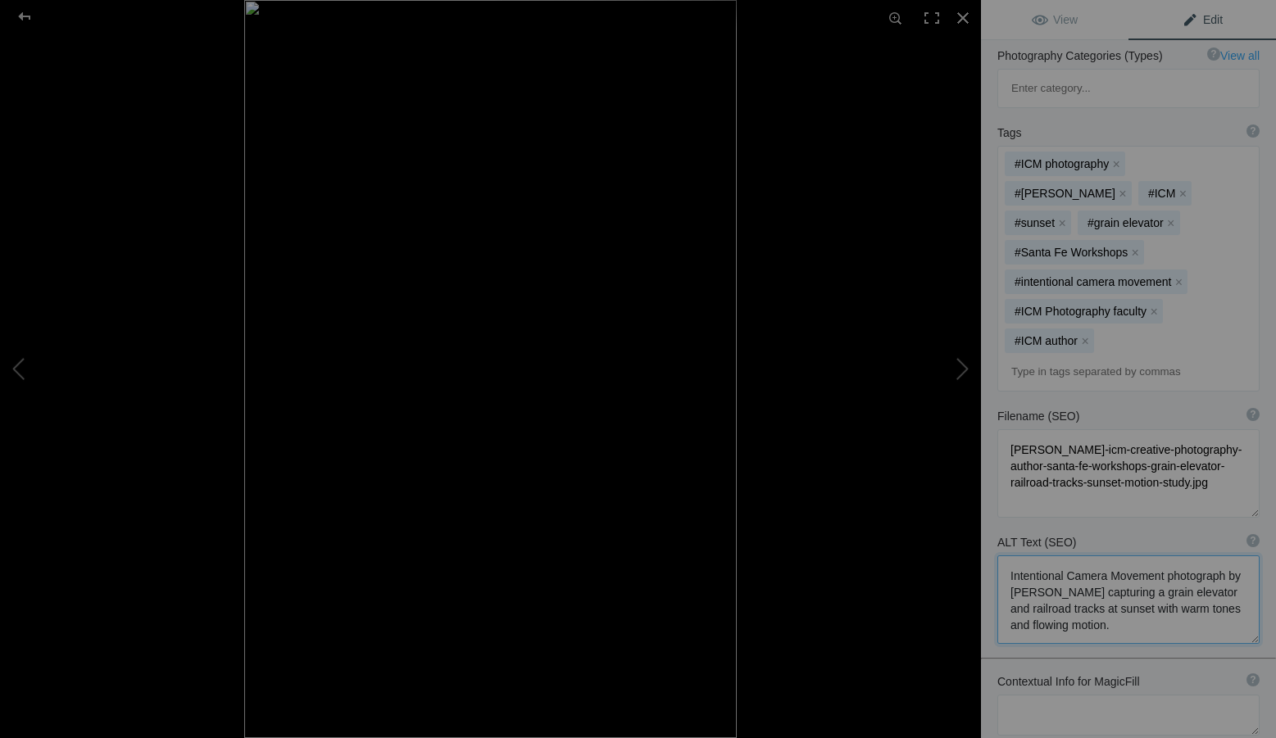
scroll to position [2, 0]
type textarea "Intentional Camera Movement photograph by [PERSON_NAME] capturing a grain eleva…"
click at [1075, 695] on textarea at bounding box center [1128, 715] width 262 height 41
paste textarea "Santa Fe Workshops, [PERSON_NAME], ICM Creative Photography, Grain Elevator and…"
type textarea "Santa Fe Workshops, [PERSON_NAME], ICM Creative Photography, Grain Elevator and…"
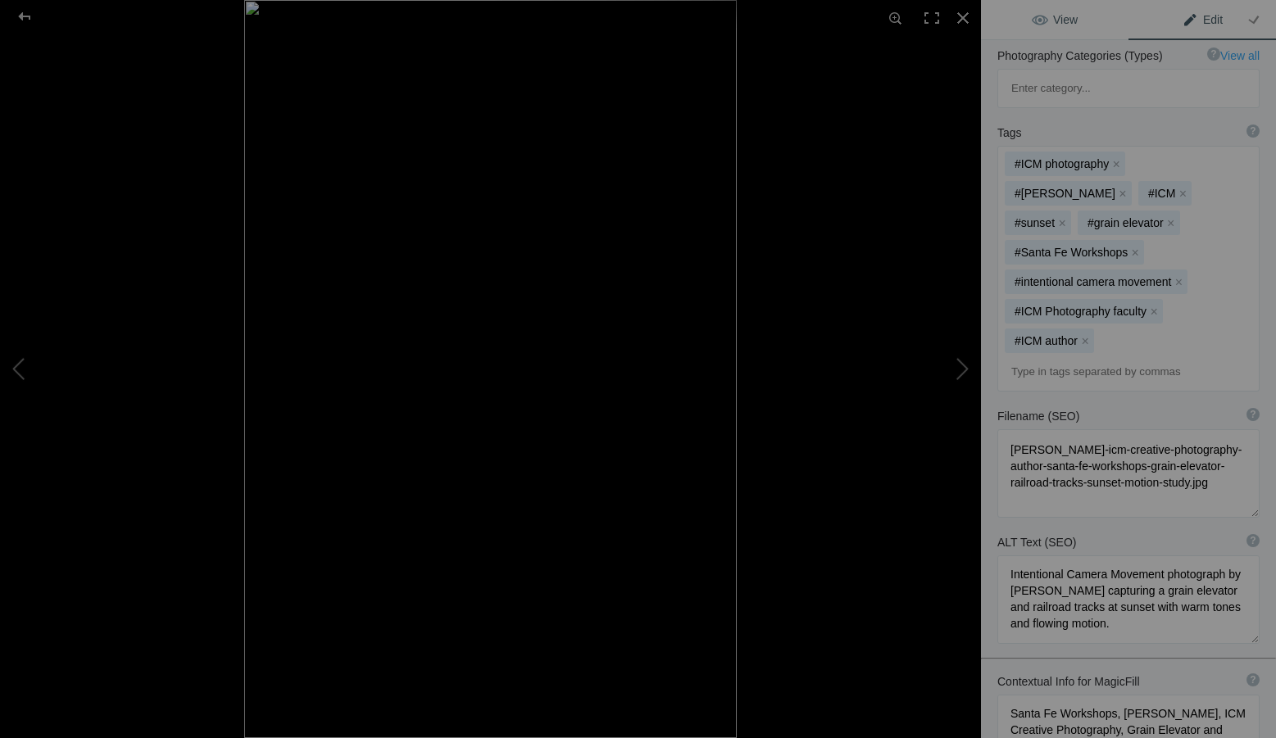
click at [1074, 17] on span "View" at bounding box center [1055, 19] width 46 height 13
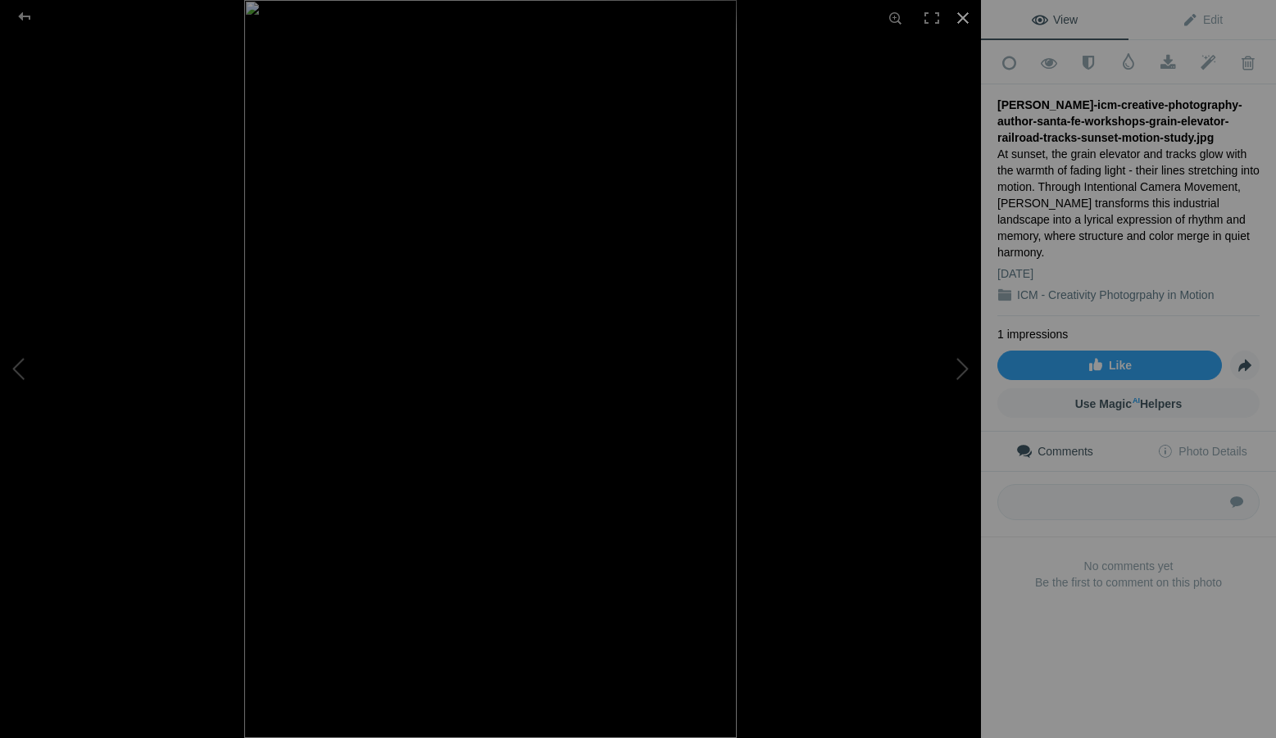
click at [969, 15] on div at bounding box center [963, 18] width 36 height 36
